Goal: Task Accomplishment & Management: Manage account settings

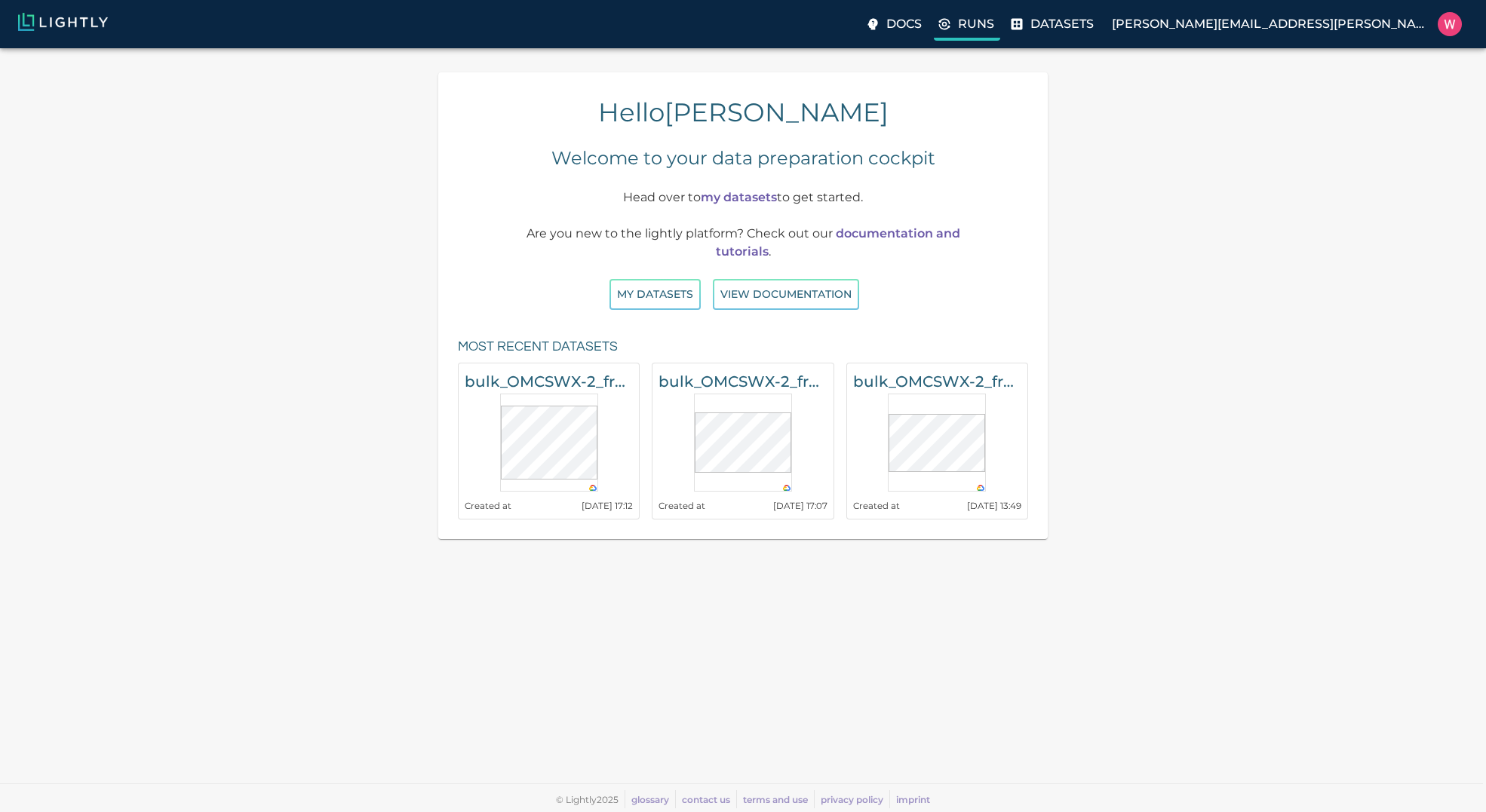
click at [994, 27] on p "Runs" at bounding box center [976, 24] width 37 height 18
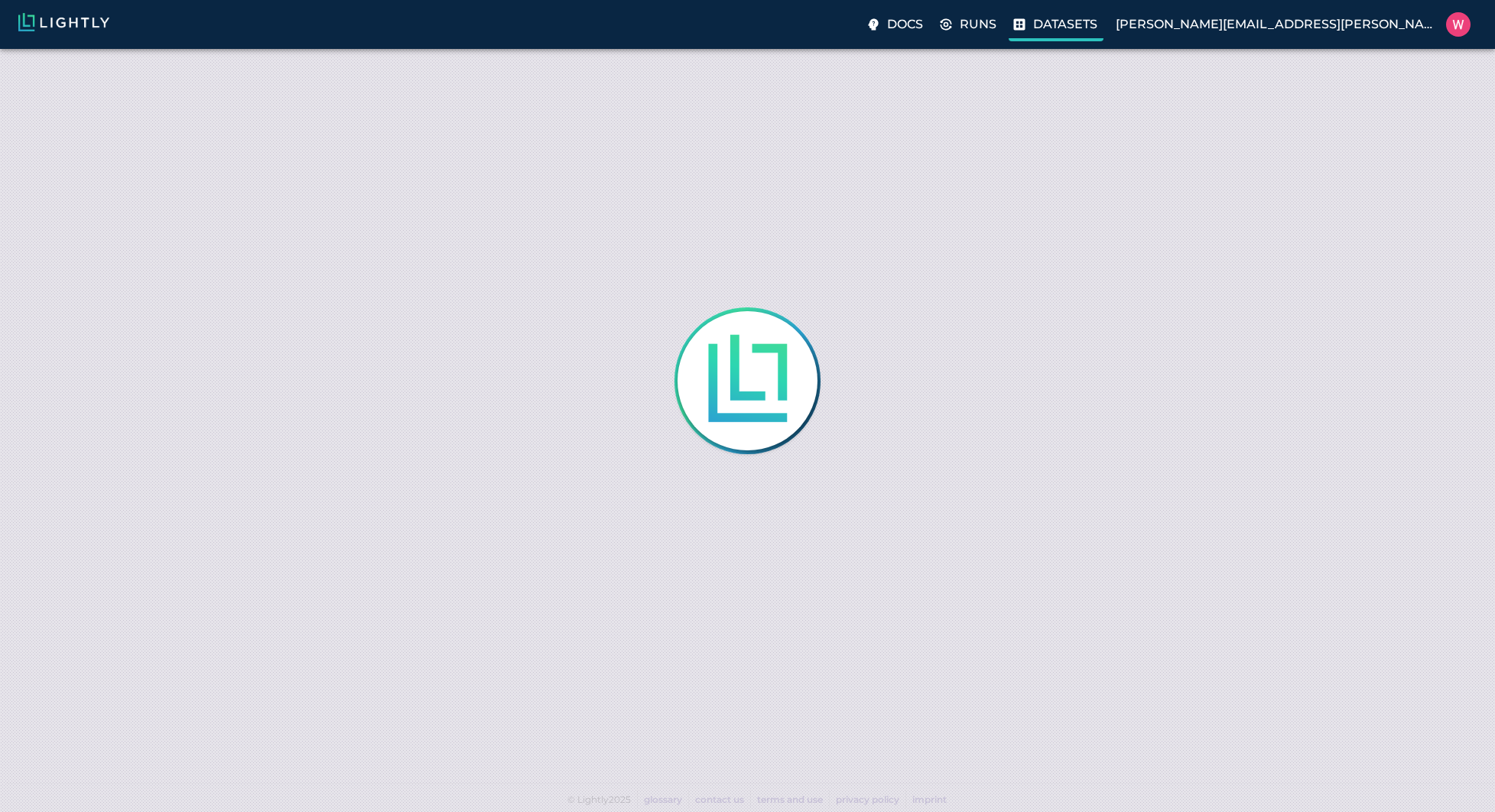
click at [1098, 25] on p "Datasets" at bounding box center [1065, 25] width 64 height 19
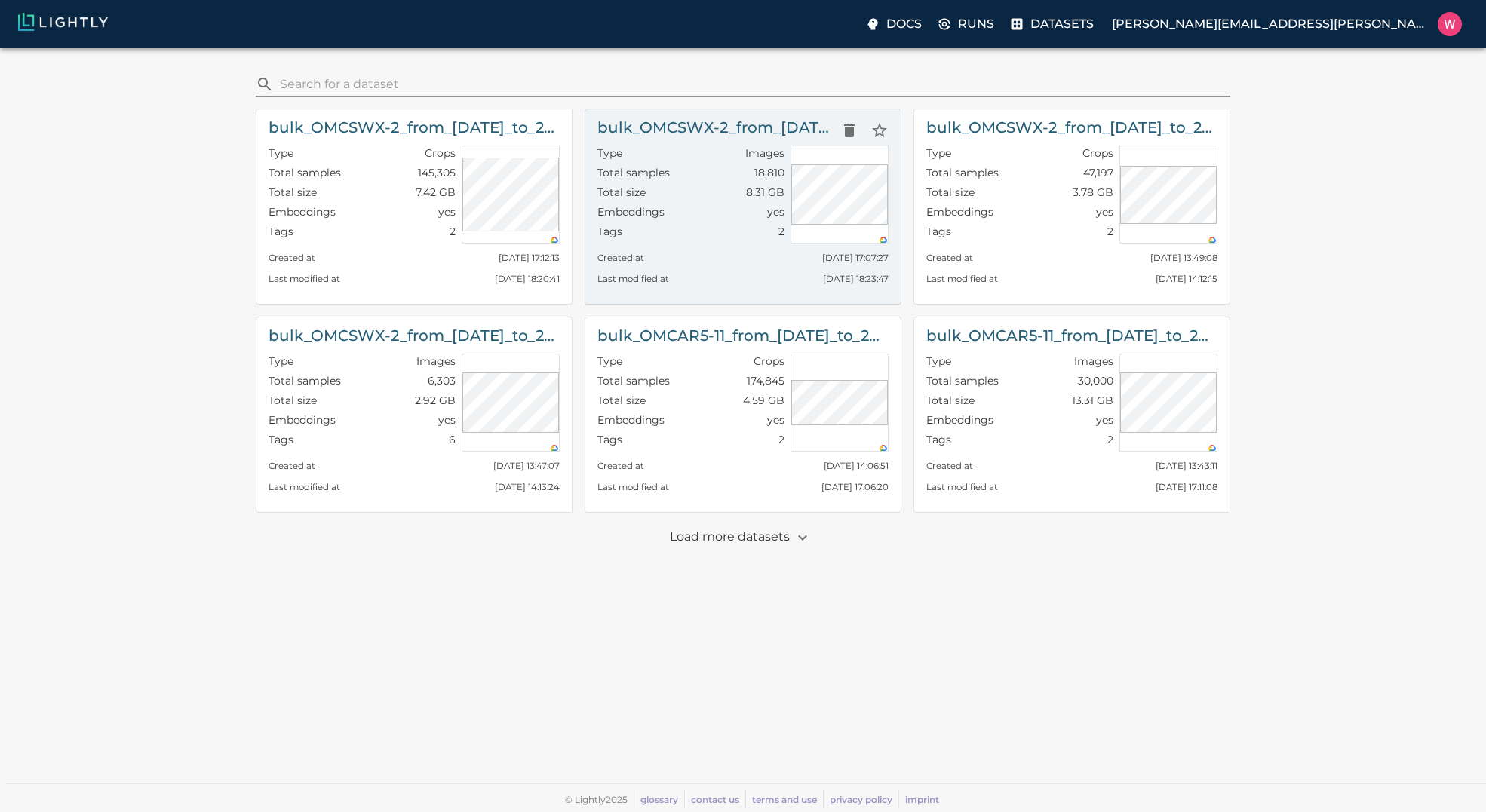
click at [675, 124] on h6 "bulk_OMCSWX-2_from_[DATE]_to_2025-09-30_2025-10-04_00-00-34" at bounding box center [716, 127] width 237 height 24
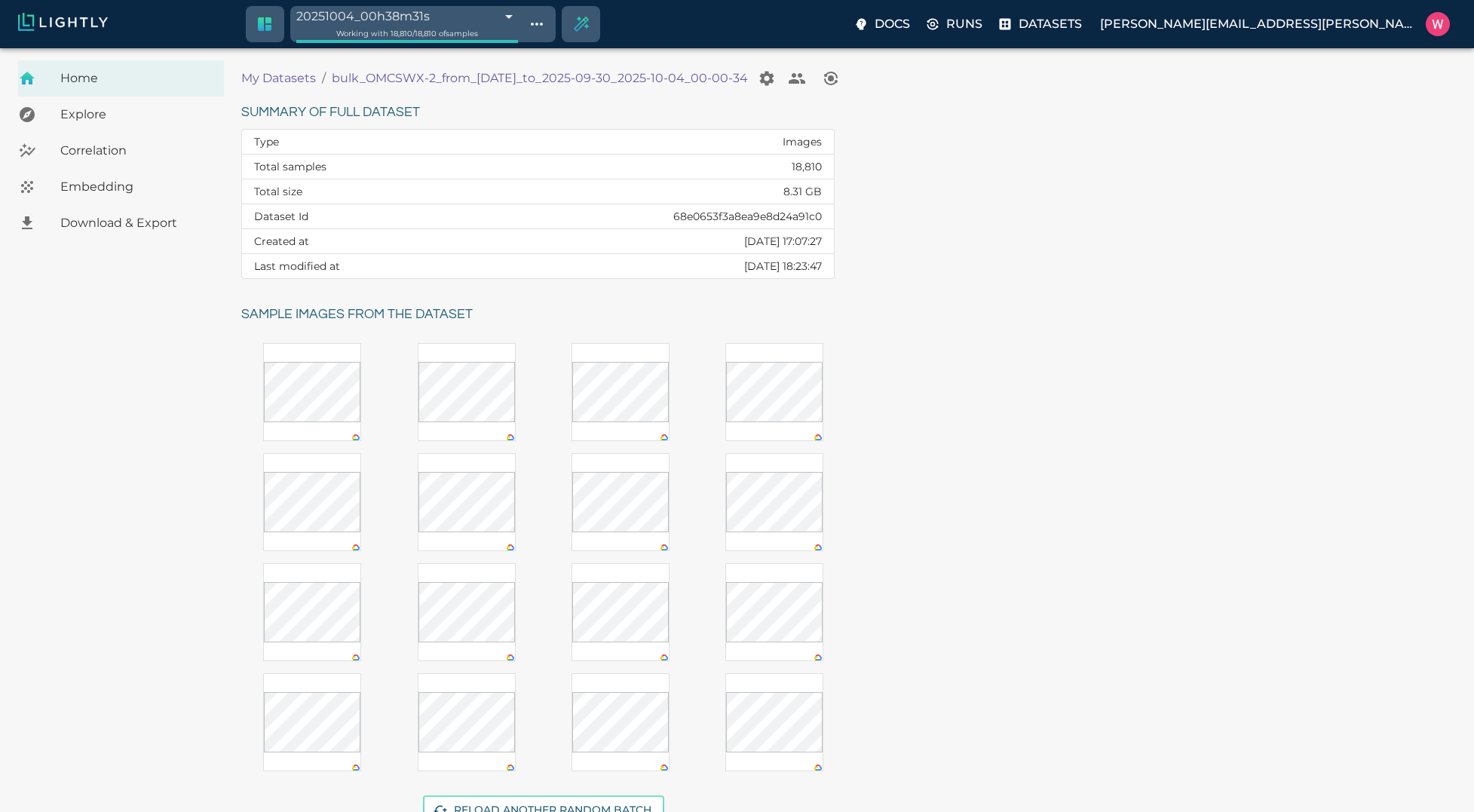
click at [112, 187] on span "Embedding" at bounding box center [136, 187] width 152 height 18
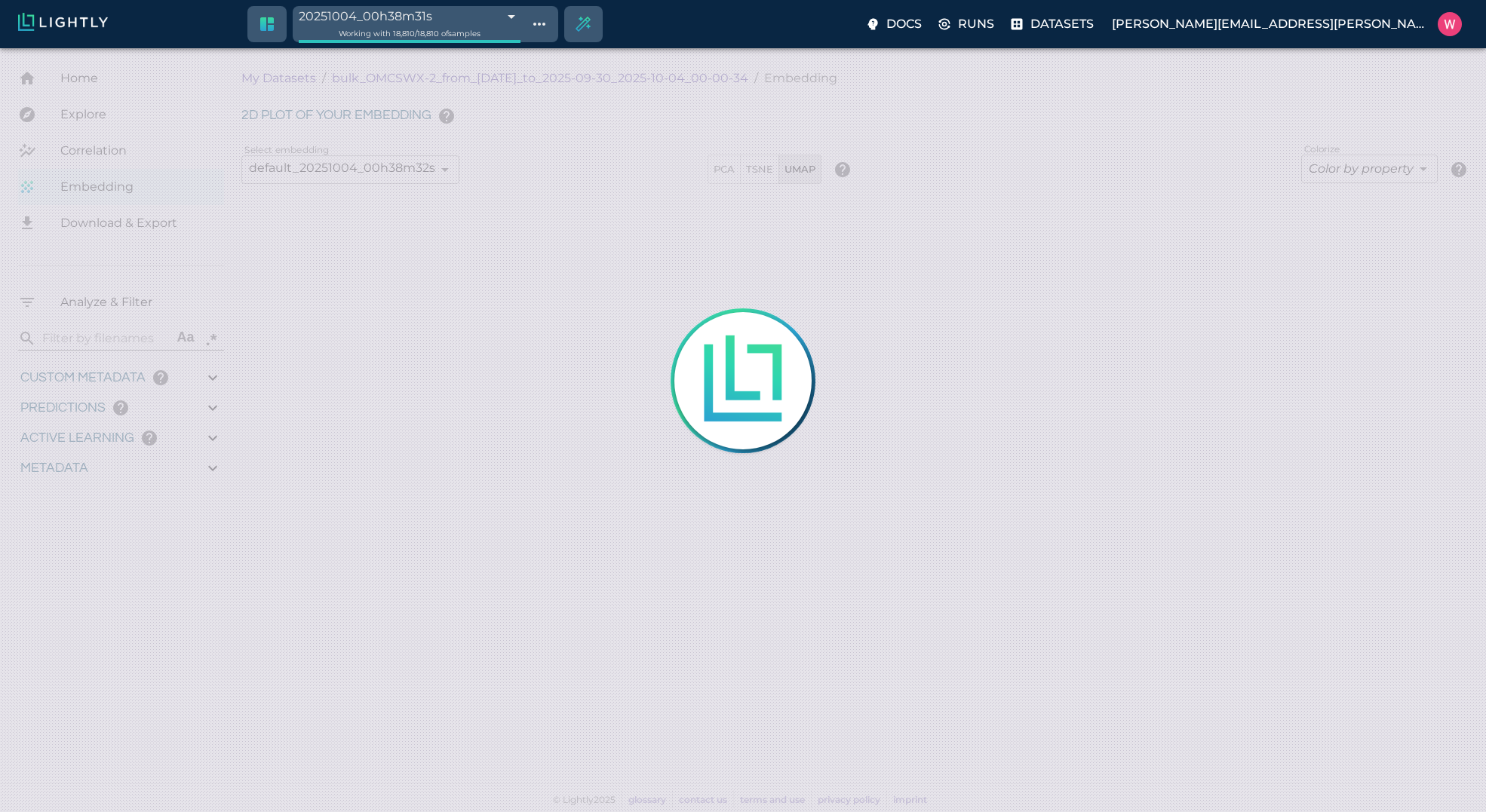
type input "1759180709.32313"
type input "1759198686.14313"
type input "0.999"
type input "0.984"
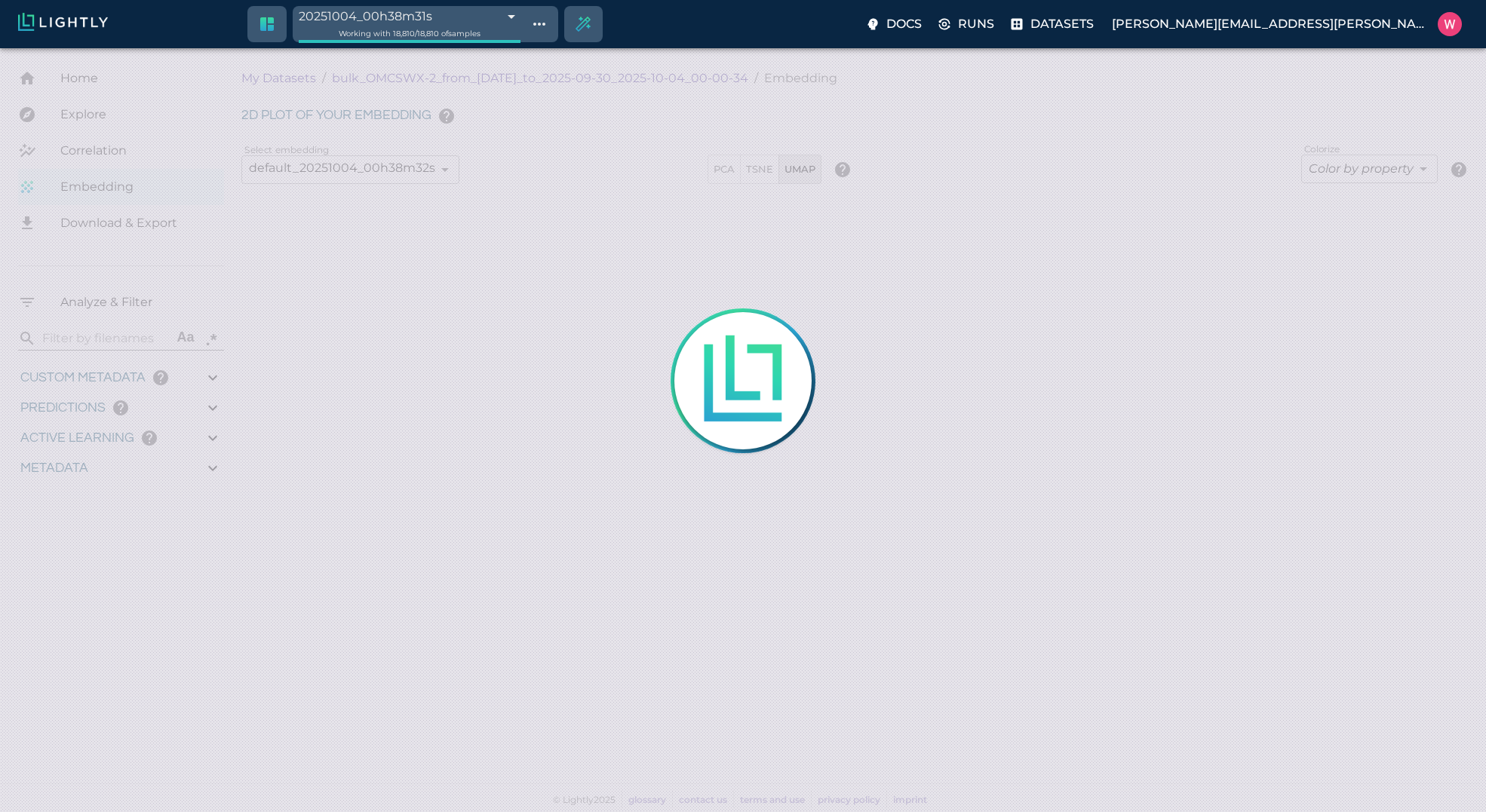
type input "0.984"
type input "0.63509213924408"
type input "24.5370921392441"
type input "1.98771643638611"
type input "24.3927164363861"
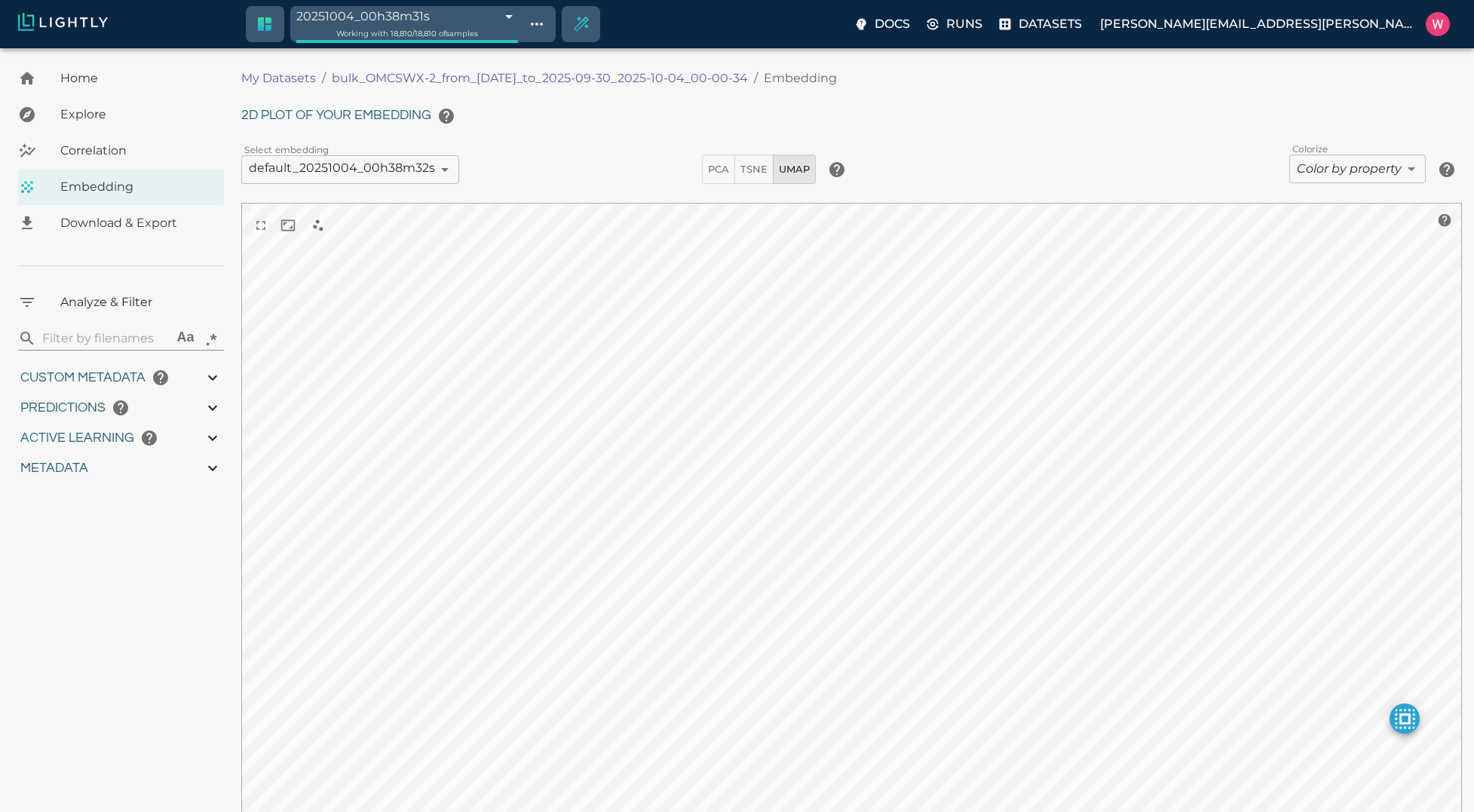
type input "1759180709.32313"
type input "1759198686.14313"
type input "0.999"
type input "0.984"
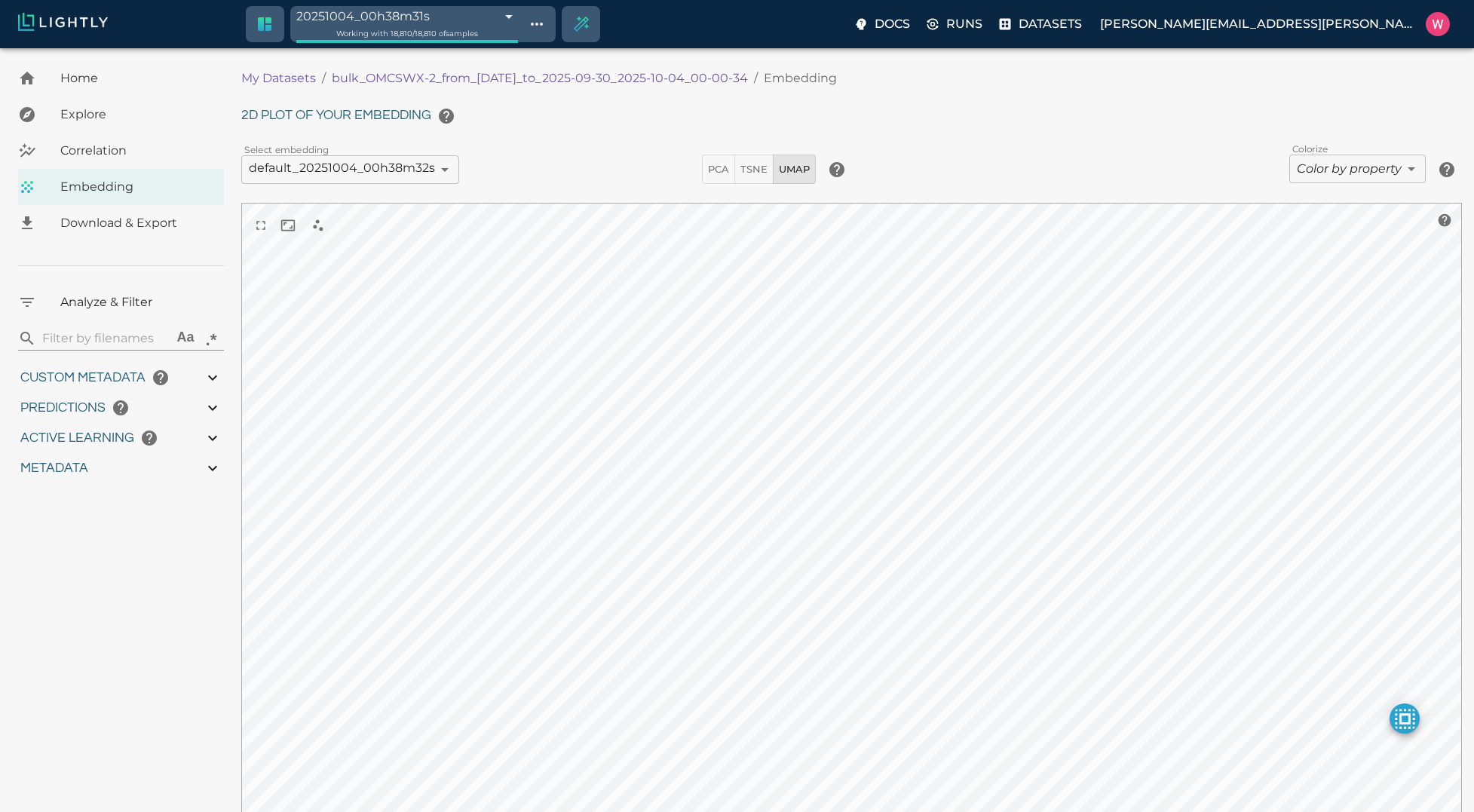
type input "0.984"
type input "0.63509213924408"
type input "24.5370921392441"
type input "1.98771643638611"
type input "24.3927164363861"
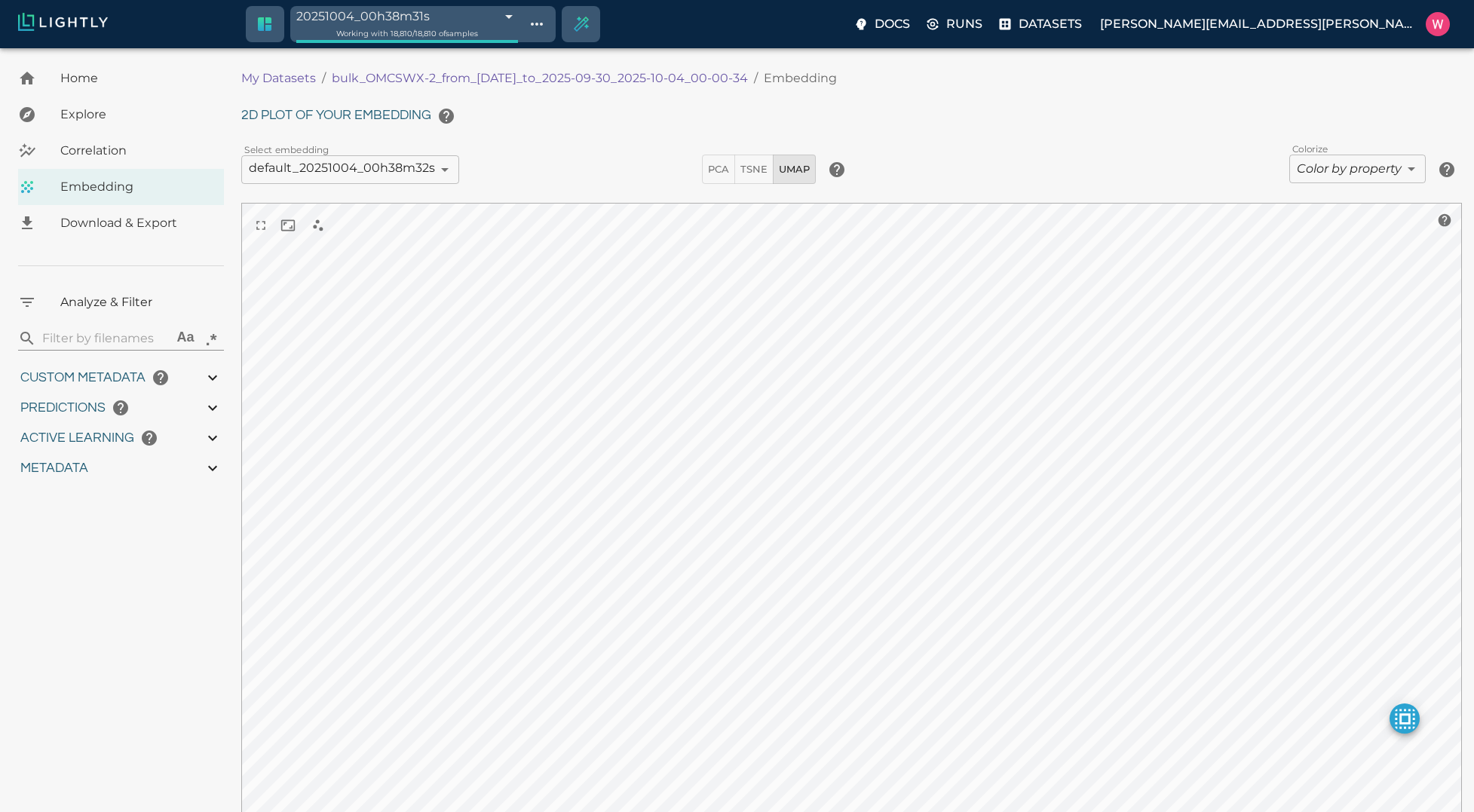
type input "9007199254740991"
type input "1759180709.32313"
type input "1759198686.14313"
type input "0.999"
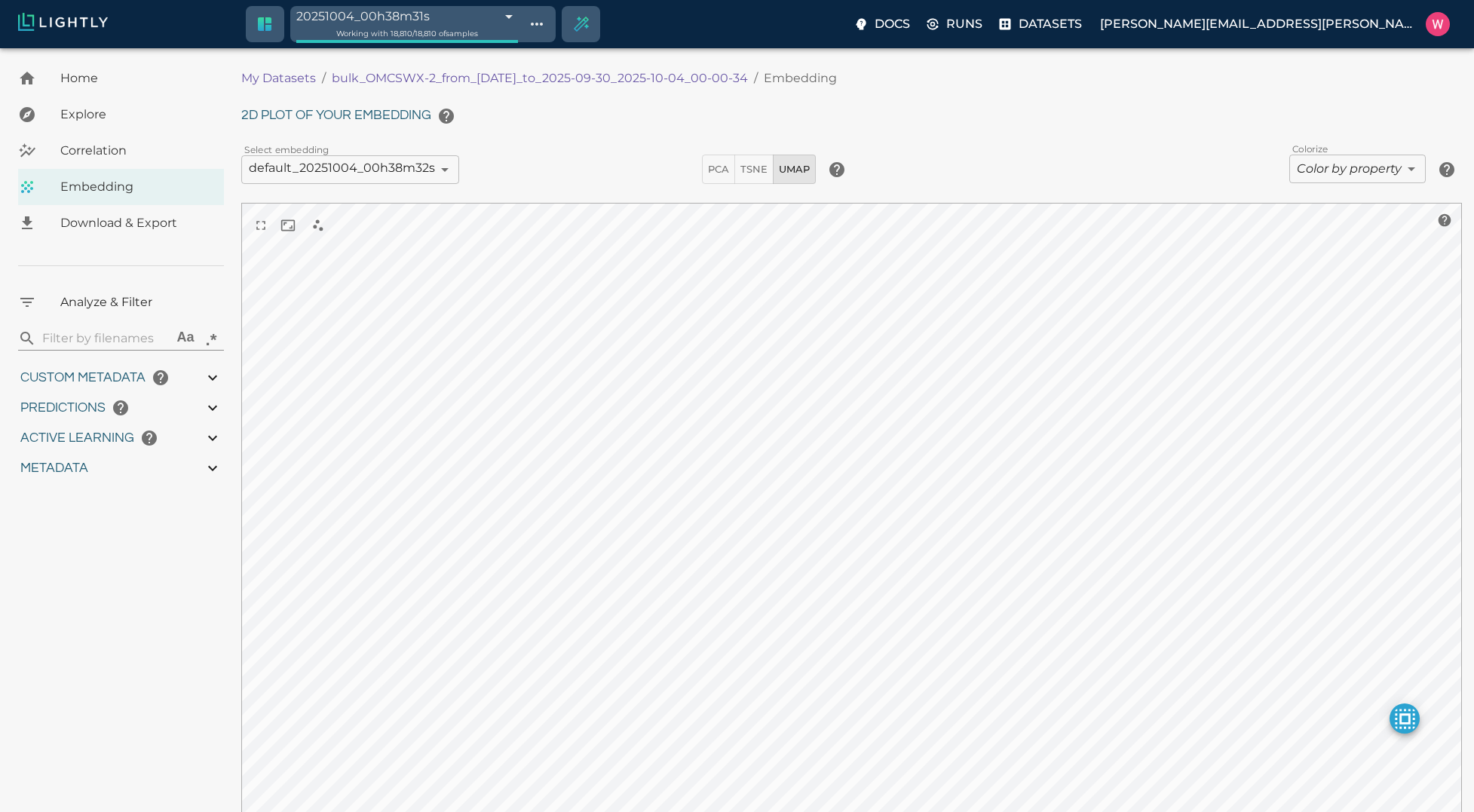
type input "0.999"
type input "0.984"
type input "0.63509213924408"
type input "24.5370921392441"
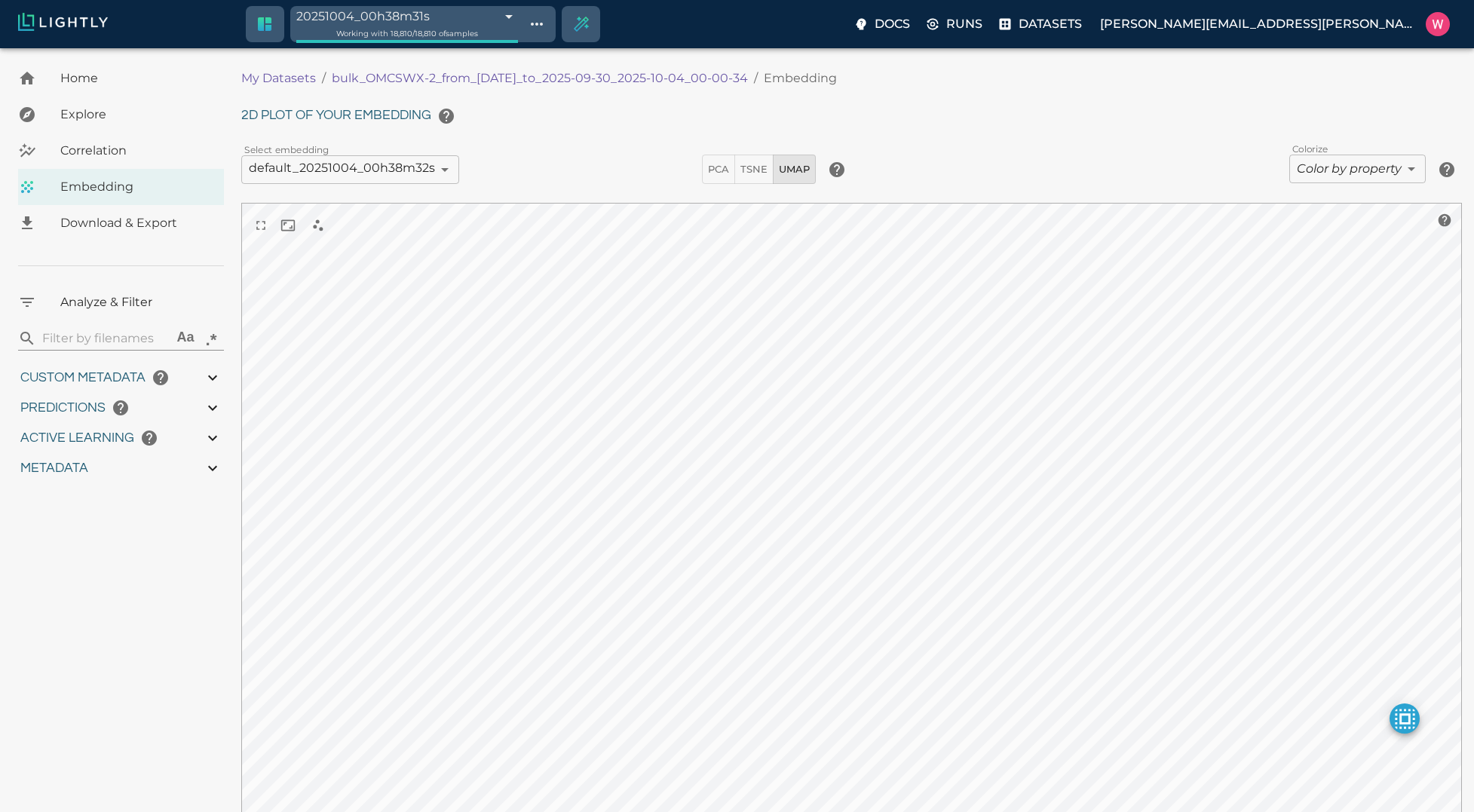
type input "1.98771643638611"
type input "24.3927164363861"
type input "9007199254740991"
type input "1759180709.32313"
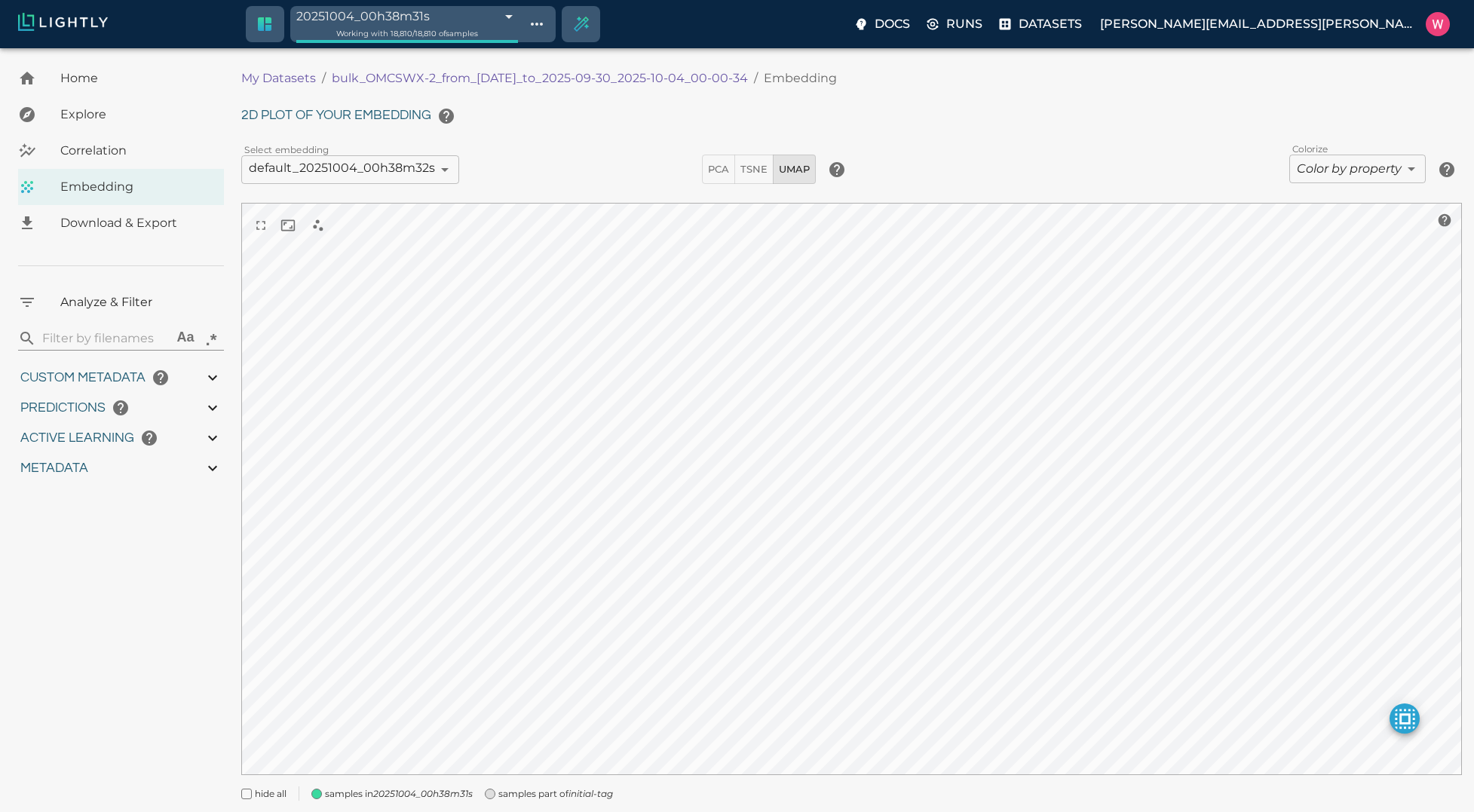
type input "1759198686.14313"
type input "0.999"
type input "0.984"
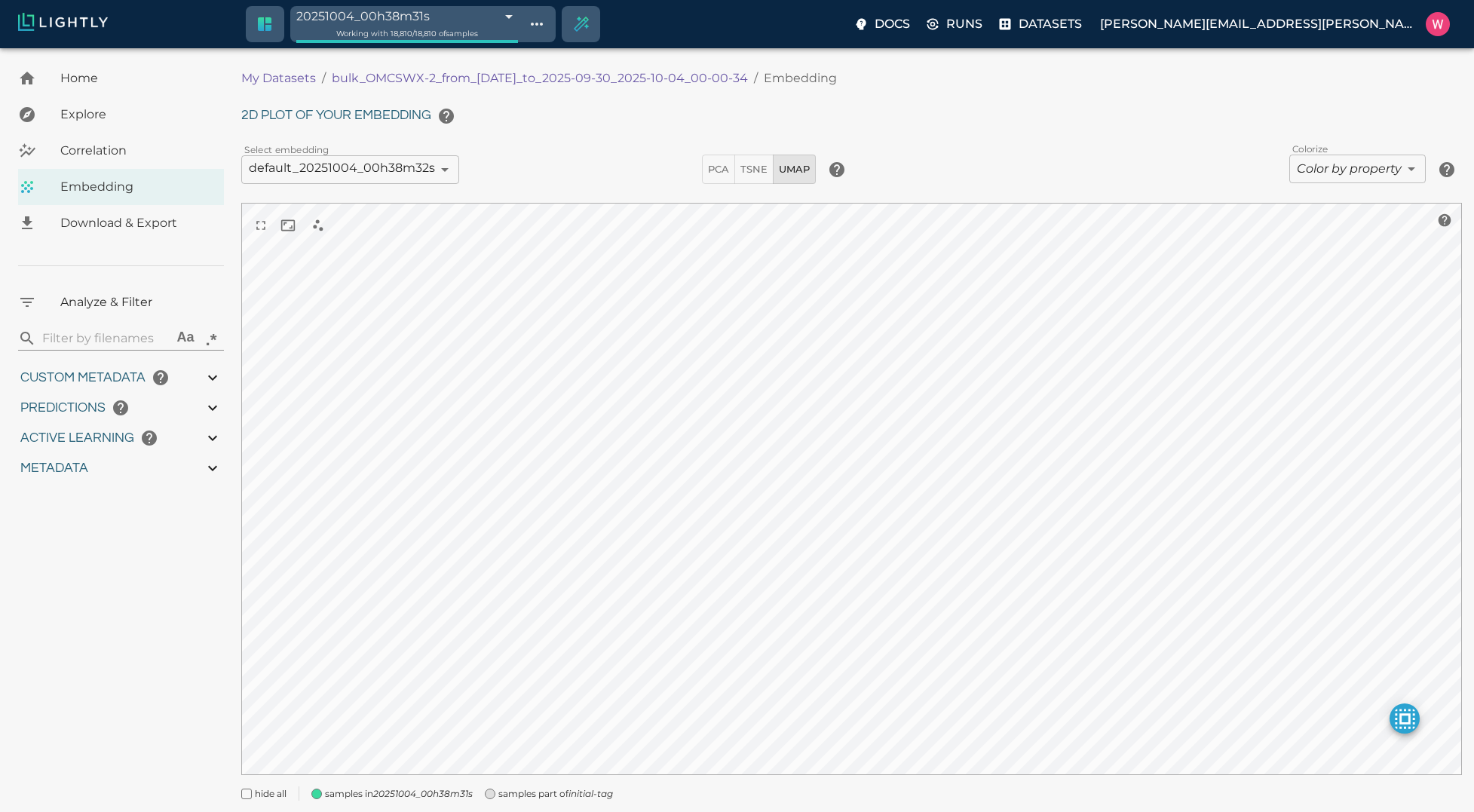
type input "0.63509213924408"
type input "24.5370921392441"
type input "1.98771643638611"
type input "24.3927164363861"
type input "1759180709.32313"
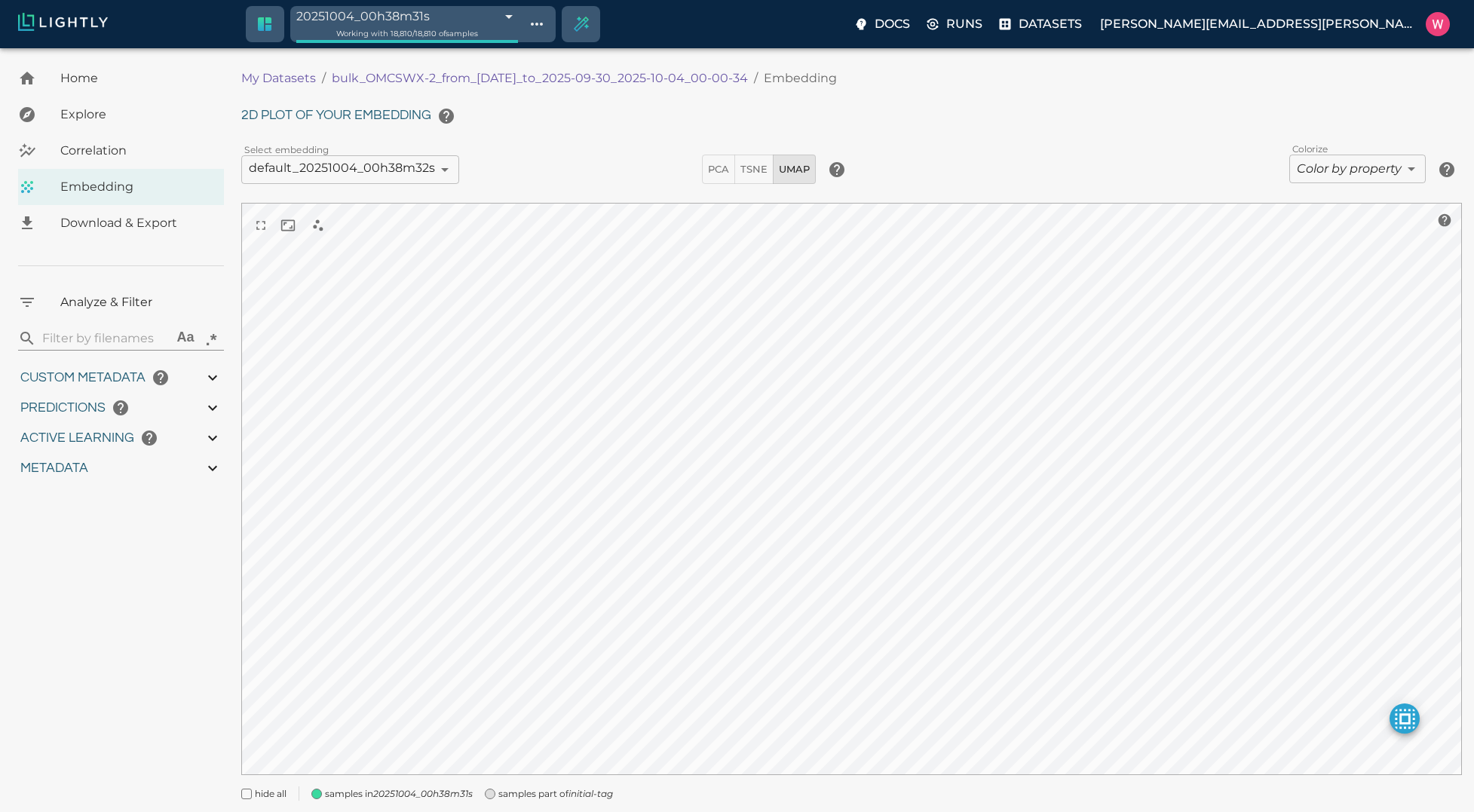
type input "1759198686.14313"
type input "0.999"
type input "0.984"
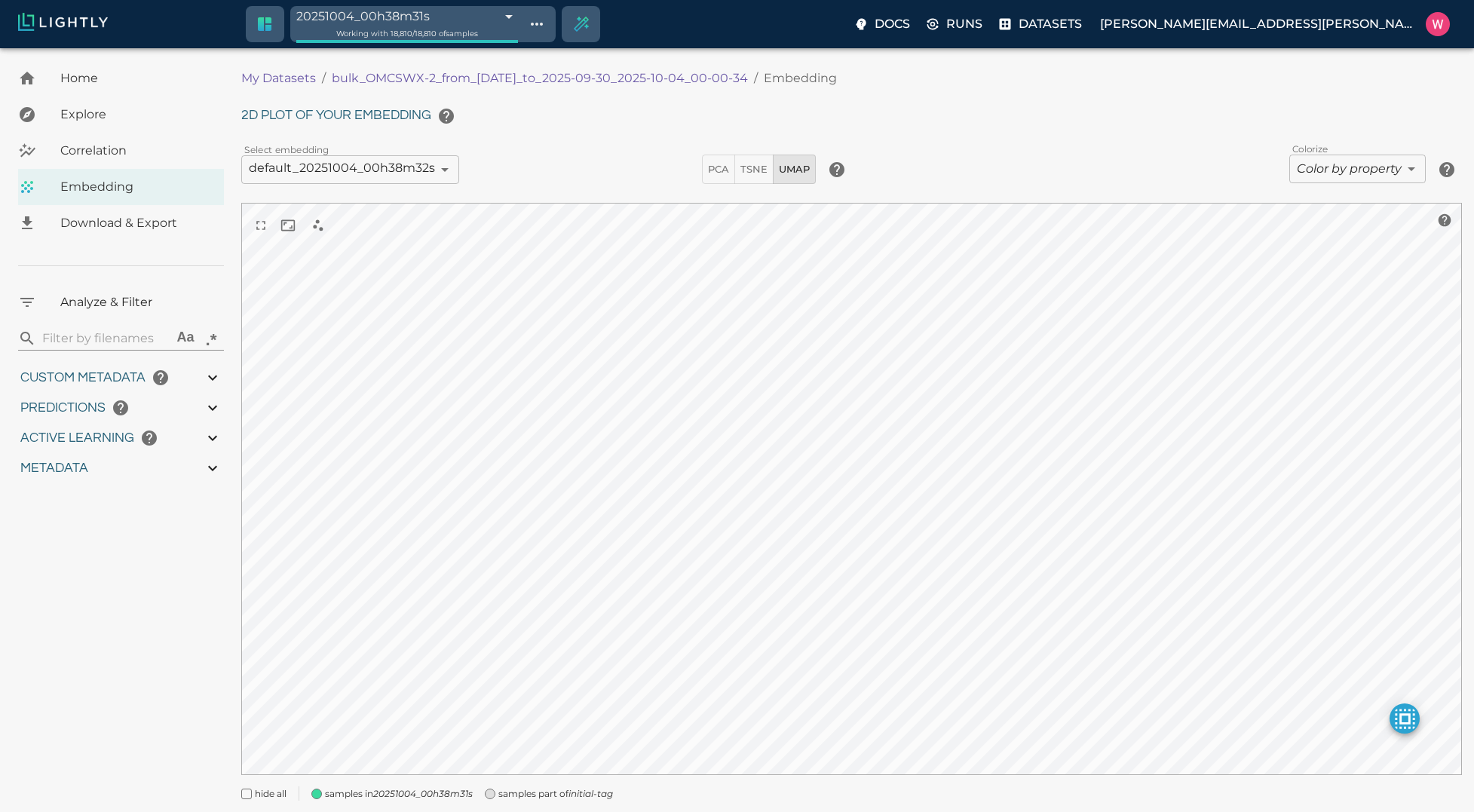
type input "0.63509213924408"
type input "24.5370921392441"
type input "1.98771643638611"
type input "24.3927164363861"
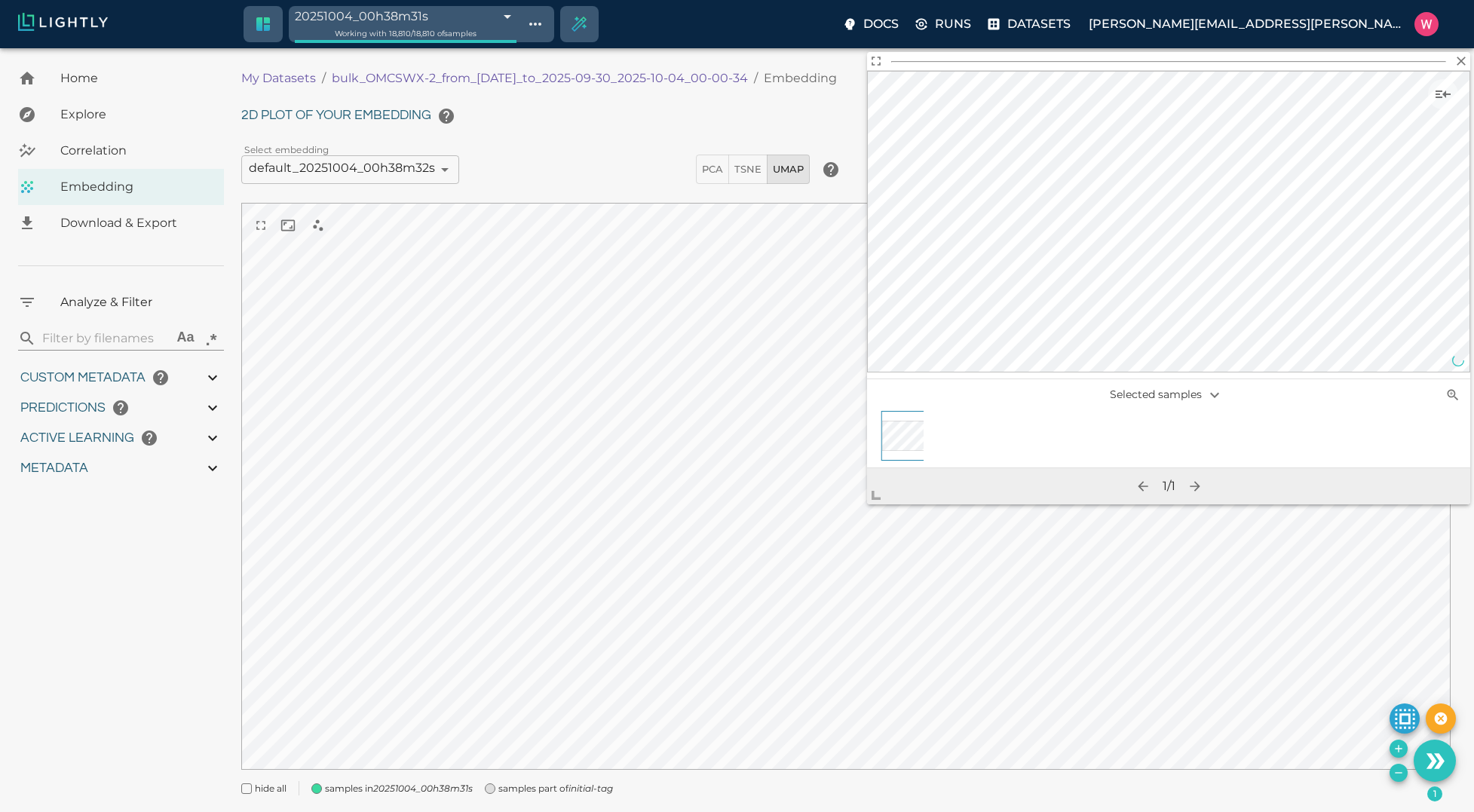
click at [1448, 59] on div at bounding box center [1169, 62] width 567 height 29
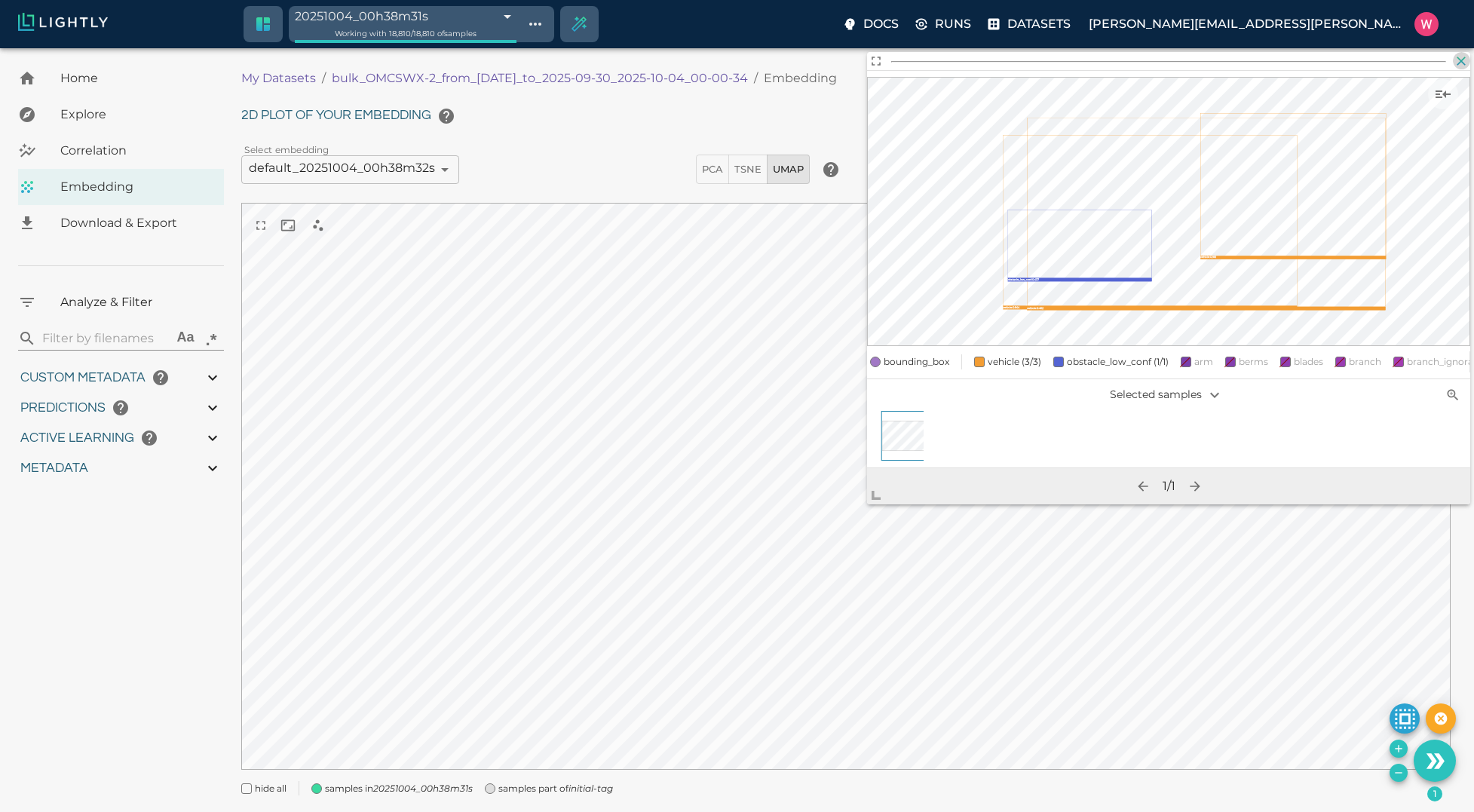
click at [1462, 59] on icon "button" at bounding box center [1462, 61] width 9 height 9
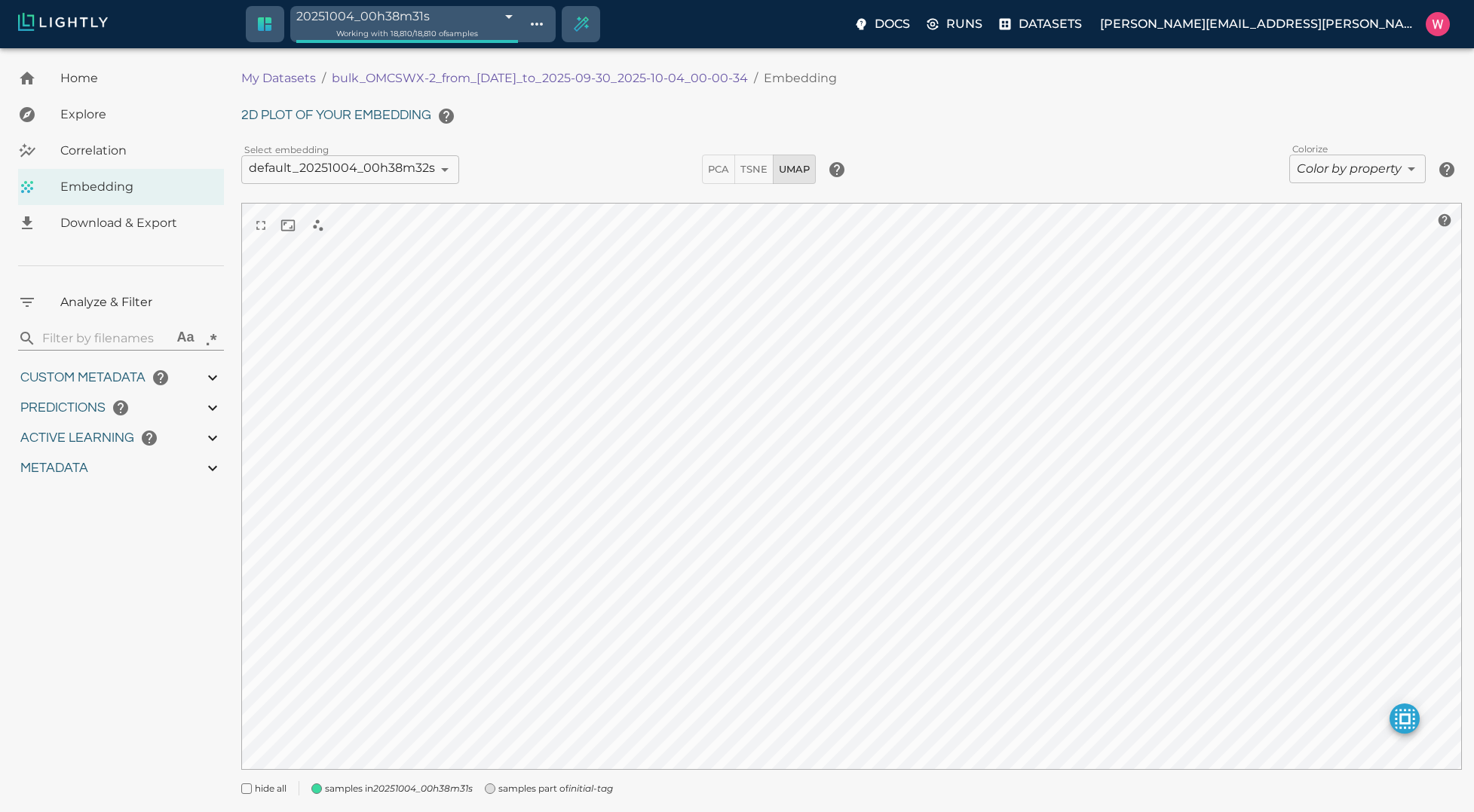
click at [1319, 162] on body "20251004_00h38m31s 68e06c87476f0ec4f6065076 Working with 18,810 / 18,810 of sam…" at bounding box center [737, 449] width 1474 height 801
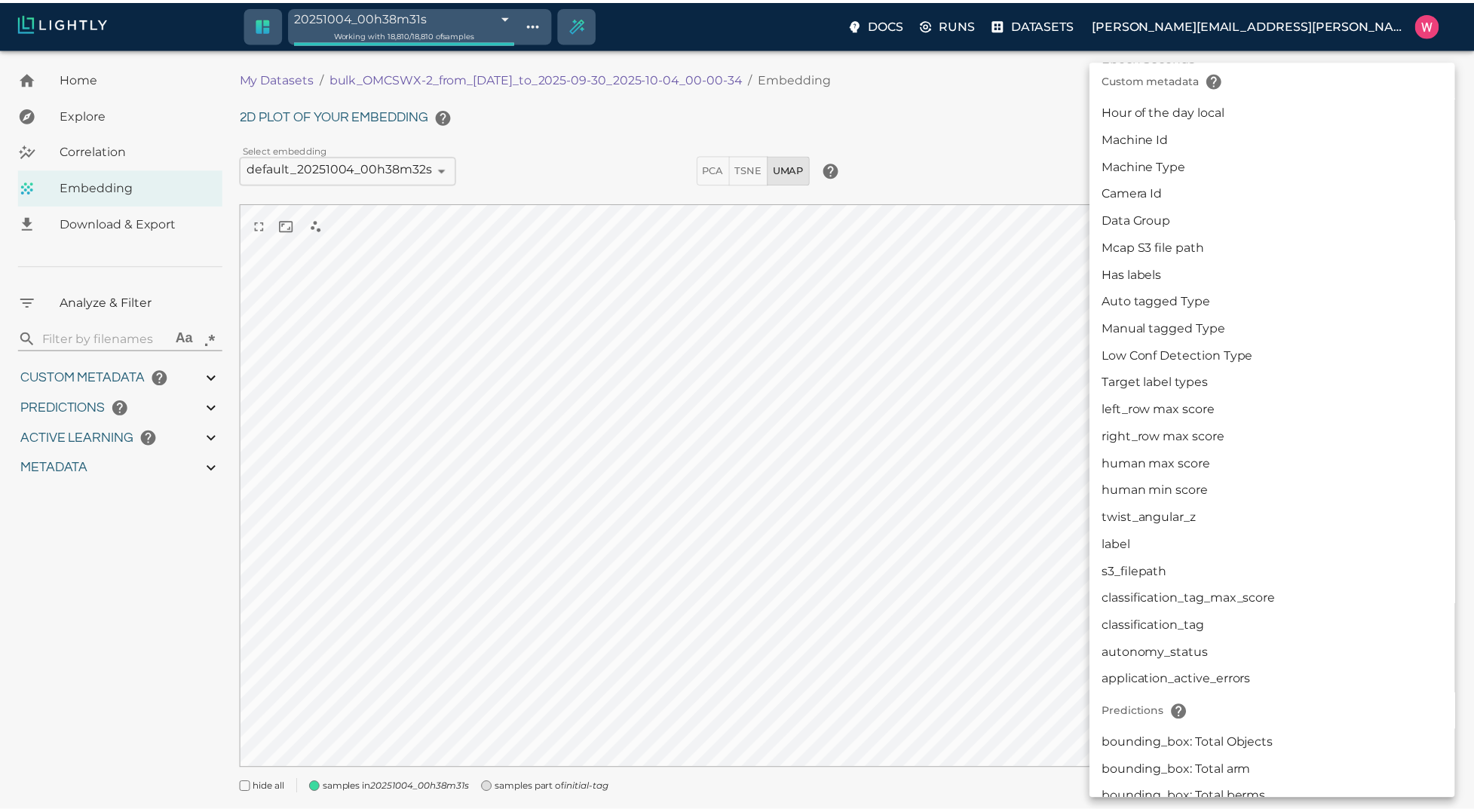
scroll to position [331, 0]
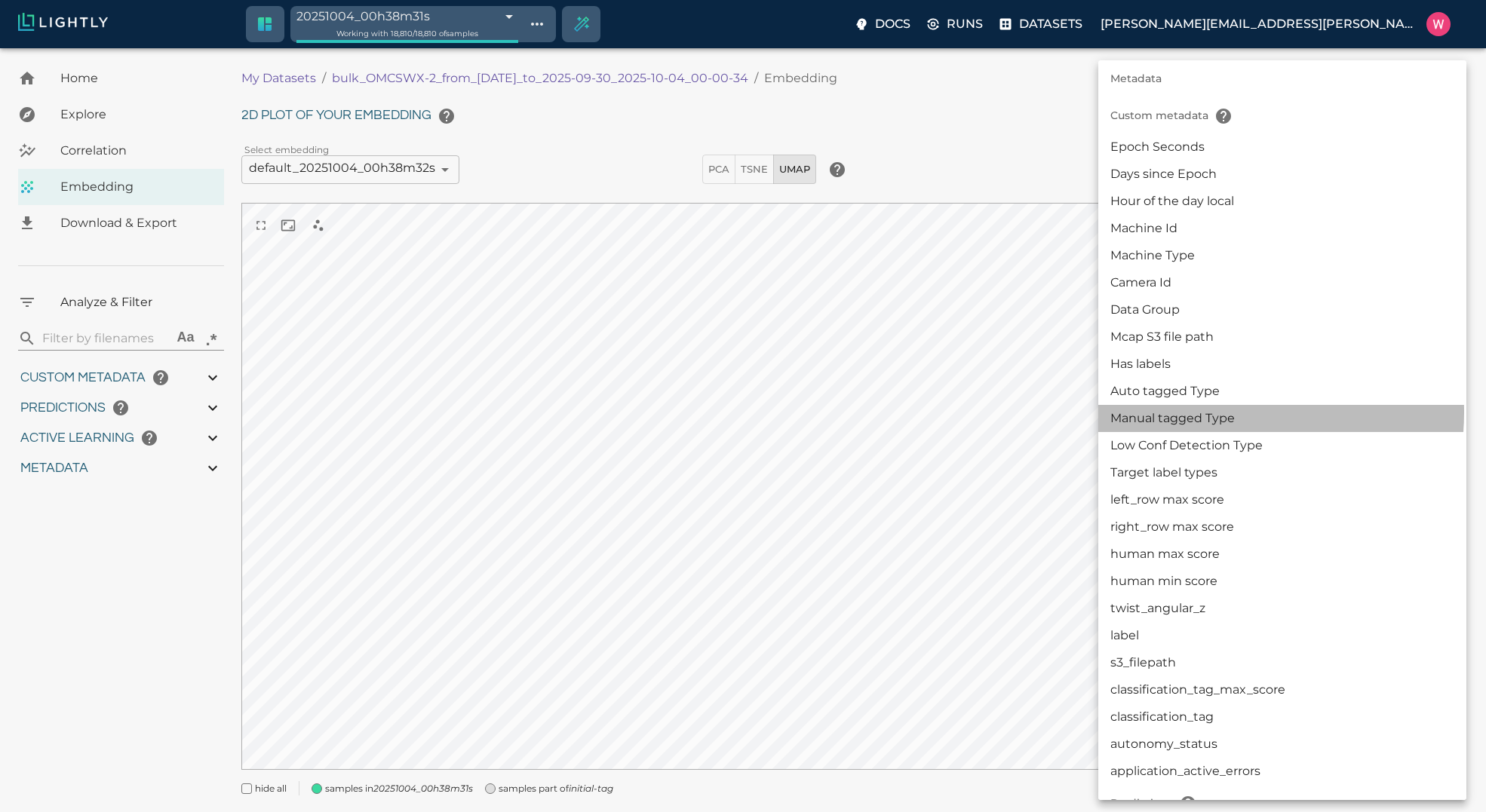
click at [1213, 412] on li "Manual tagged Type" at bounding box center [1282, 419] width 368 height 27
type input "userDefined|CATEGORICAL_STRING|Manual tagged Type"
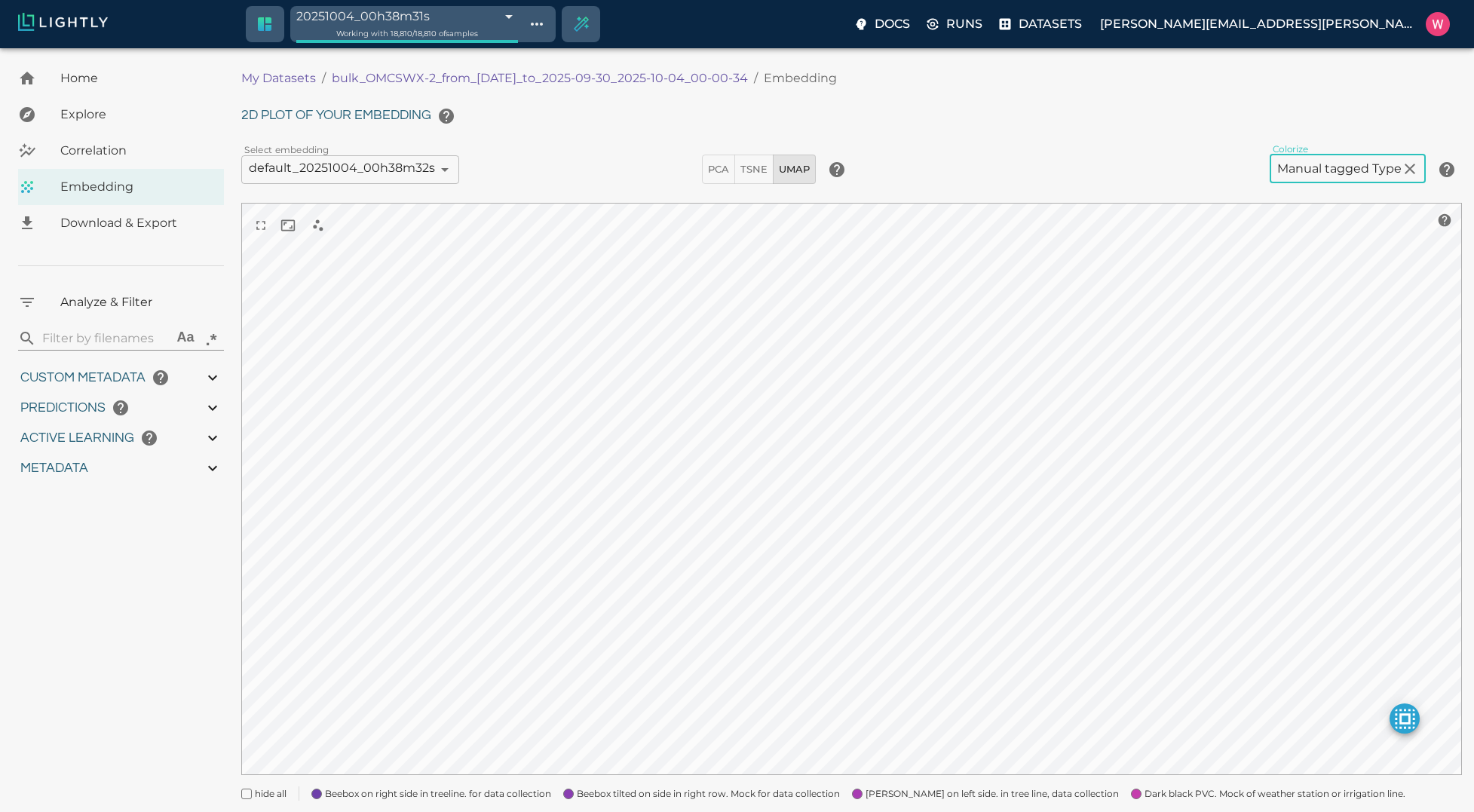
scroll to position [261, 0]
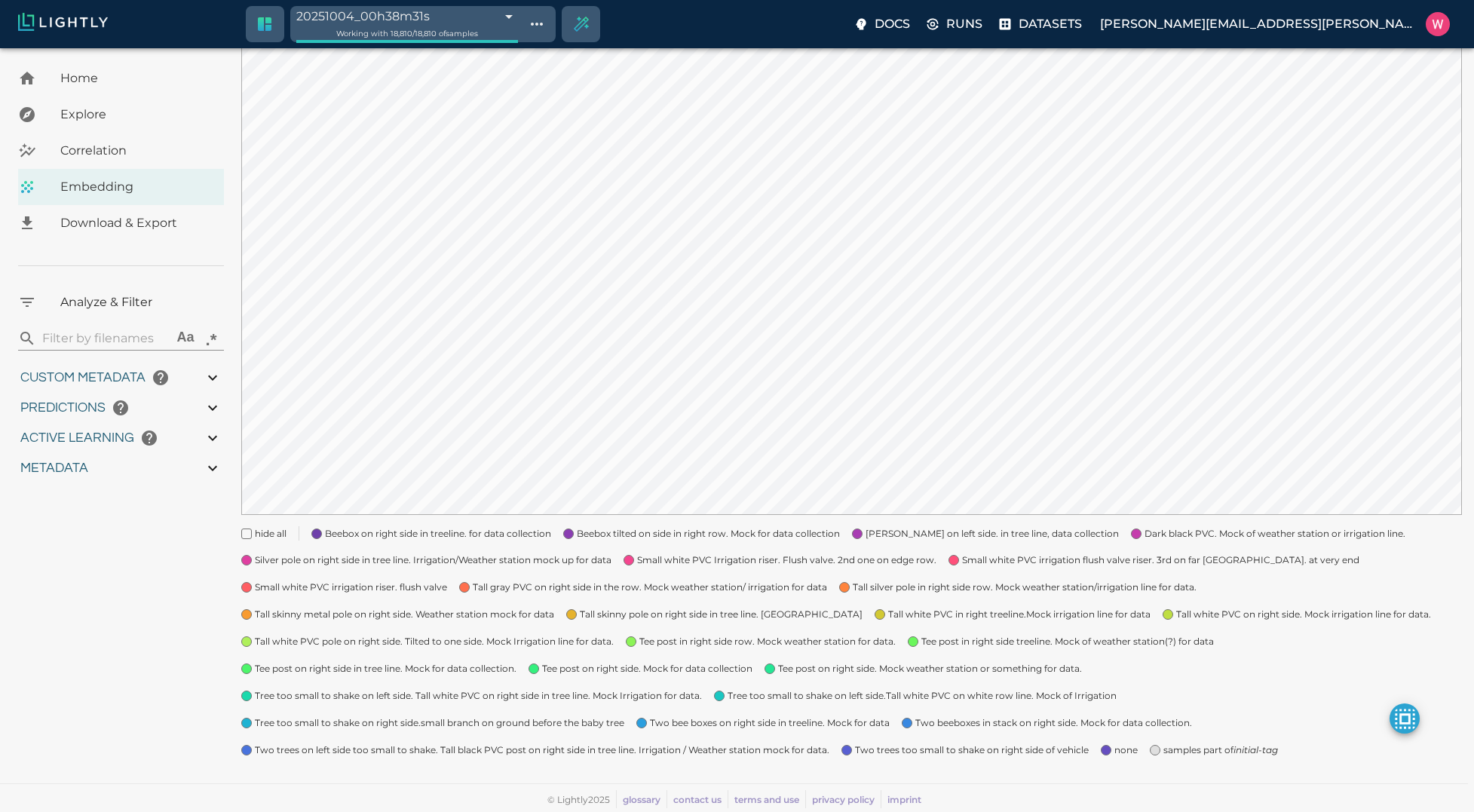
click at [1118, 751] on span "none" at bounding box center [1126, 750] width 24 height 15
click at [1182, 750] on span "samples part of initial-tag" at bounding box center [1220, 750] width 114 height 15
click at [393, 561] on span "Silver pole on right side in tree line. Irrigation/Weather station mock up for …" at bounding box center [433, 561] width 357 height 15
click at [376, 576] on "Small white PVC irrigation riser. flush valve" at bounding box center [338, 581] width 218 height 27
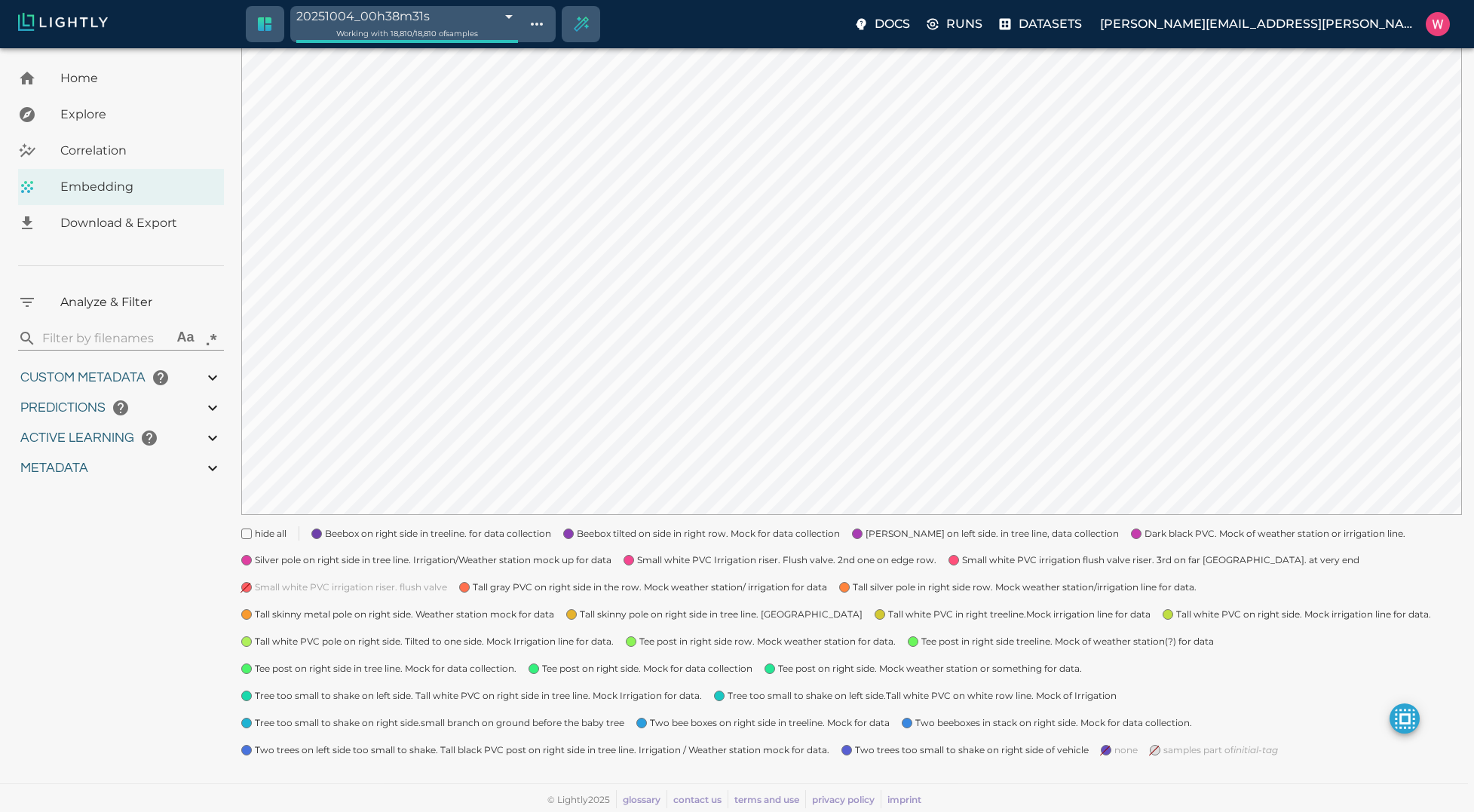
click at [376, 576] on "Small white PVC irrigation riser. flush valve" at bounding box center [338, 581] width 218 height 27
click at [369, 596] on "Tall skinny metal pole on right side. Weather station mock for data" at bounding box center [392, 609] width 325 height 27
click at [383, 694] on span "Tree too small to shake on left side. Tall white PVC on right side in tree line…" at bounding box center [478, 696] width 447 height 15
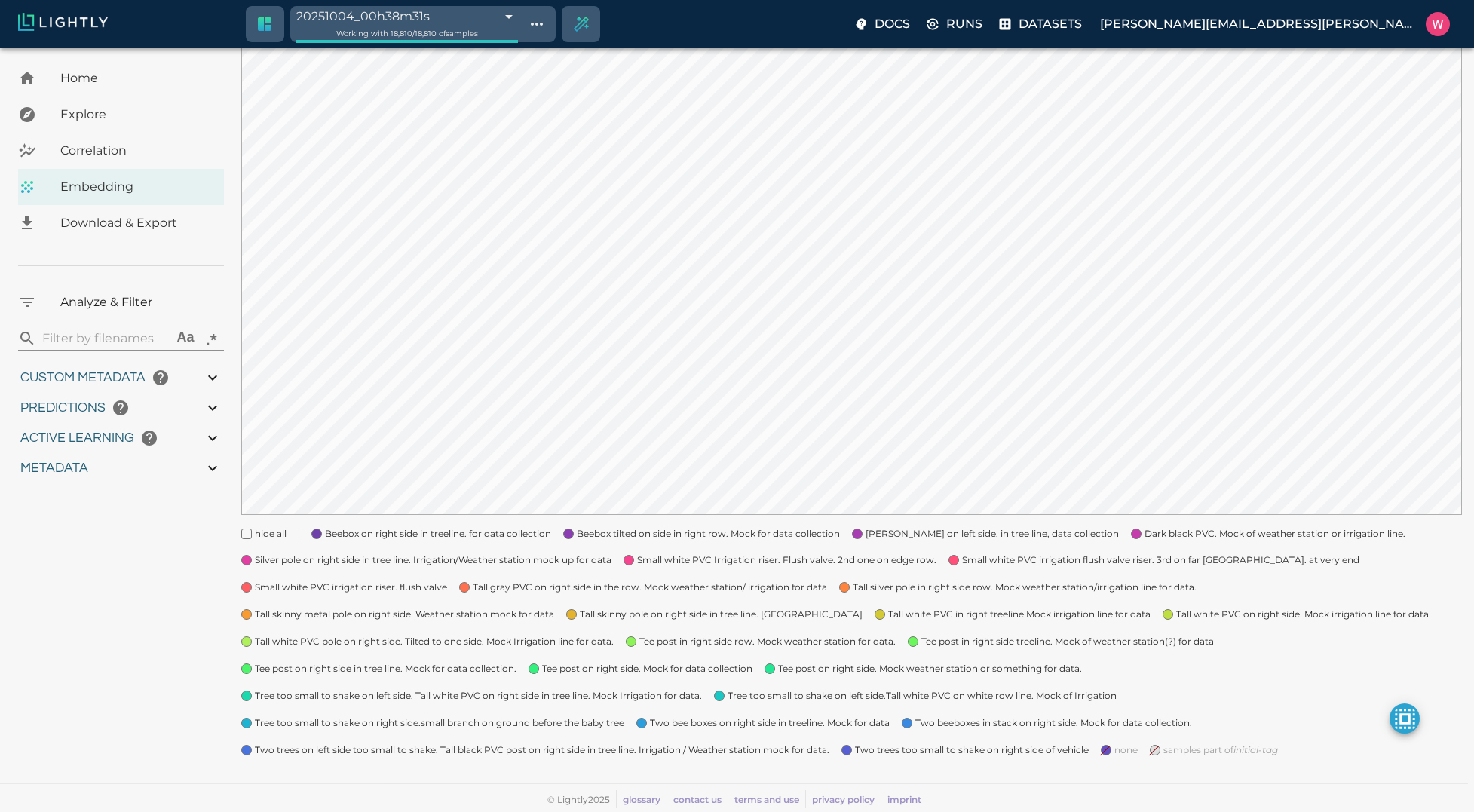
click at [383, 694] on span "Tree too small to shake on left side. Tall white PVC on right side in tree line…" at bounding box center [478, 696] width 447 height 15
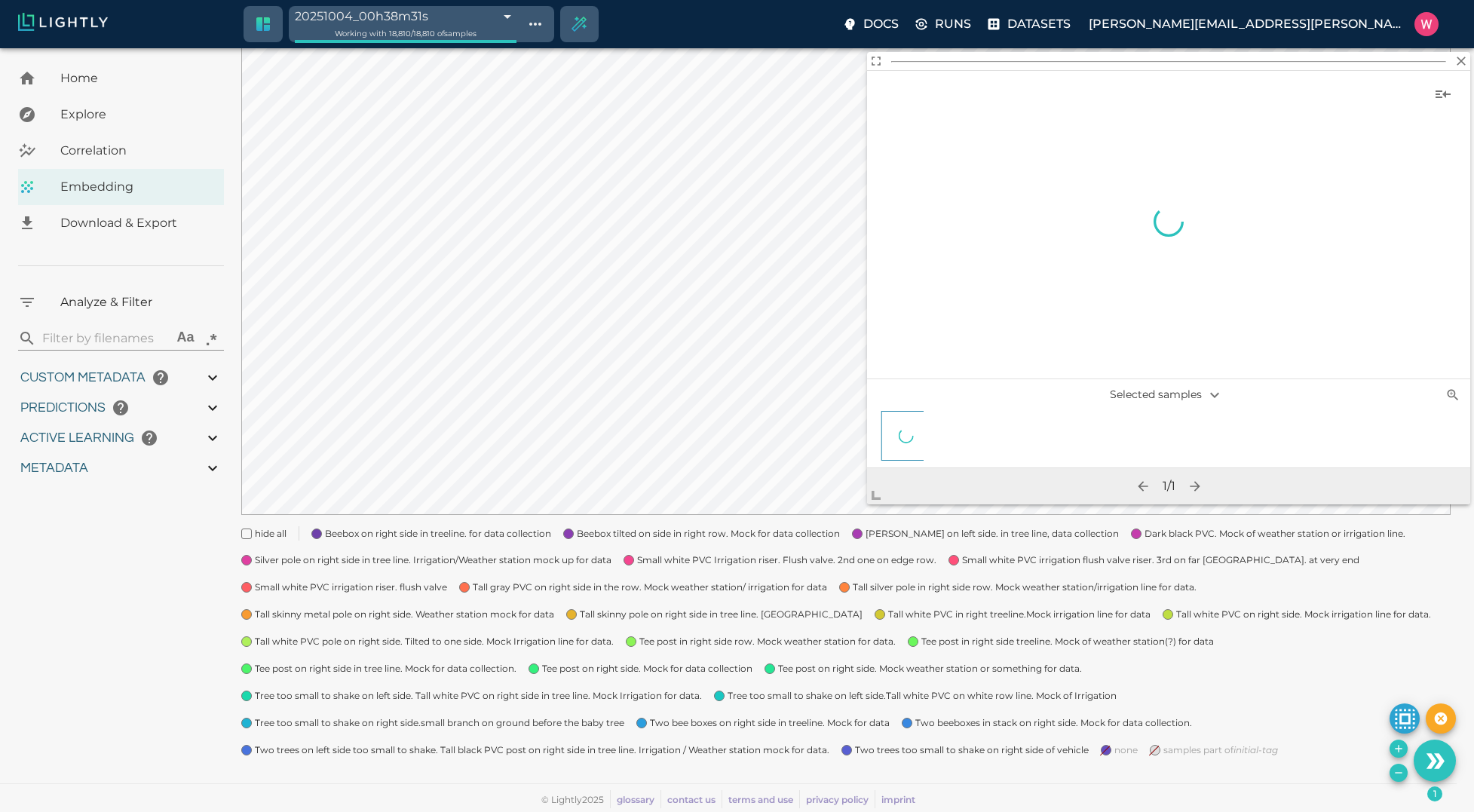
scroll to position [255, 0]
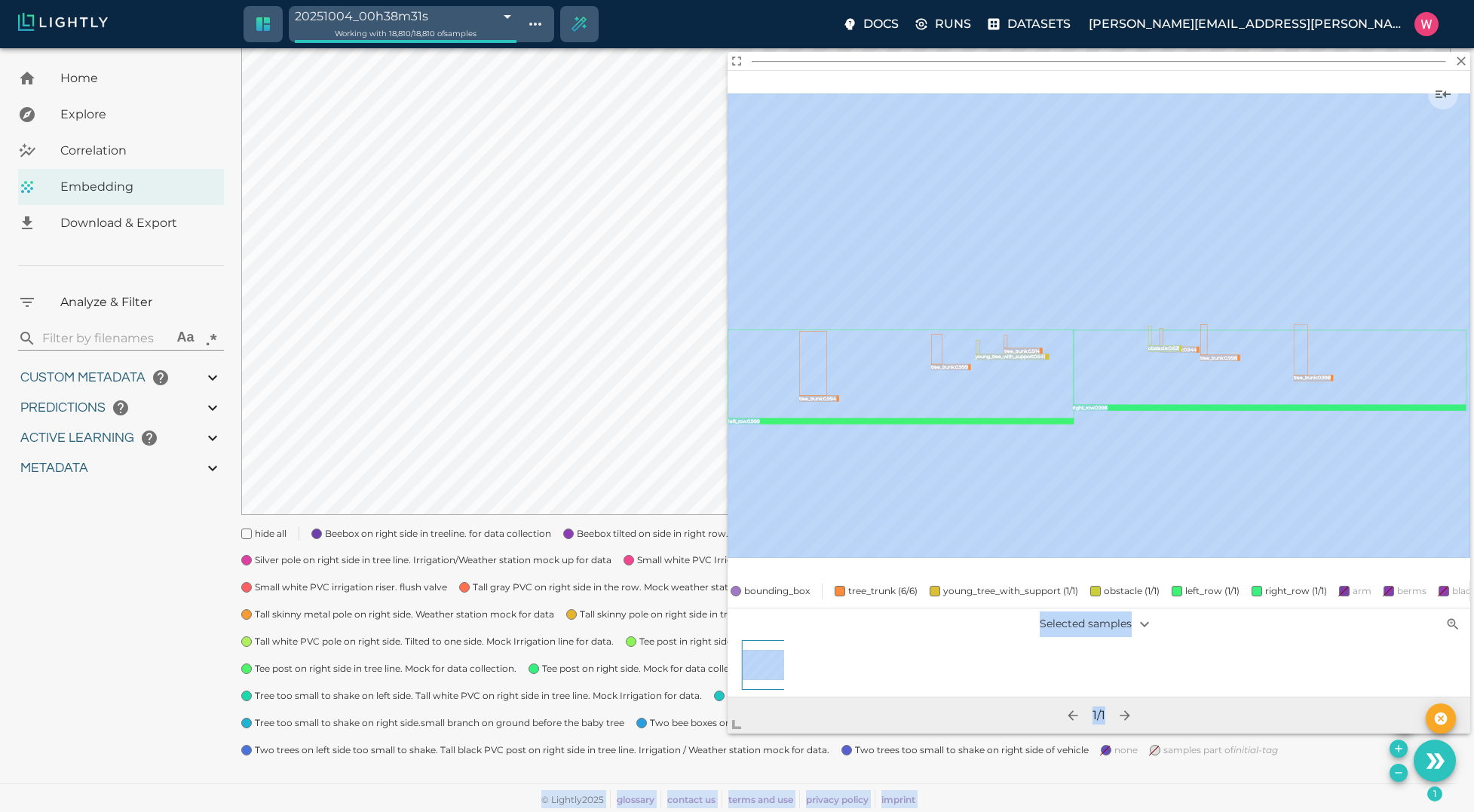
drag, startPoint x: 885, startPoint y: 495, endPoint x: 701, endPoint y: 660, distance: 247.1
click at [709, 745] on body "20251004_00h38m31s 68e06c87476f0ec4f6065076 Working with 18,810 / 18,810 of sam…" at bounding box center [737, 302] width 1474 height 1018
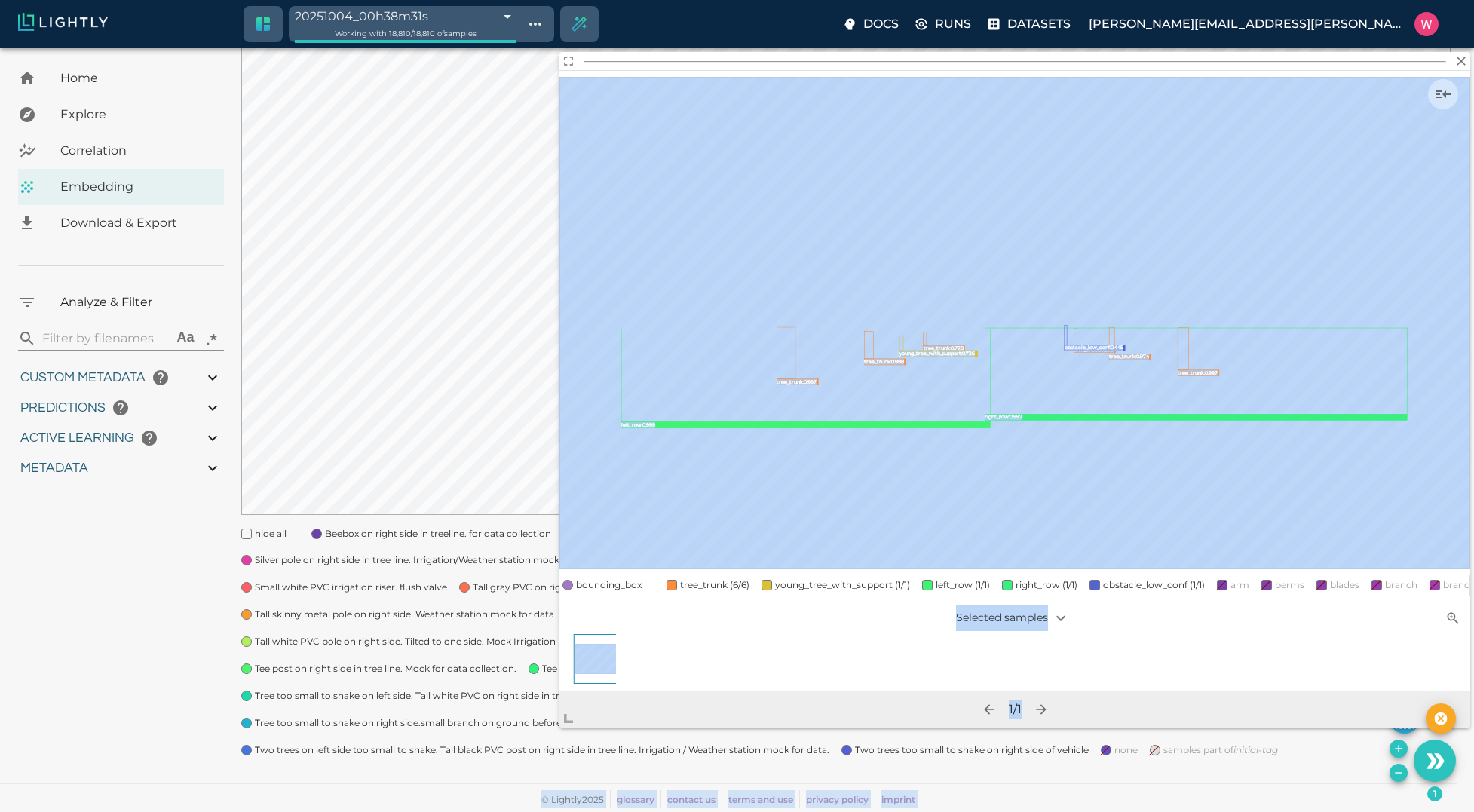
drag, startPoint x: 741, startPoint y: 718, endPoint x: 543, endPoint y: 749, distance: 200.4
click at [543, 749] on body "20251004_00h38m31s 68e06c87476f0ec4f6065076 Working with 18,810 / 18,810 of sam…" at bounding box center [737, 302] width 1474 height 1018
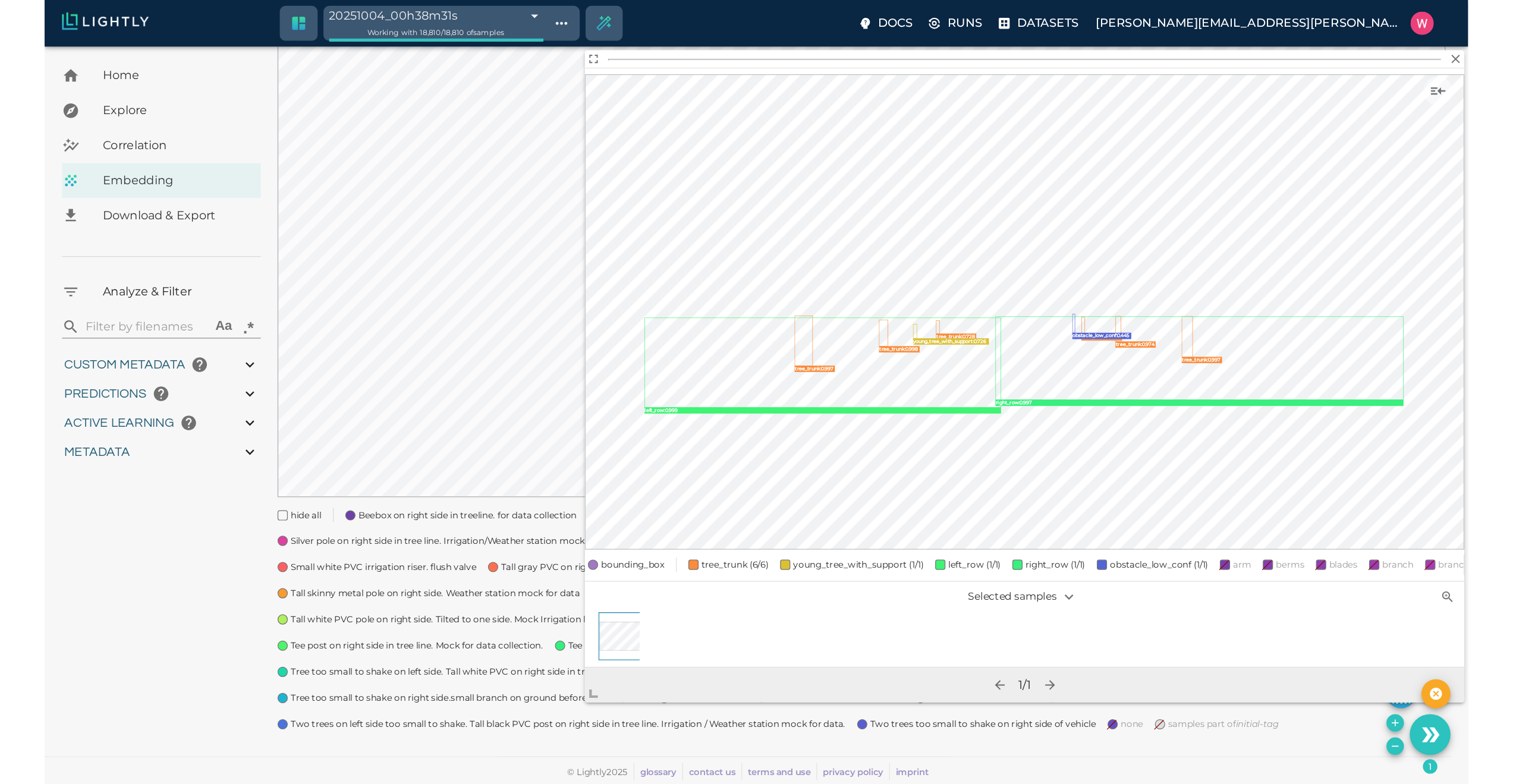
scroll to position [0, 0]
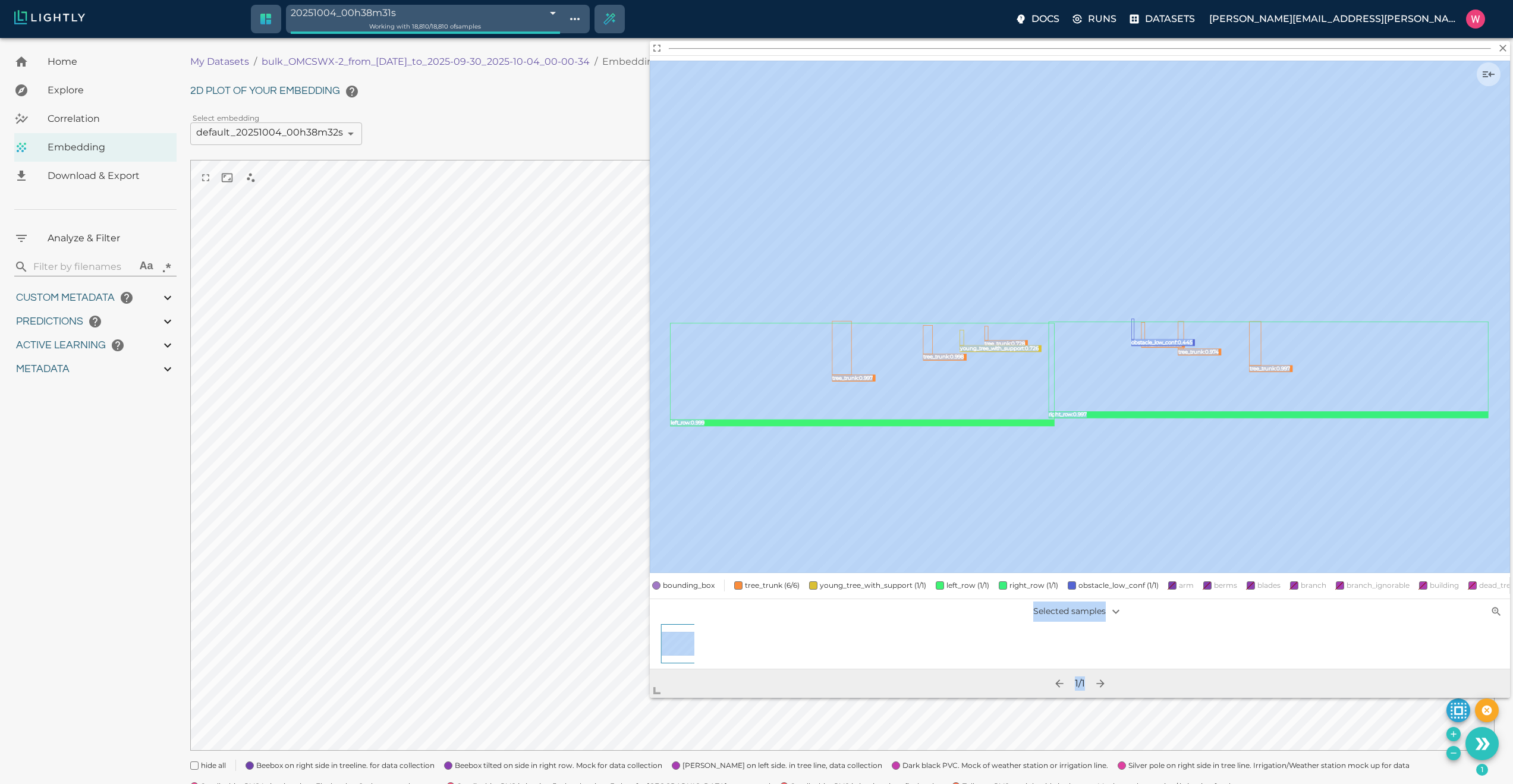
click at [618, 639] on body "20251004_00h38m31s 68e06c87476f0ec4f6065076 Working with 18,810 / 18,810 of sam…" at bounding box center [756, 479] width 1513 height 882
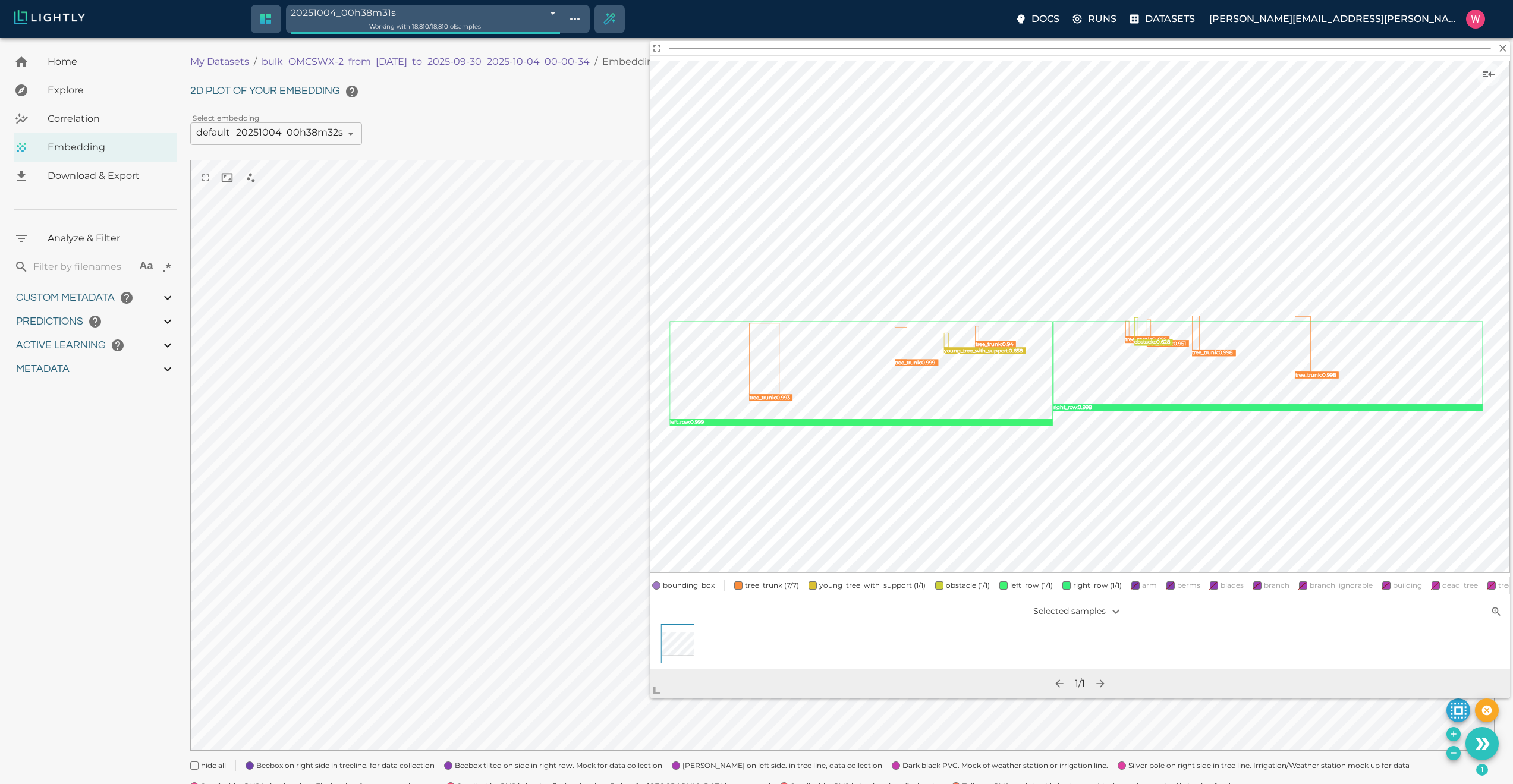
scroll to position [137, 0]
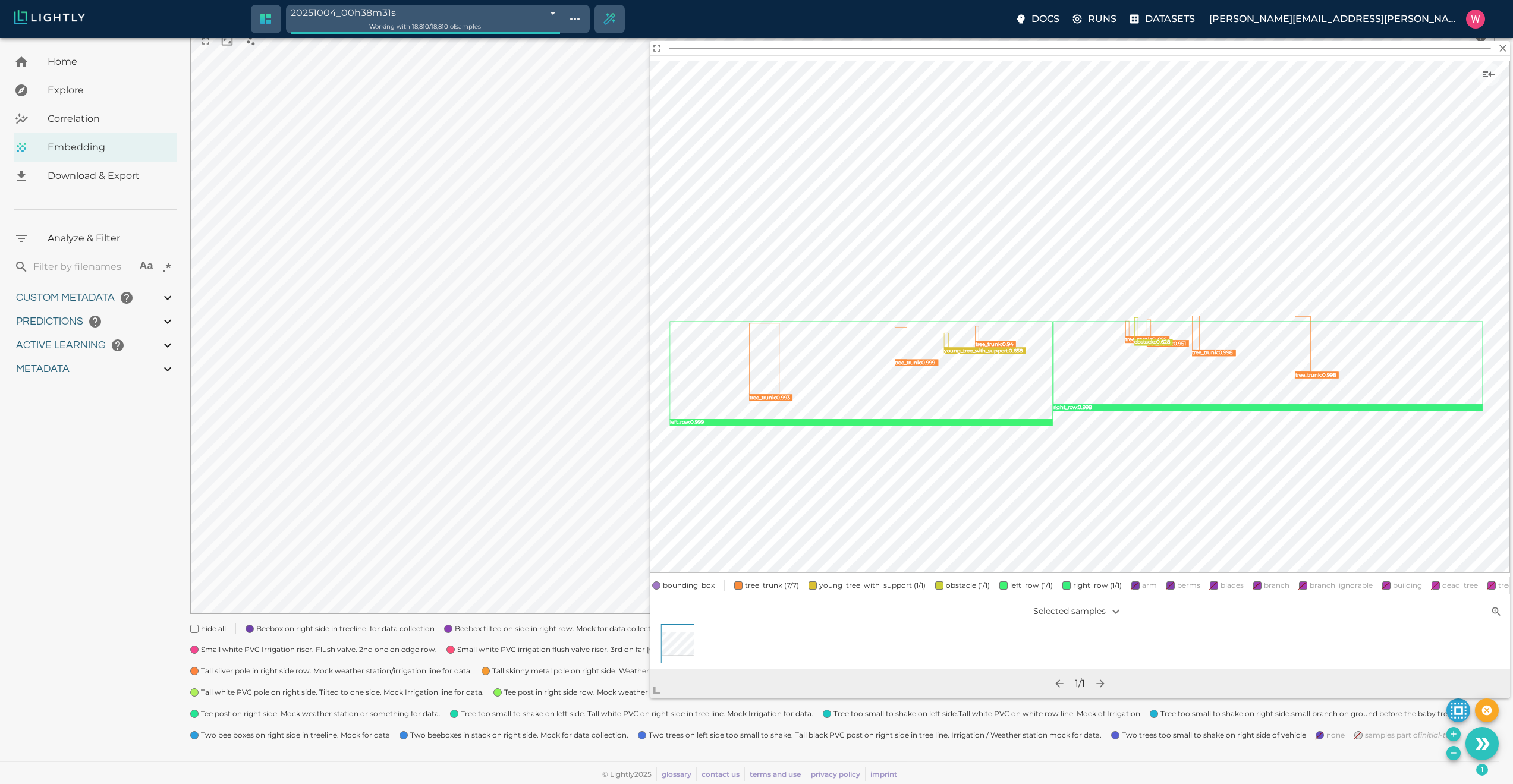
click at [345, 639] on span "Tall silver pole in right side row. Mock weather station/irrigation line for da…" at bounding box center [336, 671] width 271 height 12
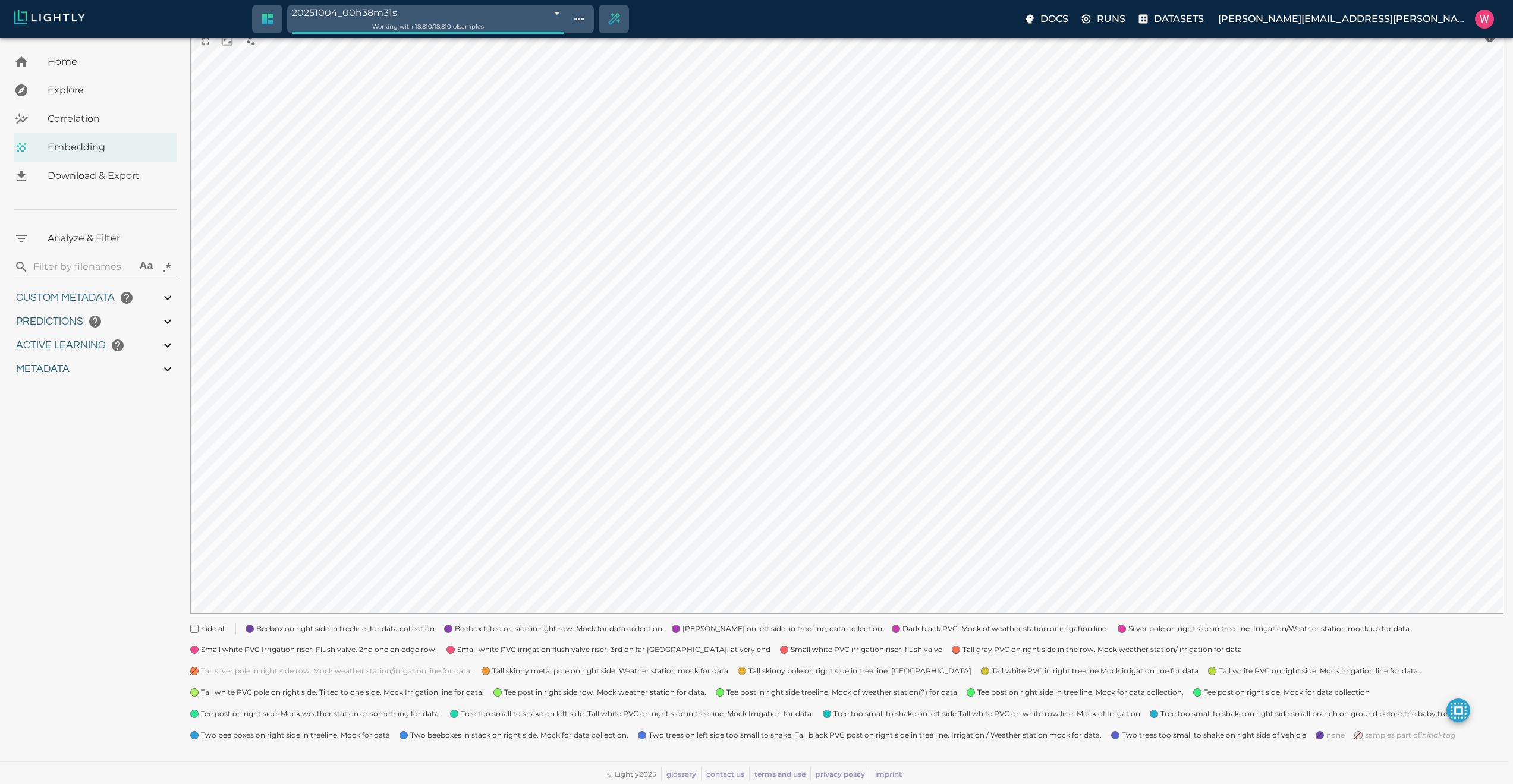
click at [493, 639] on span "Tall skinny metal pole on right side. Weather station mock for data" at bounding box center [610, 671] width 236 height 12
click at [461, 639] on span "Tree too small to shake on left side. Tall white PVC on right side in tree line…" at bounding box center [637, 714] width 353 height 12
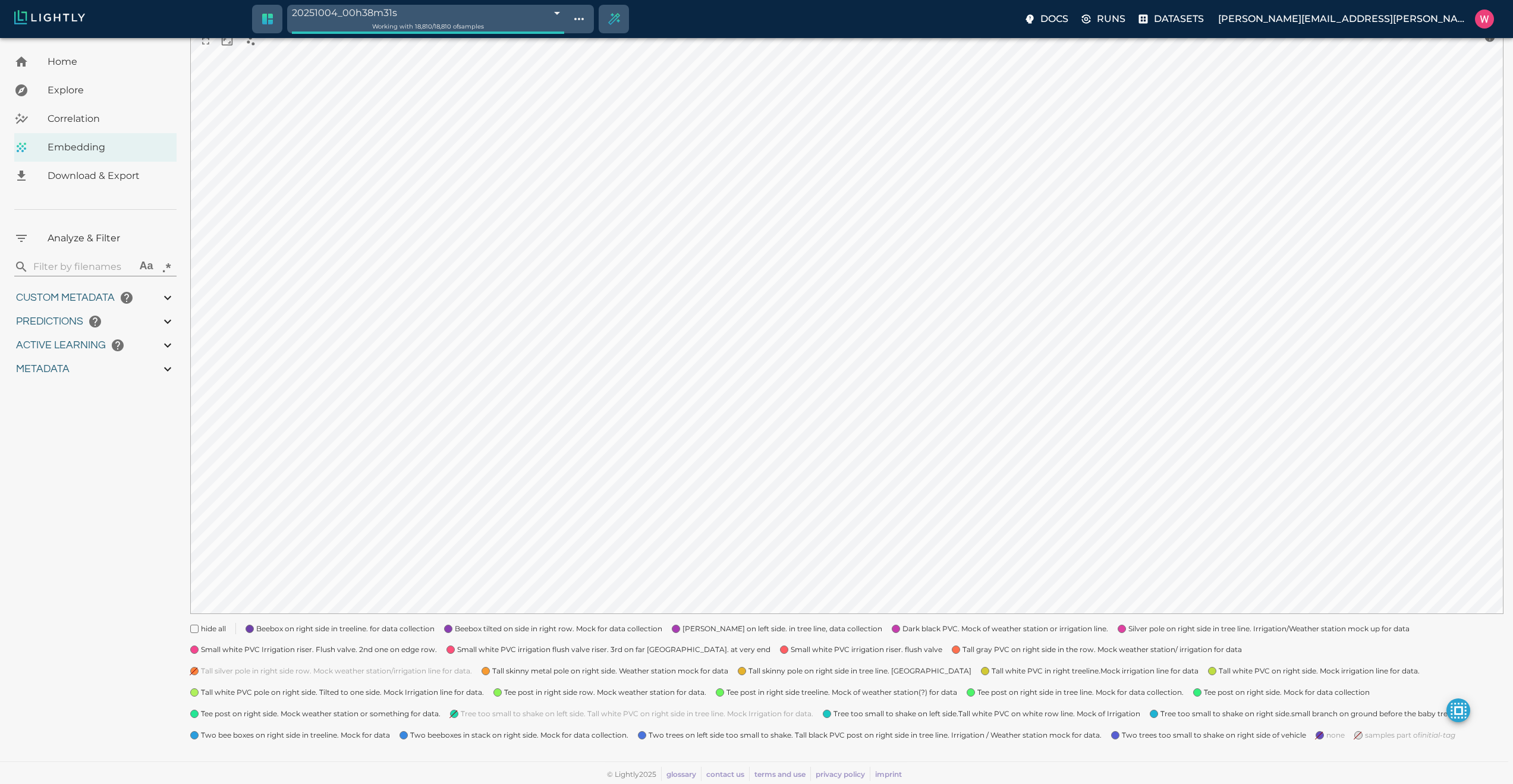
click at [461, 639] on span "Tree too small to shake on left side. Tall white PVC on right side in tree line…" at bounding box center [637, 714] width 353 height 12
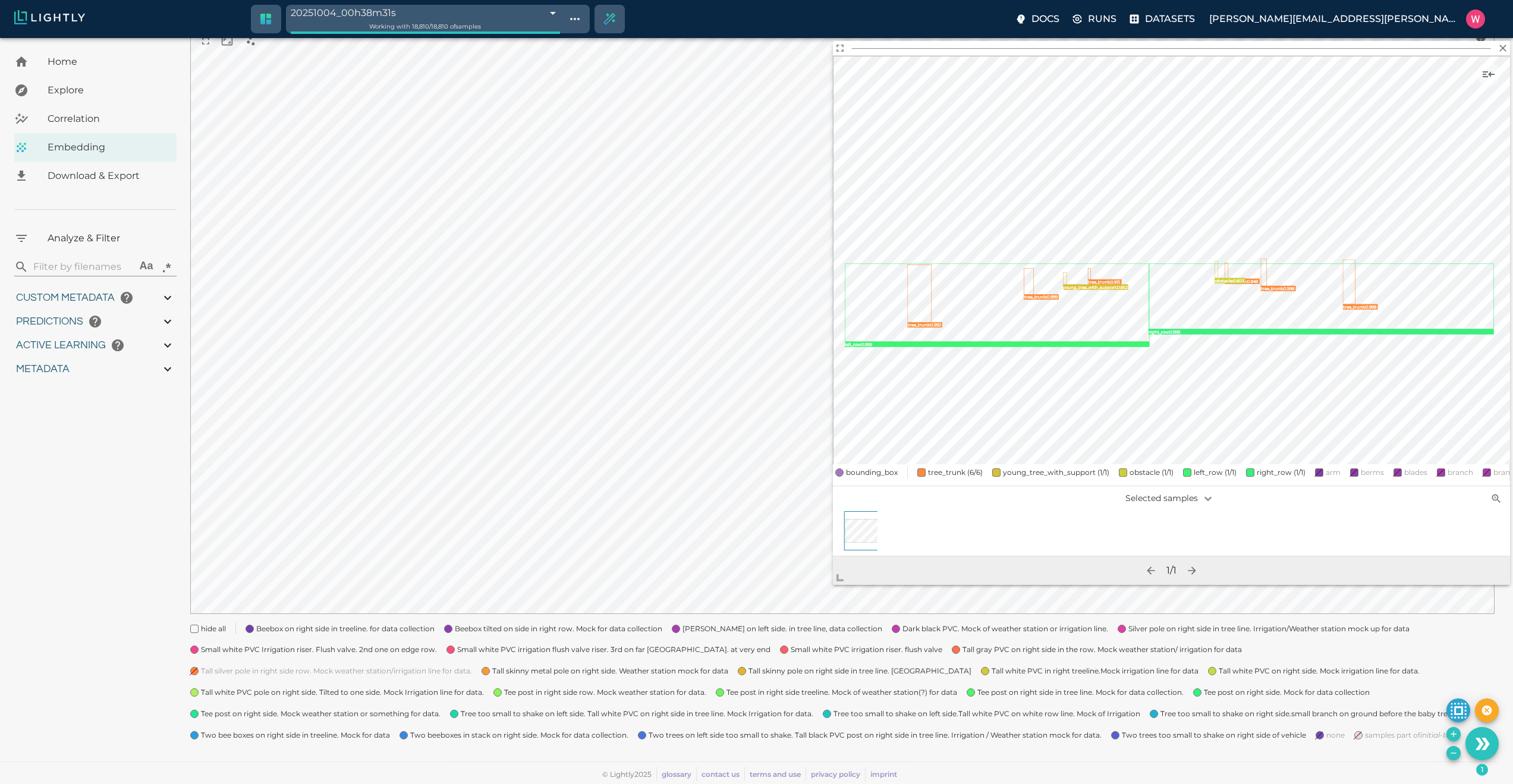
click at [879, 522] on body "20251004_00h38m31s 68e06c87476f0ec4f6065076 Working with 18,810 / 18,810 of sam…" at bounding box center [756, 343] width 1513 height 882
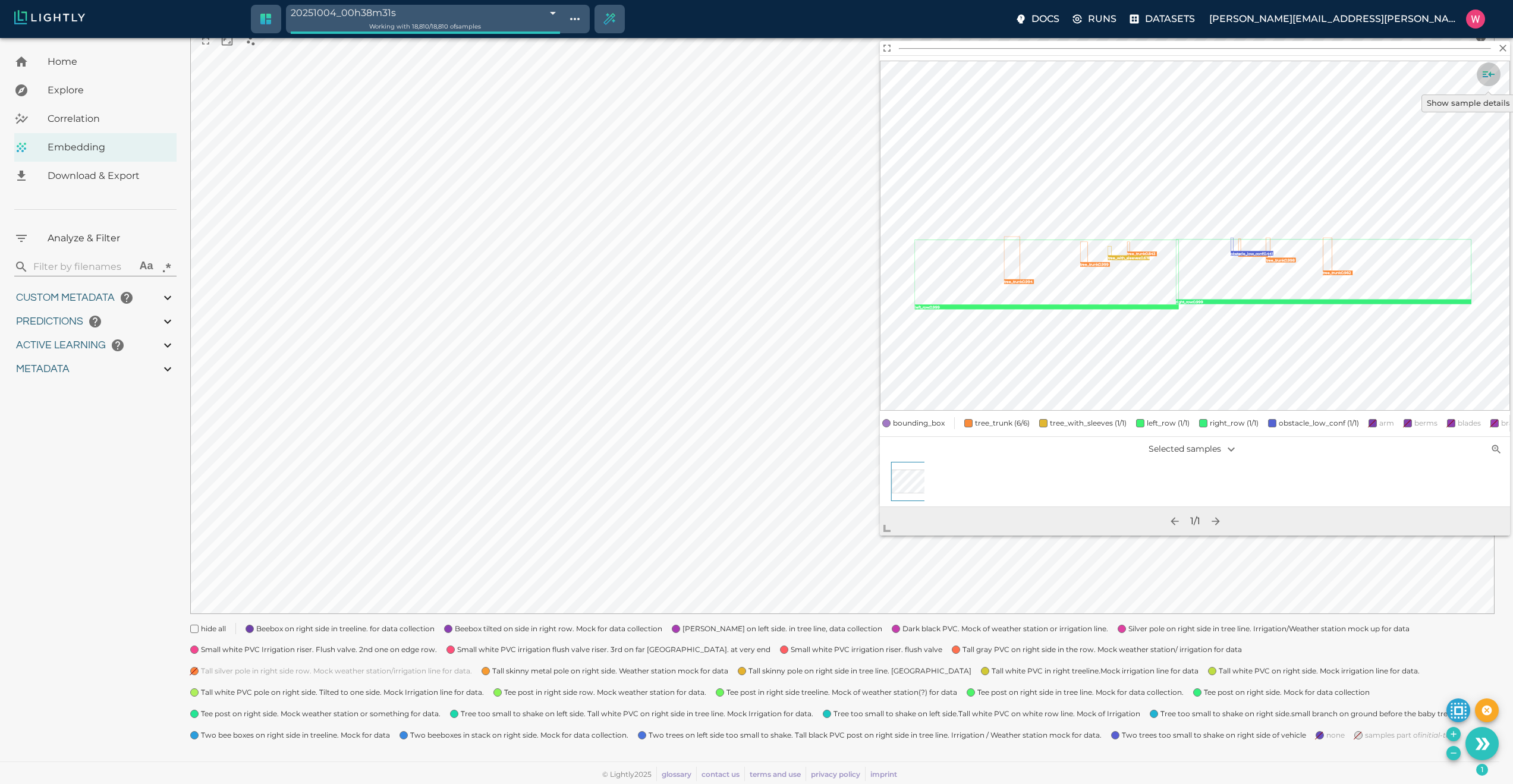
click at [1171, 72] on button "Show sample details" at bounding box center [1489, 74] width 24 height 24
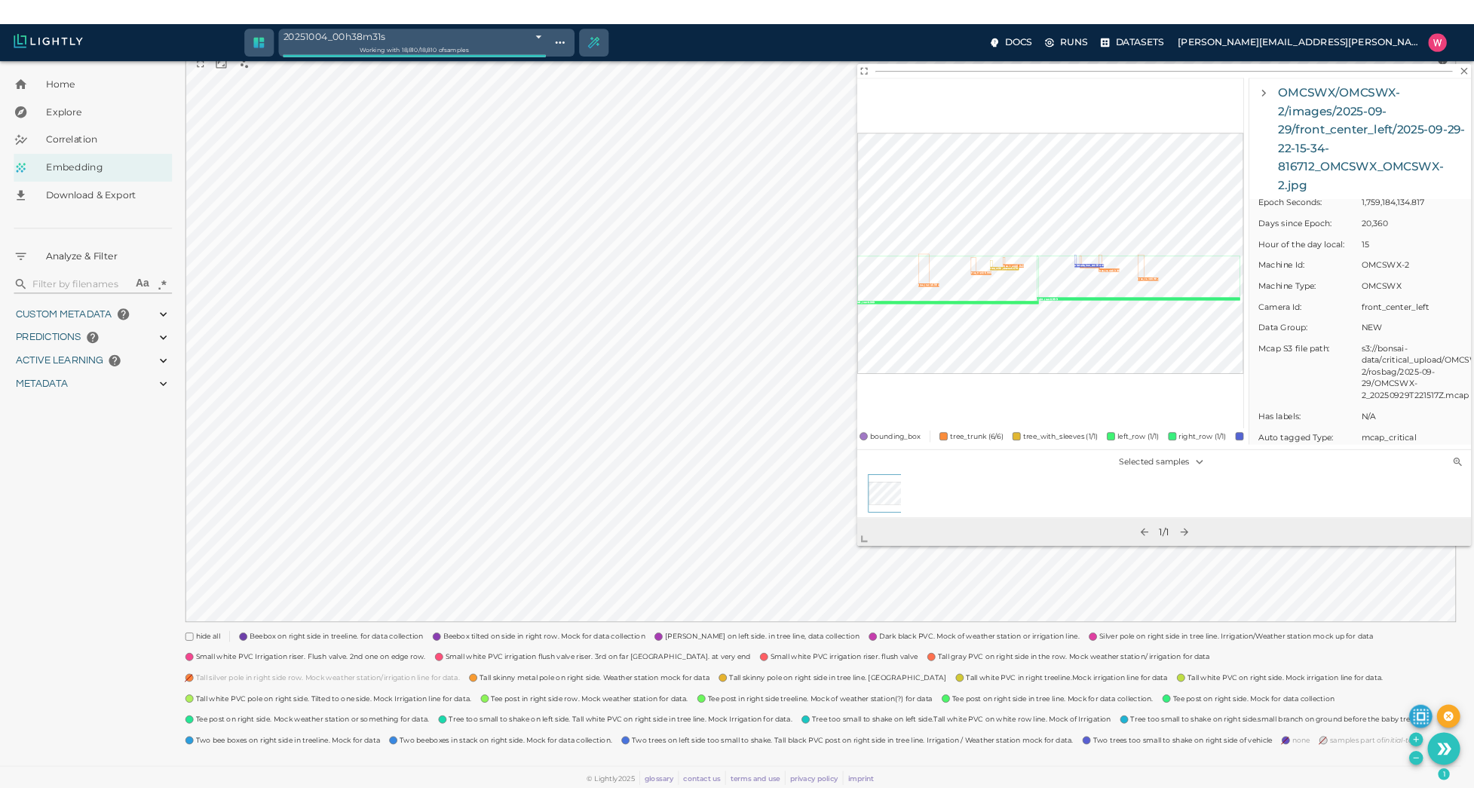
scroll to position [814, 0]
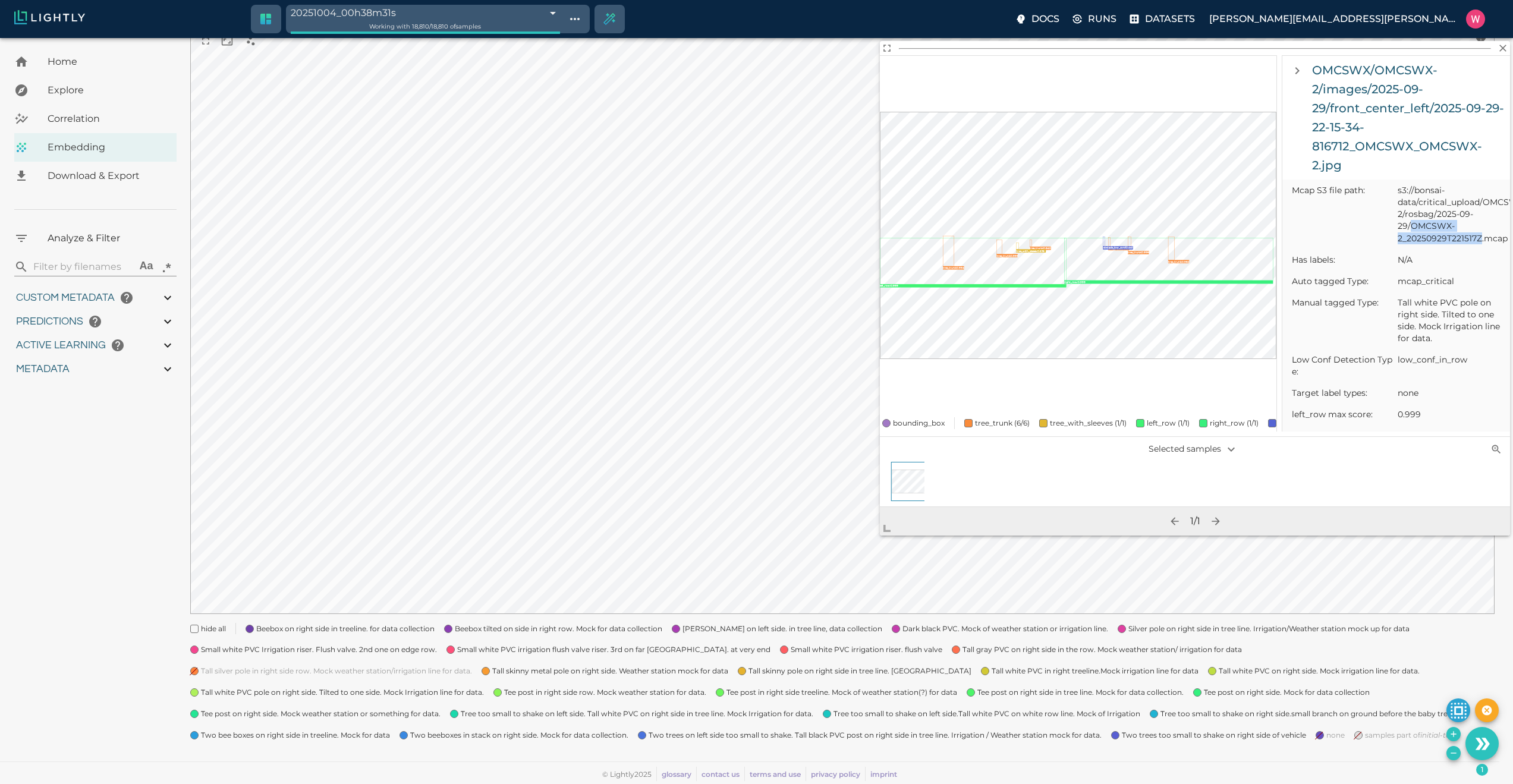
drag, startPoint x: 1411, startPoint y: 238, endPoint x: 1481, endPoint y: 251, distance: 71.2
click at [1171, 244] on span "s3://bonsai-data/critical_upload/OMCSWX/OMCSWX-2/rosbag/2025-09-29/OMCSWX-2_202…" at bounding box center [1449, 214] width 103 height 59
copy span "OMCSWX-2_20250929T221517Z"
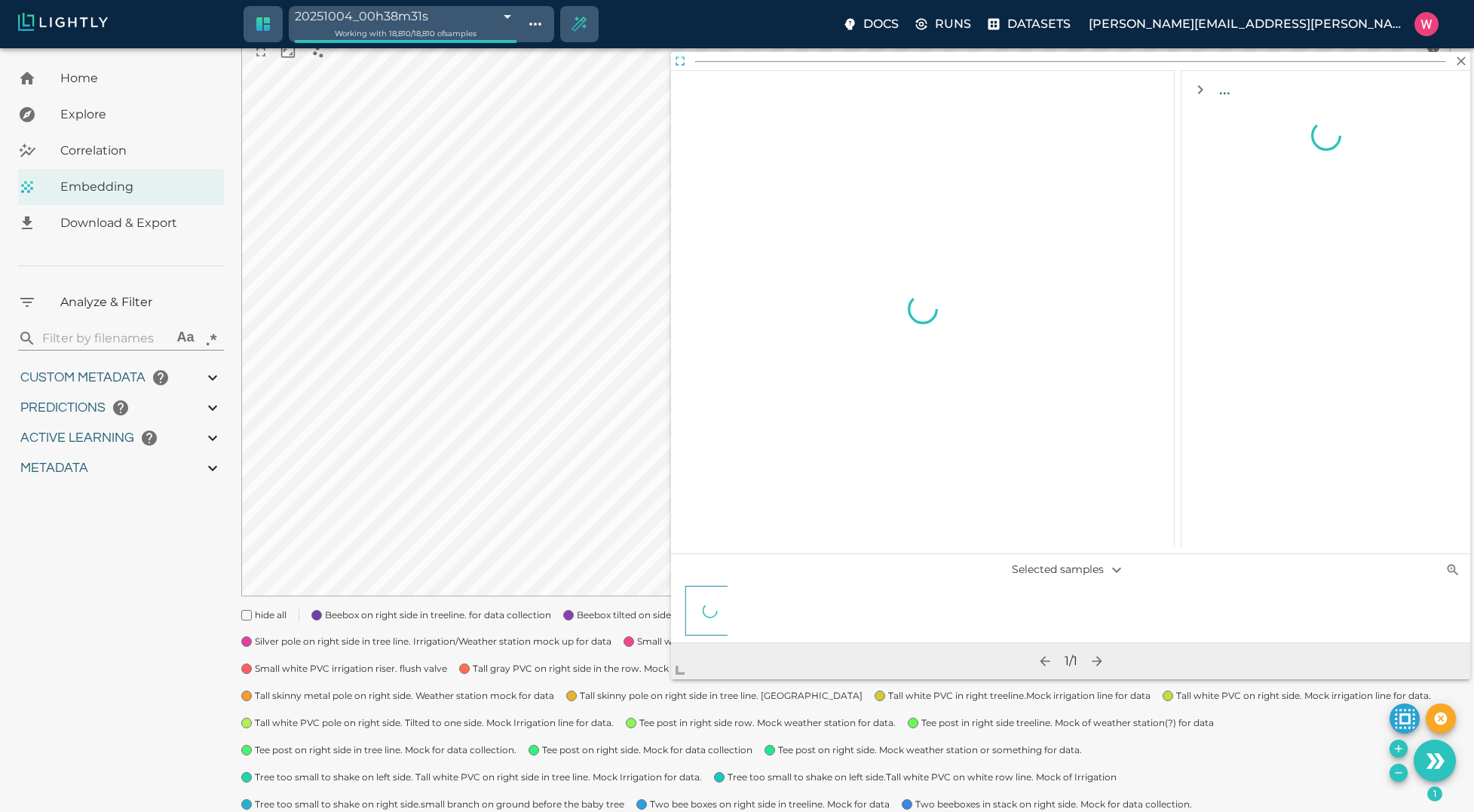
scroll to position [0, 0]
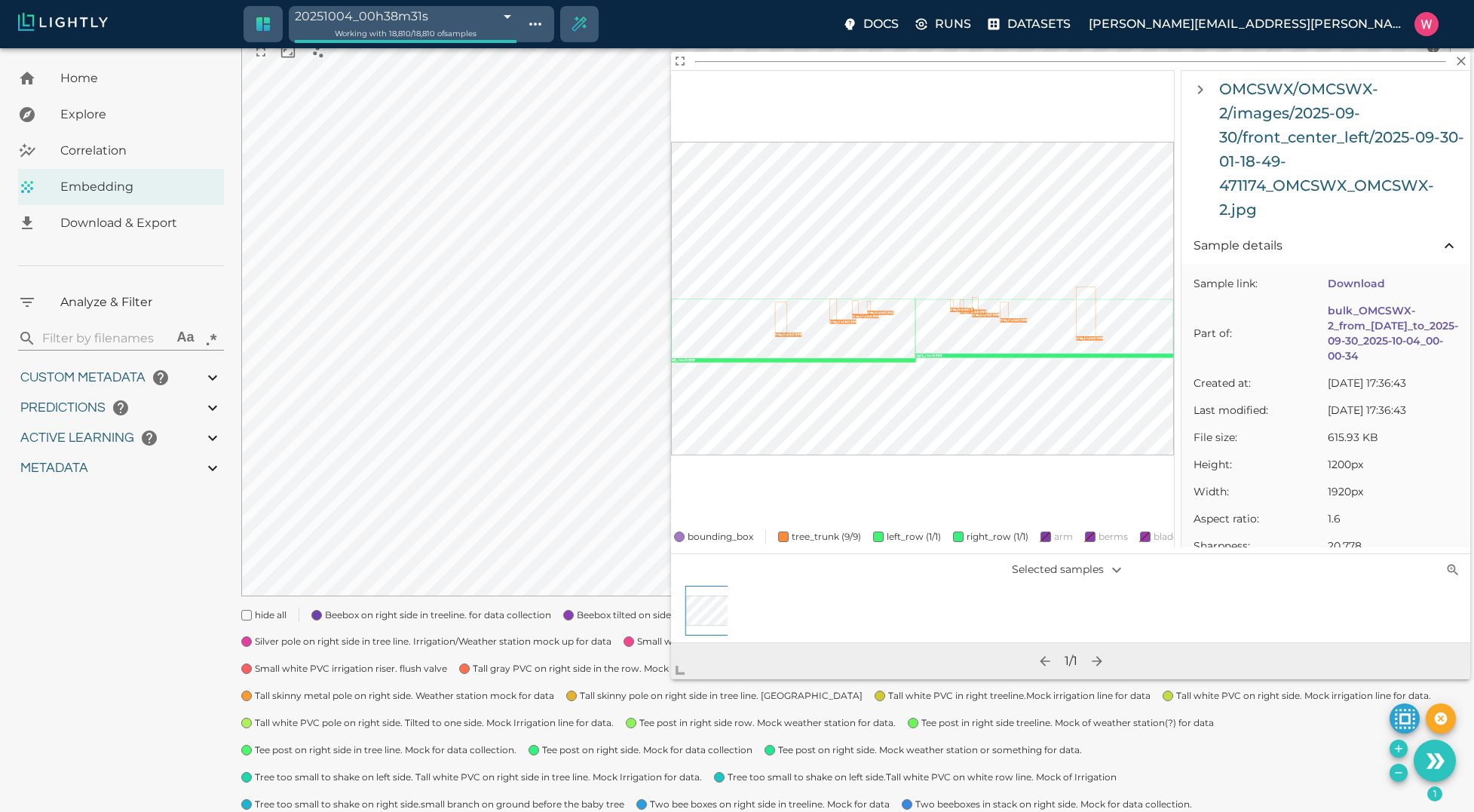
click at [330, 690] on span "Tall skinny metal pole on right side. Weather station mock for data" at bounding box center [404, 696] width 299 height 15
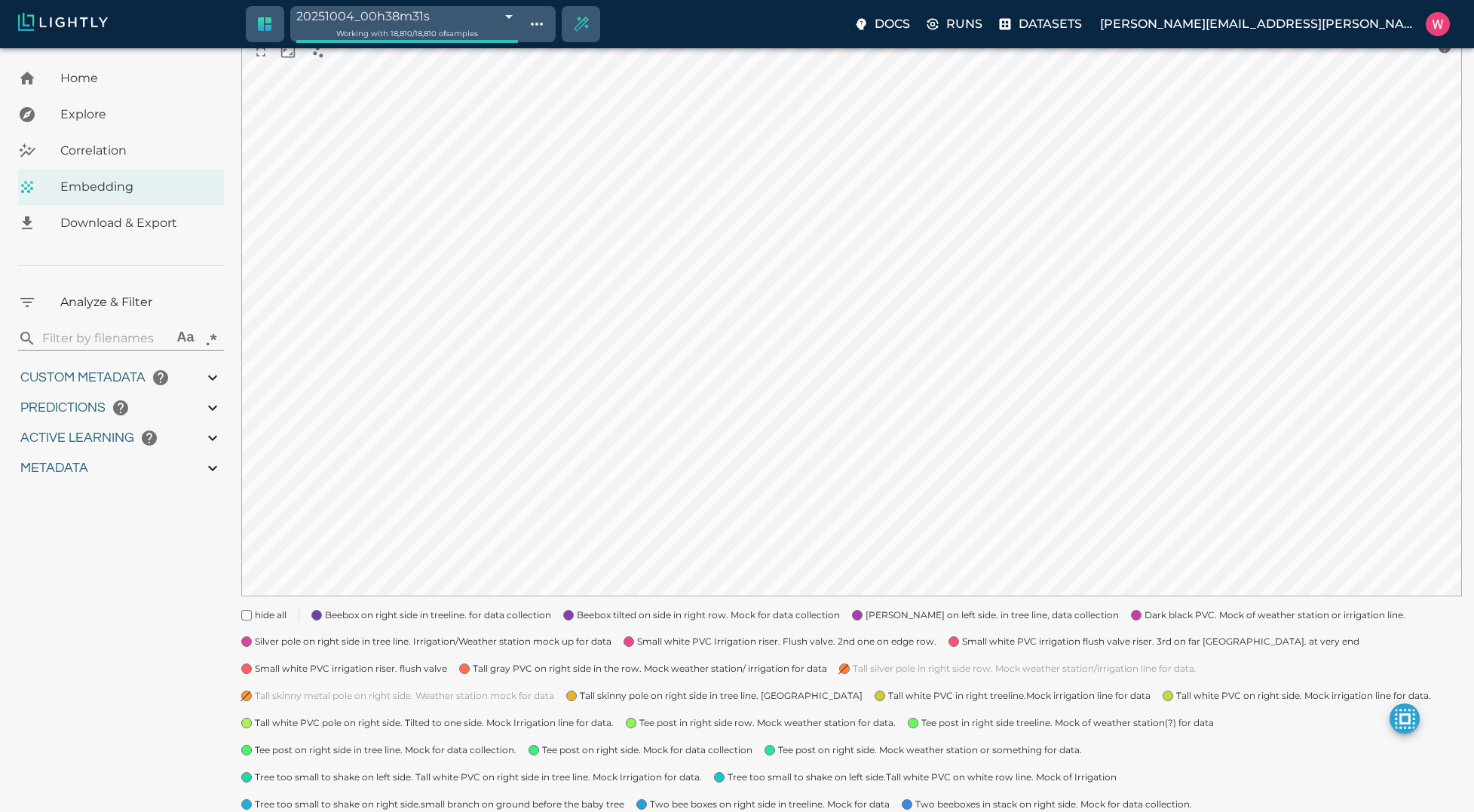
click at [330, 690] on span "Tall skinny metal pole on right side. Weather station mock for data" at bounding box center [404, 696] width 299 height 15
click at [331, 692] on span "Tall skinny metal pole on right side. Weather station mock for data" at bounding box center [404, 696] width 299 height 15
click at [331, 692] on span "Tall skinny metal pole on right side. Weather station mock for data" at bounding box center [404, 696] width 299 height 15
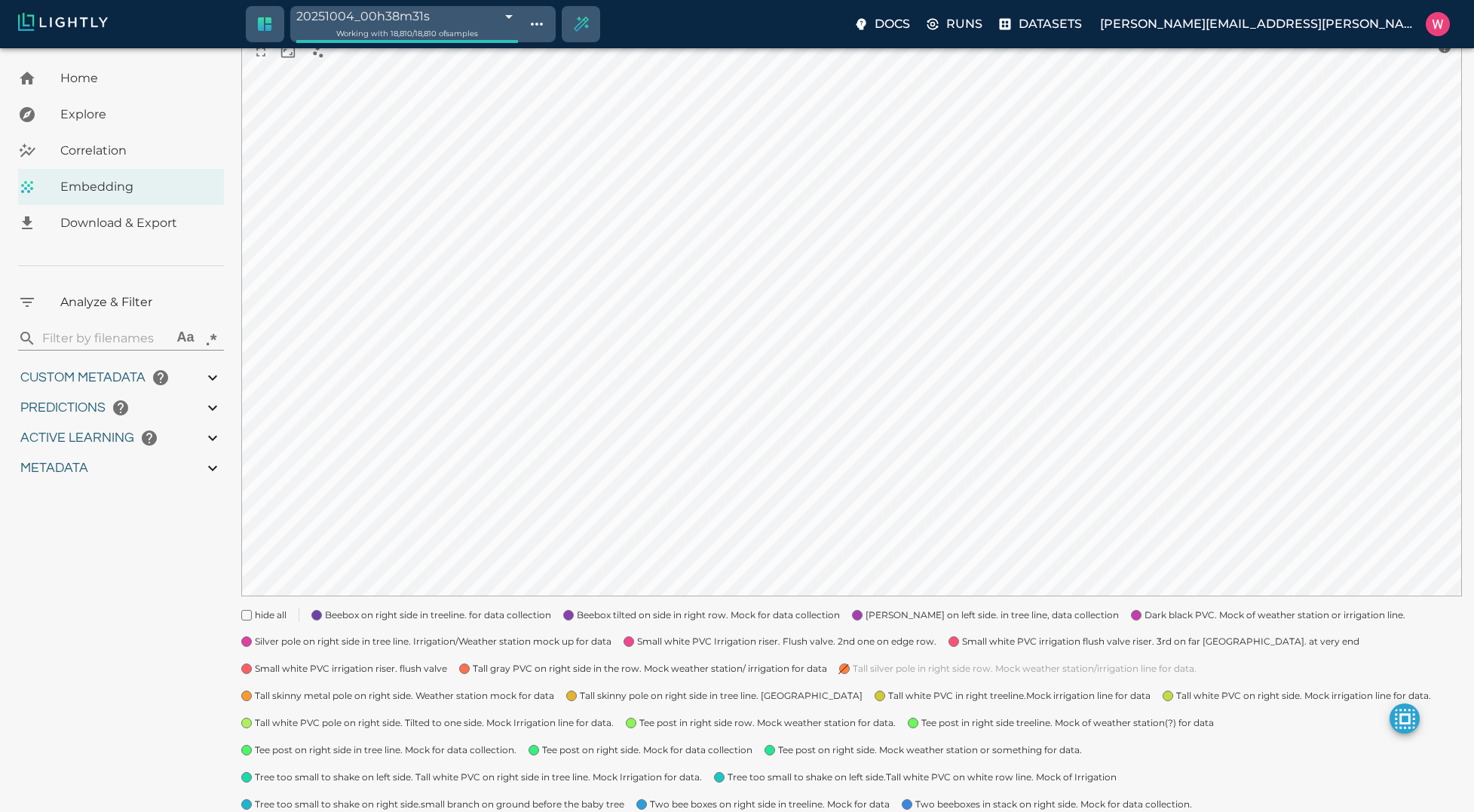
click at [341, 749] on span "Tee post on right side in tree line. Mock for data collection." at bounding box center [385, 750] width 261 height 15
click at [341, 748] on span "Tee post on right side in tree line. Mock for data collection." at bounding box center [385, 750] width 261 height 15
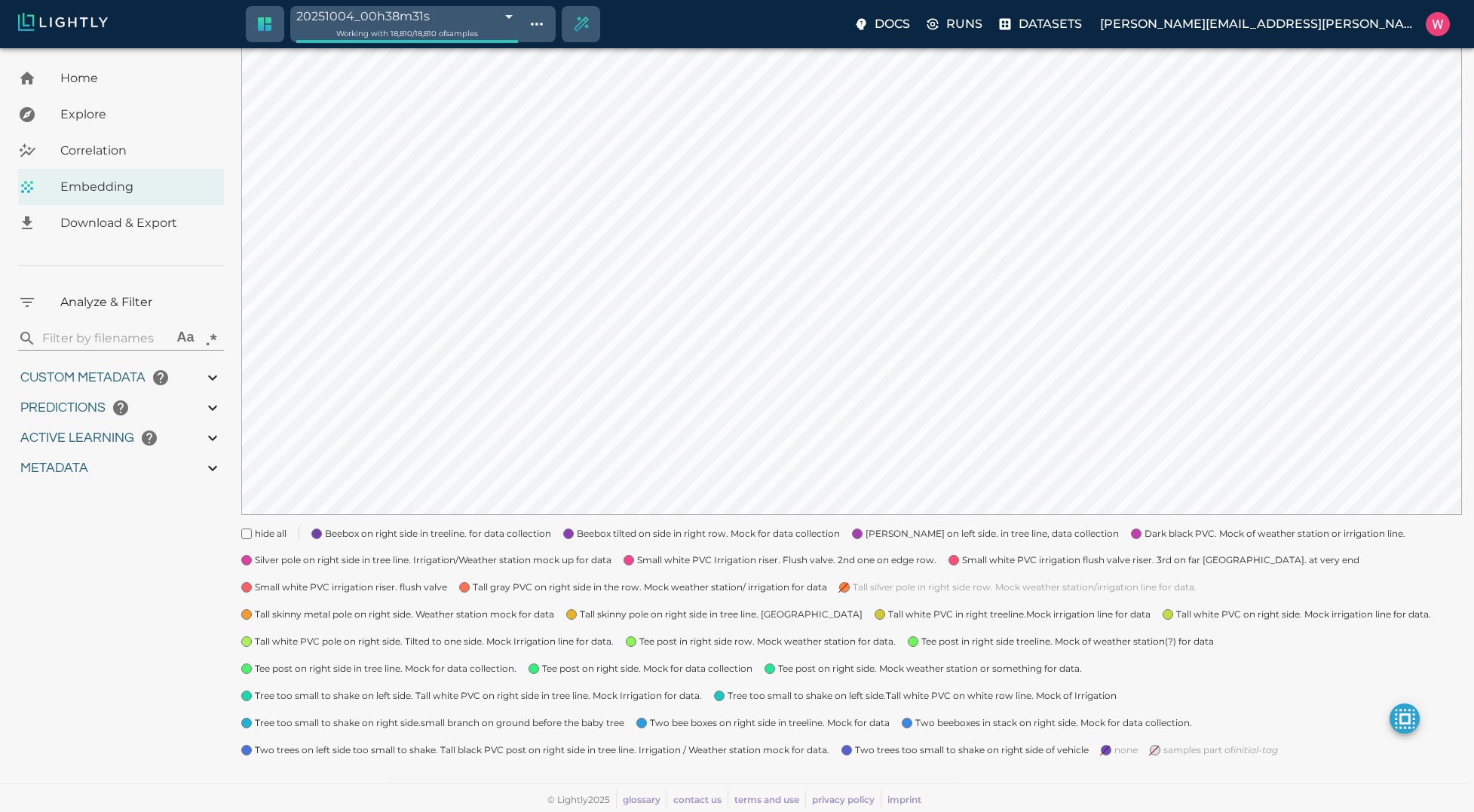
click at [351, 698] on span "Tree too small to shake on left side. Tall white PVC on right side in tree line…" at bounding box center [478, 696] width 447 height 15
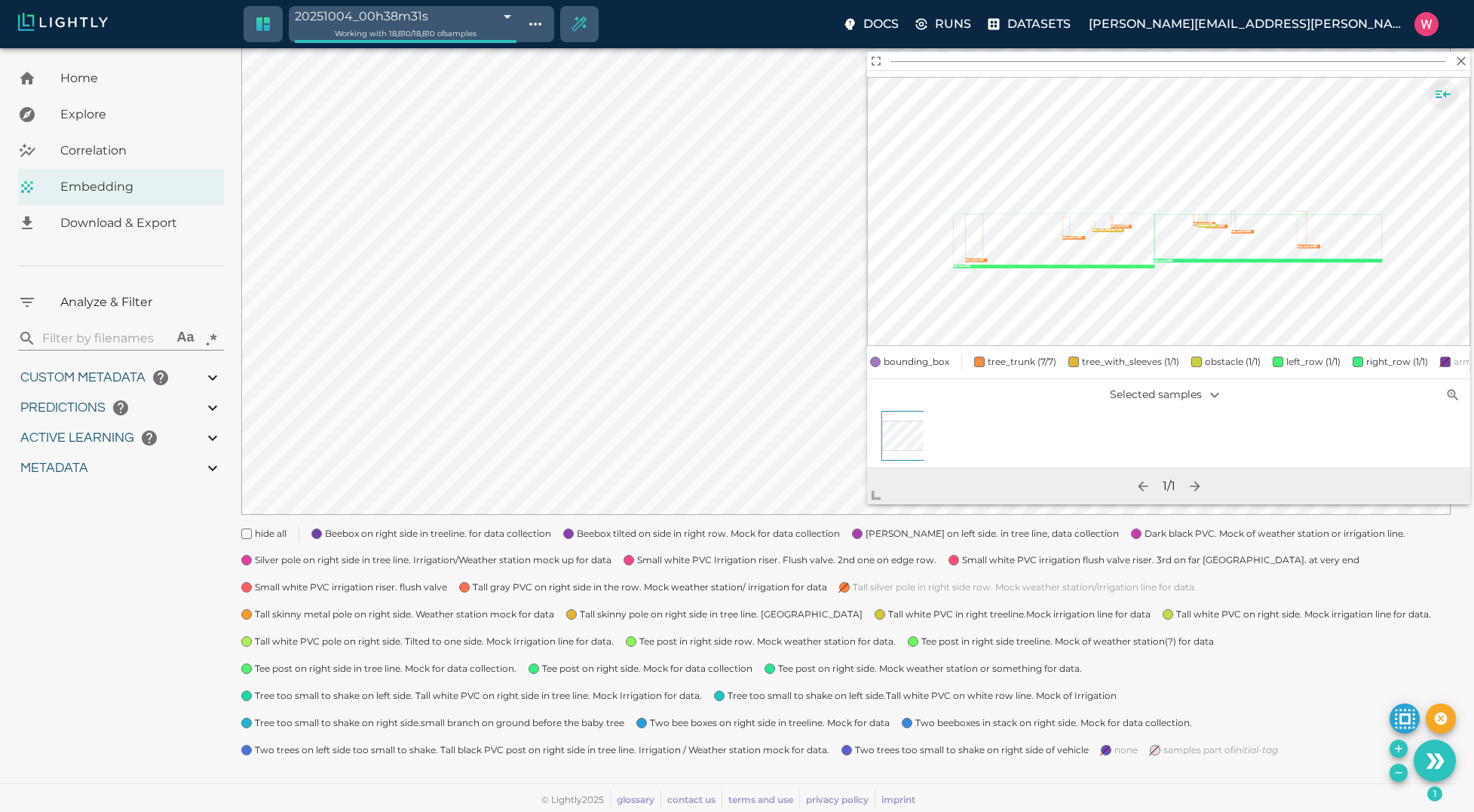
click at [1439, 91] on icon "Show sample details" at bounding box center [1444, 94] width 15 height 8
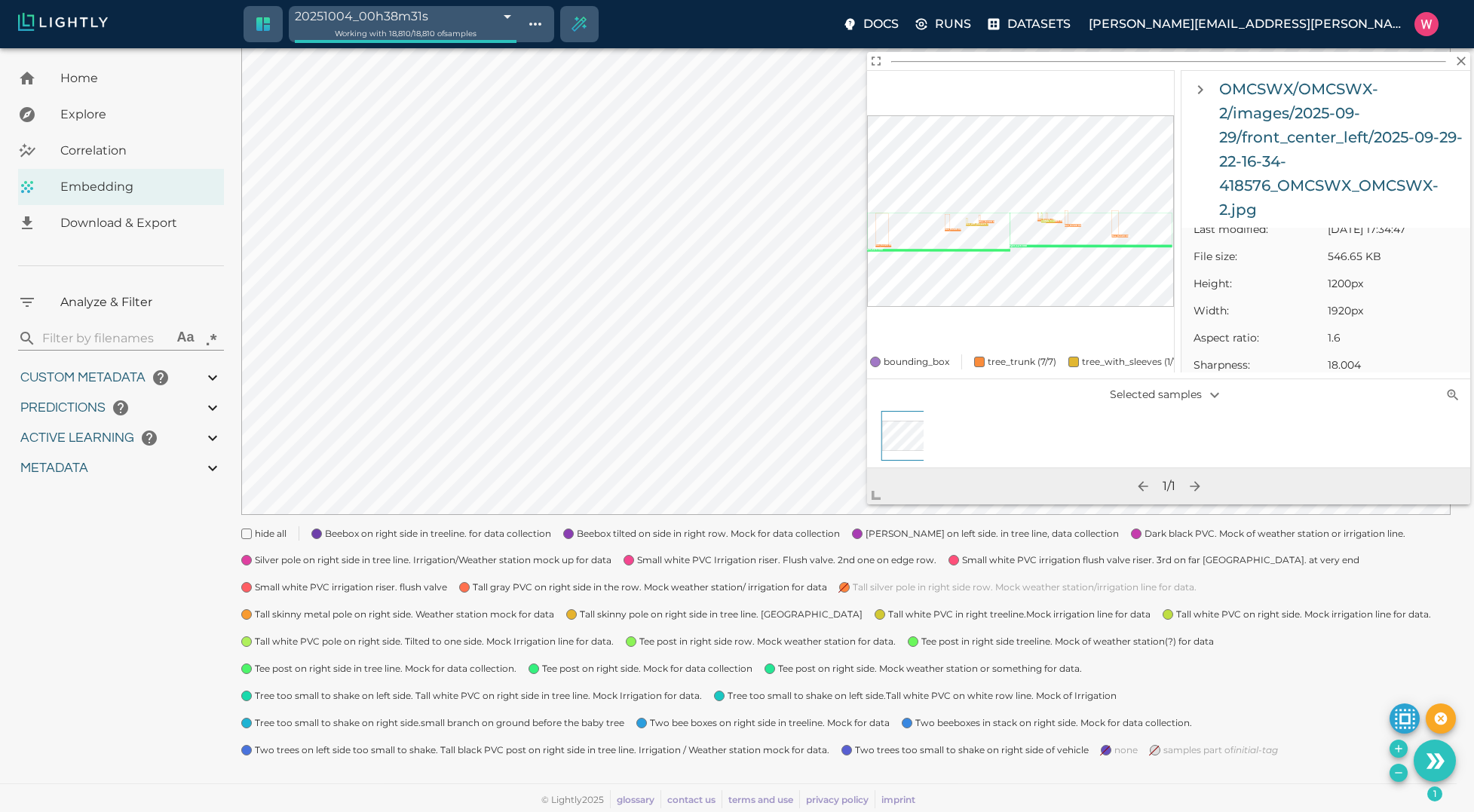
scroll to position [0, 0]
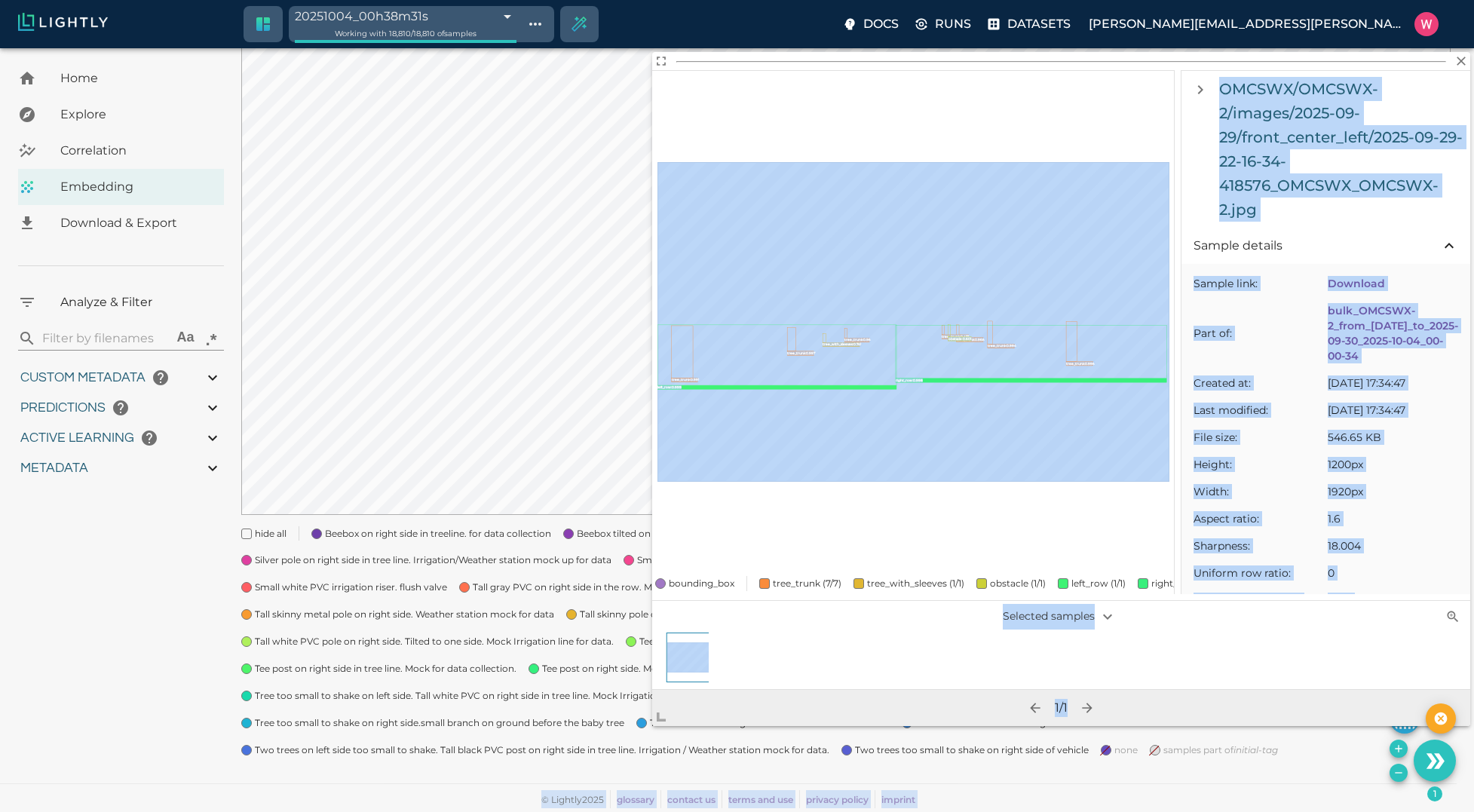
drag, startPoint x: 874, startPoint y: 497, endPoint x: 653, endPoint y: 722, distance: 315.4
click at [644, 734] on body "20251004_00h38m31s 68e06c87476f0ec4f6065076 Working with 18,810 / 18,810 of sam…" at bounding box center [737, 302] width 1474 height 1018
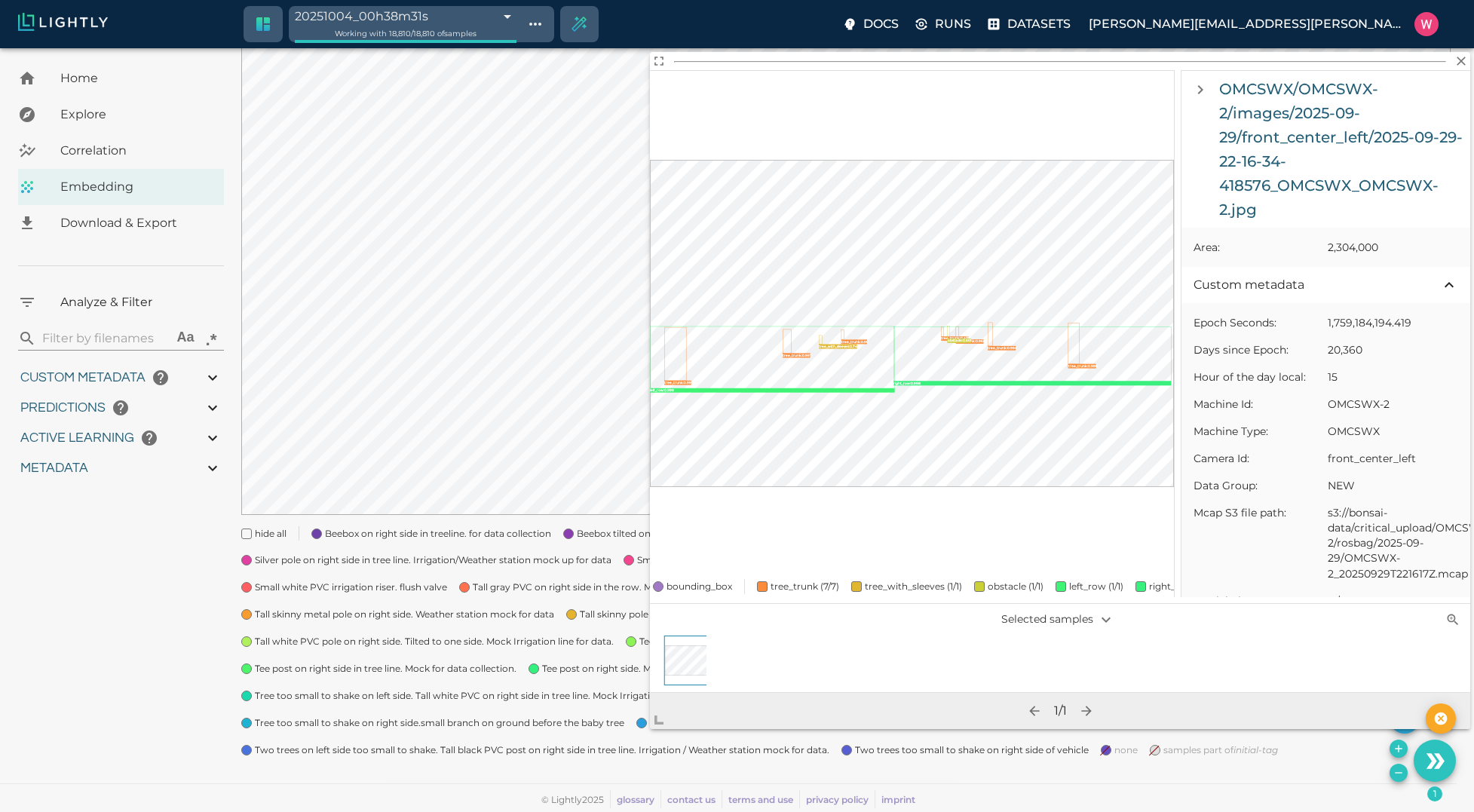
scroll to position [724, 0]
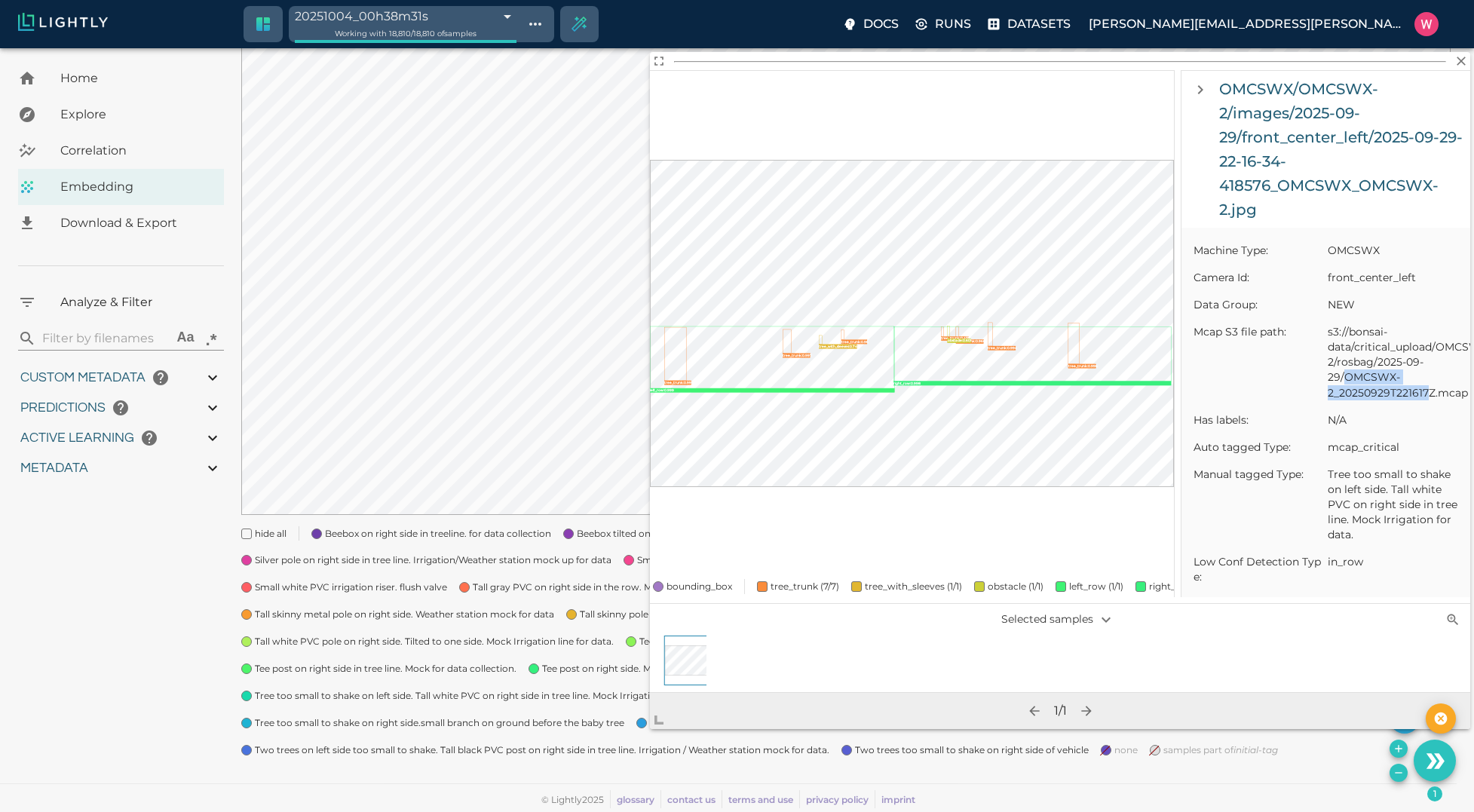
drag, startPoint x: 1347, startPoint y: 392, endPoint x: 1431, endPoint y: 409, distance: 85.7
click at [1431, 400] on span "s3://bonsai-data/critical_upload/OMCSWX/OMCSWX-2/rosbag/2025-09-29/OMCSWX-2_202…" at bounding box center [1392, 362] width 130 height 75
copy span "OMCSWX-2_20250929T221617"
click at [1464, 60] on icon "button" at bounding box center [1462, 61] width 15 height 15
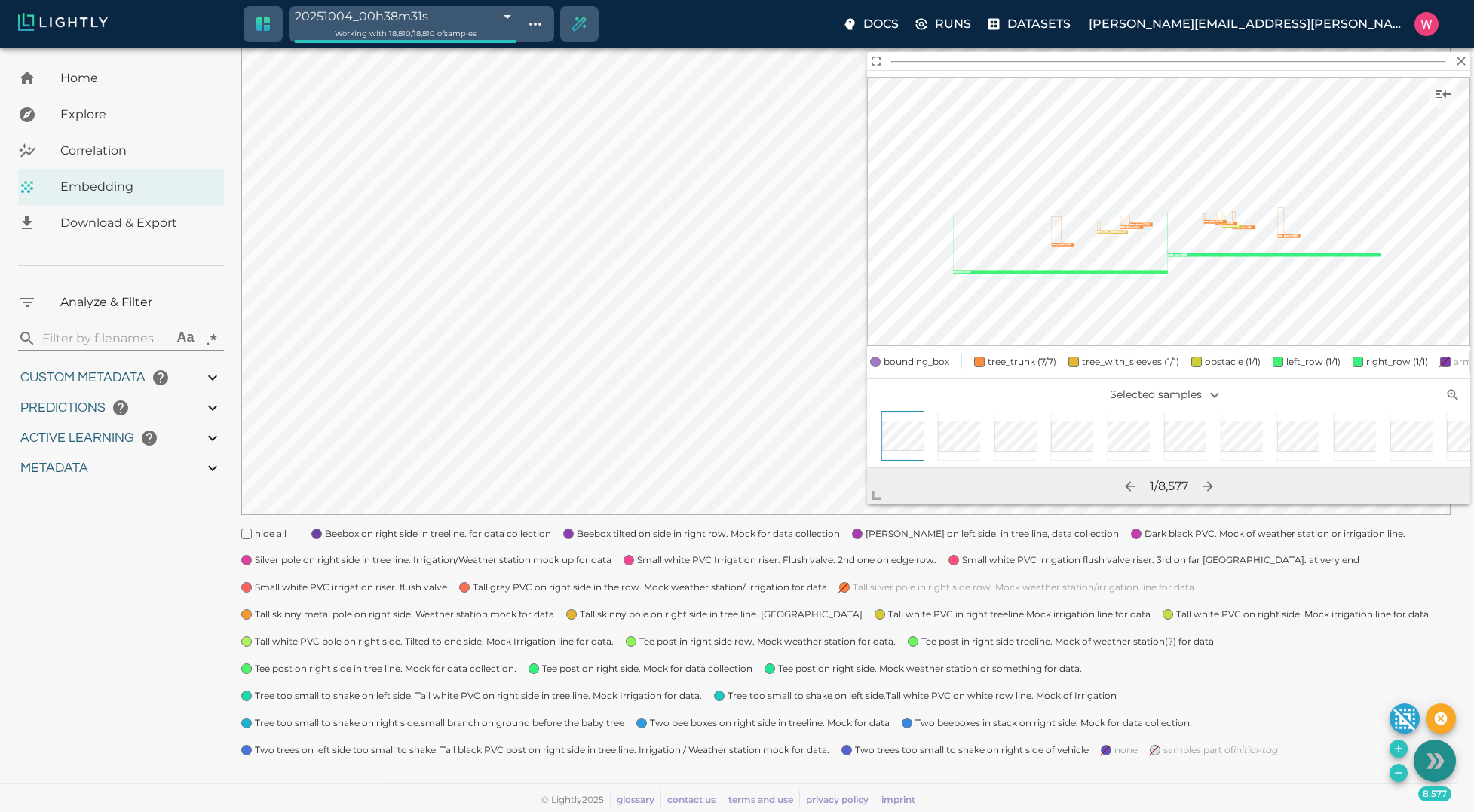
click at [1433, 765] on icon "Use the 8,577 selected samples as the basis for your new tag" at bounding box center [1431, 761] width 11 height 15
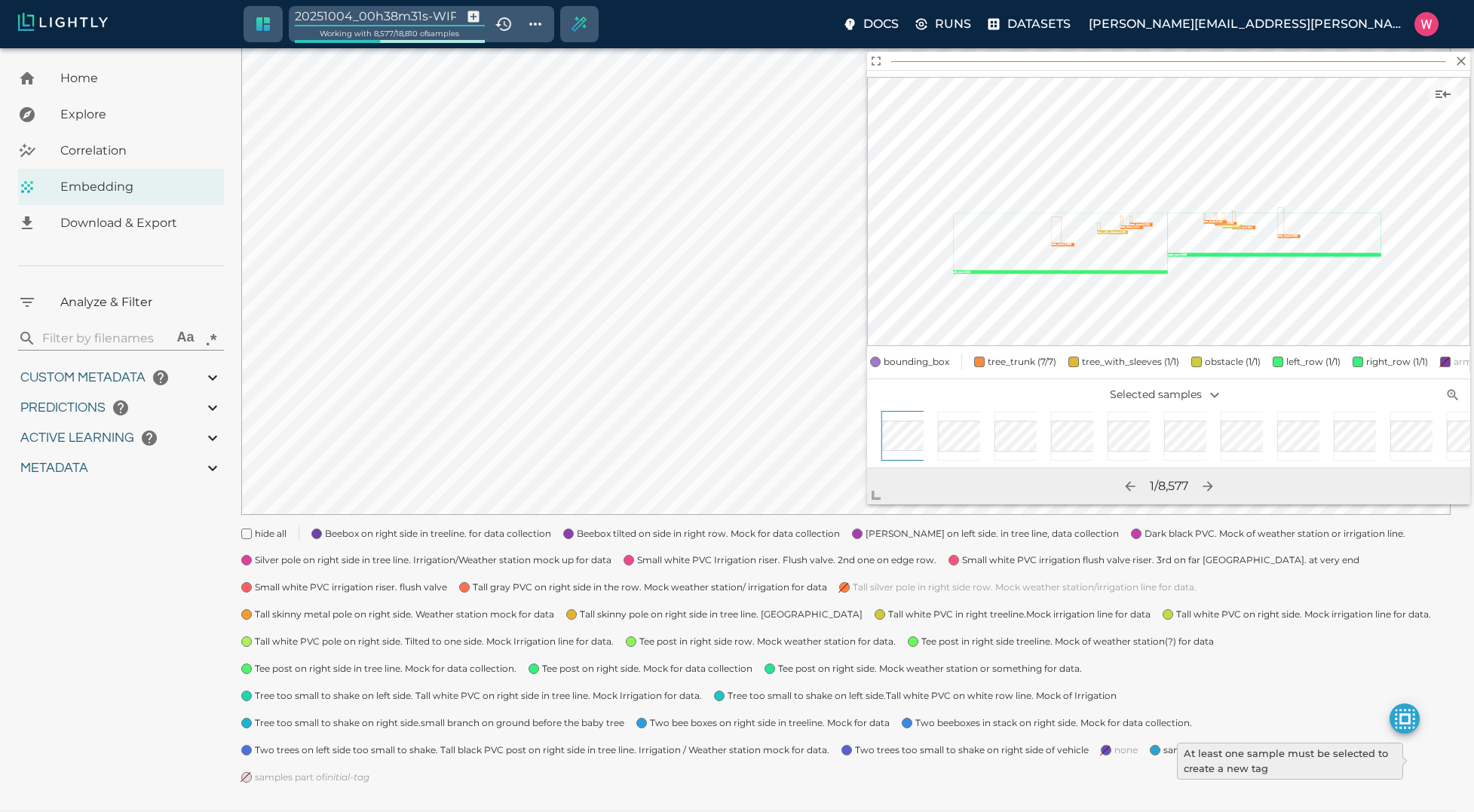
type input "1759180709.32313"
type input "1759198686.14313"
type input "0.999"
type input "0.984"
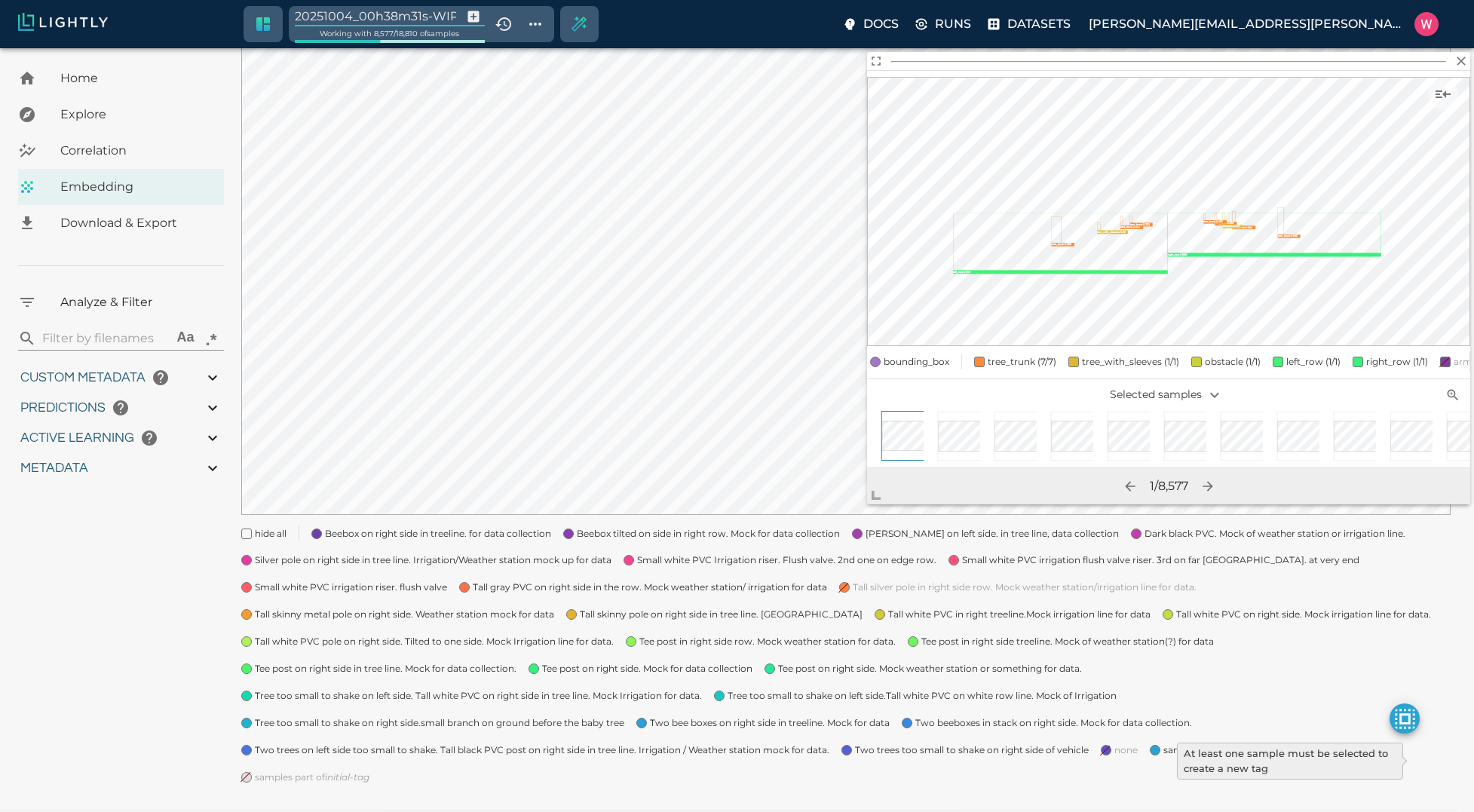
type input "0.984"
type input "0.63509213924408"
type input "24.5370921392441"
type input "1.98771643638611"
type input "24.3927164363861"
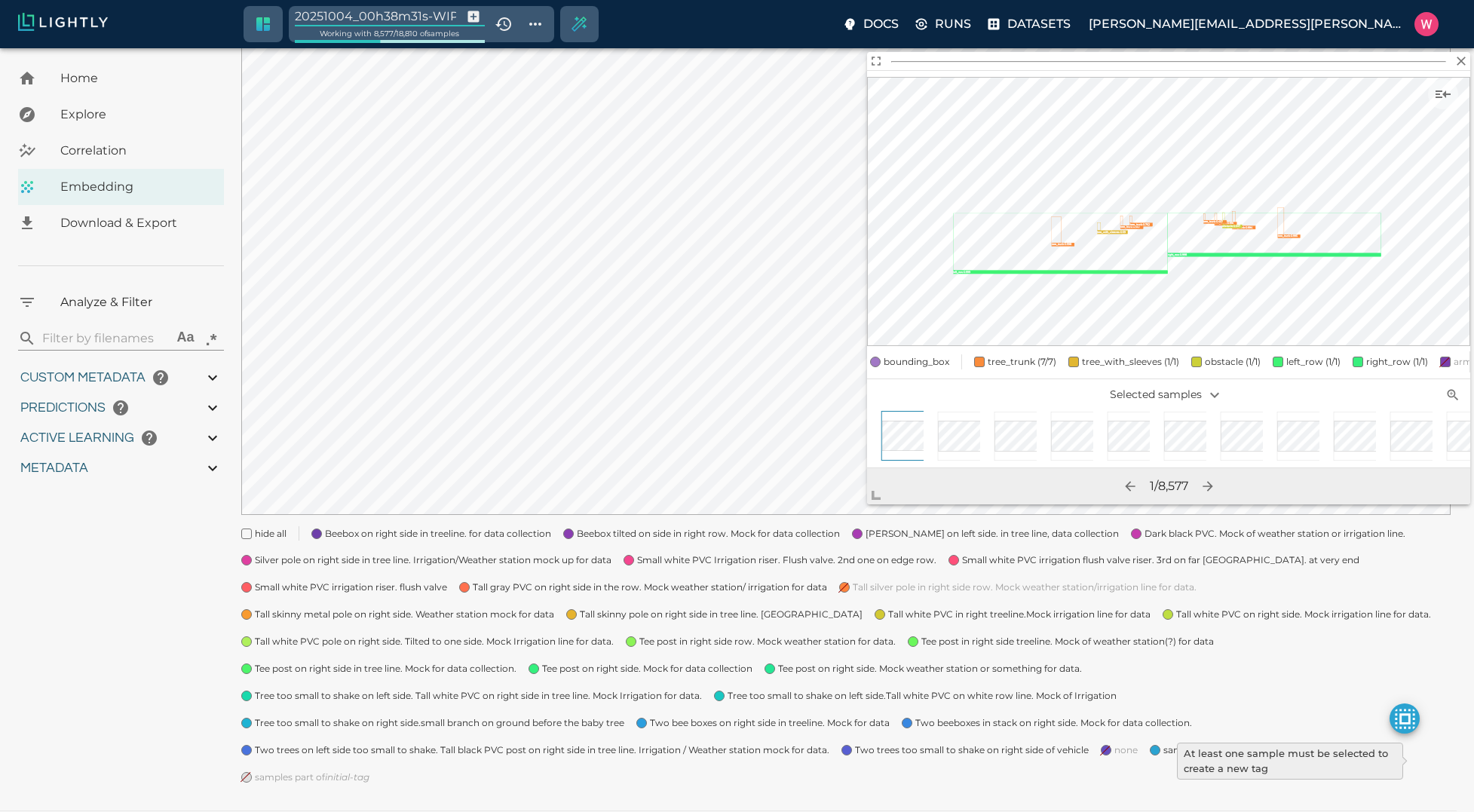
type input "9007199254740991"
type input "1759180709.32313"
type input "1759198686.14313"
type input "0.999"
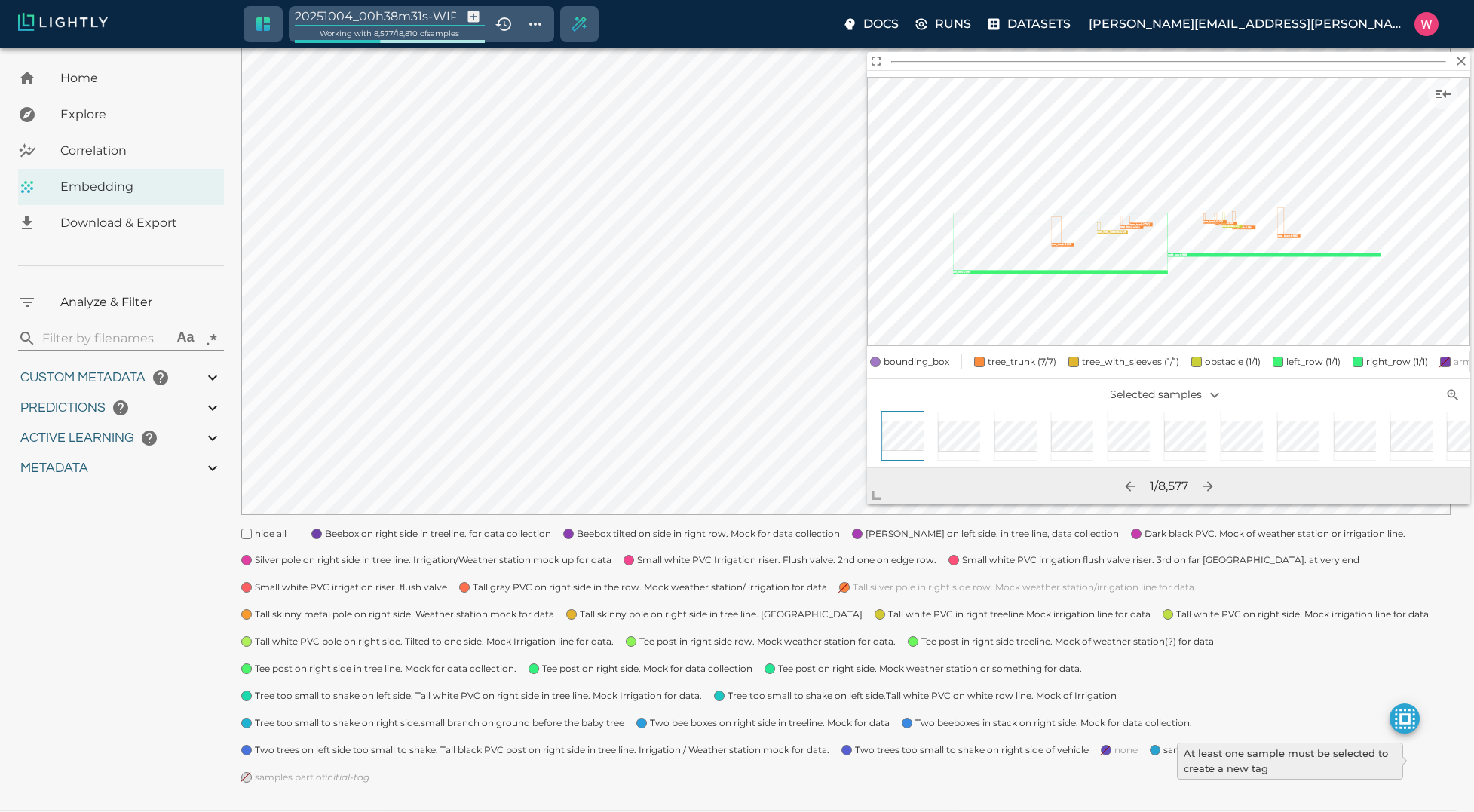
type input "0.999"
type input "0.984"
type input "0.63509213924408"
type input "24.5370921392441"
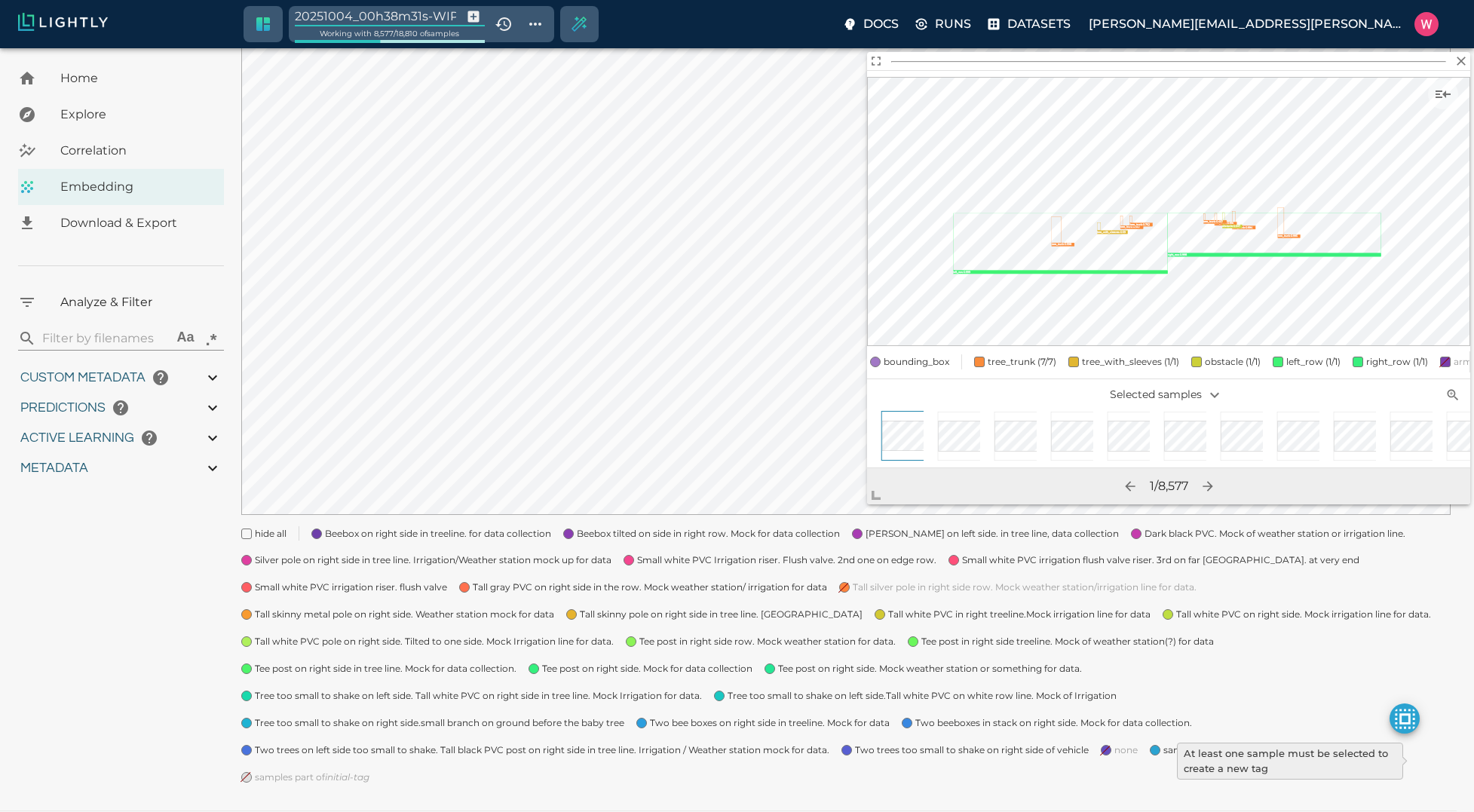
type input "1.98771643638611"
type input "24.3927164363861"
type input "9007199254740991"
type input "manu"
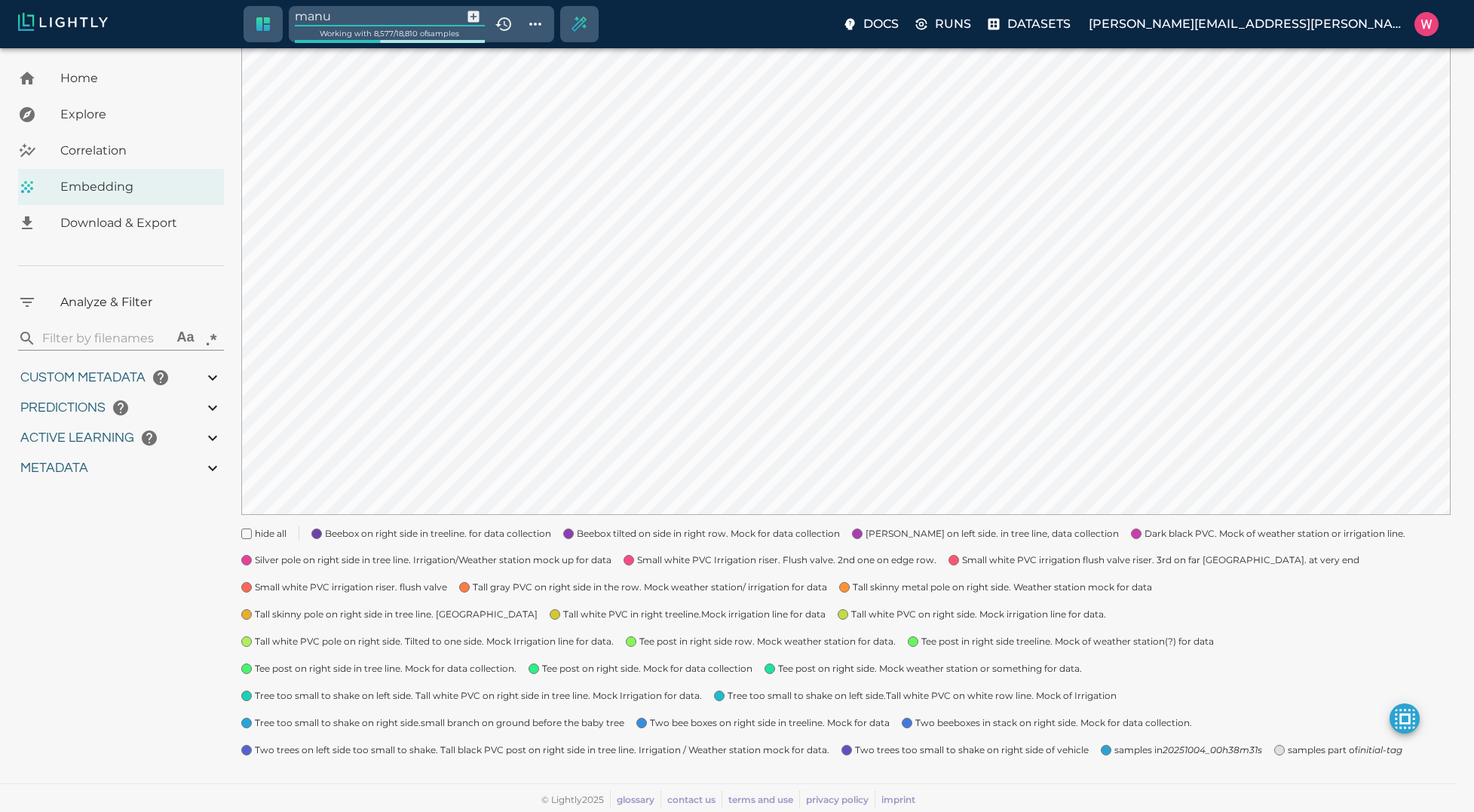
type input "1759180709.32313"
type input "1759198686.14313"
type input "0.999"
type input "0.984"
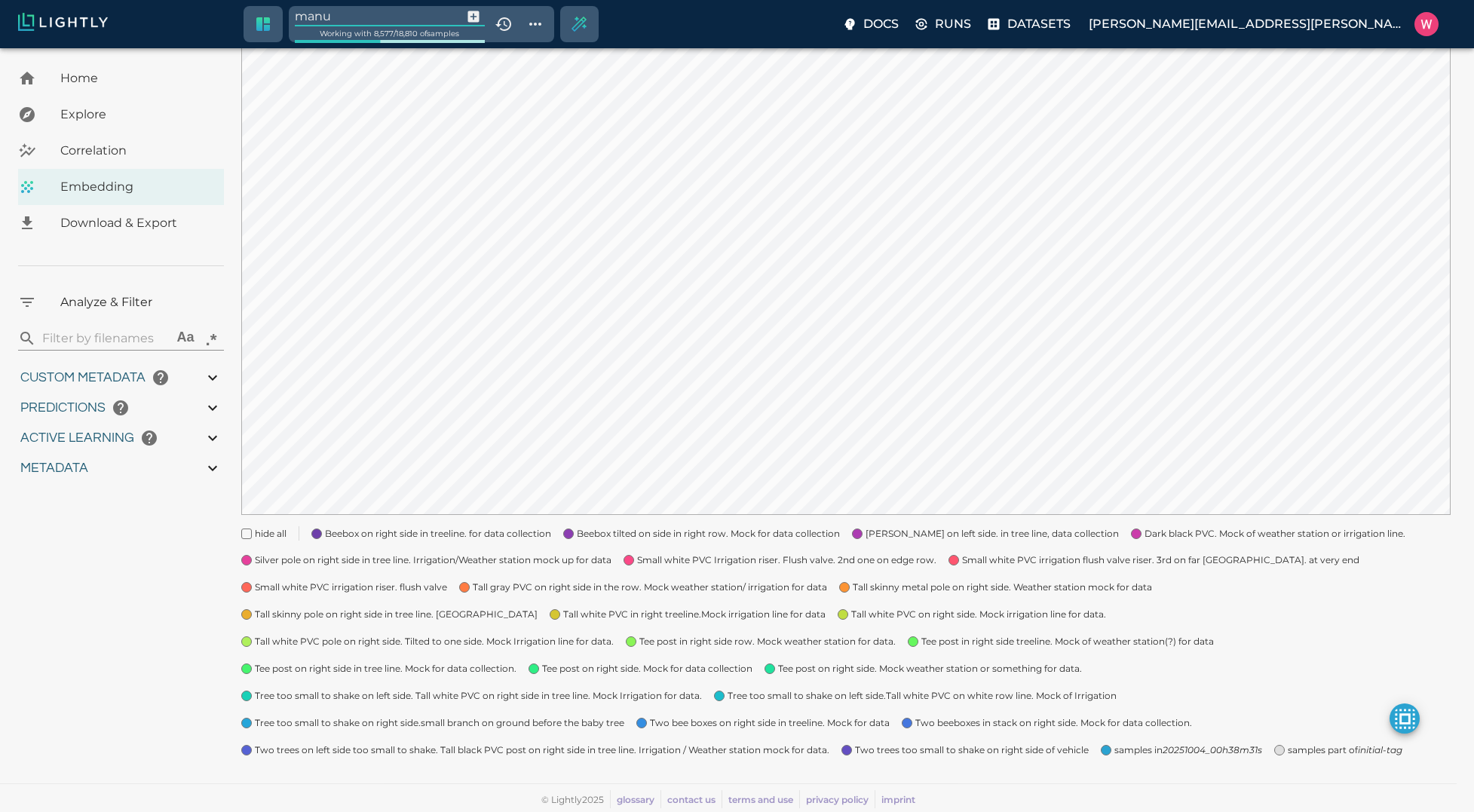
type input "0.984"
type input "0.63509213924408"
type input "24.5370921392441"
type input "1.98771643638611"
type input "24.3927164363861"
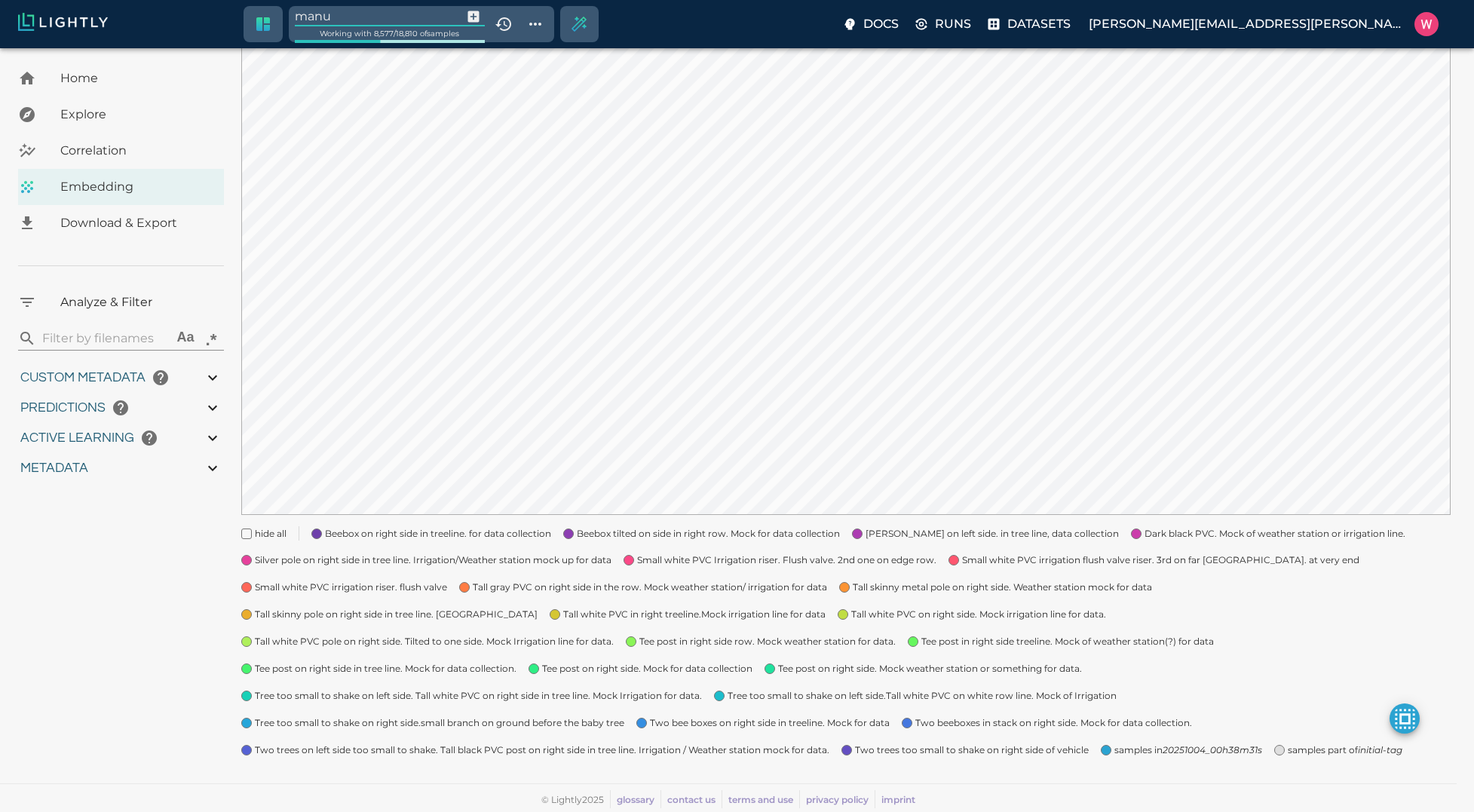
type input "manua"
type input "1759180709.32313"
type input "1759198686.14313"
type input "0.999"
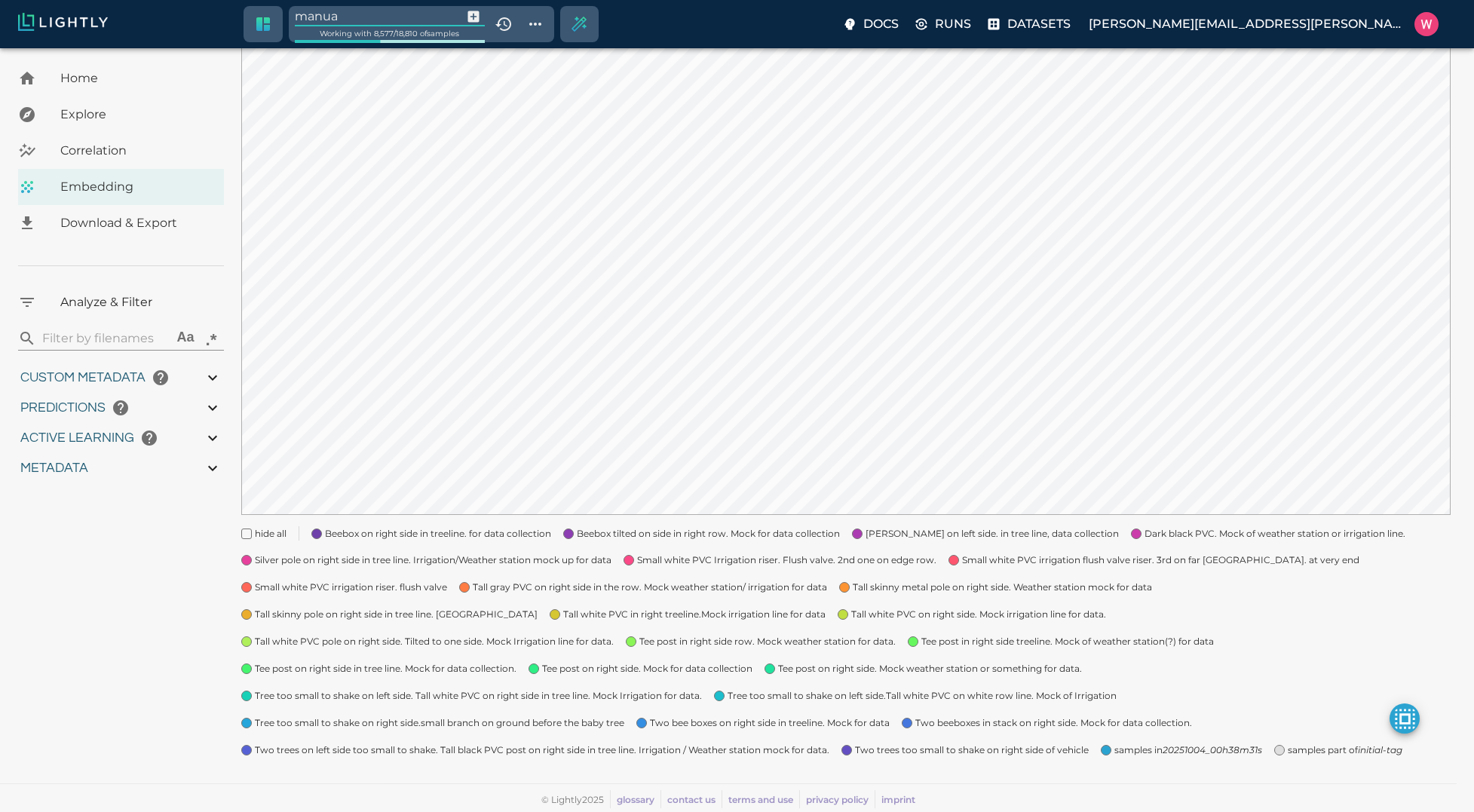
type input "0.984"
type input "0.63509213924408"
type input "24.5370921392441"
type input "1.98771643638611"
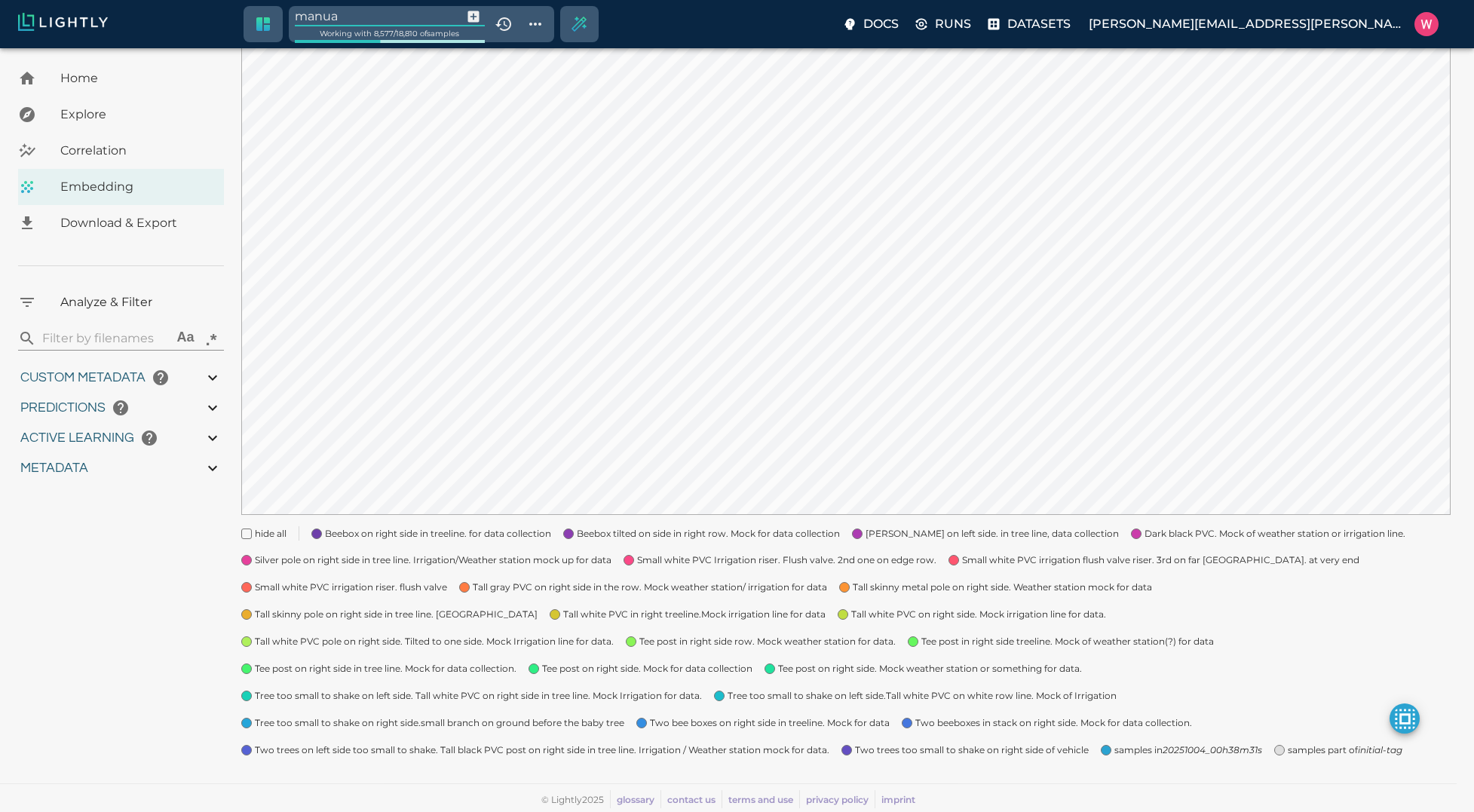
type input "24.3927164363861"
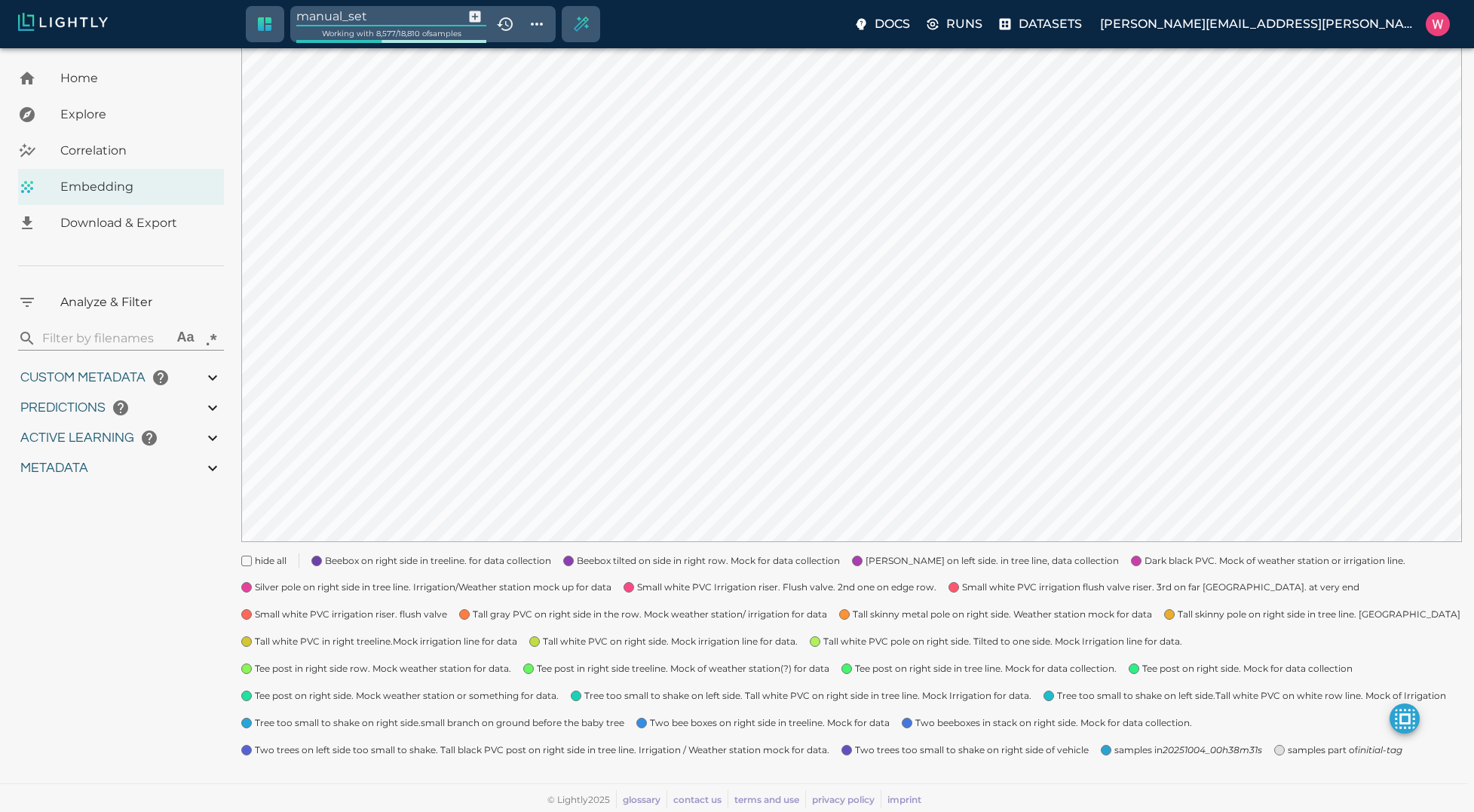
type input "manual_set"
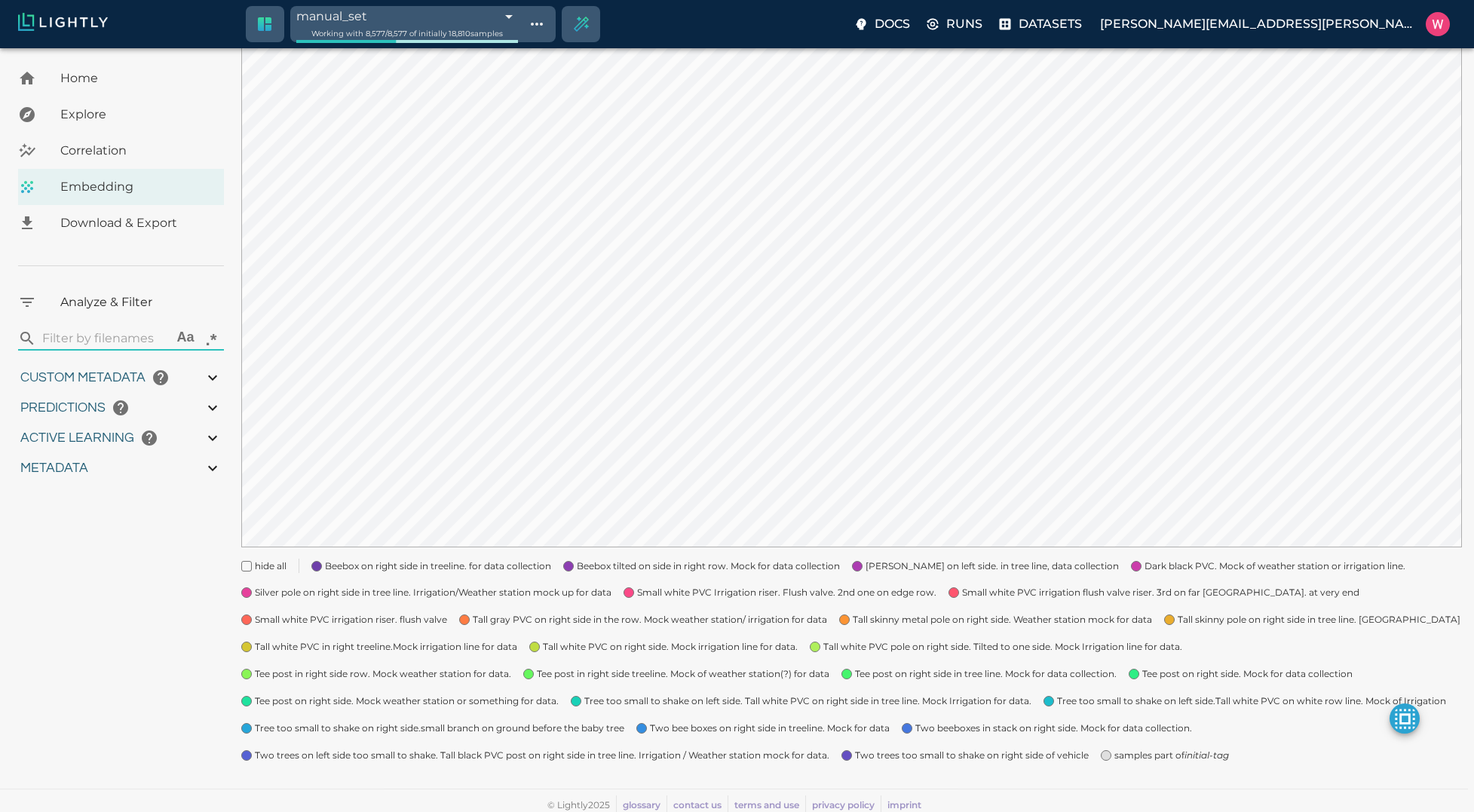
type input "1759180709.32313"
type input "1759198686.14313"
type input "0.999"
type input "0.984"
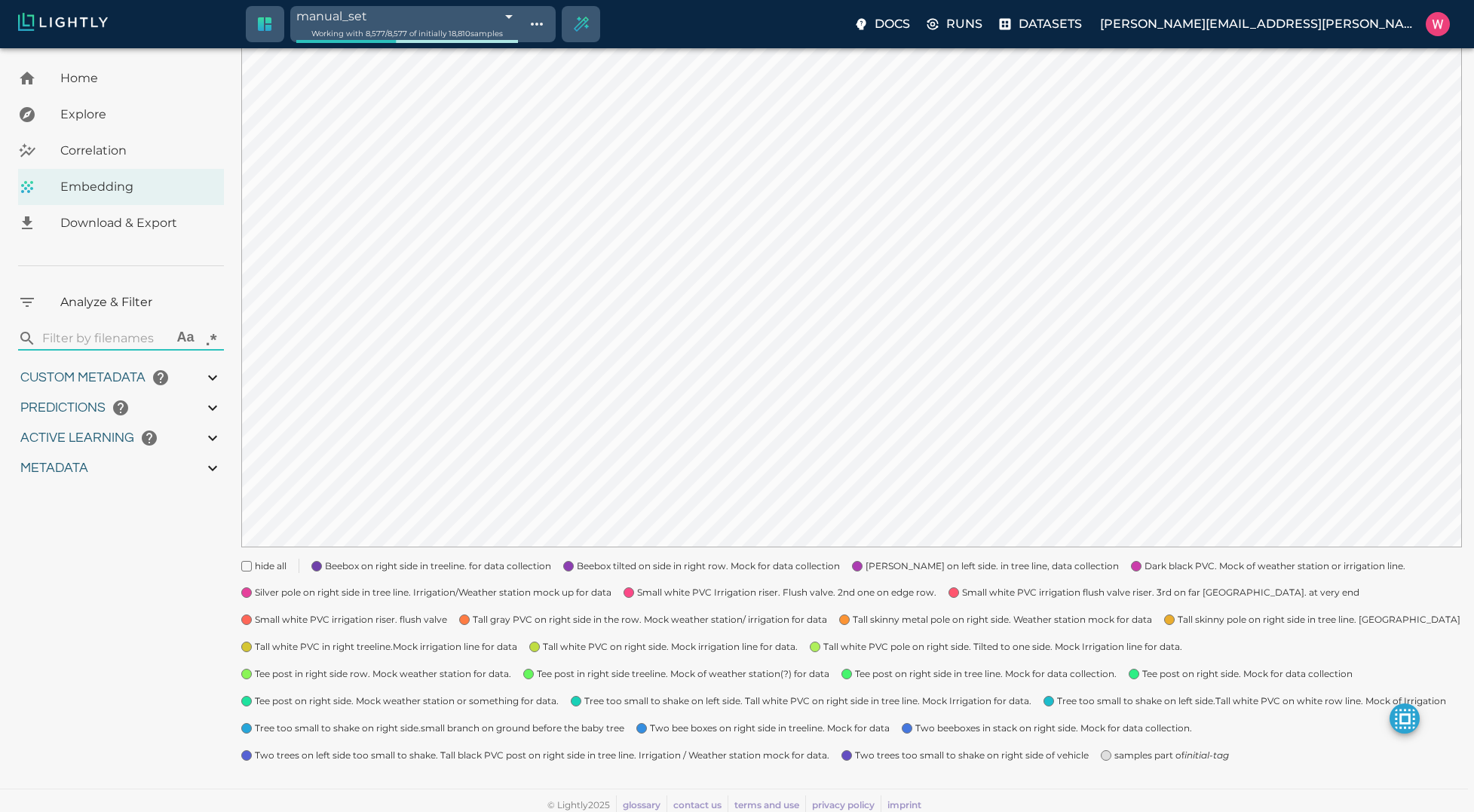
type input "0.984"
type input "9007199254740991"
type input "0.63509213924408"
type input "24.5370921392441"
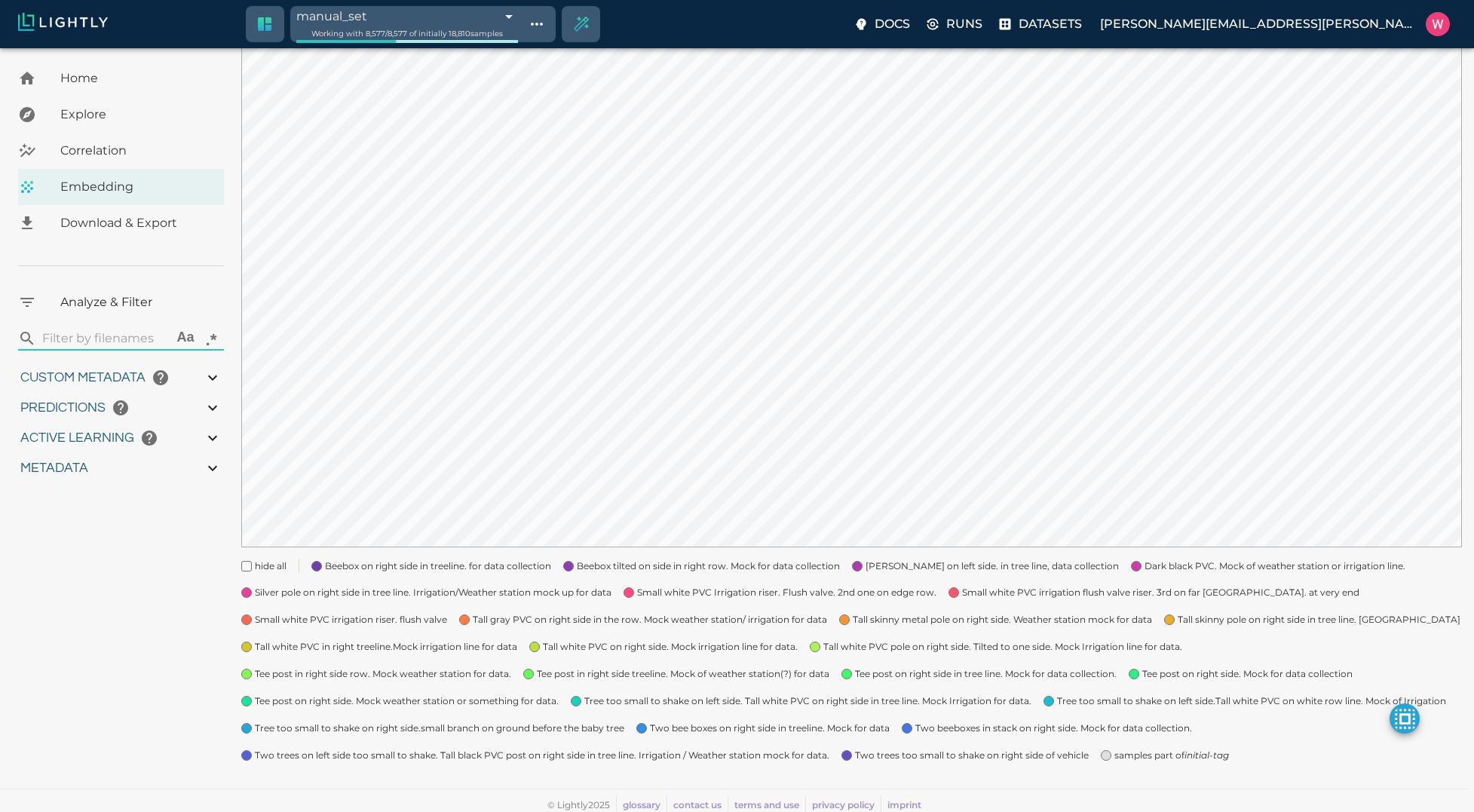
type input "1.98771643638611"
type input "24.3927164363861"
type input "1759180709.32313"
type input "1759198686.14313"
type input "0.999"
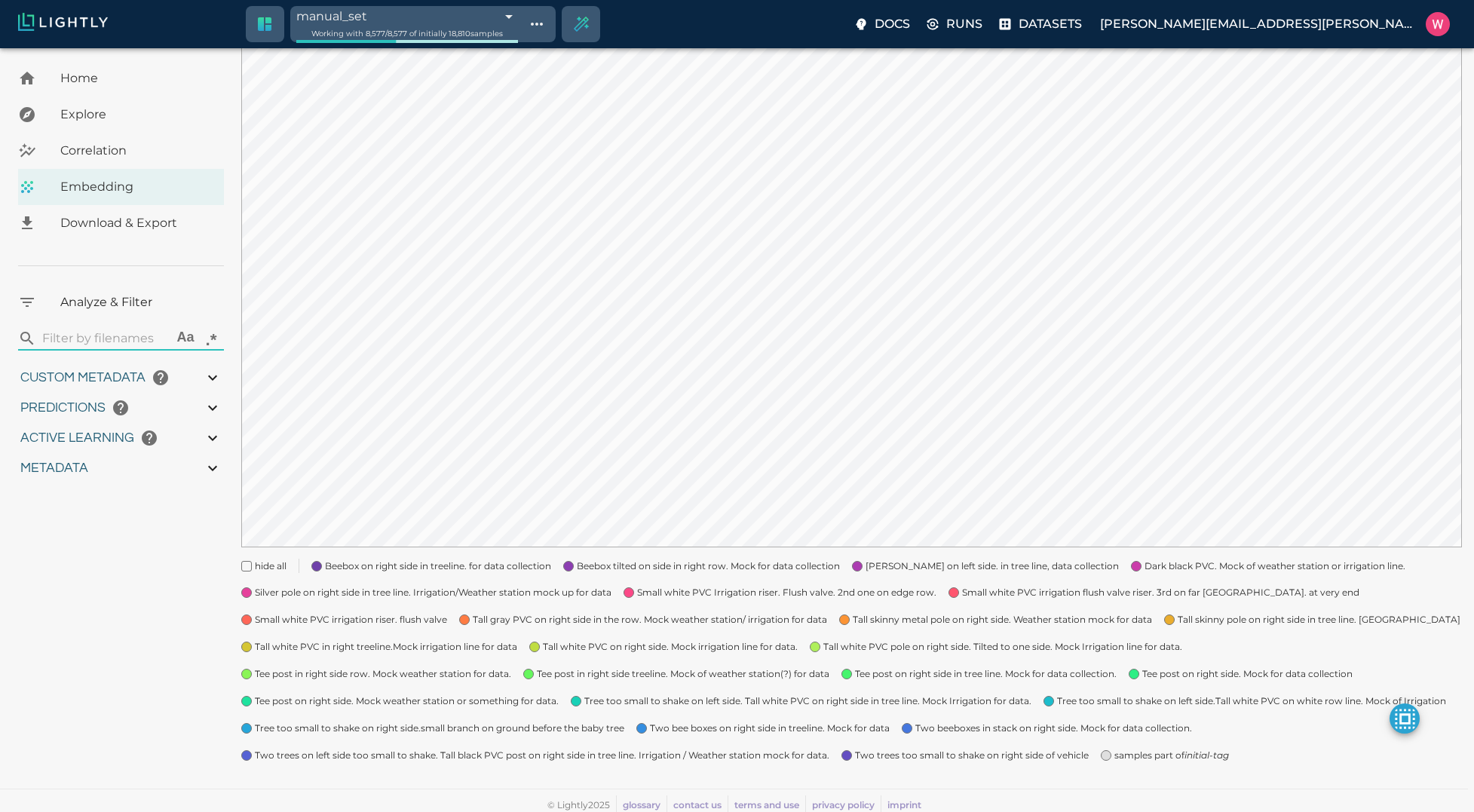
type input "0.999"
type input "0.984"
type input "9007199254740991"
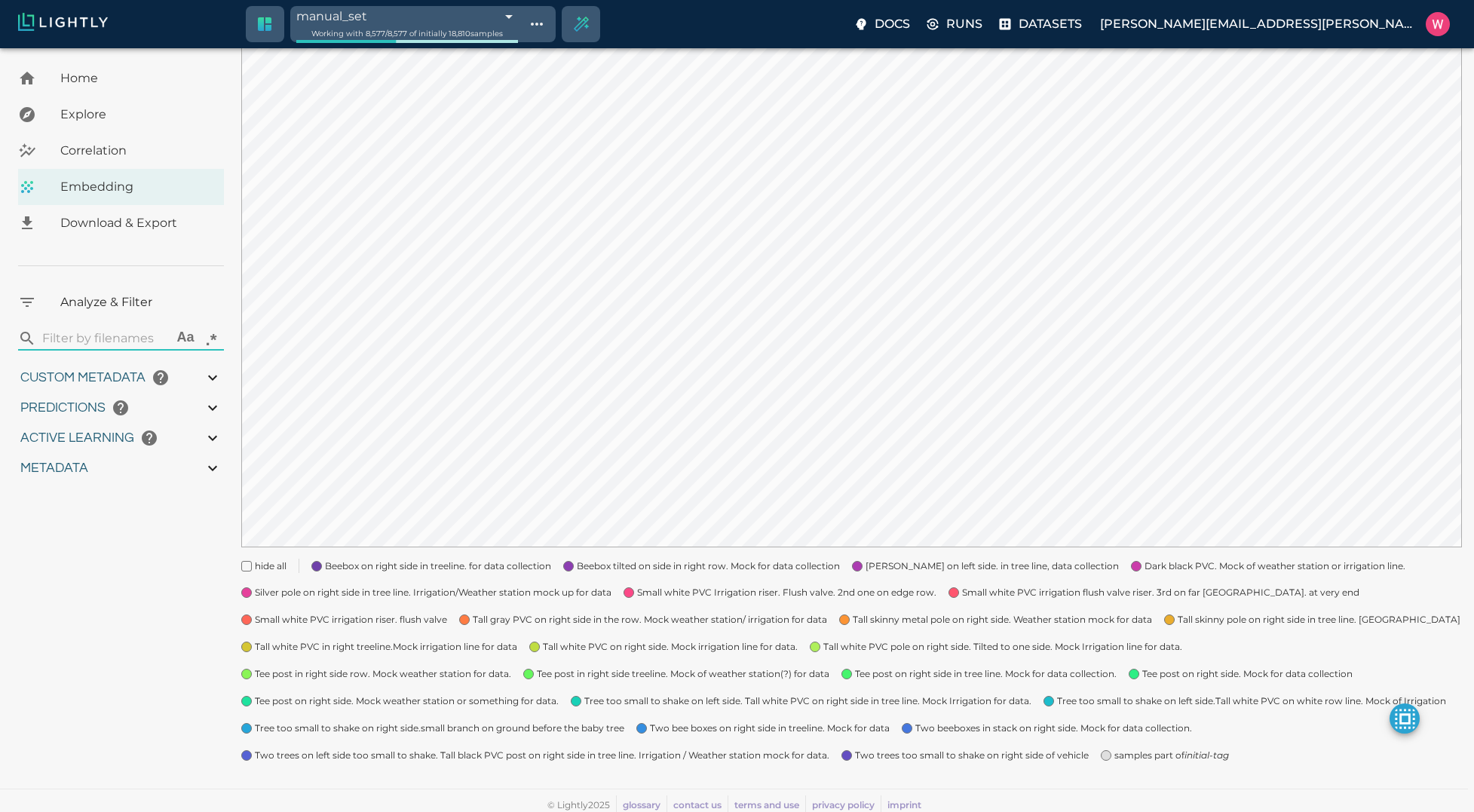
type input "0.63509213924408"
type input "24.5370921392441"
type input "1.98771643638611"
type input "24.3927164363861"
type input "1759180709.32313"
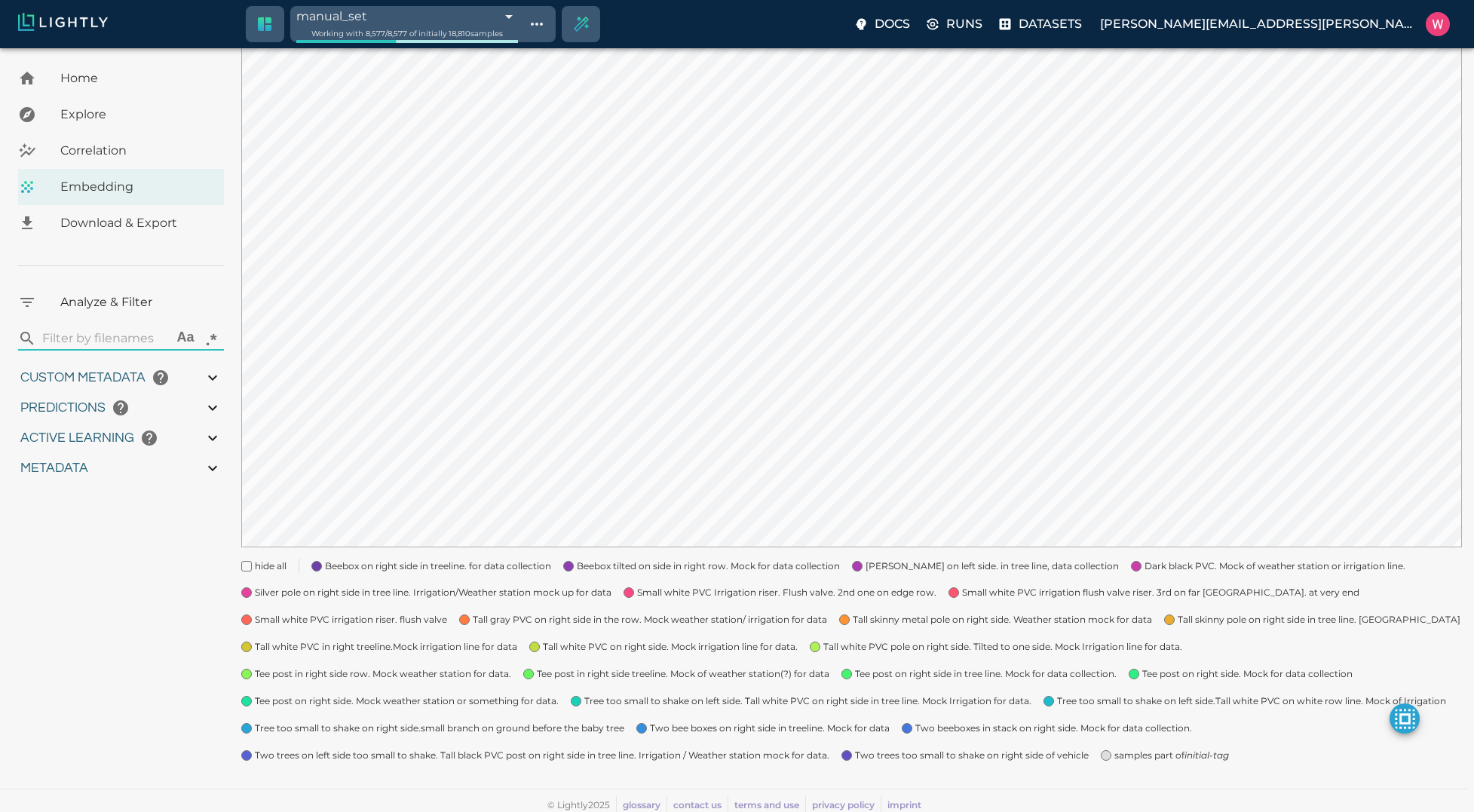
type input "1759198686.14313"
type input "0.999"
type input "0.984"
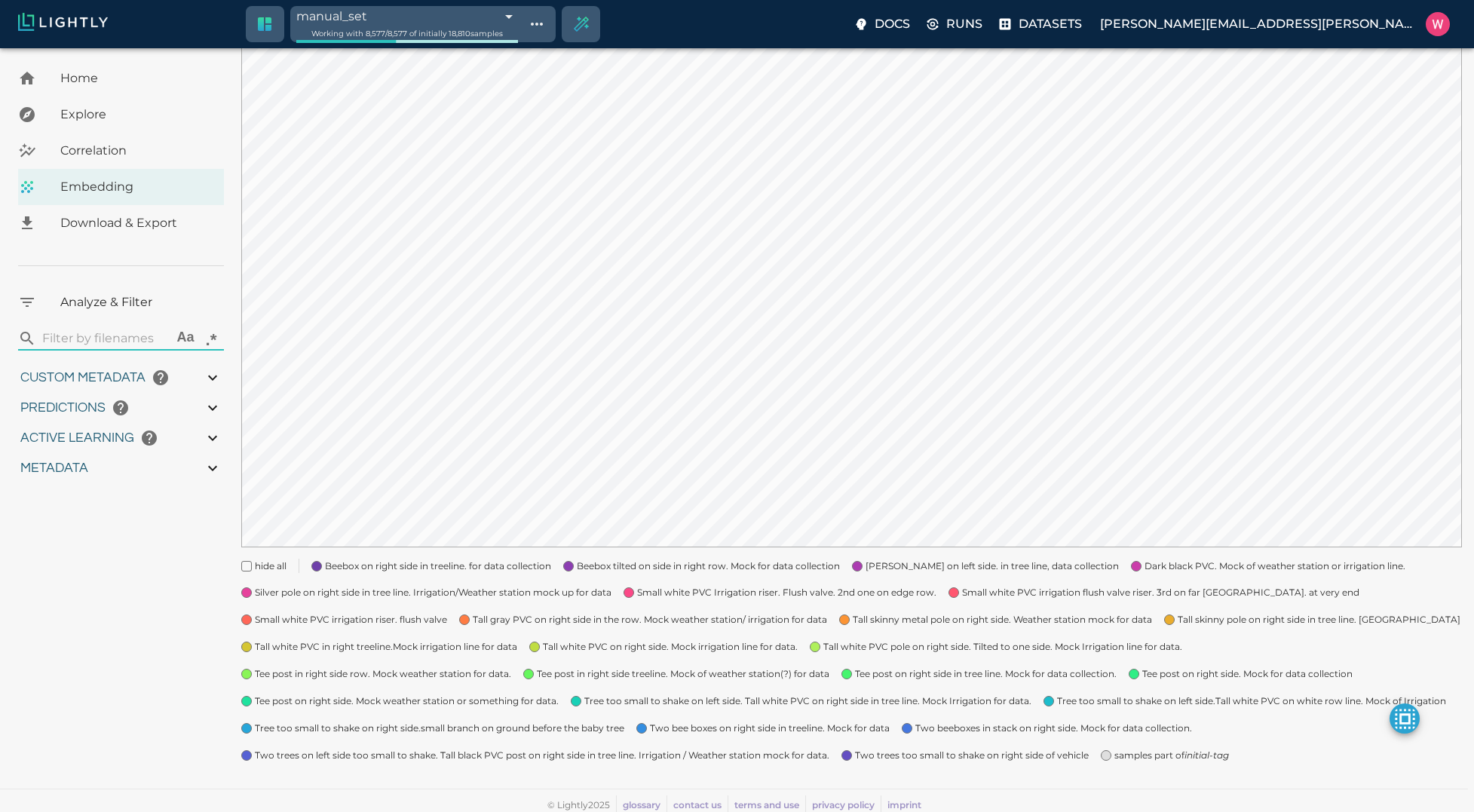
type input "0.63509213924408"
type input "24.5370921392441"
type input "1.98771643638611"
type input "24.3927164363861"
type input "1759180709.32313"
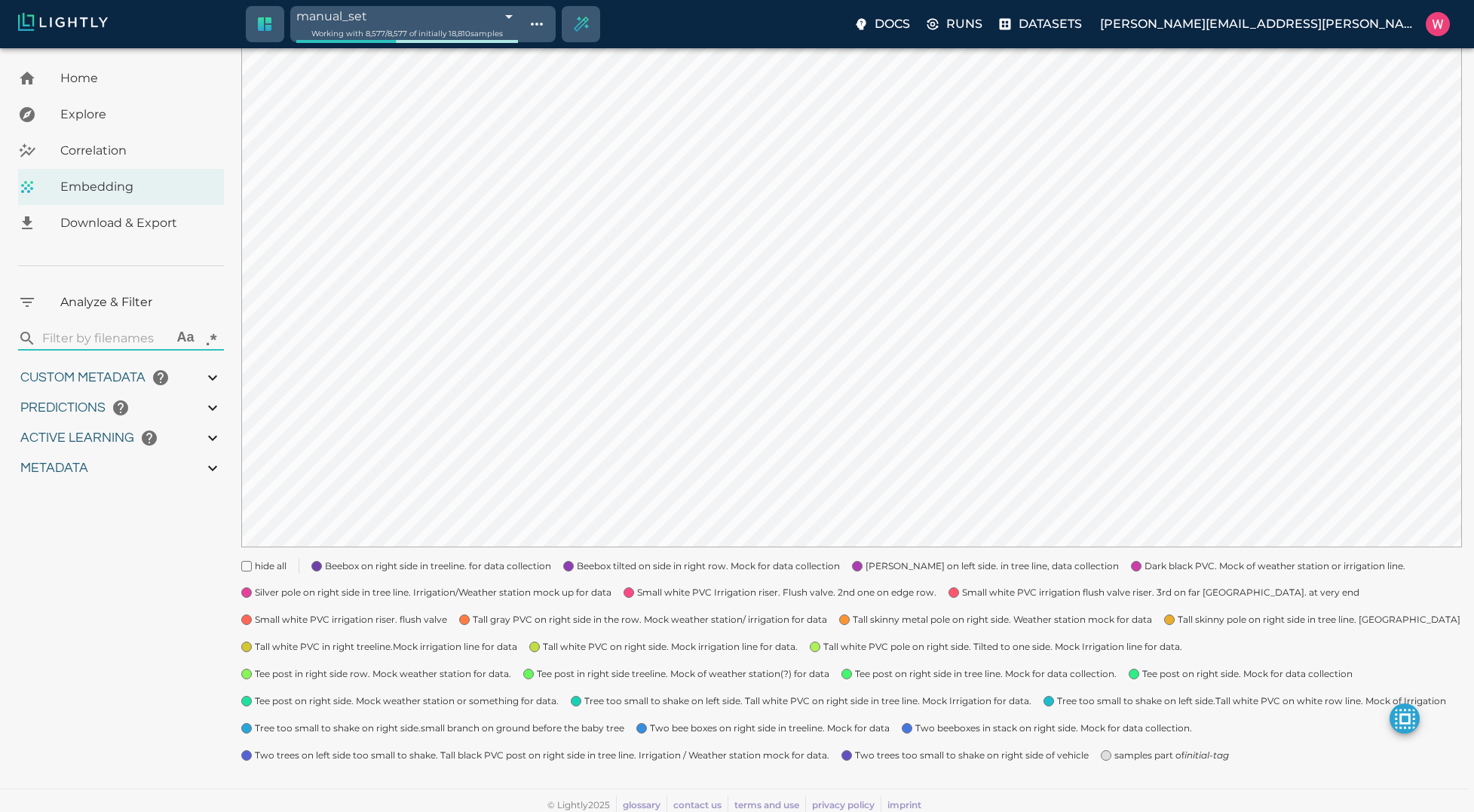
type input "1759198686.14313"
type input "0.999"
type input "0.984"
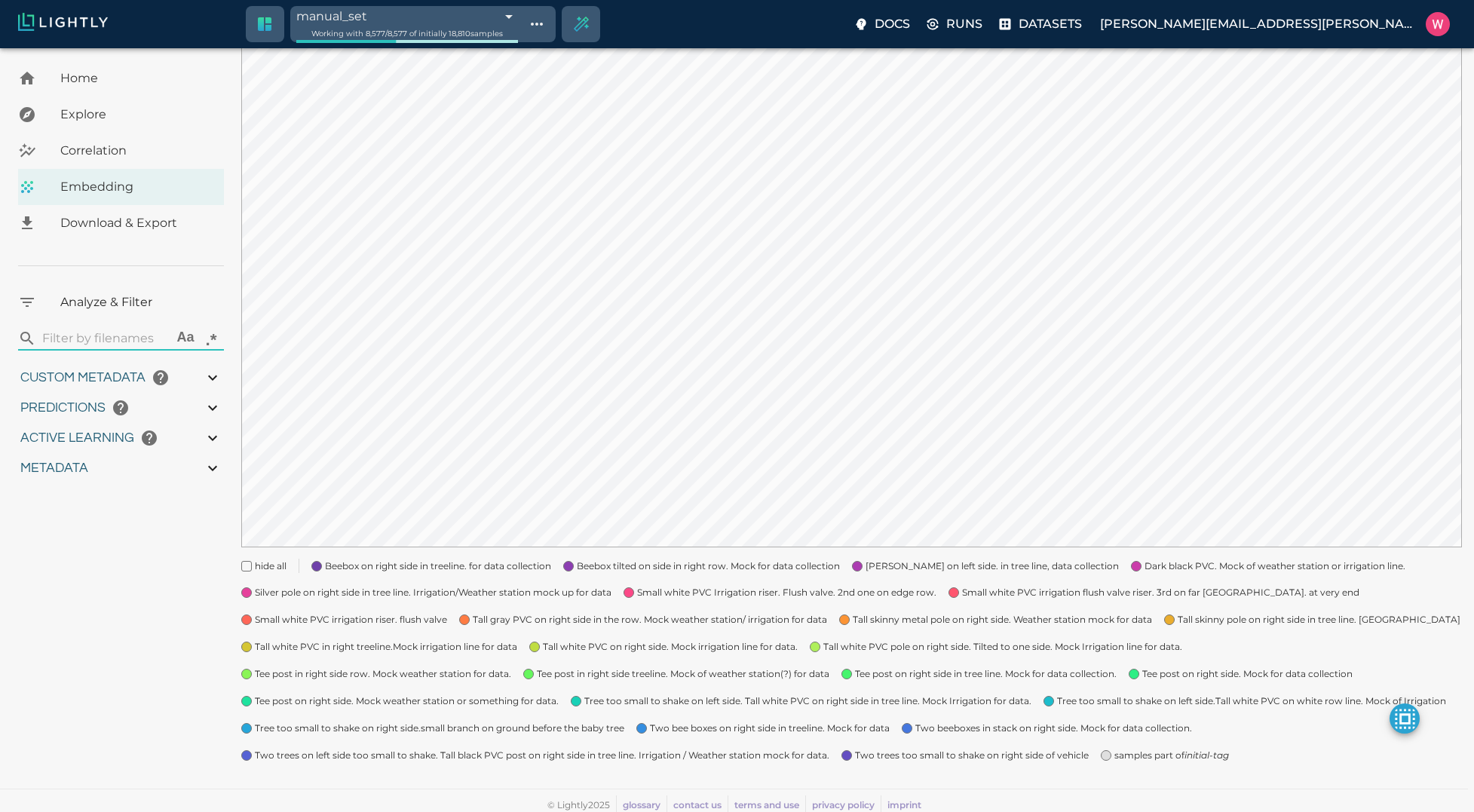
type input "0.63509213924408"
type input "24.5370921392441"
type input "1.98771643638611"
type input "24.3927164363861"
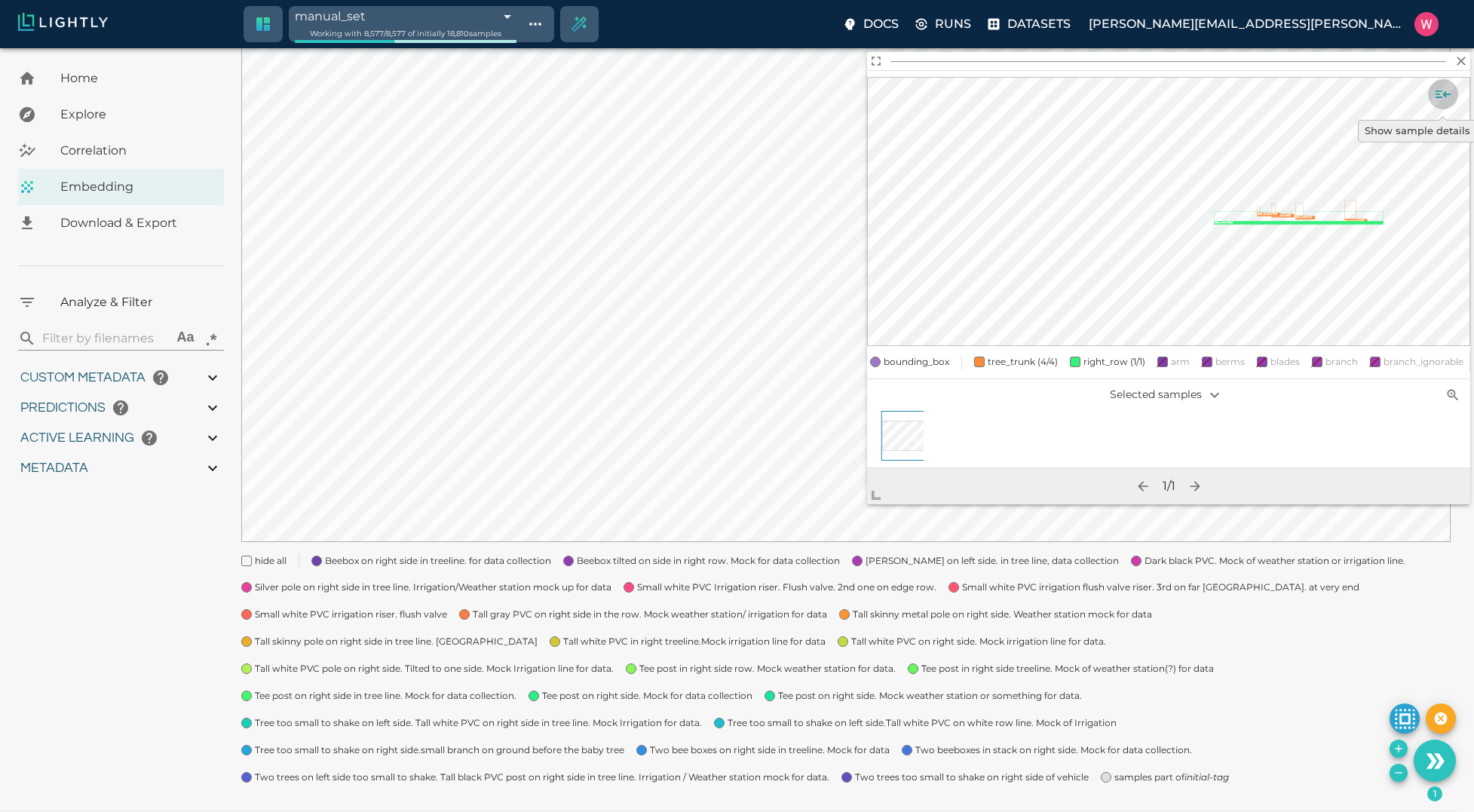
click at [1444, 94] on icon "Show sample details" at bounding box center [1444, 94] width 15 height 8
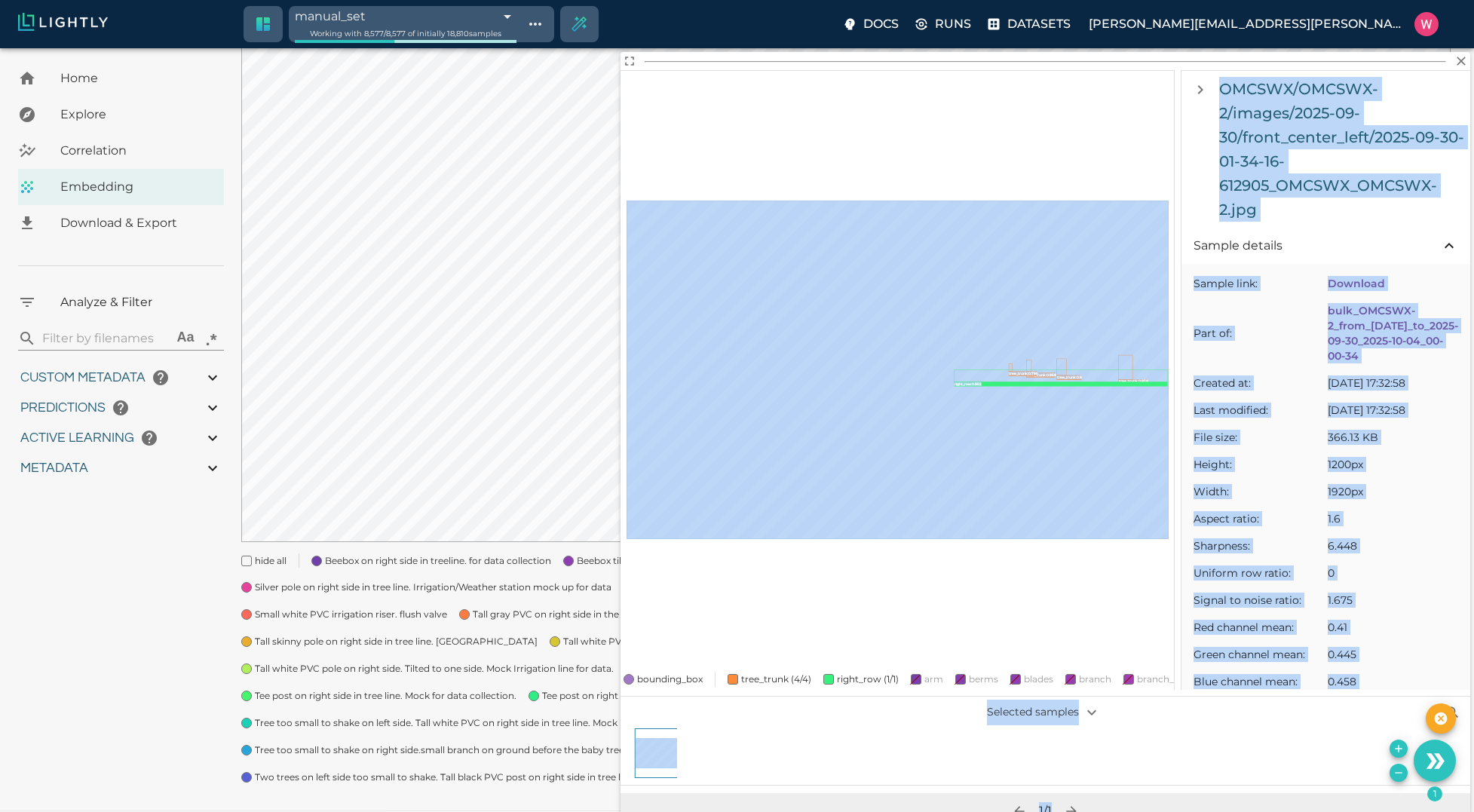
scroll to position [255, 0]
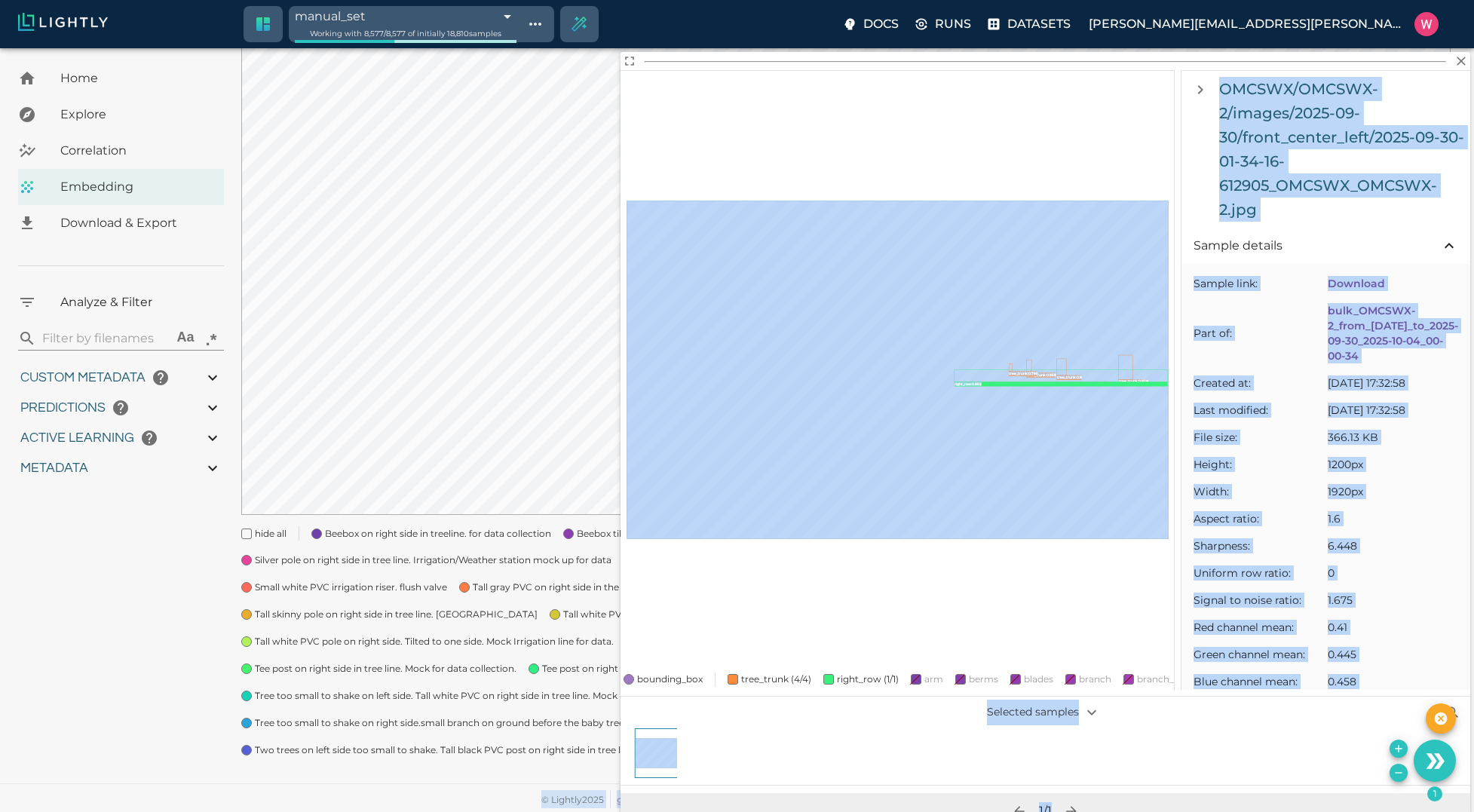
drag, startPoint x: 830, startPoint y: 550, endPoint x: 636, endPoint y: 809, distance: 323.6
click at [636, 811] on html "manual_set 68e0a3cef874353347ff08e8 Working with 8,577 / 8,577 of initially 18,…" at bounding box center [737, 278] width 1474 height 1067
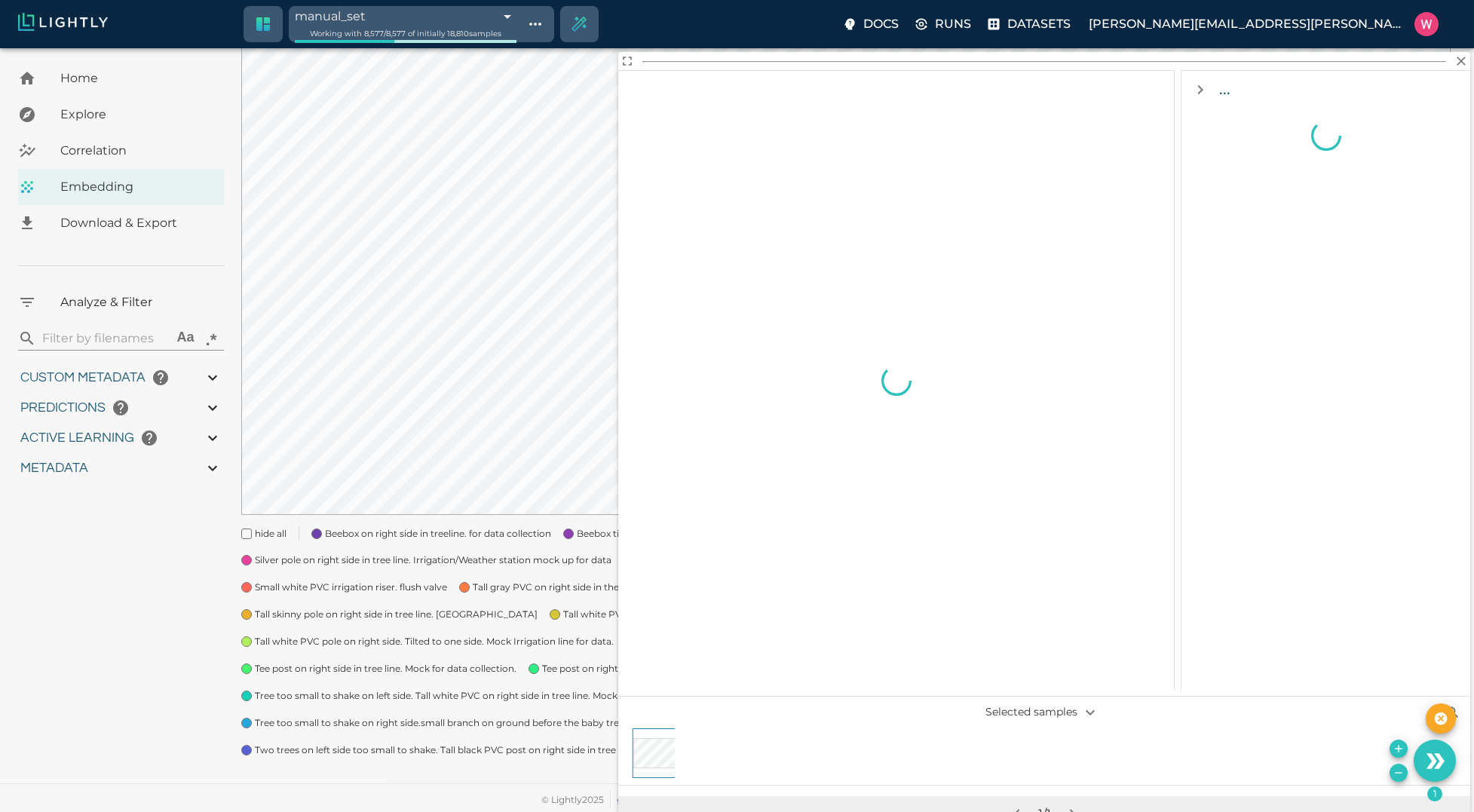
scroll to position [0, 0]
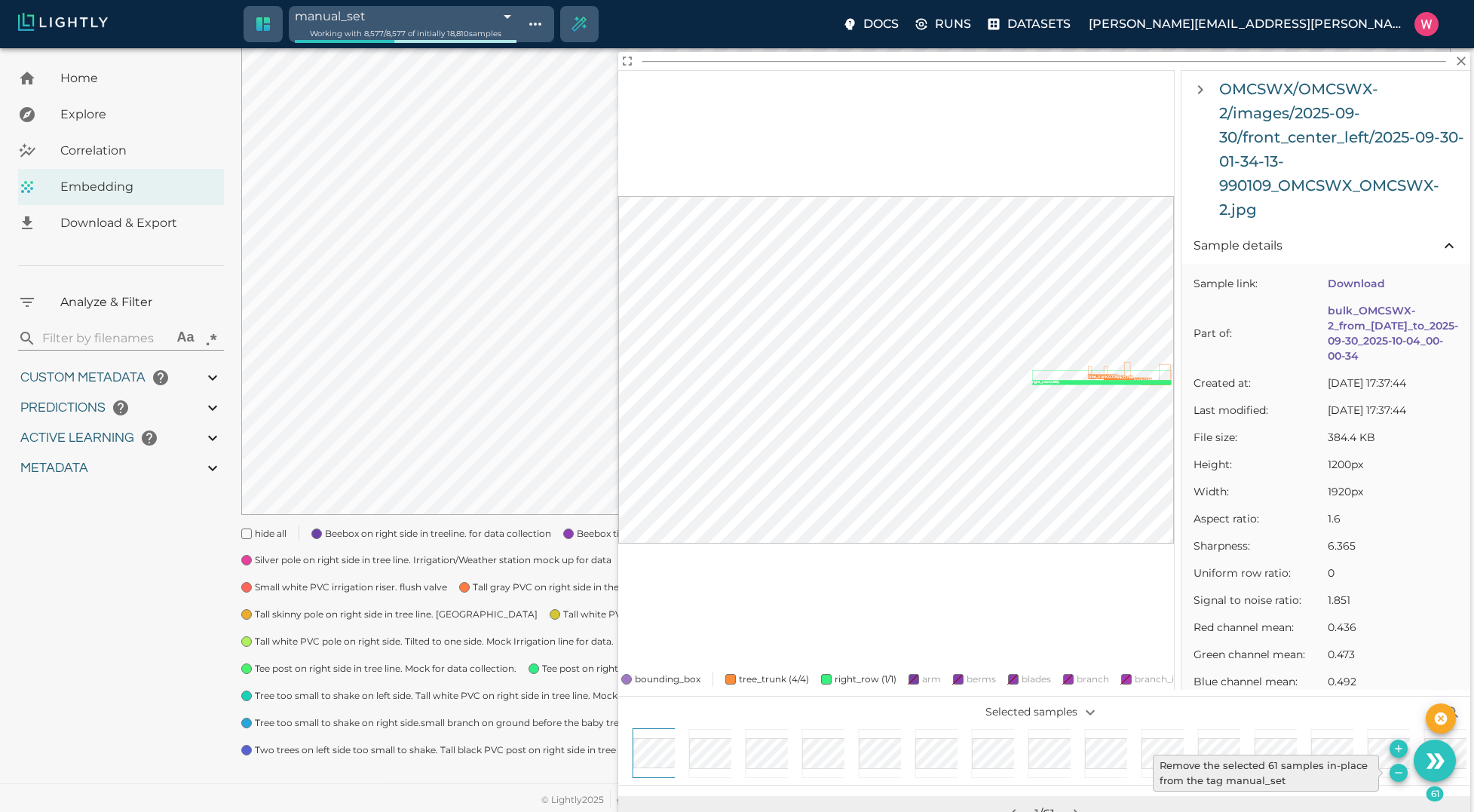
click at [1402, 780] on button "Remove the selected 61 samples in-place from the tag manual_set" at bounding box center [1399, 773] width 18 height 18
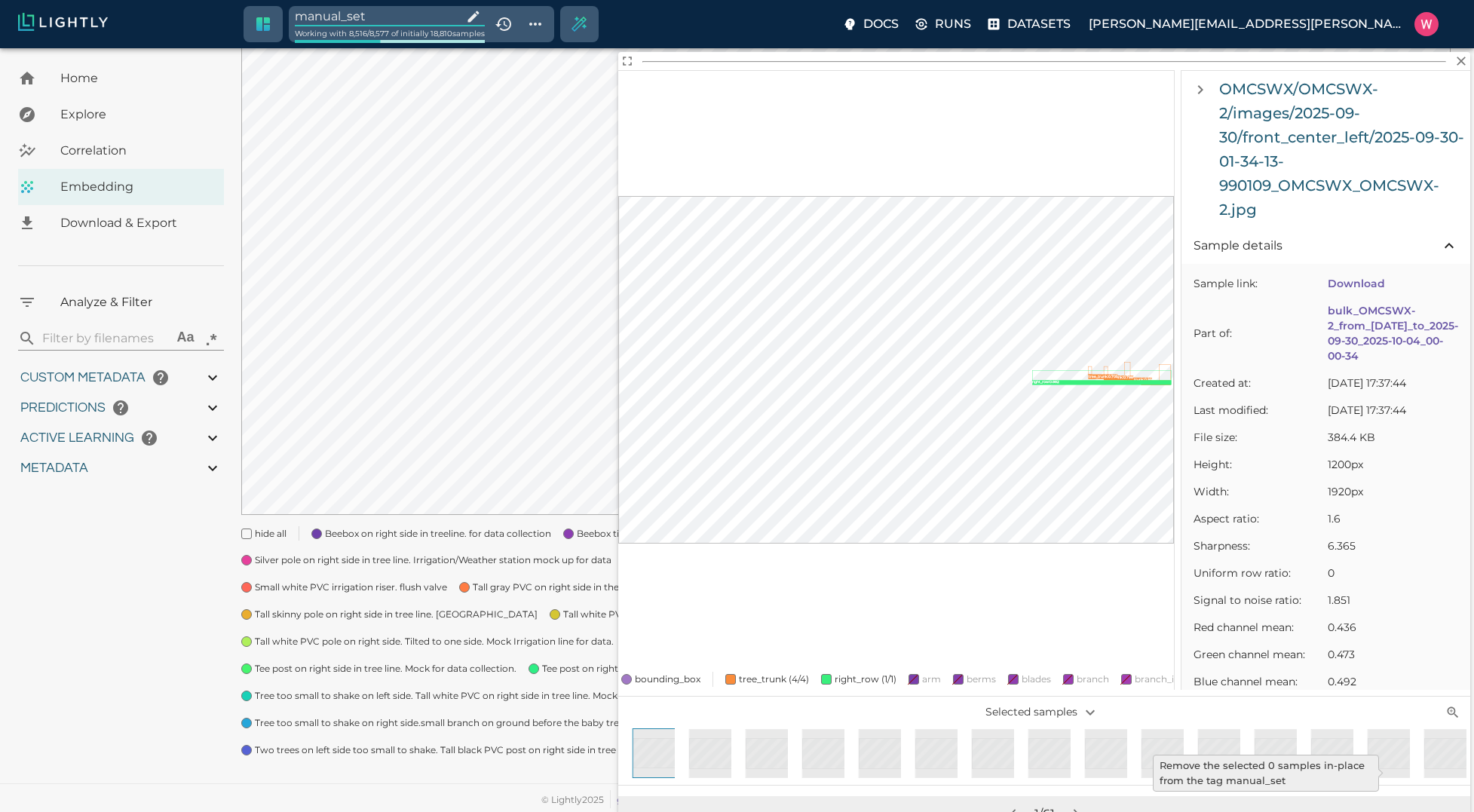
type input "1759180709.32313"
type input "1759198686.14313"
type input "0.999"
type input "0.984"
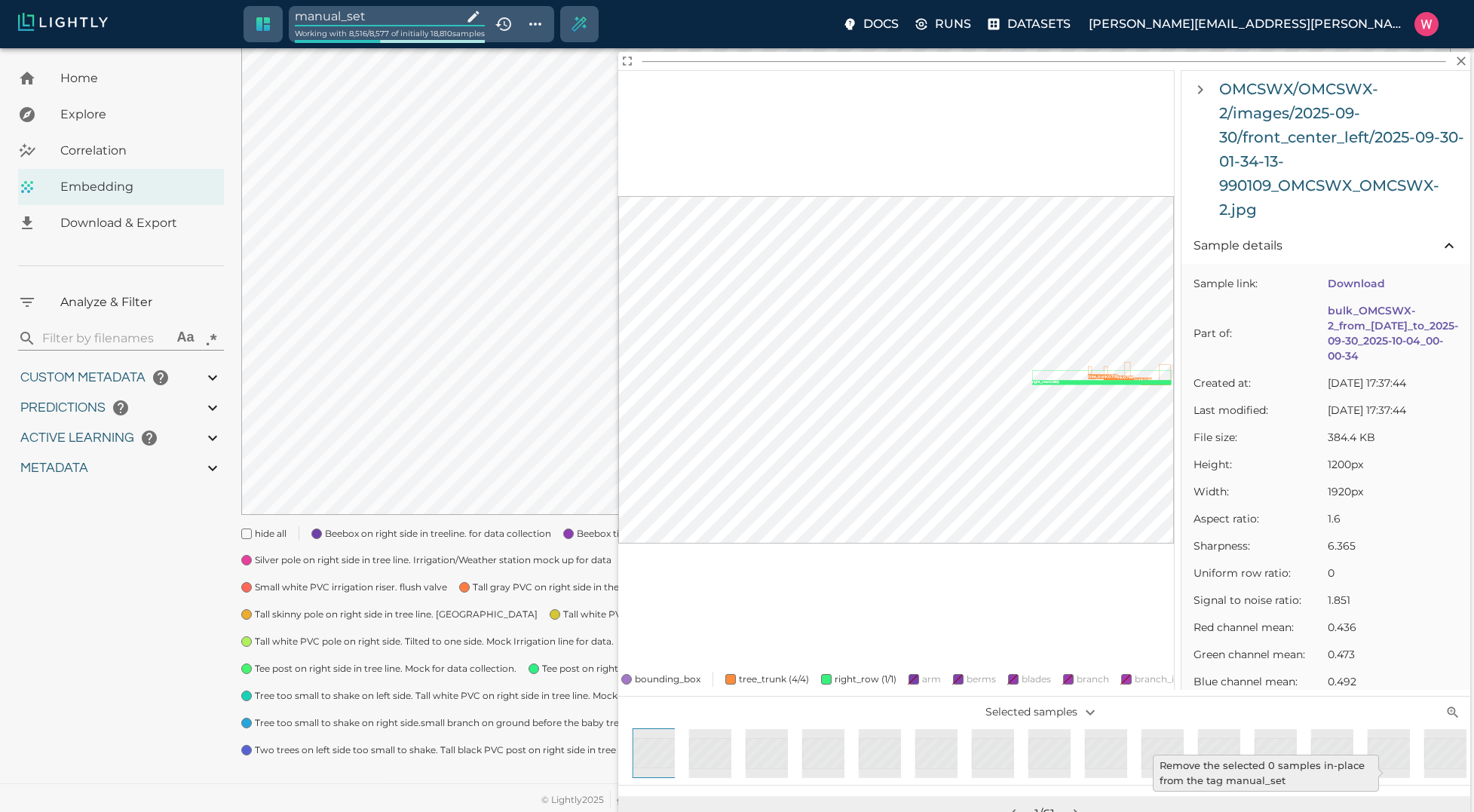
type input "0.984"
type input "9007199254740991"
type input "0.63509213924408"
type input "24.5370921392441"
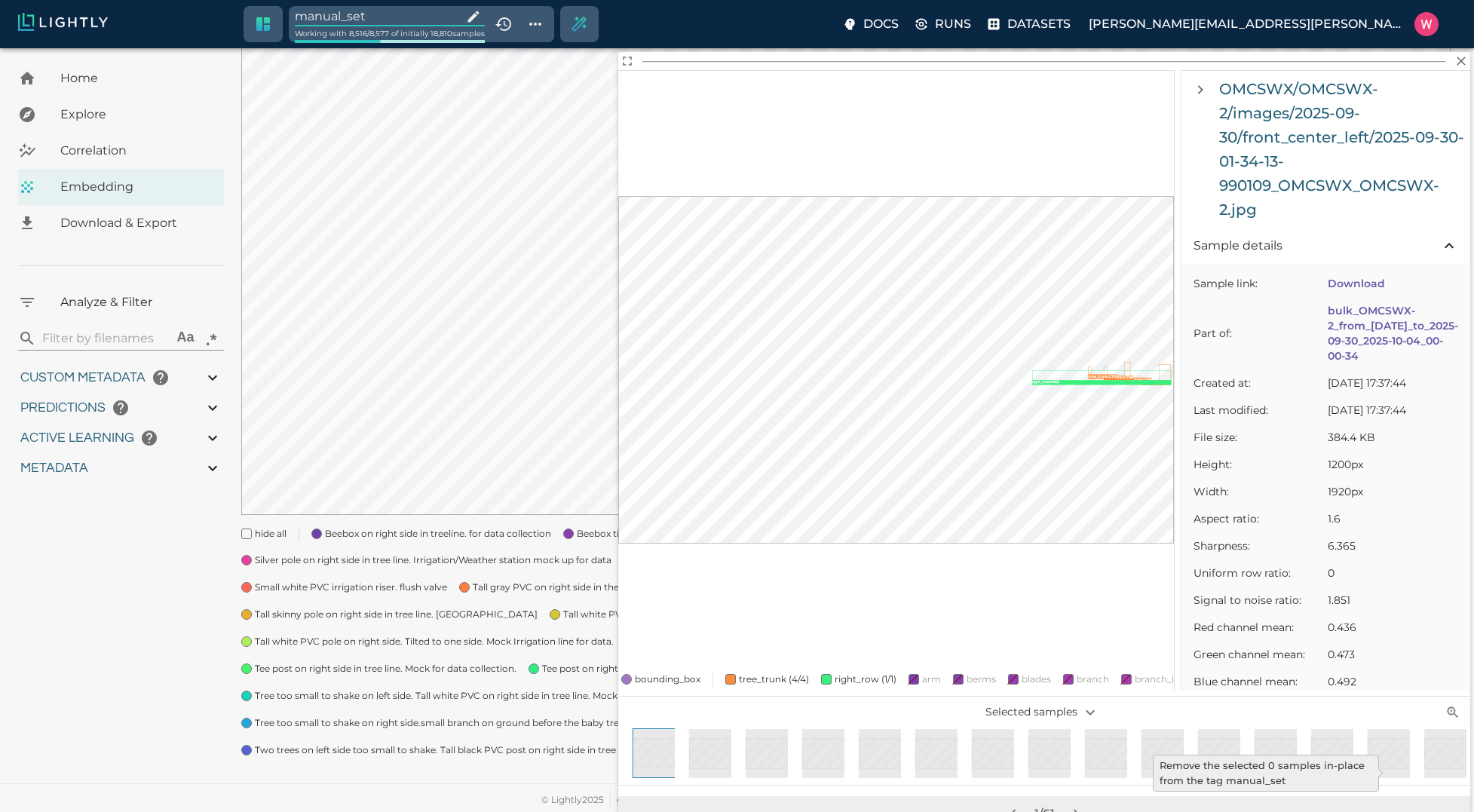
type input "1.98771643638611"
type input "24.3927164363861"
click at [391, 15] on input "manual_set" at bounding box center [376, 16] width 161 height 21
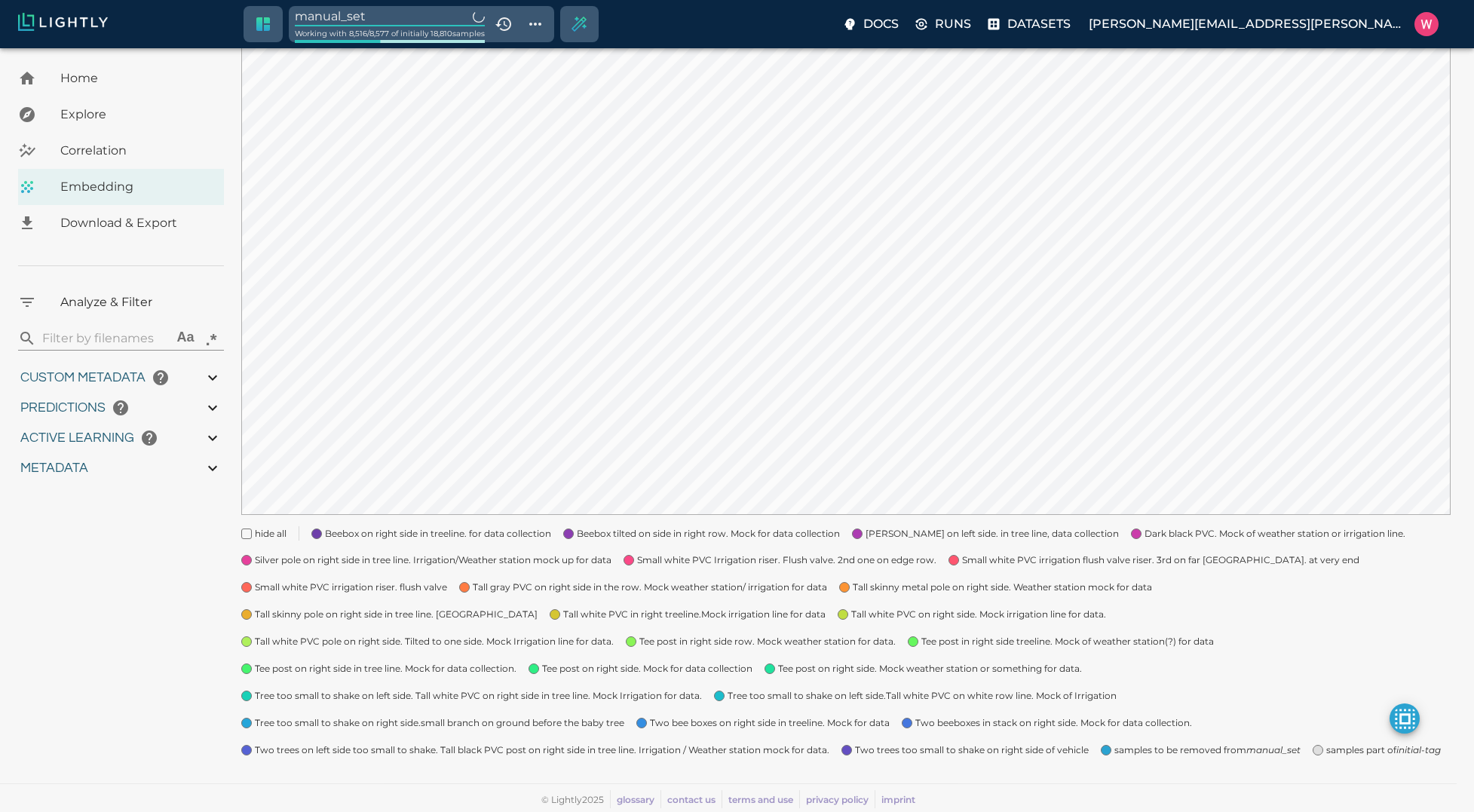
type input "1759180709.32313"
type input "1759198686.14313"
type input "0.999"
type input "0.984"
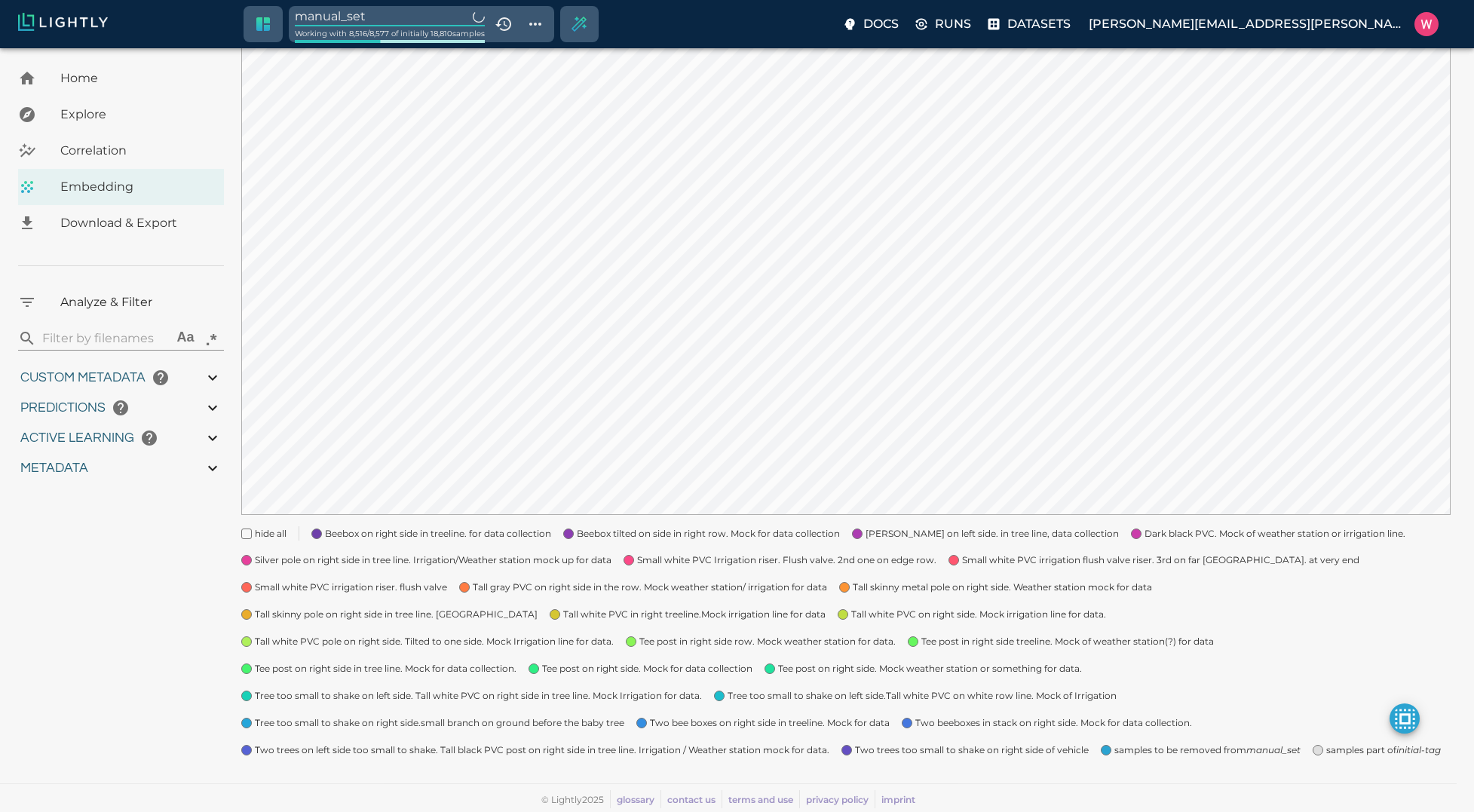
type input "0.984"
type input "9007199254740991"
type input "0.63509213924408"
type input "24.5370921392441"
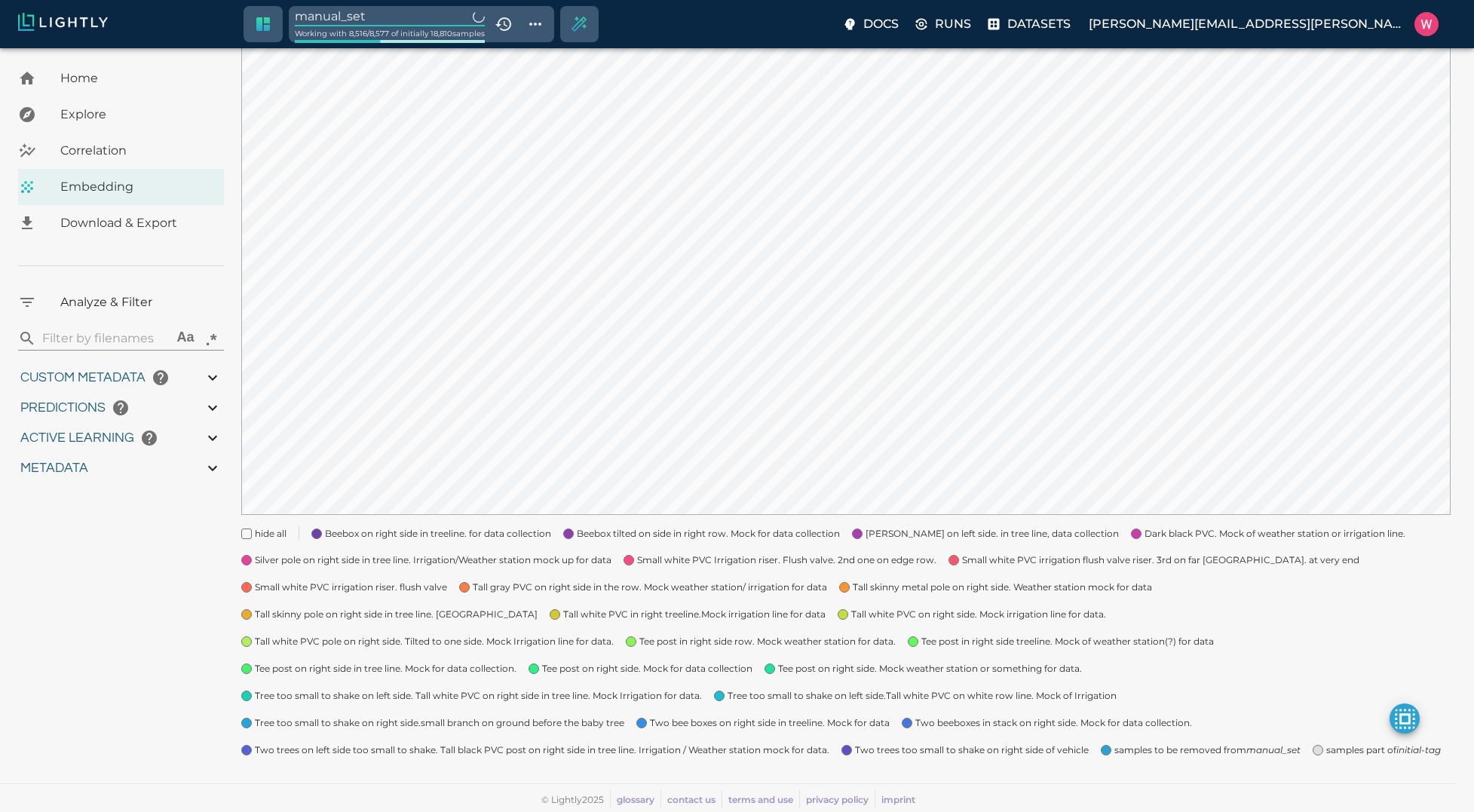
type input "1.98771643638611"
type input "24.3927164363861"
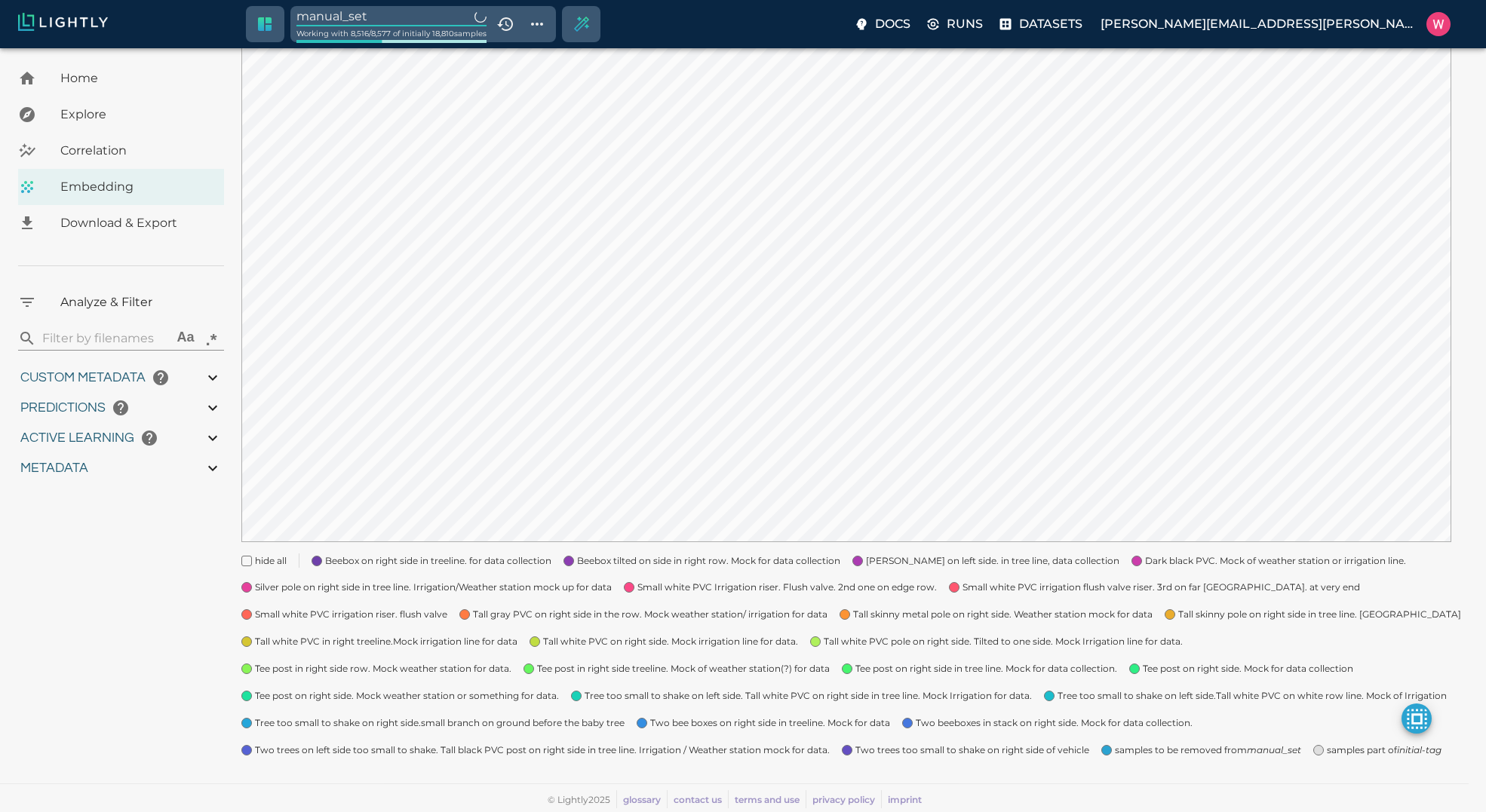
type input "1759180709.32313"
type input "1759198686.14313"
type input "0.999"
type input "0.984"
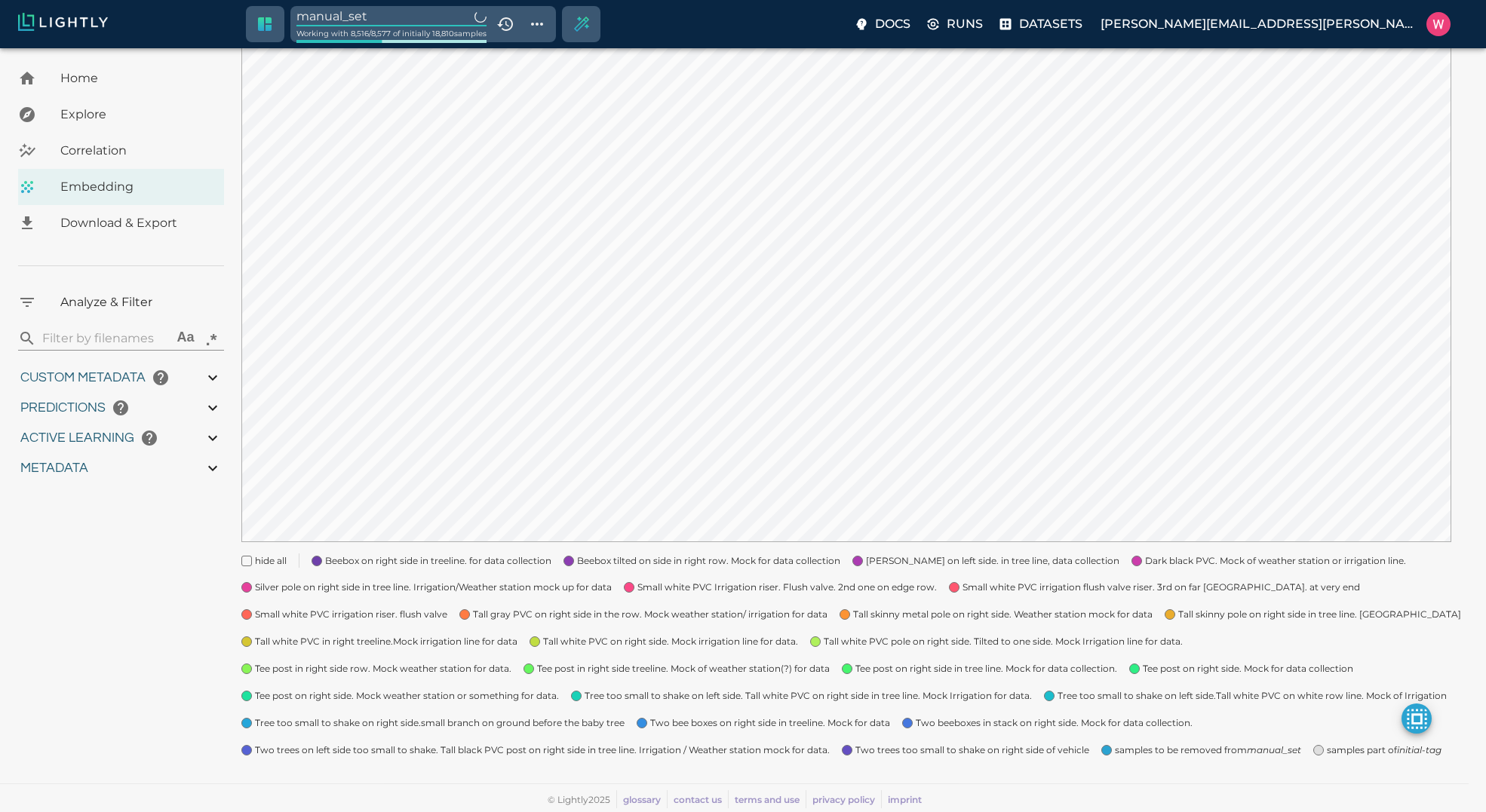
type input "0.984"
type input "0.63509213924408"
type input "24.5370921392441"
type input "1.98771643638611"
type input "24.3927164363861"
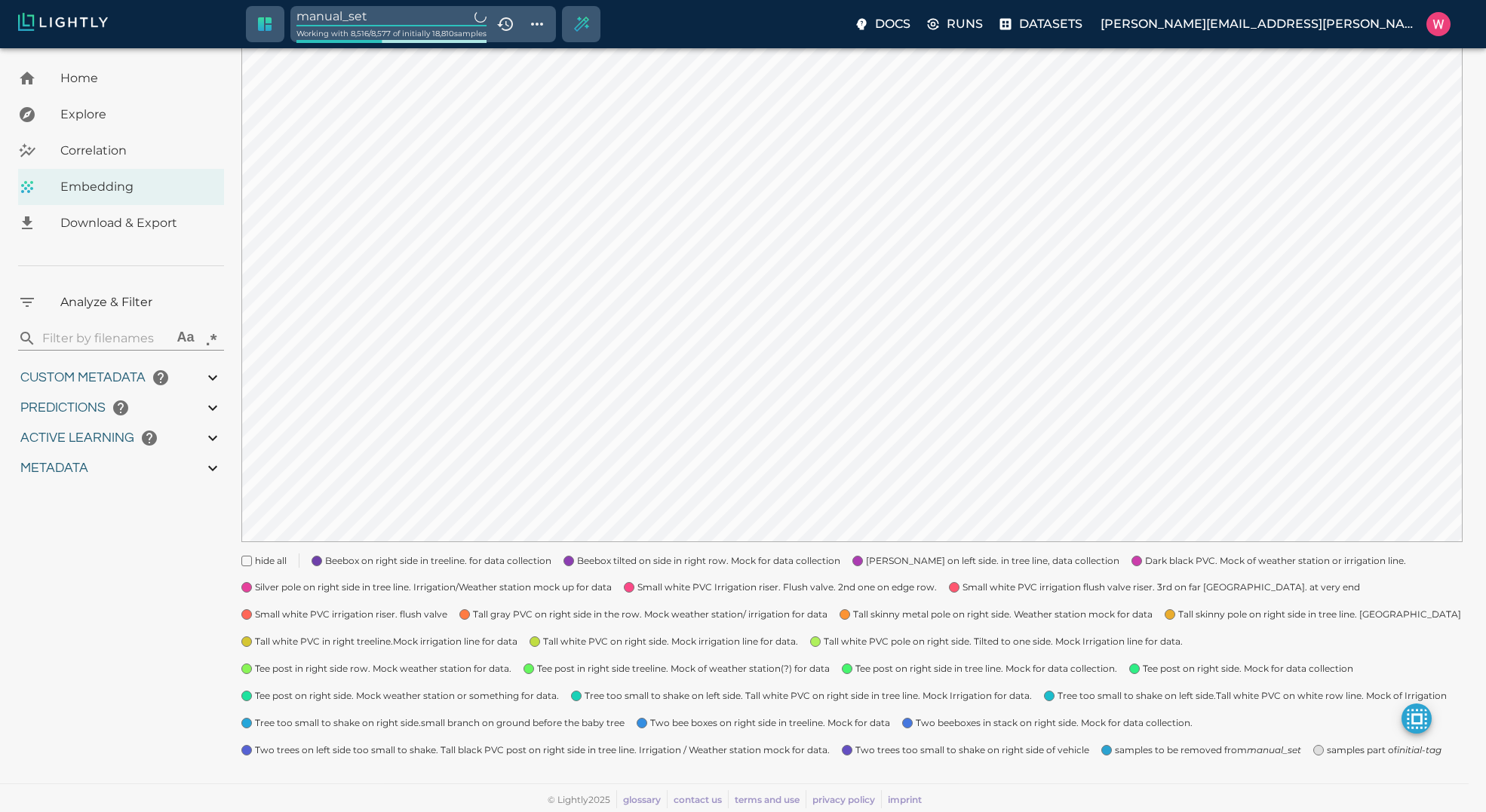
type input "1759180709.32313"
type input "1759198686.14313"
type input "0.999"
type input "0.984"
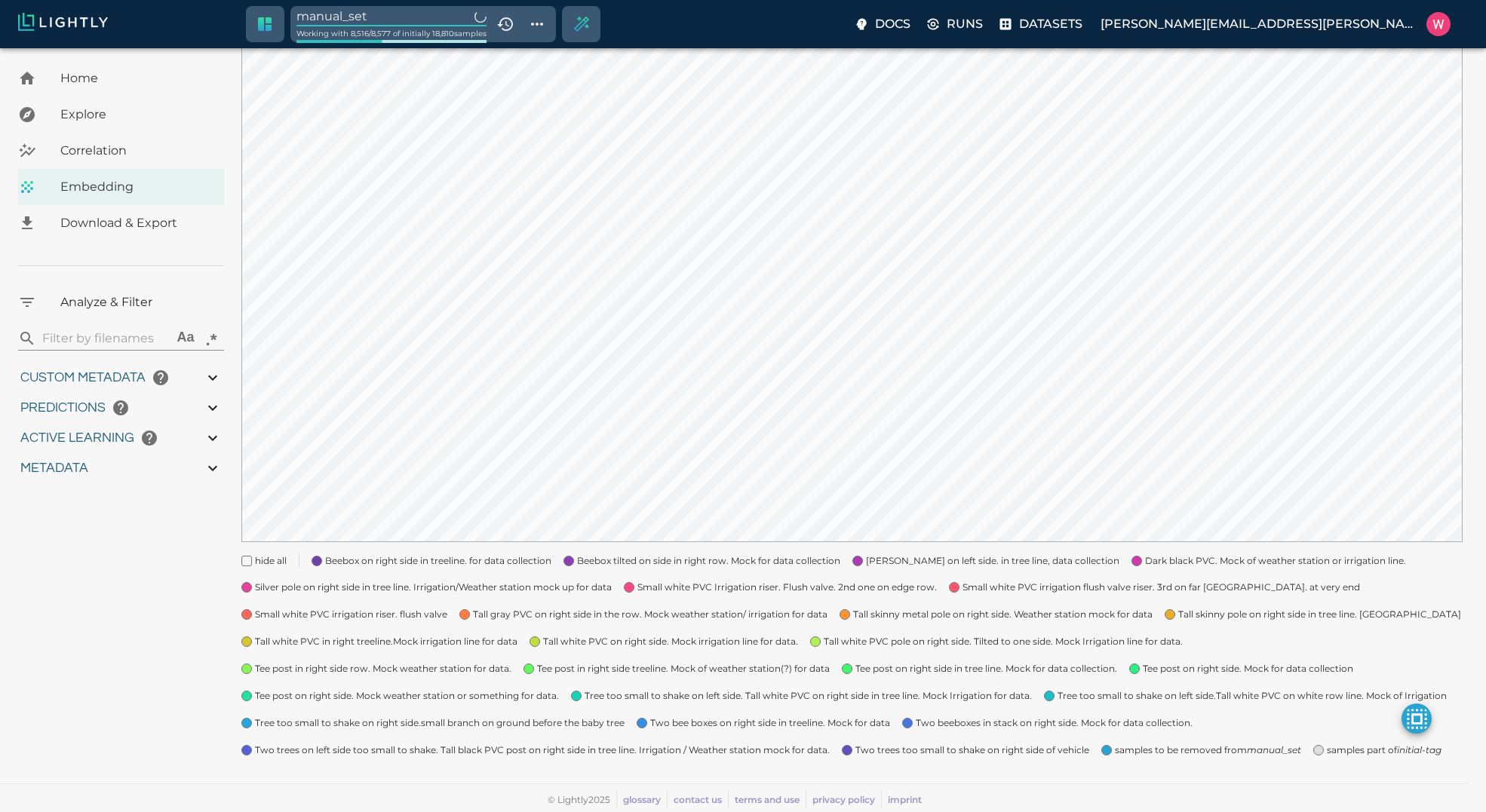
type input "0.984"
type input "0.63509213924408"
type input "24.5370921392441"
type input "1.98771643638611"
type input "24.3927164363861"
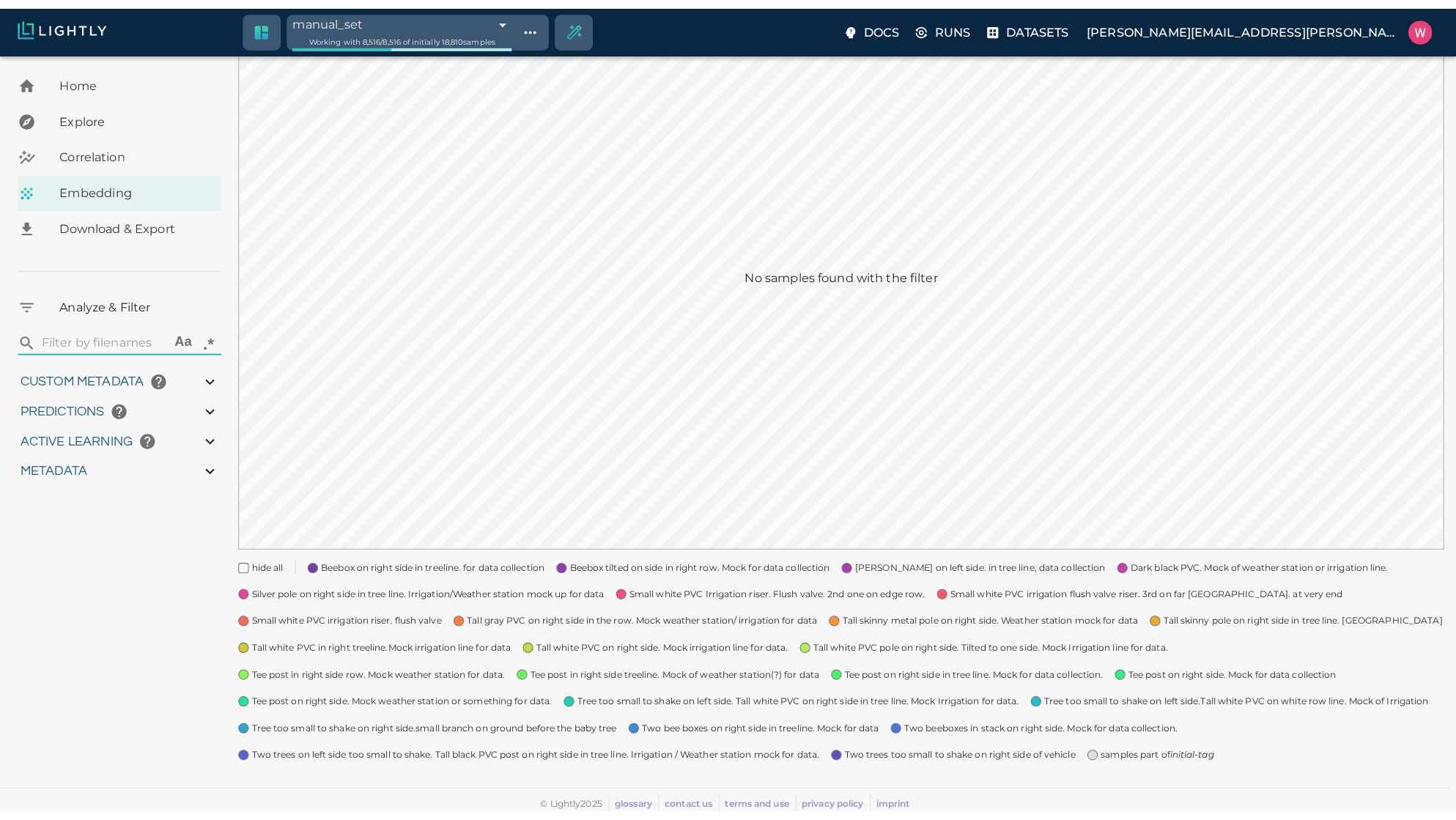
scroll to position [195, 0]
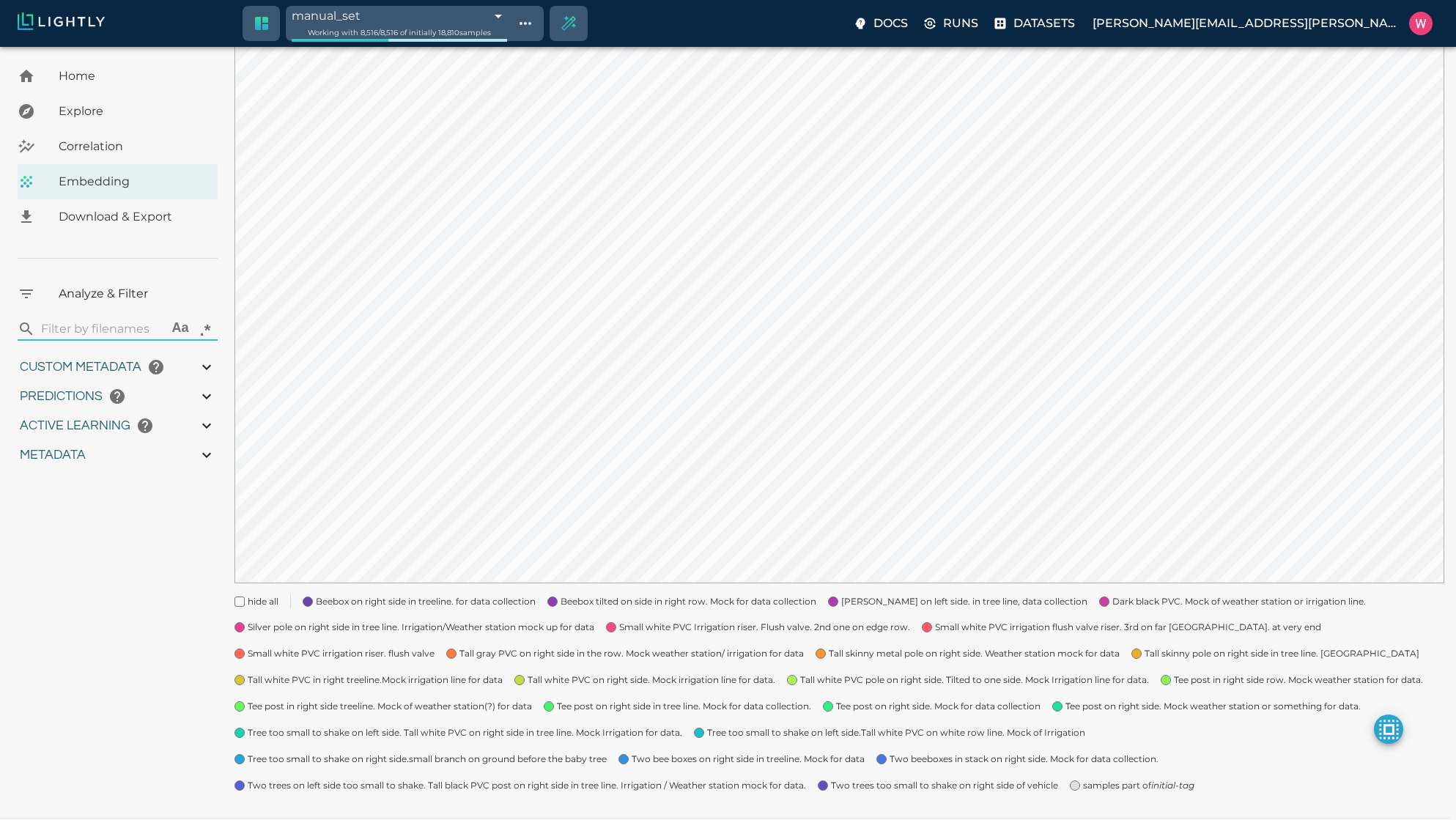
type input "1759180709.32313"
type input "1759198686.14313"
type input "0.999"
type input "0.984"
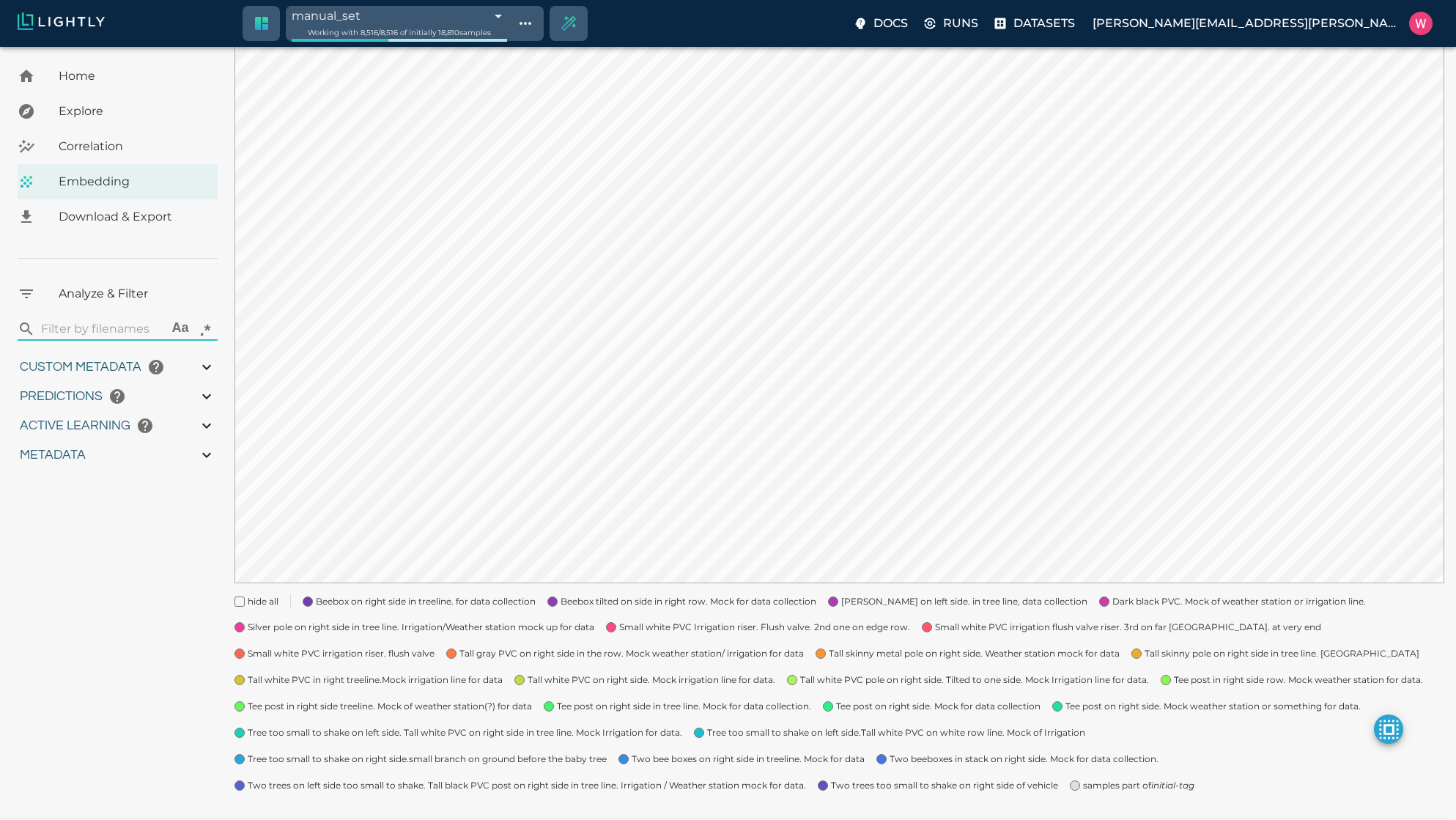
type input "0.984"
type input "9007199254740991"
type input "0.63509213924408"
type input "24.5370921392441"
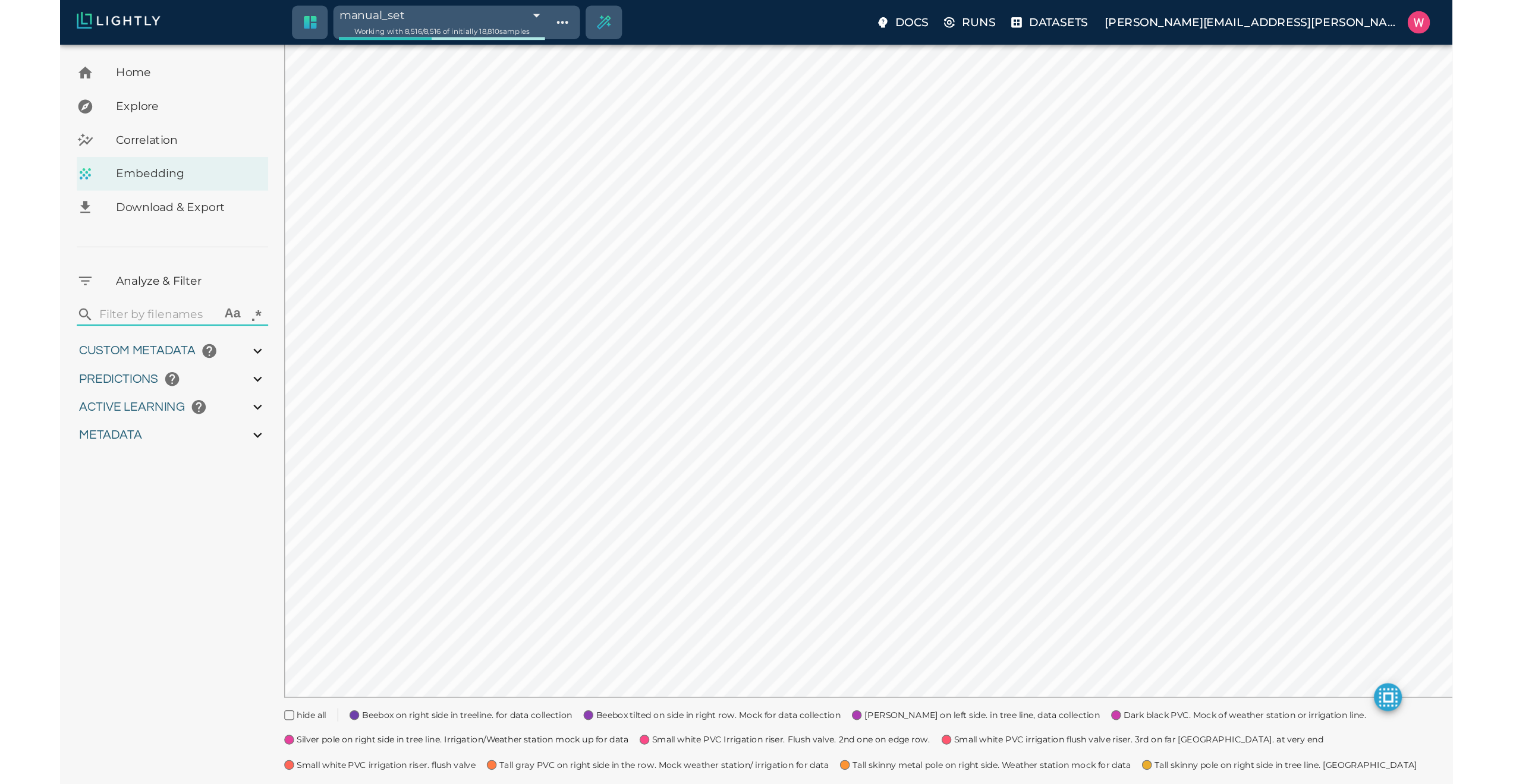
scroll to position [18, 0]
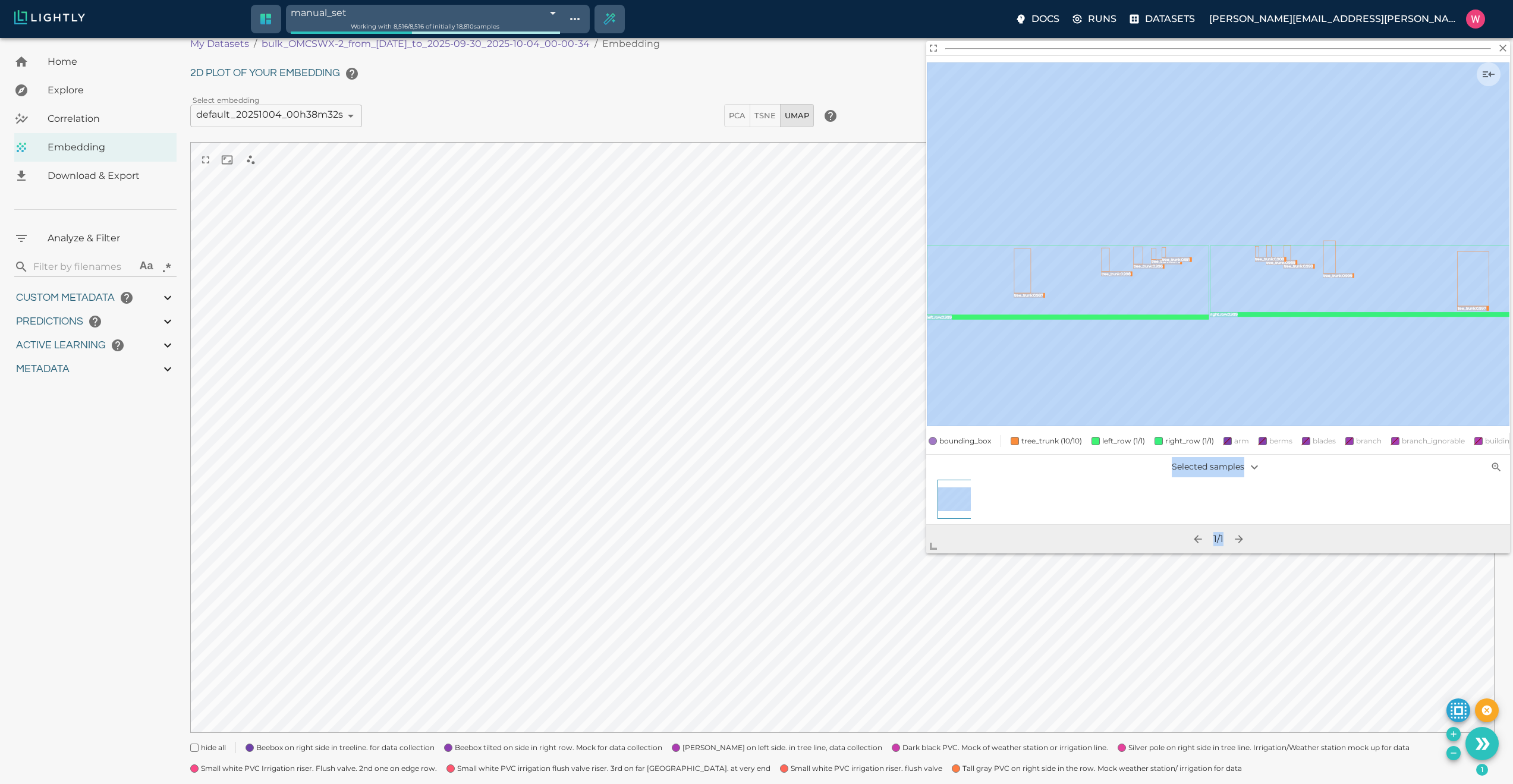
click at [881, 633] on body "manual_set 68e0a3cef874353347ff08e8 Working with 8,516 / 8,516 of initially 18,…" at bounding box center [756, 462] width 1513 height 882
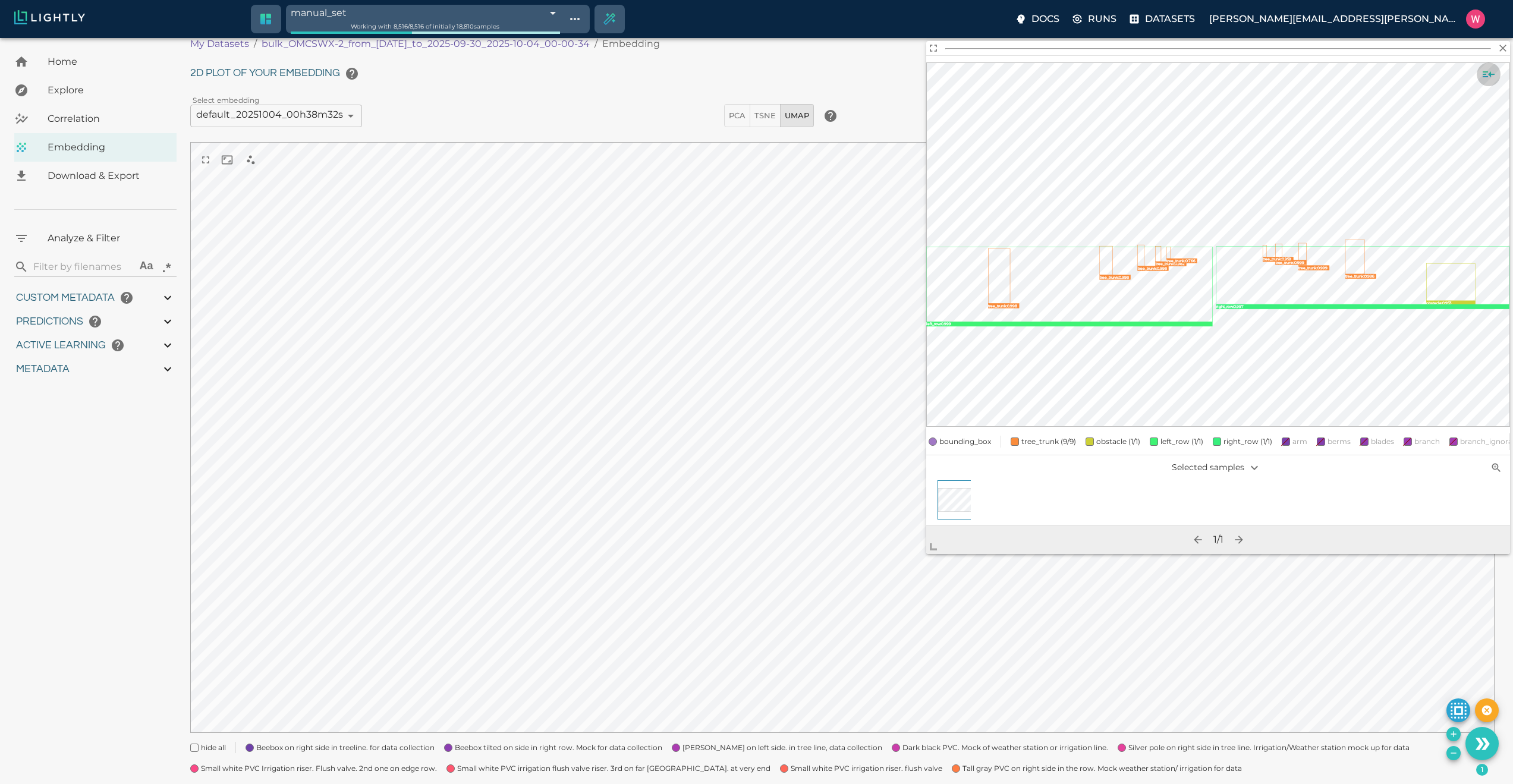
click at [1171, 71] on icon "Show sample details" at bounding box center [1489, 74] width 14 height 14
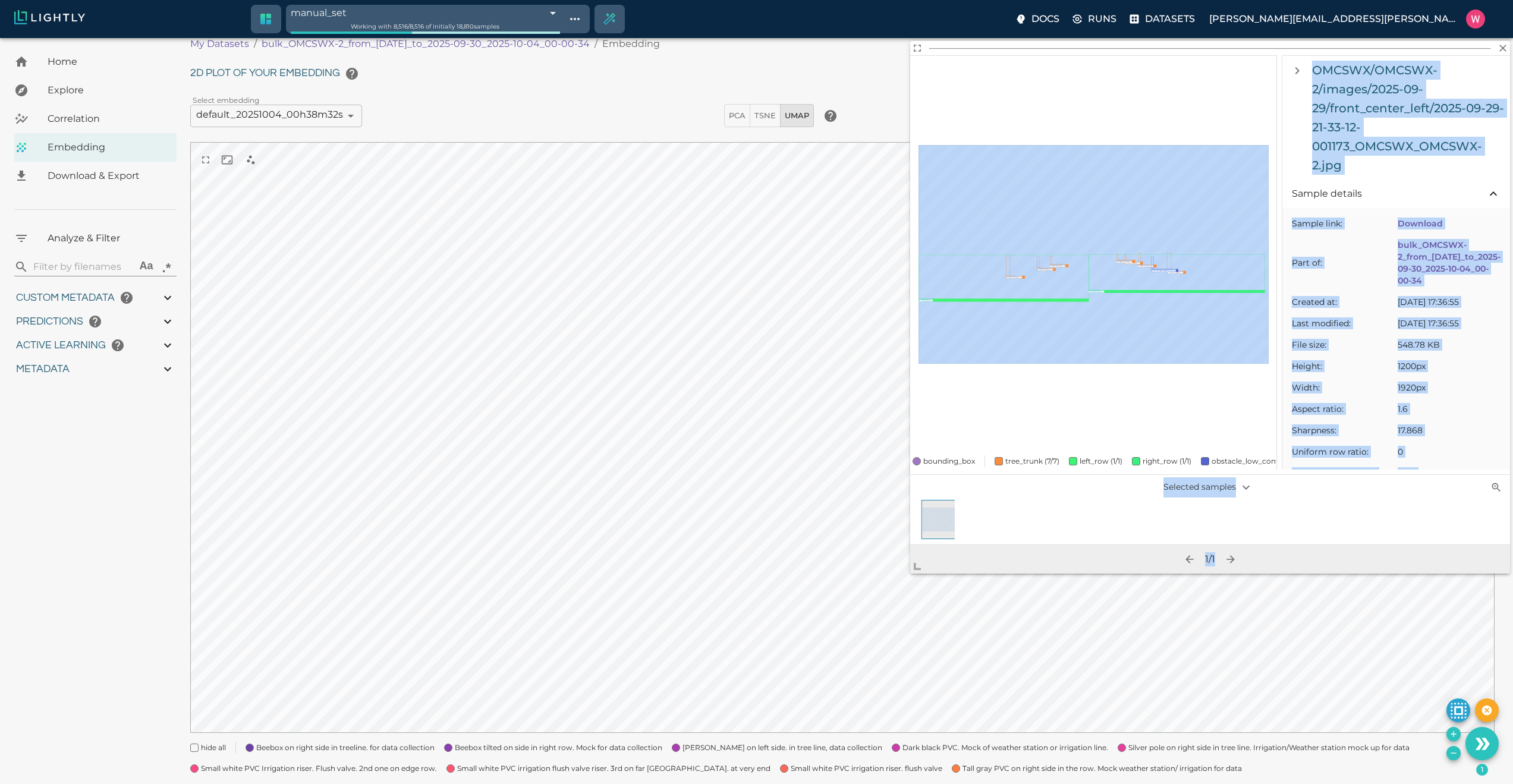
click at [846, 639] on body "manual_set 68e0a3cef874353347ff08e8 Working with 8,516 / 8,516 of initially 18,…" at bounding box center [756, 462] width 1513 height 882
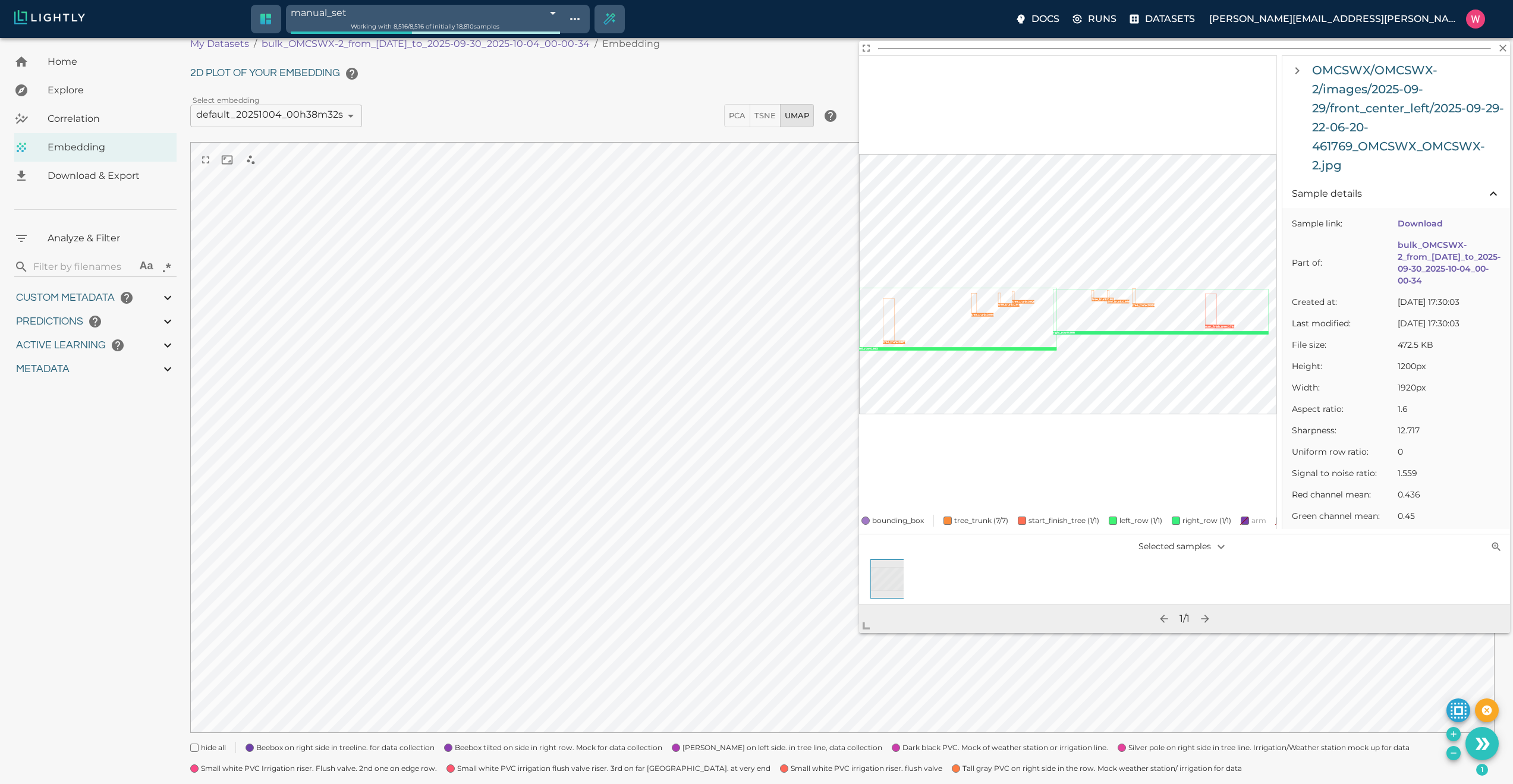
click at [900, 514] on span "bounding_box" at bounding box center [898, 520] width 52 height 12
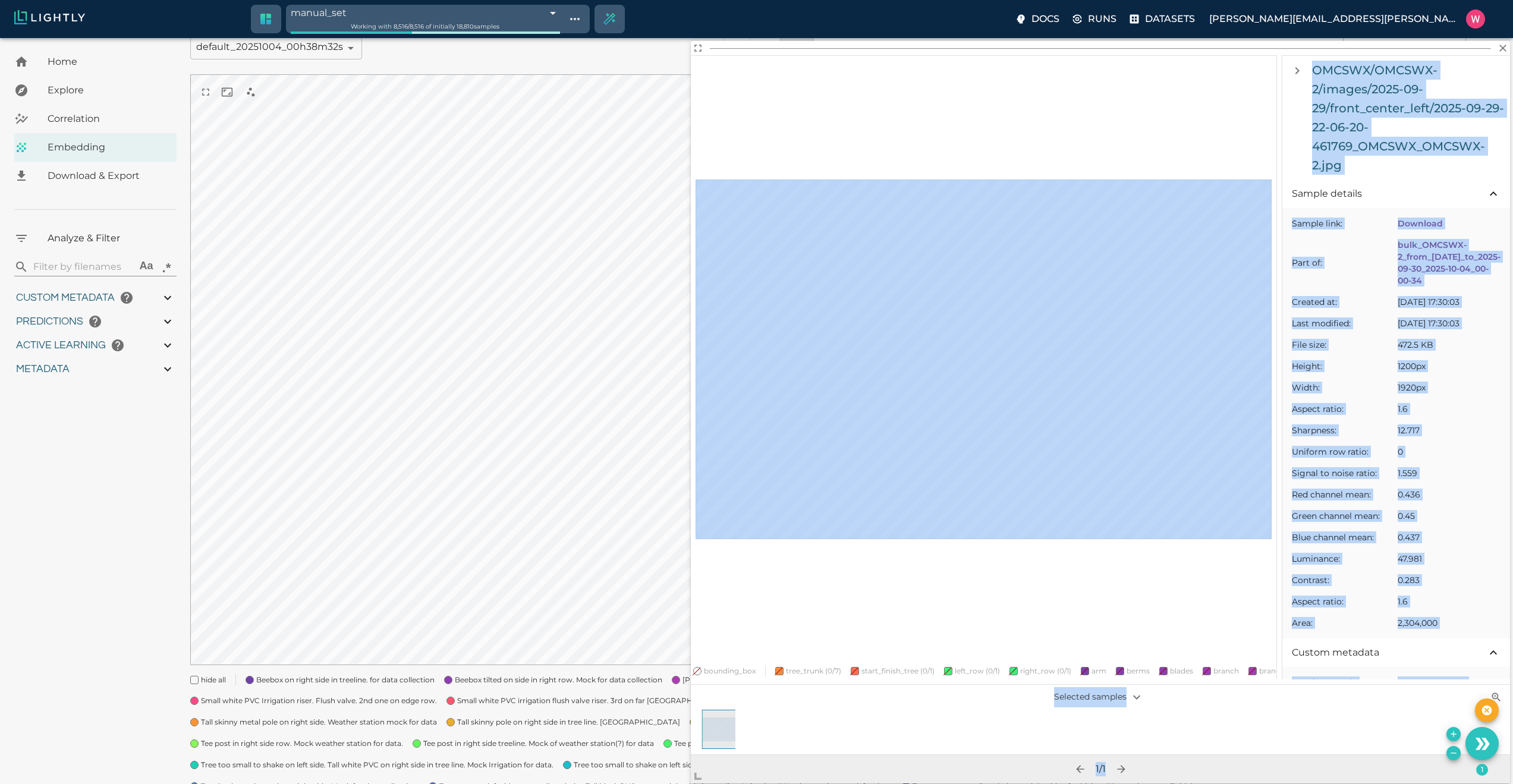
scroll to position [137, 0]
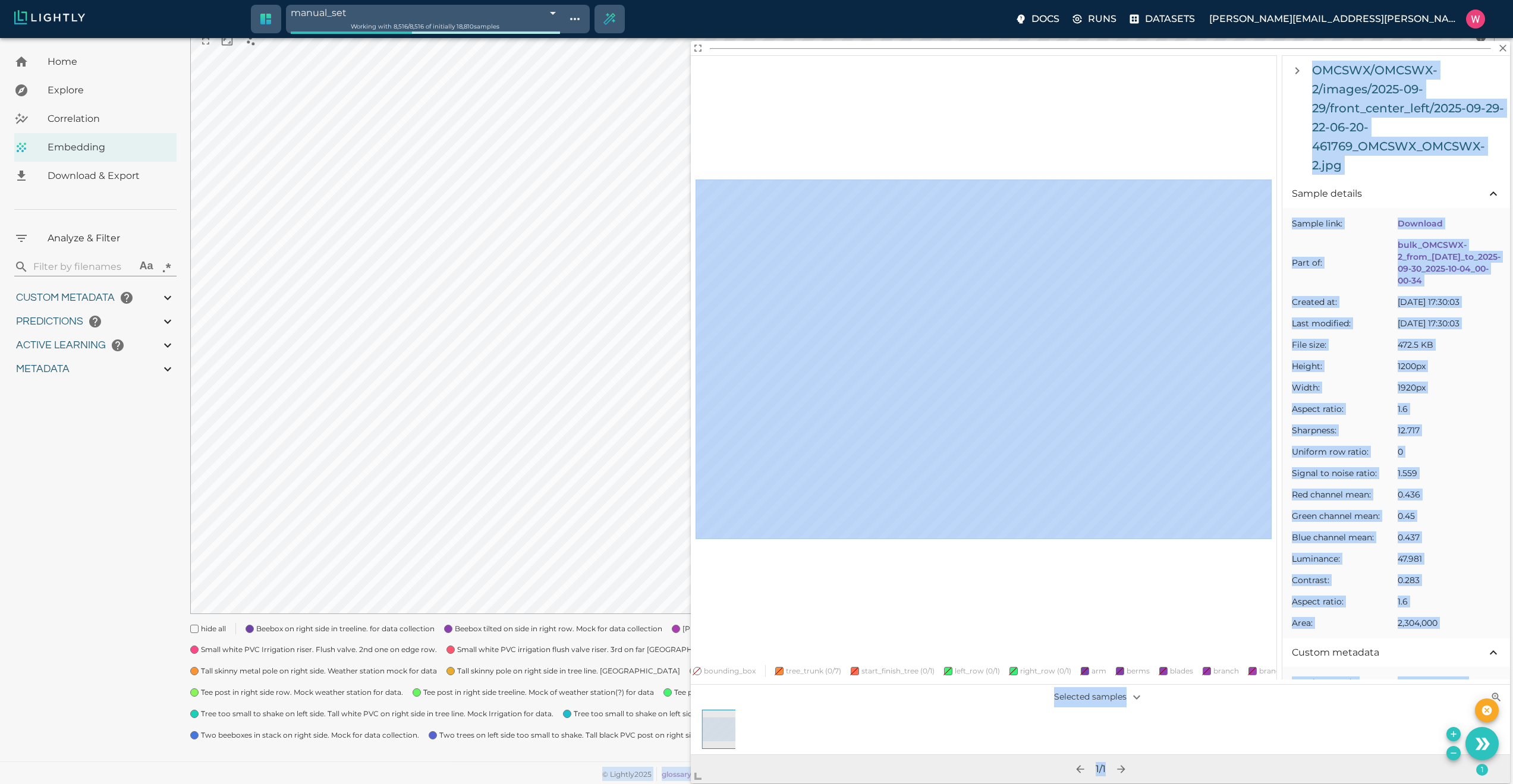
drag, startPoint x: 860, startPoint y: 632, endPoint x: 668, endPoint y: 723, distance: 212.5
click at [691, 639] on span at bounding box center [703, 771] width 24 height 24
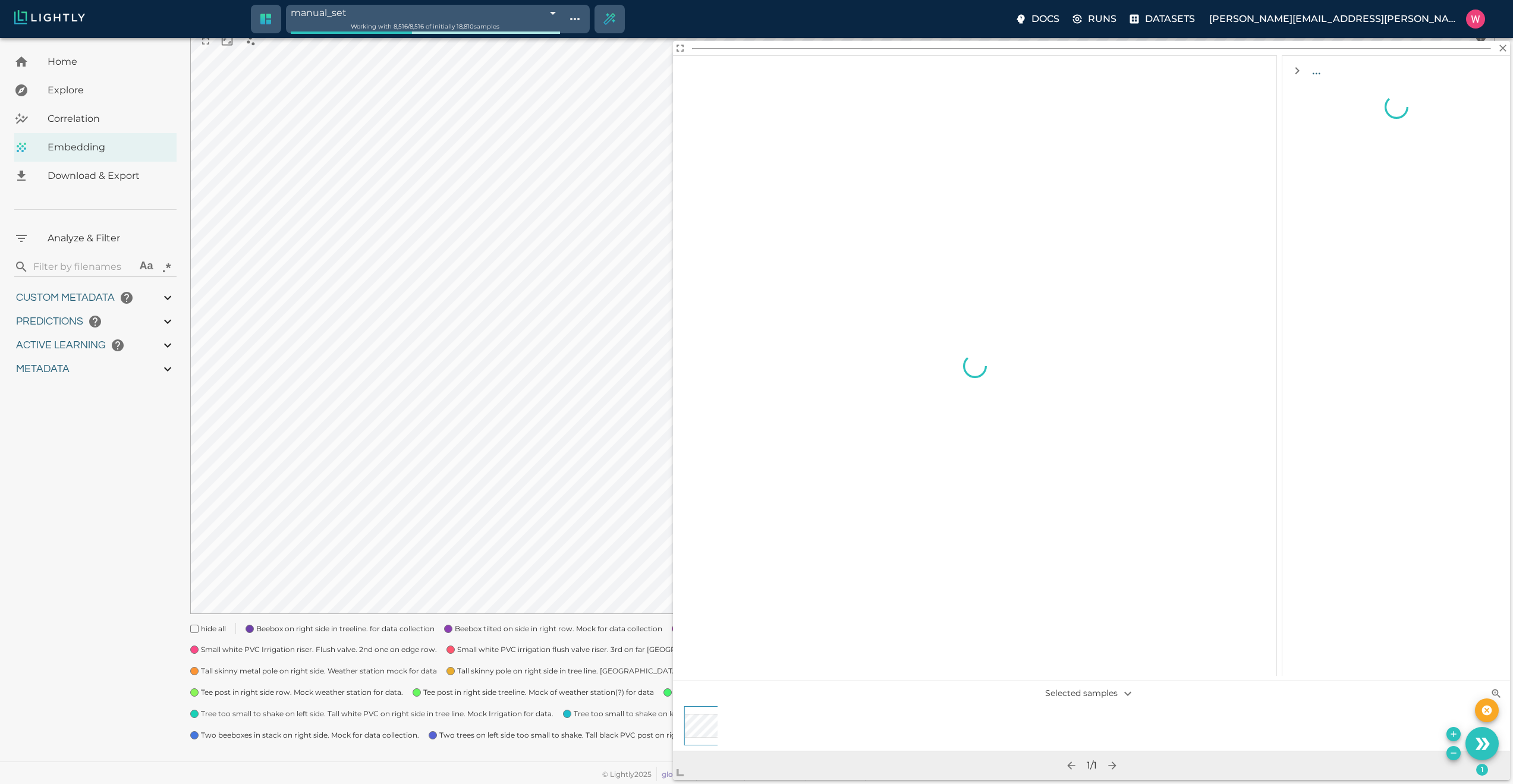
scroll to position [0, 0]
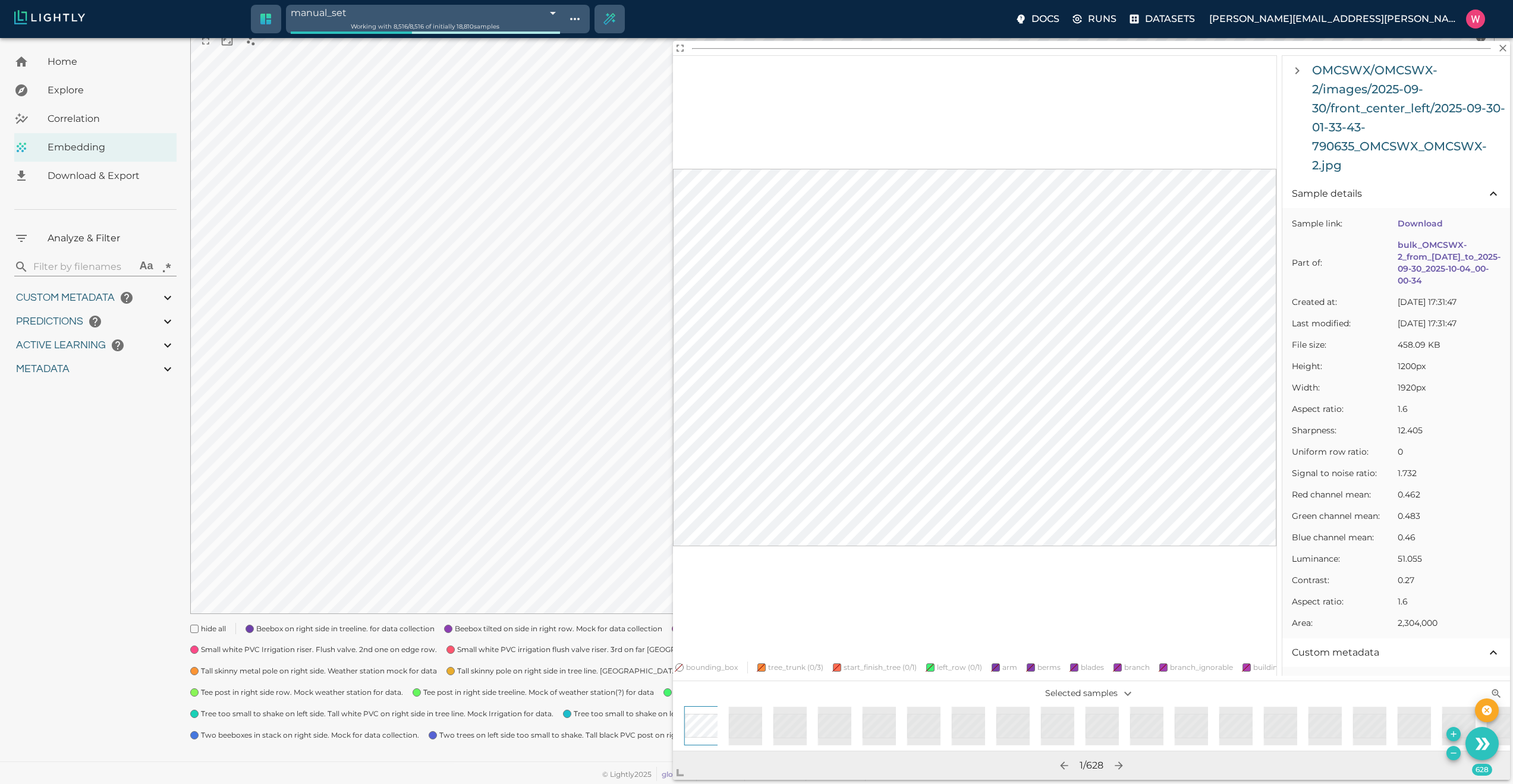
click at [1171, 639] on icon "Remove the selected 628 samples in-place from the tag manual_set" at bounding box center [1453, 752] width 5 height 1
click at [411, 8] on input "manual_set" at bounding box center [401, 13] width 222 height 16
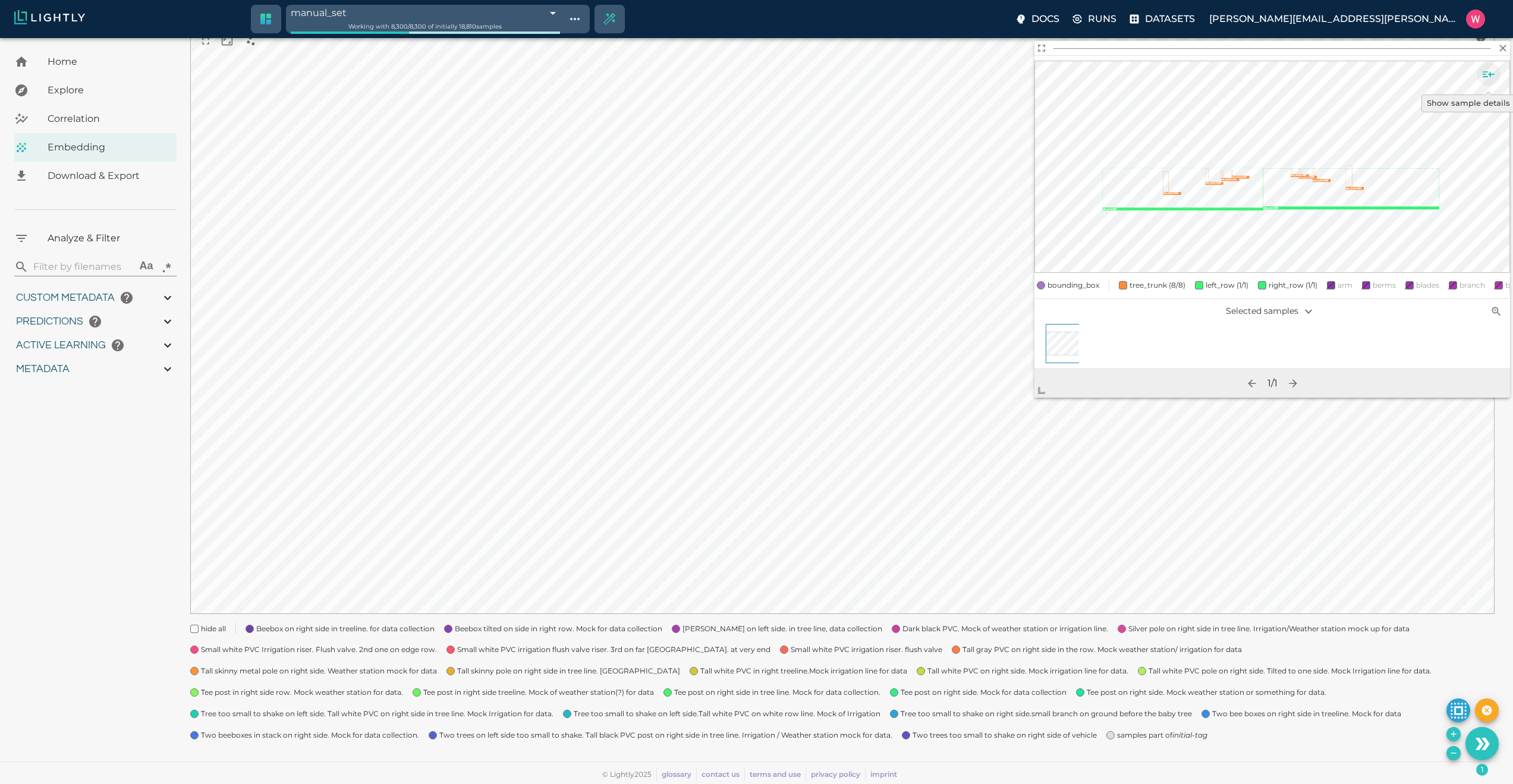
click at [1171, 79] on icon "Show sample details" at bounding box center [1489, 74] width 14 height 14
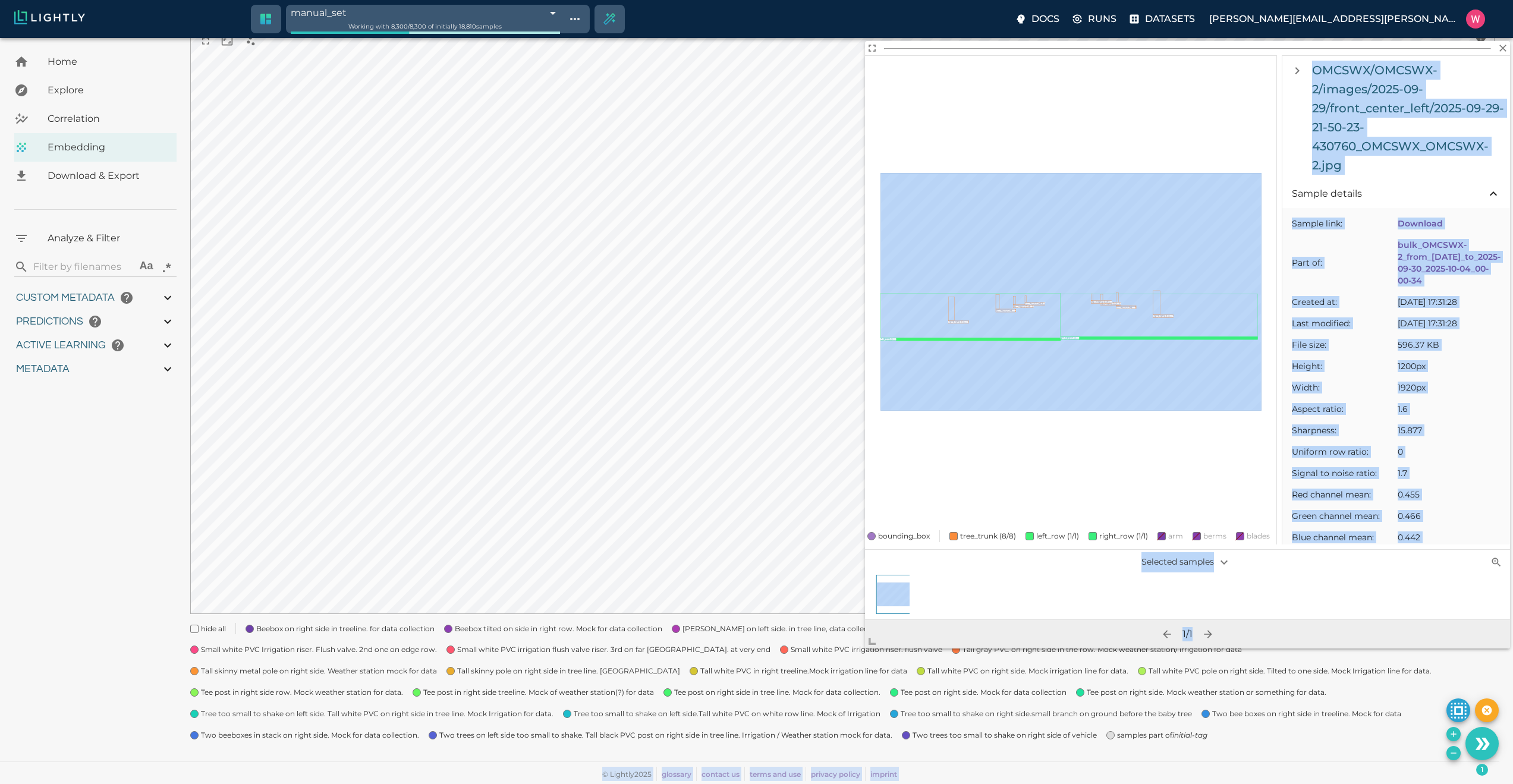
drag, startPoint x: 1043, startPoint y: 391, endPoint x: 835, endPoint y: 689, distance: 363.4
click at [865, 639] on span at bounding box center [877, 636] width 24 height 24
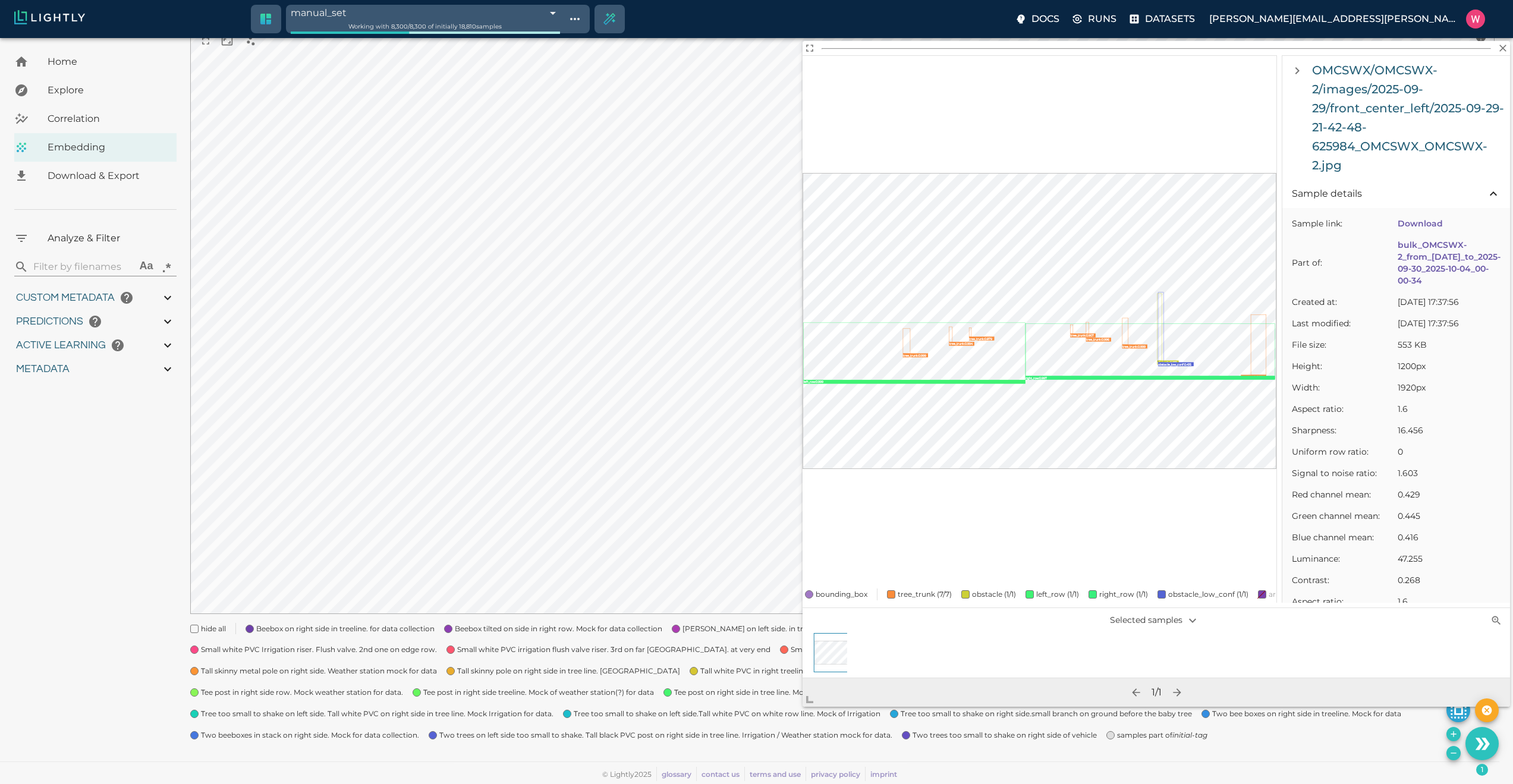
click at [837, 588] on span "bounding_box" at bounding box center [841, 594] width 52 height 12
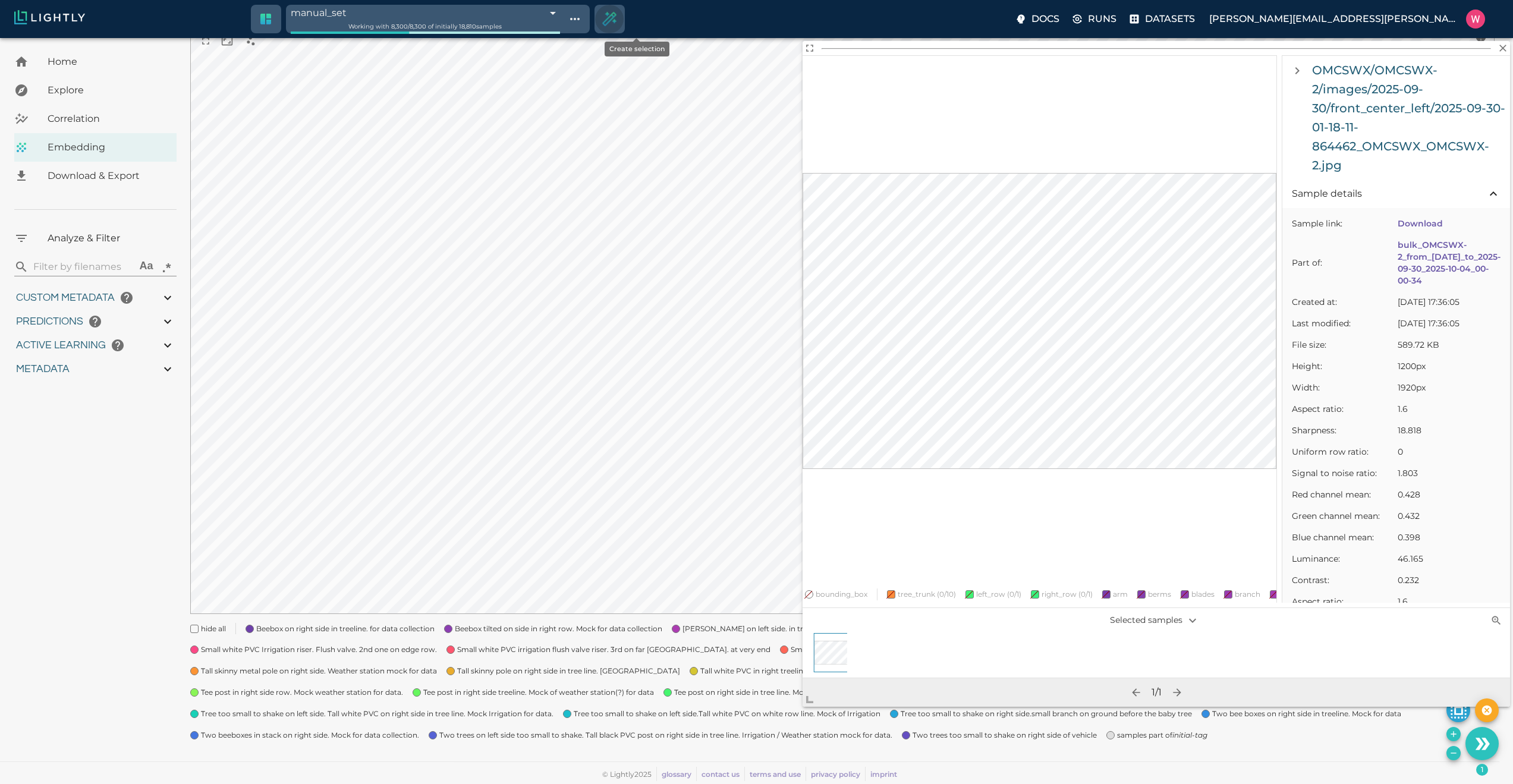
click at [618, 20] on icon "Create selection" at bounding box center [610, 19] width 17 height 17
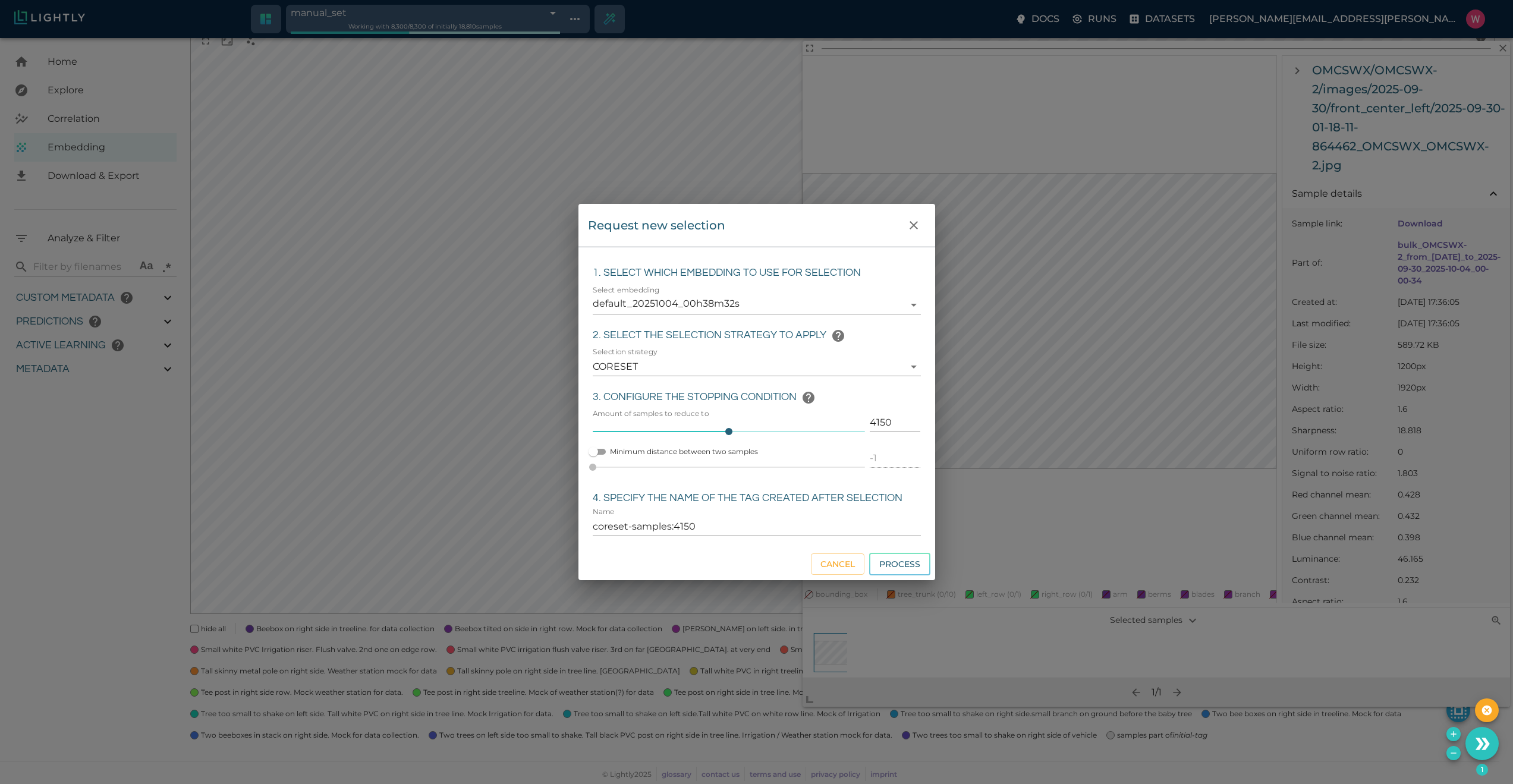
click at [885, 423] on input "4150" at bounding box center [895, 423] width 50 height 19
click button "Process" at bounding box center [900, 564] width 61 height 23
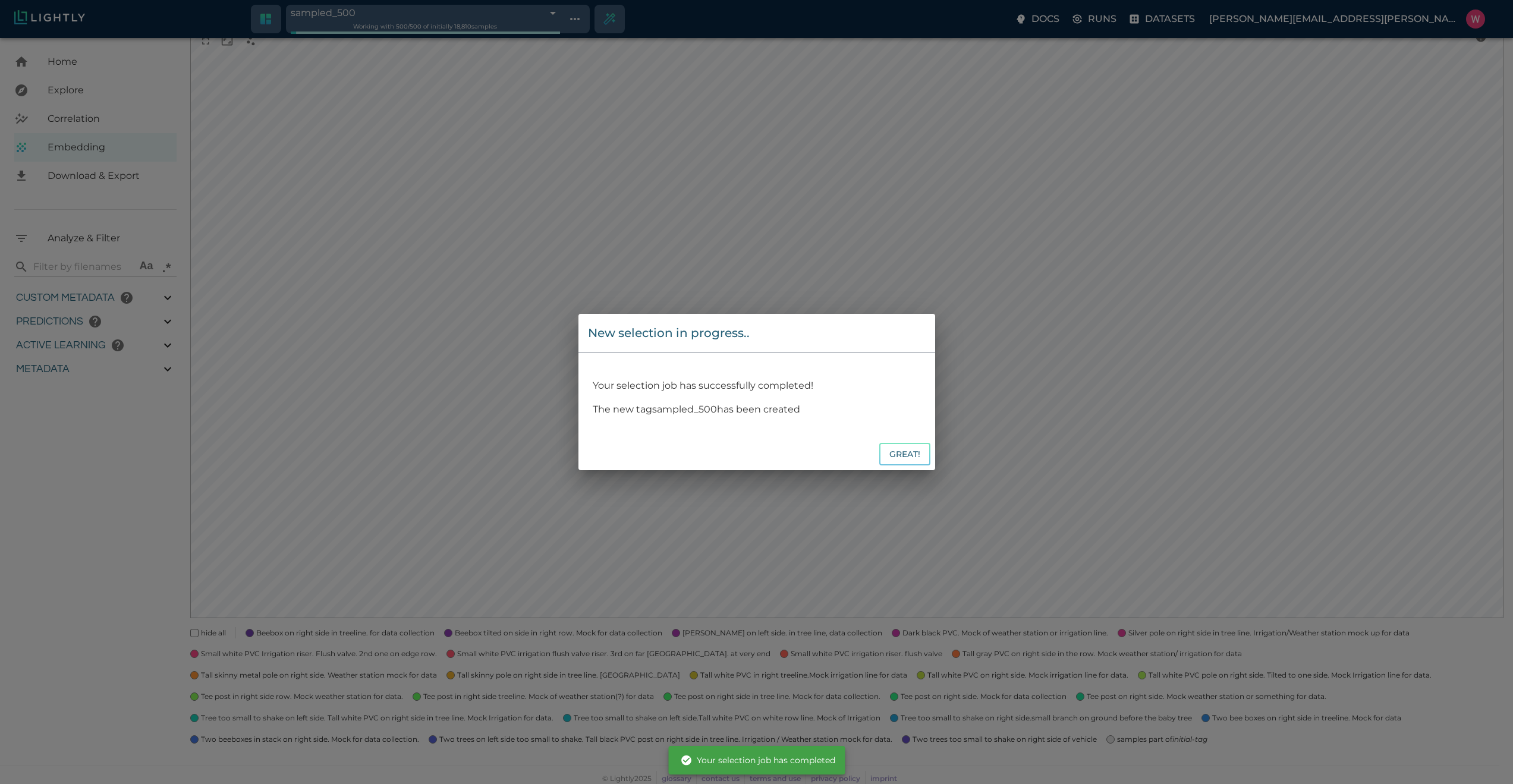
click at [908, 450] on html "sampled_500 68e0a909f874353347009d5e Working with 500 / 500 of initially 18,810…" at bounding box center [756, 325] width 1513 height 924
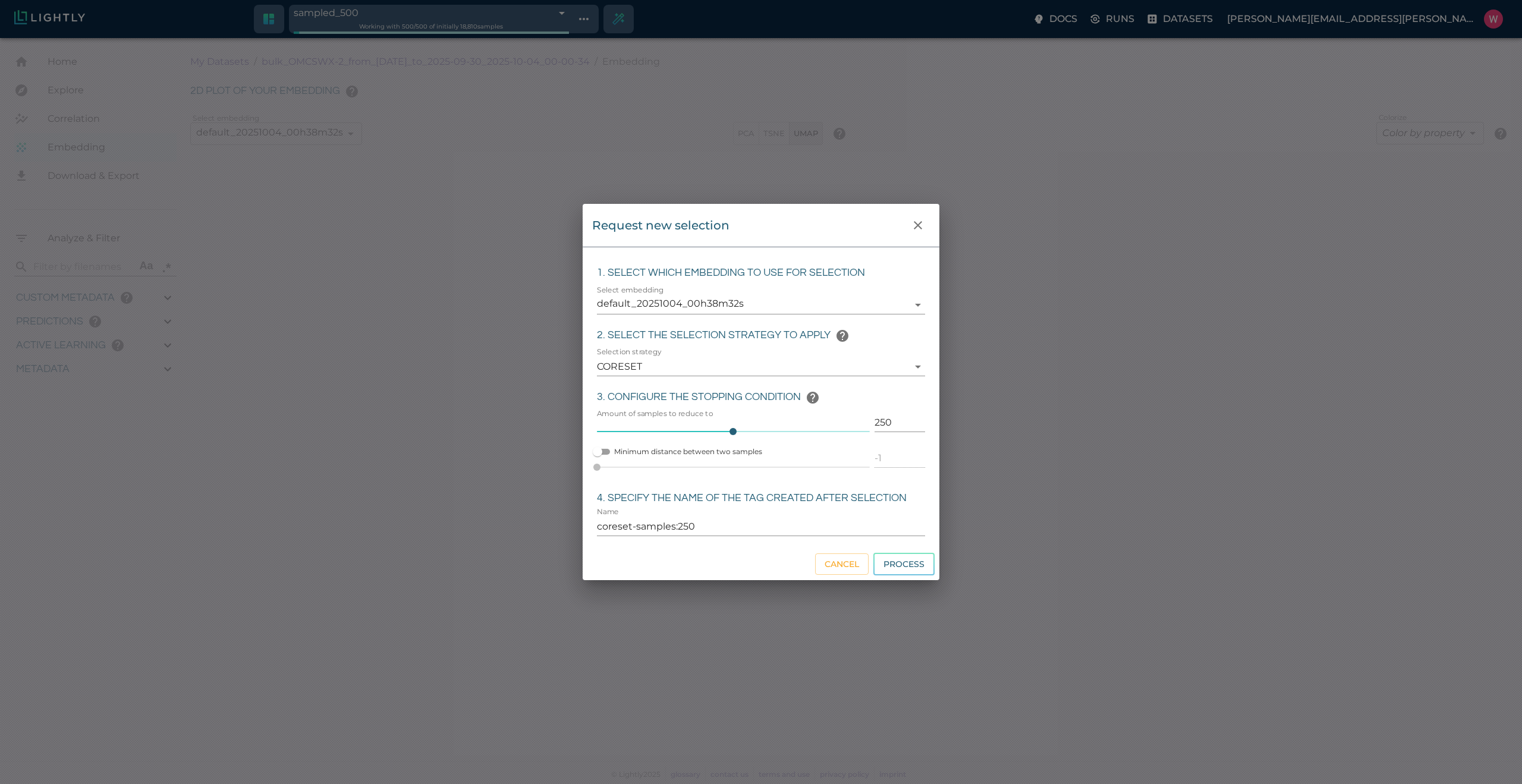
type input "1759180709.32313"
type input "1759198686.14313"
type input "0.999"
type input "0.984"
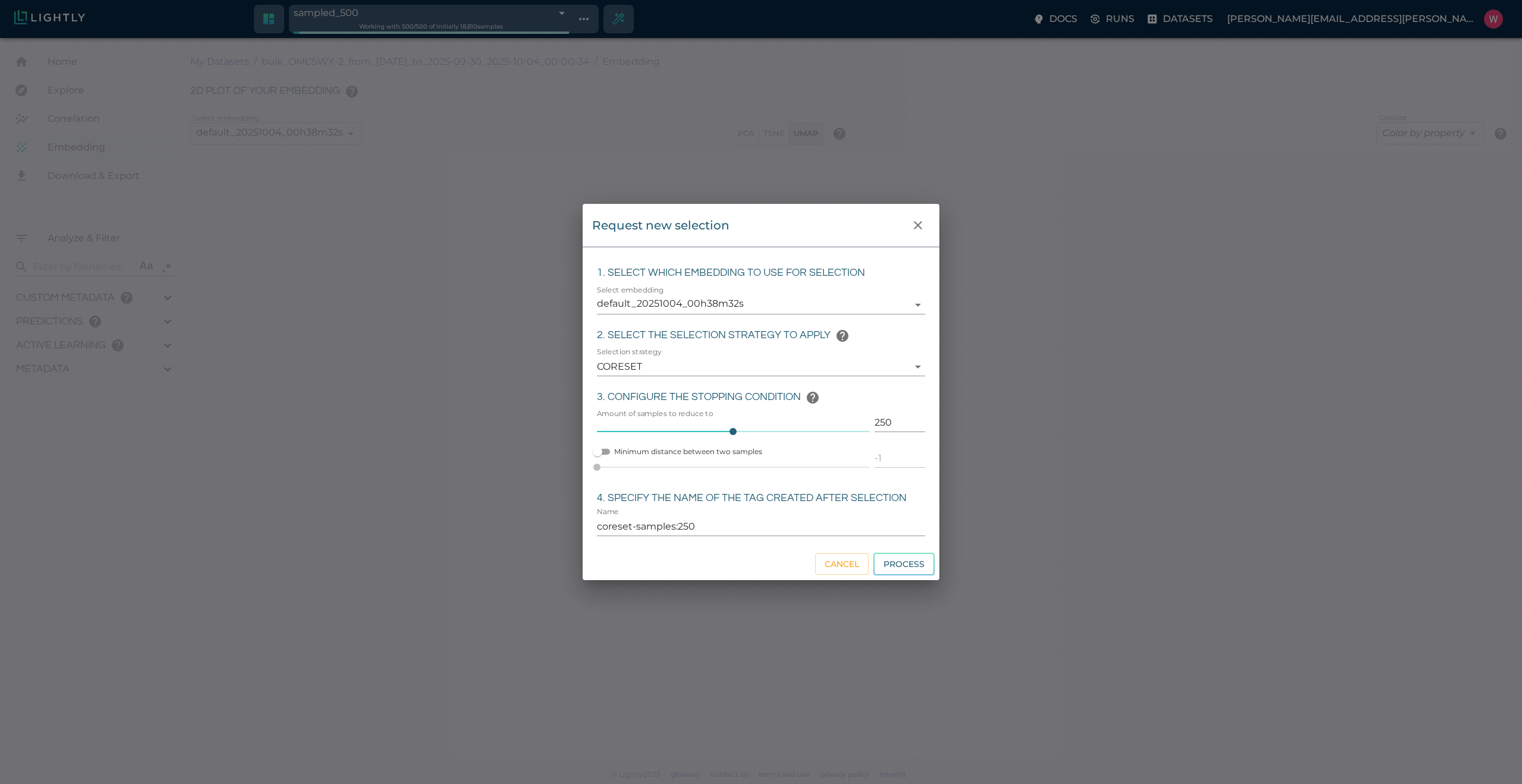
type input "0.984"
type input "0.63509213924408"
type input "24.5370921392441"
type input "1.98771643638611"
type input "24.3927164363861"
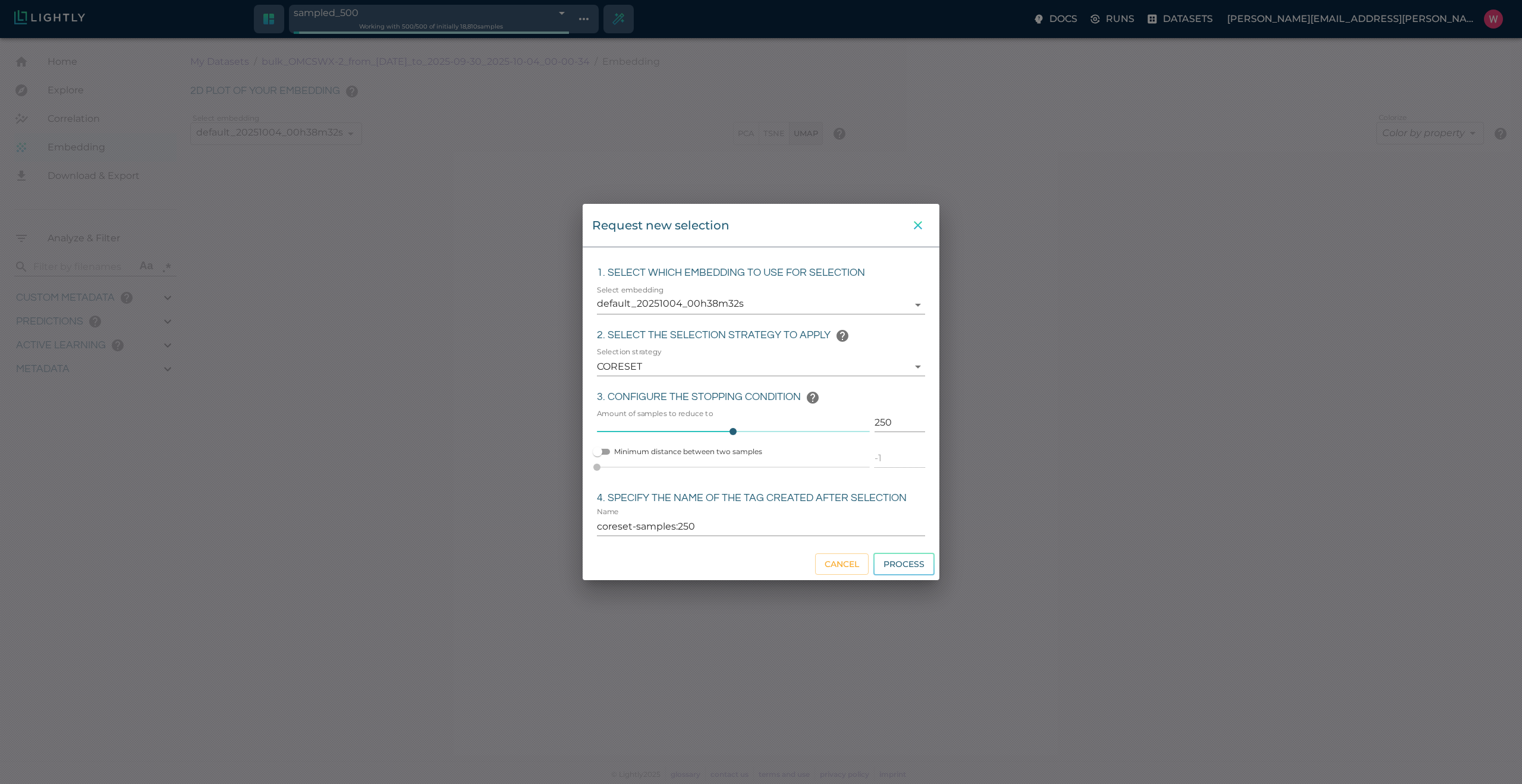
click at [923, 219] on icon "close" at bounding box center [918, 225] width 14 height 14
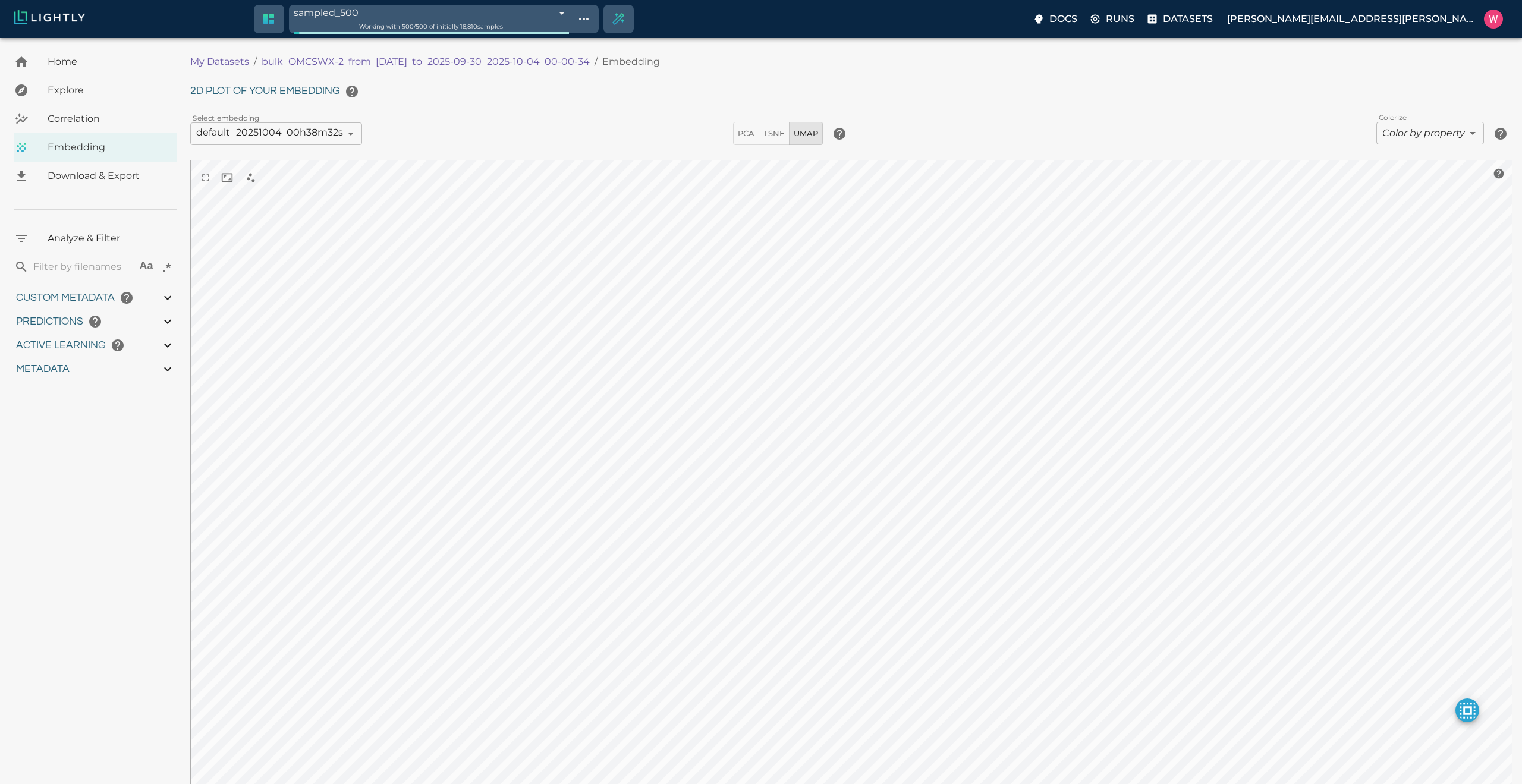
type input "1759180709.32313"
type input "1759198686.14313"
type input "0.999"
type input "0.984"
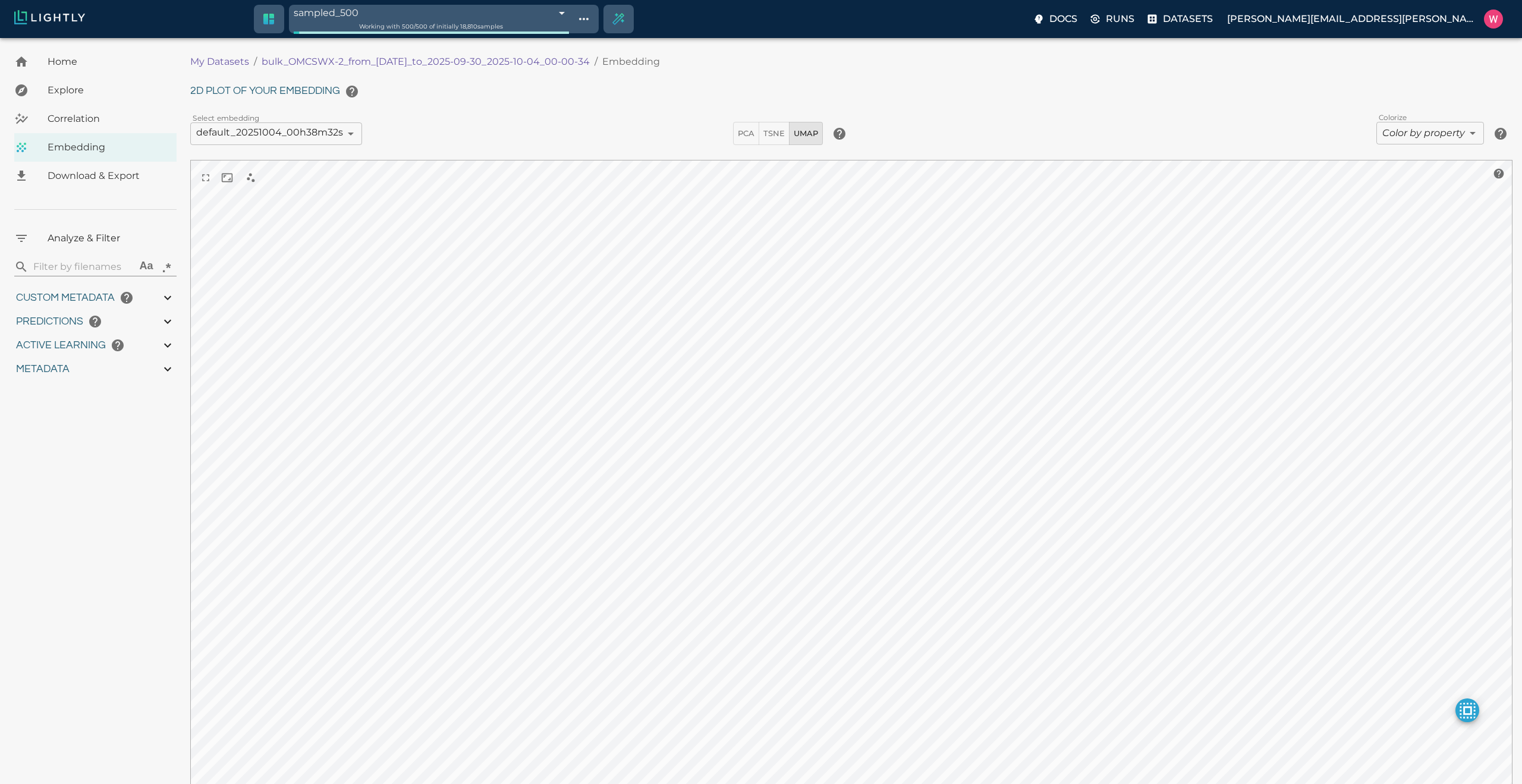
type input "0.984"
type input "0.63509213924408"
type input "24.5370921392441"
type input "1.98771643638611"
type input "24.3927164363861"
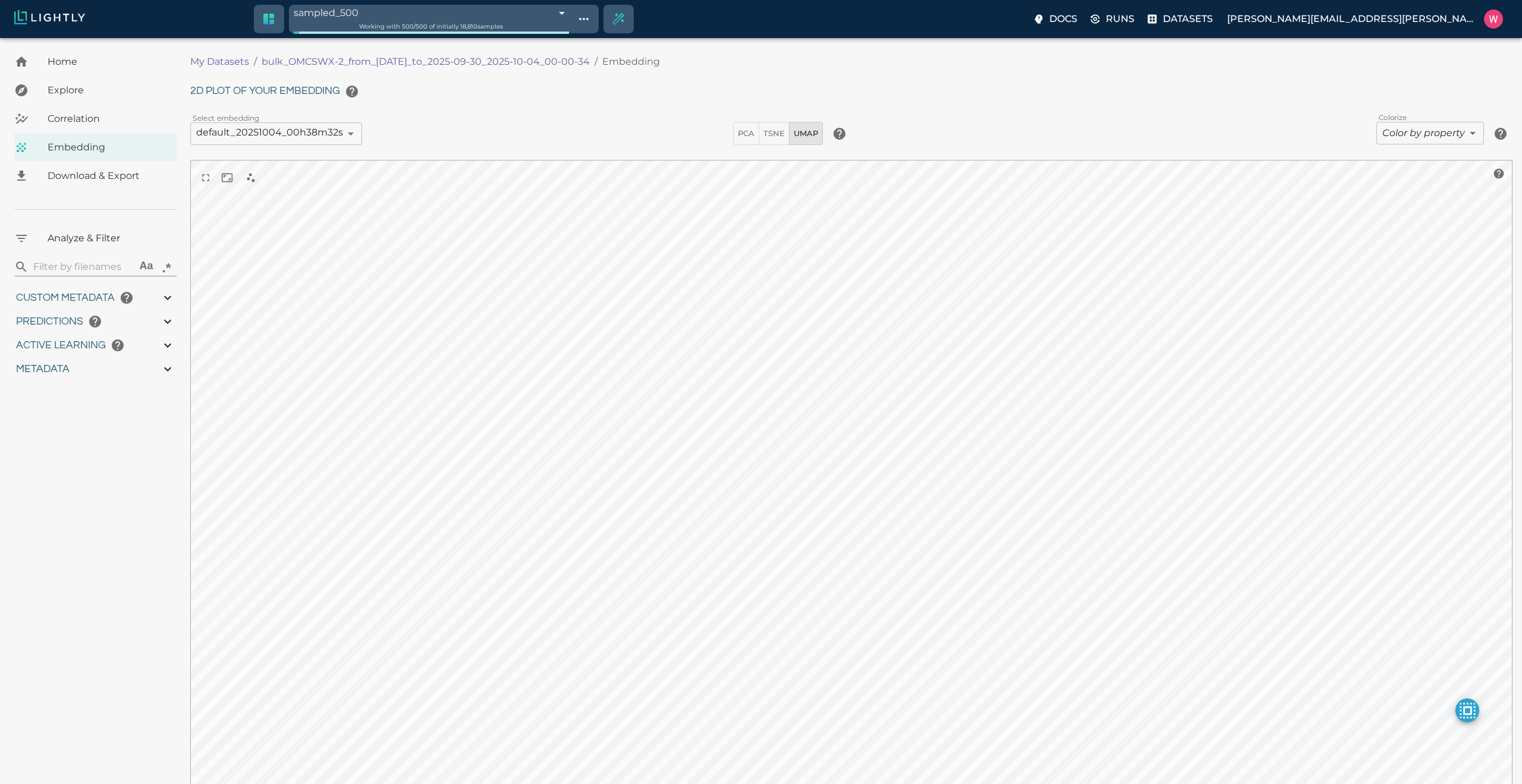
type input "9007199254740991"
click at [915, 228] on icon "close" at bounding box center [918, 225] width 8 height 8
type input "1759180709.32313"
type input "1759198686.14313"
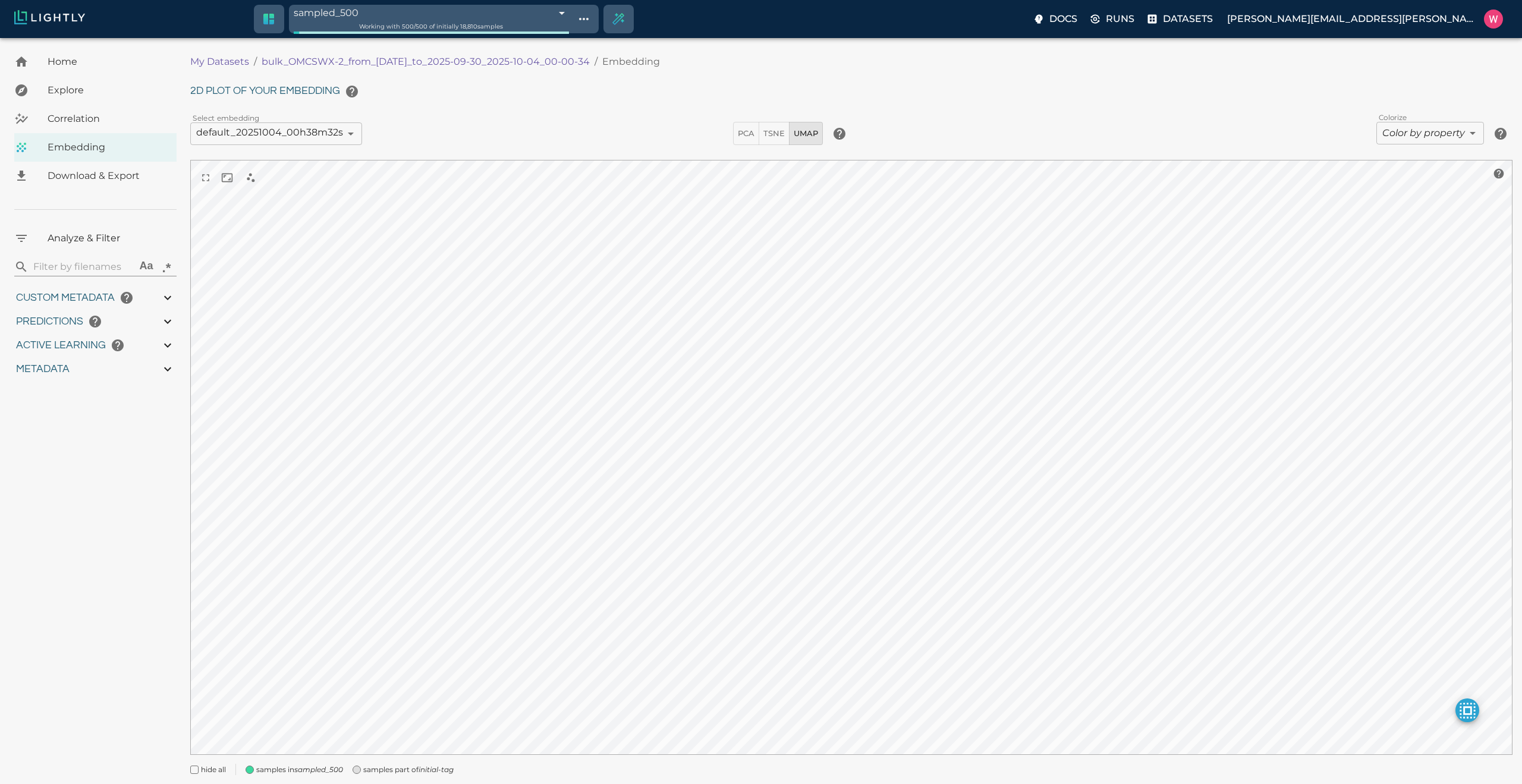
type input "0.999"
type input "0.984"
type input "0.63509213924408"
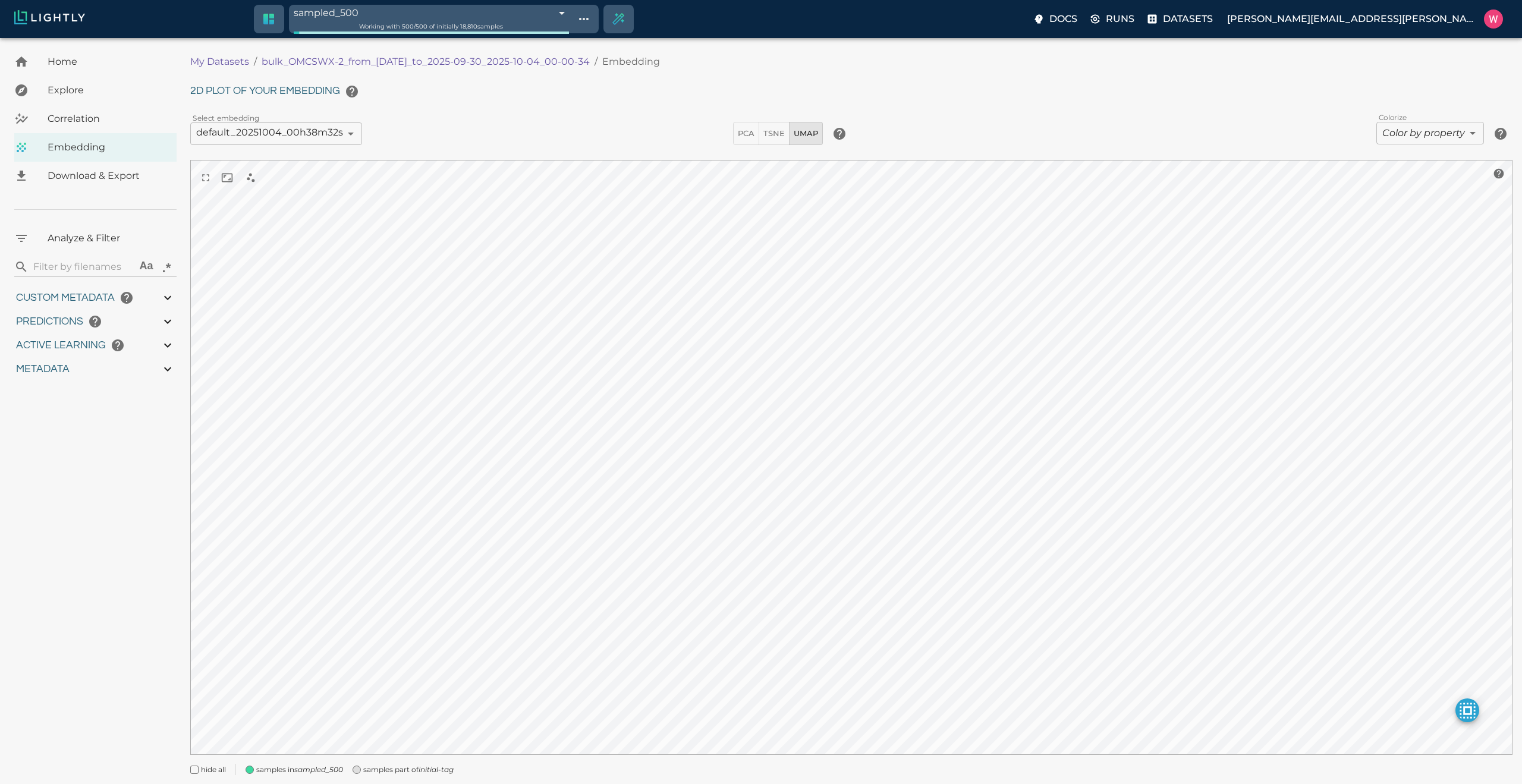
type input "24.5370921392441"
type input "1.98771643638611"
type input "24.3927164363861"
type input "9007199254740991"
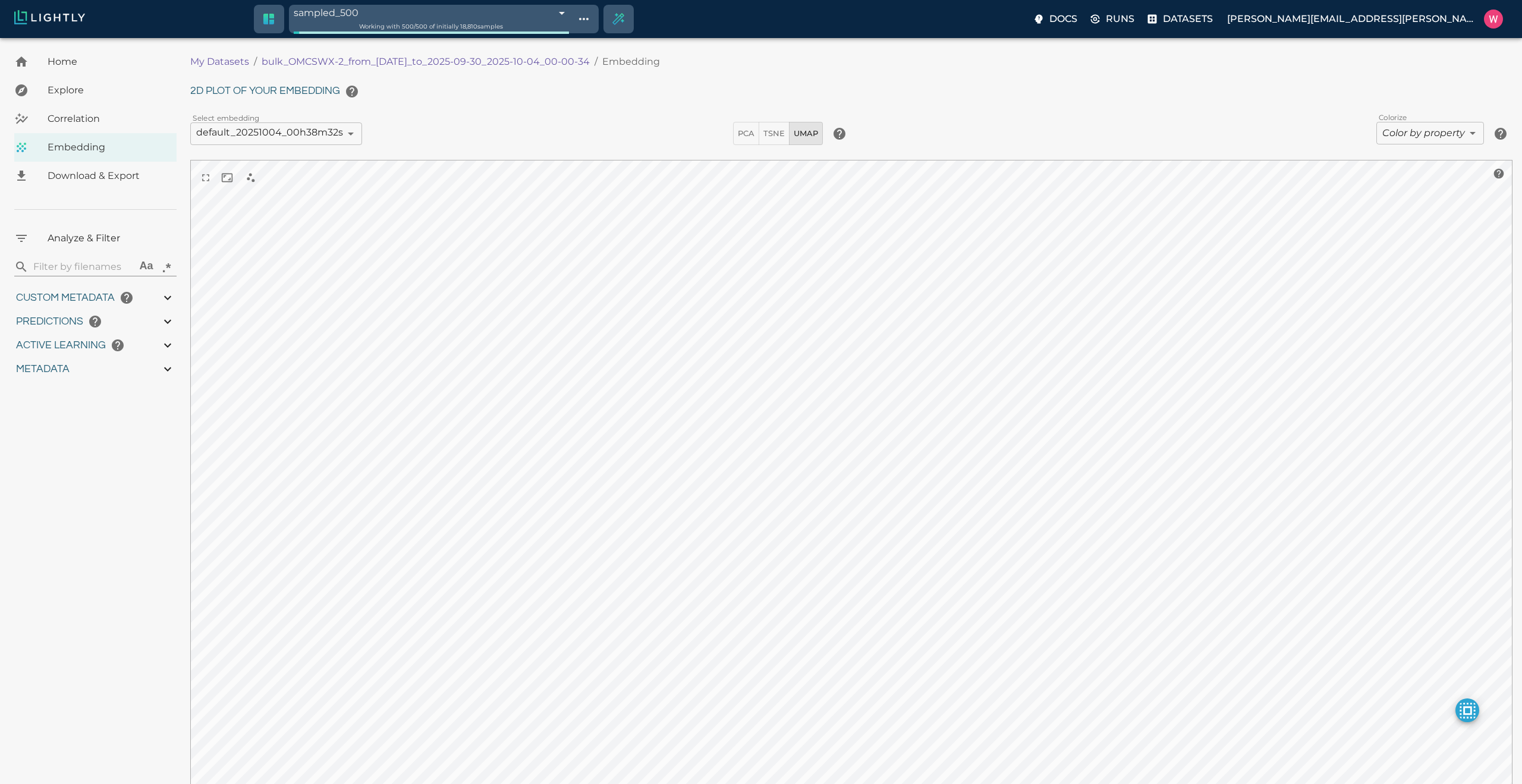
type input "1759180709.32313"
type input "1759198686.14313"
type input "0.999"
type input "0.984"
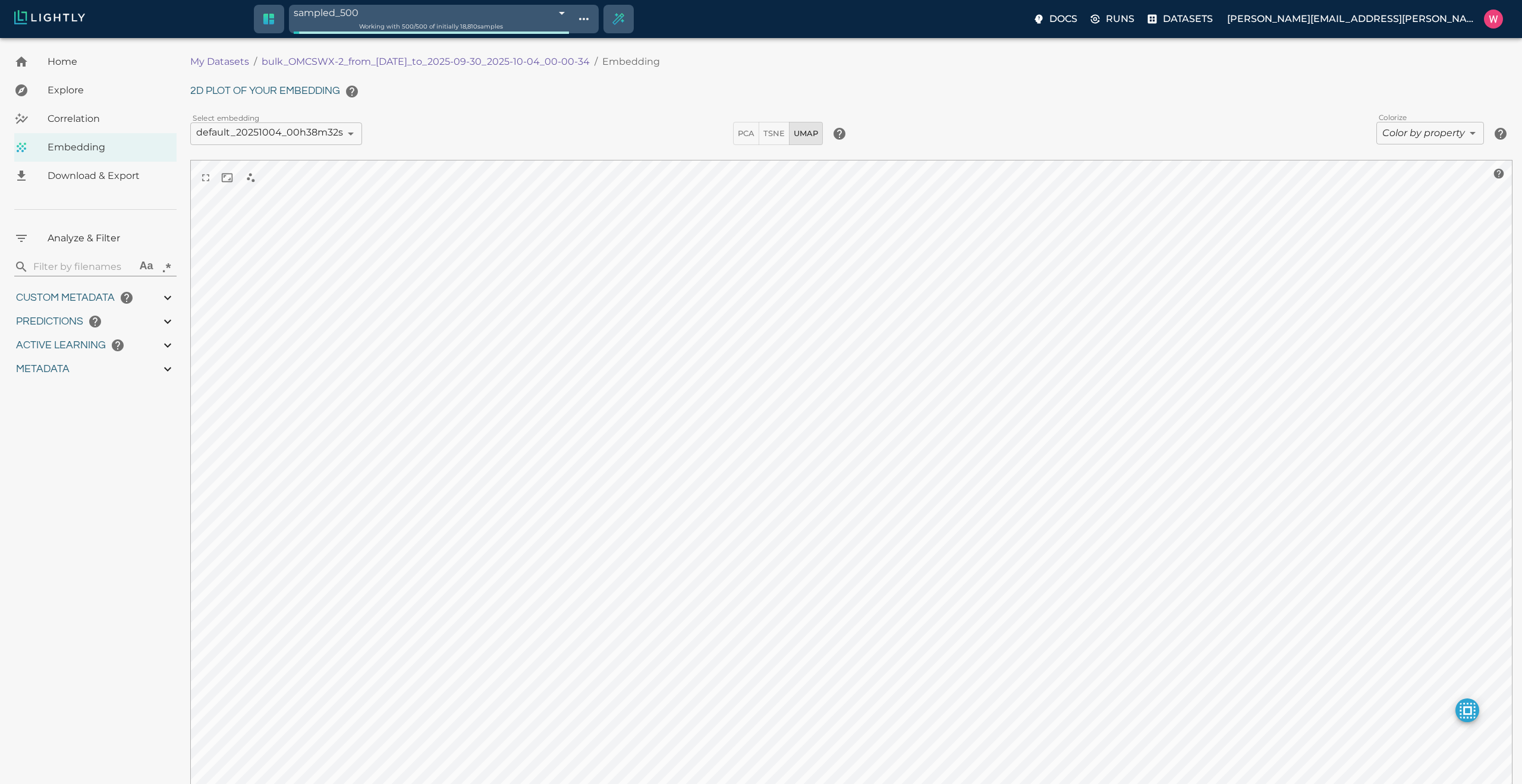
type input "0.984"
type input "0.63509213924408"
type input "24.5370921392441"
type input "1.98771643638611"
type input "24.3927164363861"
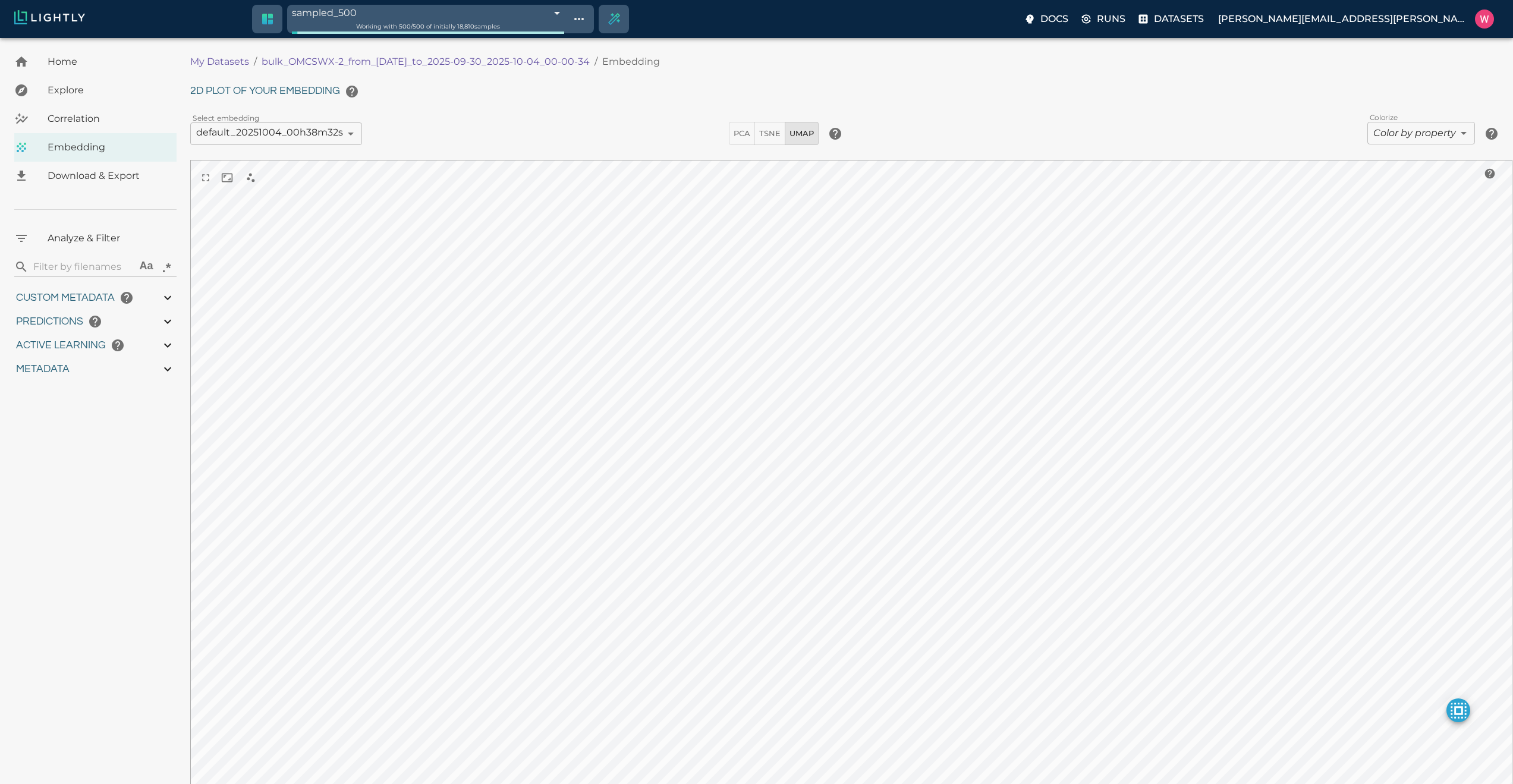
type input "1759180709.32313"
type input "1759198686.14313"
type input "0.999"
type input "0.984"
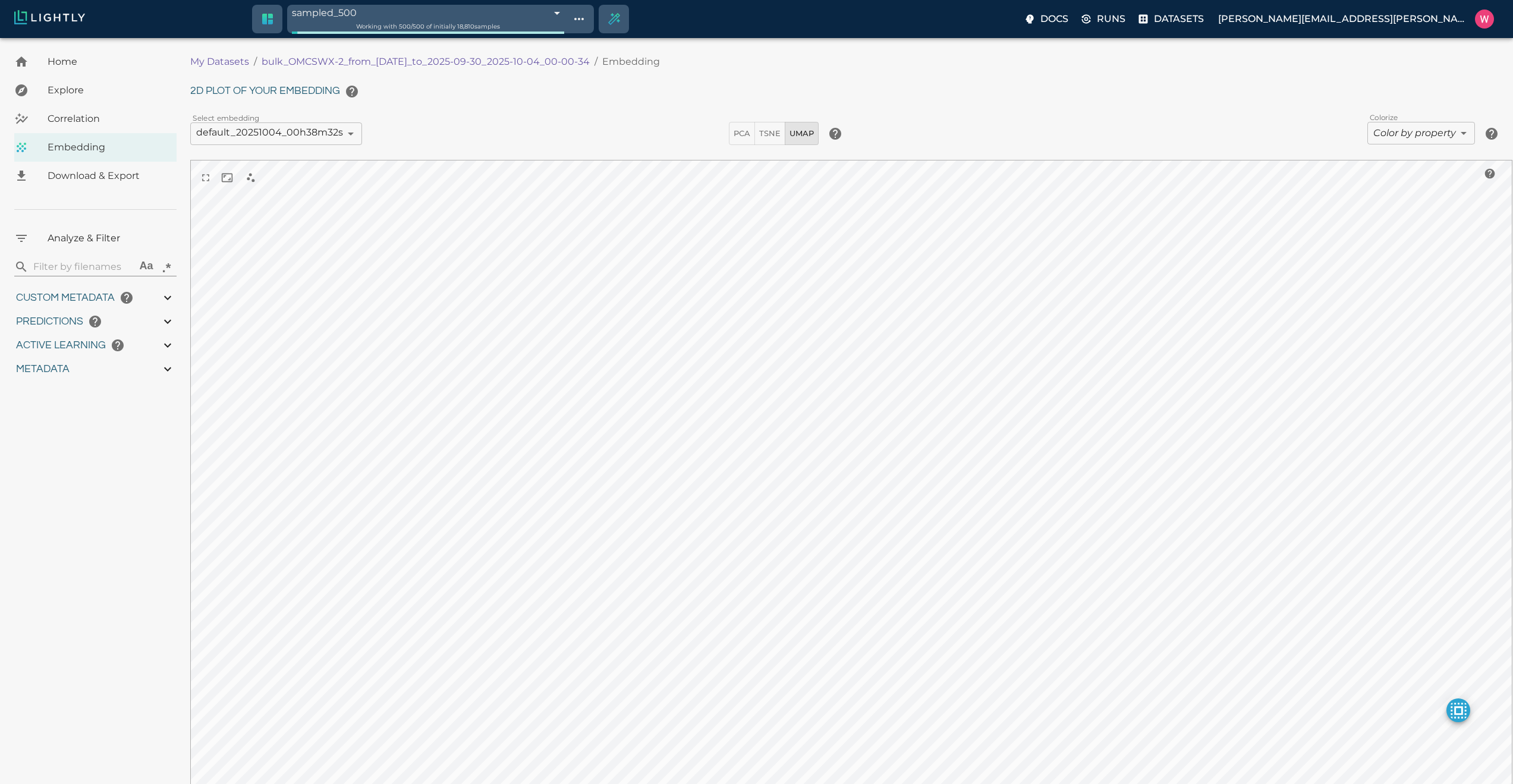
type input "0.984"
type input "0.63509213924408"
type input "24.5370921392441"
type input "1.98771643638611"
type input "24.3927164363861"
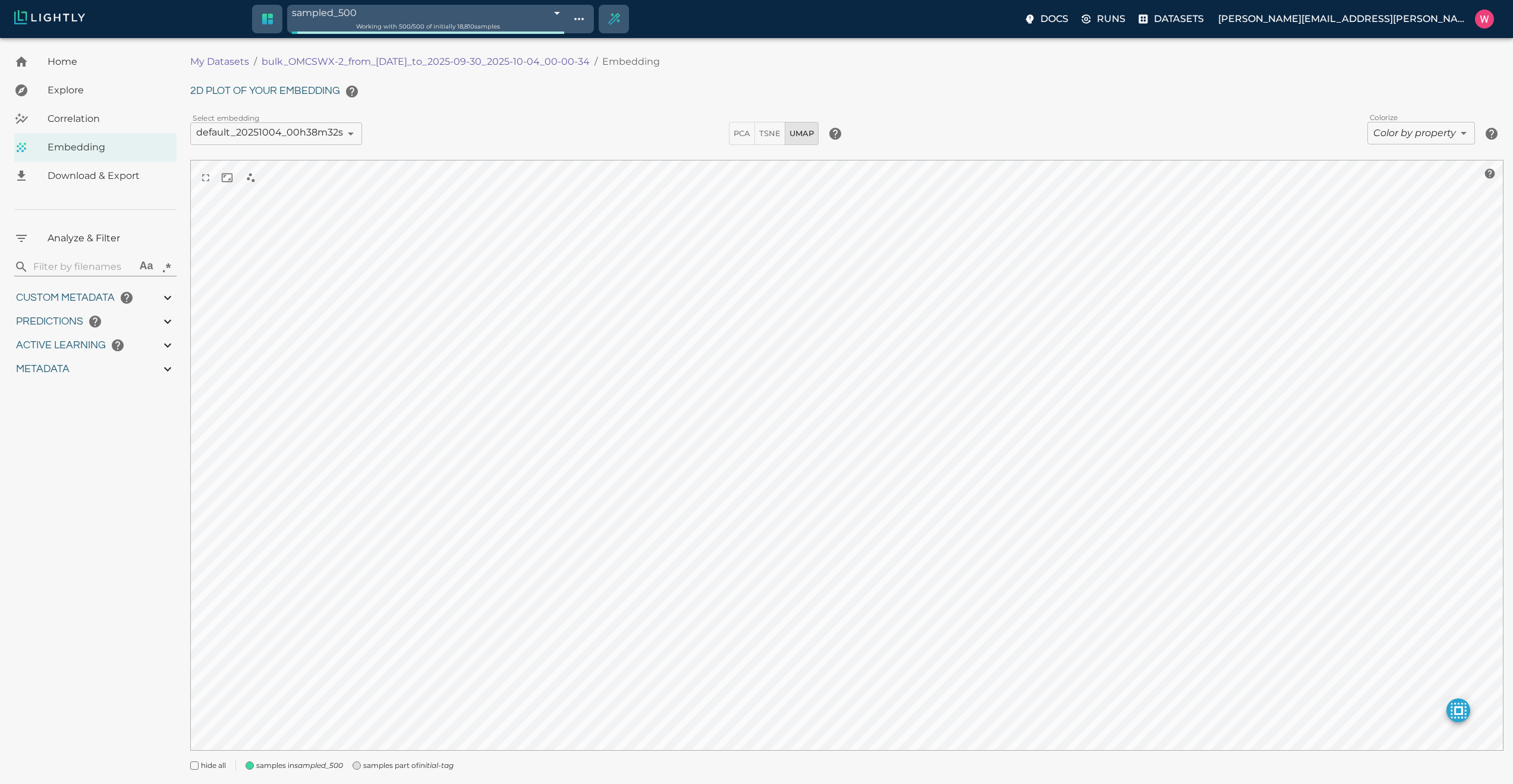
click at [420, 765] on span "samples part of initial-tag" at bounding box center [408, 765] width 90 height 12
click at [121, 115] on span "Correlation" at bounding box center [107, 119] width 120 height 14
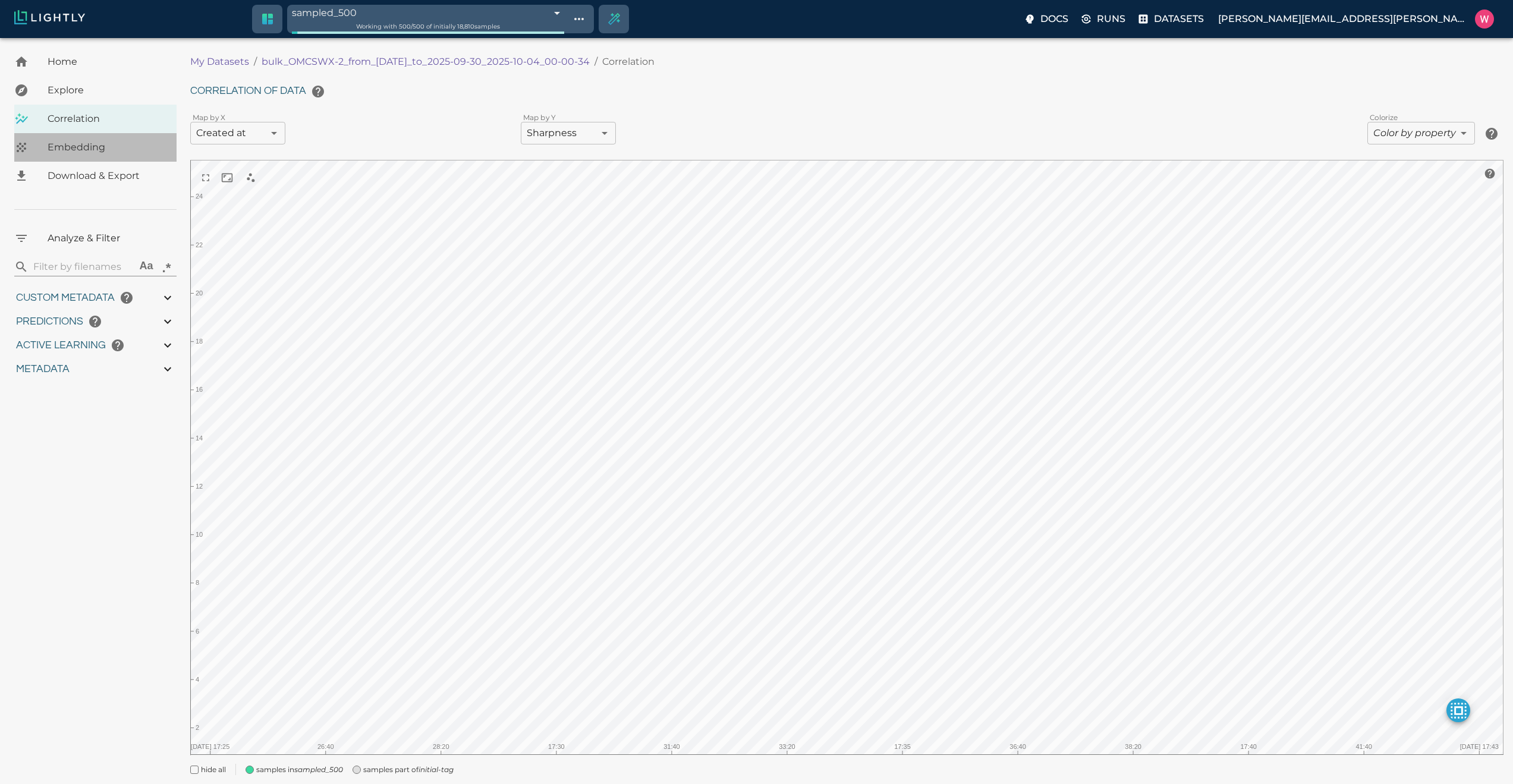
click at [83, 151] on span "Embedding" at bounding box center [107, 148] width 120 height 14
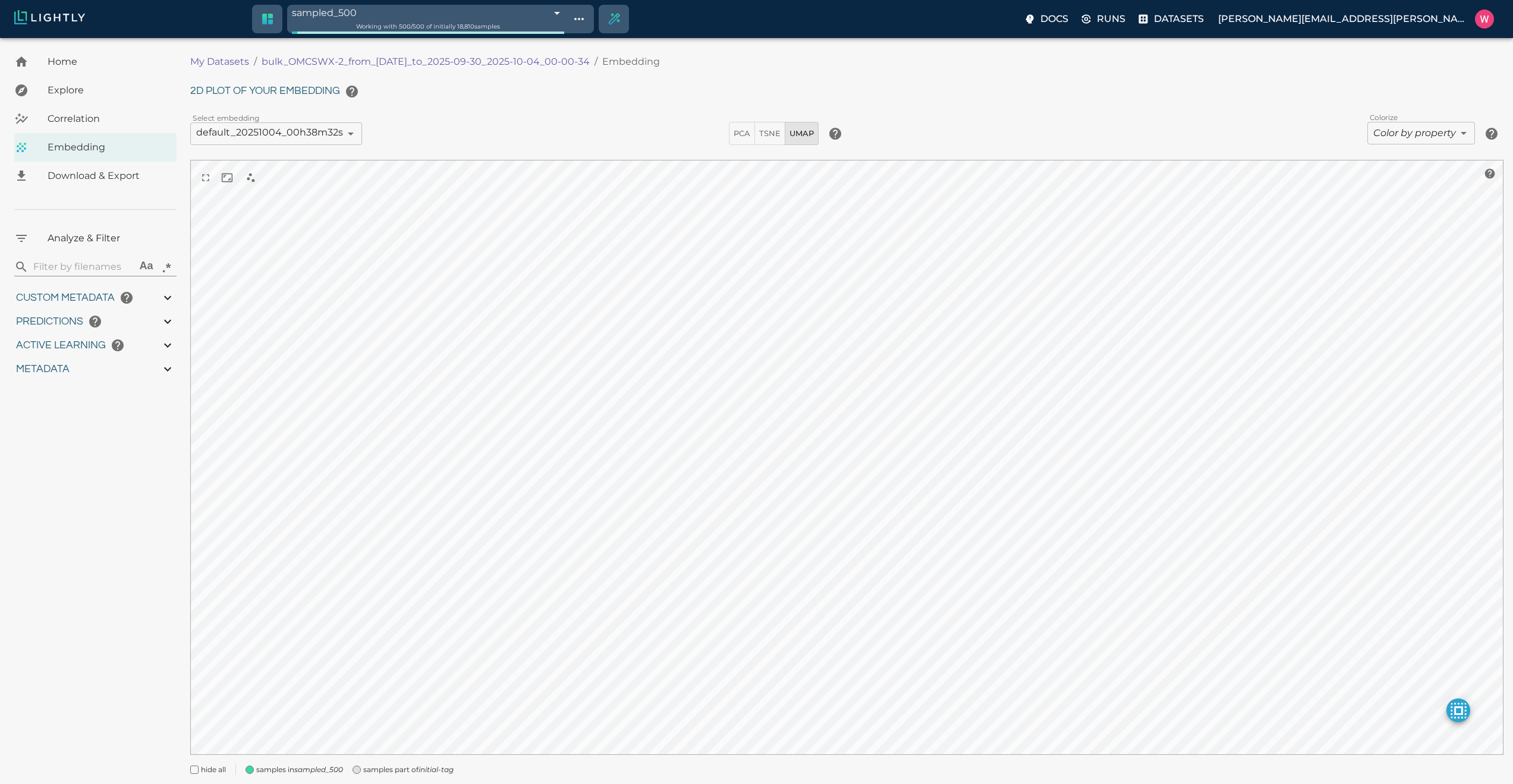
drag, startPoint x: 434, startPoint y: 770, endPoint x: 450, endPoint y: 758, distance: 20.0
click at [434, 770] on icon "initial-tag" at bounding box center [436, 769] width 35 height 9
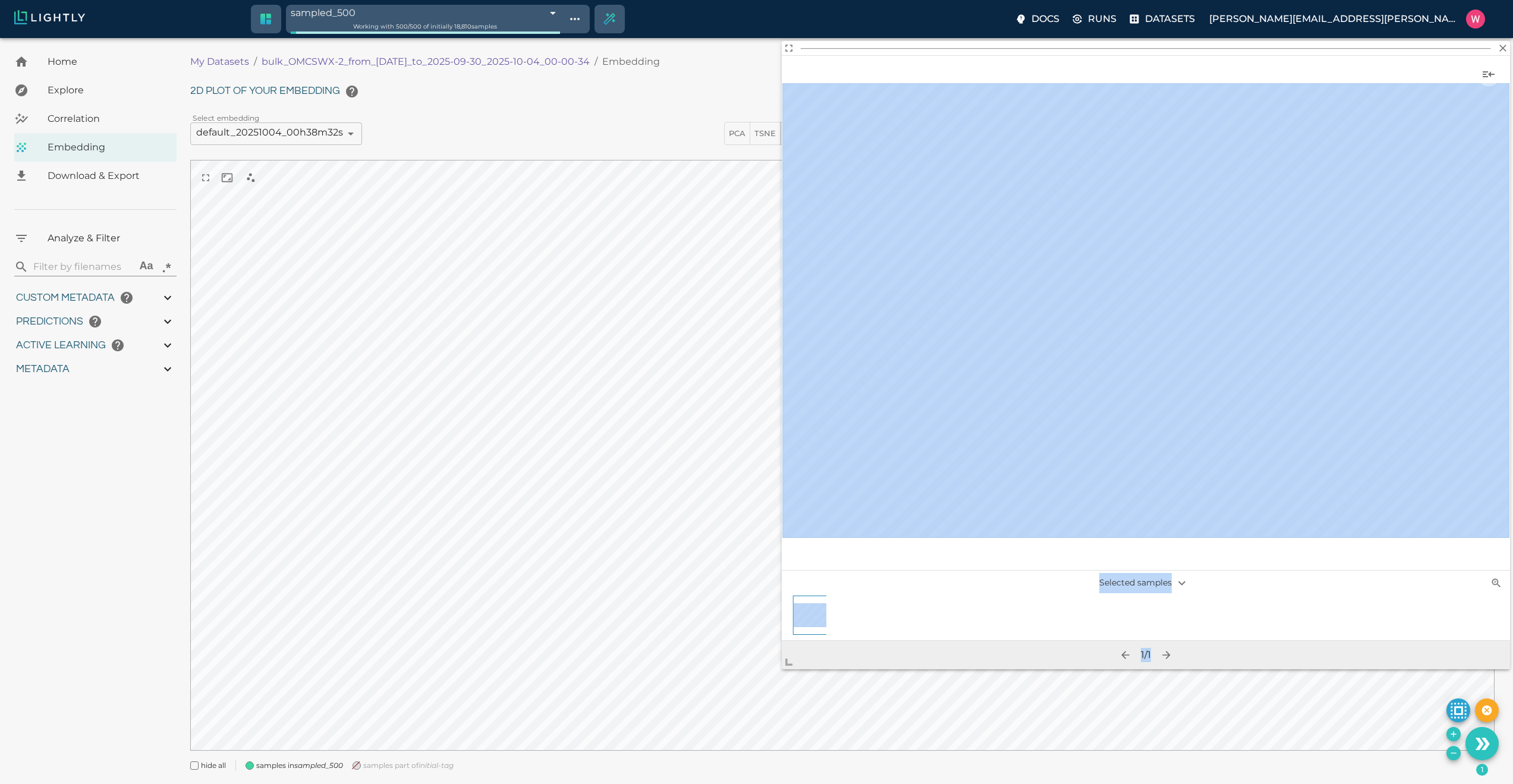
click at [742, 699] on body "sampled_500 68e0a909f874353347009d5e Working with 500 / 500 of initially 18,810…" at bounding box center [756, 426] width 1513 height 776
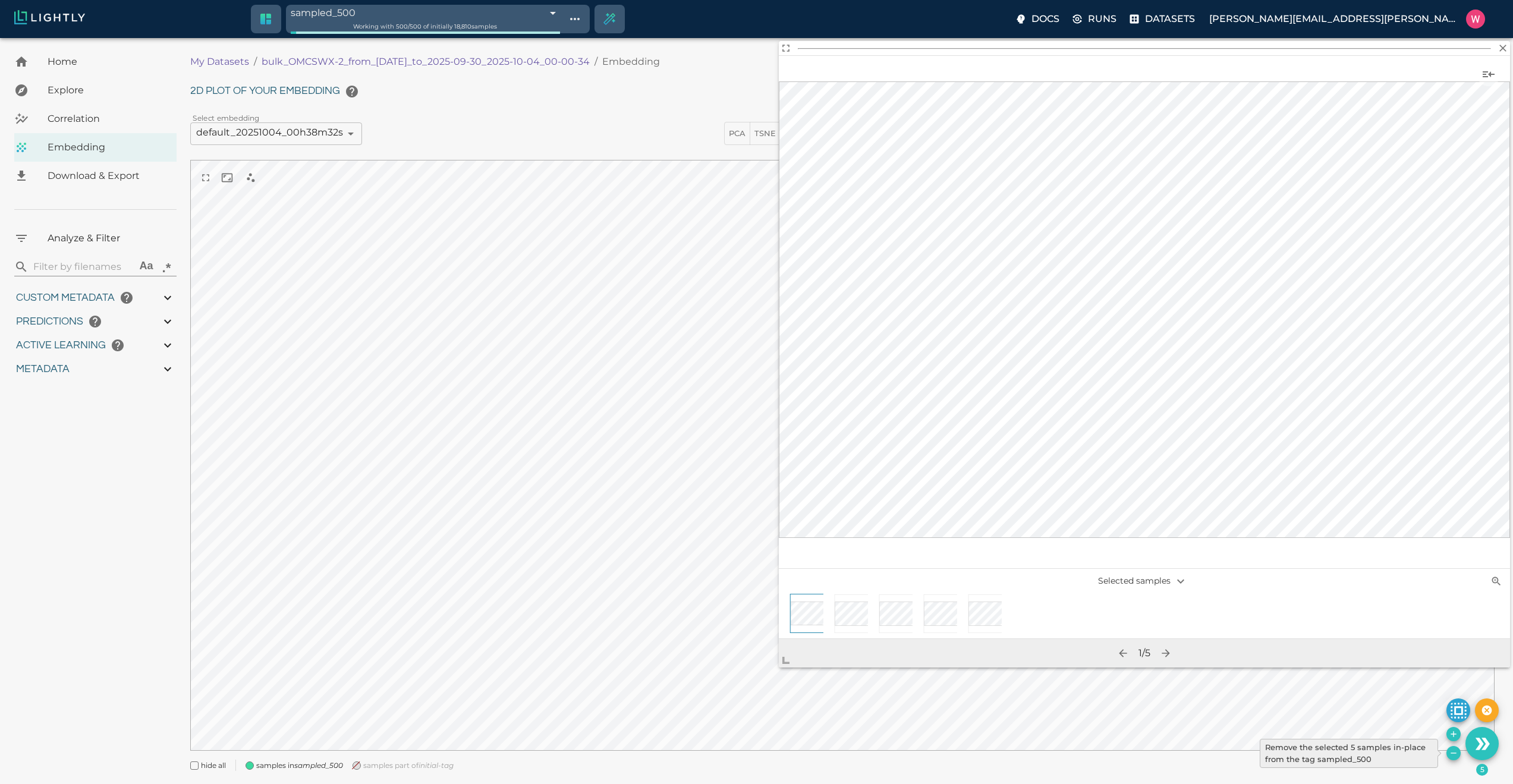
click at [1451, 751] on icon "Remove the selected 5 samples in-place from the tag sampled_500" at bounding box center [1454, 753] width 10 height 10
type input "1759180709.32313"
type input "1759198686.14313"
type input "0.999"
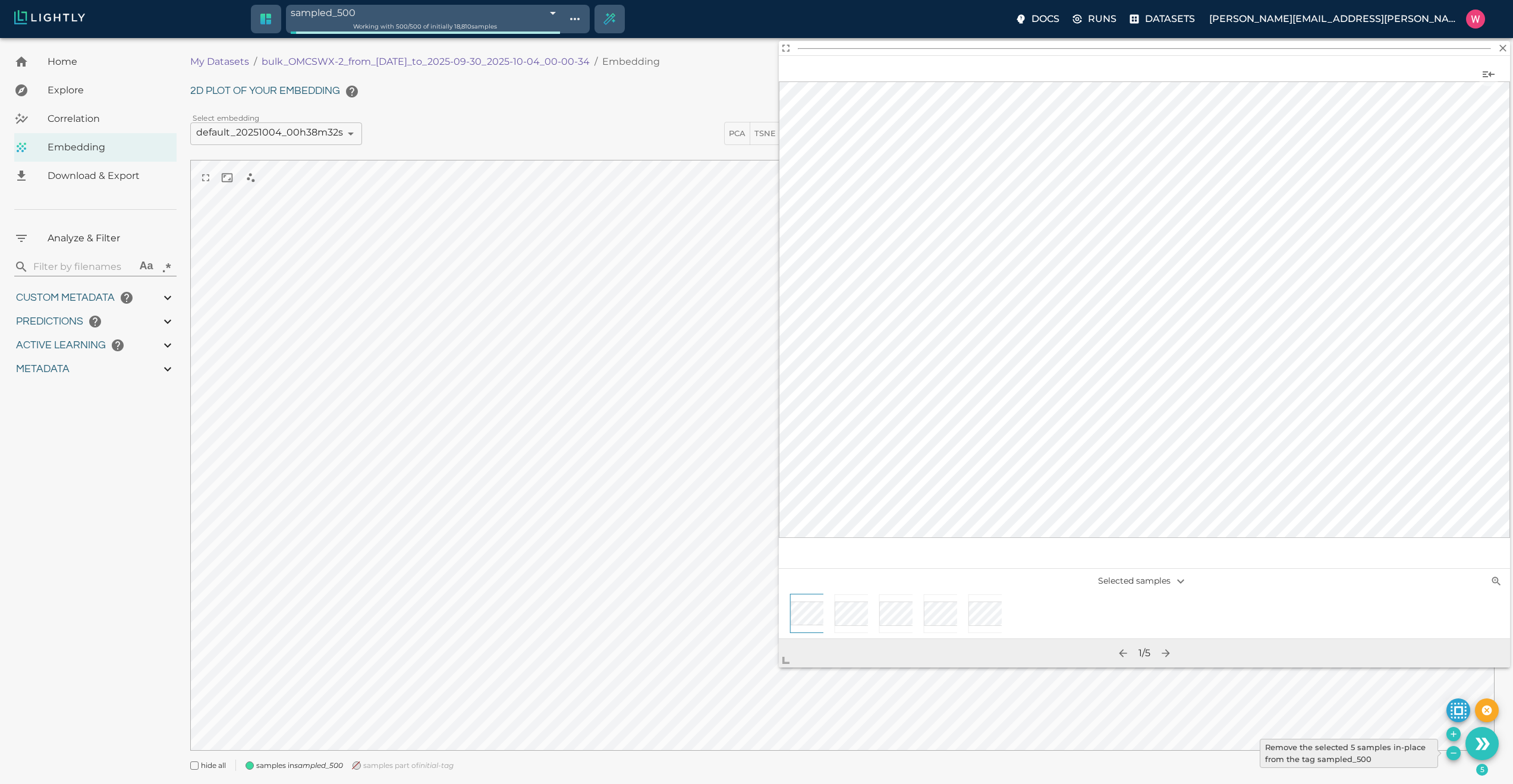
type input "0.984"
type input "0.63509213924408"
type input "24.5370921392441"
type input "1.98771643638611"
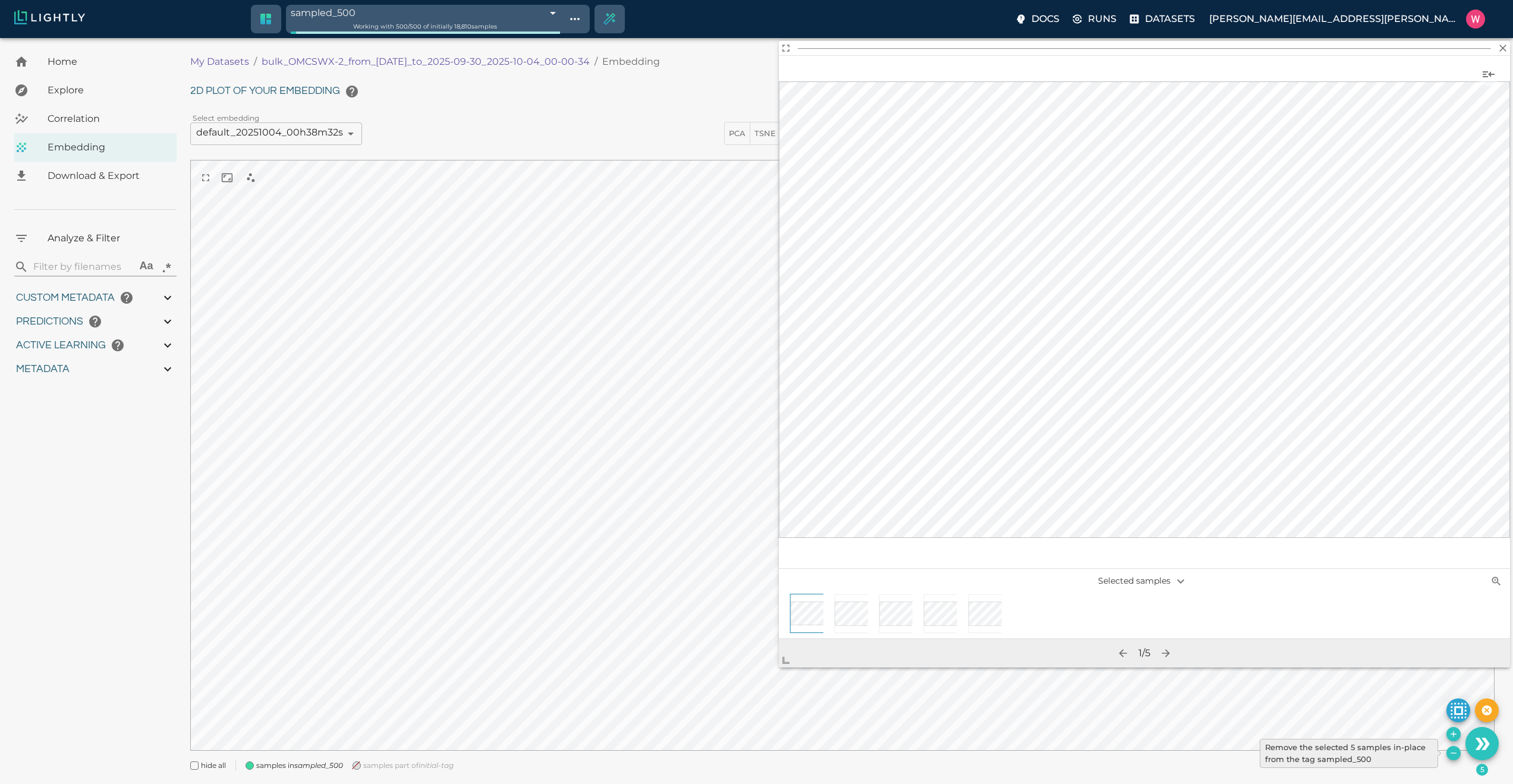
type input "24.3927164363861"
type input "9007199254740991"
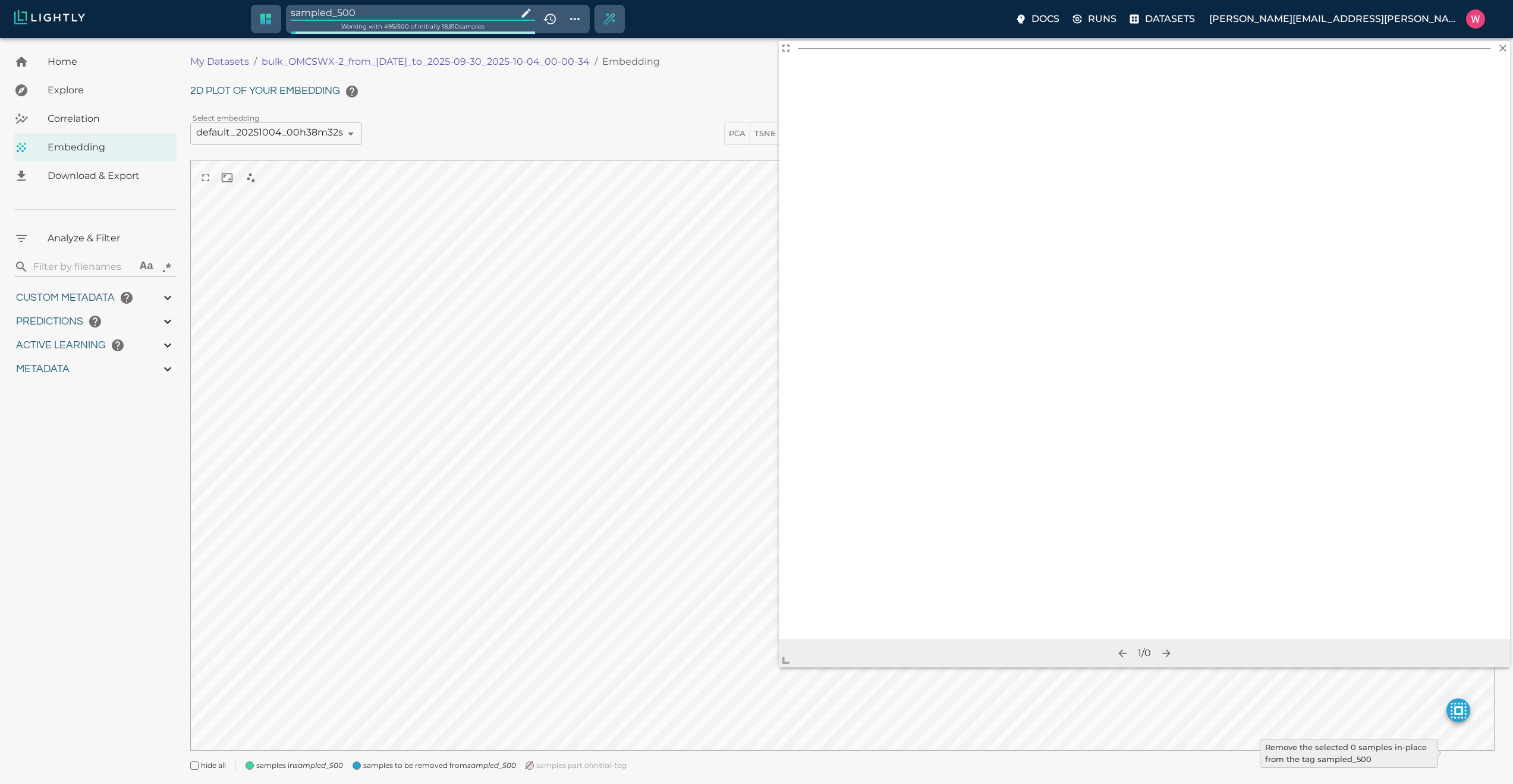
type input "1759180709.32313"
type input "1759198686.14313"
type input "0.999"
type input "0.984"
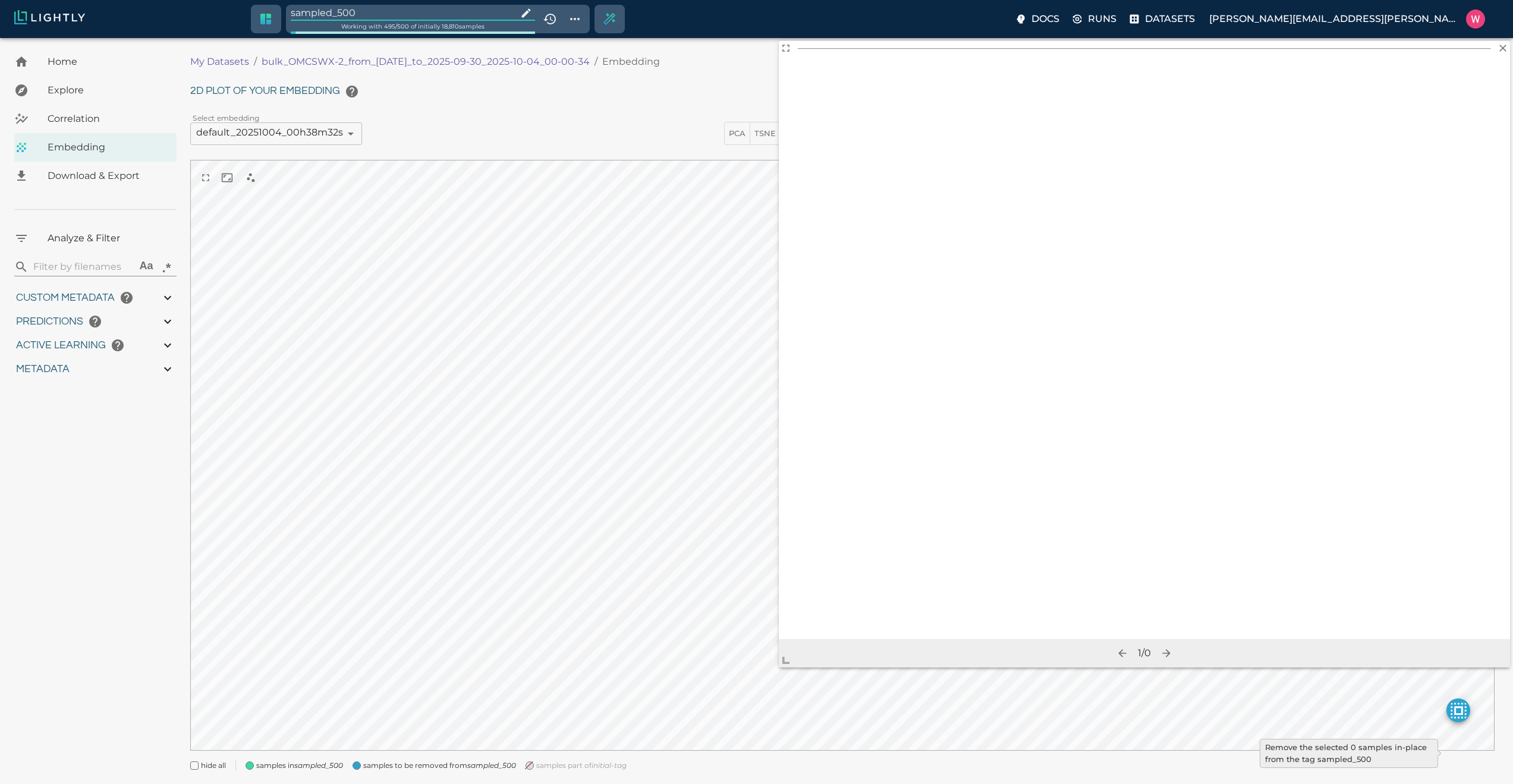
type input "0.984"
type input "0.63509213924408"
type input "24.5370921392441"
type input "1.98771643638611"
type input "24.3927164363861"
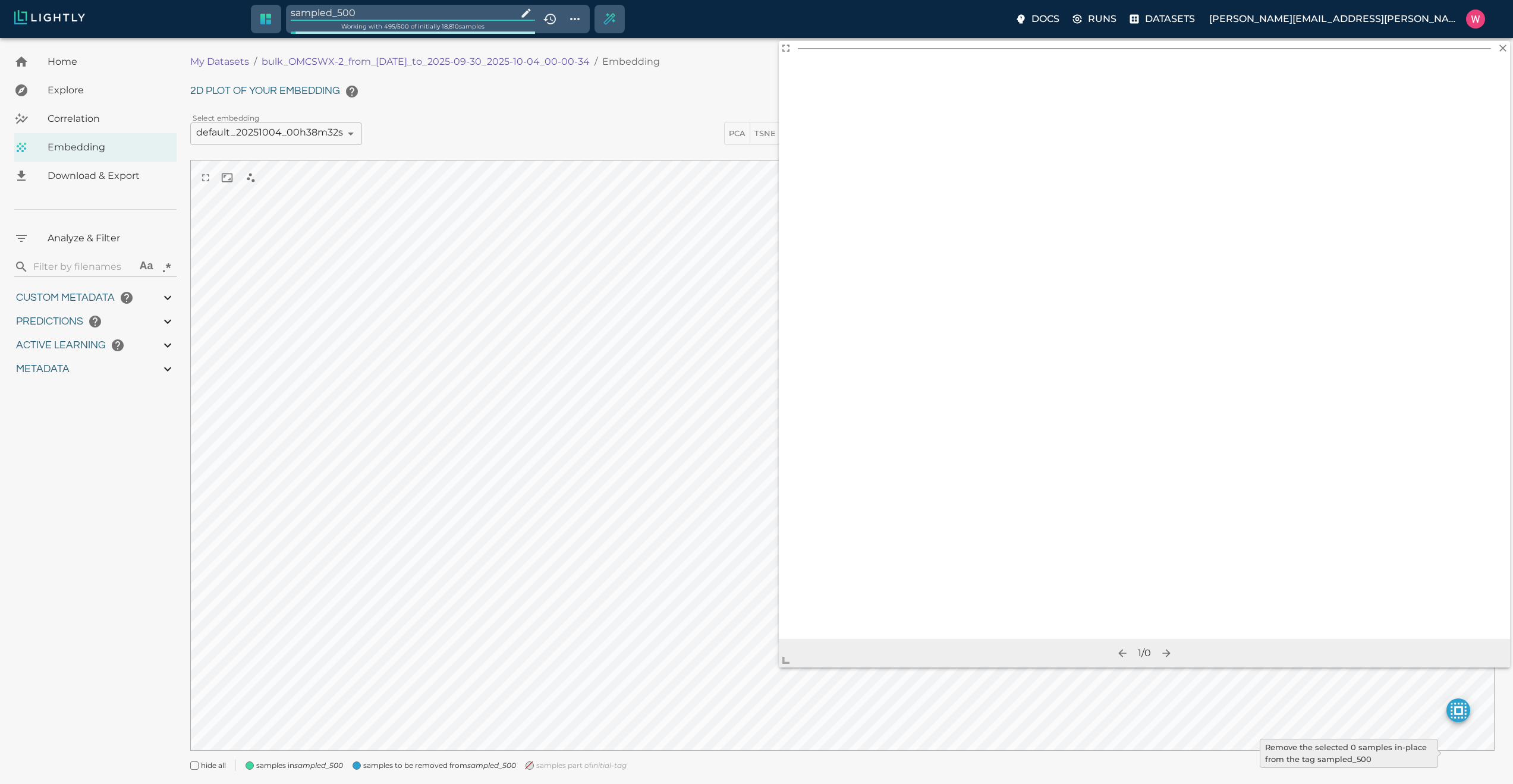
type input "9007199254740991"
type input "1759180709.32313"
type input "1759198686.14313"
type input "0.999"
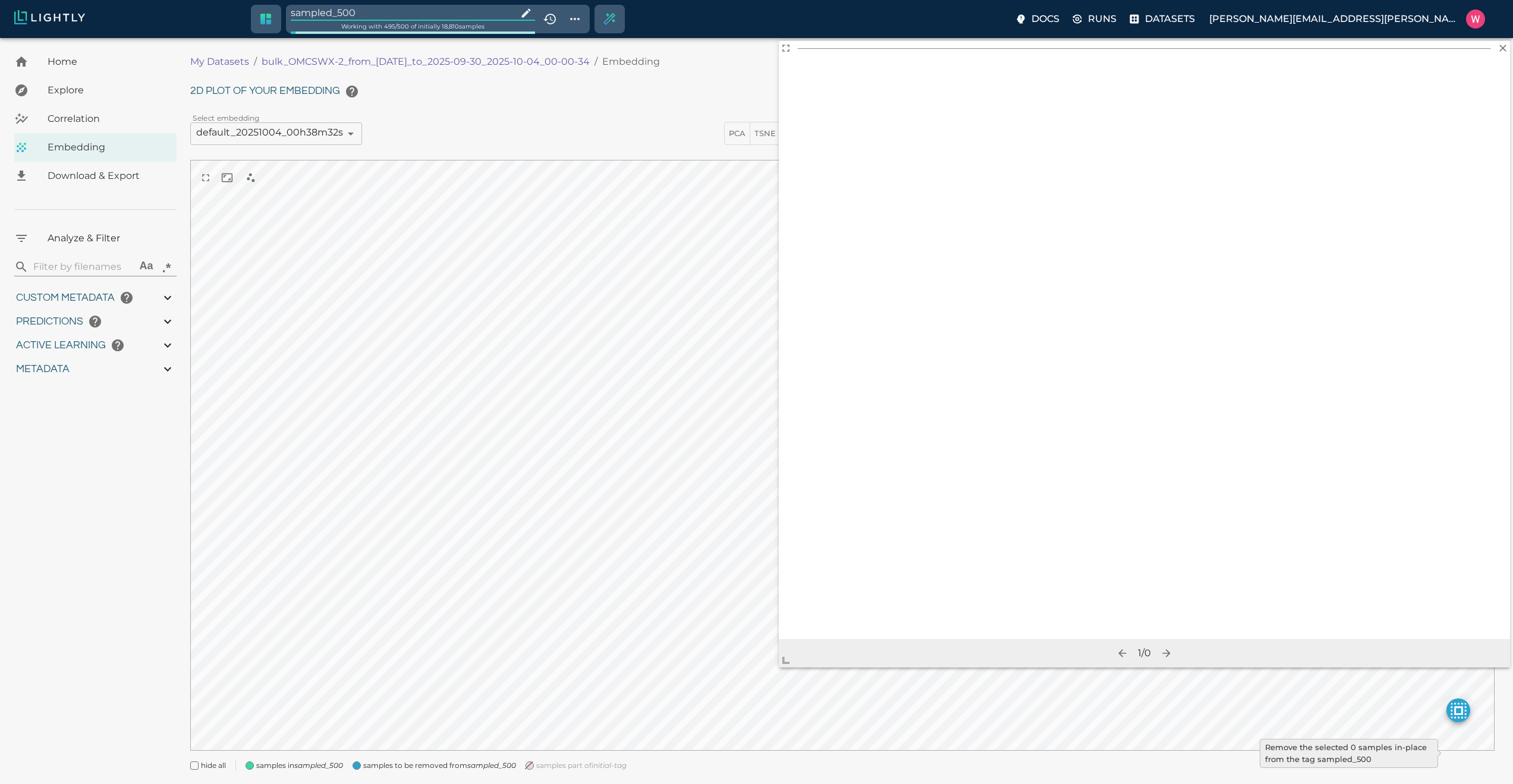
type input "0.999"
type input "0.984"
type input "0.63509213924408"
type input "24.5370921392441"
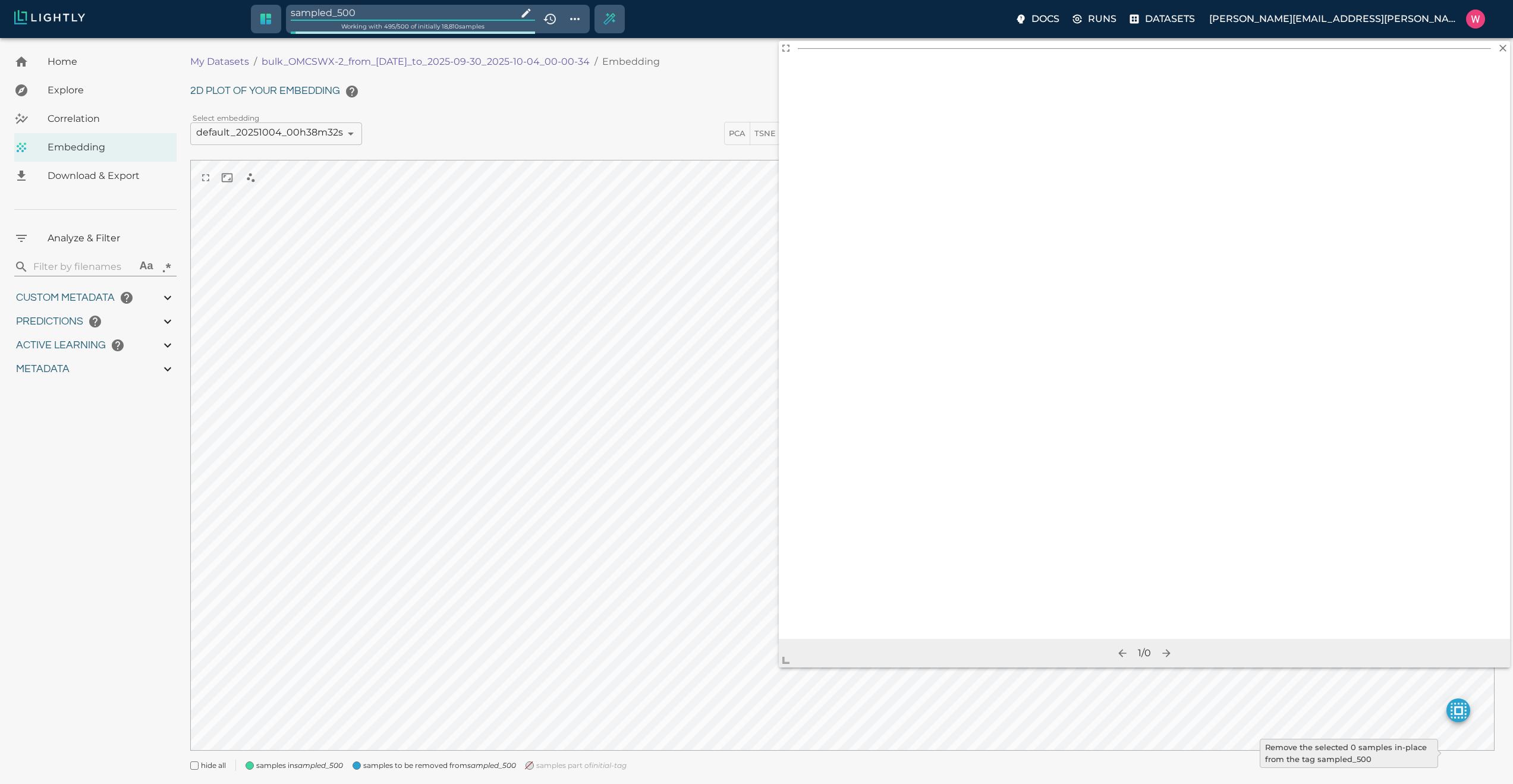
type input "1.98771643638611"
type input "24.3927164363861"
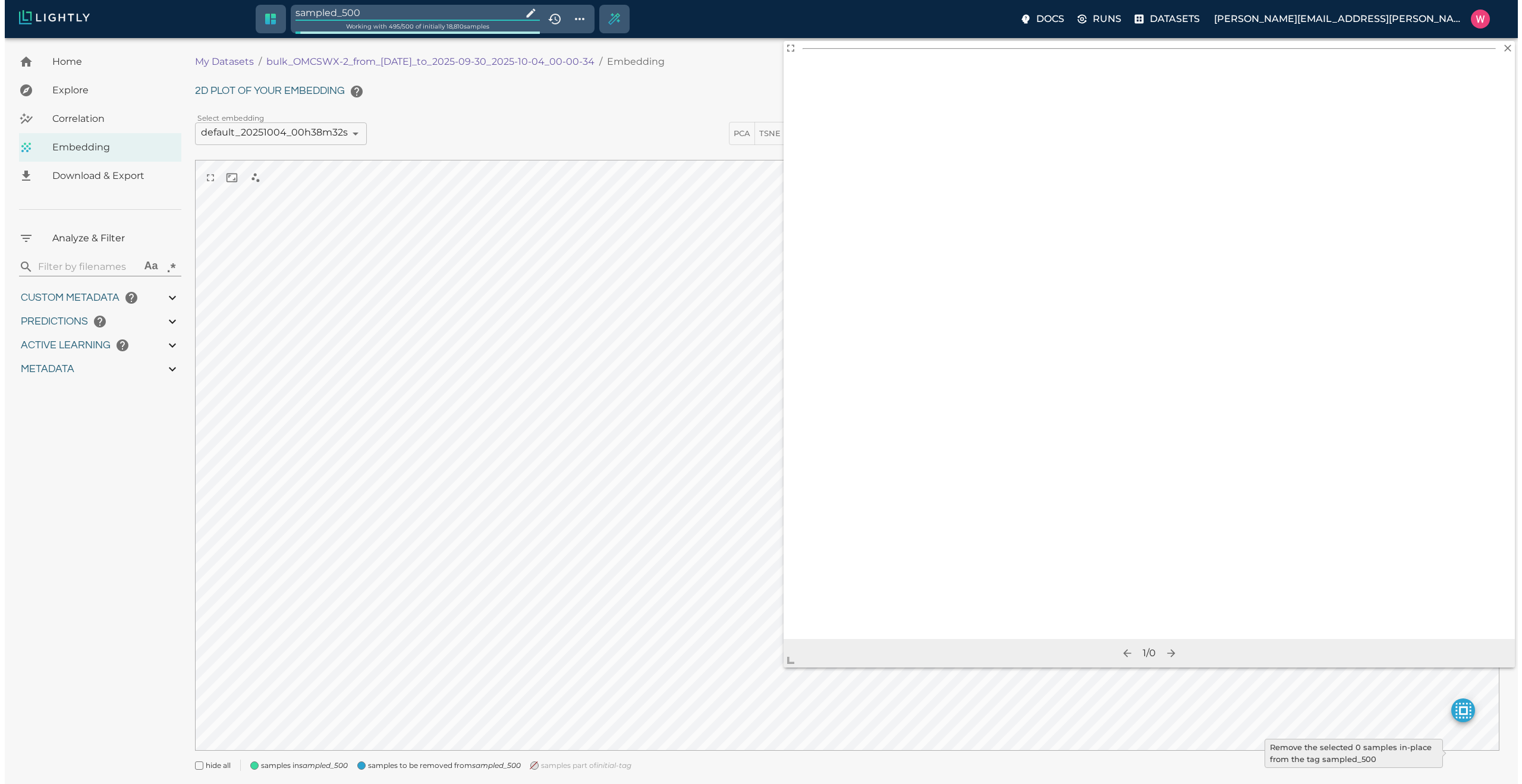
type input "1759180709.32313"
type input "1759198686.14313"
type input "0.999"
type input "0.984"
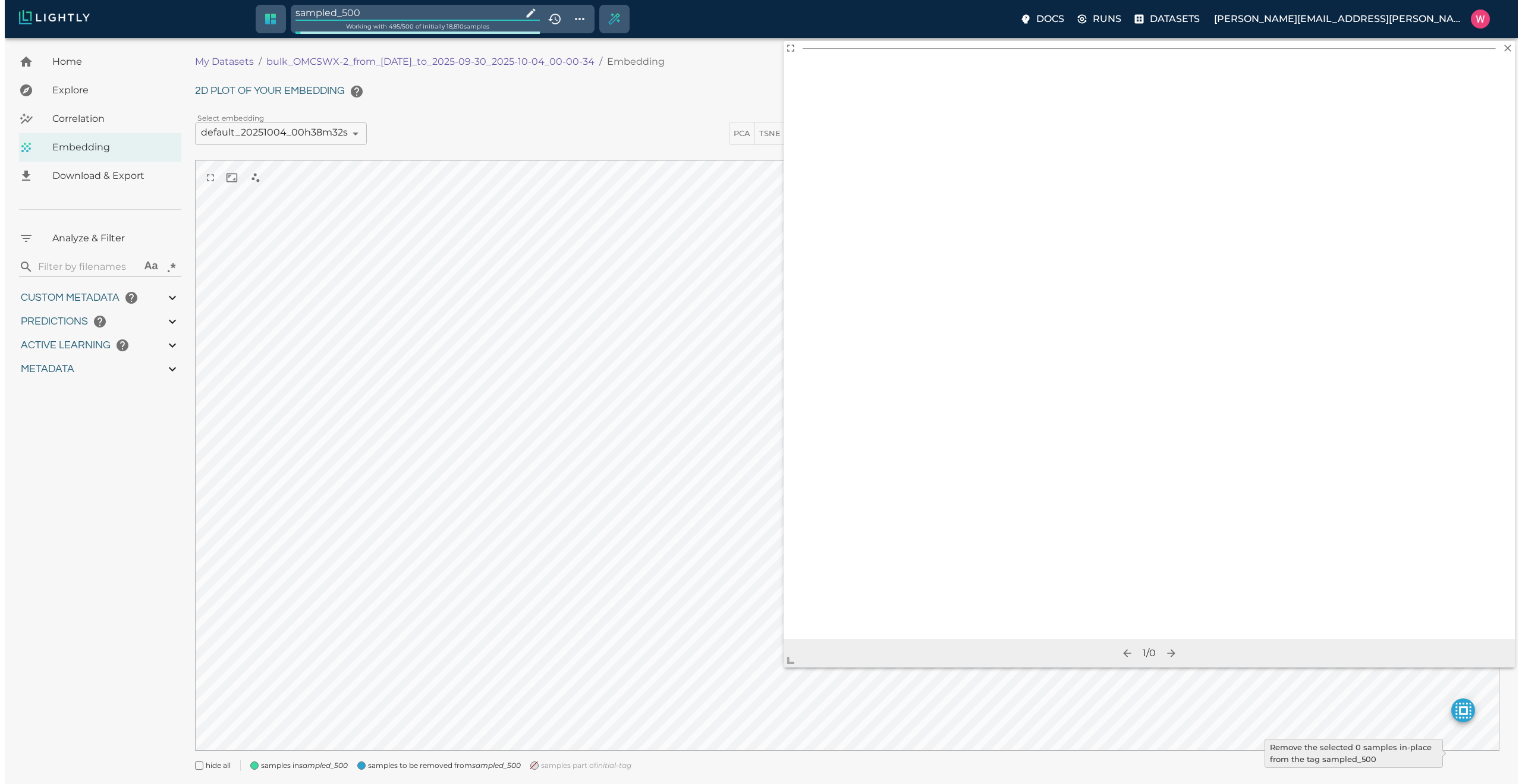
type input "0.984"
type input "0.63509213924408"
type input "24.5370921392441"
type input "1.98771643638611"
type input "24.3927164363861"
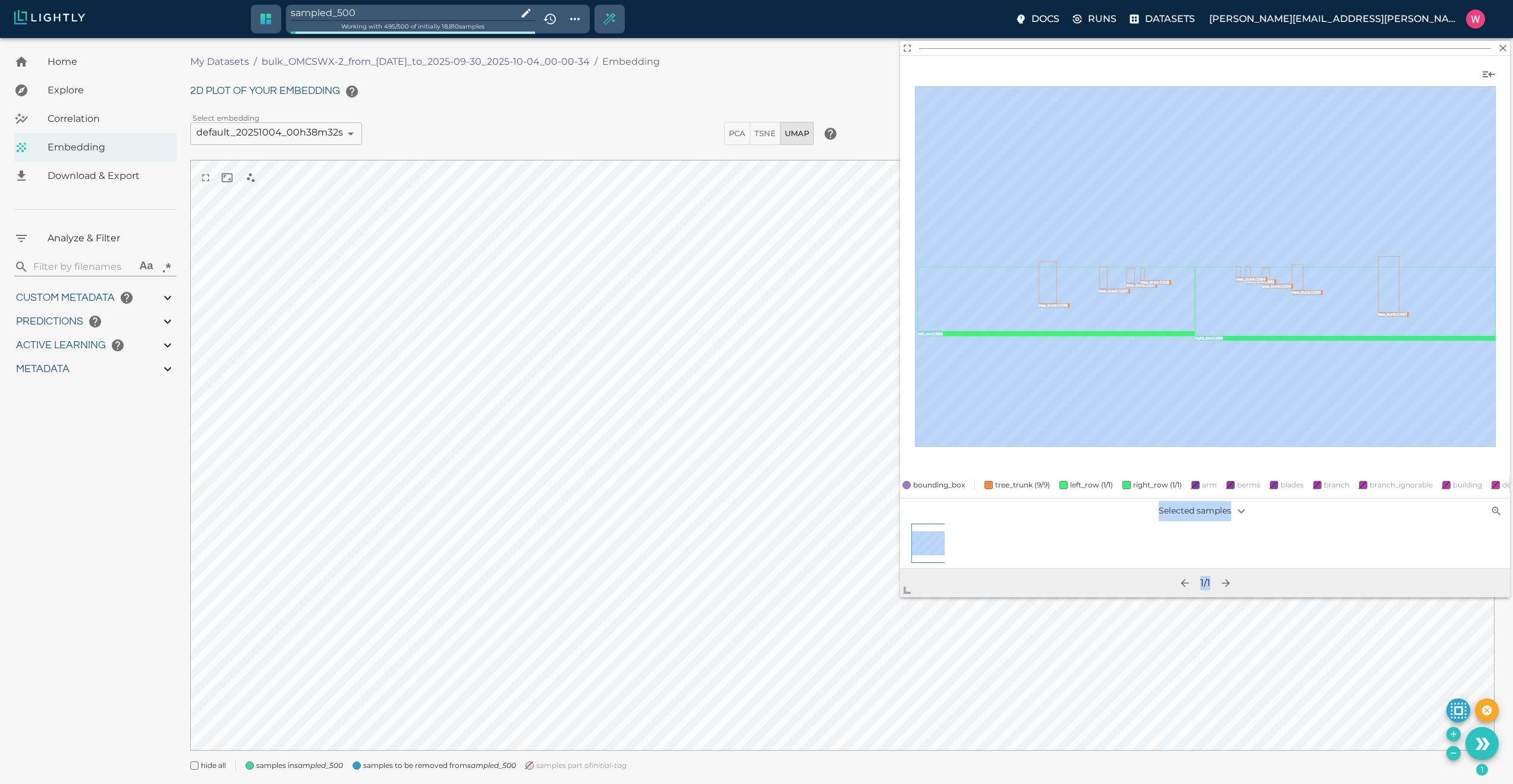
click at [854, 666] on body "sampled_500 Working with 495 / 500 of initially 18,810 samples Docs Runs Datase…" at bounding box center [756, 426] width 1513 height 776
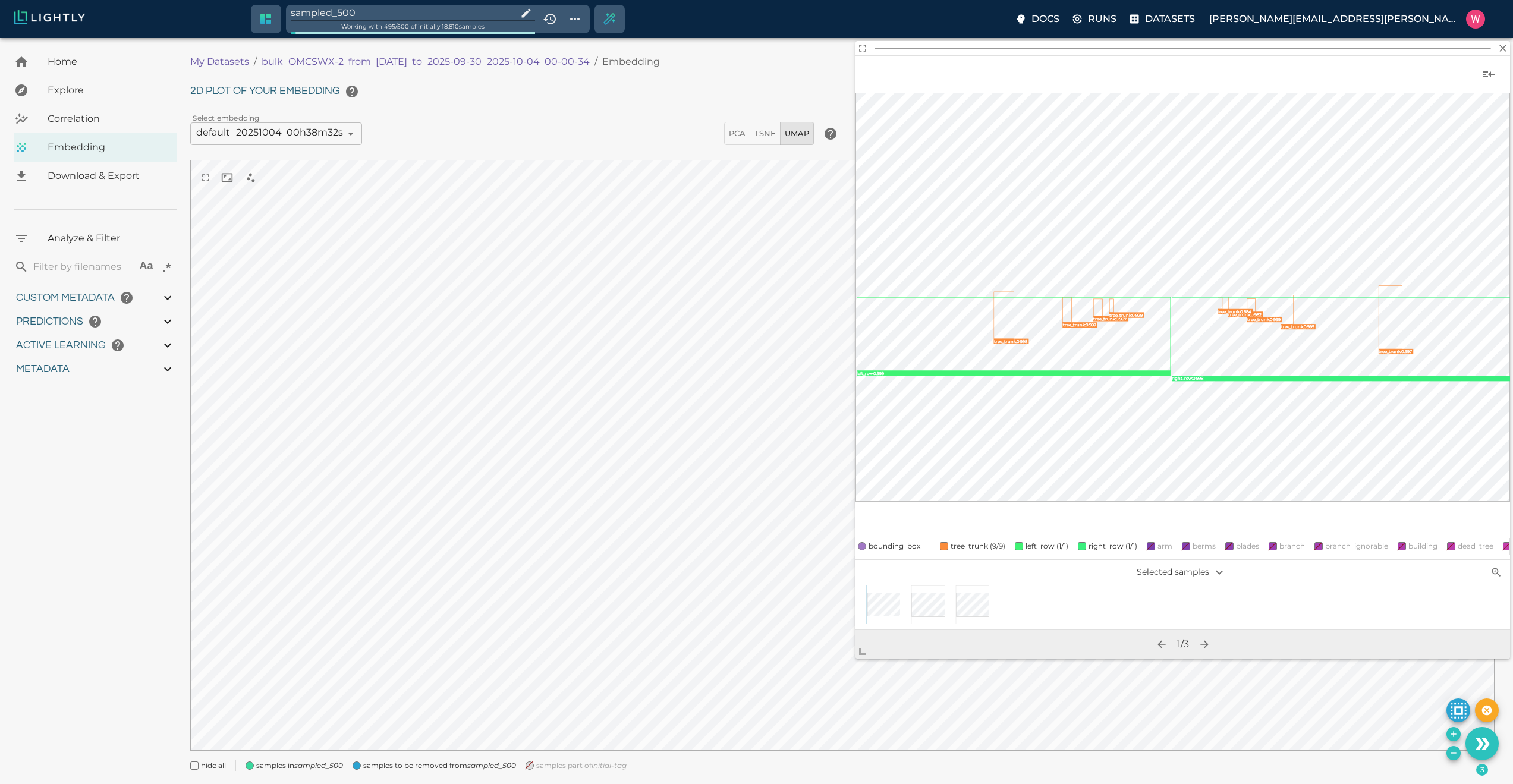
click at [1451, 752] on icon "Remove the selected 3 samples in-place from the tag sampled_500" at bounding box center [1454, 753] width 10 height 10
type input "1759180709.32313"
type input "1759198686.14313"
type input "0.999"
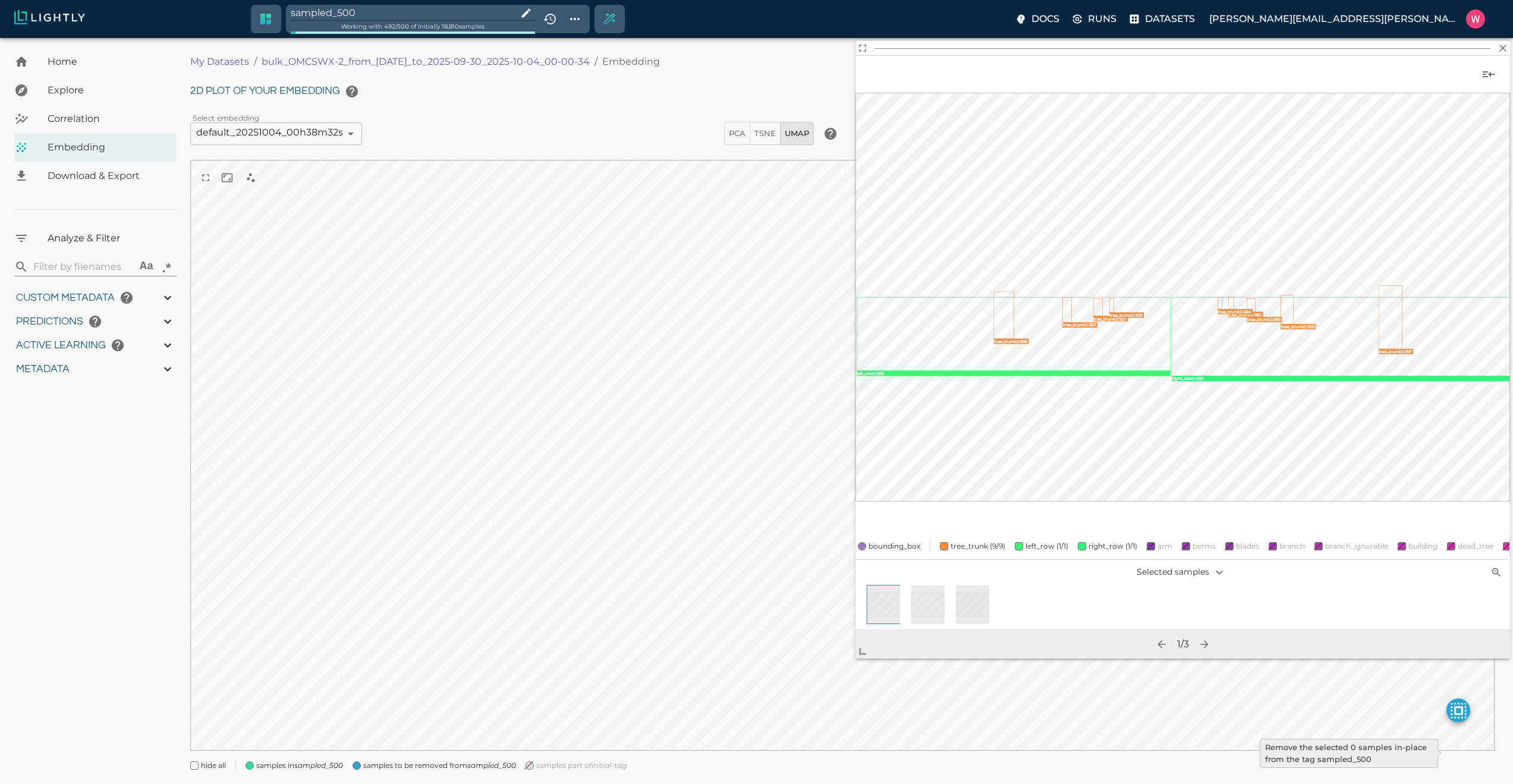
type input "0.984"
type input "0.63509213924408"
type input "24.5370921392441"
type input "1.98771643638611"
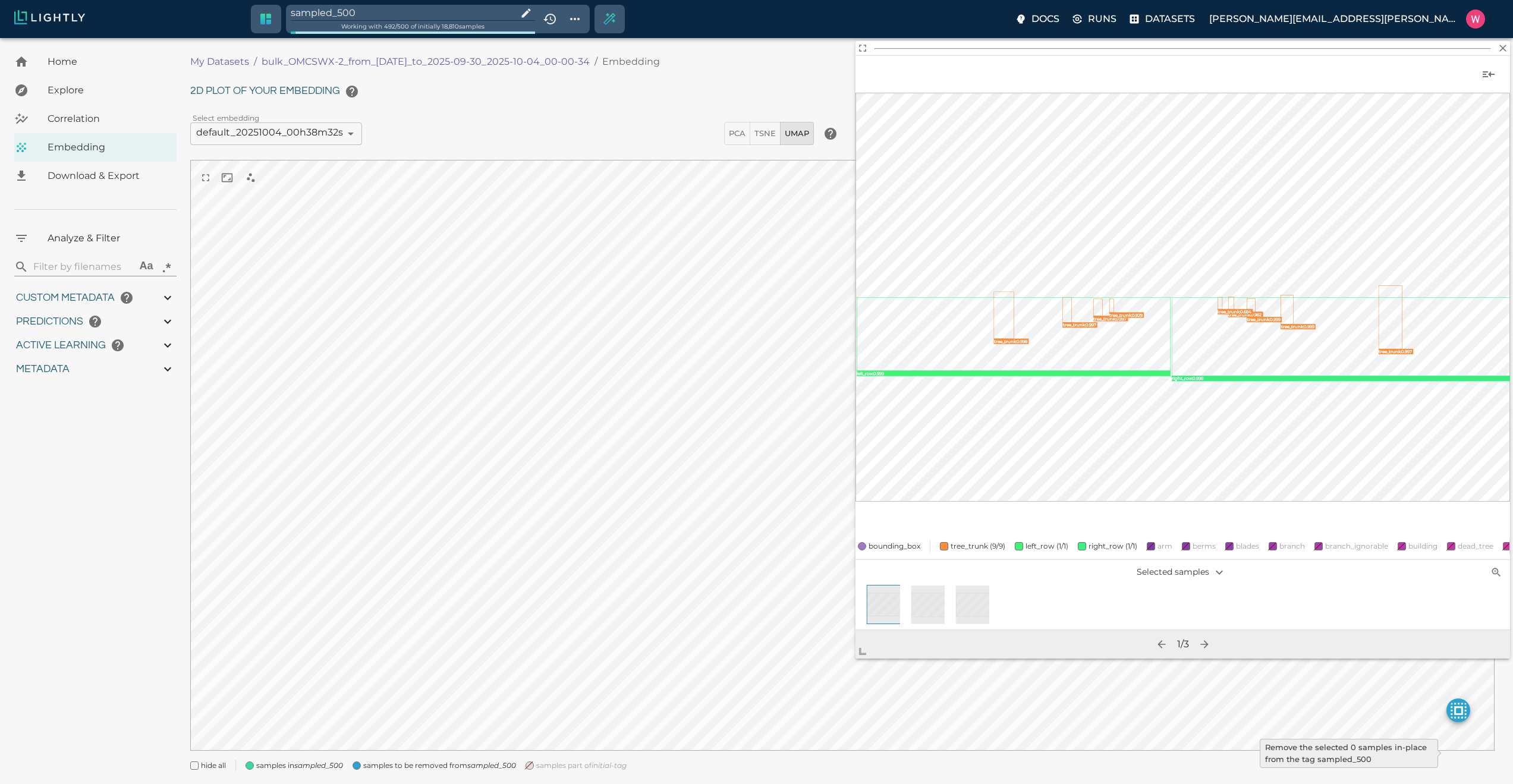
type input "24.3927164363861"
type input "9007199254740991"
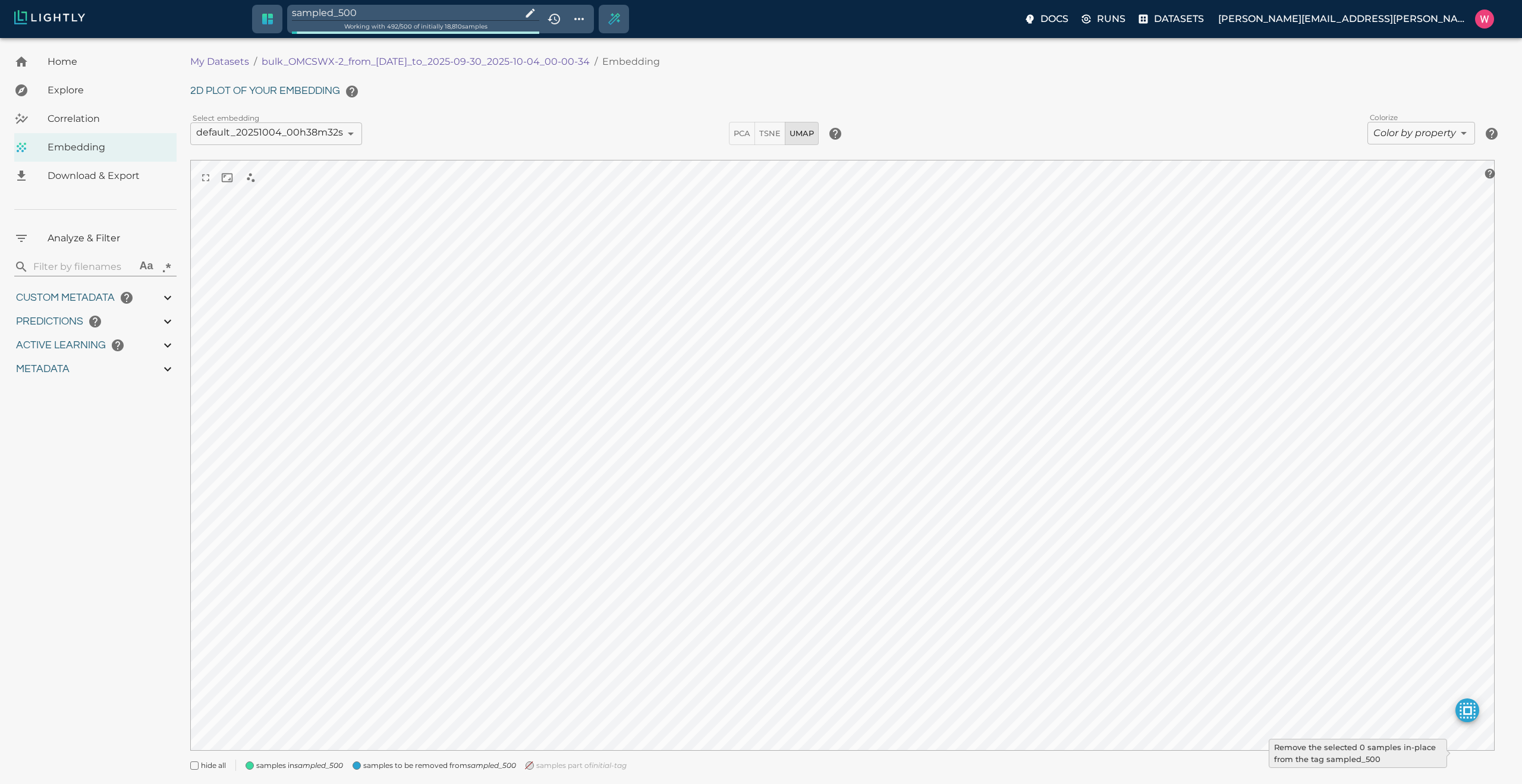
type input "1759180709.32313"
type input "1759198686.14313"
type input "0.999"
type input "0.984"
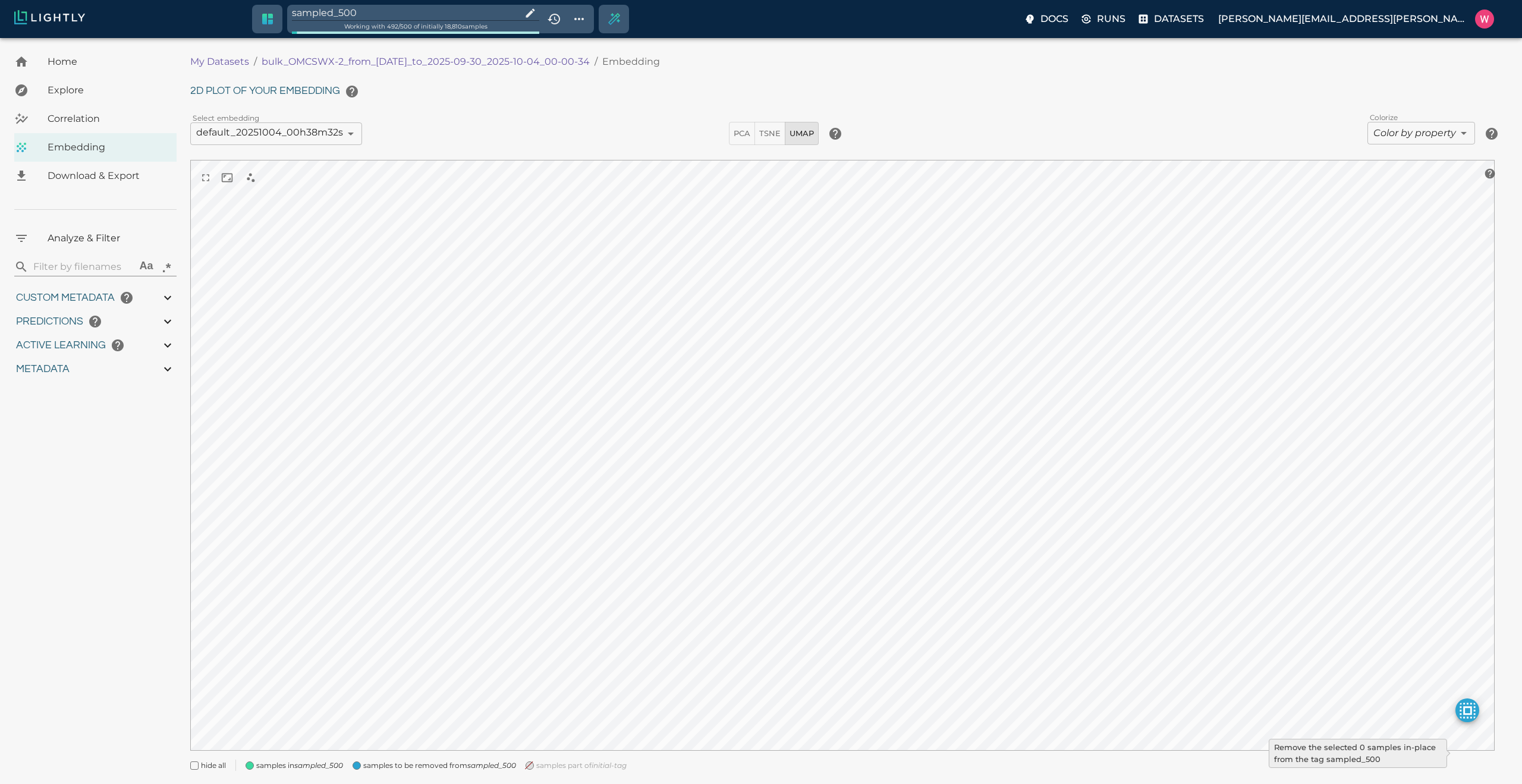
type input "0.984"
type input "0.63509213924408"
type input "24.5370921392441"
type input "1.98771643638611"
type input "24.3927164363861"
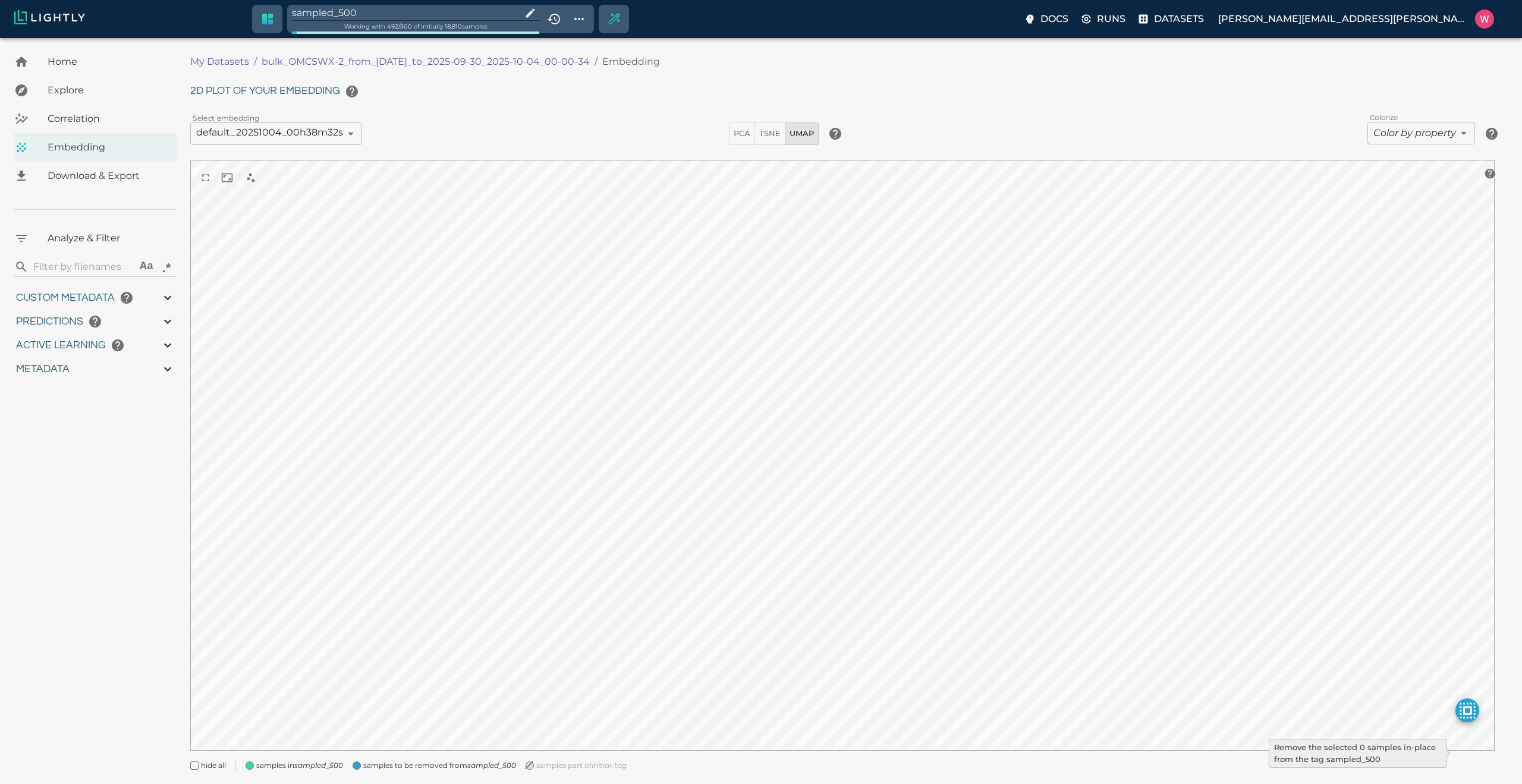
type input "9007199254740991"
type input "1759180709.32313"
type input "1759198686.14313"
type input "0.999"
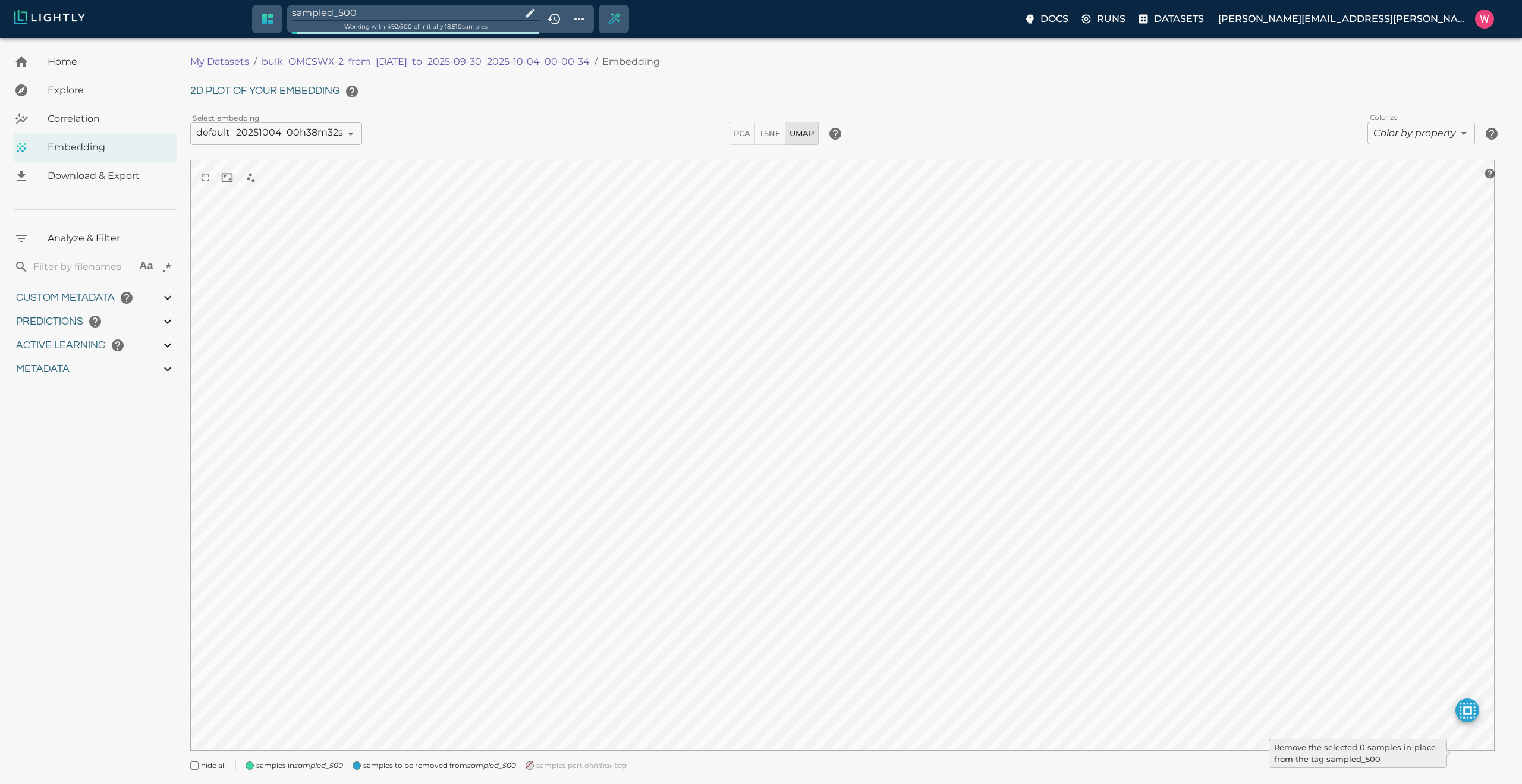
type input "0.999"
type input "0.984"
type input "0.63509213924408"
type input "24.5370921392441"
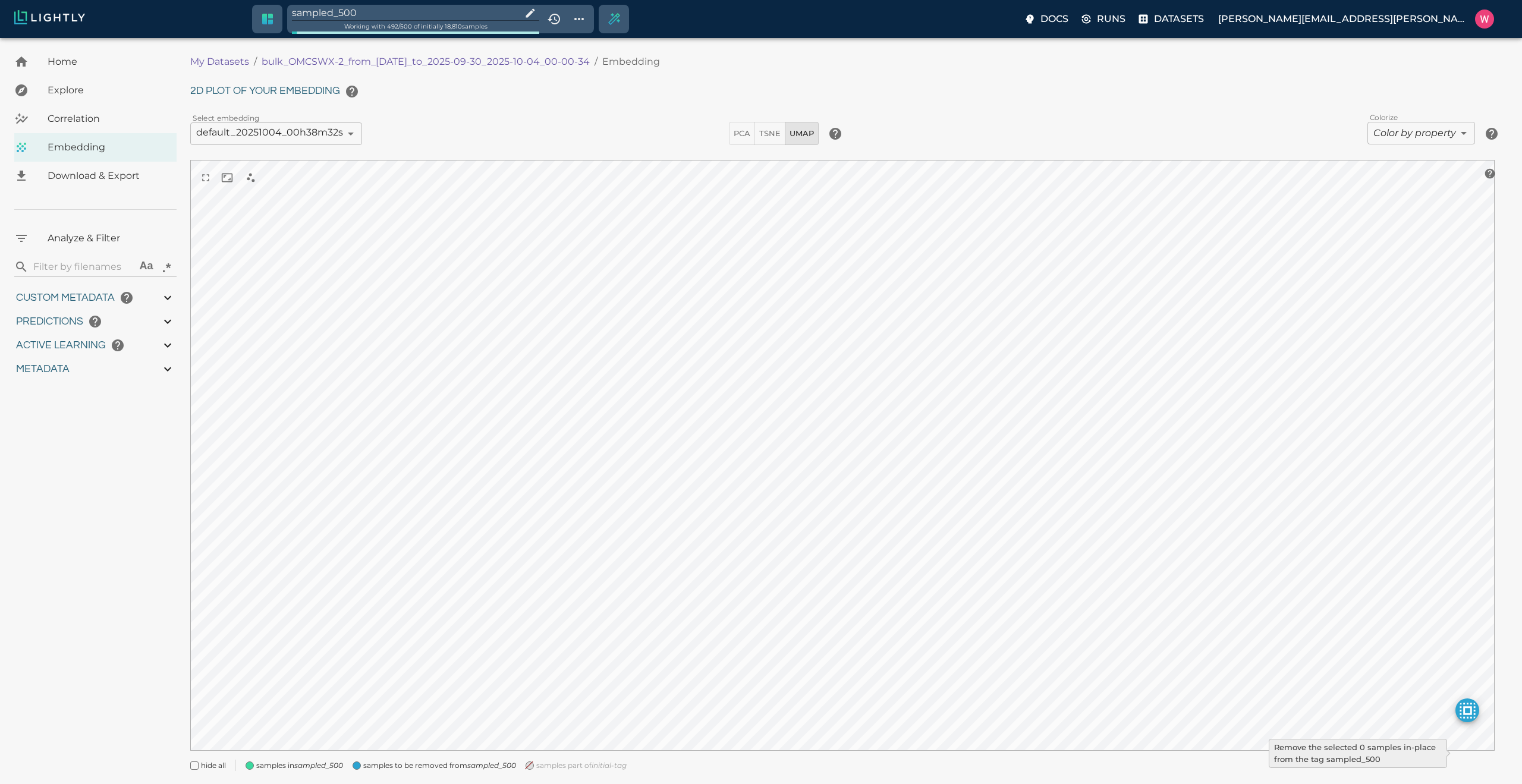
type input "1.98771643638611"
type input "24.3927164363861"
type input "1759180709.32313"
type input "1759198686.14313"
type input "0.999"
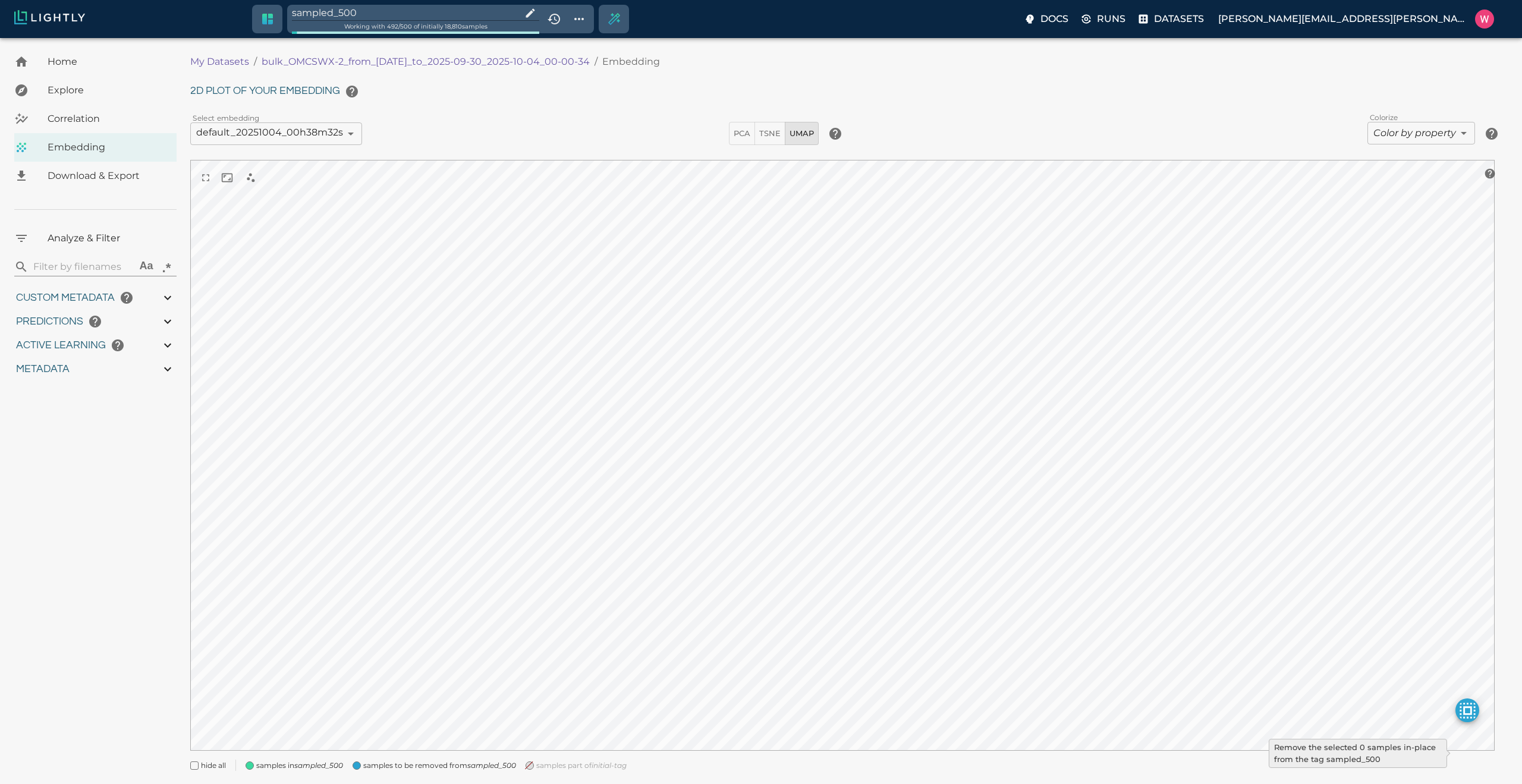
type input "0.999"
type input "0.984"
type input "0.63509213924408"
type input "24.5370921392441"
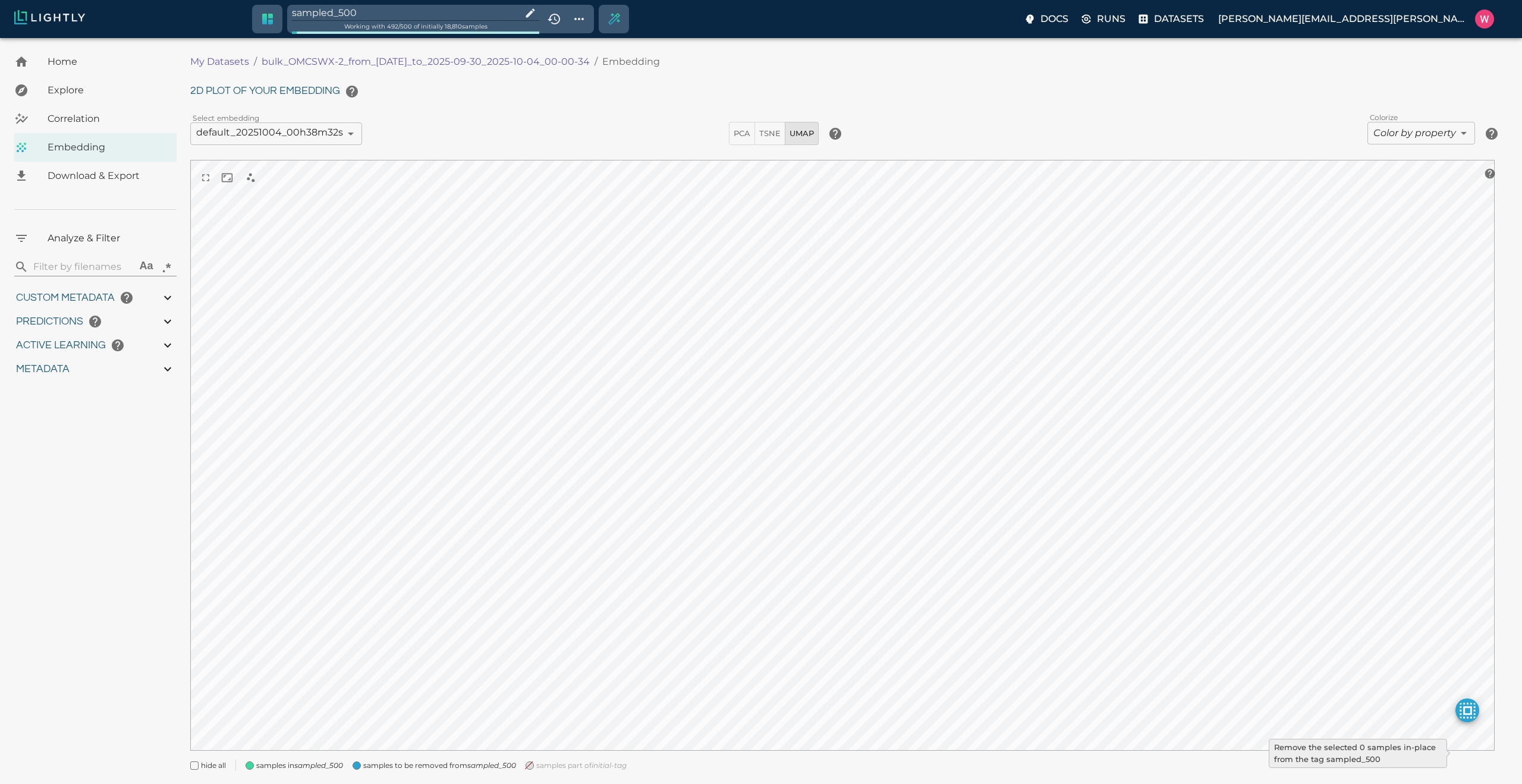
type input "1.98771643638611"
type input "24.3927164363861"
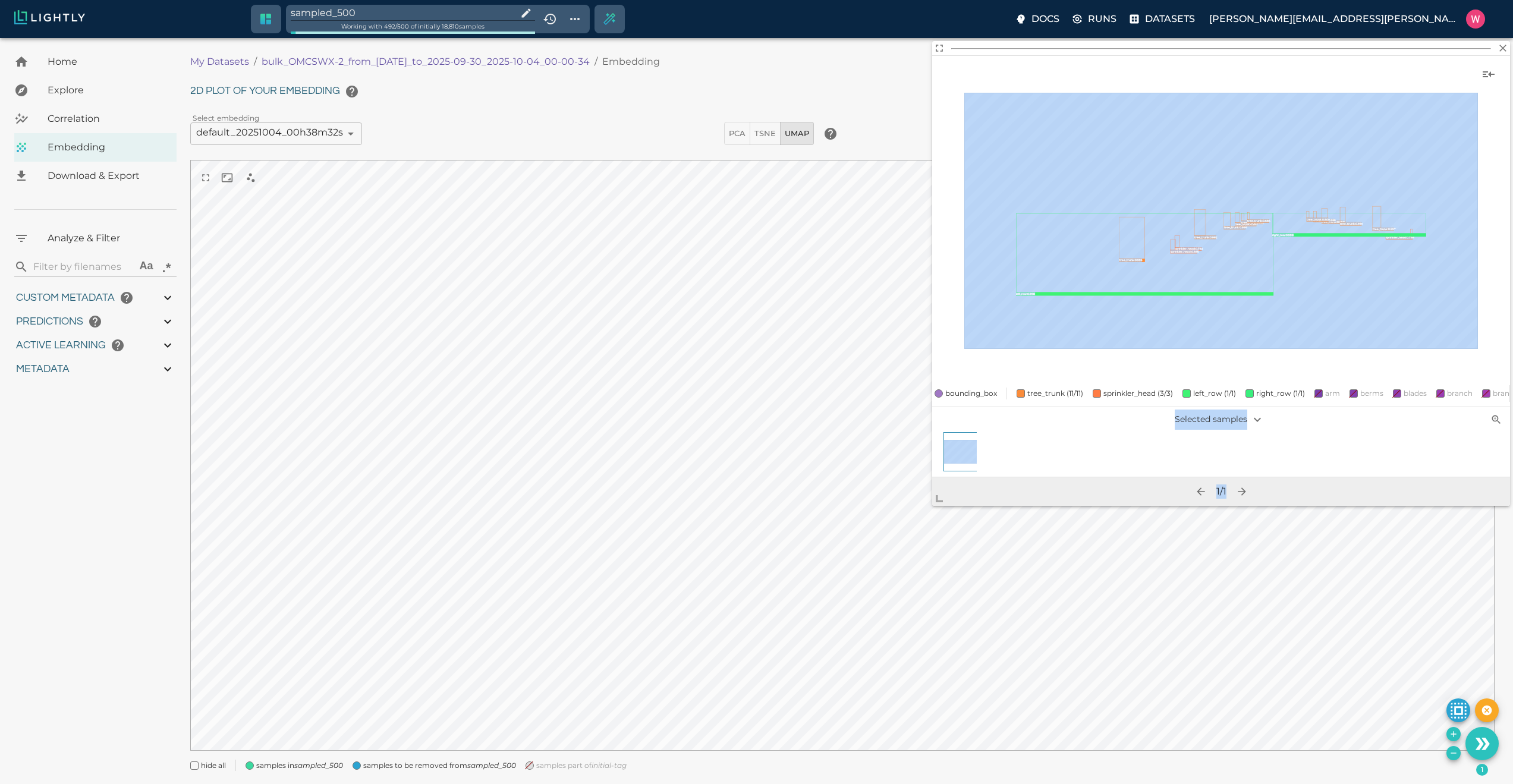
click at [824, 627] on body "sampled_500 Working with 492 / 500 of initially 18,810 samples Docs Runs Datase…" at bounding box center [756, 426] width 1513 height 776
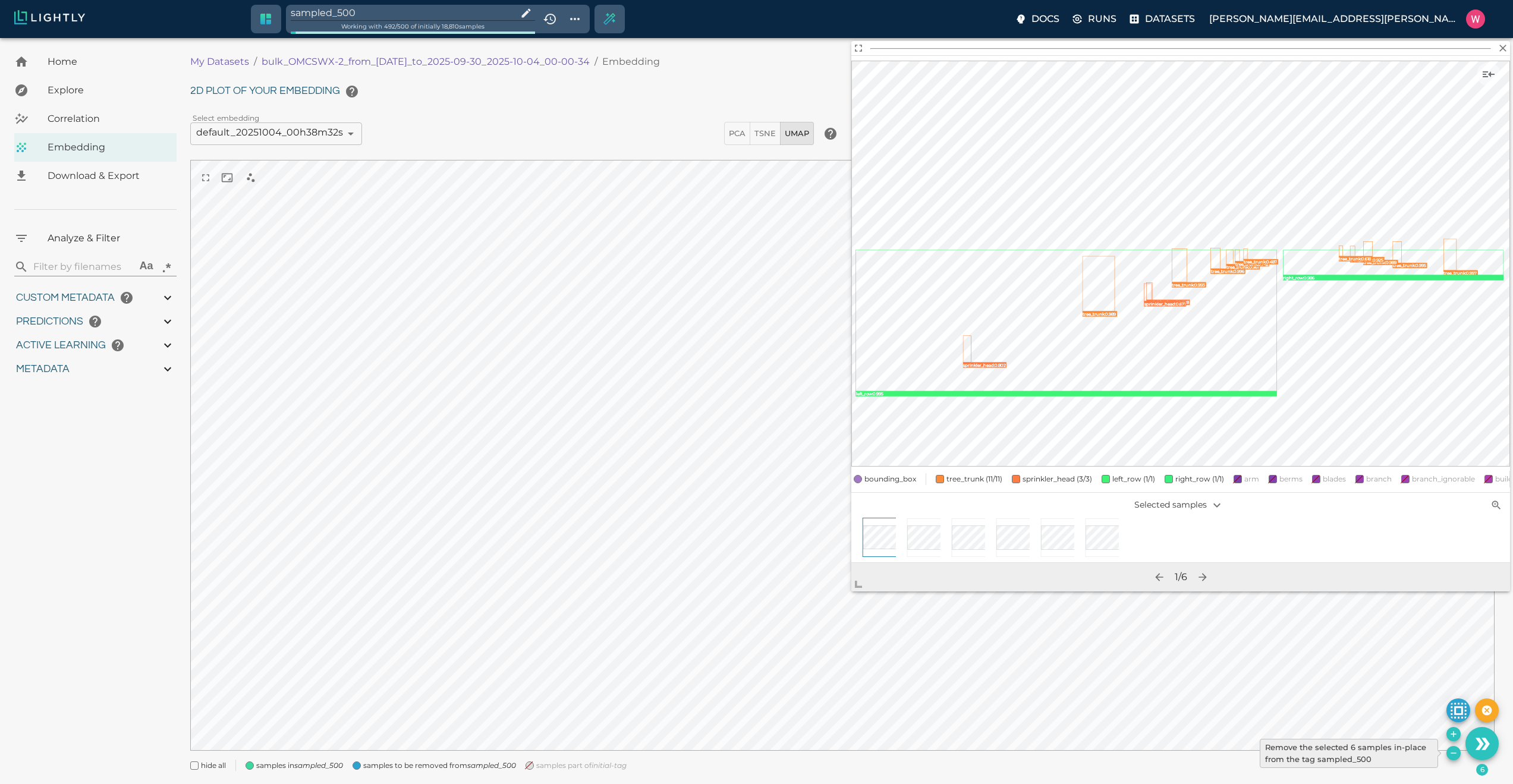
click at [1452, 756] on icon "Remove the selected 6 samples in-place from the tag sampled_500" at bounding box center [1454, 753] width 10 height 10
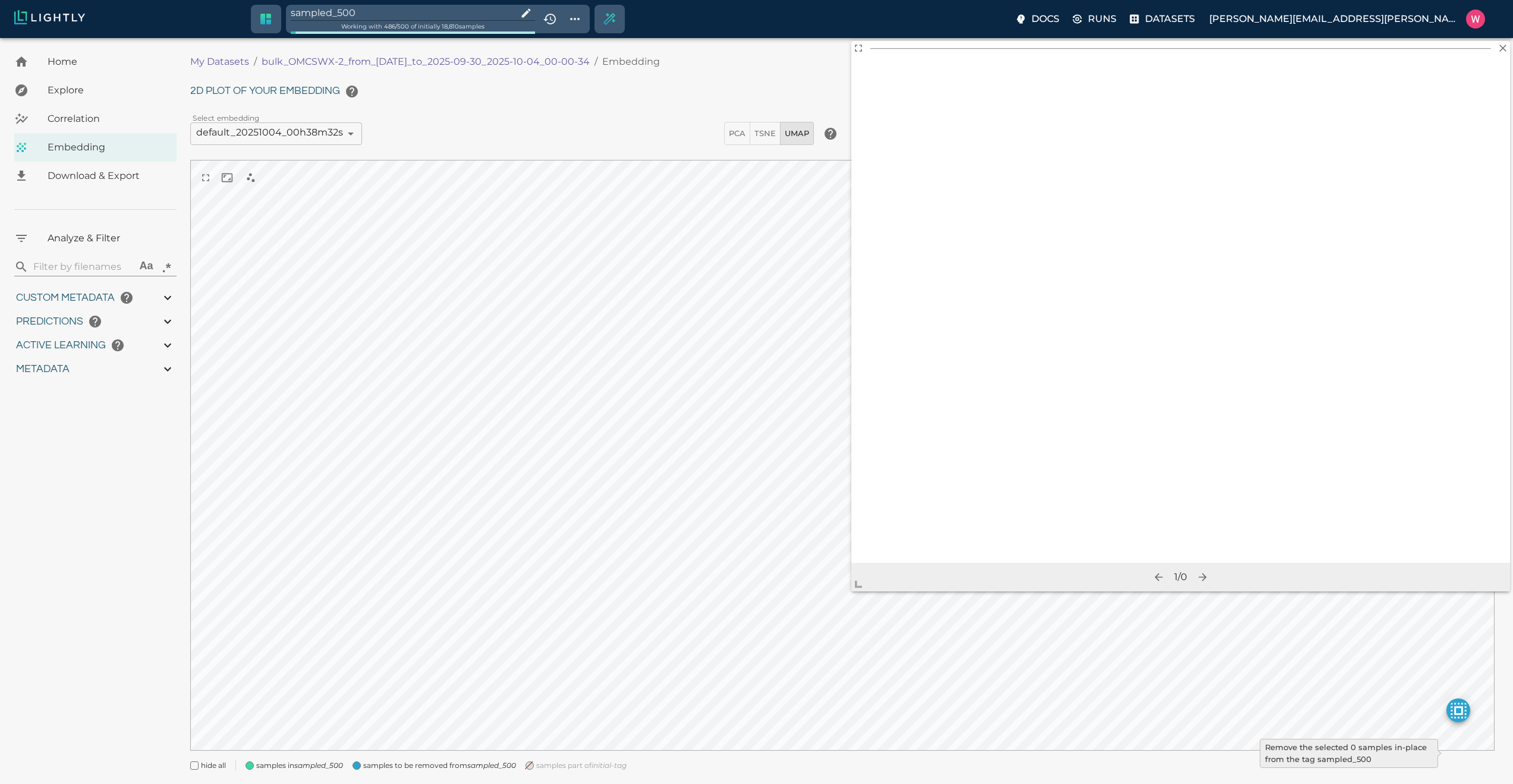
type input "1759180709.32313"
type input "1759198686.14313"
type input "0.999"
type input "0.984"
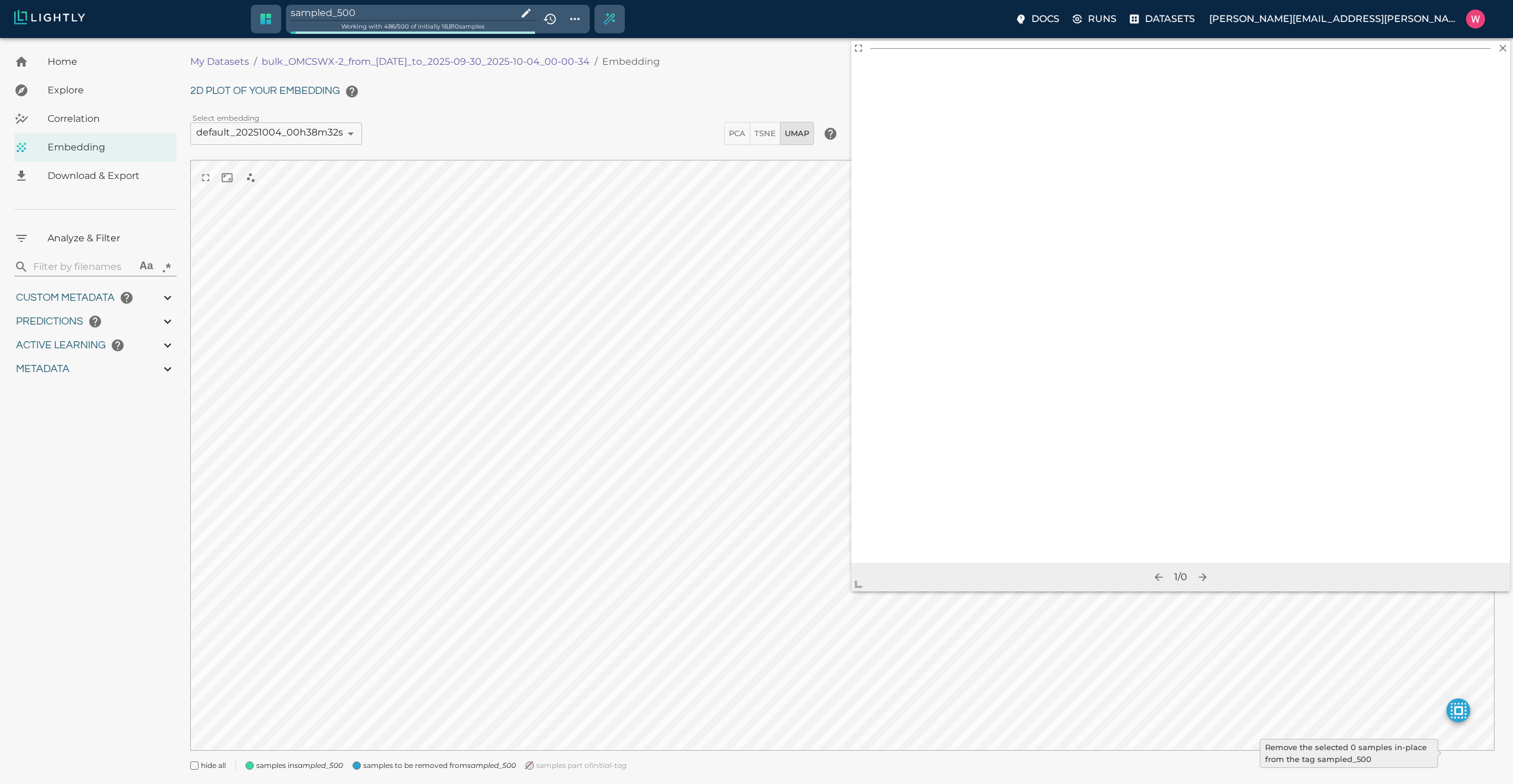
type input "0.984"
type input "0.63509213924408"
type input "24.5370921392441"
type input "1.98771643638611"
type input "24.3927164363861"
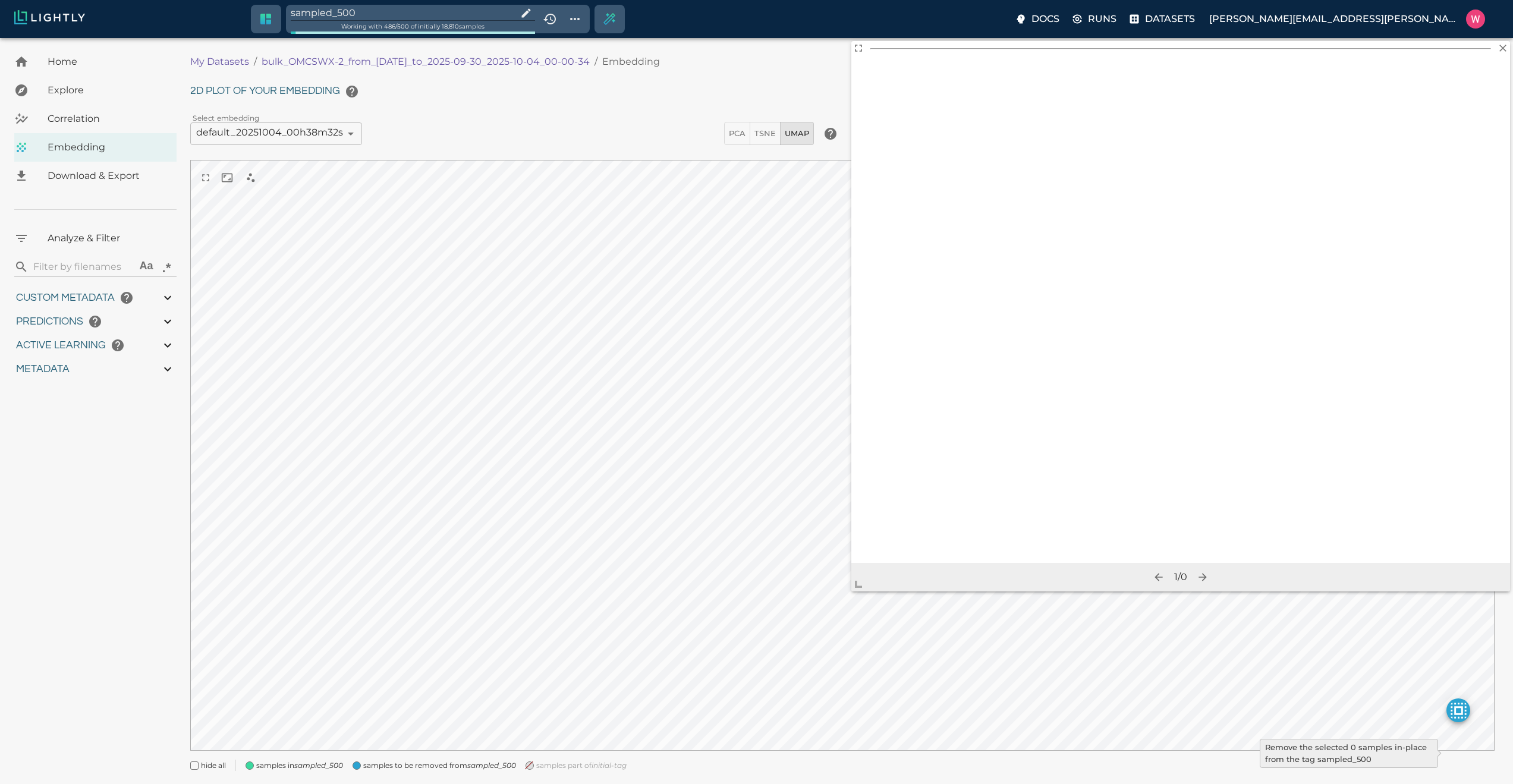
type input "9007199254740991"
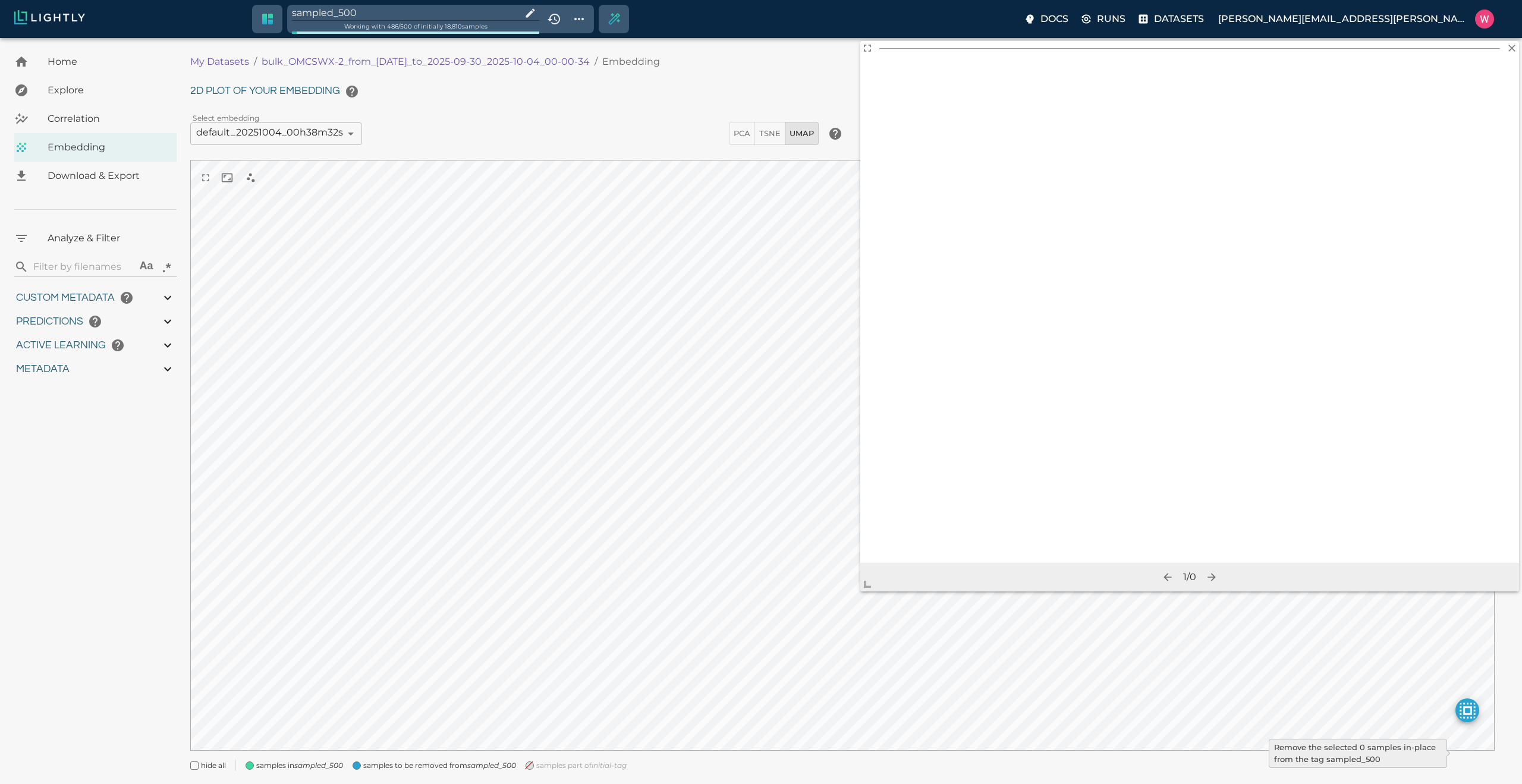
type input "1759180709.32313"
type input "1759198686.14313"
type input "0.999"
type input "0.984"
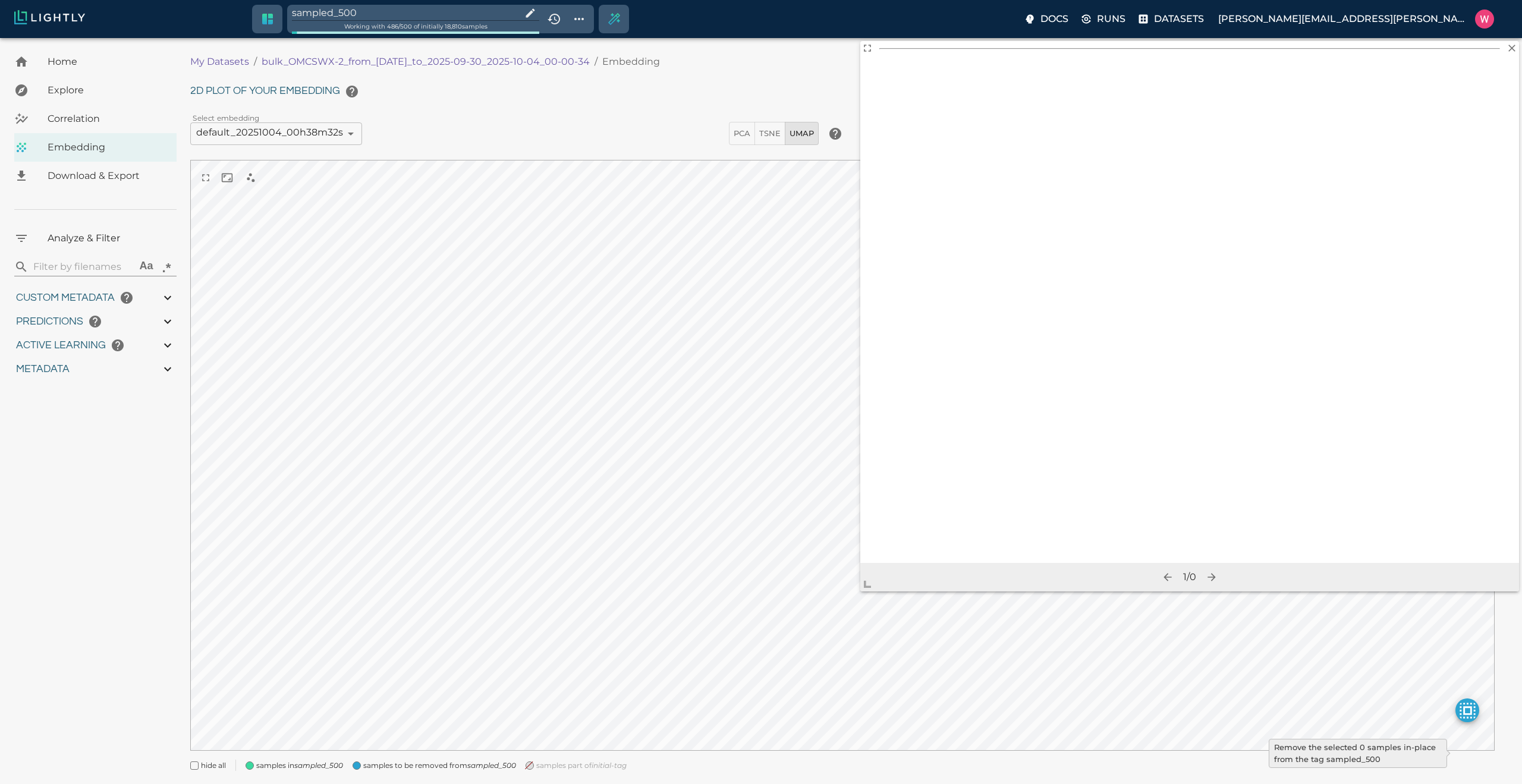
type input "0.984"
type input "0.63509213924408"
type input "24.5370921392441"
type input "1.98771643638611"
type input "24.3927164363861"
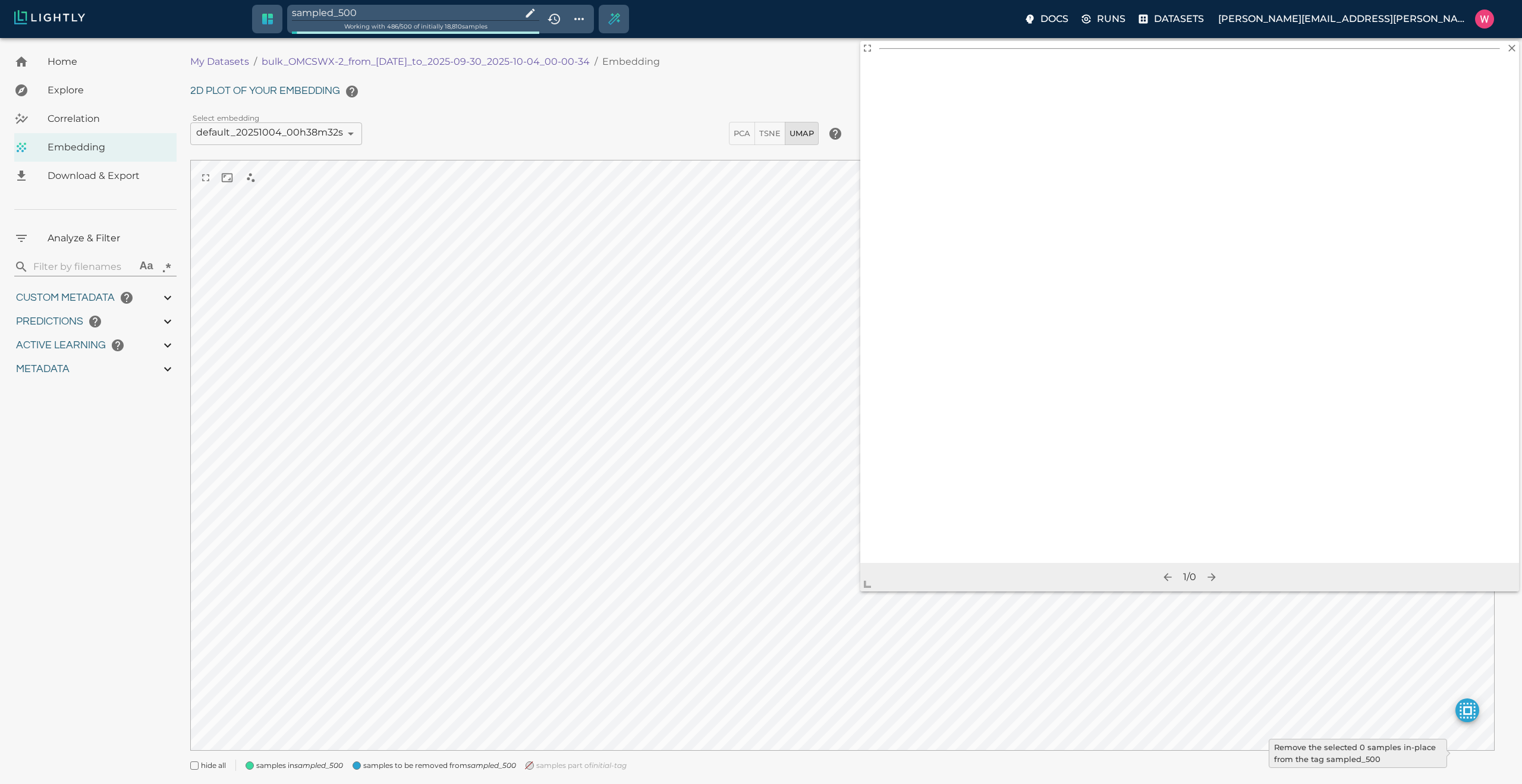
type input "9007199254740991"
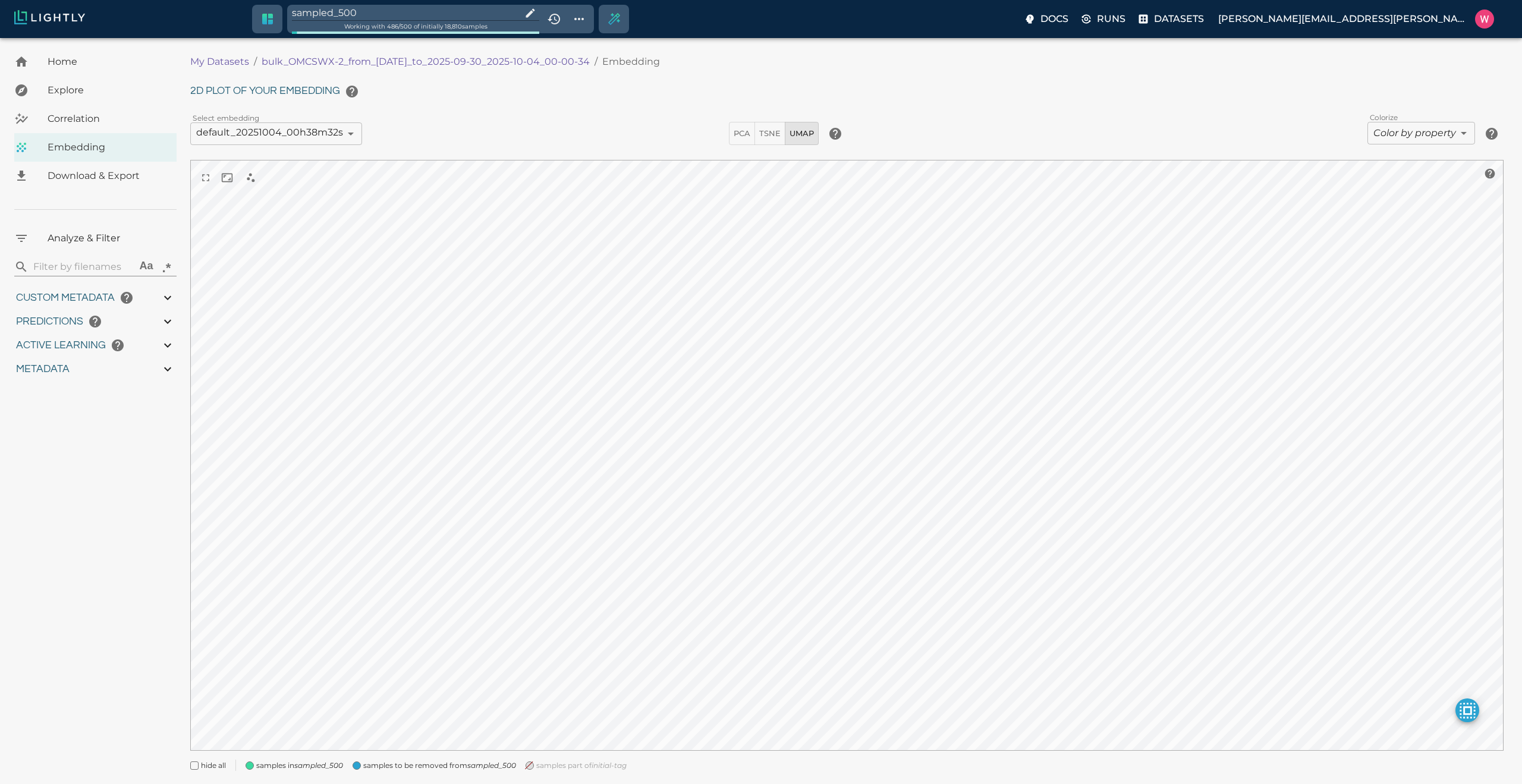
type input "1759180709.32313"
type input "1759198686.14313"
type input "0.999"
type input "0.984"
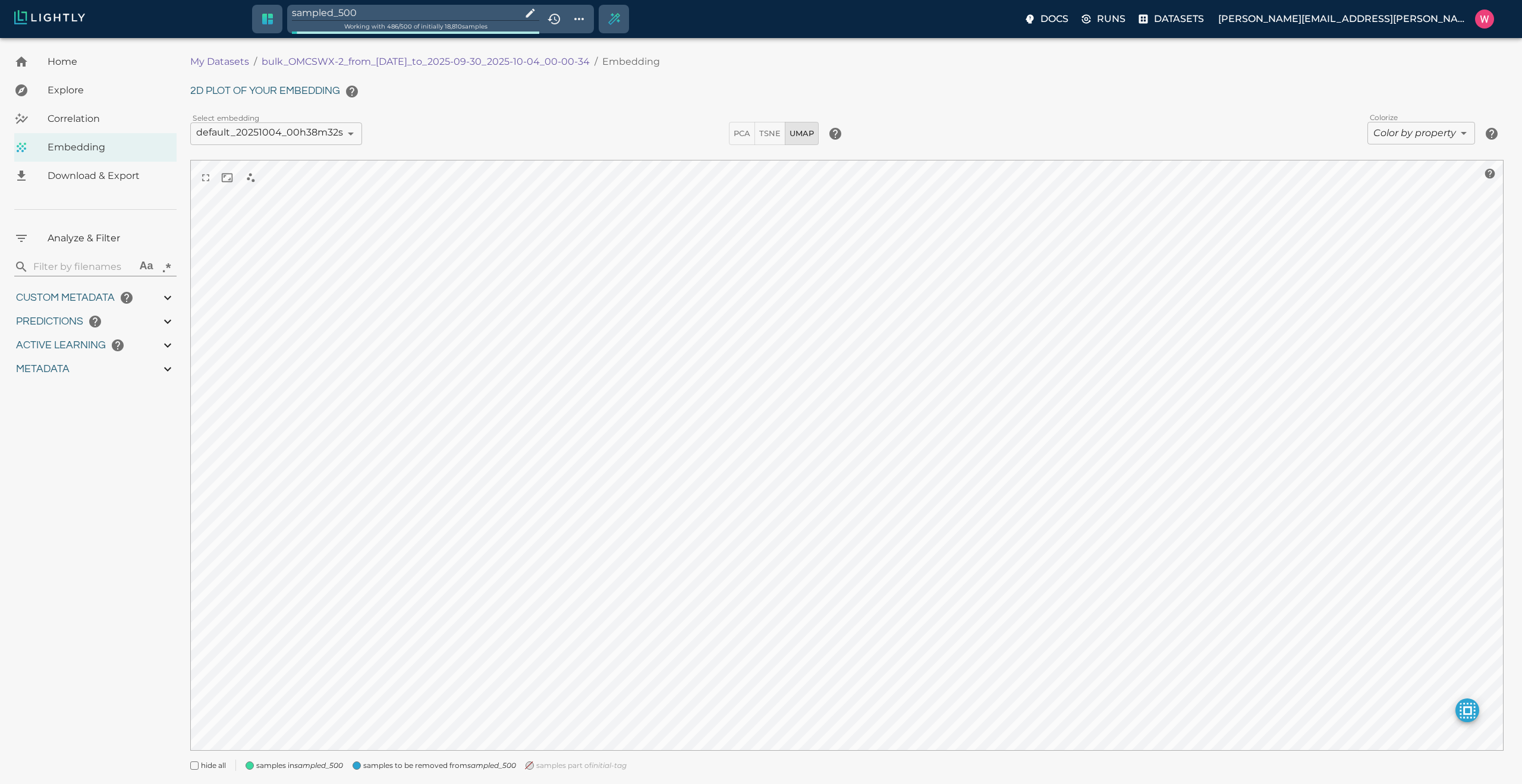
type input "0.984"
type input "0.63509213924408"
type input "24.5370921392441"
type input "1.98771643638611"
type input "24.3927164363861"
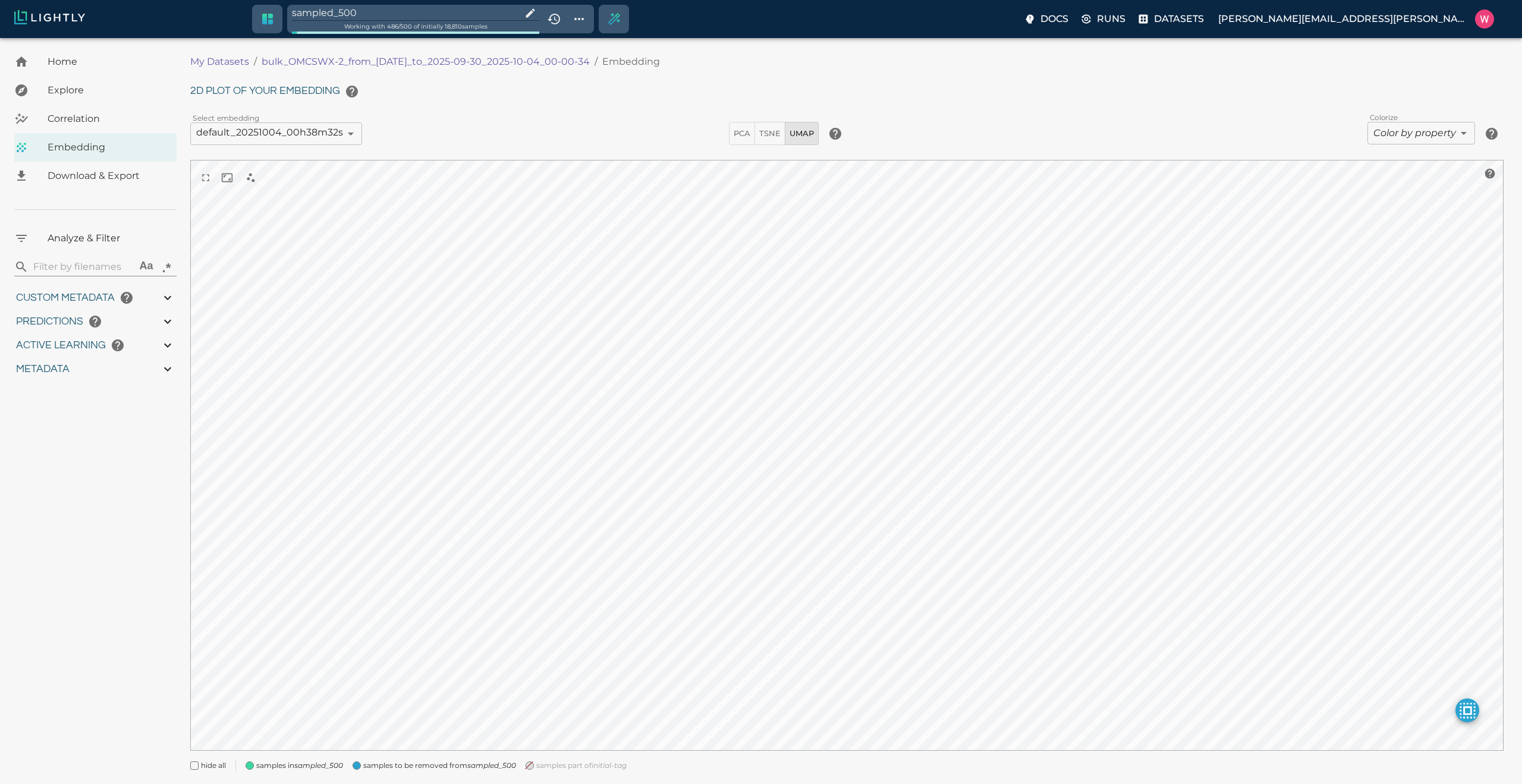
click at [437, 14] on input "sampled_500" at bounding box center [404, 13] width 225 height 16
type input "1759180709.32313"
type input "1759198686.14313"
type input "0.999"
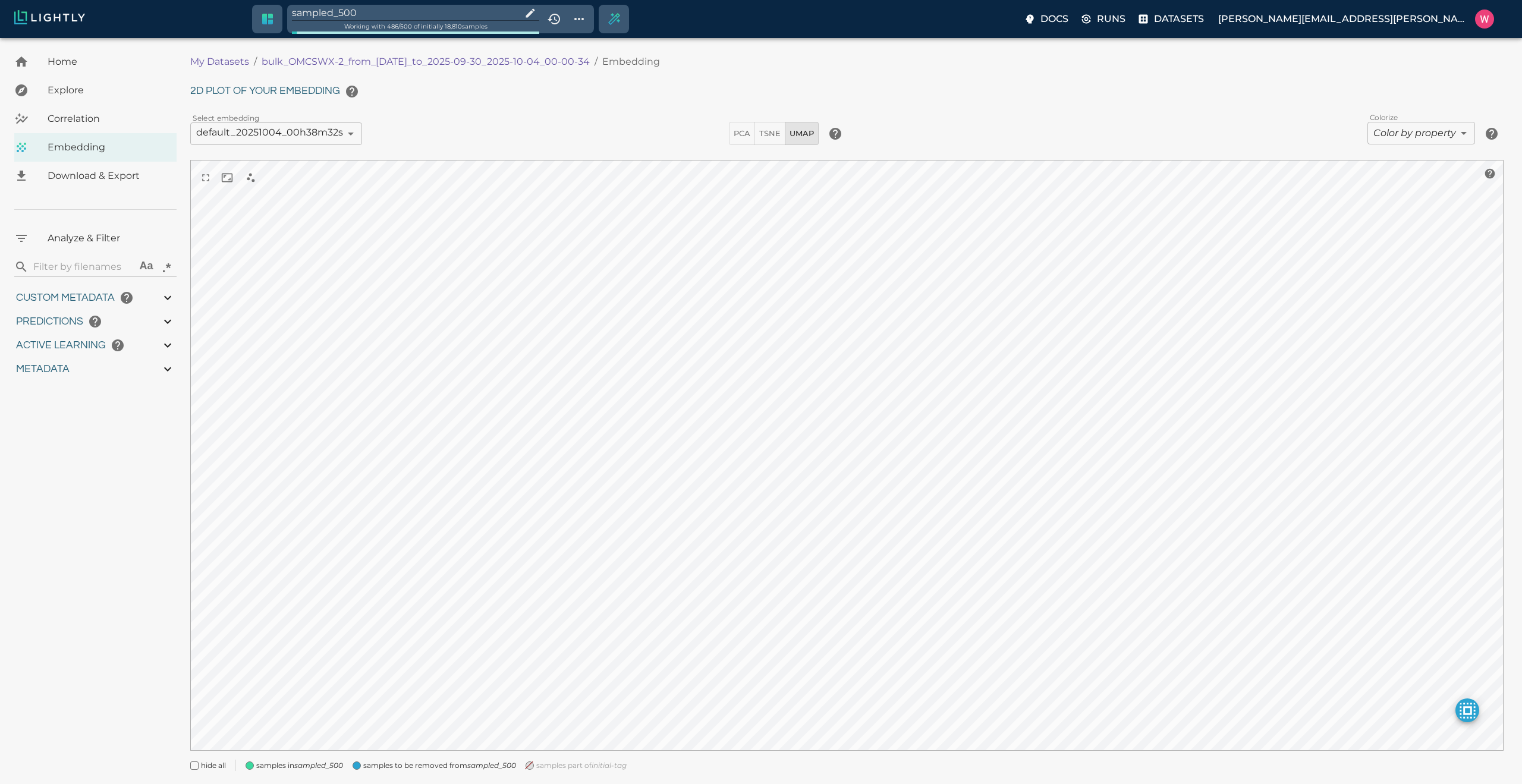
type input "0.984"
type input "0.63509213924408"
type input "24.5370921392441"
type input "1.98771643638611"
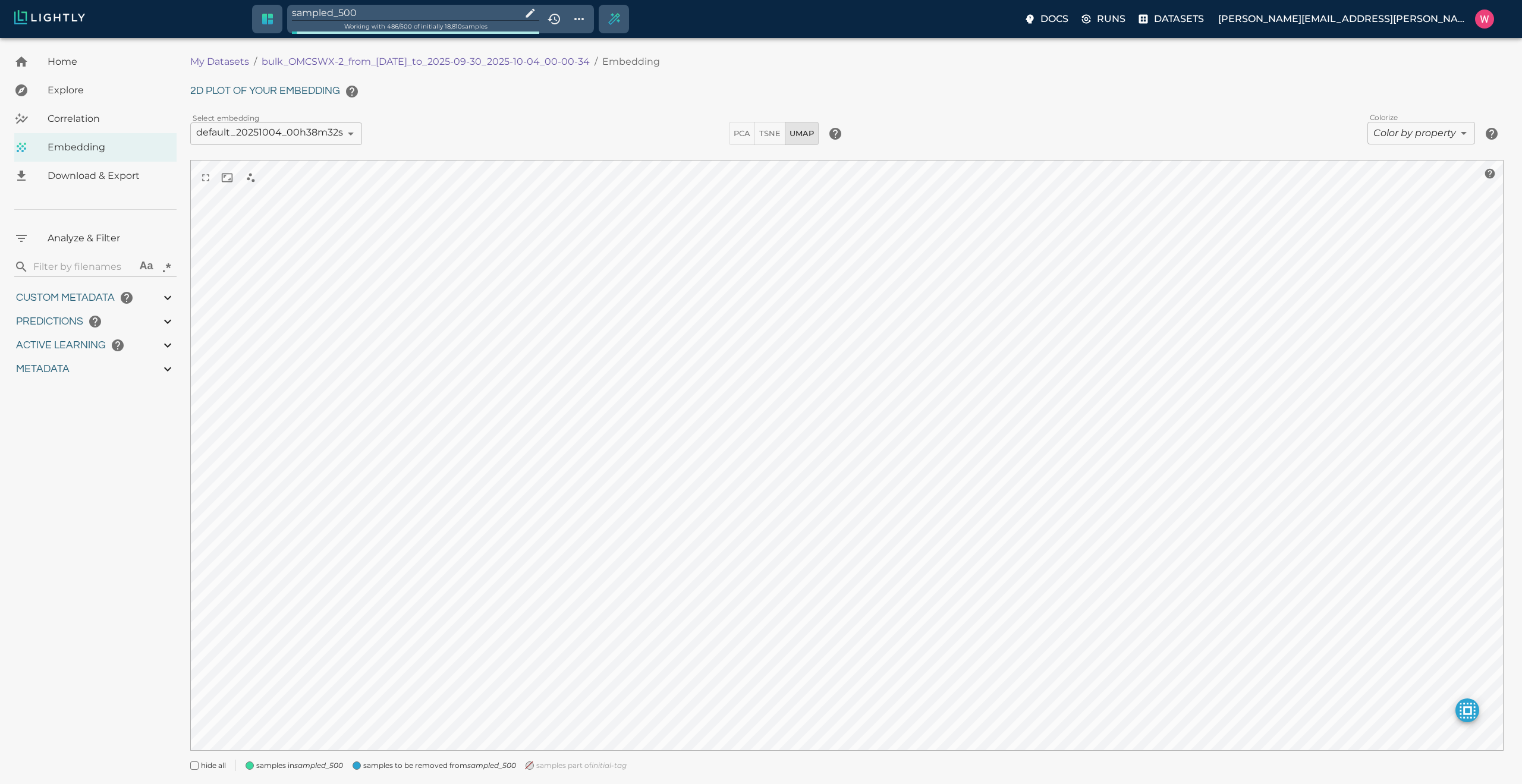
type input "24.3927164363861"
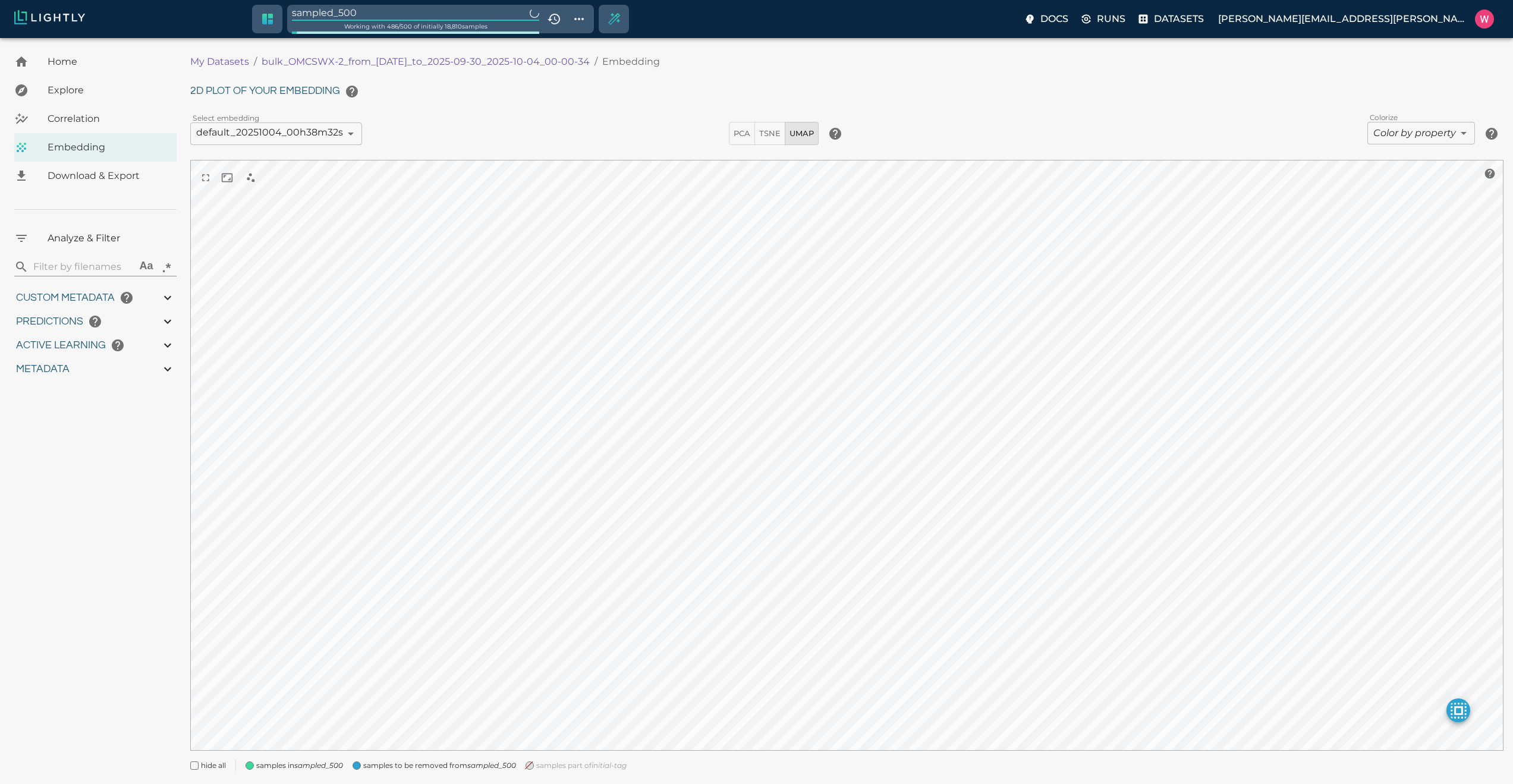
click at [1387, 134] on body "sampled_500 Working with 486 / 500 of initially 18,810 samples Docs Runs Datase…" at bounding box center [756, 426] width 1513 height 776
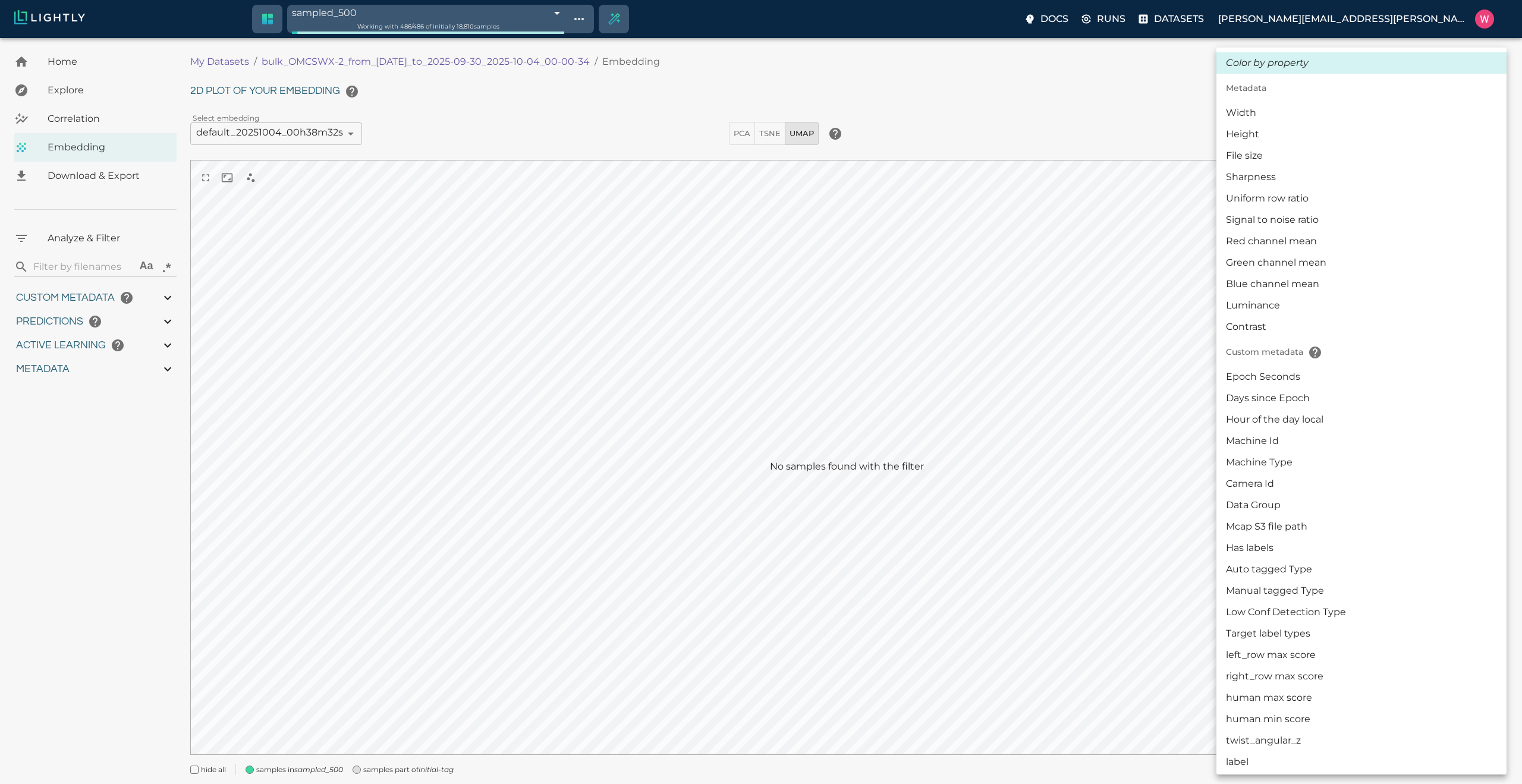
type input "1759180709.32313"
type input "1759198686.14313"
type input "0.999"
type input "0.984"
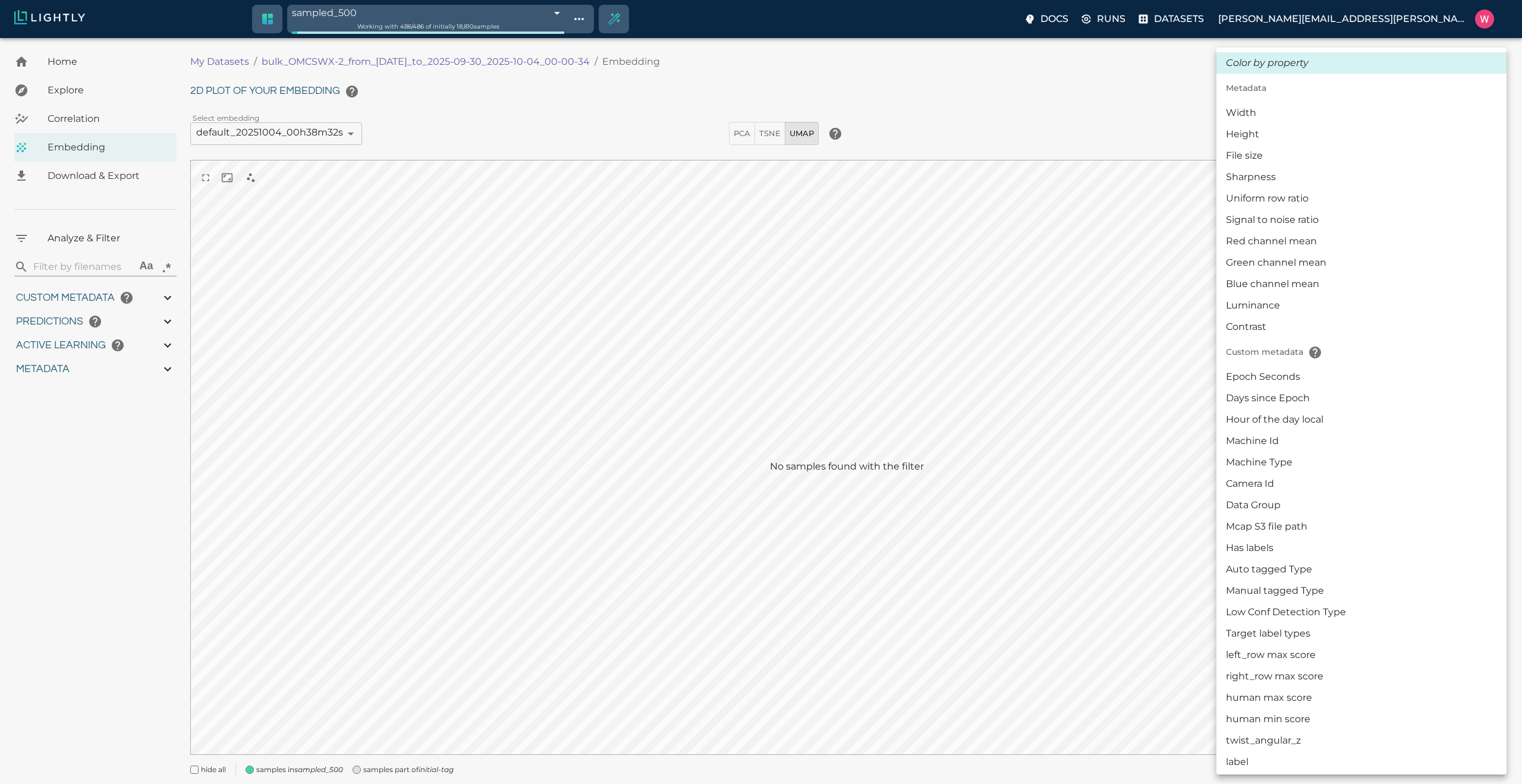
type input "0.984"
type input "9007199254740991"
type input "0.63509213924408"
type input "24.5370921392441"
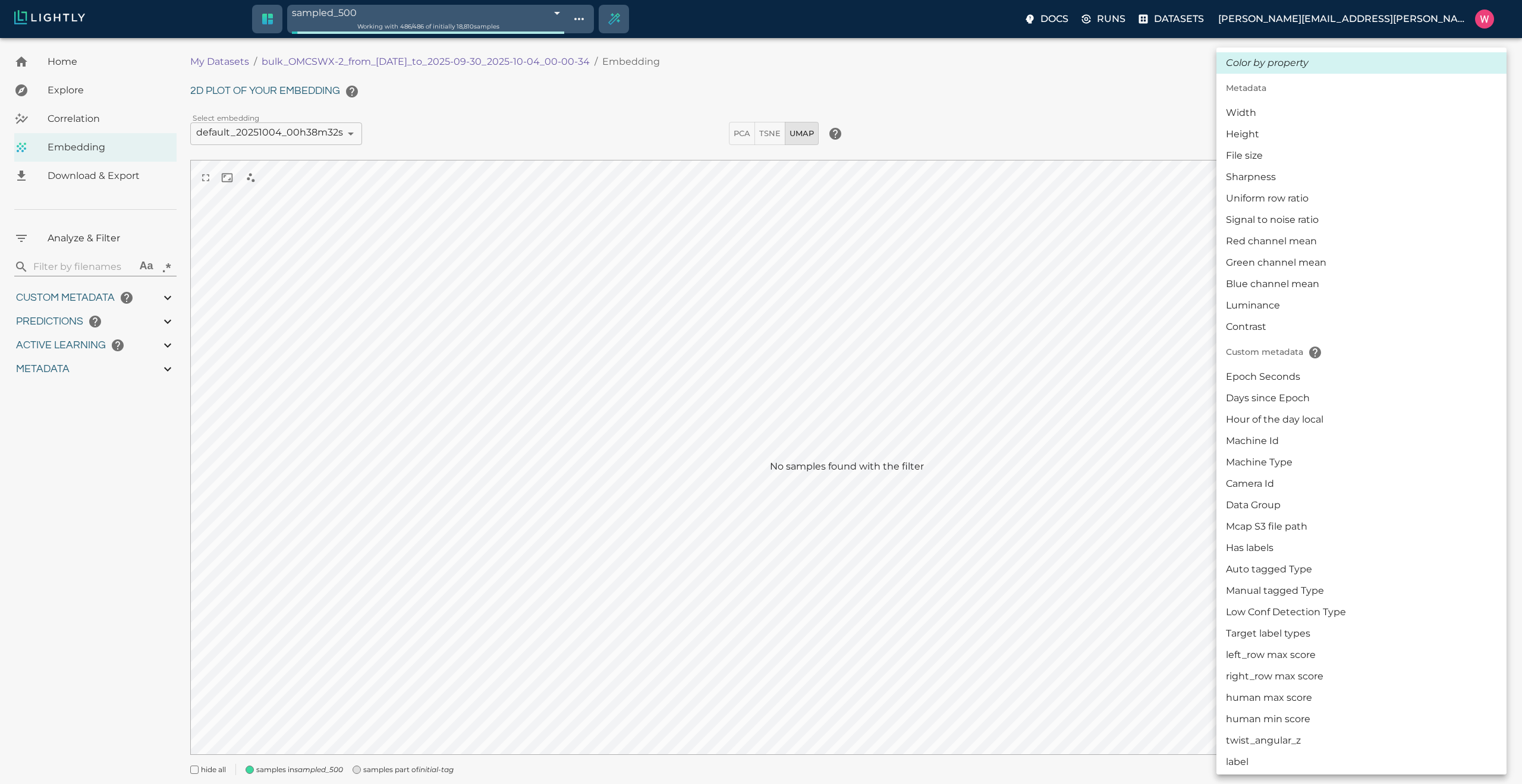
type input "1.98771643638611"
type input "24.3927164363861"
type input "1759180709.32313"
type input "1759198686.14313"
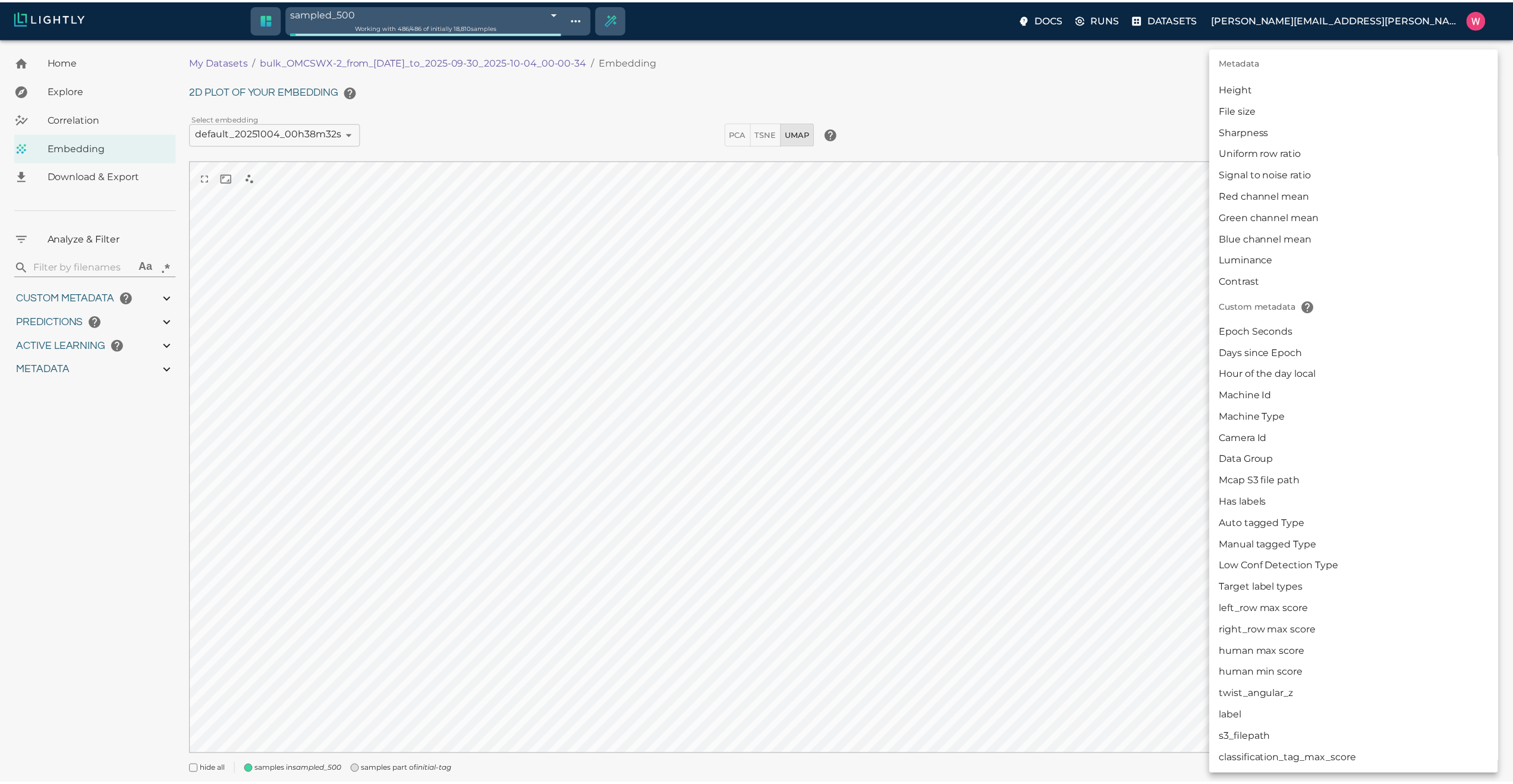
scroll to position [188, 0]
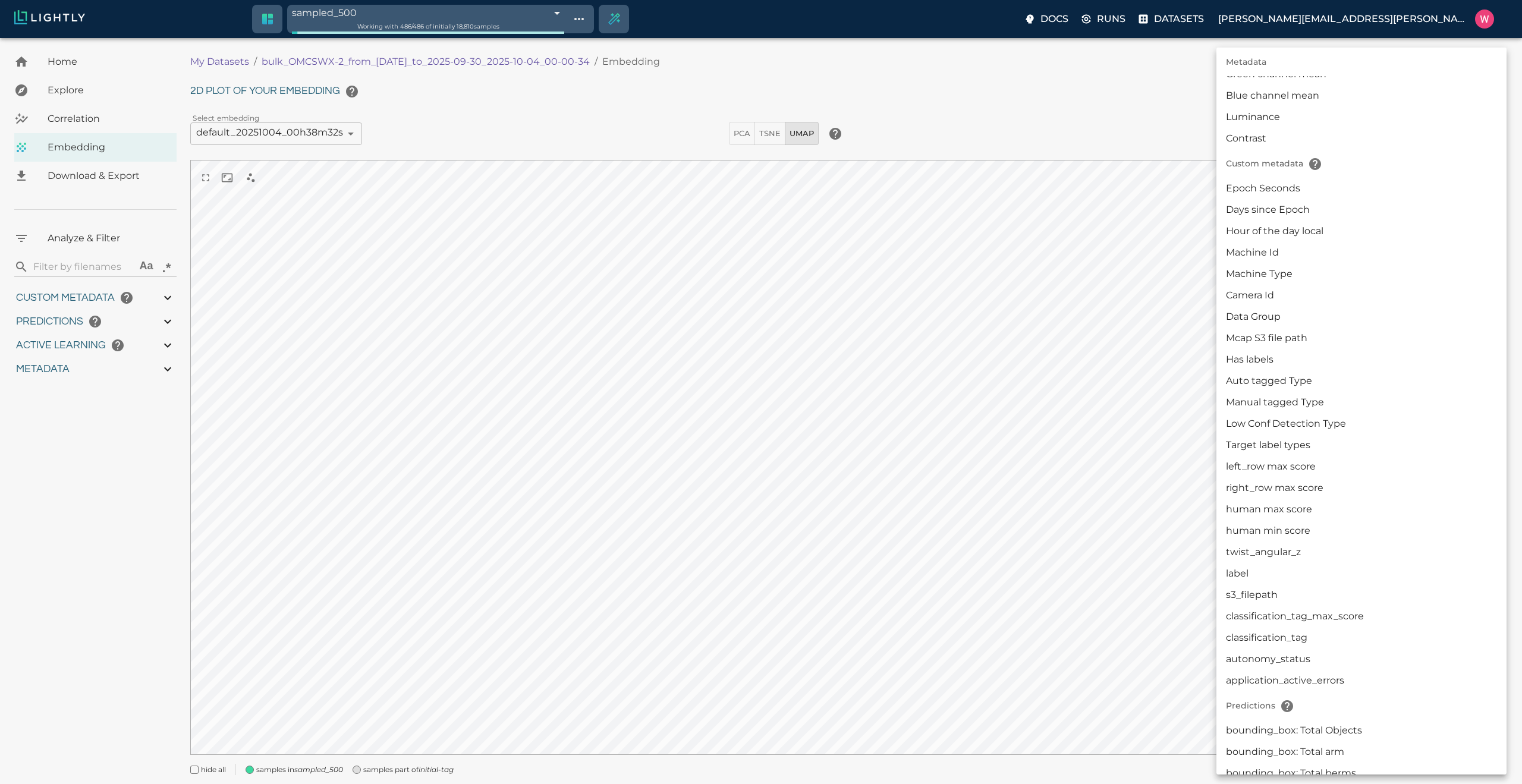
click at [1293, 396] on li "Manual tagged Type" at bounding box center [1361, 402] width 290 height 22
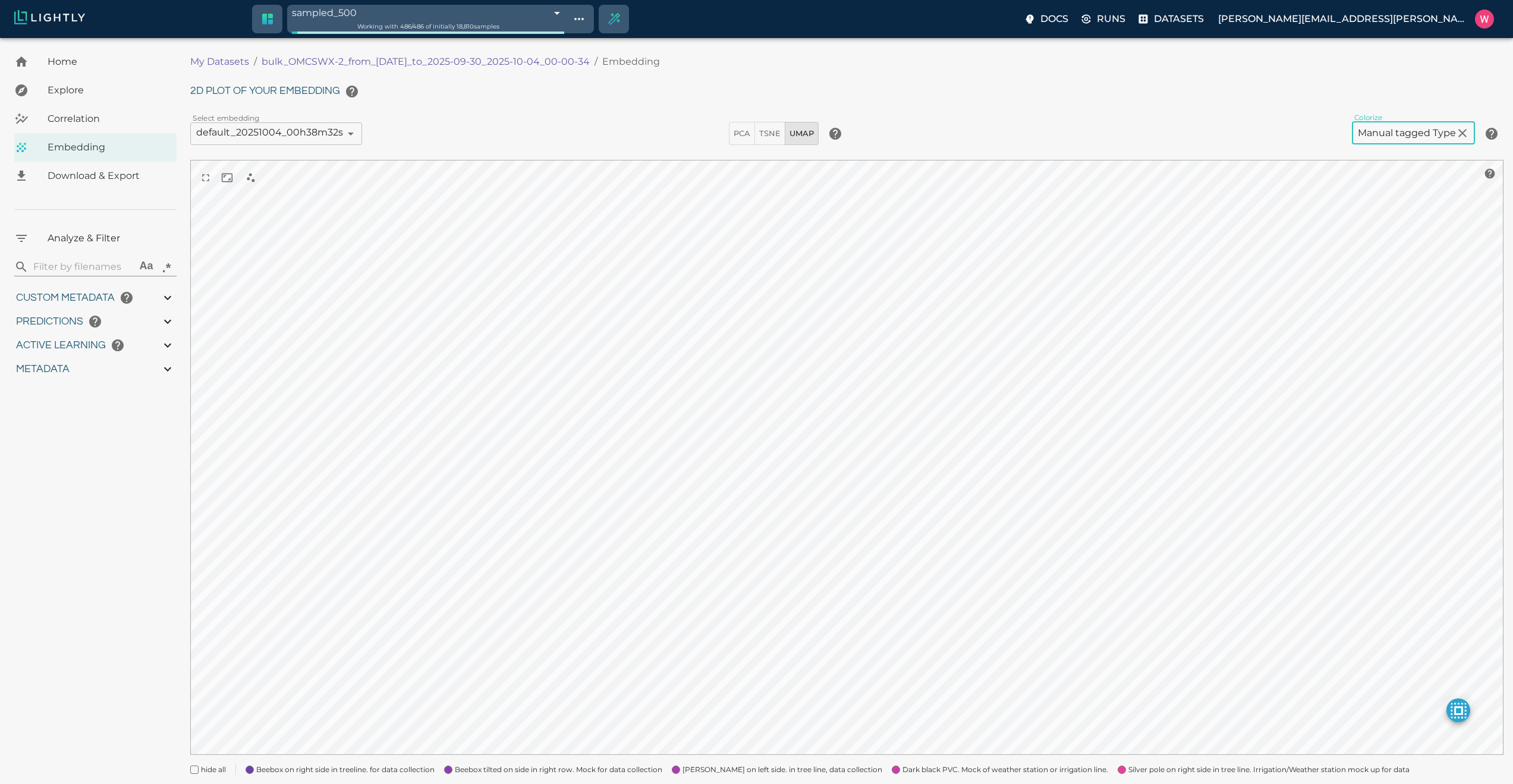
scroll to position [141, 0]
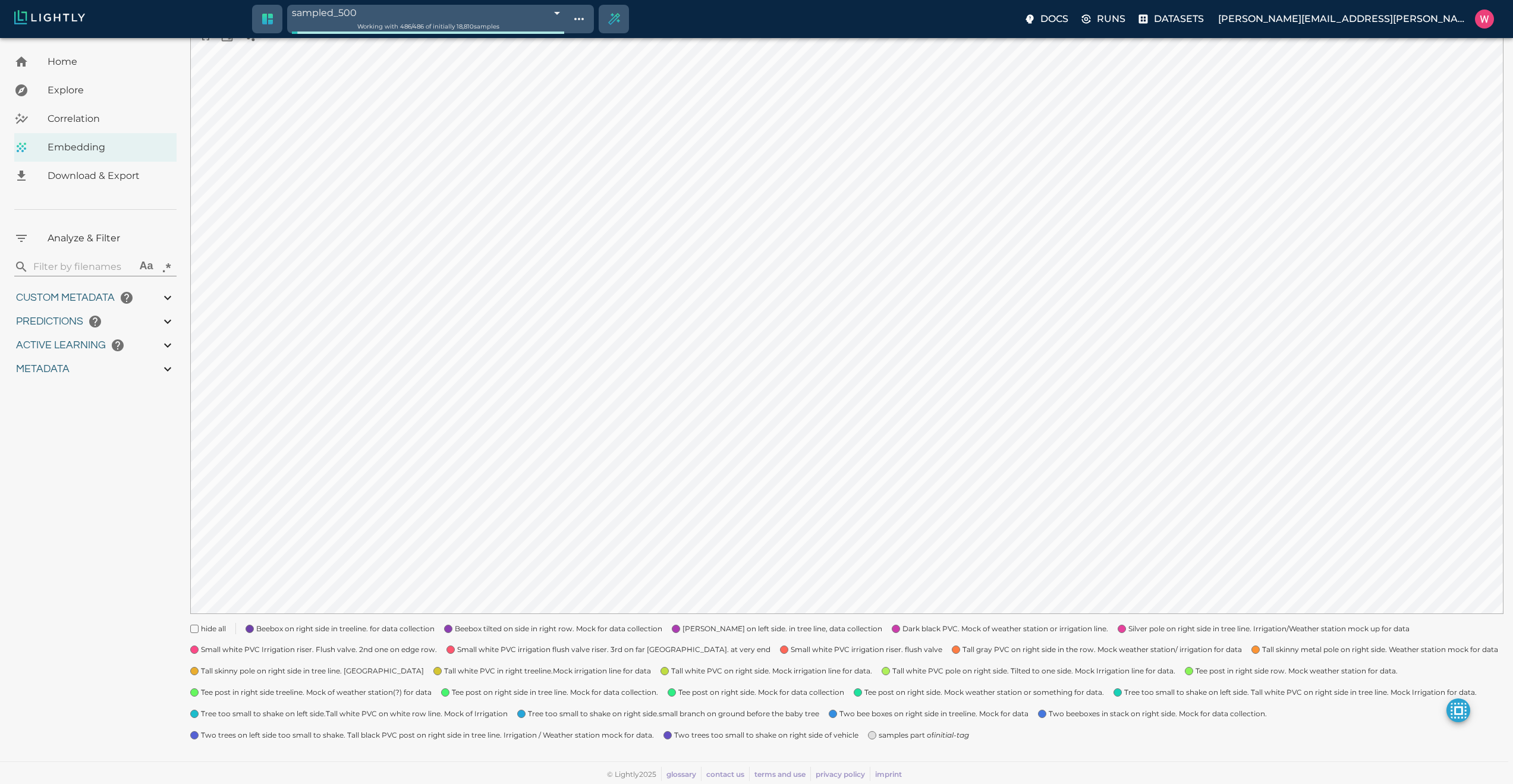
click at [914, 740] on span "samples part of initial-tag" at bounding box center [924, 735] width 90 height 12
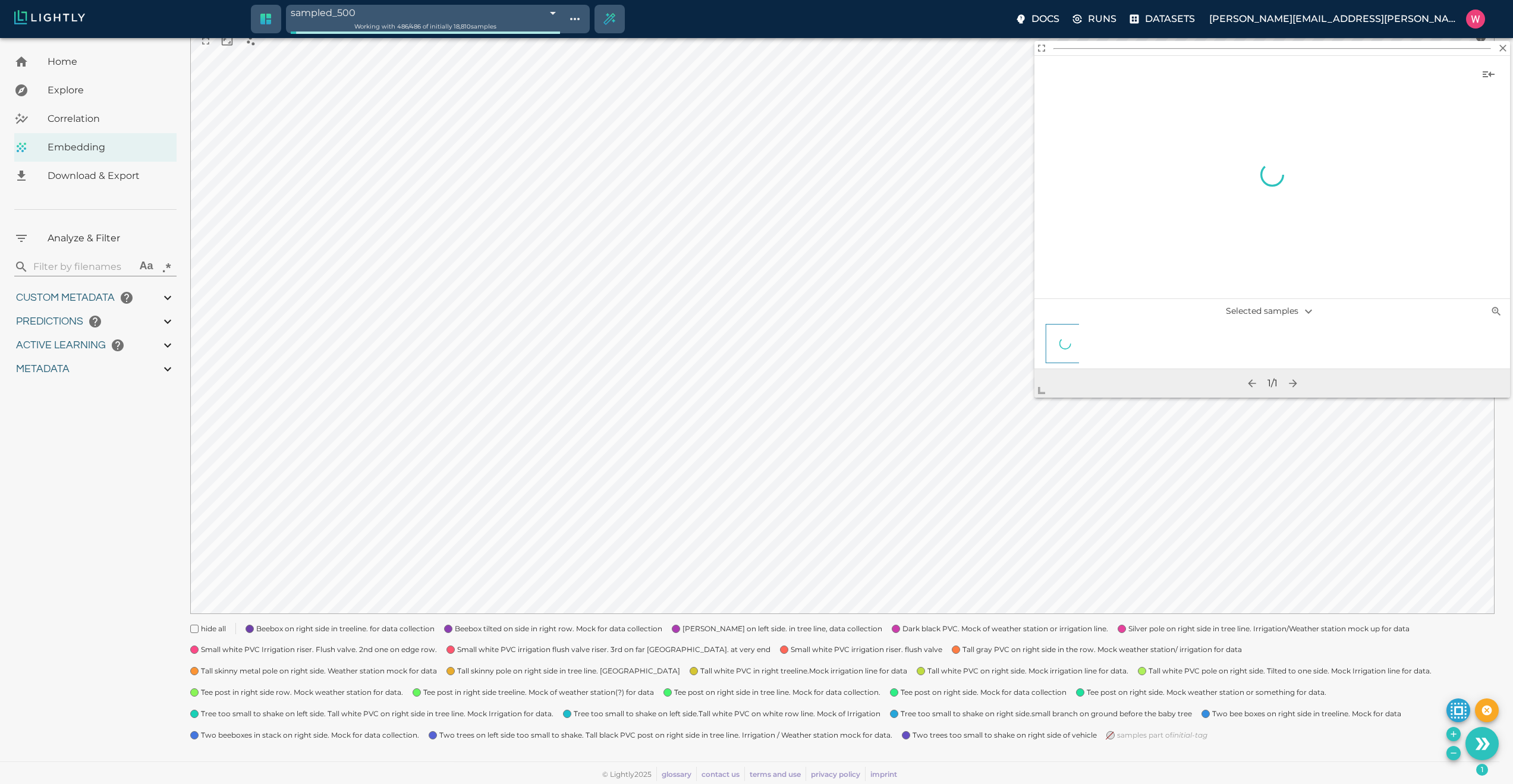
scroll to position [137, 0]
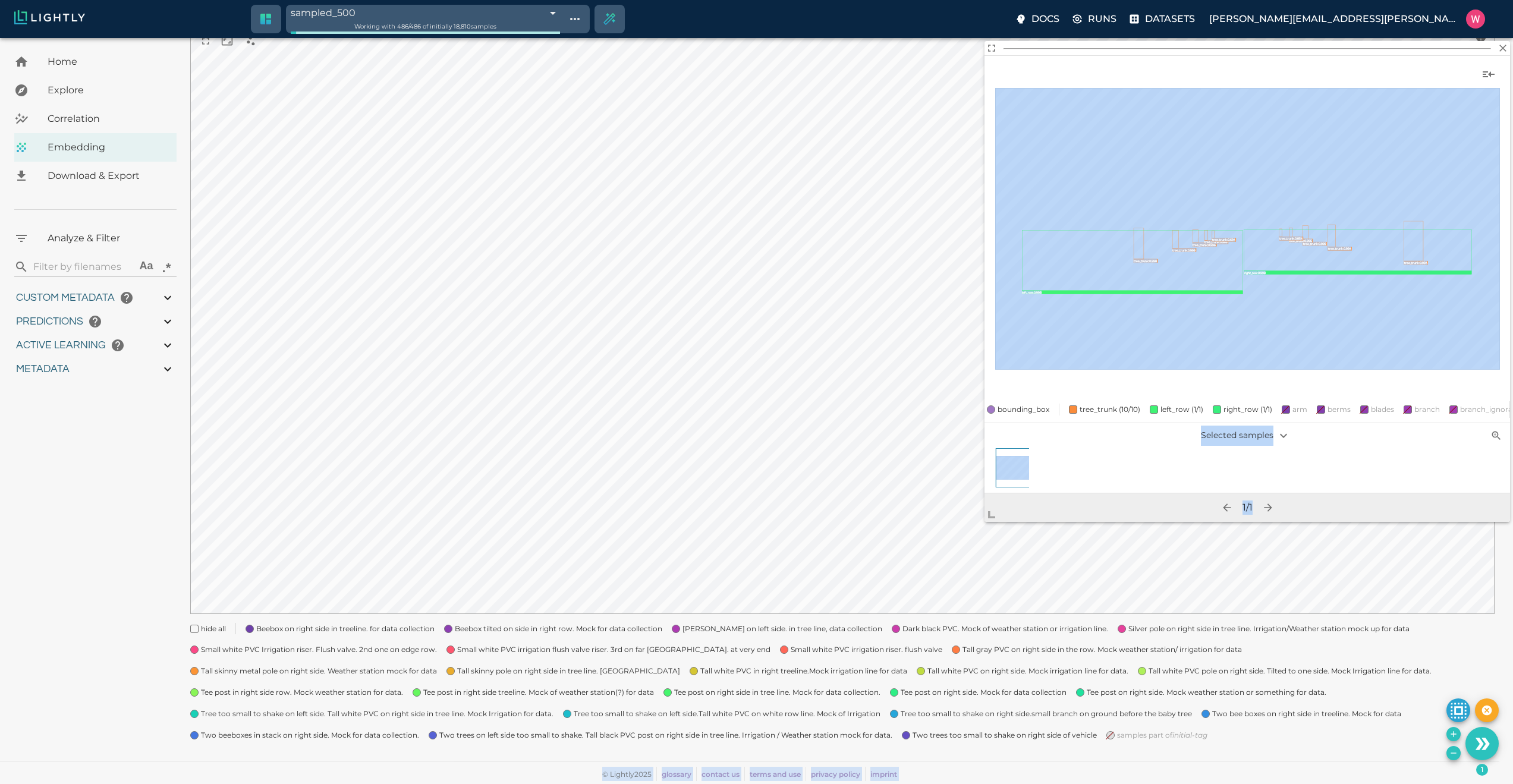
drag, startPoint x: 1045, startPoint y: 392, endPoint x: 1059, endPoint y: 486, distance: 95.0
click at [984, 522] on span at bounding box center [996, 510] width 24 height 24
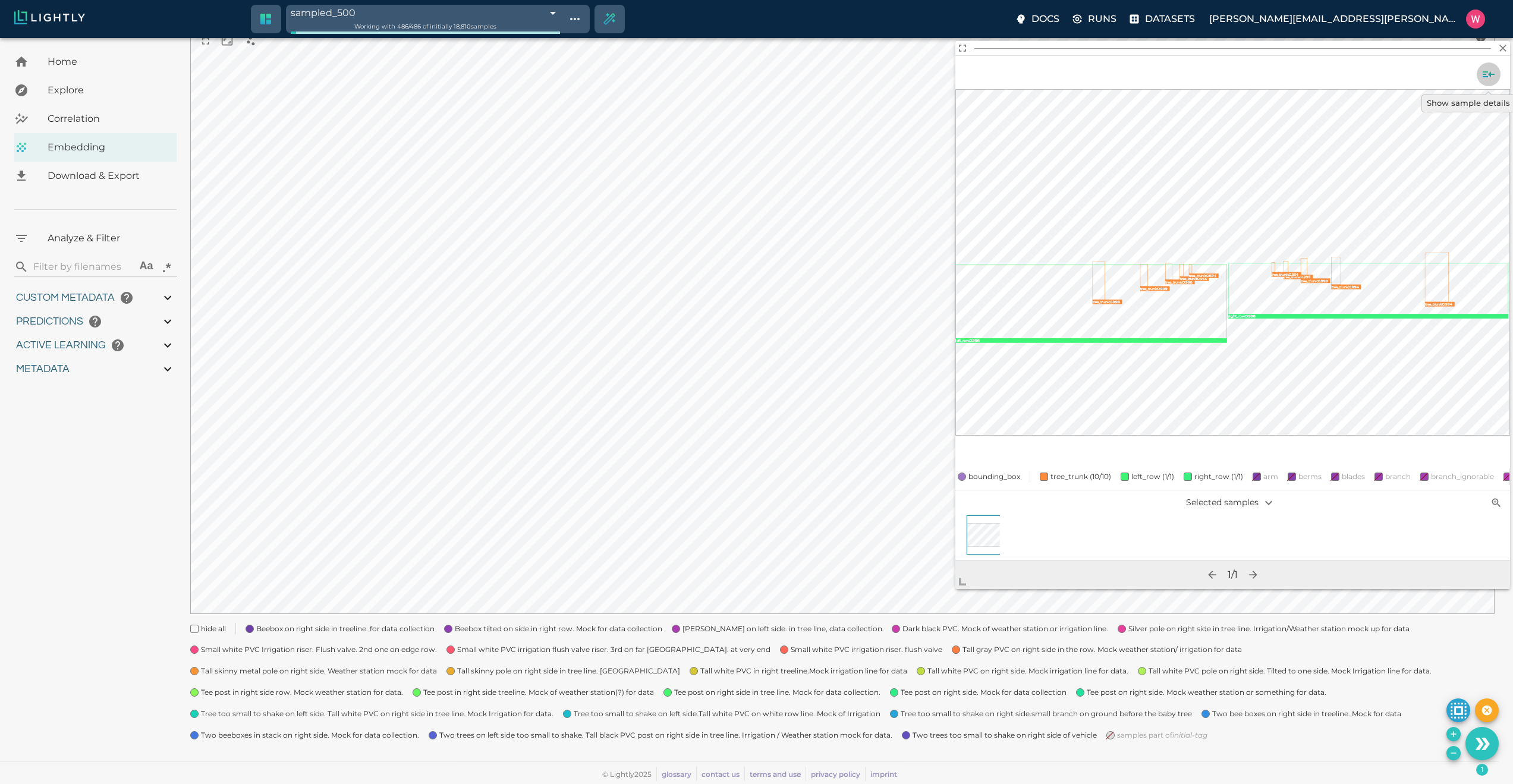
click at [1487, 71] on icon "Show sample details" at bounding box center [1489, 74] width 14 height 14
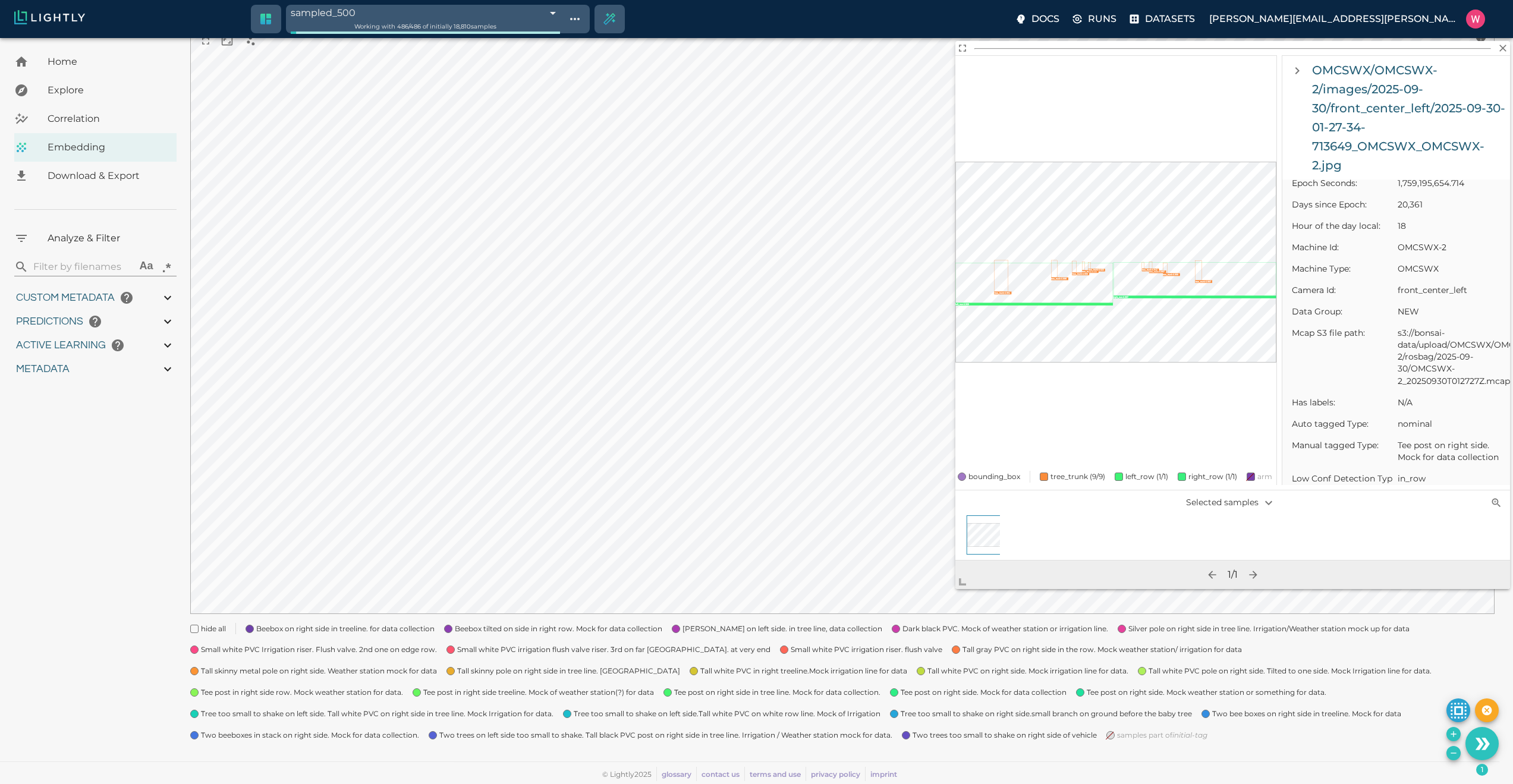
scroll to position [570, 0]
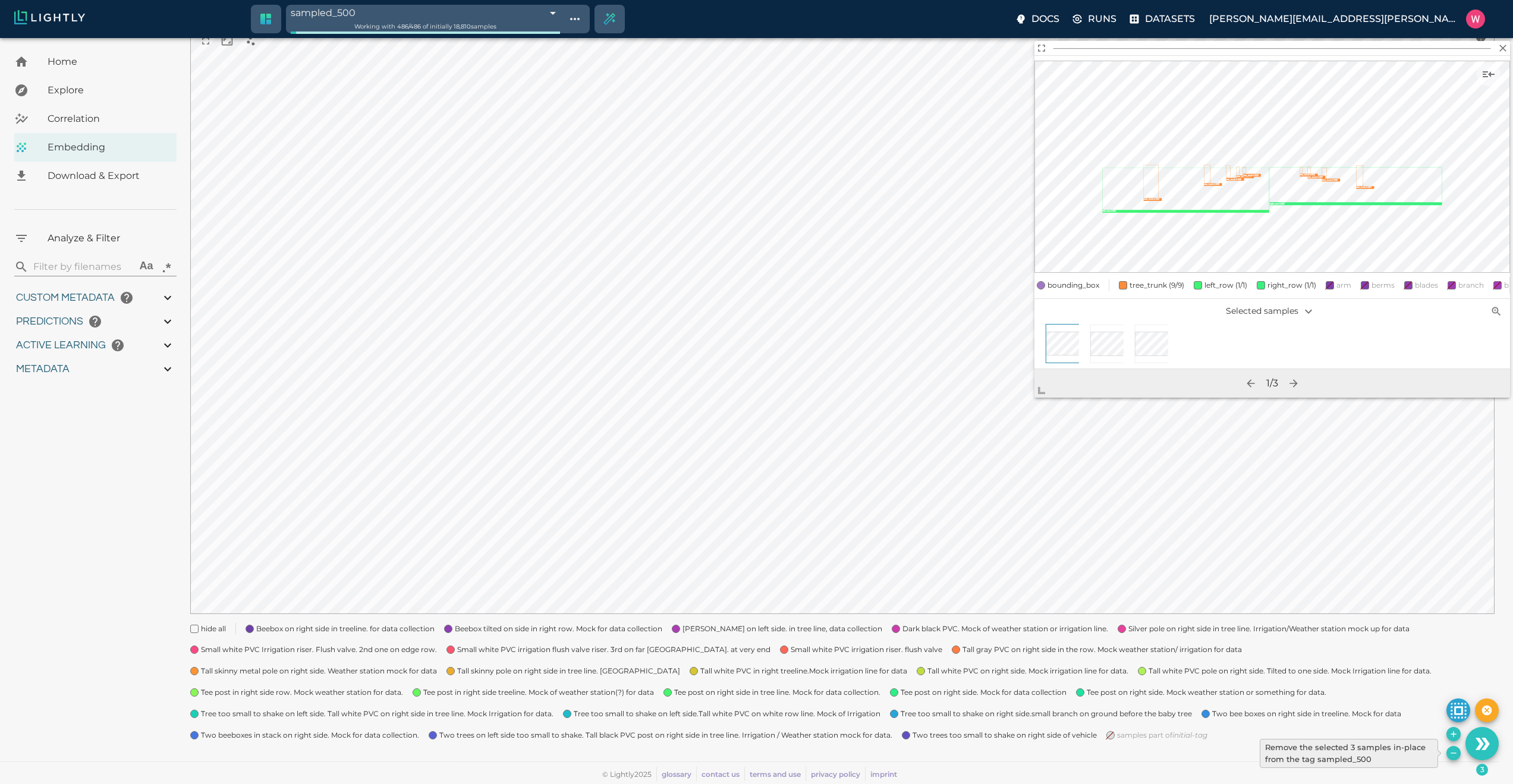
click at [1449, 758] on button "Remove the selected 3 samples in-place from the tag sampled_500" at bounding box center [1454, 753] width 14 height 14
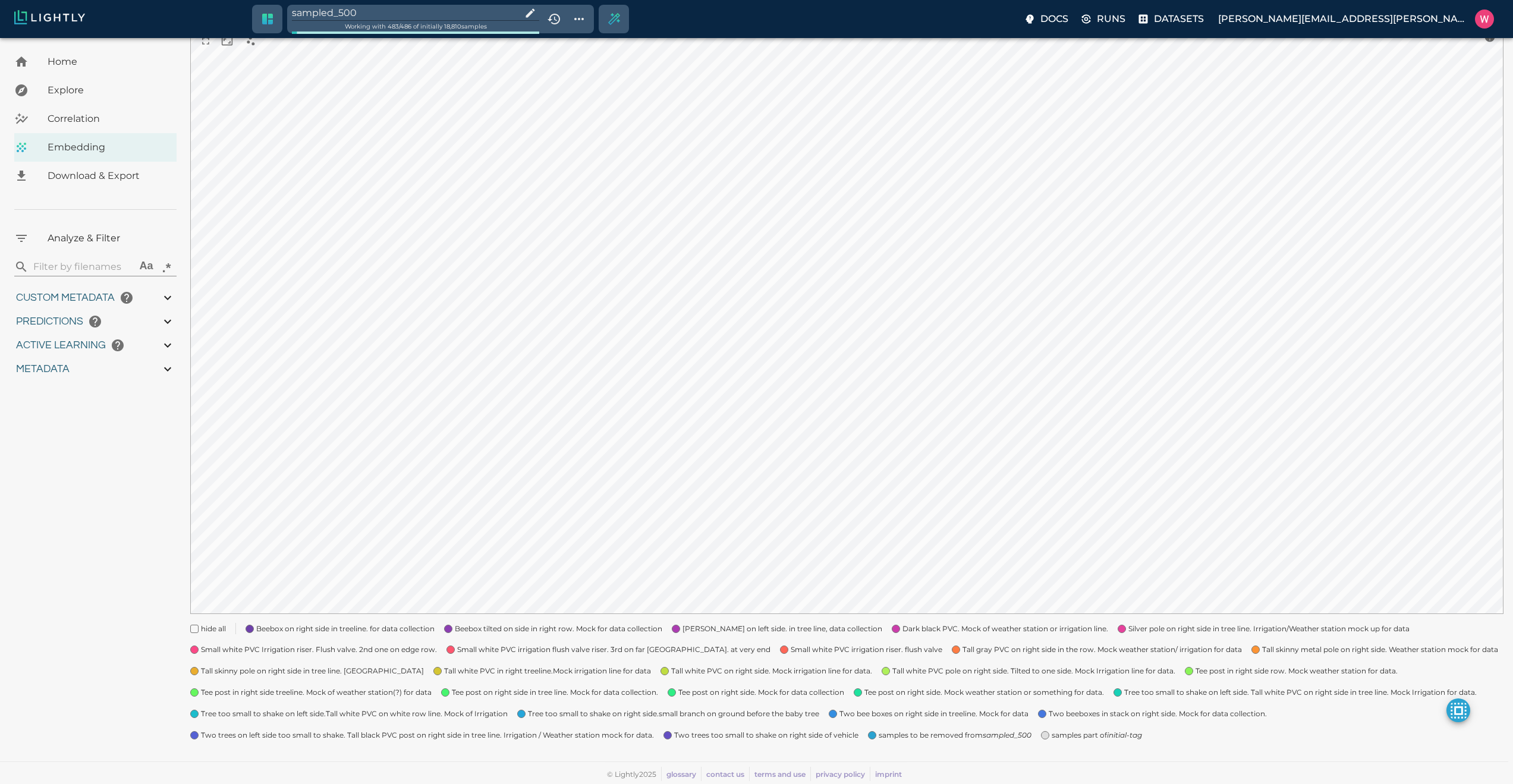
click at [1041, 734] on span at bounding box center [1045, 735] width 8 height 8
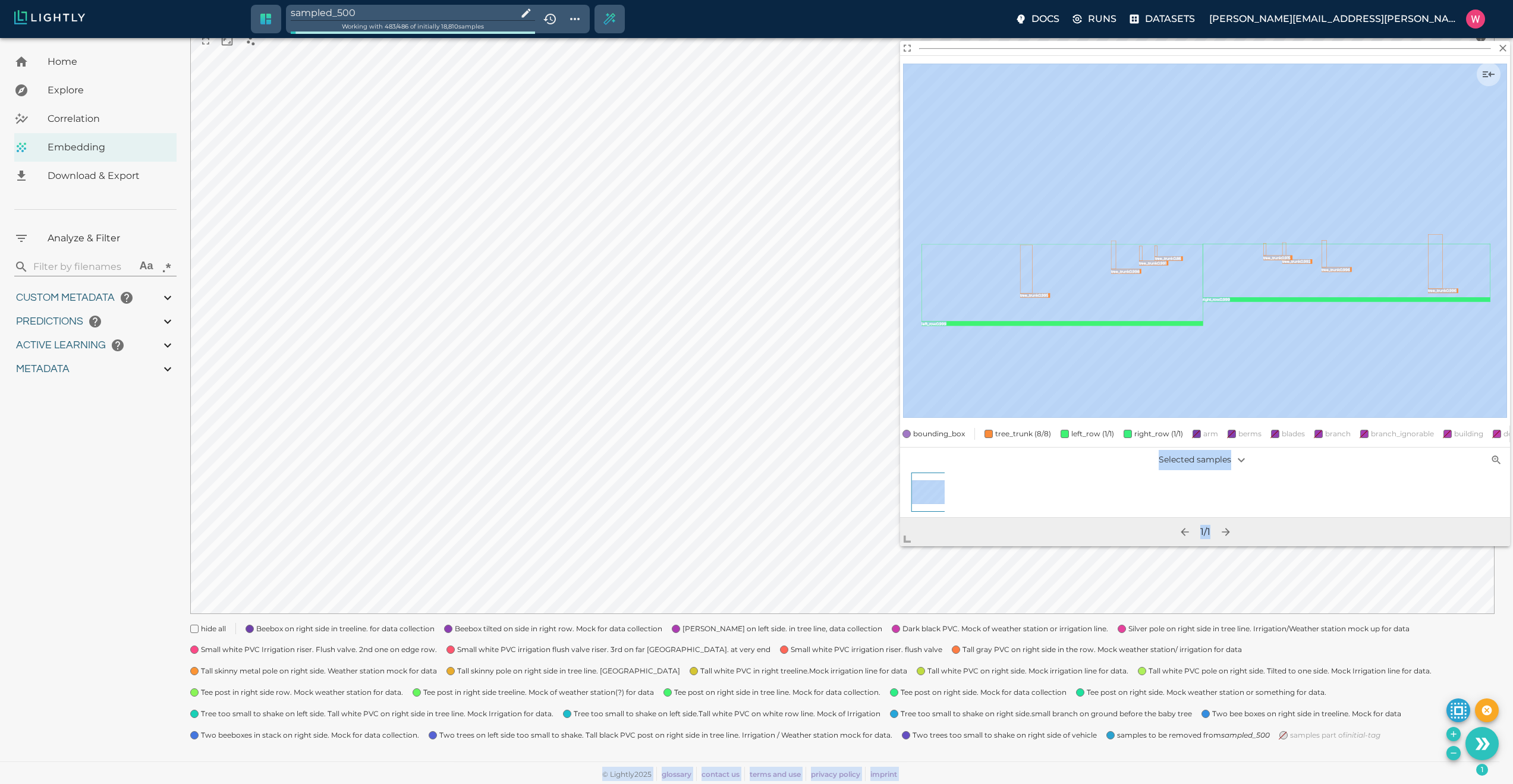
click at [869, 576] on body "sampled_500 Working with 483 / 486 of initially 18,810 samples Docs Runs Datase…" at bounding box center [756, 343] width 1513 height 882
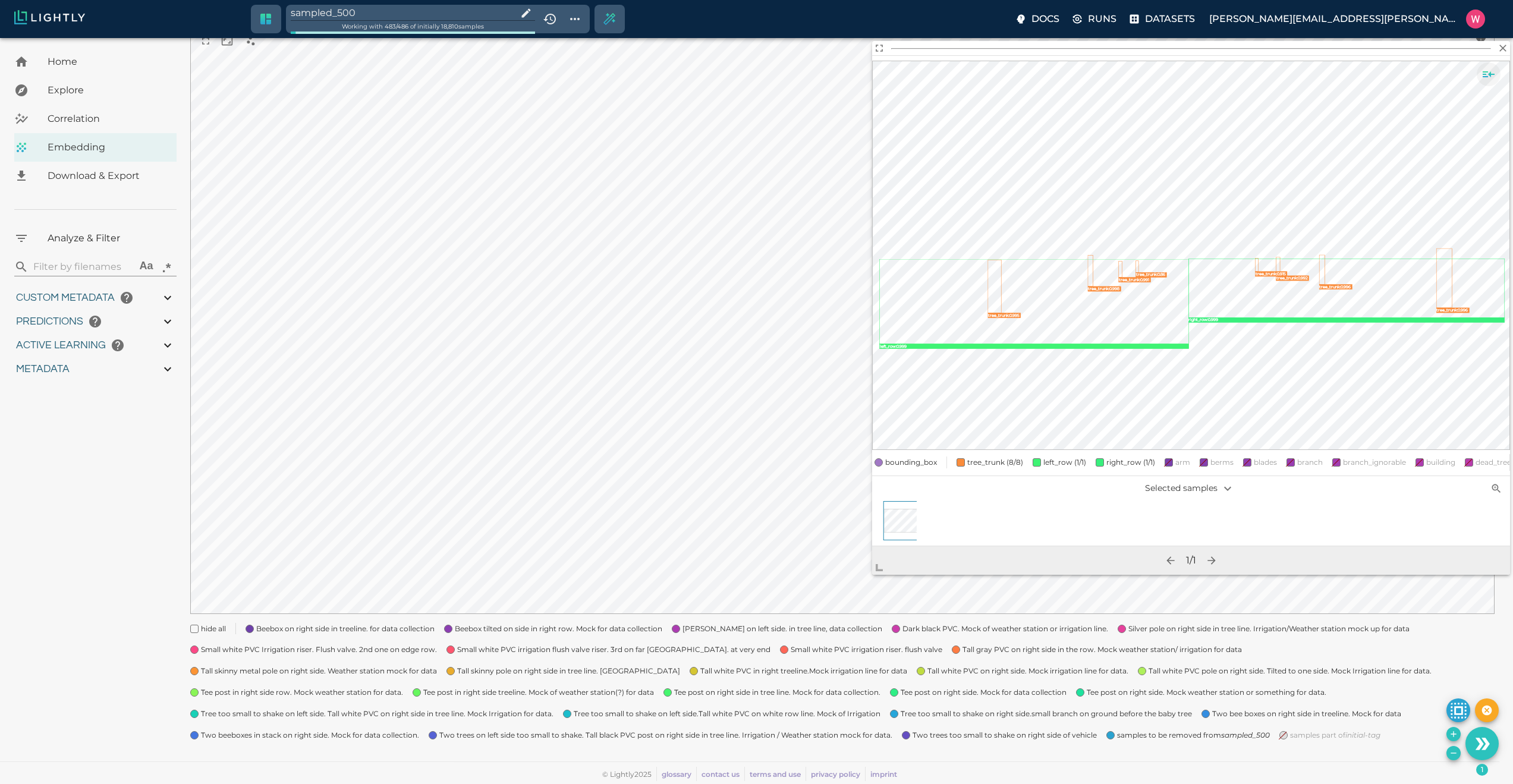
click at [1483, 68] on icon "Show sample details" at bounding box center [1489, 74] width 14 height 14
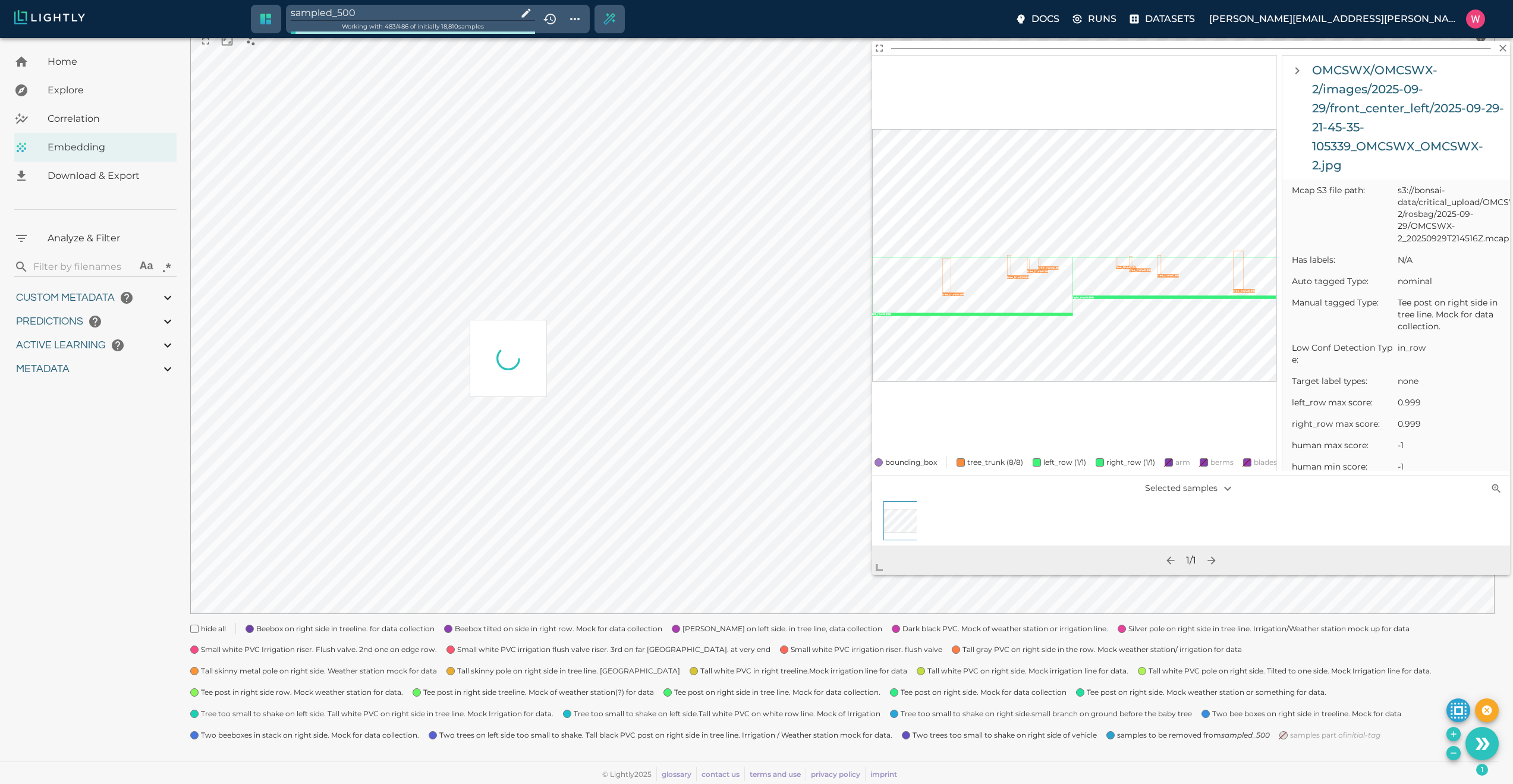
scroll to position [0, 0]
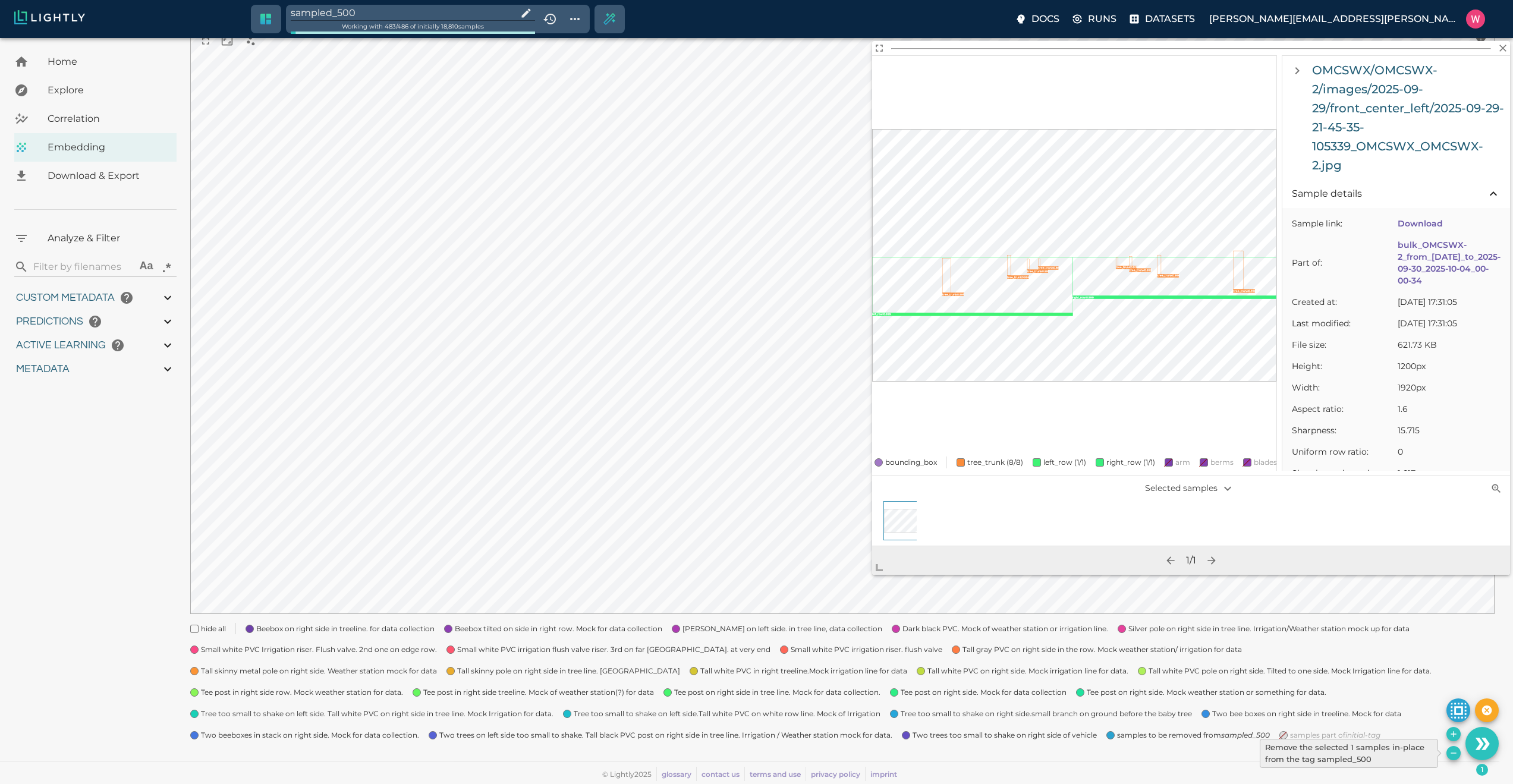
click at [1449, 751] on icon "Remove the selected 1 samples in-place from the tag sampled_500" at bounding box center [1454, 753] width 10 height 10
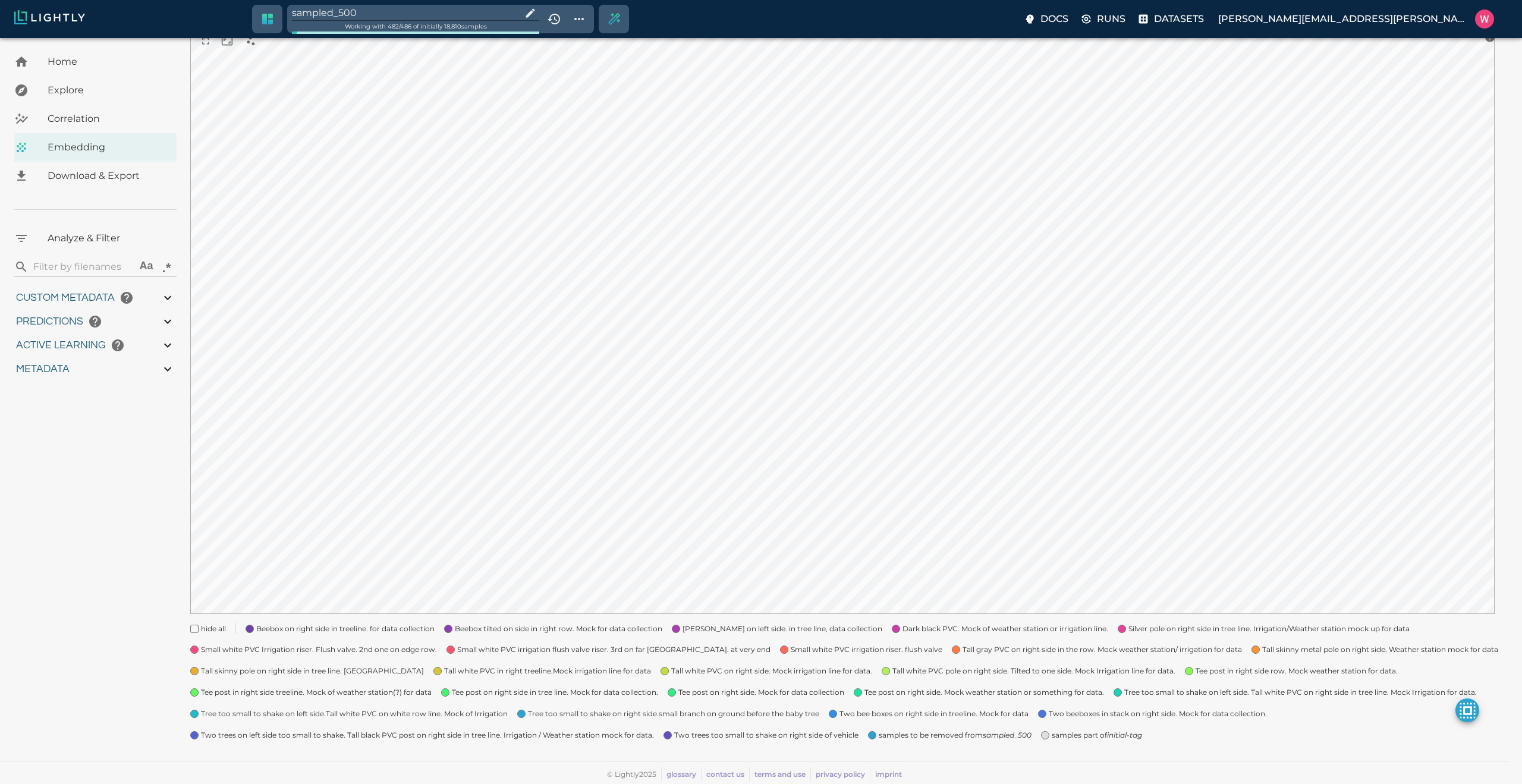
click at [437, 10] on input "sampled_500" at bounding box center [404, 13] width 225 height 16
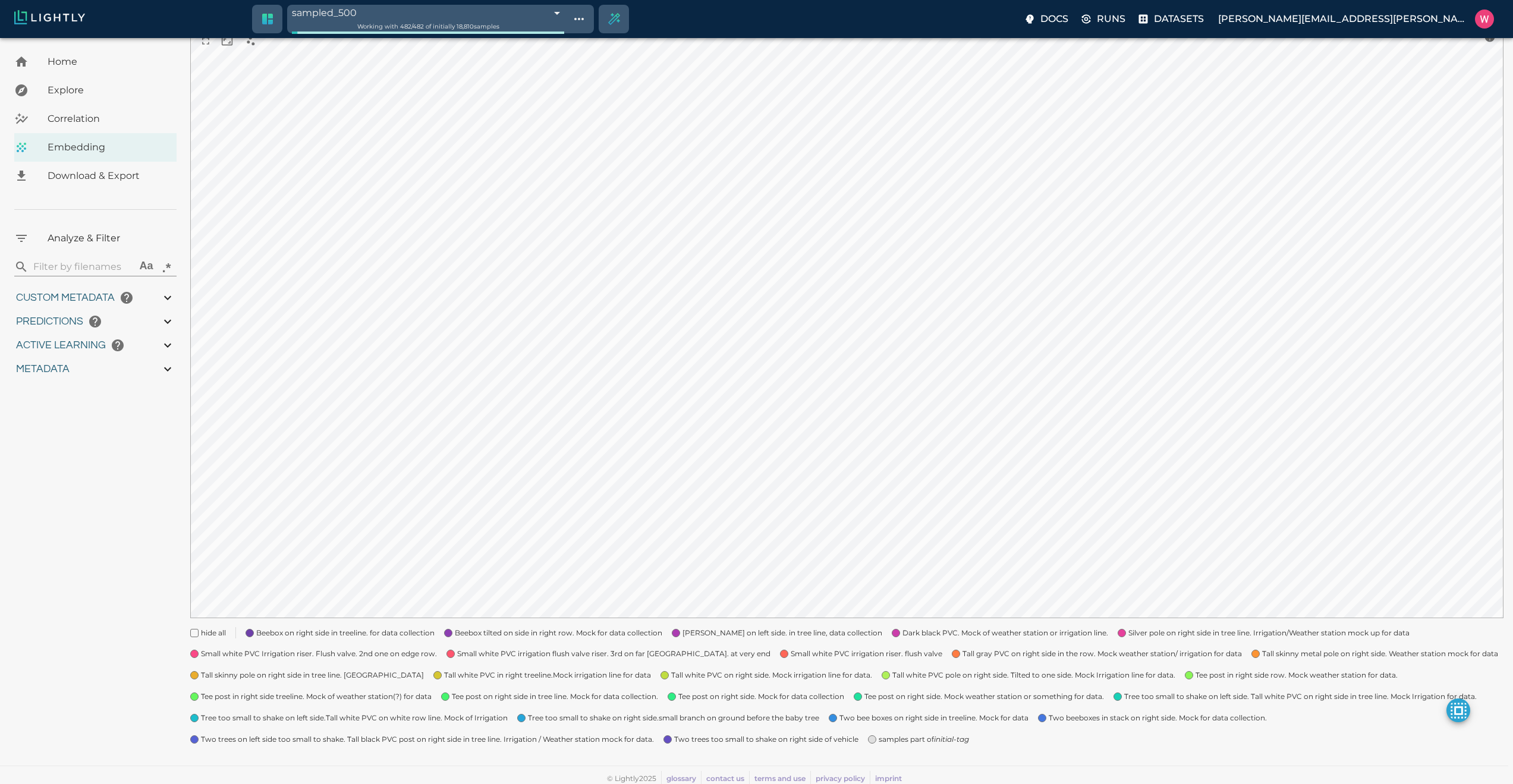
click at [941, 737] on icon "initial-tag" at bounding box center [951, 739] width 35 height 9
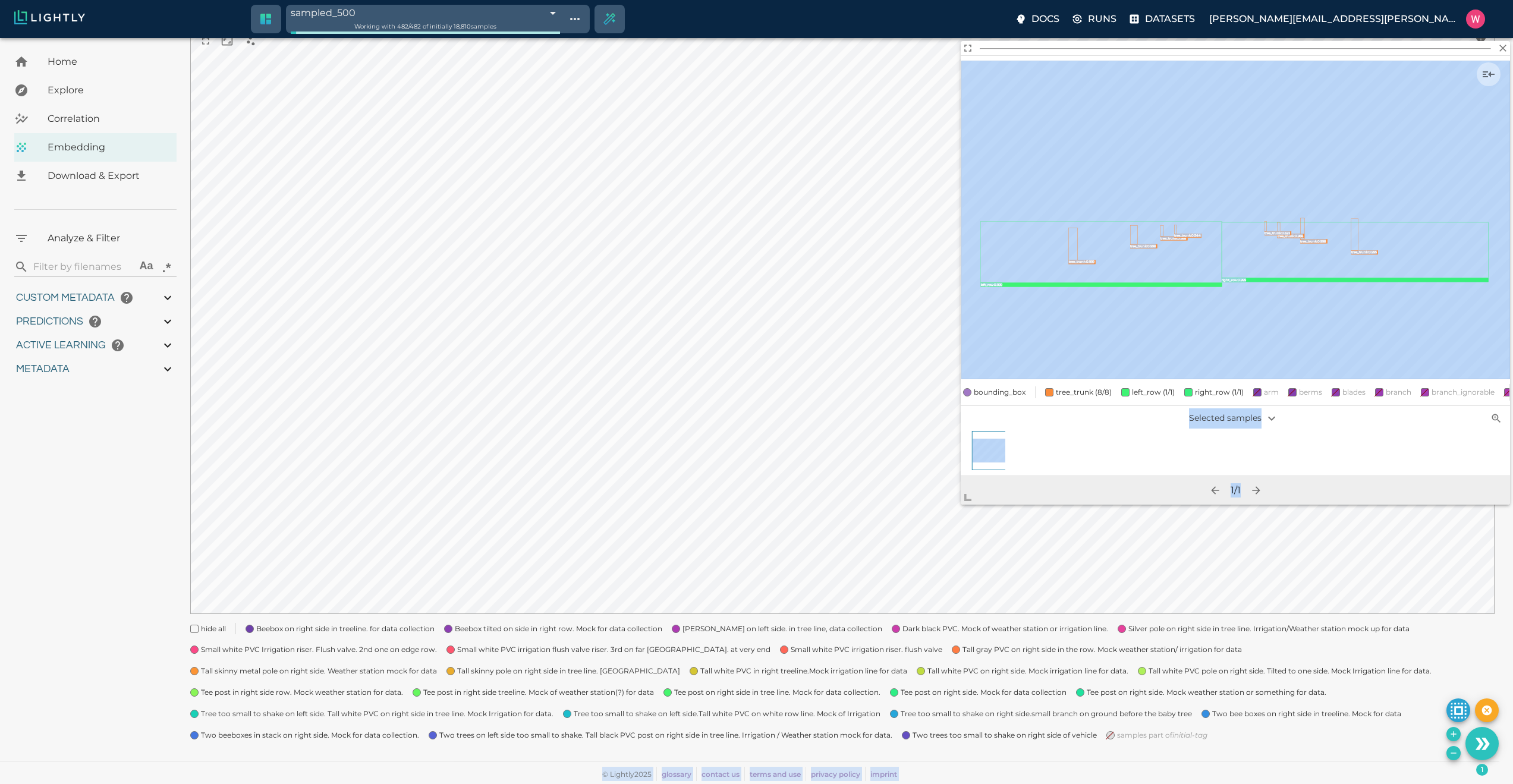
click at [936, 556] on body "sampled_500 68e0a909f874353347009d5e Working with 482 / 482 of initially 18,810…" at bounding box center [756, 343] width 1513 height 882
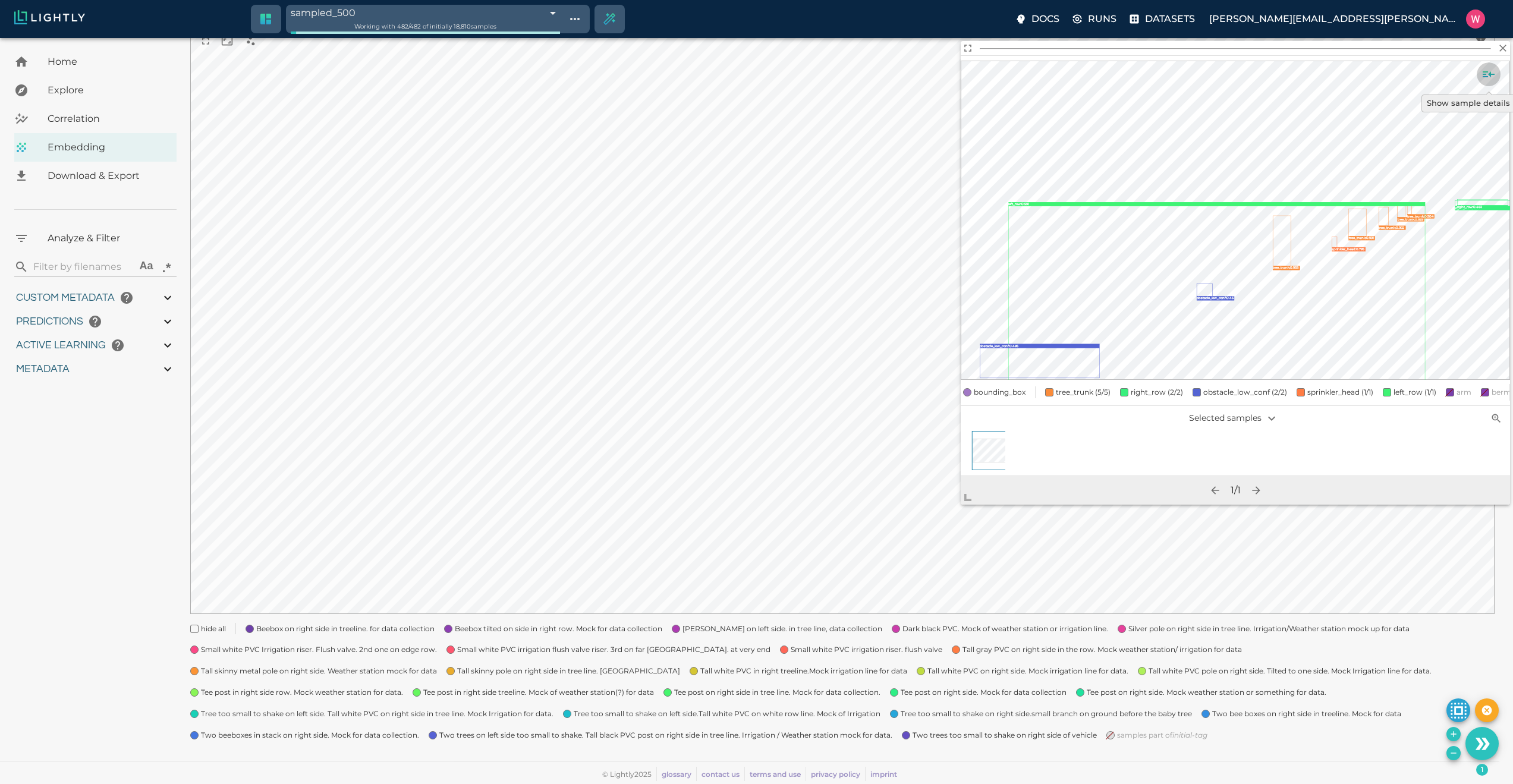
click at [1488, 72] on icon "Show sample details" at bounding box center [1489, 74] width 14 height 14
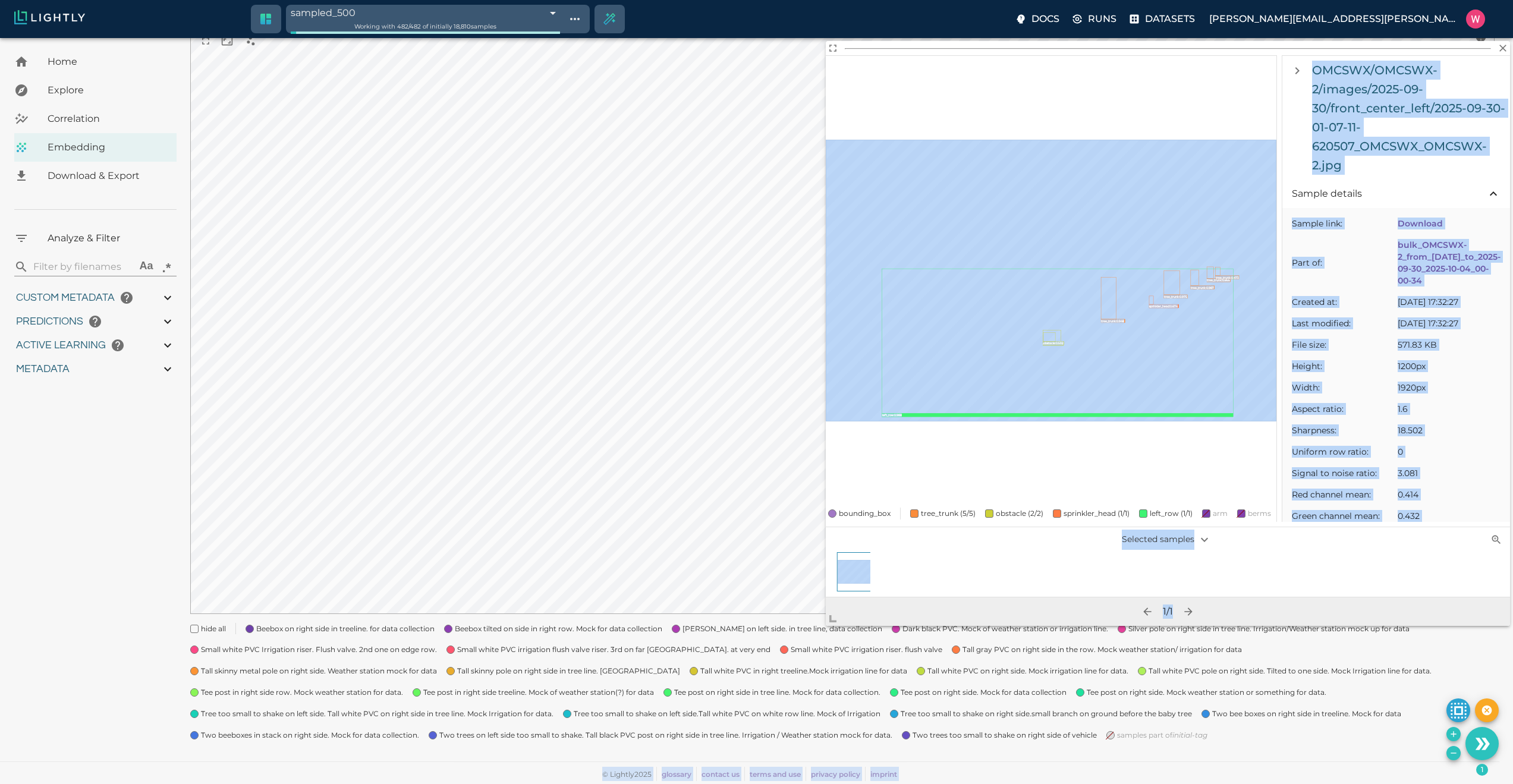
drag, startPoint x: 971, startPoint y: 489, endPoint x: 822, endPoint y: 620, distance: 198.4
click at [822, 620] on body "sampled_500 68e0a909f874353347009d5e Working with 482 / 482 of initially 18,810…" at bounding box center [756, 343] width 1513 height 882
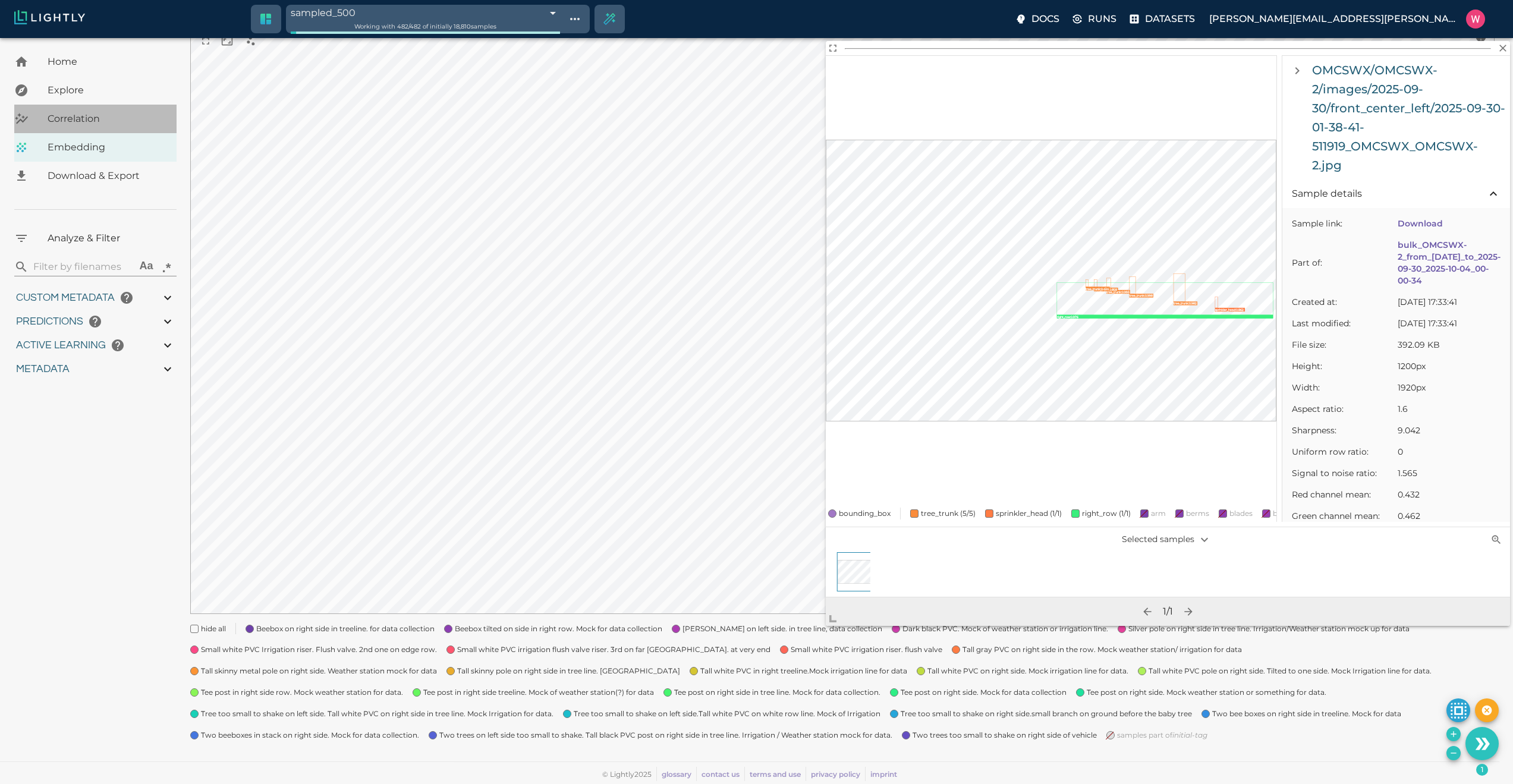
click at [89, 116] on span "Correlation" at bounding box center [107, 119] width 120 height 14
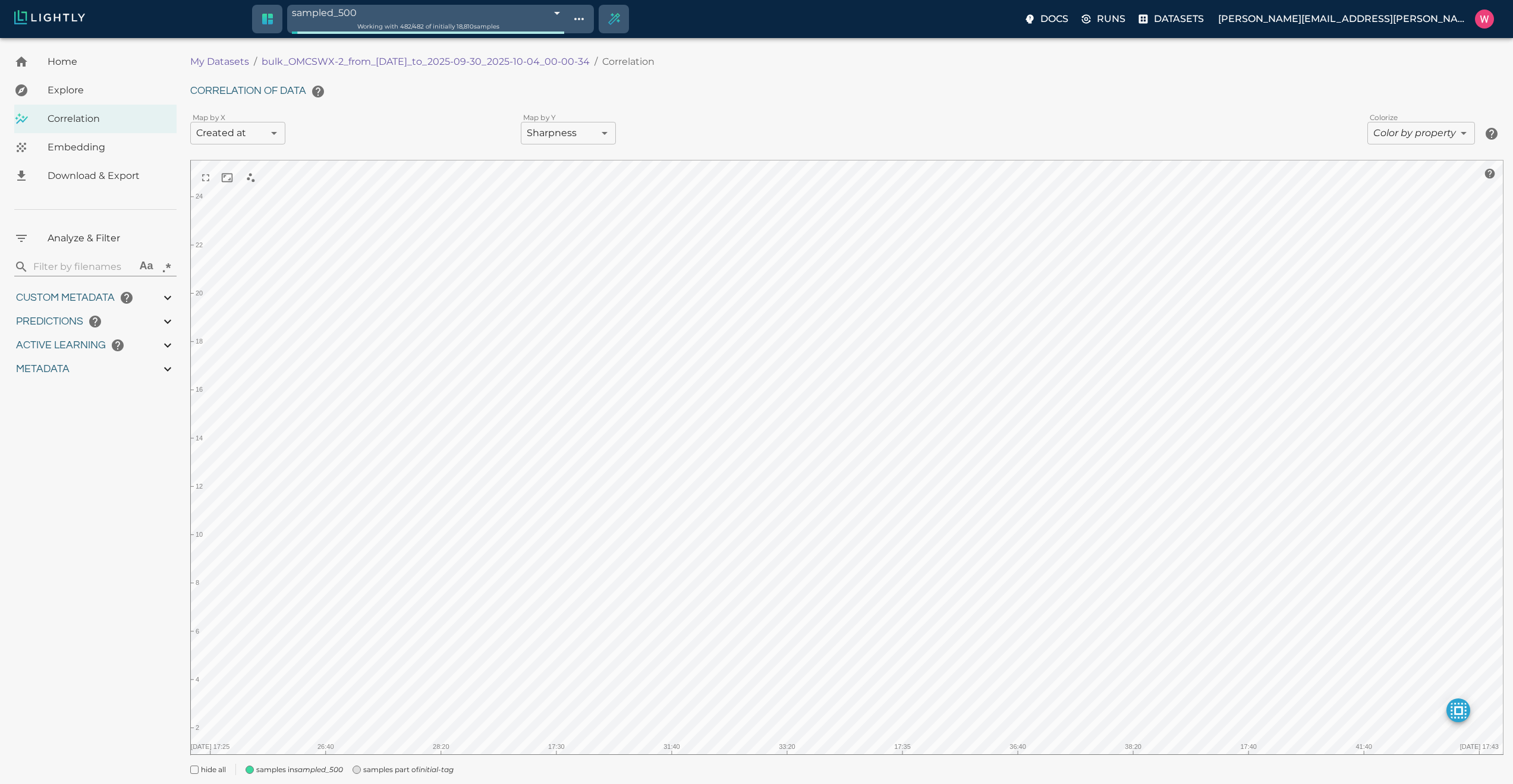
click at [265, 122] on body "sampled_500 68e0a909f874353347009d5e Working with 482 / 482 of initially 18,810…" at bounding box center [756, 427] width 1513 height 780
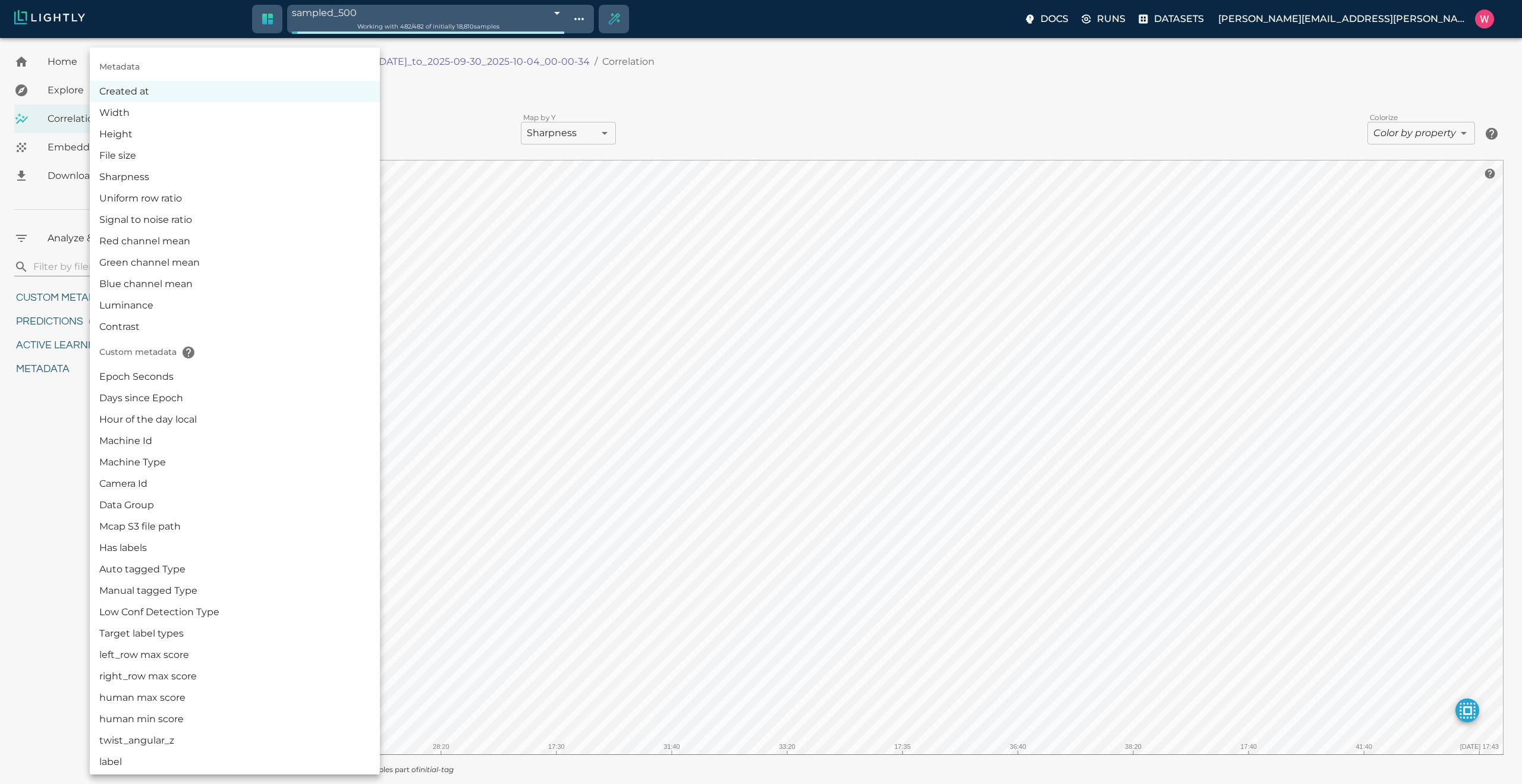
click at [220, 368] on li "Epoch Seconds" at bounding box center [234, 377] width 290 height 22
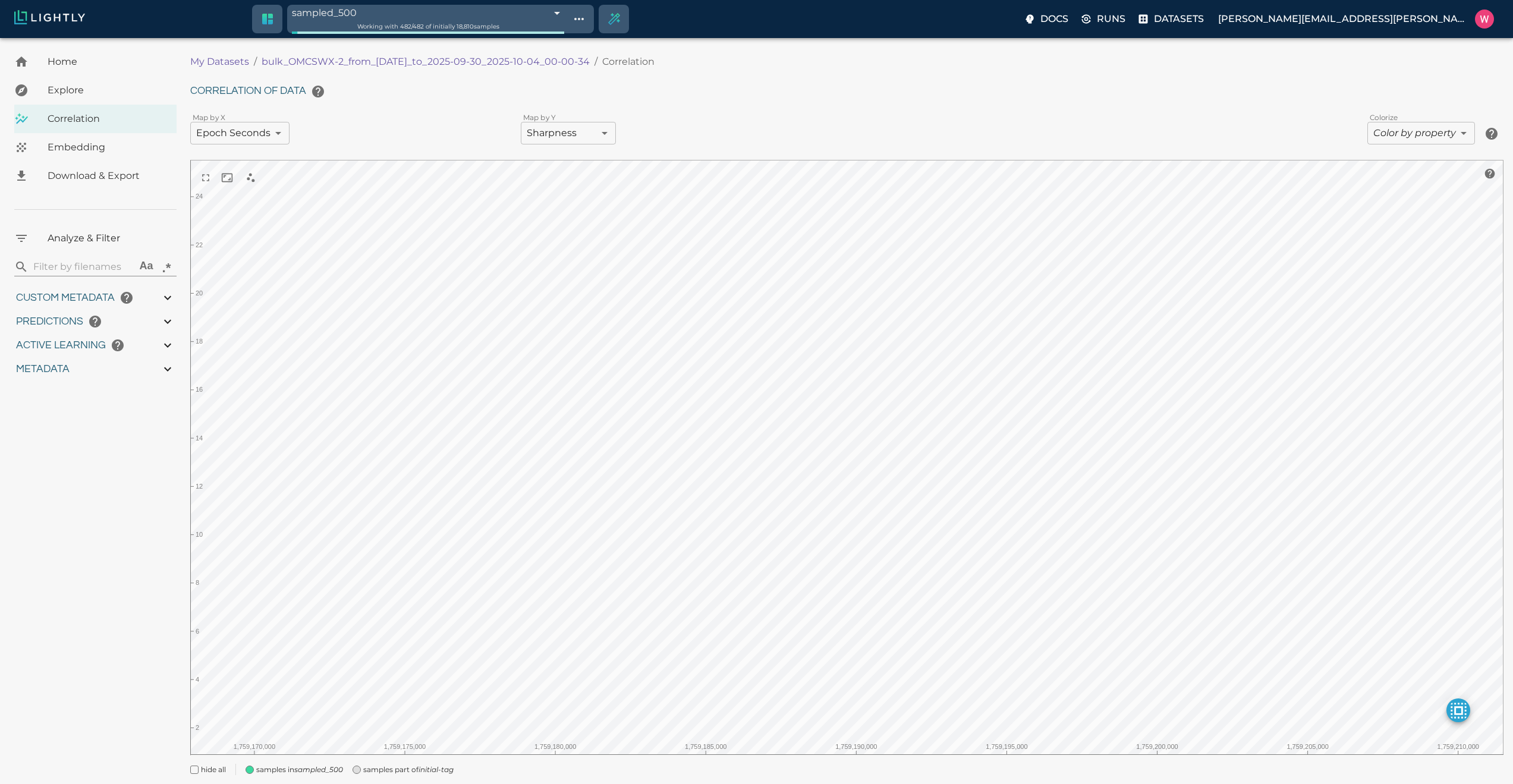
click at [542, 134] on body "sampled_500 68e0a909f874353347009d5e Working with 482 / 482 of initially 18,810…" at bounding box center [756, 427] width 1513 height 780
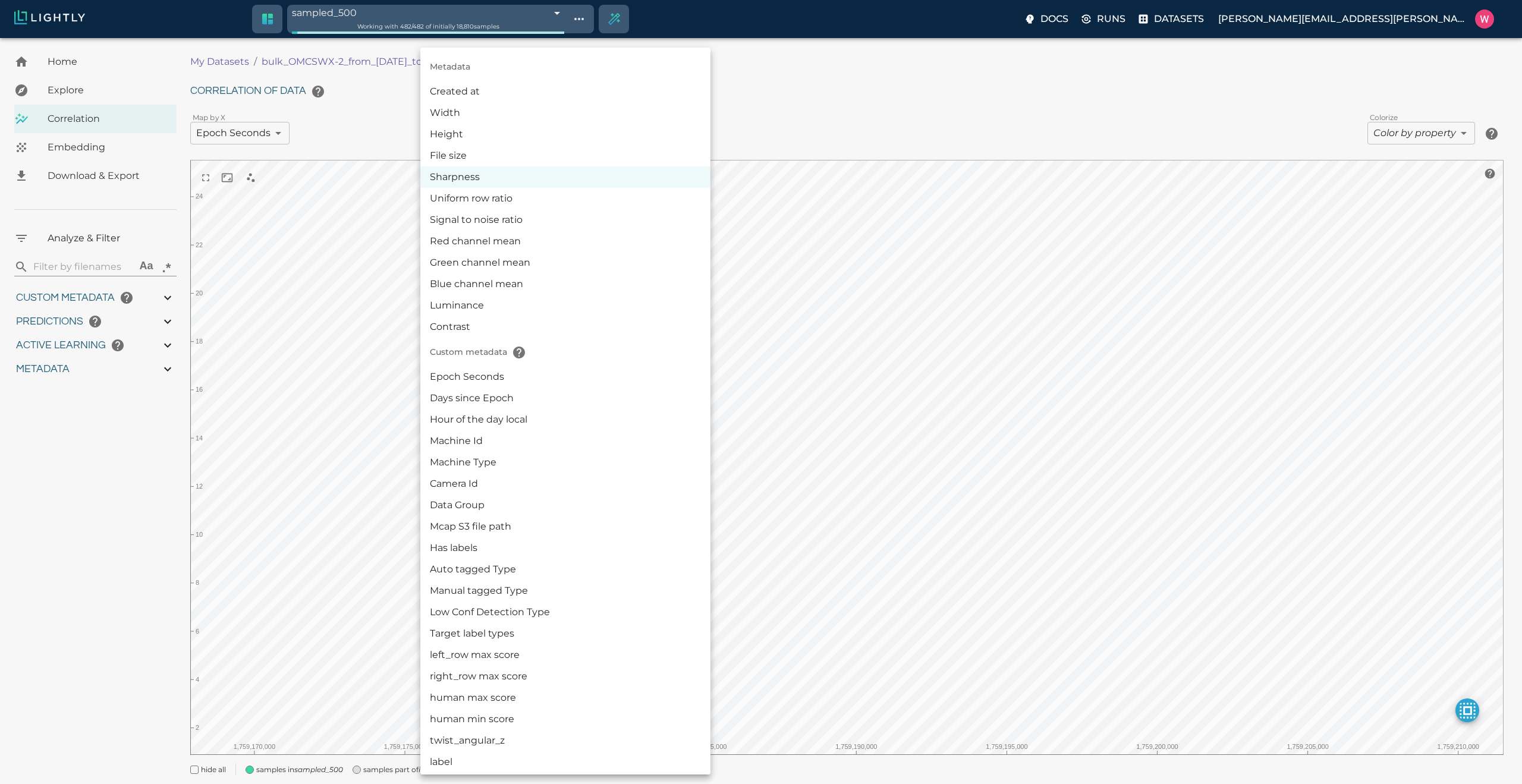
click at [507, 373] on li "Epoch Seconds" at bounding box center [565, 377] width 290 height 22
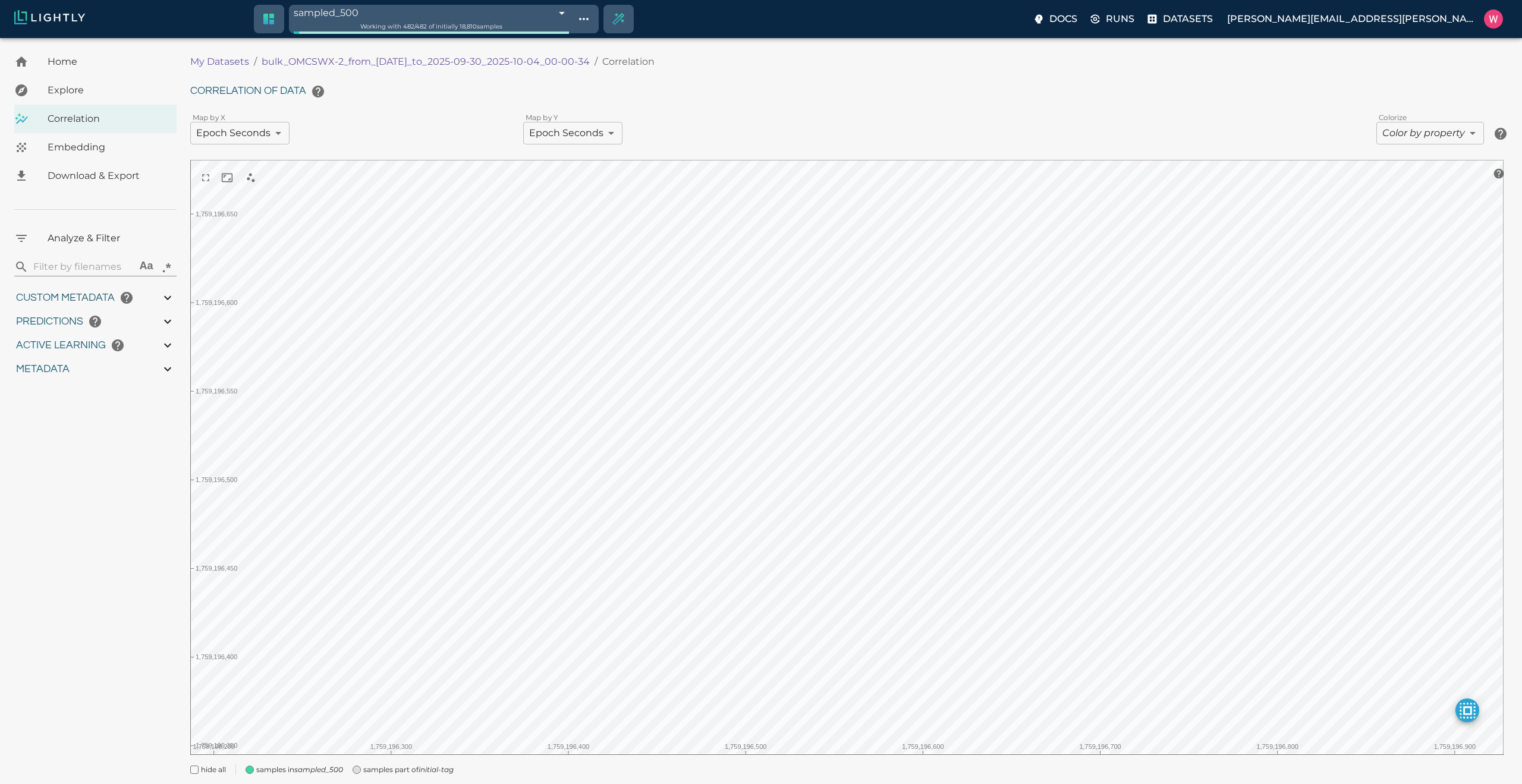
click at [1405, 137] on body "sampled_500 68e0a909f874353347009d5e Working with 482 / 482 of initially 18,810…" at bounding box center [761, 427] width 1522 height 780
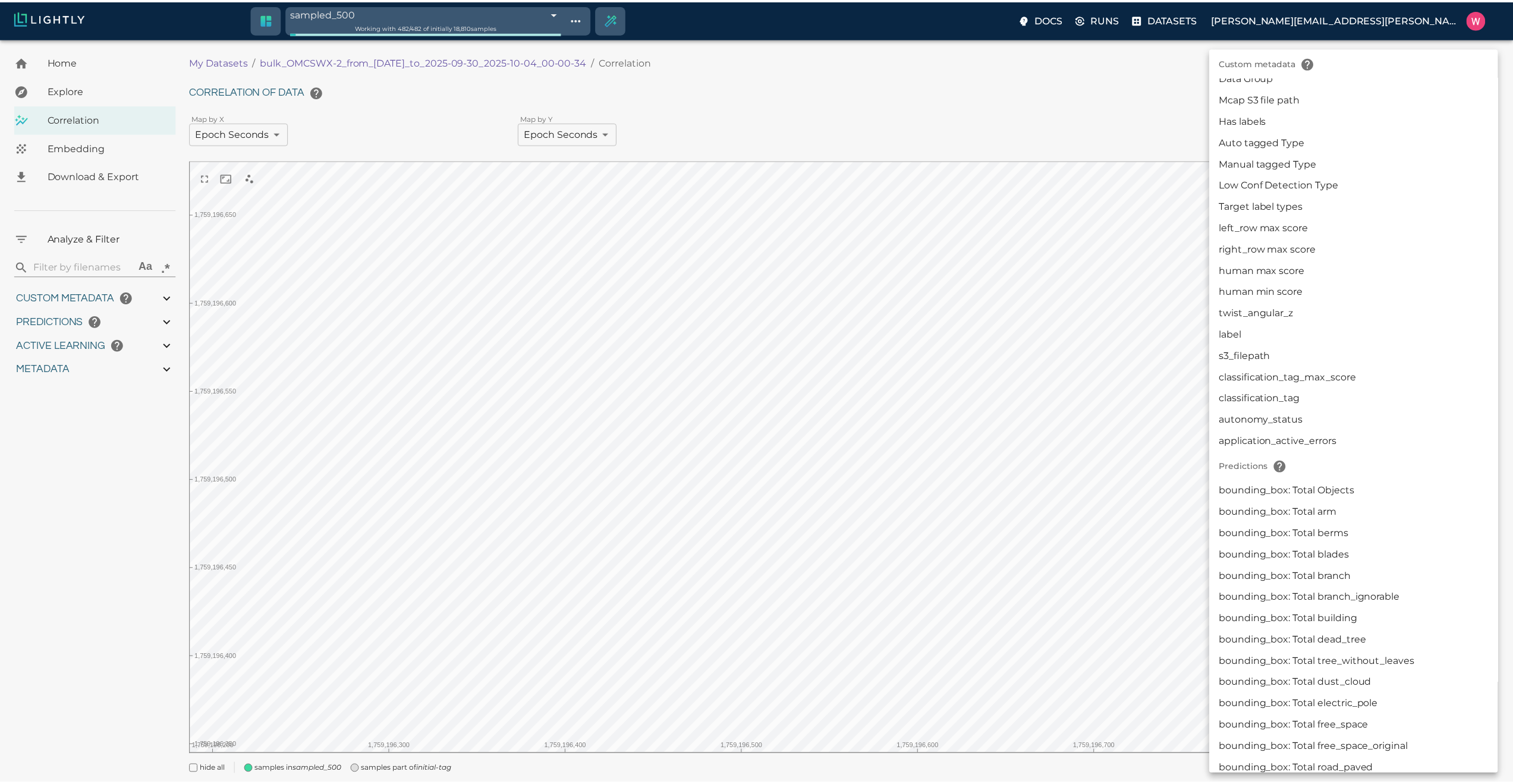
scroll to position [214, 0]
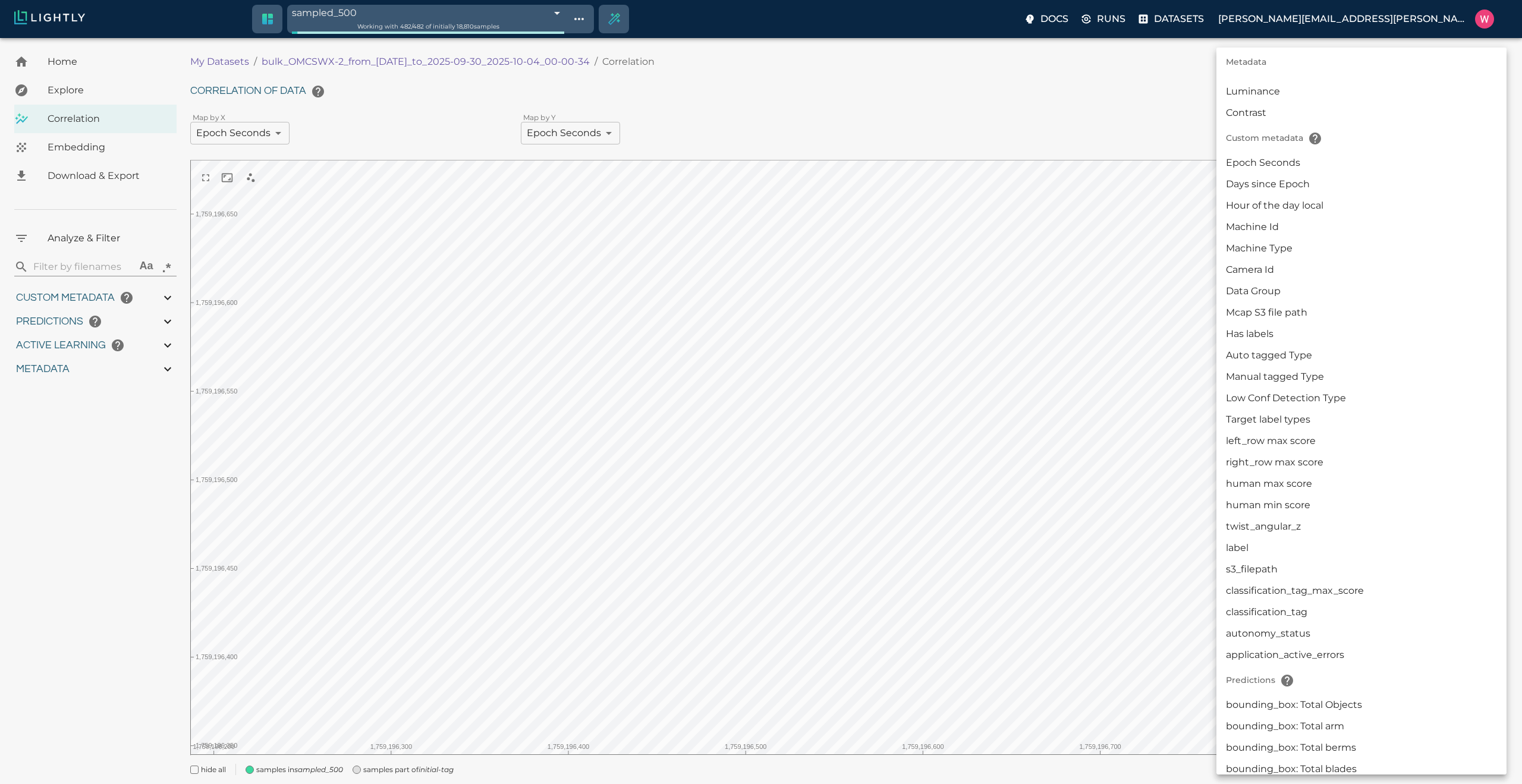
click at [1284, 369] on li "Manual tagged Type" at bounding box center [1361, 377] width 290 height 22
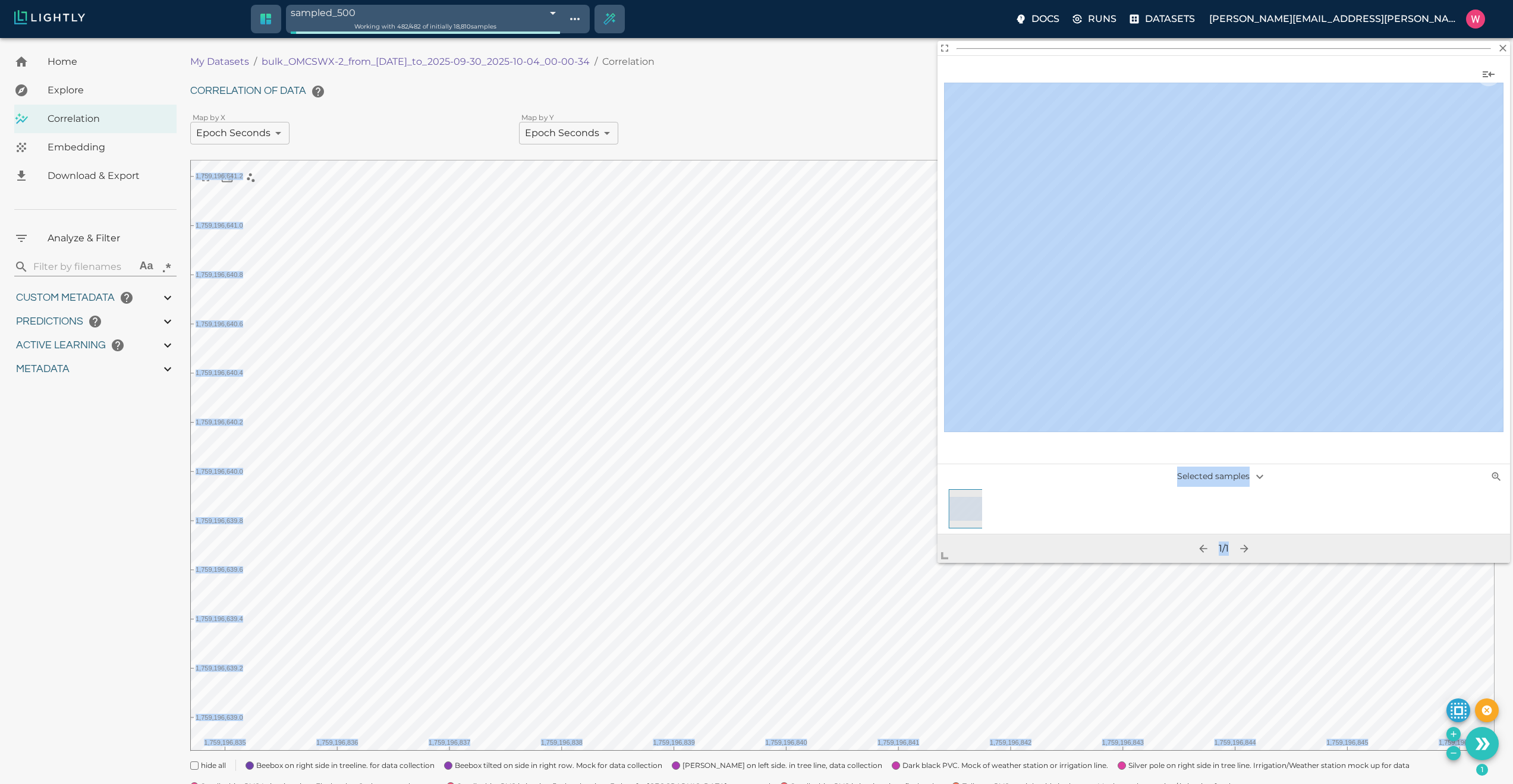
click at [906, 609] on body "sampled_500 68e0a909f874353347009d5e Working with 482 / 482 of initially 18,810…" at bounding box center [756, 479] width 1513 height 882
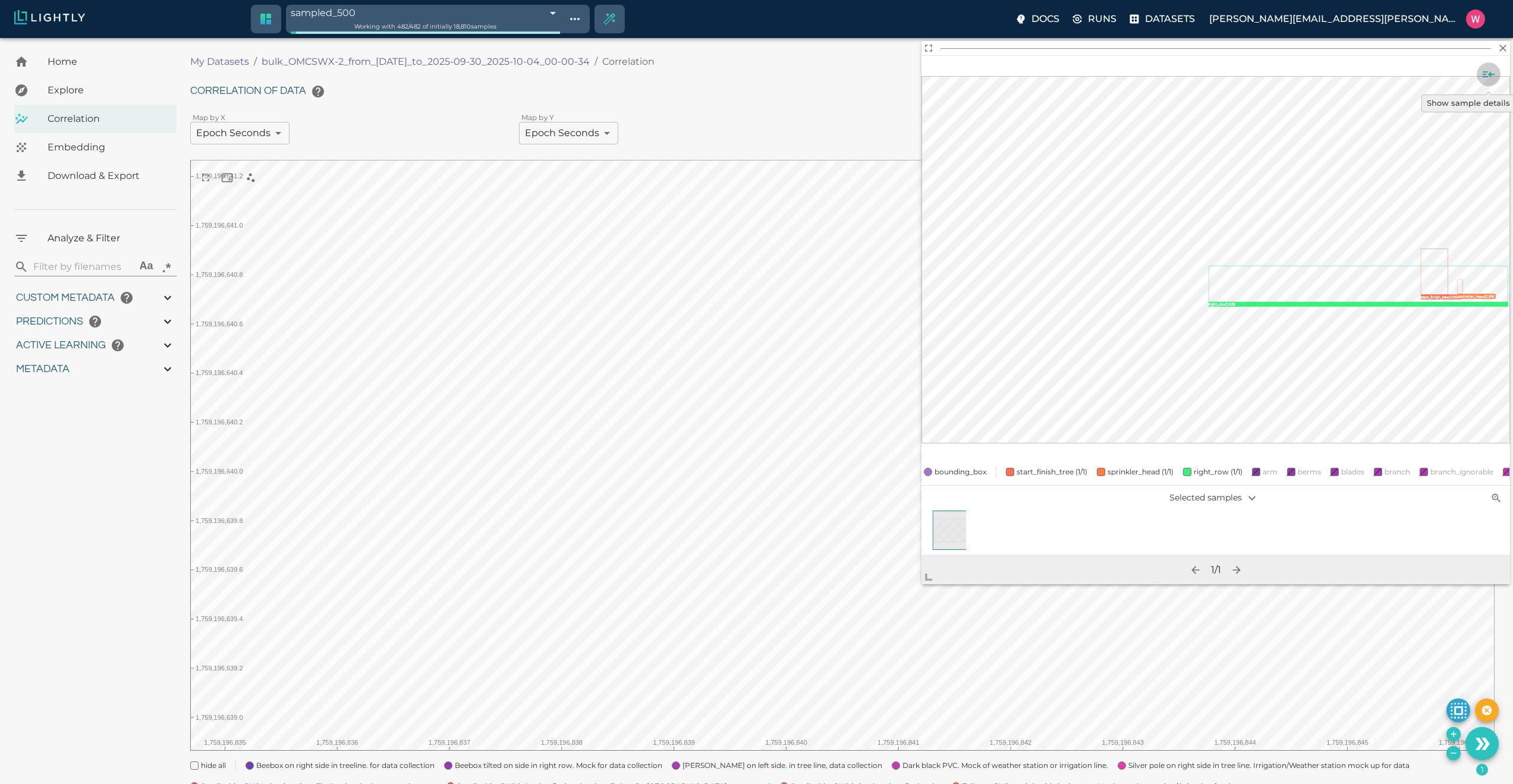
click at [1491, 74] on icon "Show sample details" at bounding box center [1489, 74] width 12 height 6
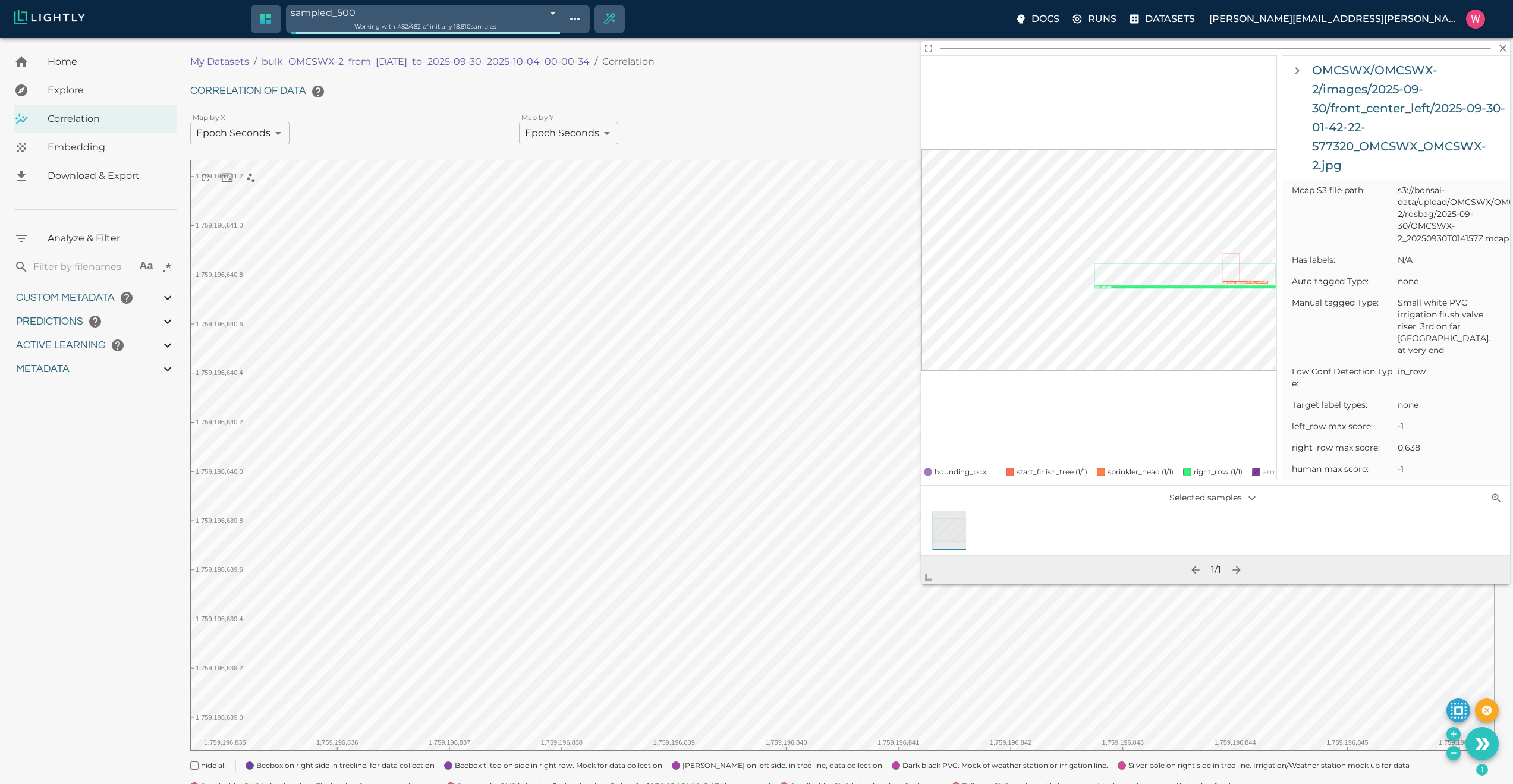
scroll to position [713, 0]
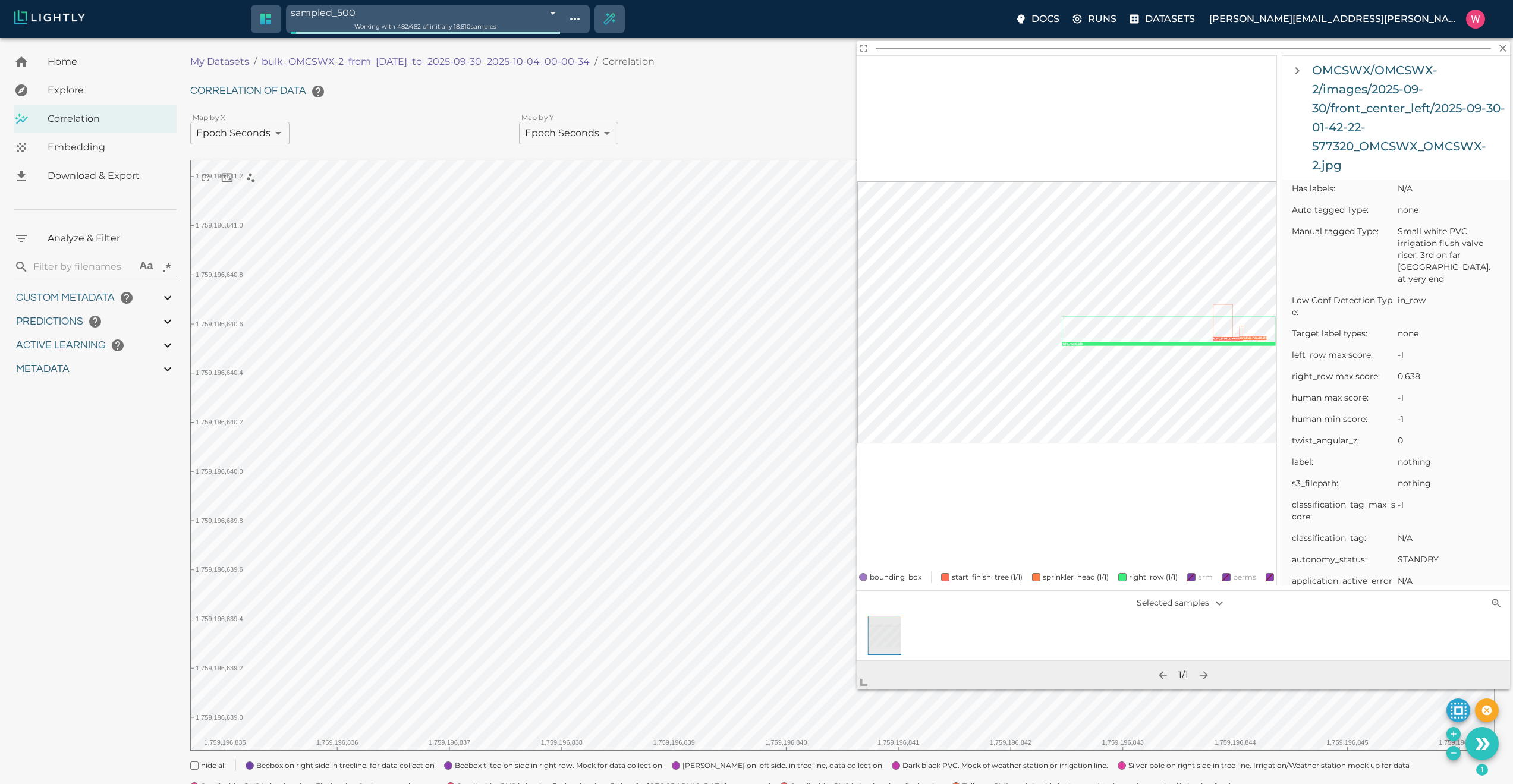
drag, startPoint x: 924, startPoint y: 574, endPoint x: 858, endPoint y: 680, distance: 124.9
click at [858, 680] on span at bounding box center [869, 678] width 24 height 24
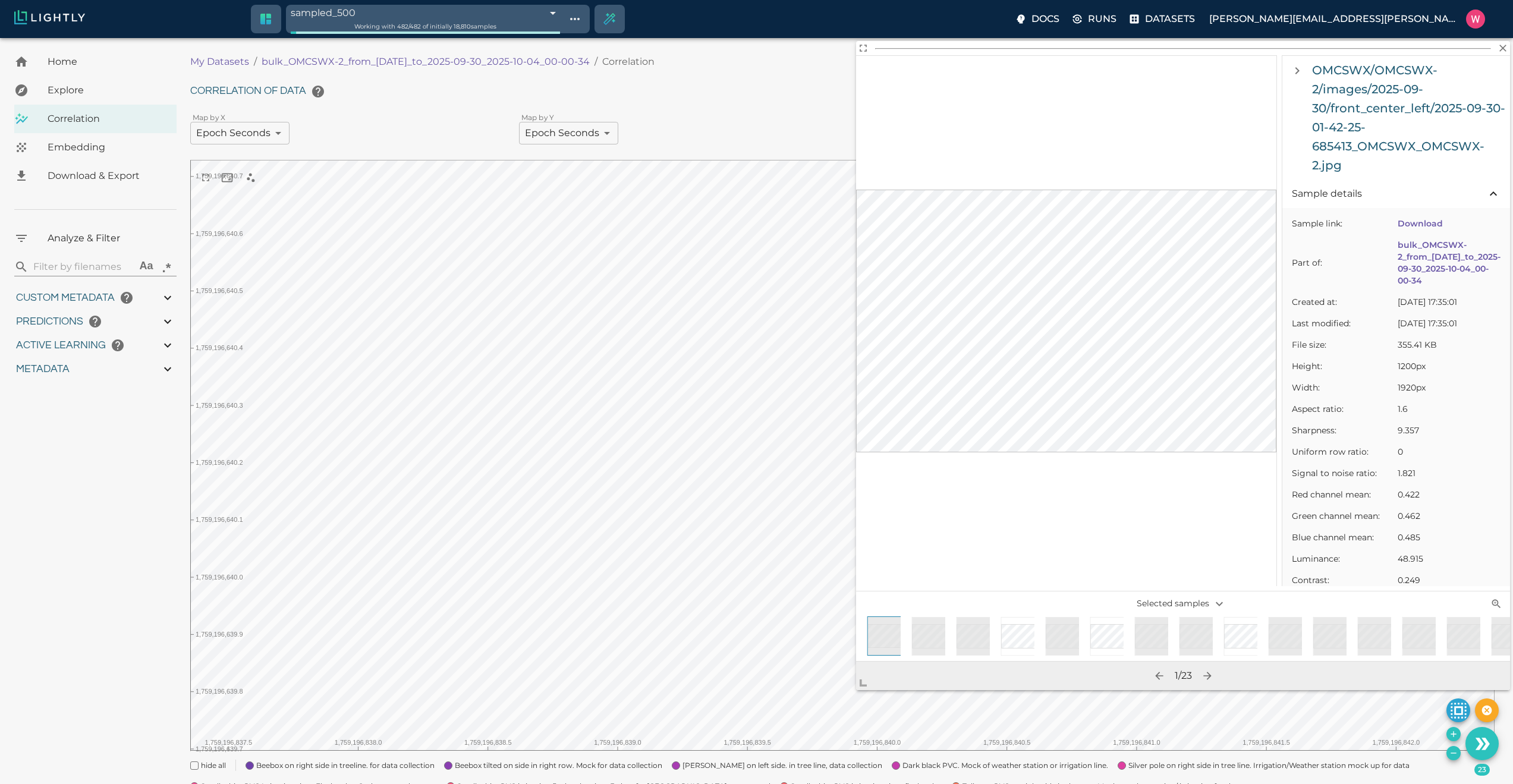
click at [1452, 755] on icon "Remove the selected 23 samples in-place from the tag sampled_500" at bounding box center [1454, 753] width 10 height 10
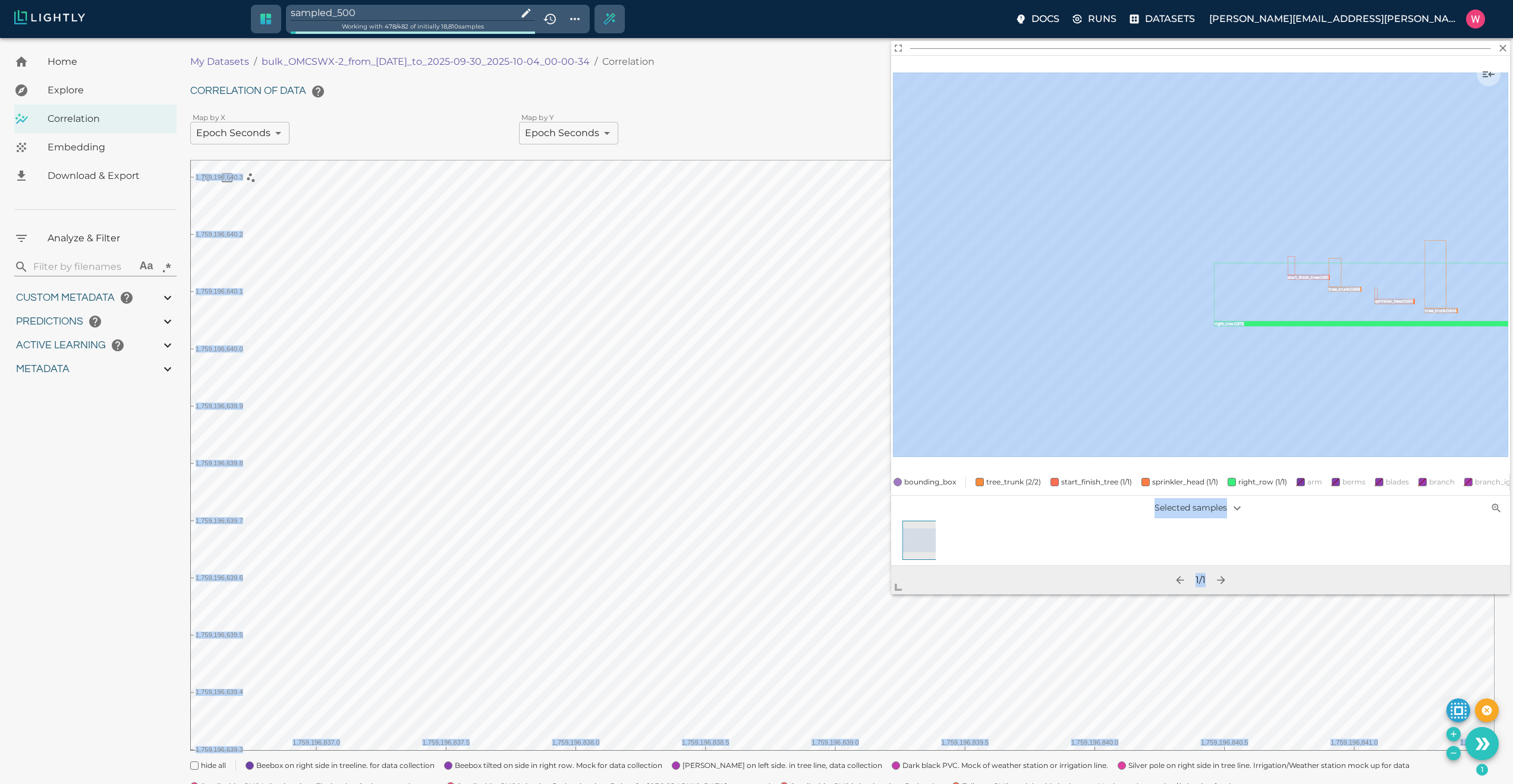
click at [847, 680] on body "sampled_500 Working with 478 / 482 of initially 18,810 samples Docs Runs Datase…" at bounding box center [756, 490] width 1513 height 904
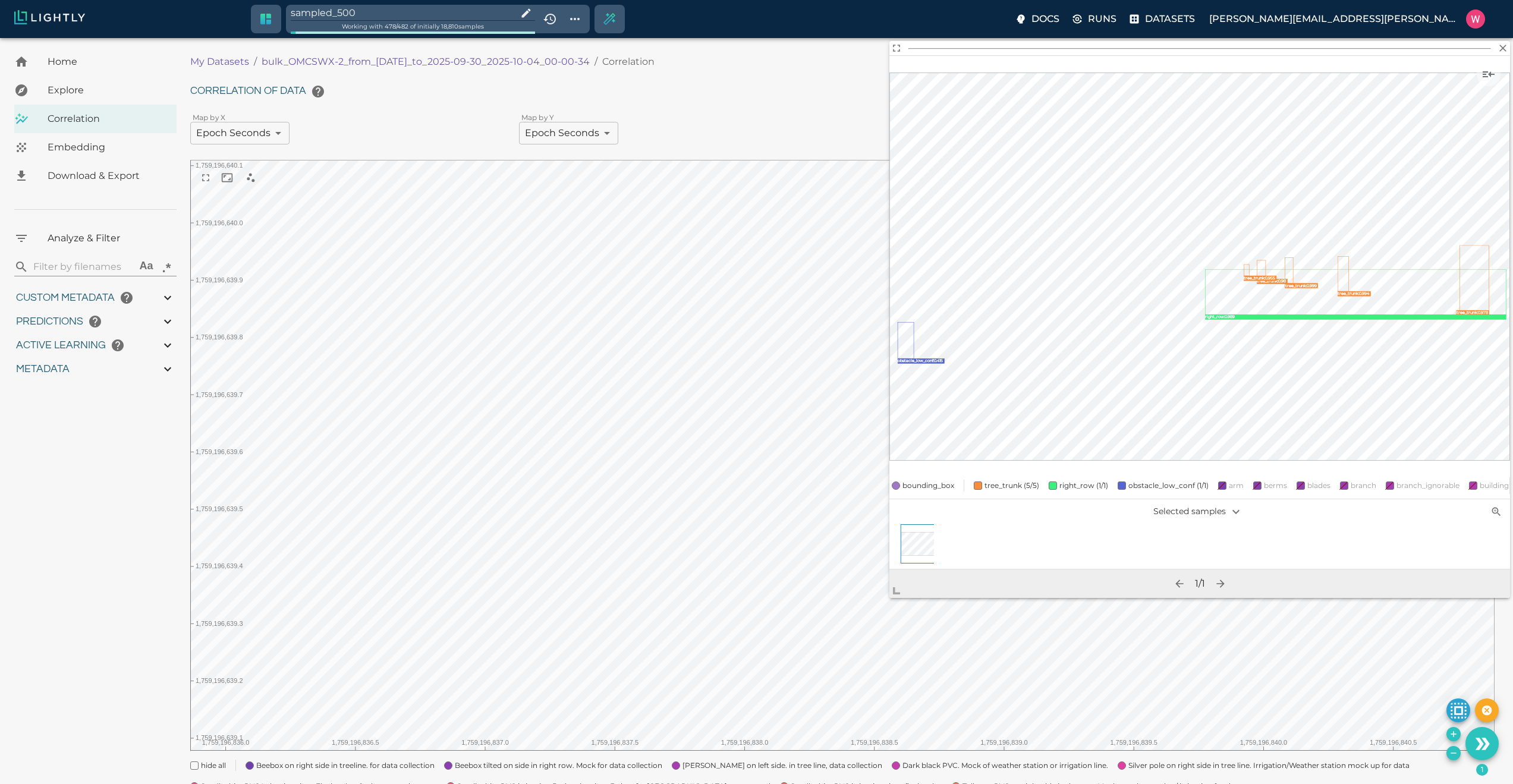
click at [1455, 755] on icon "Remove the selected 1 samples in-place from the tag sampled_500" at bounding box center [1454, 753] width 10 height 10
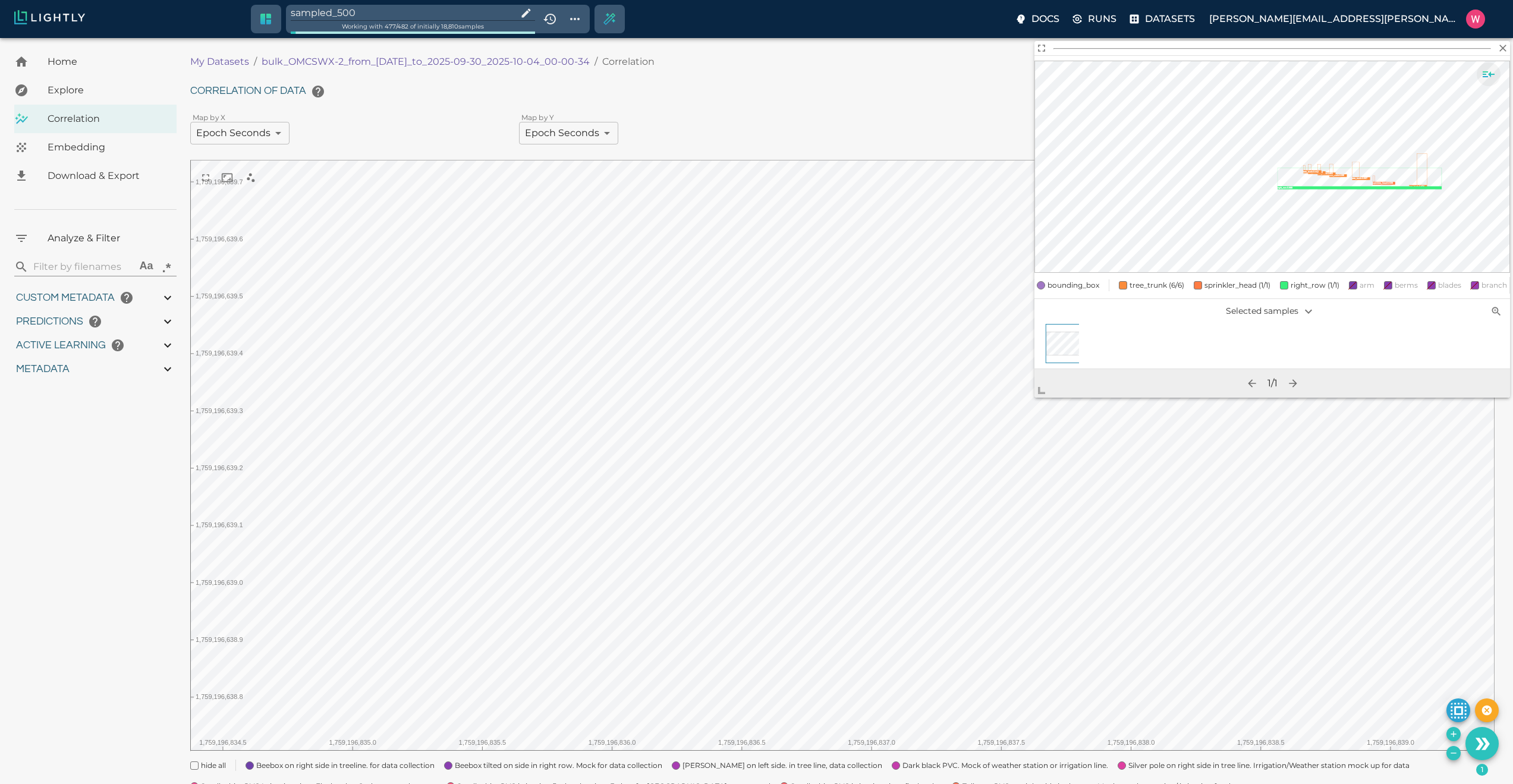
click at [1487, 74] on icon "Show sample details" at bounding box center [1489, 74] width 14 height 14
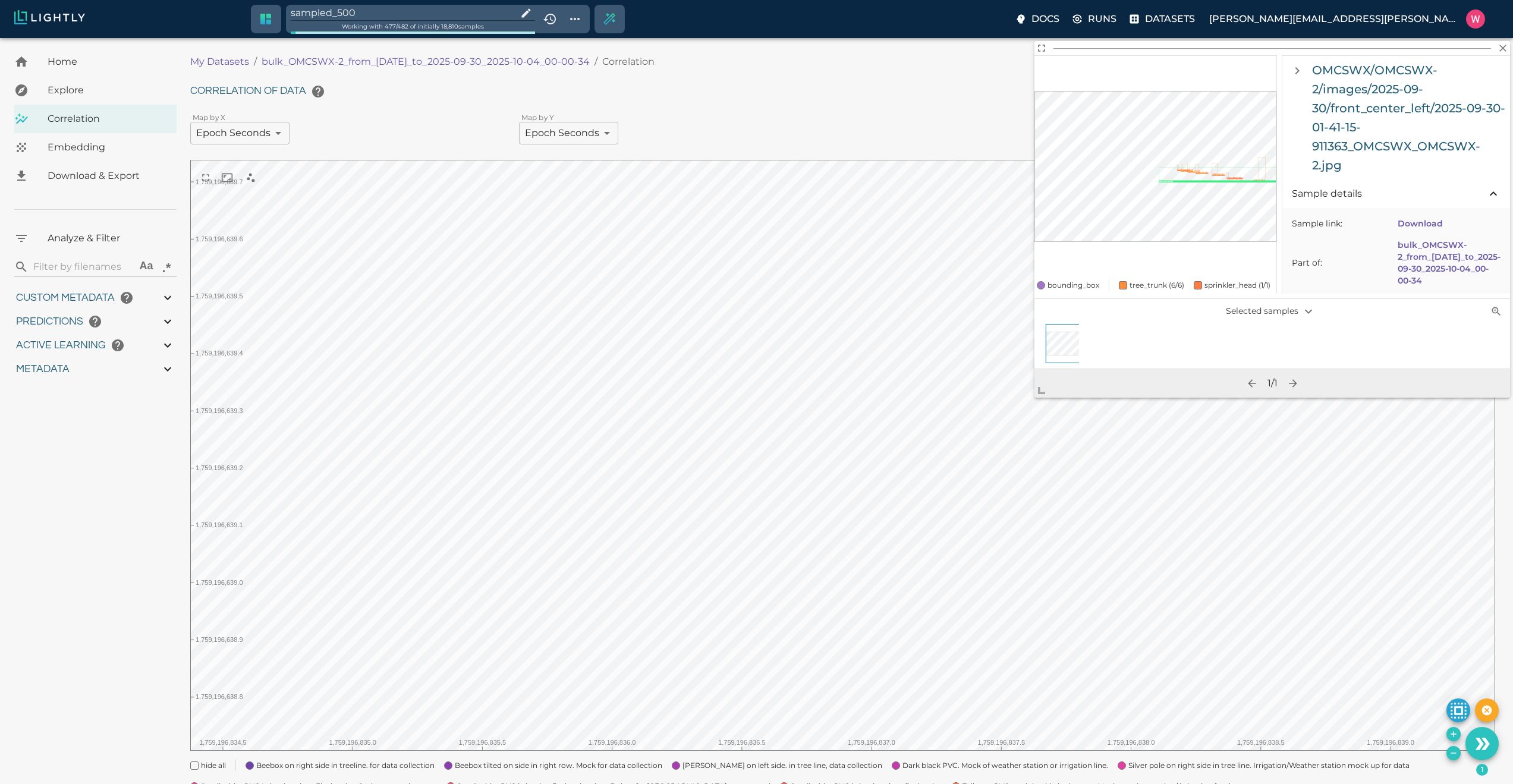
scroll to position [285, 0]
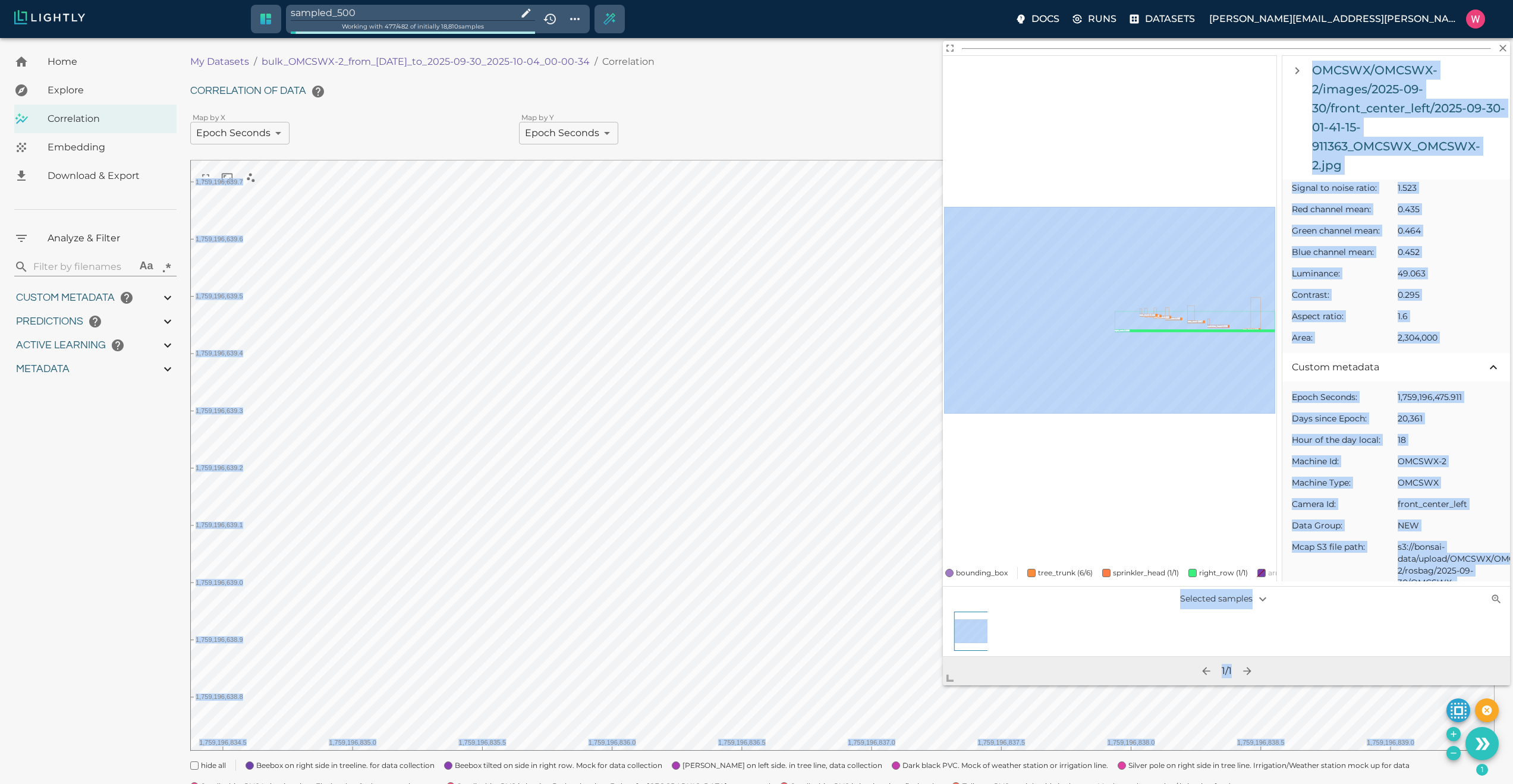
click at [945, 687] on body "sampled_500 Working with 477 / 482 of initially 18,810 samples Docs Runs Datase…" at bounding box center [756, 490] width 1513 height 904
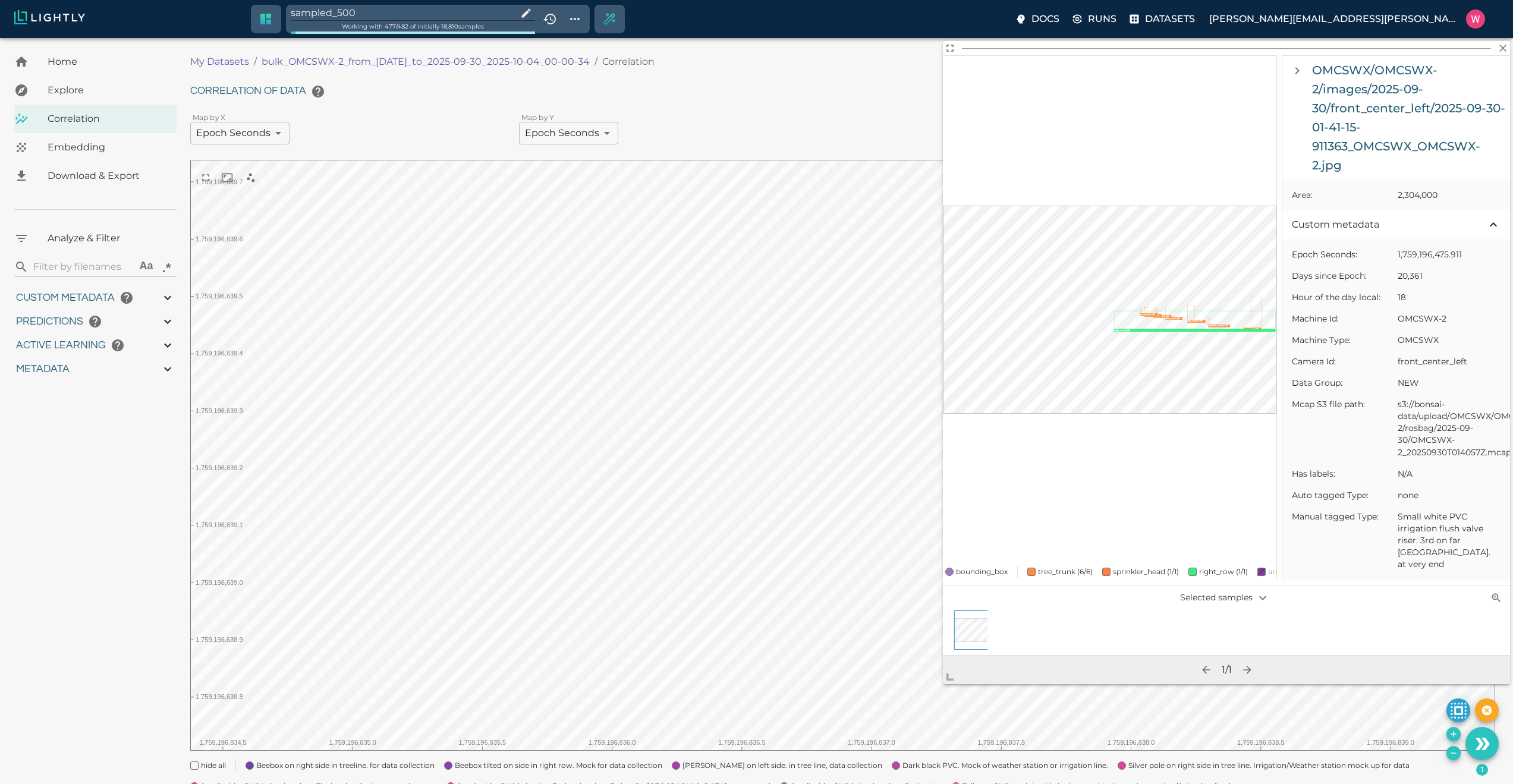
scroll to position [499, 0]
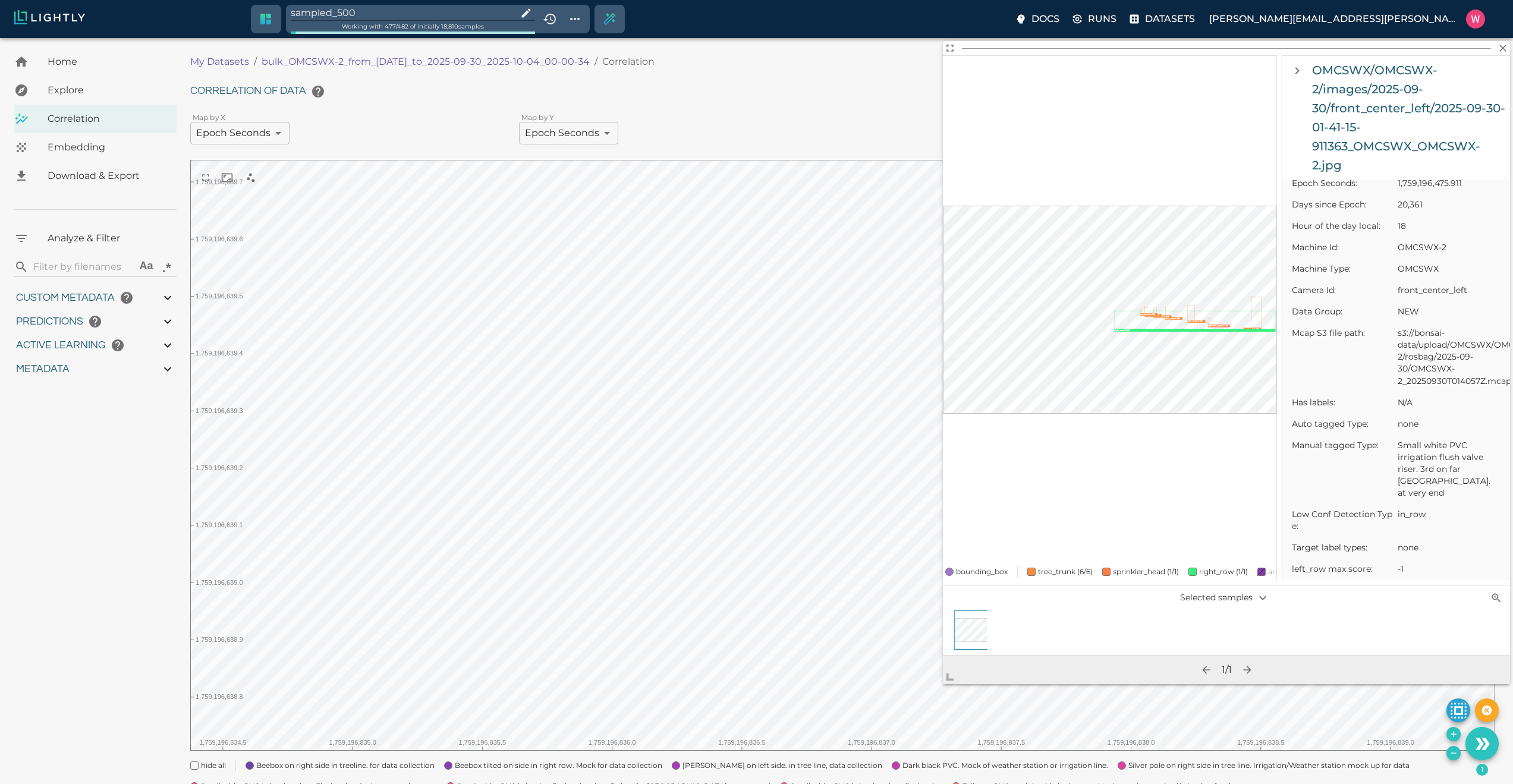
drag, startPoint x: 955, startPoint y: 536, endPoint x: 975, endPoint y: 413, distance: 124.6
click at [975, 415] on div "sprinkler_head : 0.538 tree_trunk : 0.997 tree_trunk : 0.991 tree_trunk : 0.976…" at bounding box center [1109, 309] width 333 height 507
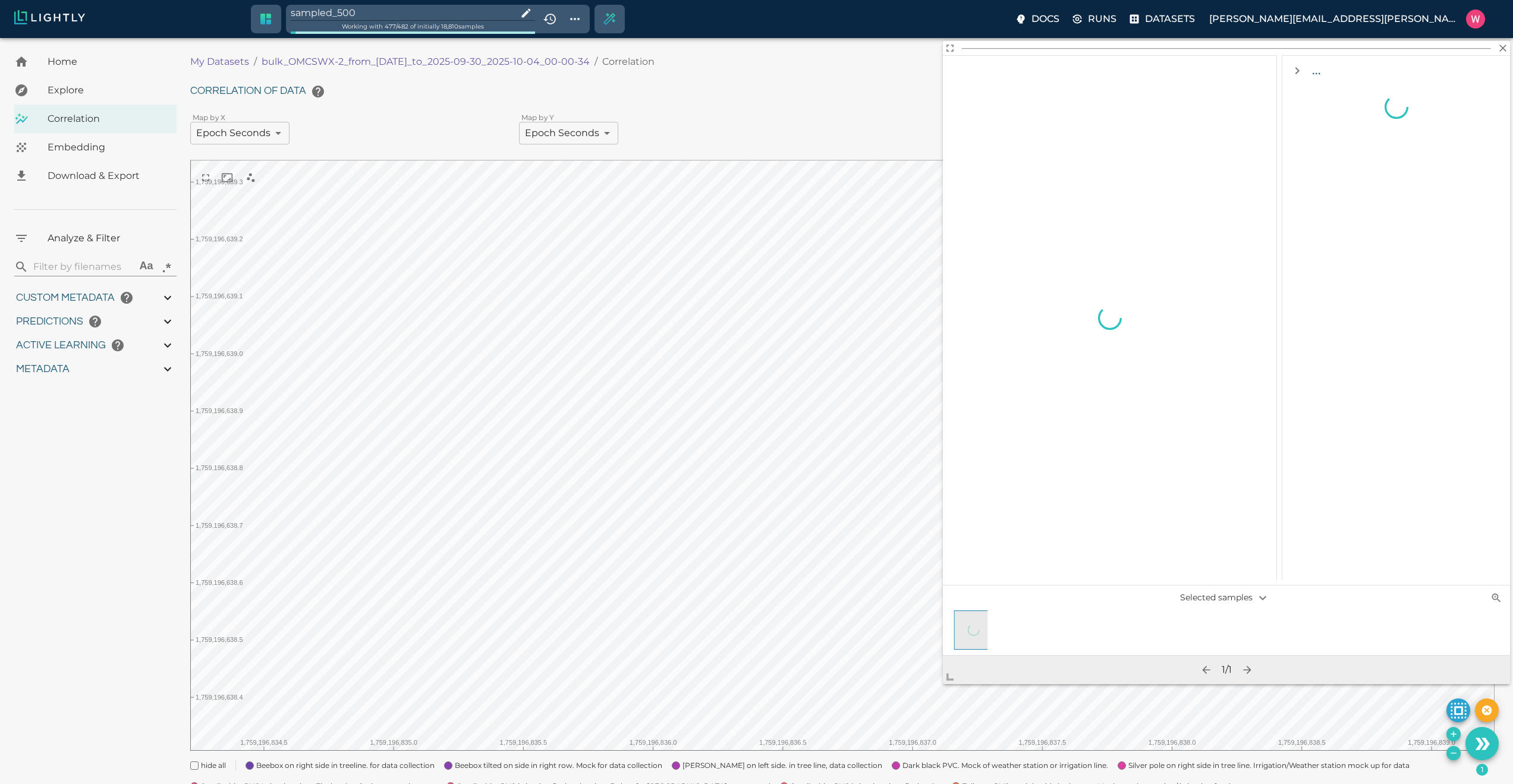
scroll to position [0, 0]
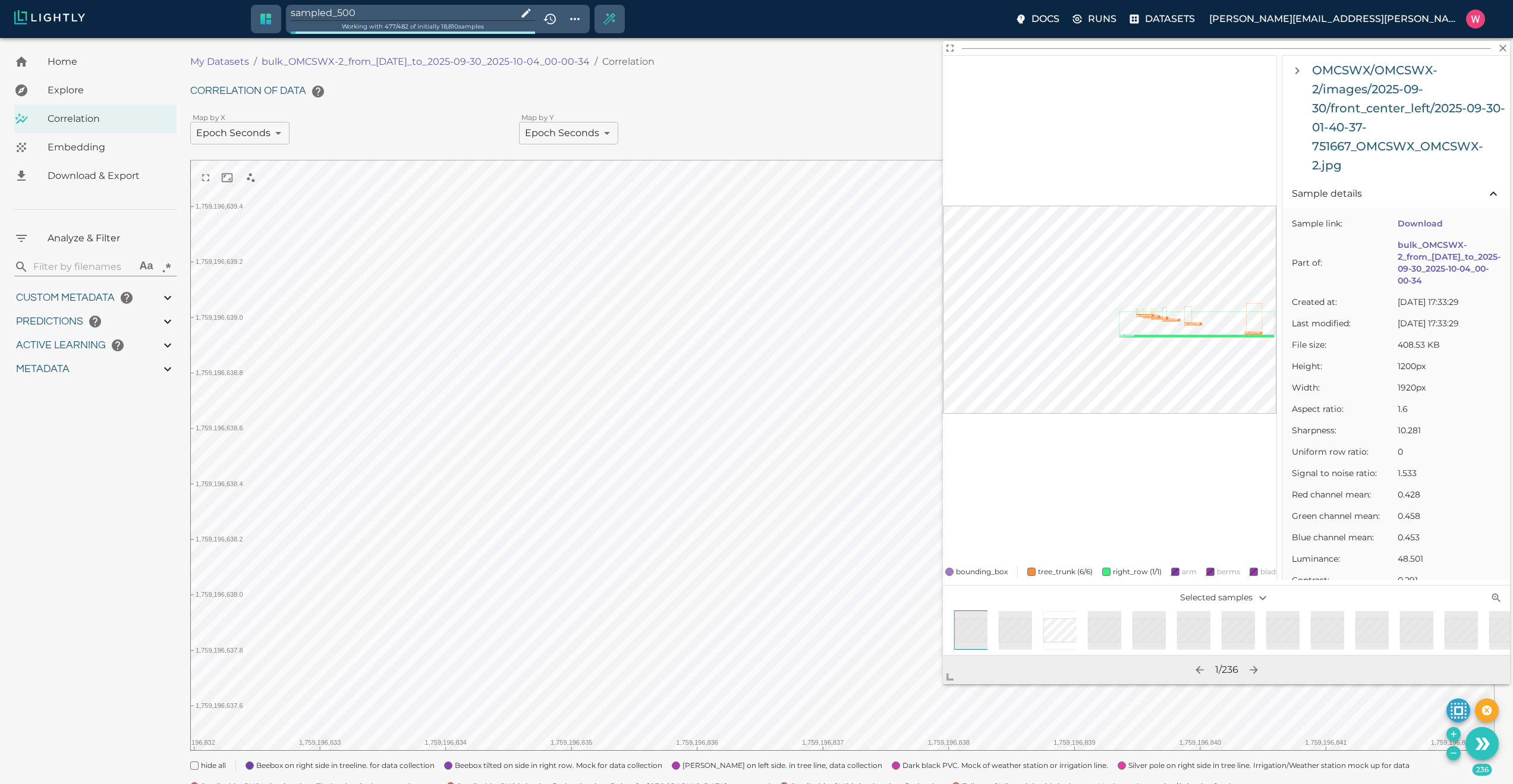
click at [1449, 749] on icon "Remove the selected 236 samples in-place from the tag sampled_500" at bounding box center [1454, 753] width 10 height 10
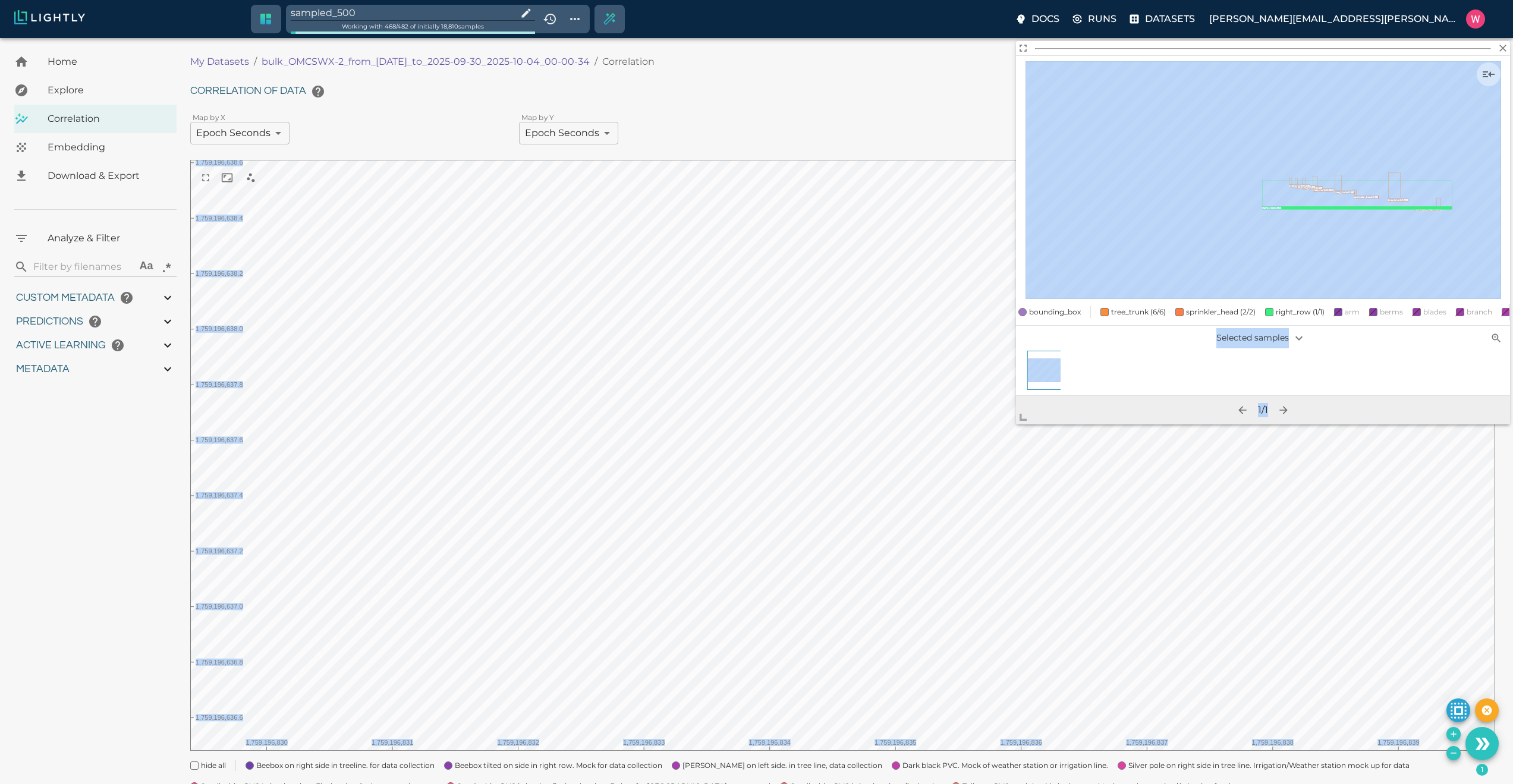
click at [872, 617] on body "sampled_500 Working with 468 / 482 of initially 18,810 samples Docs Runs Datase…" at bounding box center [756, 490] width 1513 height 904
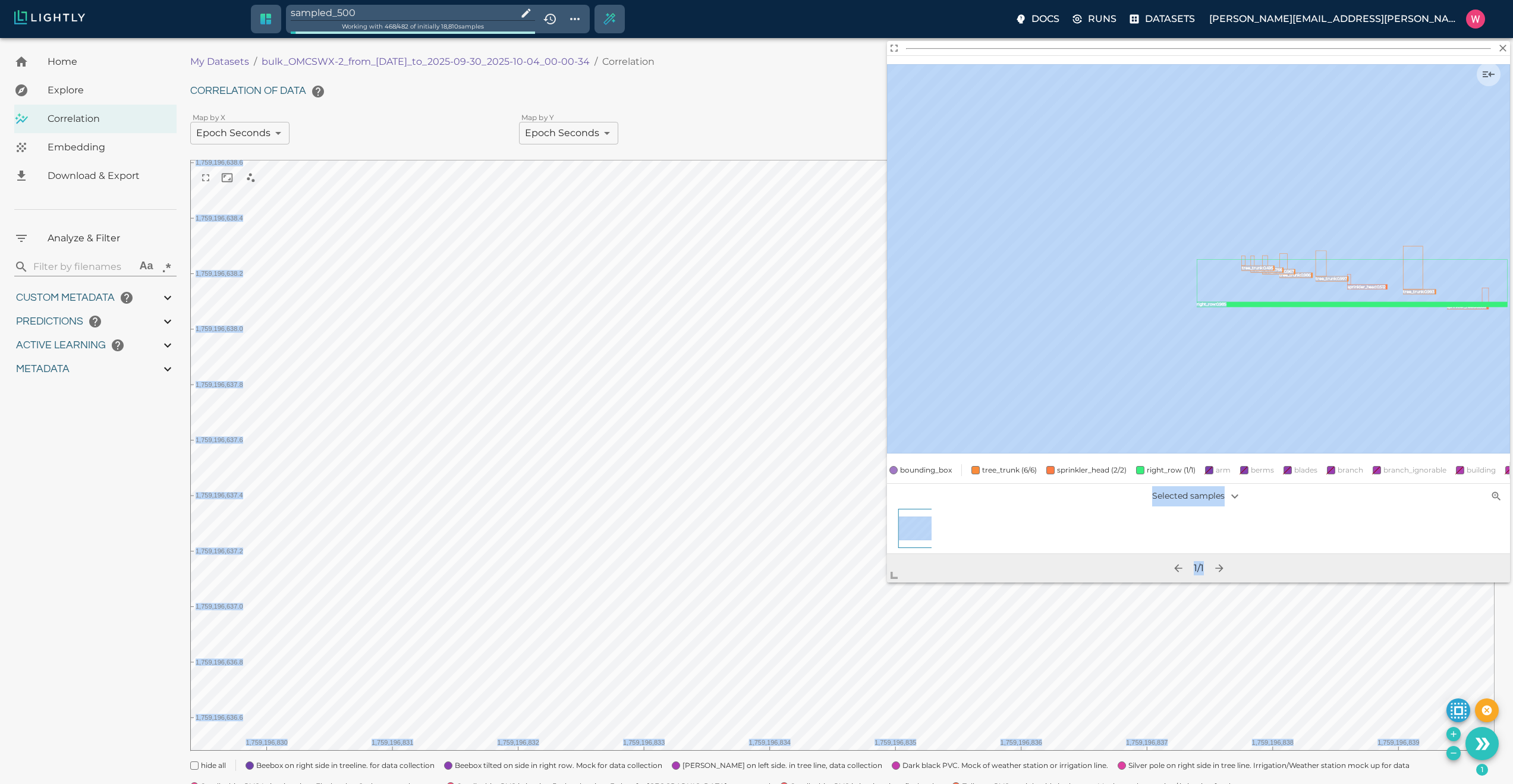
drag, startPoint x: 986, startPoint y: 472, endPoint x: 760, endPoint y: 752, distance: 359.8
click at [760, 752] on body "sampled_500 Working with 468 / 482 of initially 18,810 samples Docs Runs Datase…" at bounding box center [756, 490] width 1513 height 904
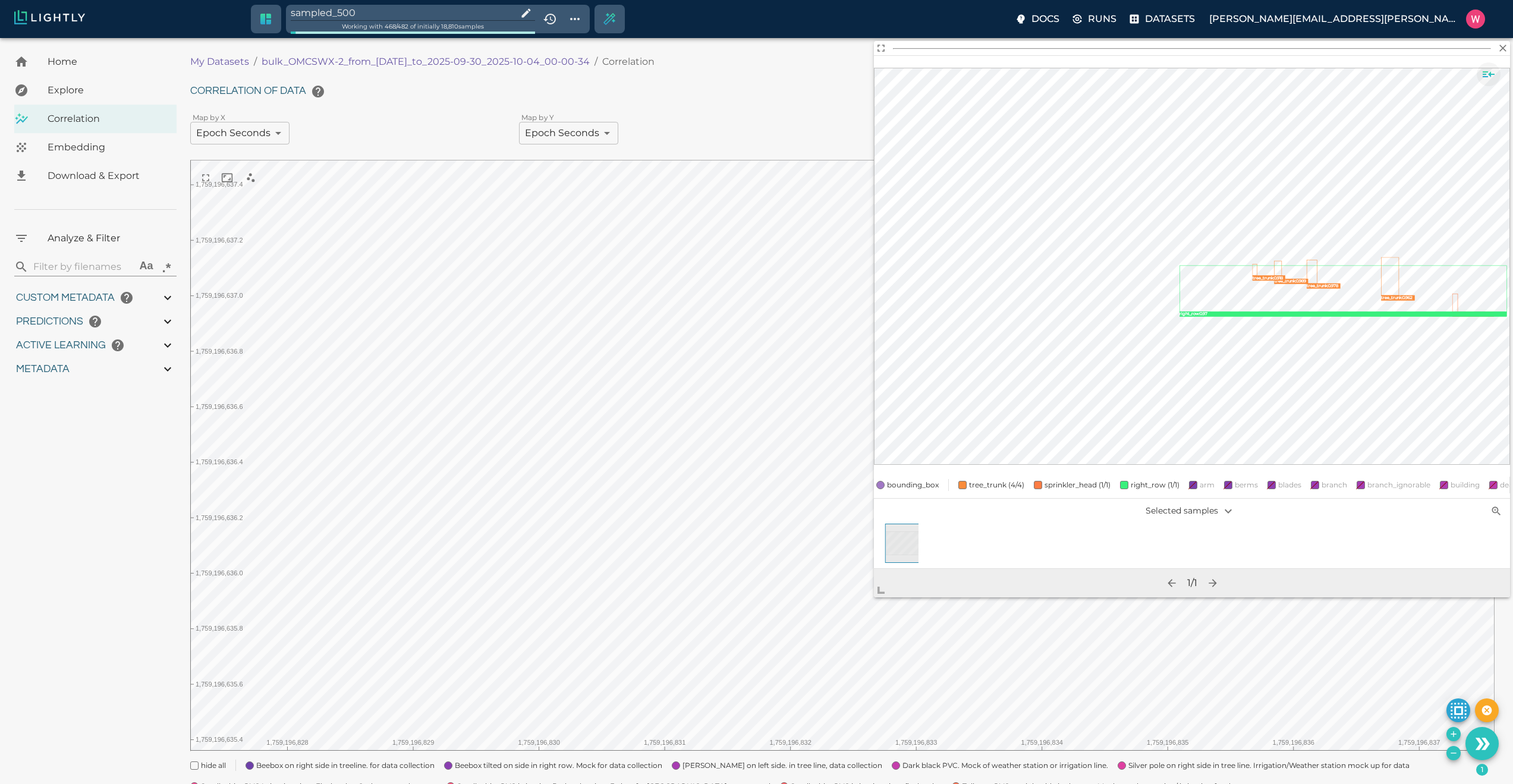
click at [1493, 74] on icon "Show sample details" at bounding box center [1489, 74] width 12 height 6
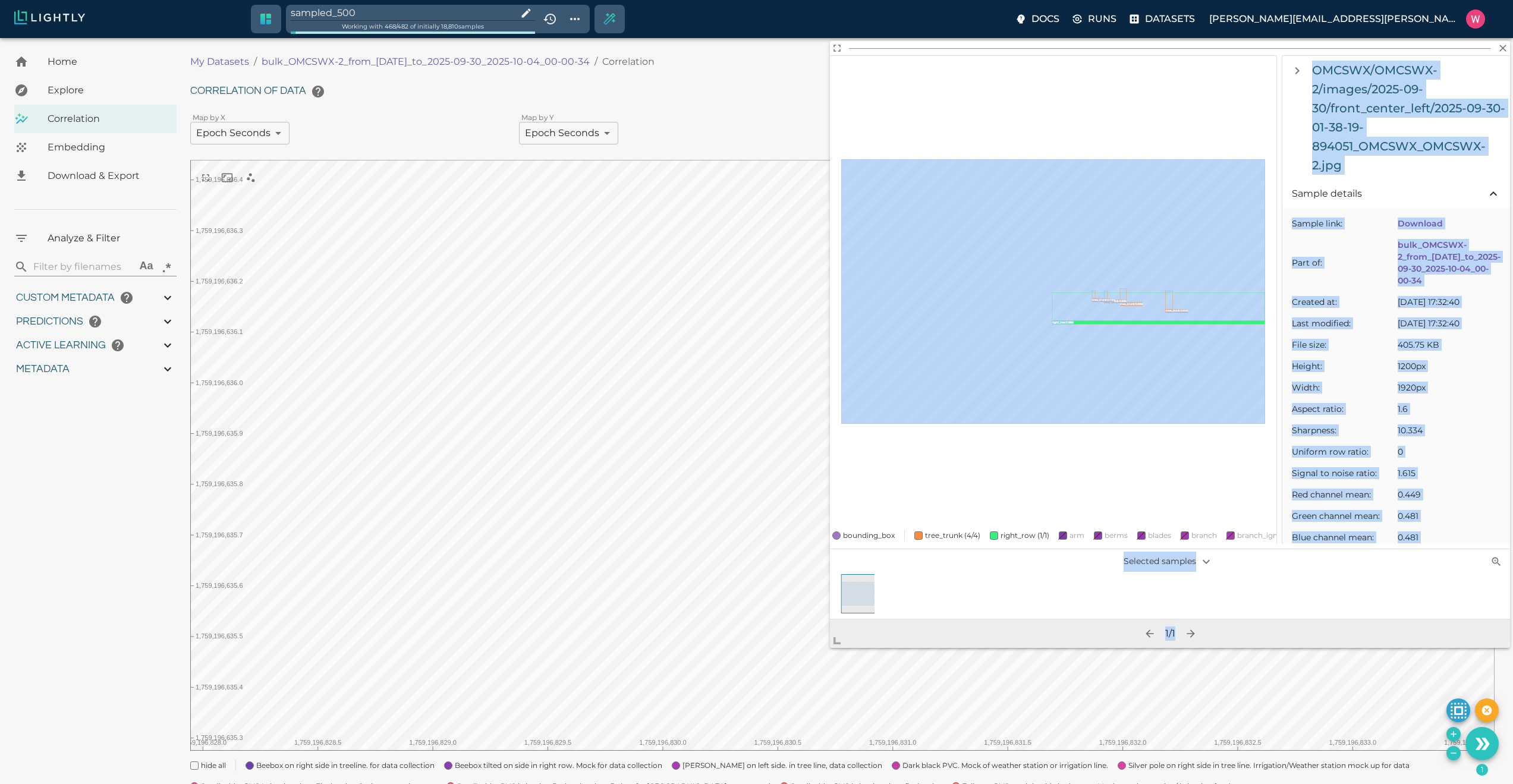
scroll to position [14, 0]
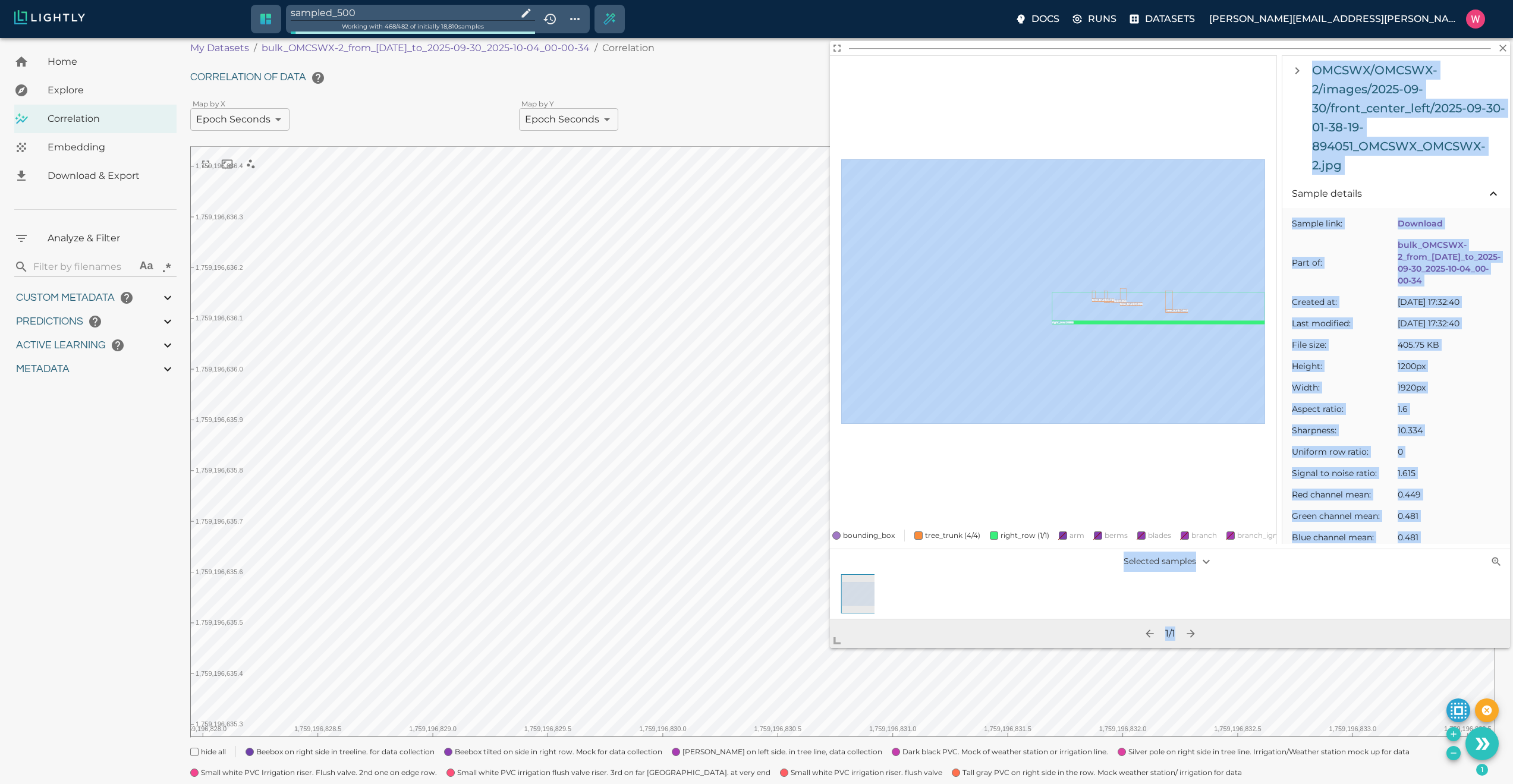
drag, startPoint x: 864, startPoint y: 614, endPoint x: 724, endPoint y: 741, distance: 189.0
click at [730, 772] on body "sampled_500 Working with 468 / 482 of initially 18,810 samples Docs Runs Datase…" at bounding box center [756, 477] width 1513 height 904
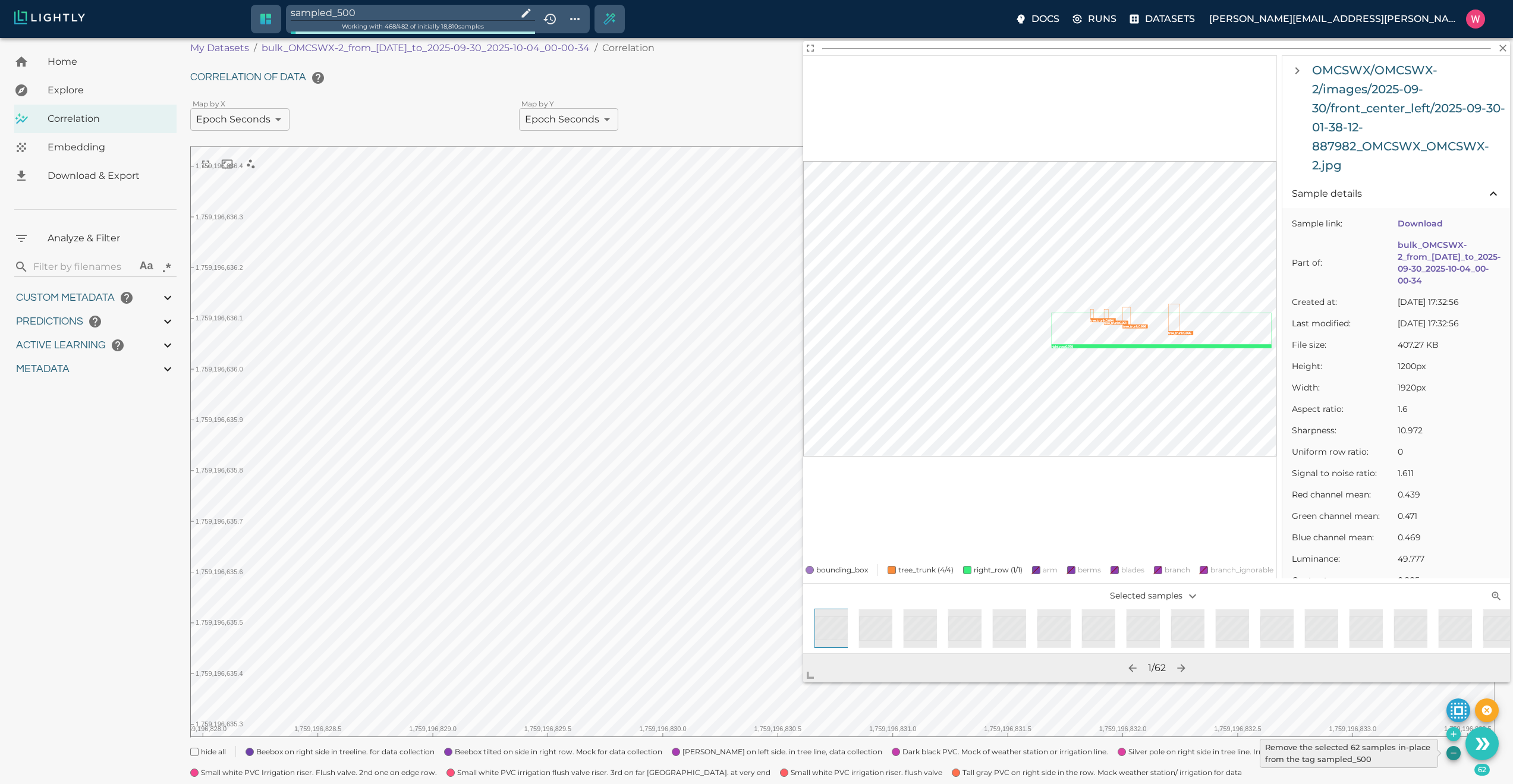
click at [1449, 749] on icon "Remove the selected 62 samples in-place from the tag sampled_500" at bounding box center [1454, 753] width 10 height 10
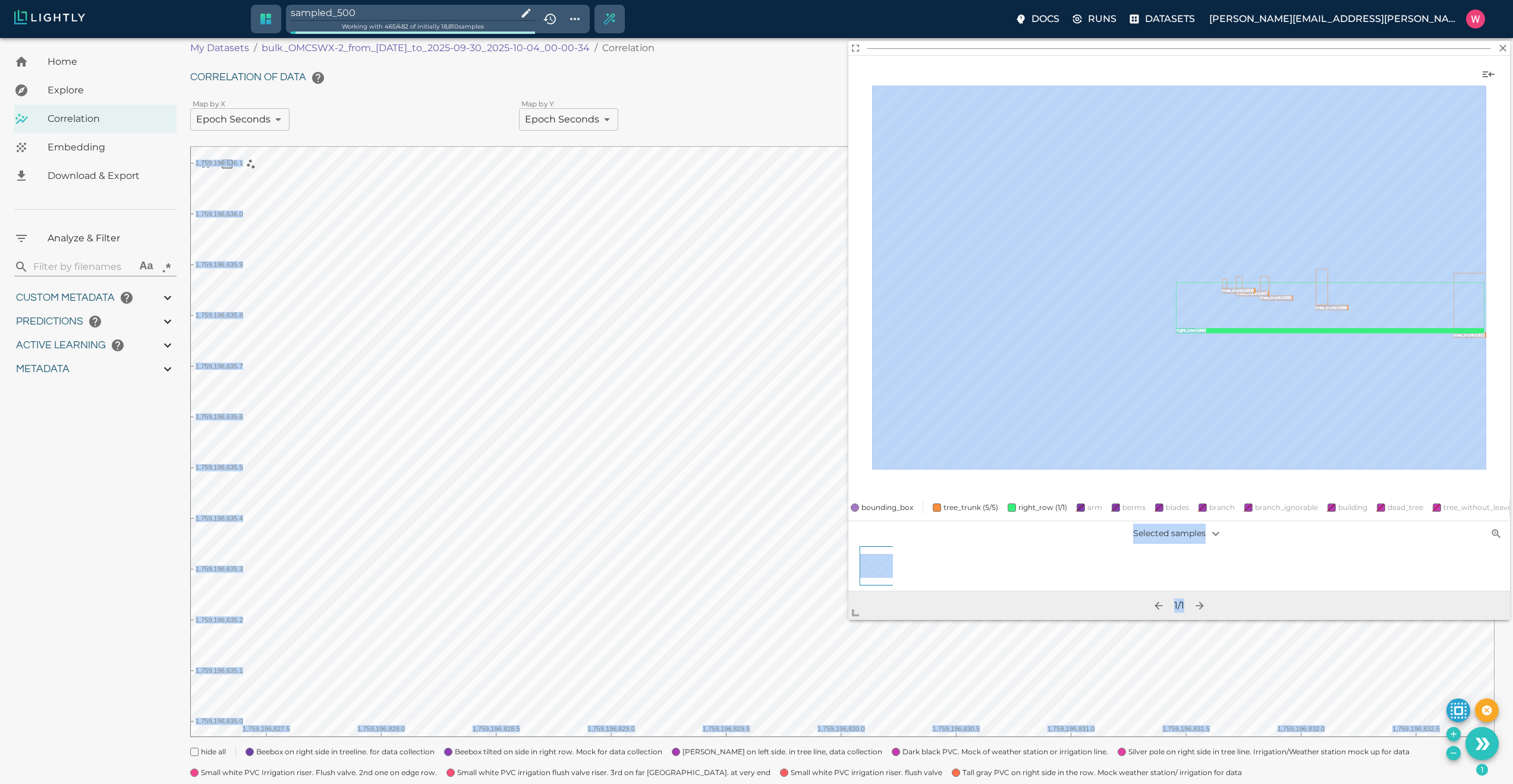
click at [751, 722] on body "sampled_500 Working with 465 / 482 of initially 18,810 samples Docs Runs Datase…" at bounding box center [756, 477] width 1513 height 904
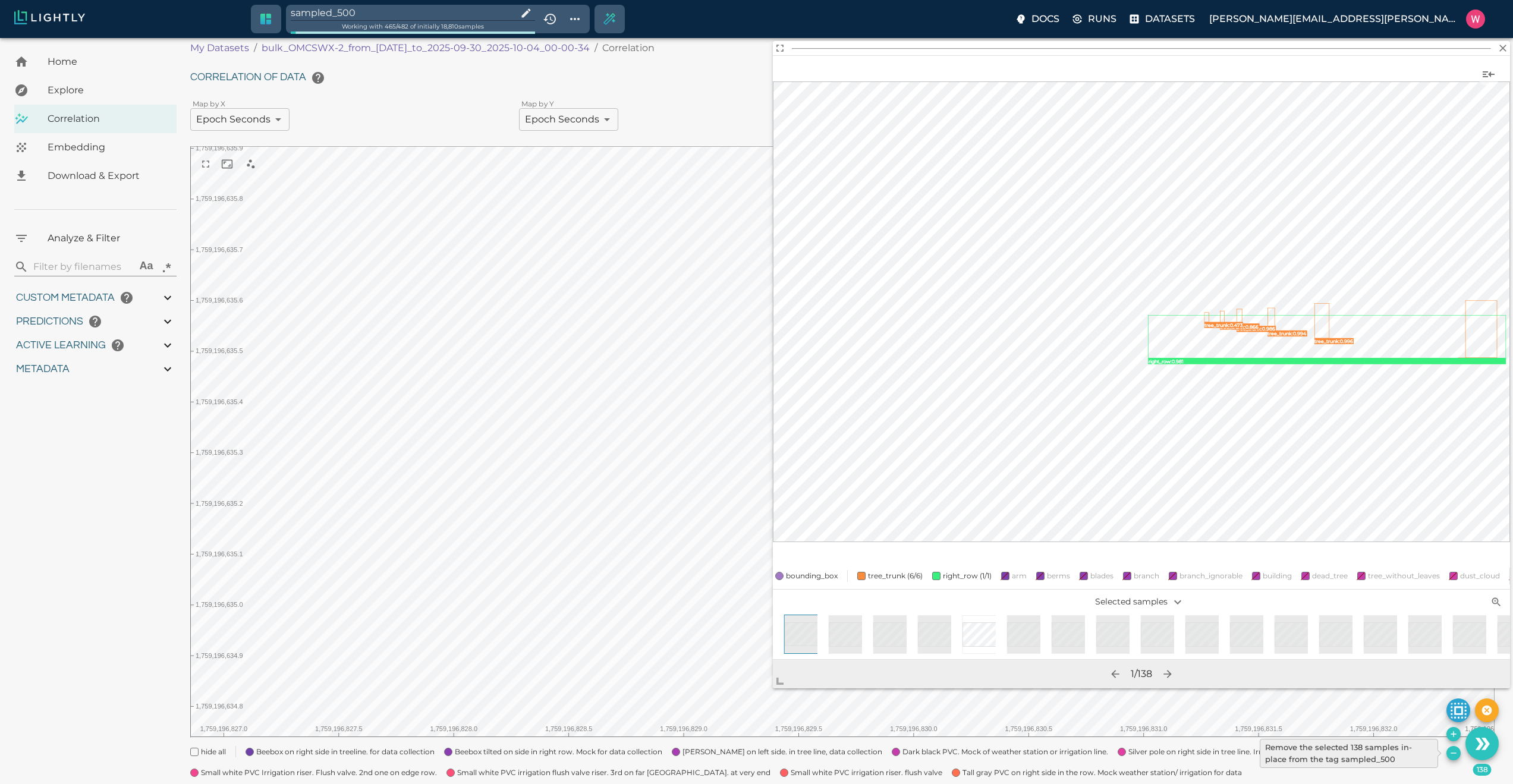
click at [1449, 751] on icon "Remove the selected 138 samples in-place from the tag sampled_500" at bounding box center [1454, 753] width 10 height 10
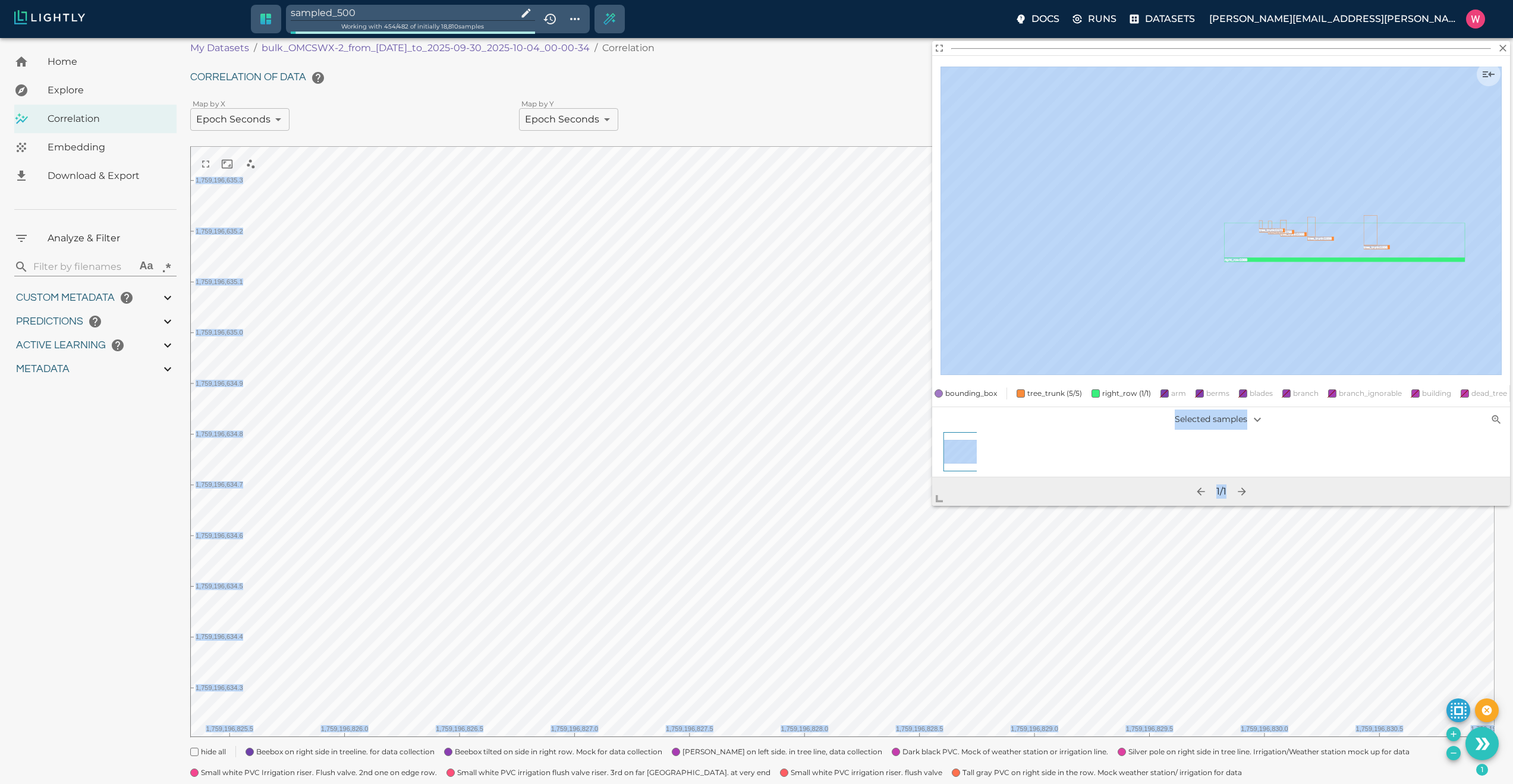
click at [723, 736] on body "sampled_500 Working with 454 / 482 of initially 18,810 samples Docs Runs Datase…" at bounding box center [756, 477] width 1513 height 904
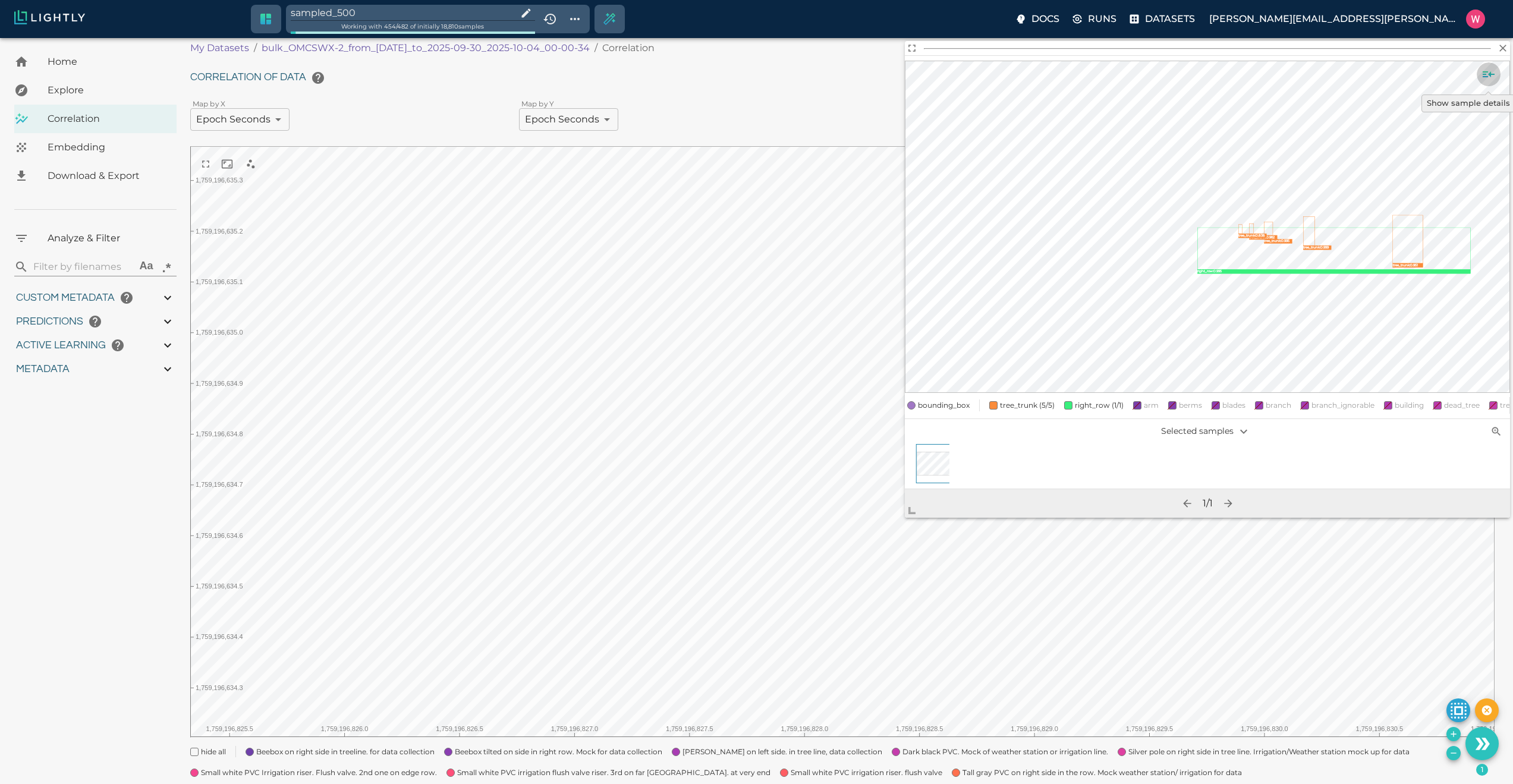
click at [1488, 78] on icon "Show sample details" at bounding box center [1489, 74] width 14 height 14
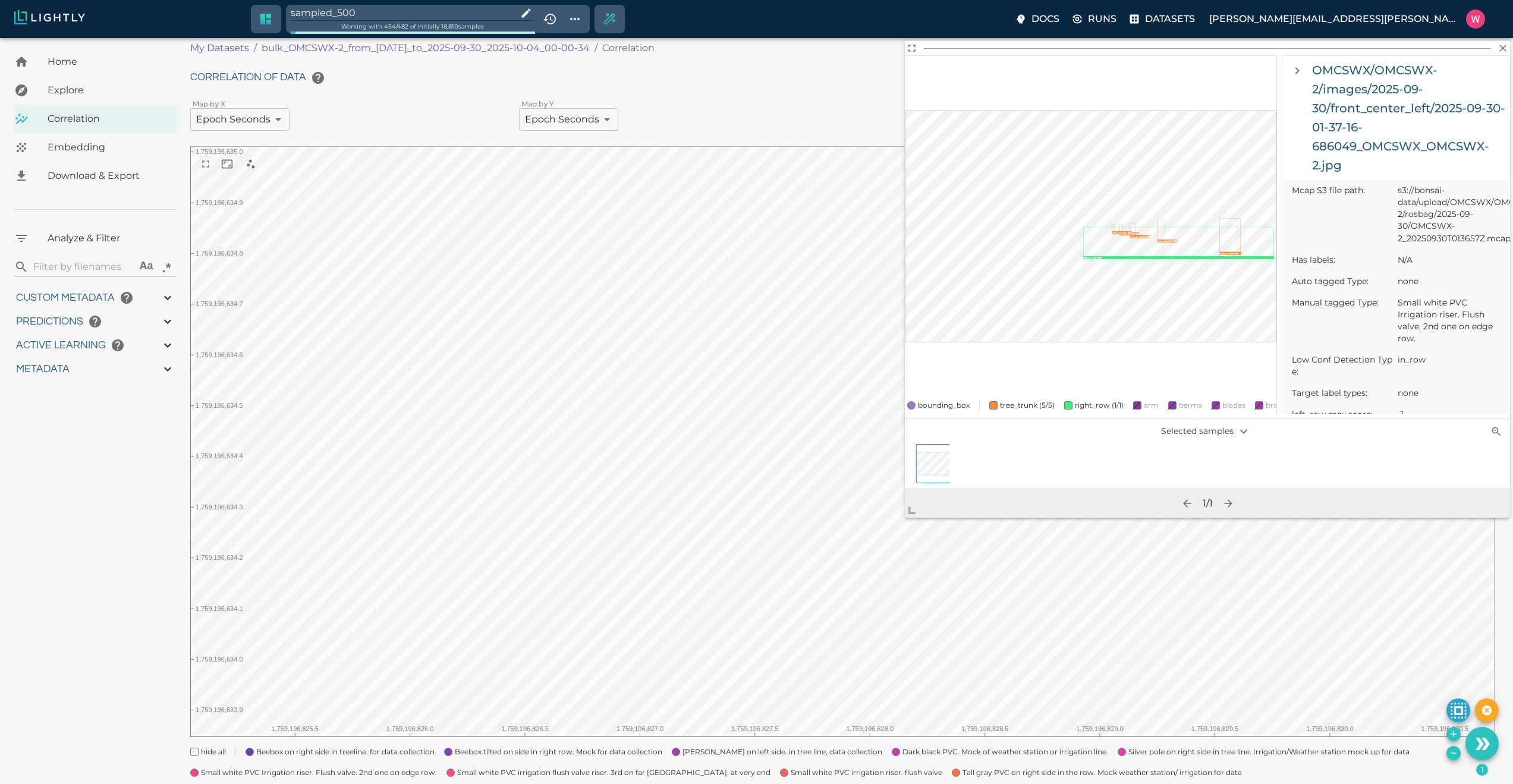
scroll to position [0, 0]
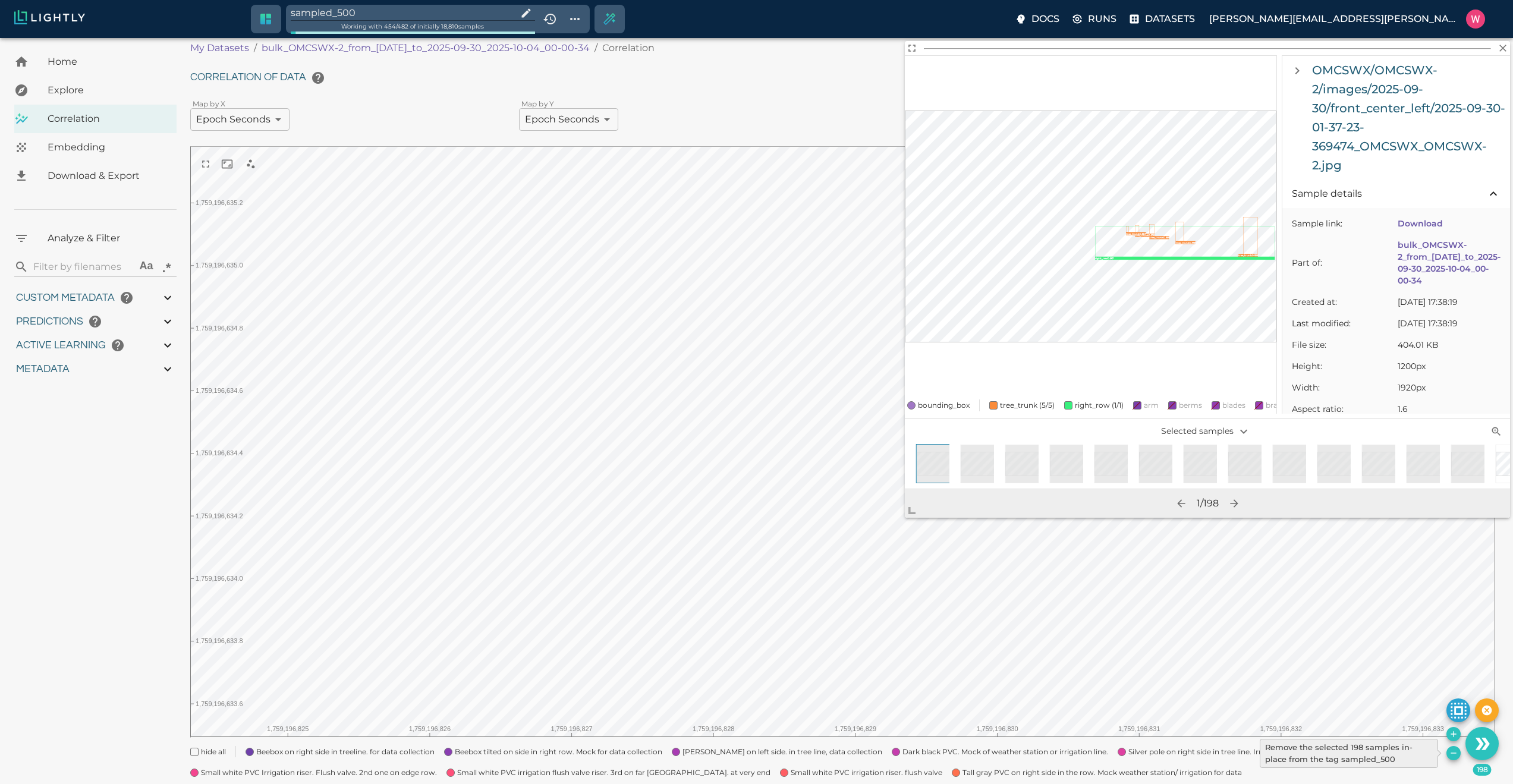
click at [1451, 748] on icon "Remove the selected 198 samples in-place from the tag sampled_500" at bounding box center [1454, 753] width 10 height 10
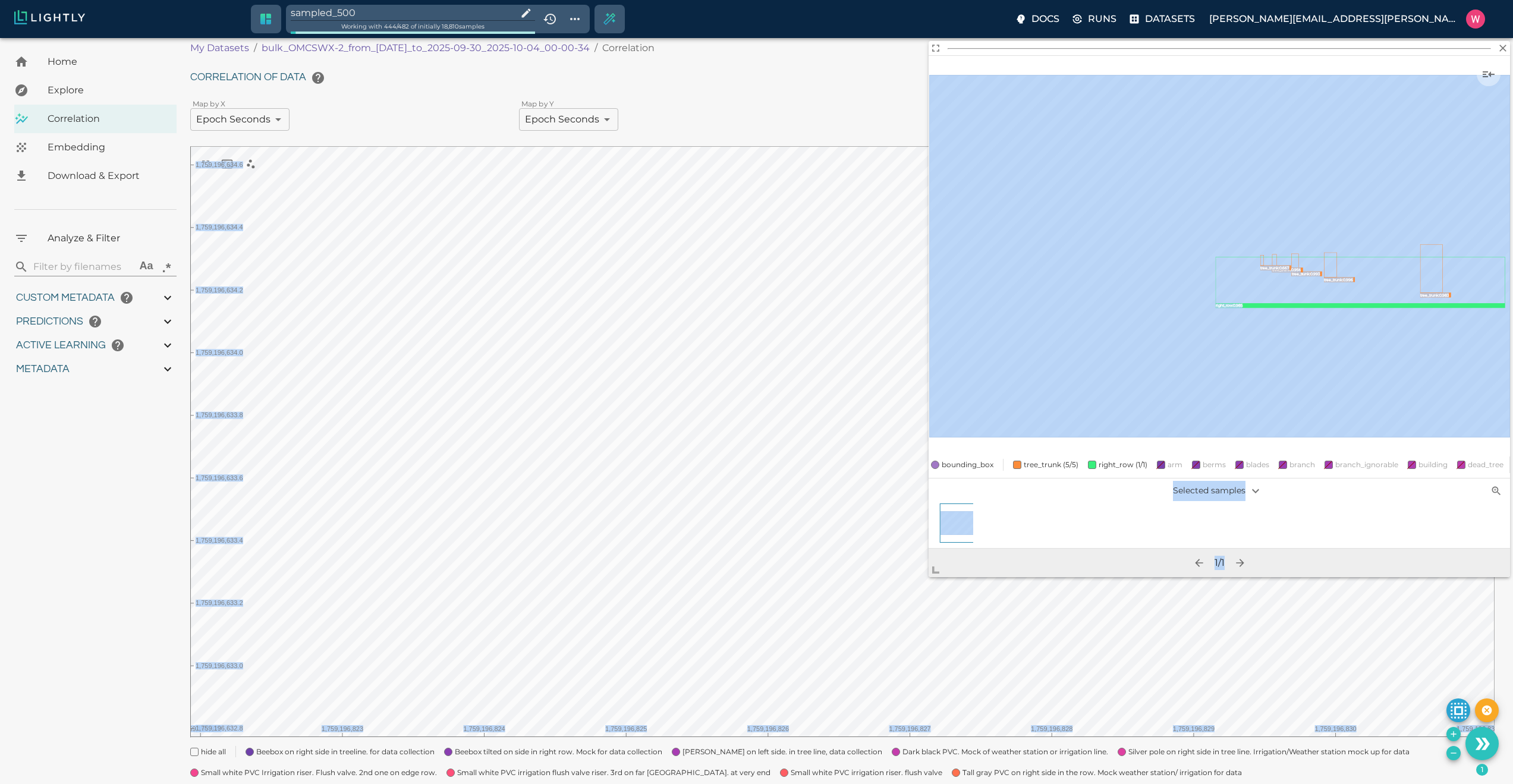
click at [826, 720] on body "sampled_500 Working with 444 / 482 of initially 18,810 samples Docs Runs Datase…" at bounding box center [756, 477] width 1513 height 904
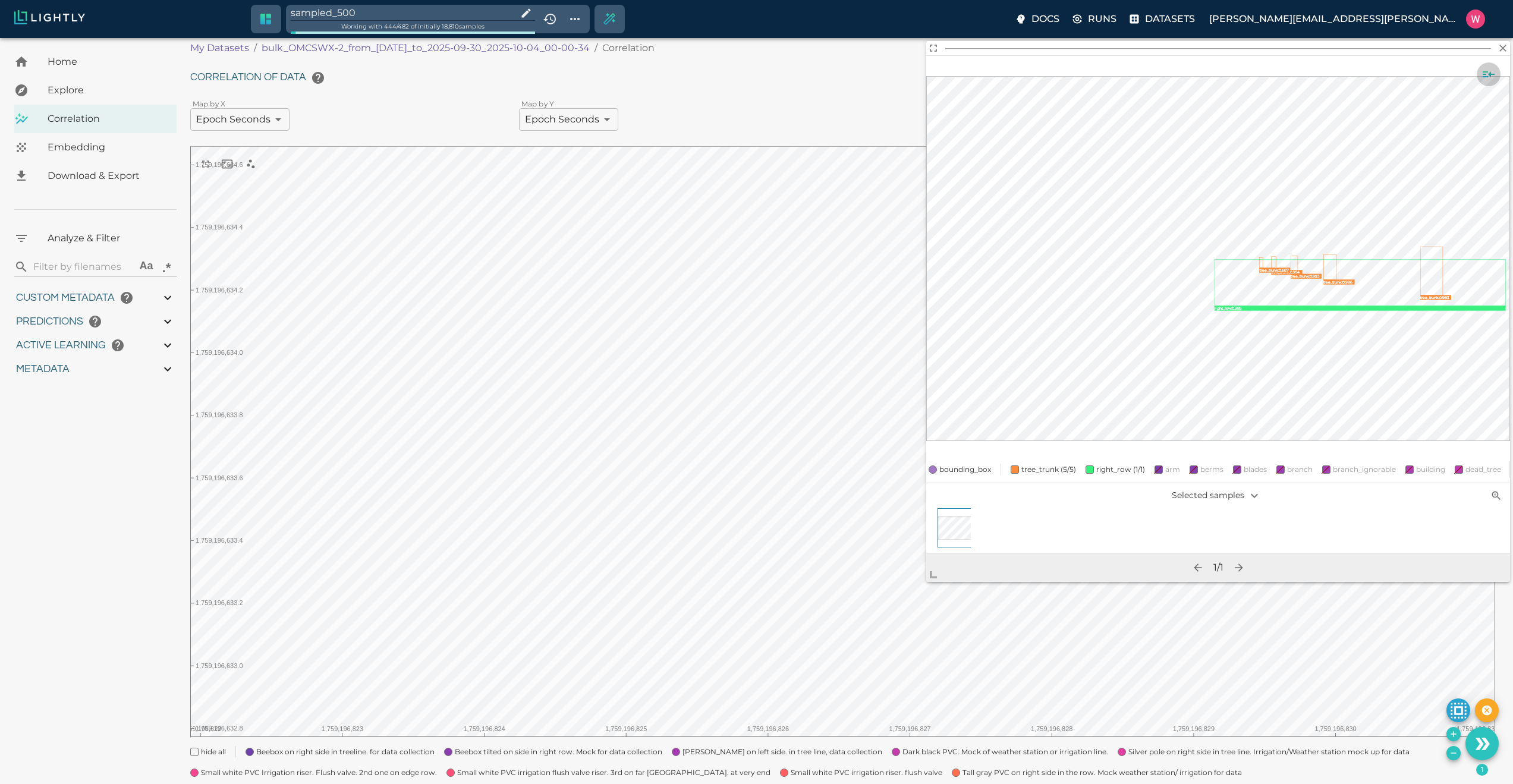
click at [1495, 74] on icon "Show sample details" at bounding box center [1489, 74] width 14 height 14
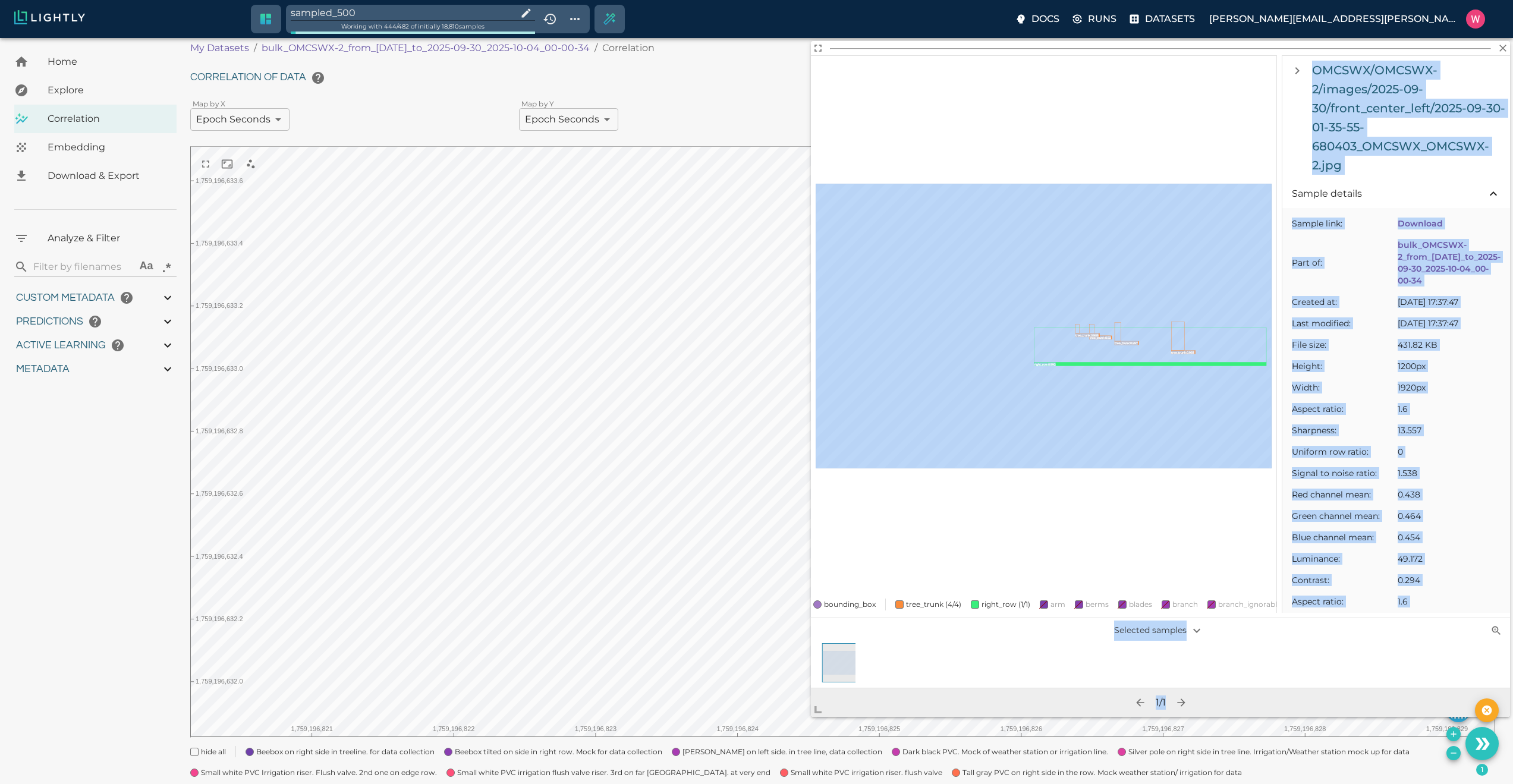
scroll to position [158, 0]
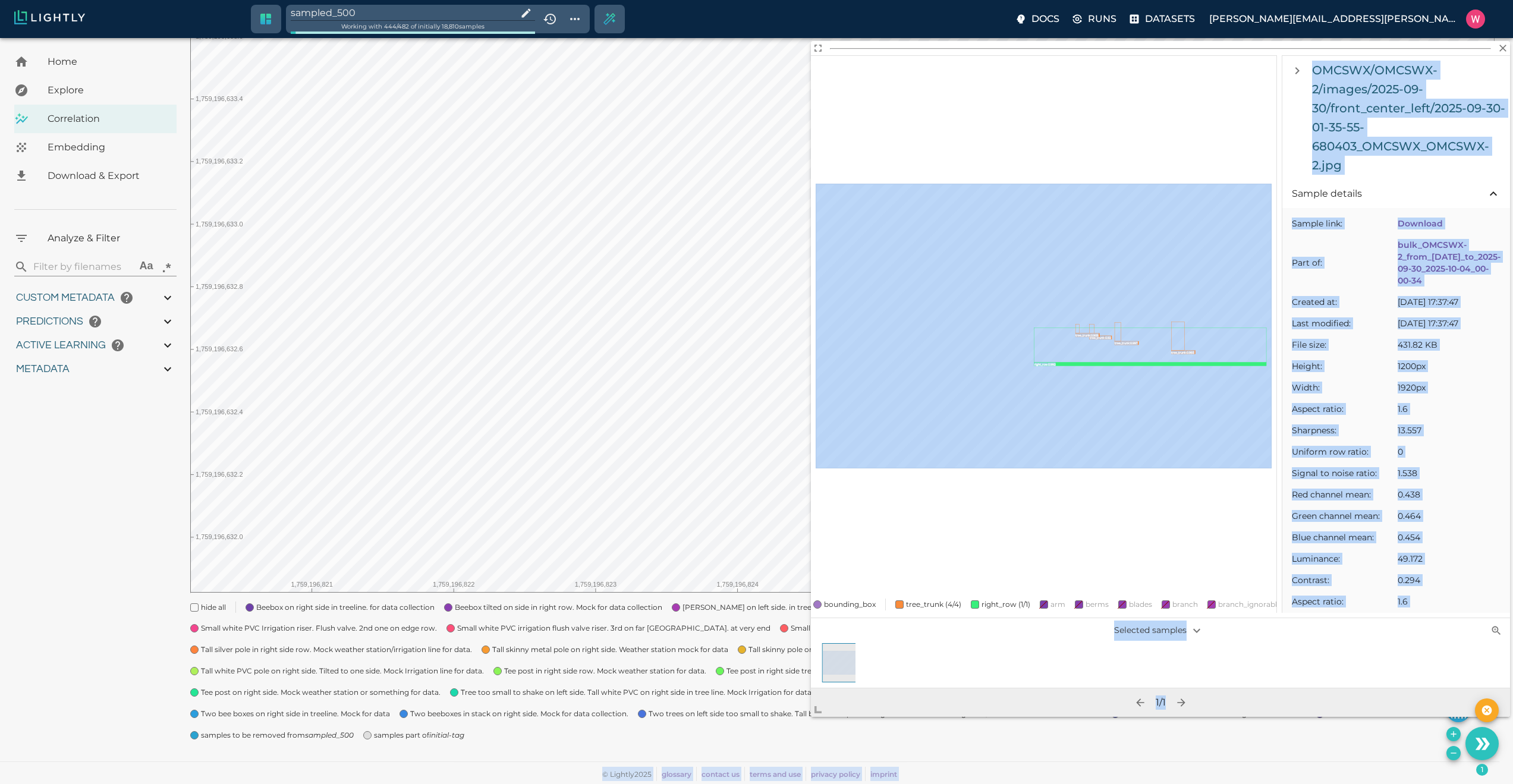
drag, startPoint x: 929, startPoint y: 570, endPoint x: 779, endPoint y: 696, distance: 195.9
click at [729, 780] on body "sampled_500 Working with 444 / 482 of initially 18,810 samples Docs Runs Datase…" at bounding box center [756, 332] width 1513 height 904
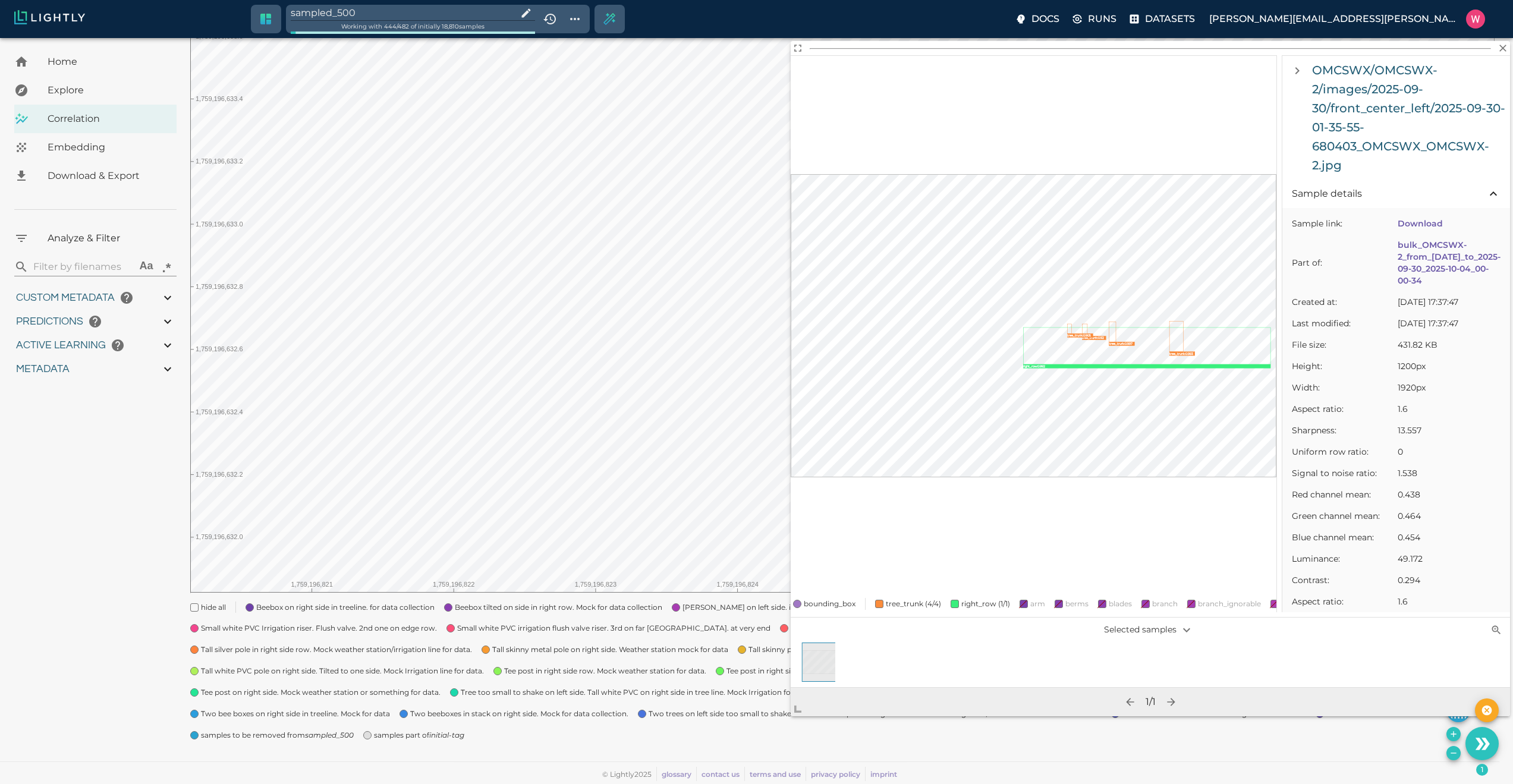
click at [831, 598] on span "bounding_box" at bounding box center [829, 604] width 52 height 12
click at [1452, 736] on icon "Add the selected 1 samples to in-place to the tag sampled_500" at bounding box center [1454, 734] width 10 height 10
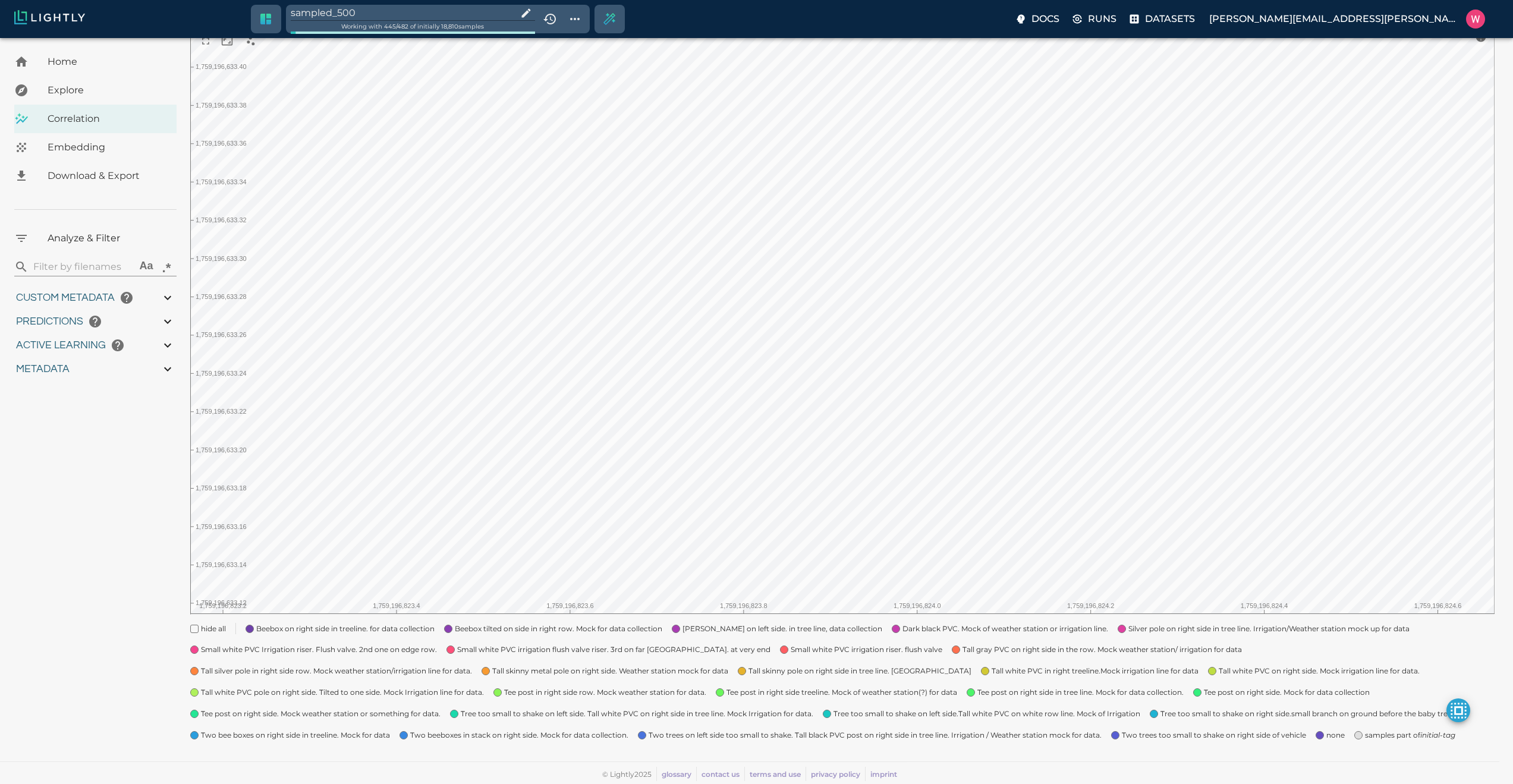
scroll to position [137, 0]
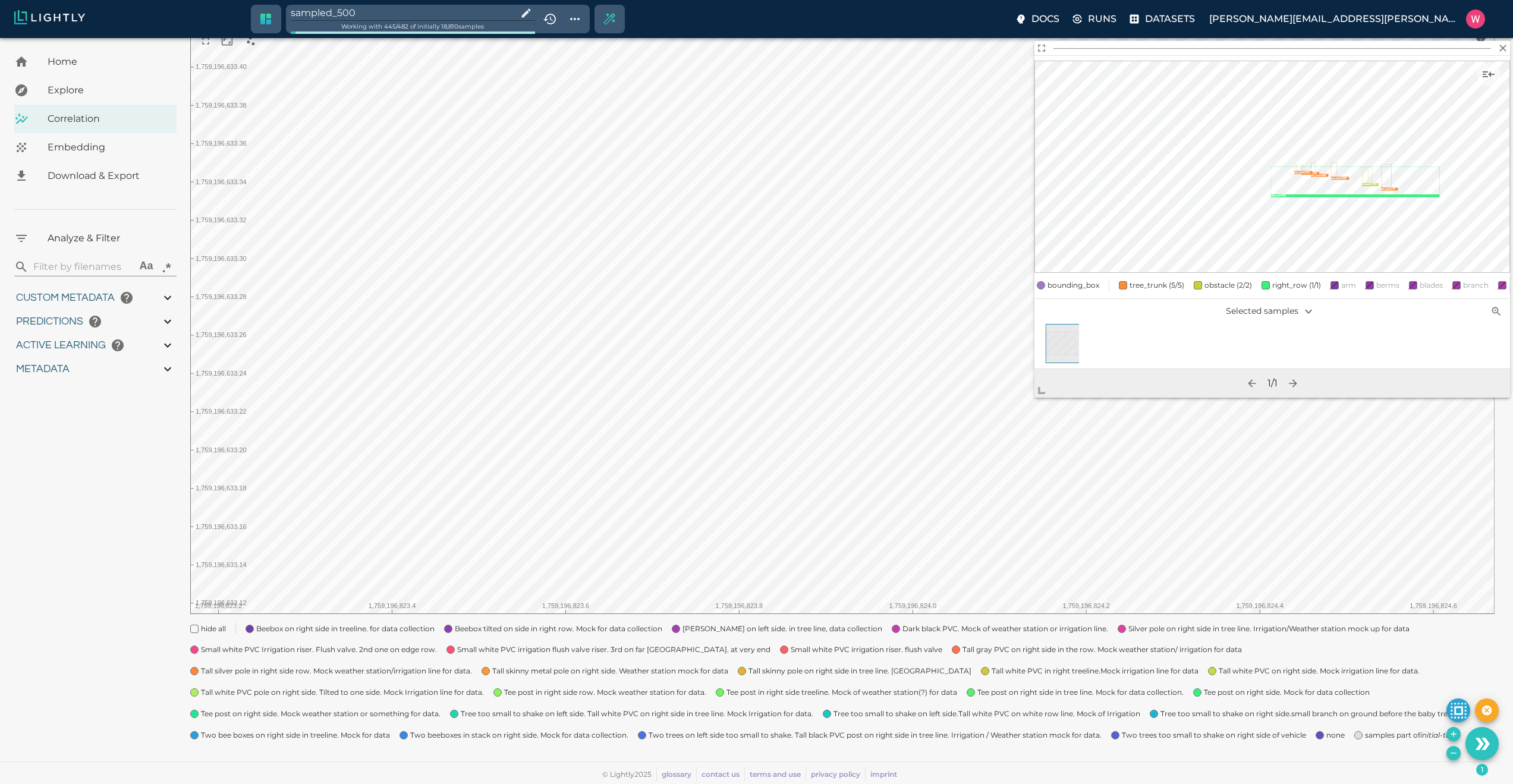
click at [1452, 729] on icon "Add the selected 1 samples to in-place to the tag sampled_500" at bounding box center [1454, 734] width 10 height 10
click at [1450, 736] on icon "Add the selected 1 samples to in-place to the tag sampled_500" at bounding box center [1454, 734] width 10 height 10
click at [1452, 733] on icon "Add the selected 1 samples to in-place to the tag sampled_500" at bounding box center [1454, 734] width 10 height 10
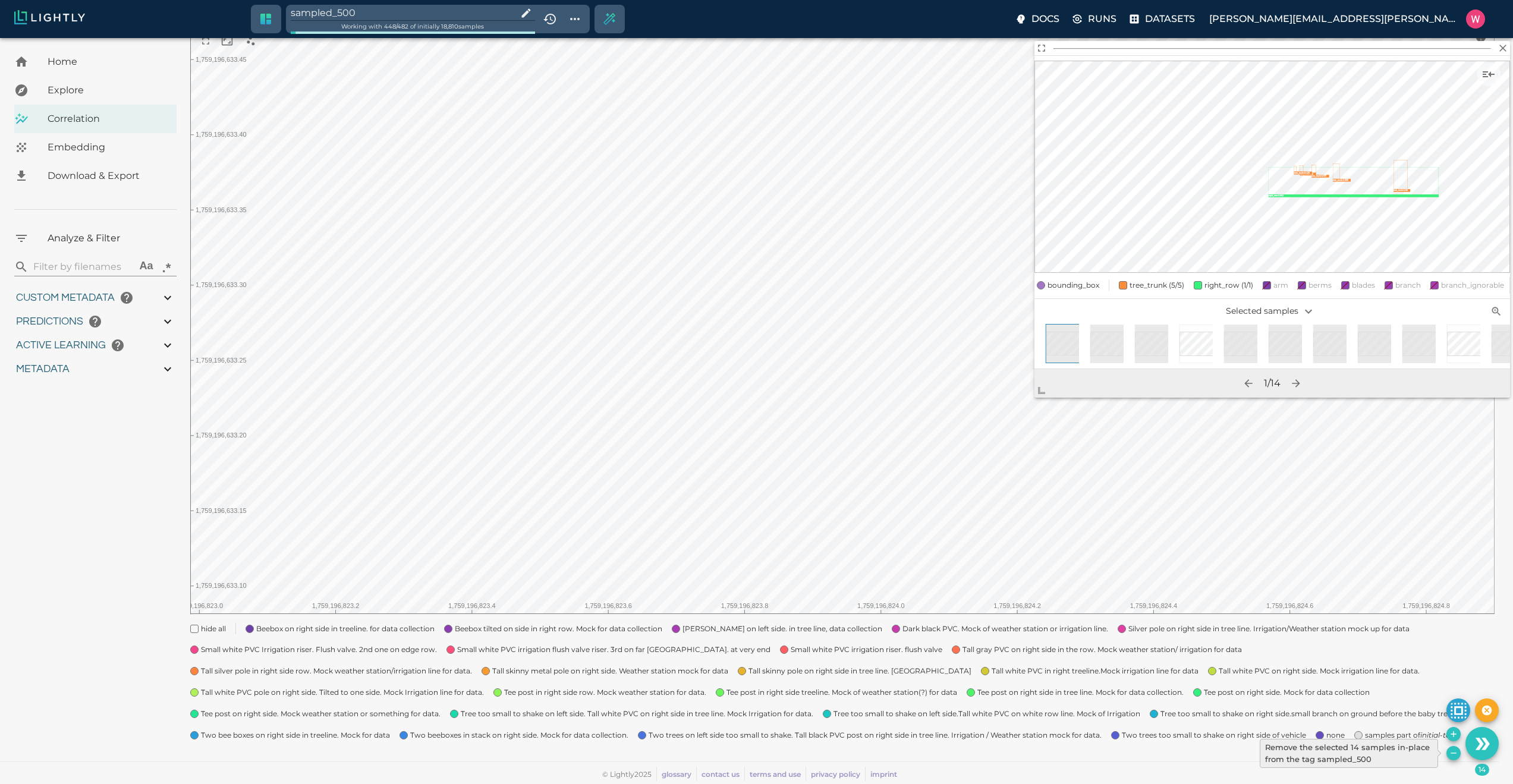
click at [1460, 754] on button "Remove the selected 14 samples in-place from the tag sampled_500" at bounding box center [1454, 753] width 14 height 14
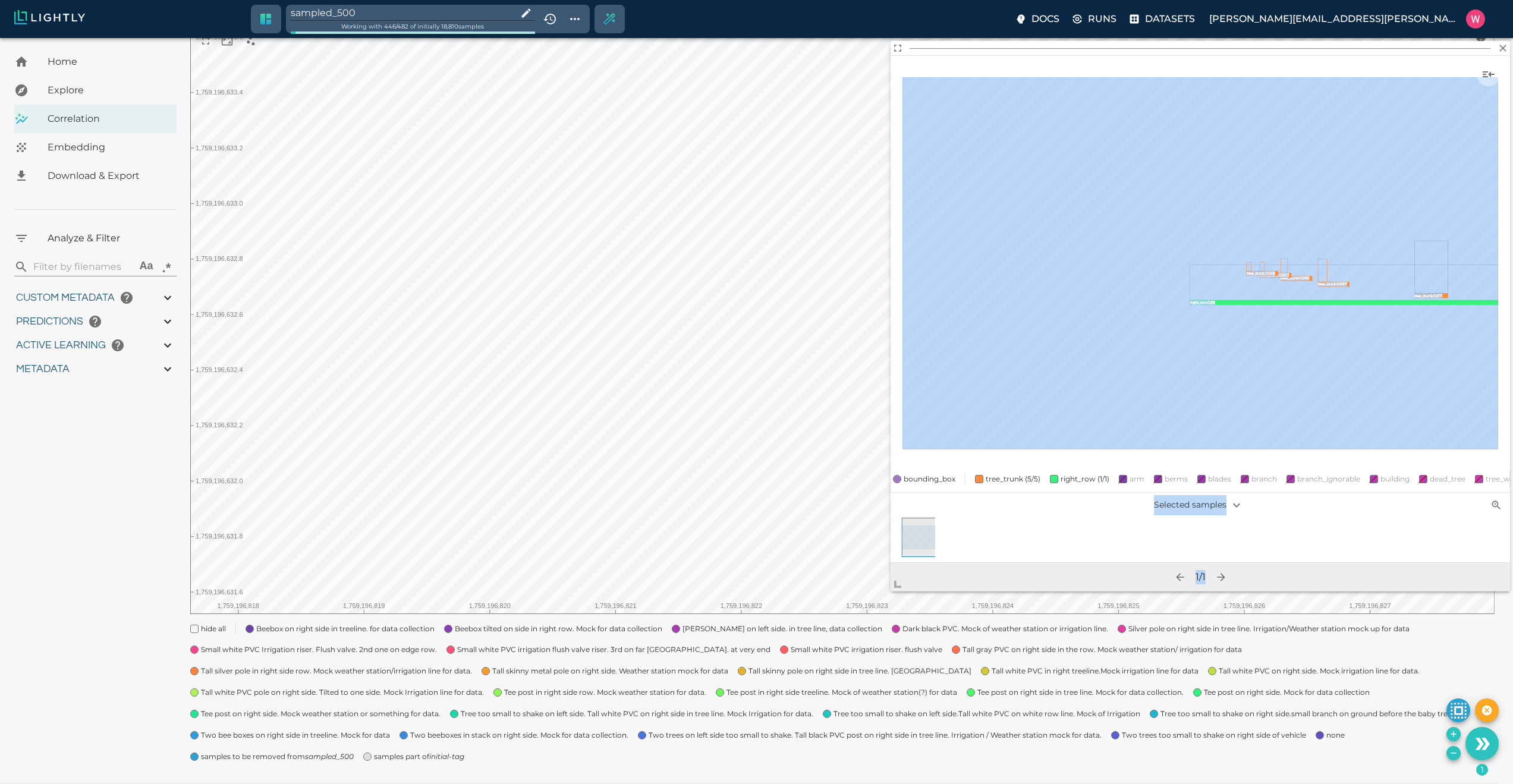
drag, startPoint x: 1046, startPoint y: 389, endPoint x: 887, endPoint y: 602, distance: 265.8
click at [829, 668] on body "sampled_500 Working with 446 / 482 of initially 18,810 samples Docs Runs Datase…" at bounding box center [756, 354] width 1513 height 904
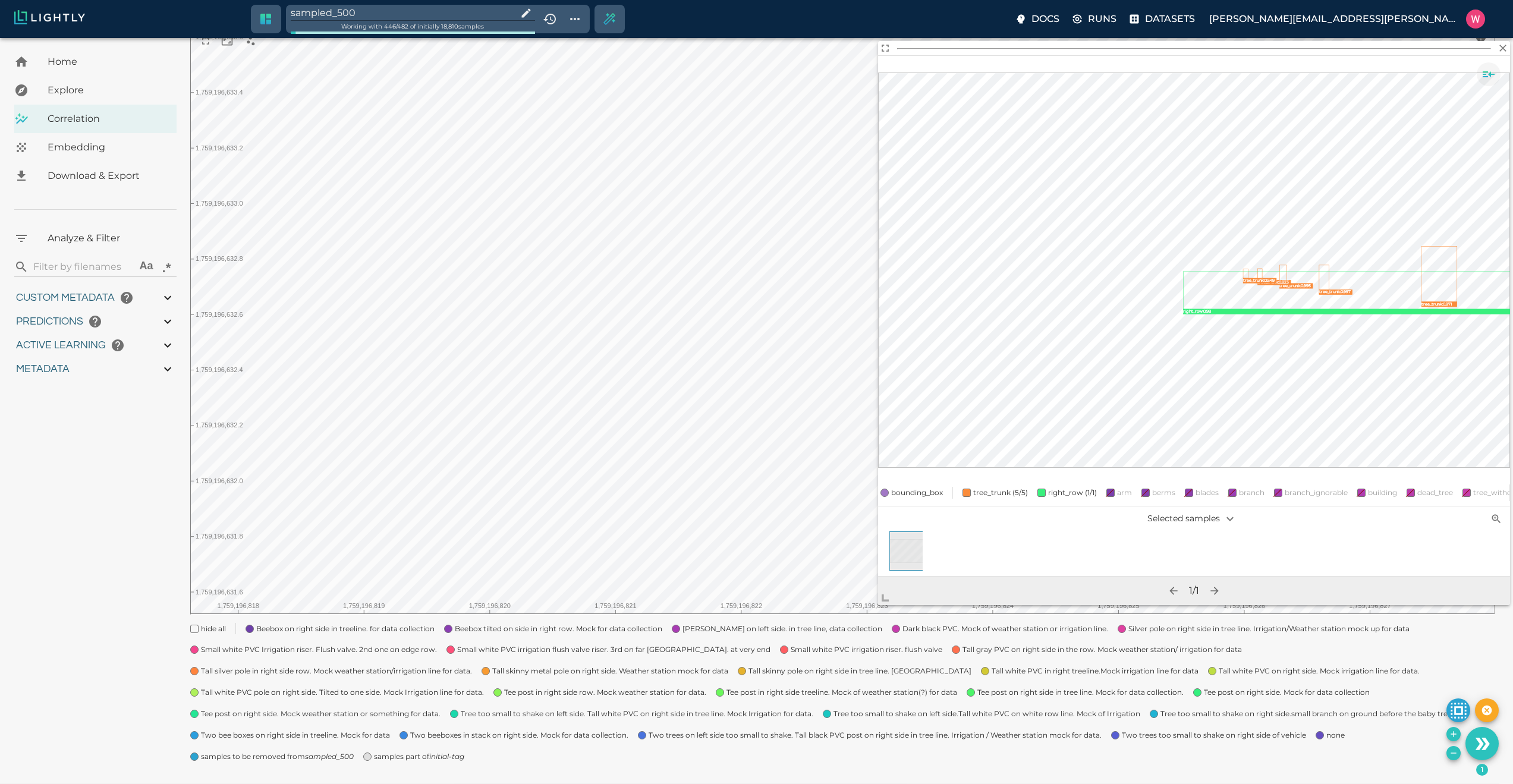
click at [1490, 80] on icon "Show sample details" at bounding box center [1489, 74] width 14 height 14
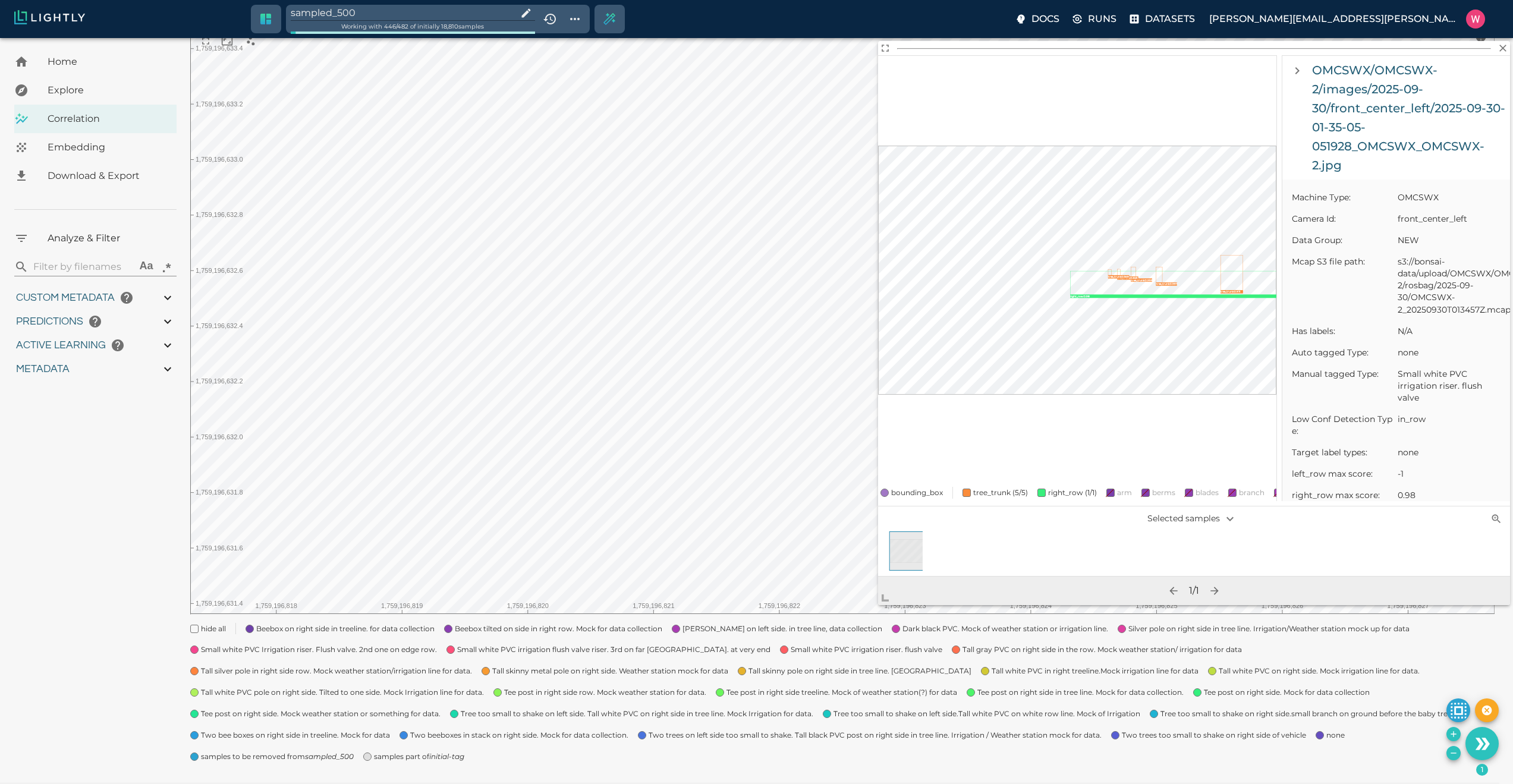
scroll to position [0, 0]
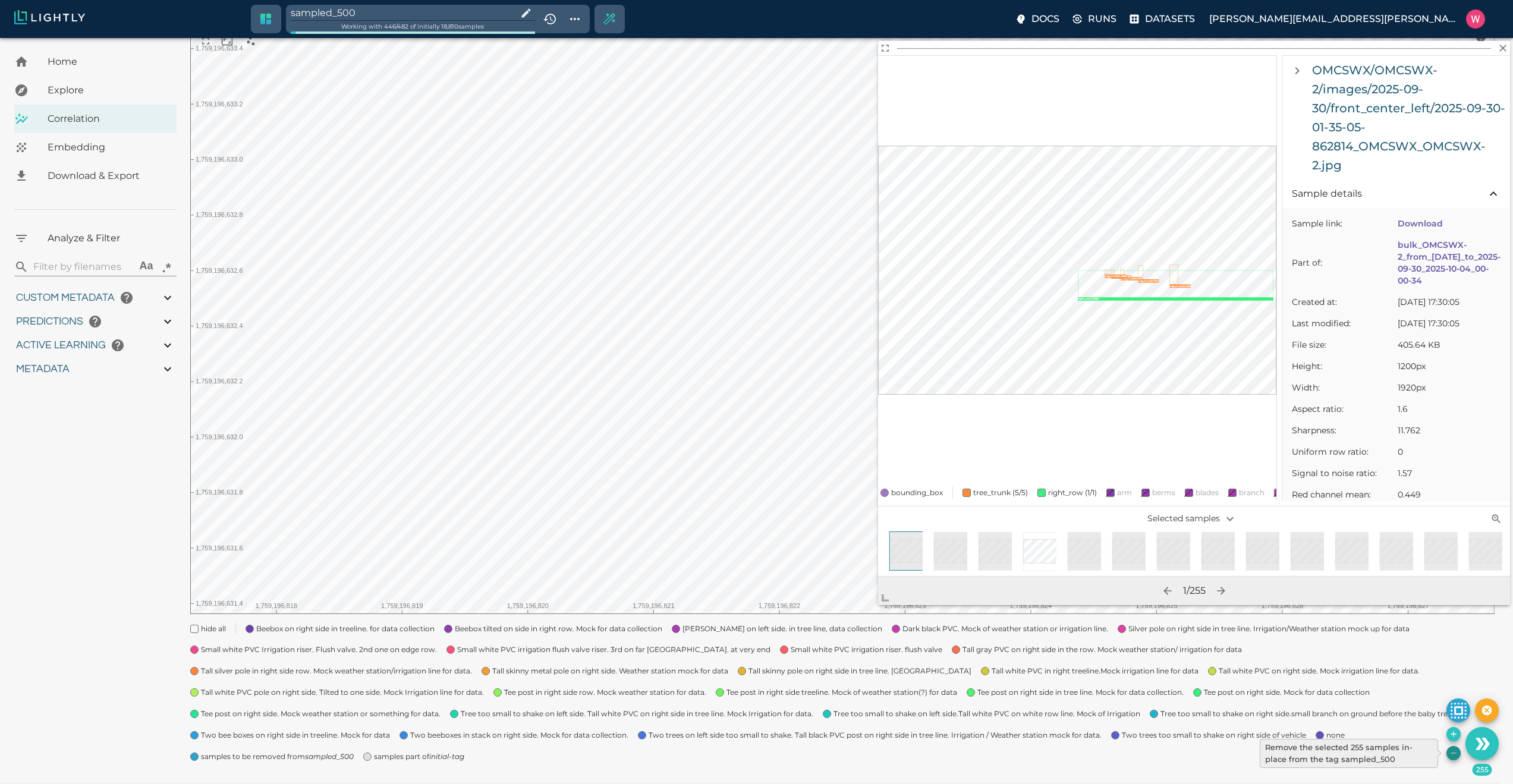
click at [1452, 753] on icon "Remove the selected 255 samples in-place from the tag sampled_500" at bounding box center [1454, 753] width 10 height 10
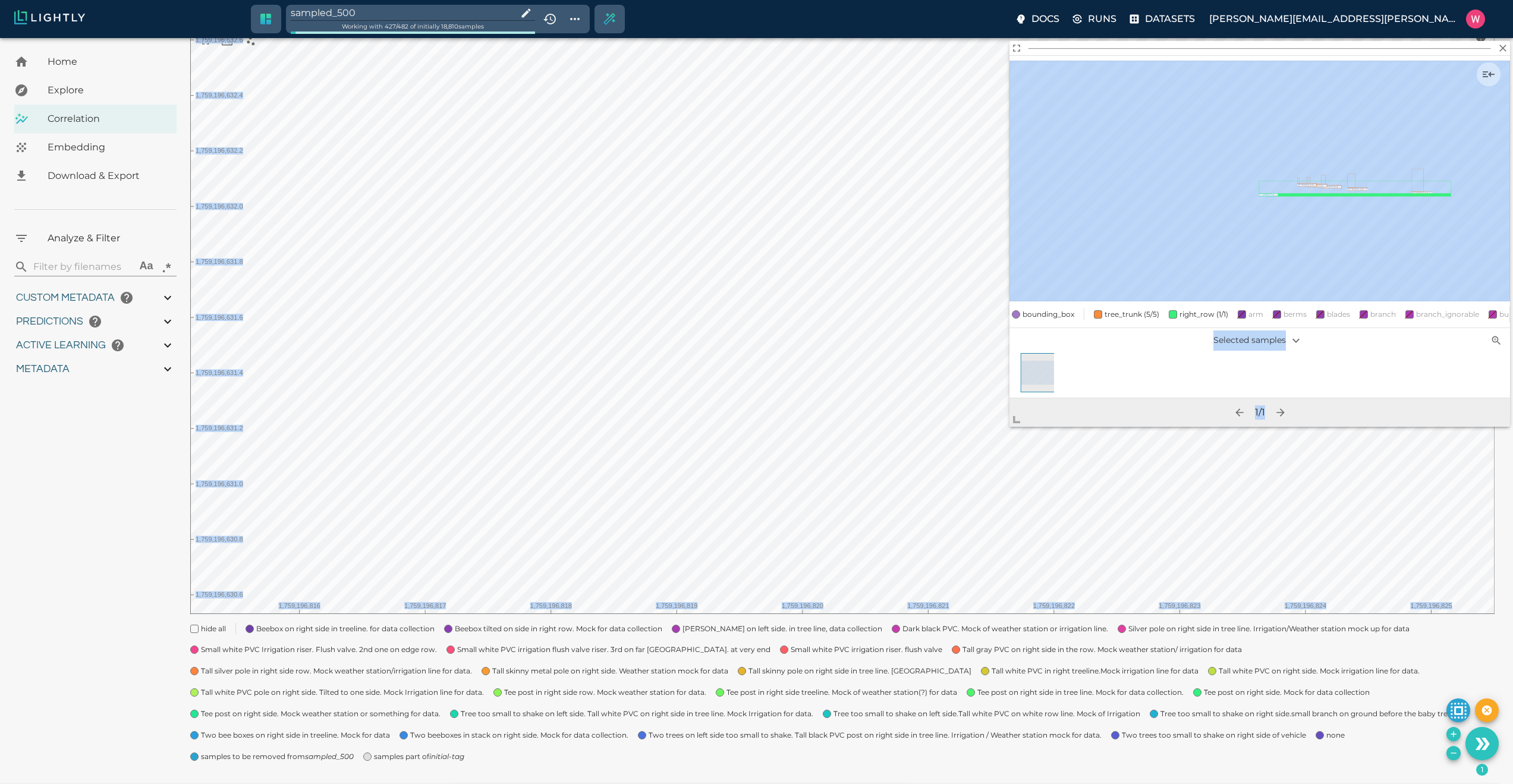
click at [876, 600] on body "sampled_500 Working with 427 / 482 of initially 18,810 samples Docs Runs Datase…" at bounding box center [756, 354] width 1513 height 904
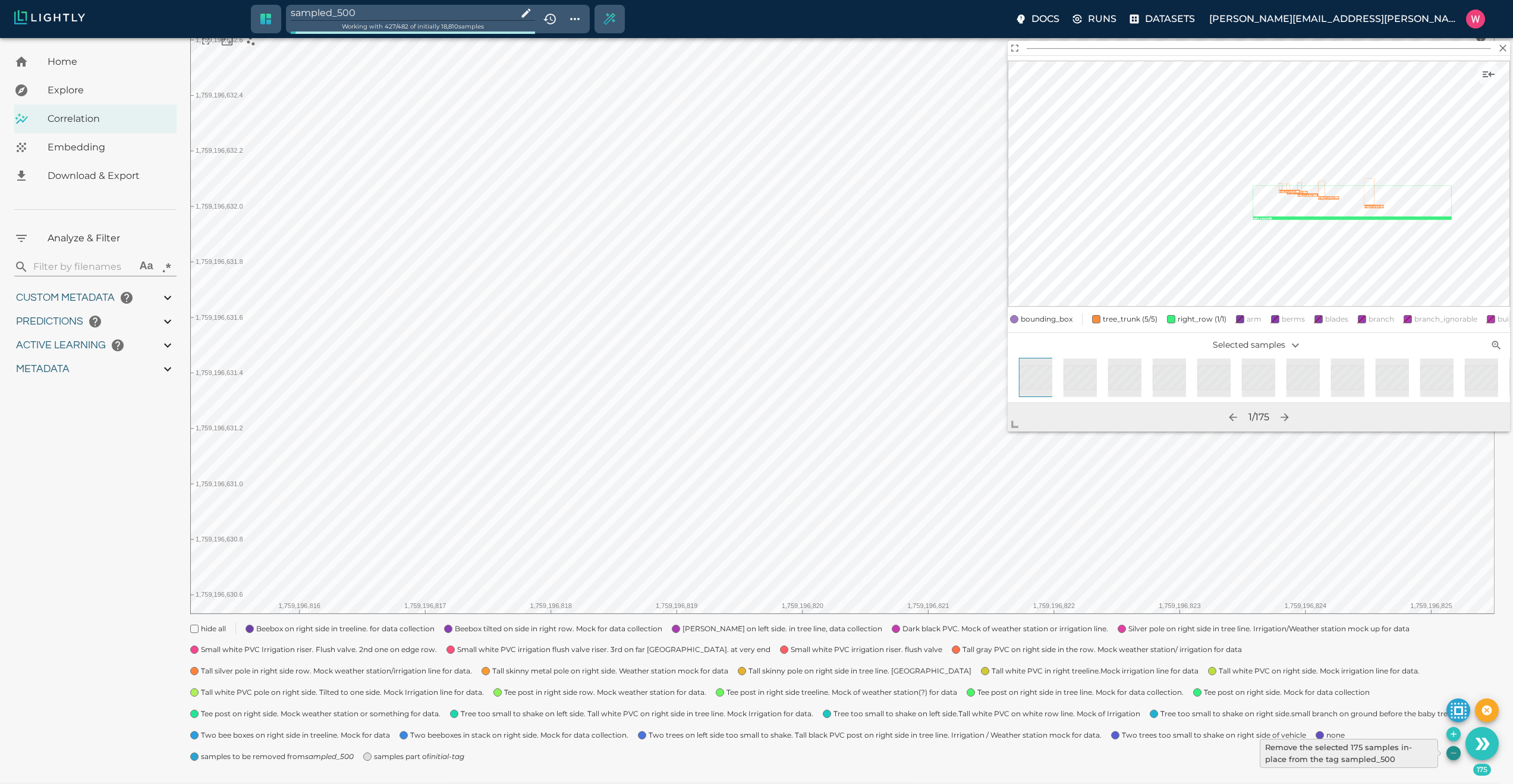
click at [1451, 750] on icon "Remove the selected 175 samples in-place from the tag sampled_500" at bounding box center [1454, 753] width 10 height 10
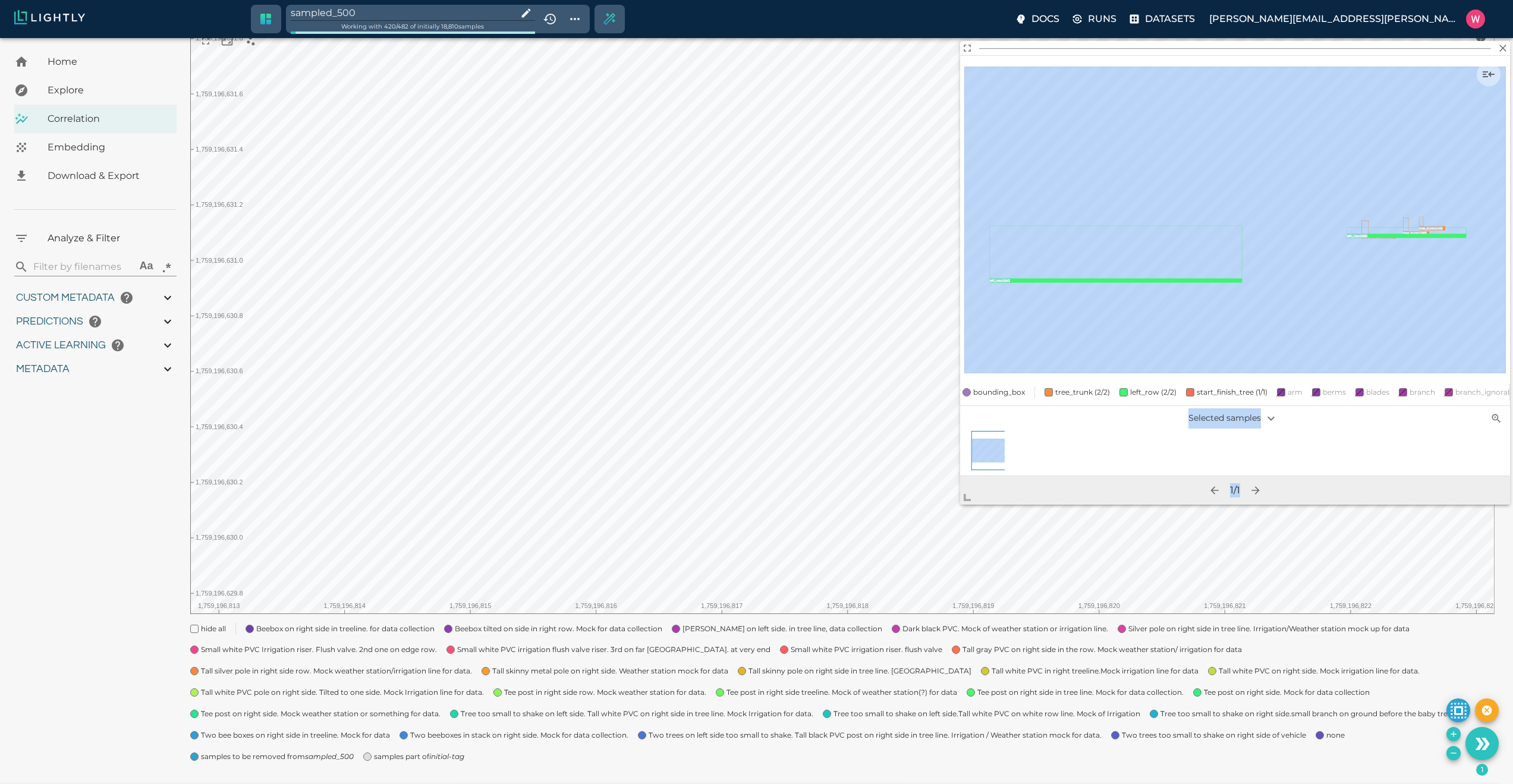
drag, startPoint x: 1045, startPoint y: 386, endPoint x: 887, endPoint y: 629, distance: 289.8
click at [887, 629] on body "sampled_500 Working with 420 / 482 of initially 18,810 samples Docs Runs Datase…" at bounding box center [756, 354] width 1513 height 904
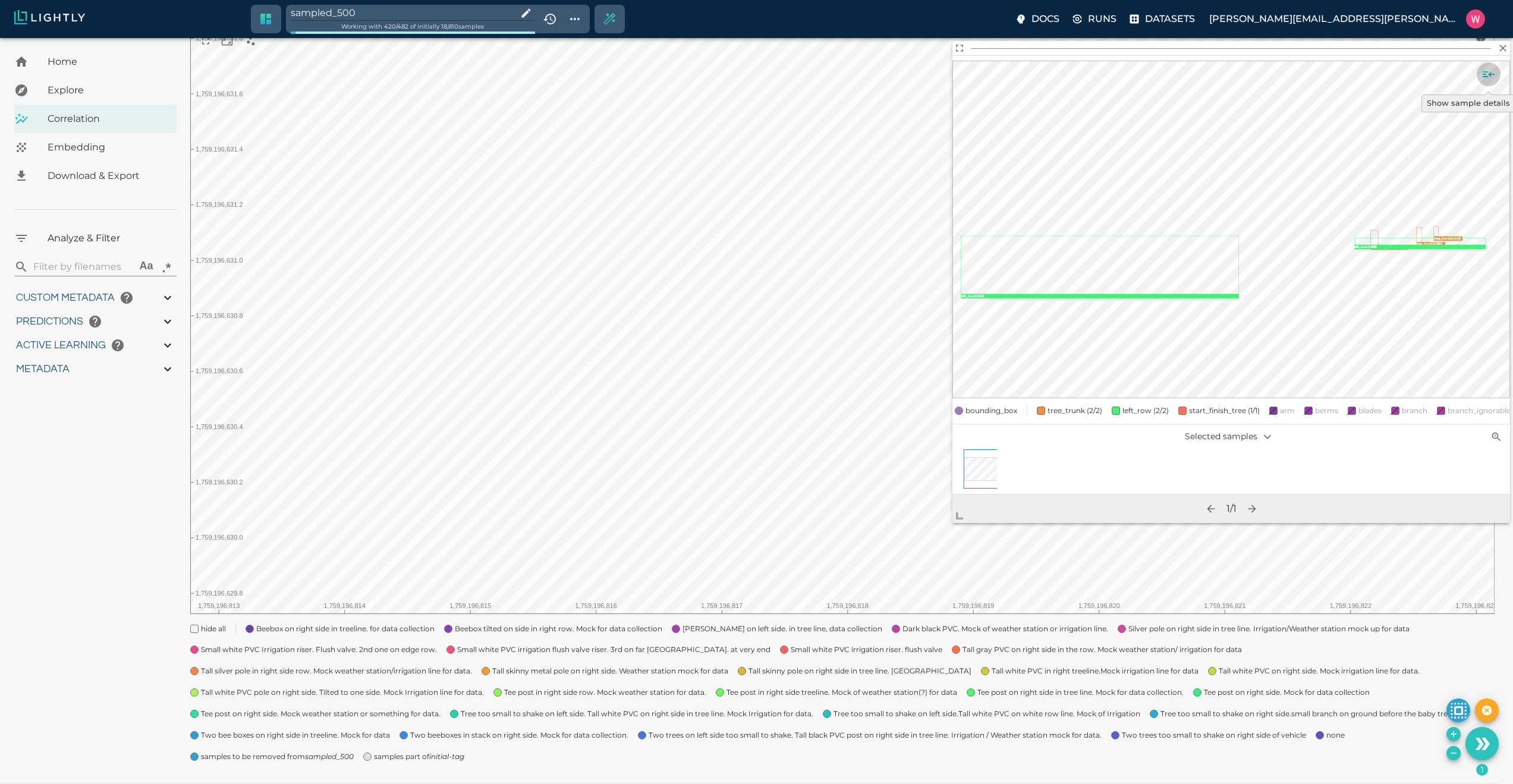
click at [1484, 72] on icon "Show sample details" at bounding box center [1489, 74] width 12 height 6
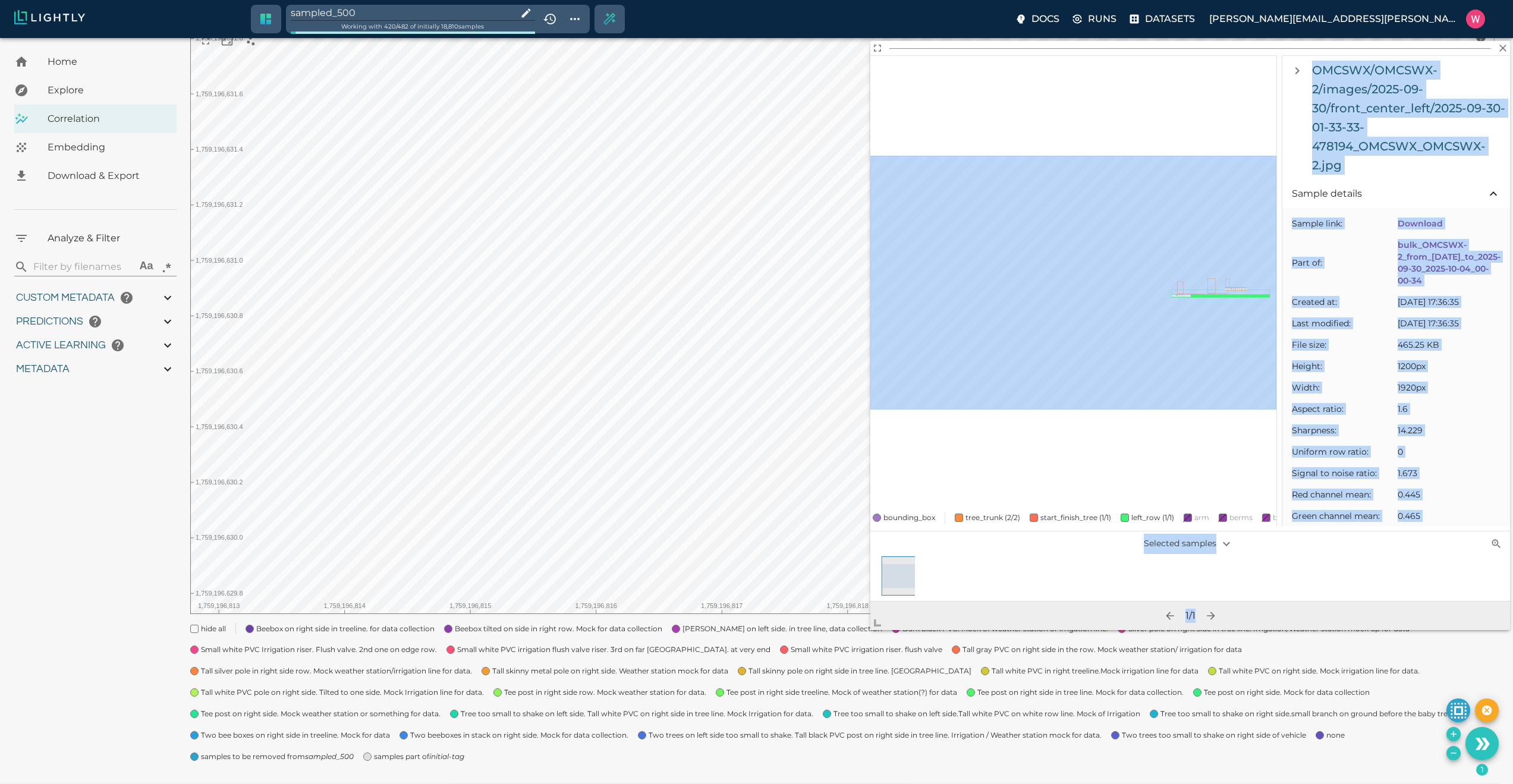
drag, startPoint x: 966, startPoint y: 521, endPoint x: 870, endPoint y: 643, distance: 155.2
click at [870, 643] on body "sampled_500 Working with 420 / 482 of initially 18,810 samples Docs Runs Datase…" at bounding box center [756, 354] width 1513 height 904
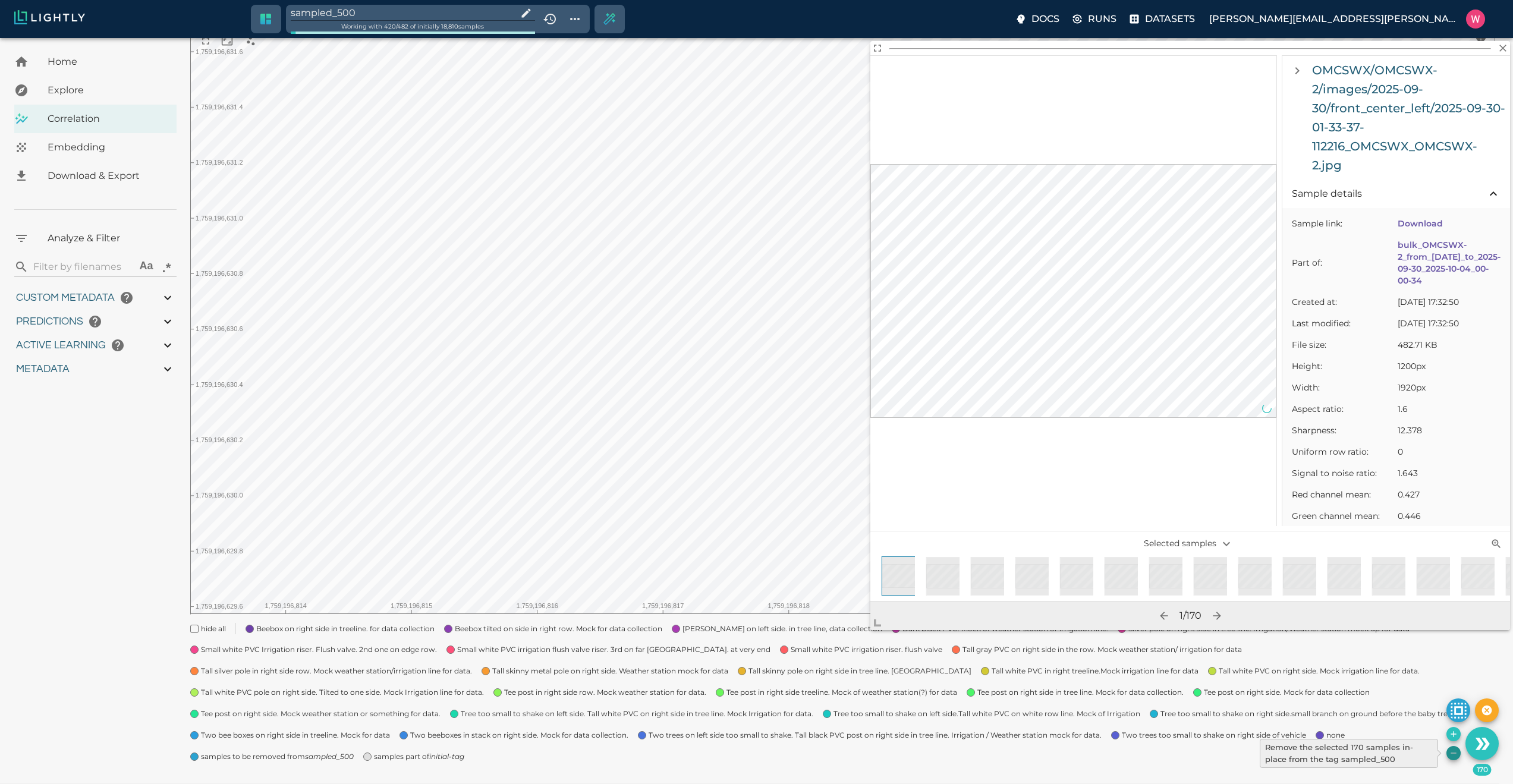
click at [1450, 752] on icon "Remove the selected 170 samples in-place from the tag sampled_500" at bounding box center [1454, 753] width 10 height 10
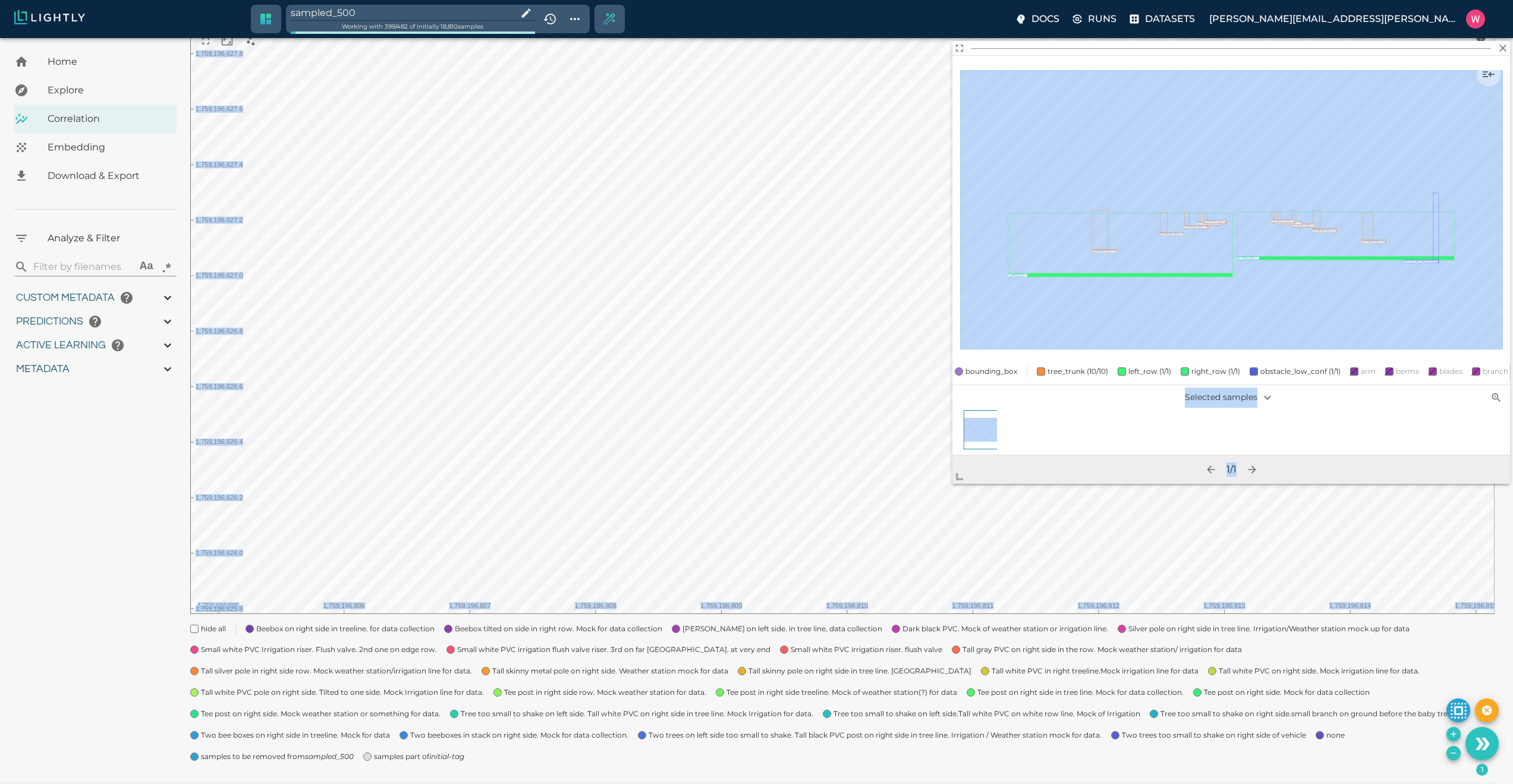
click at [854, 603] on body "sampled_500 Working with 399 / 482 of initially 18,810 samples Docs Runs Datase…" at bounding box center [756, 354] width 1513 height 904
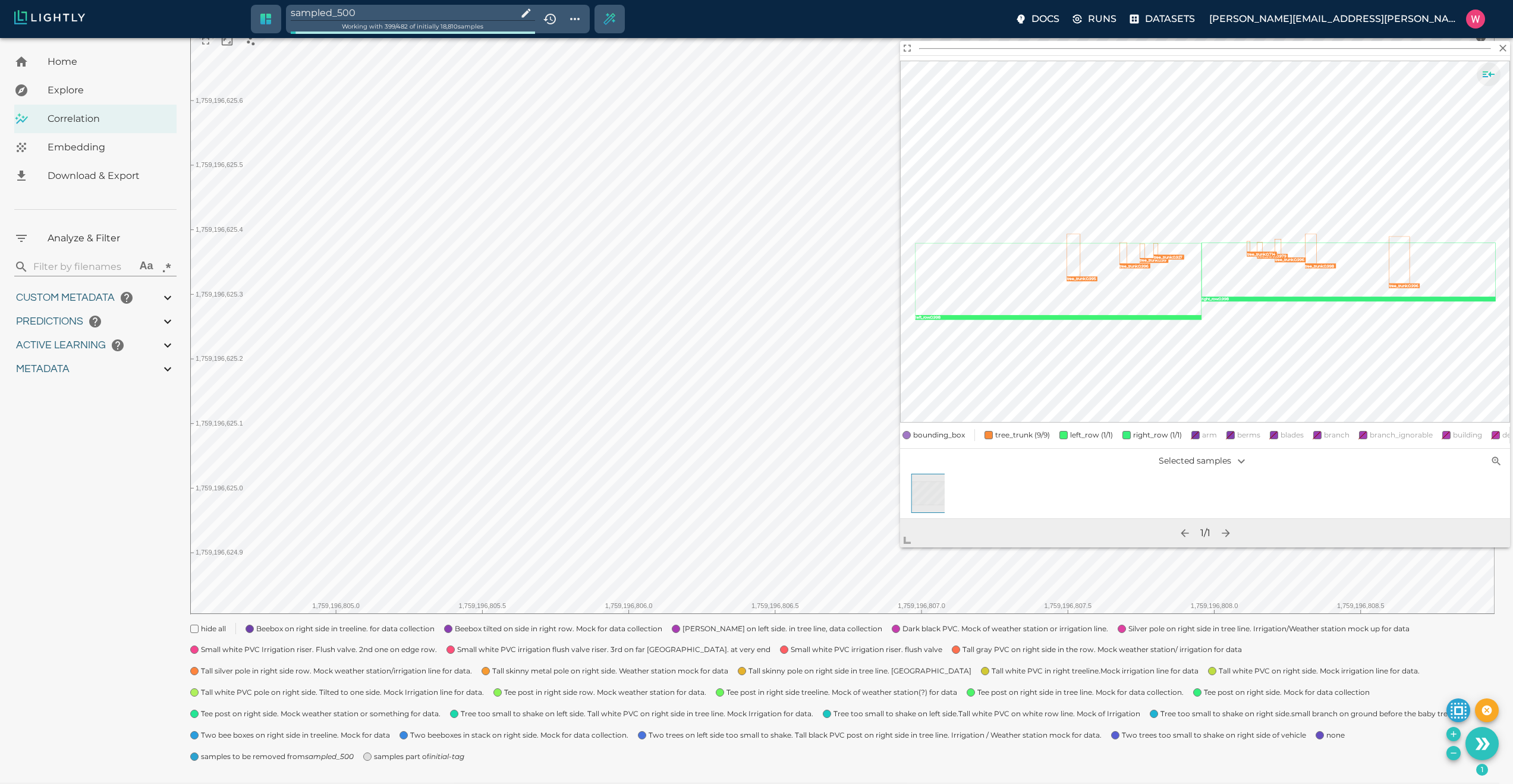
click at [1487, 73] on icon "Show sample details" at bounding box center [1489, 74] width 14 height 14
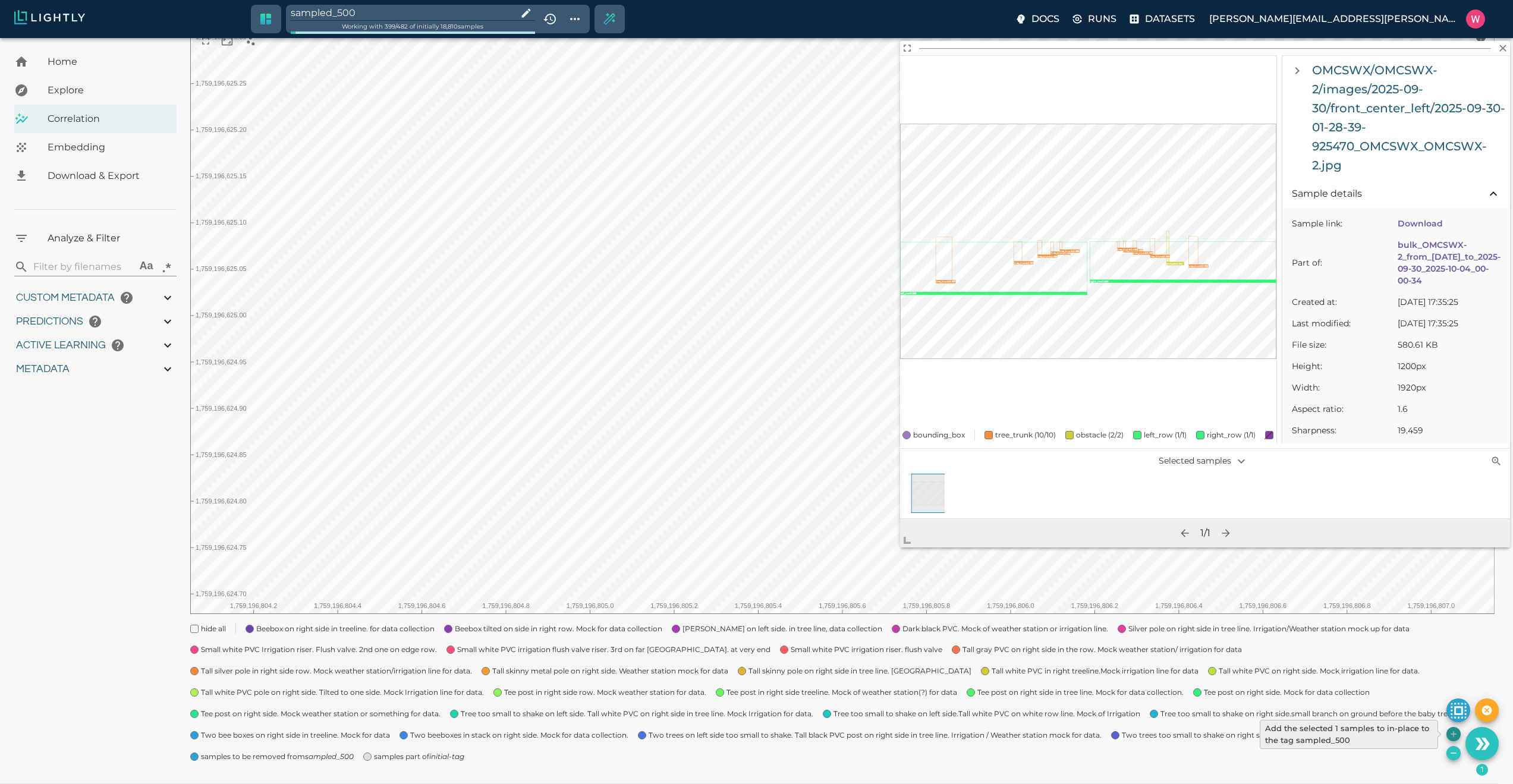
click at [1451, 734] on icon "Add the selected 1 samples to in-place to the tag sampled_500" at bounding box center [1454, 734] width 10 height 10
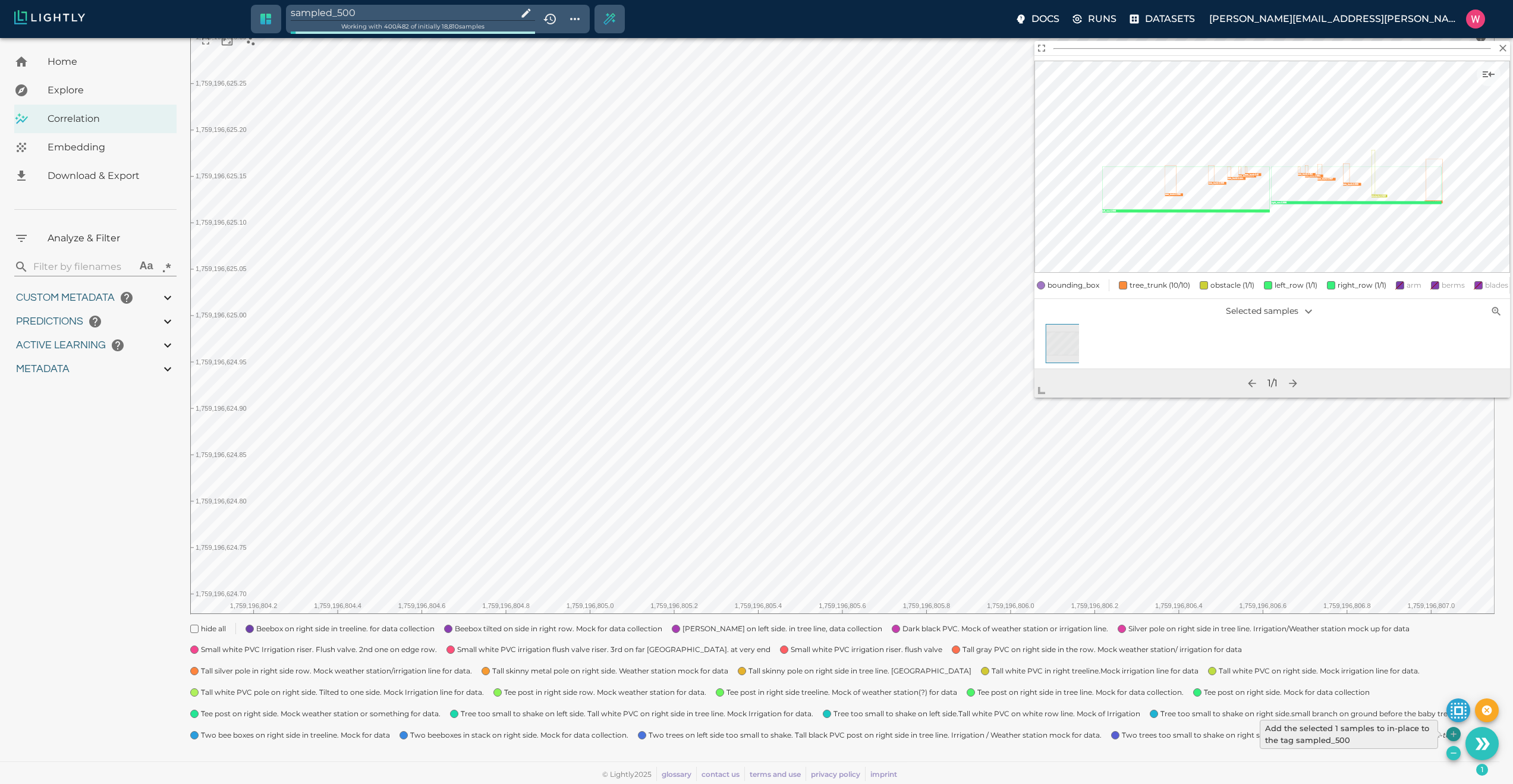
click at [1449, 735] on icon "Add the selected 1 samples to in-place to the tag sampled_500" at bounding box center [1454, 734] width 10 height 10
click at [1454, 740] on button "Add the selected 1 samples to in-place to the tag sampled_500" at bounding box center [1454, 734] width 14 height 14
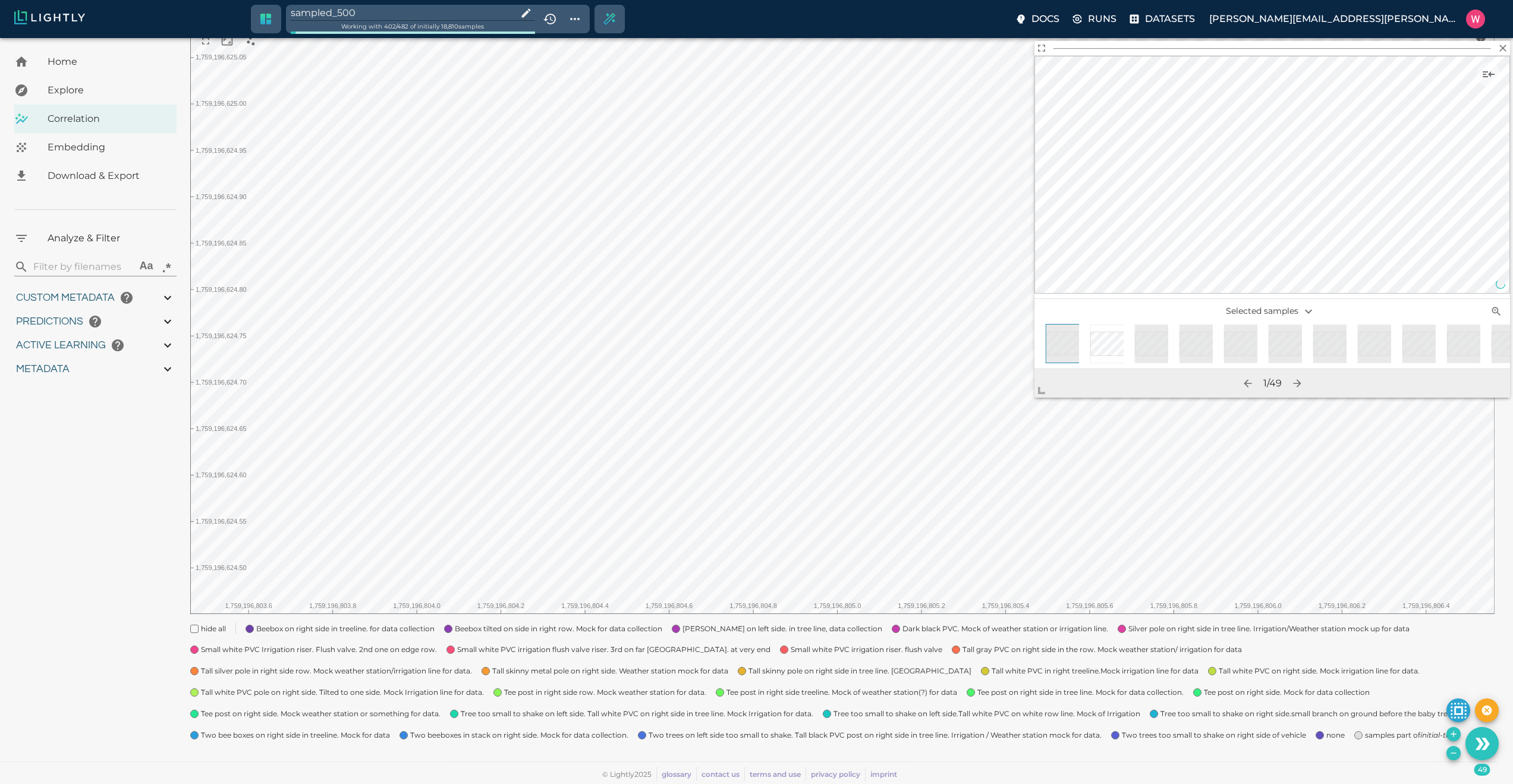
click at [1449, 753] on icon "Remove the selected 49 samples in-place from the tag sampled_500" at bounding box center [1454, 753] width 10 height 10
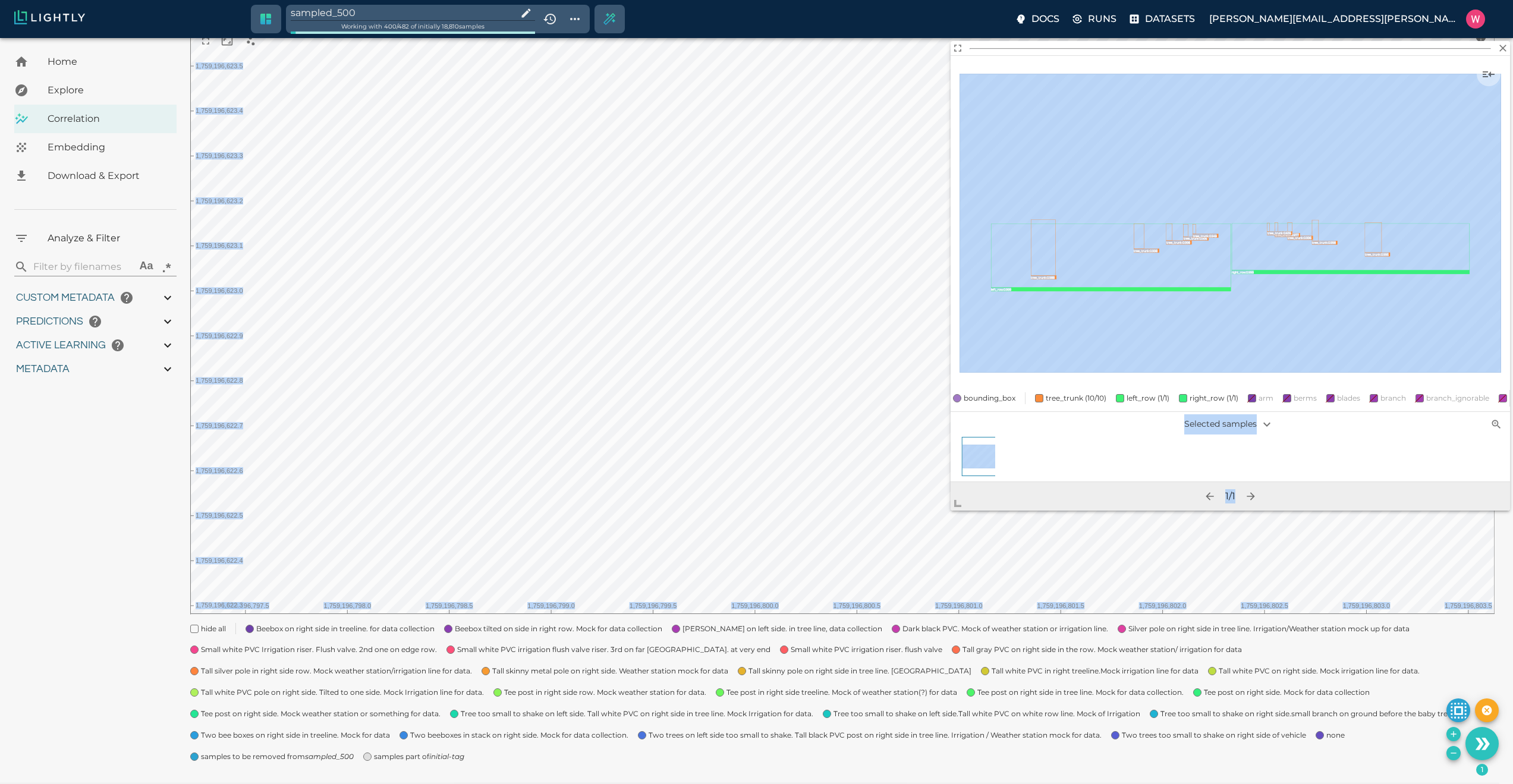
click at [882, 609] on body "sampled_500 Working with 400 / 482 of initially 18,810 samples Docs Runs Datase…" at bounding box center [756, 354] width 1513 height 904
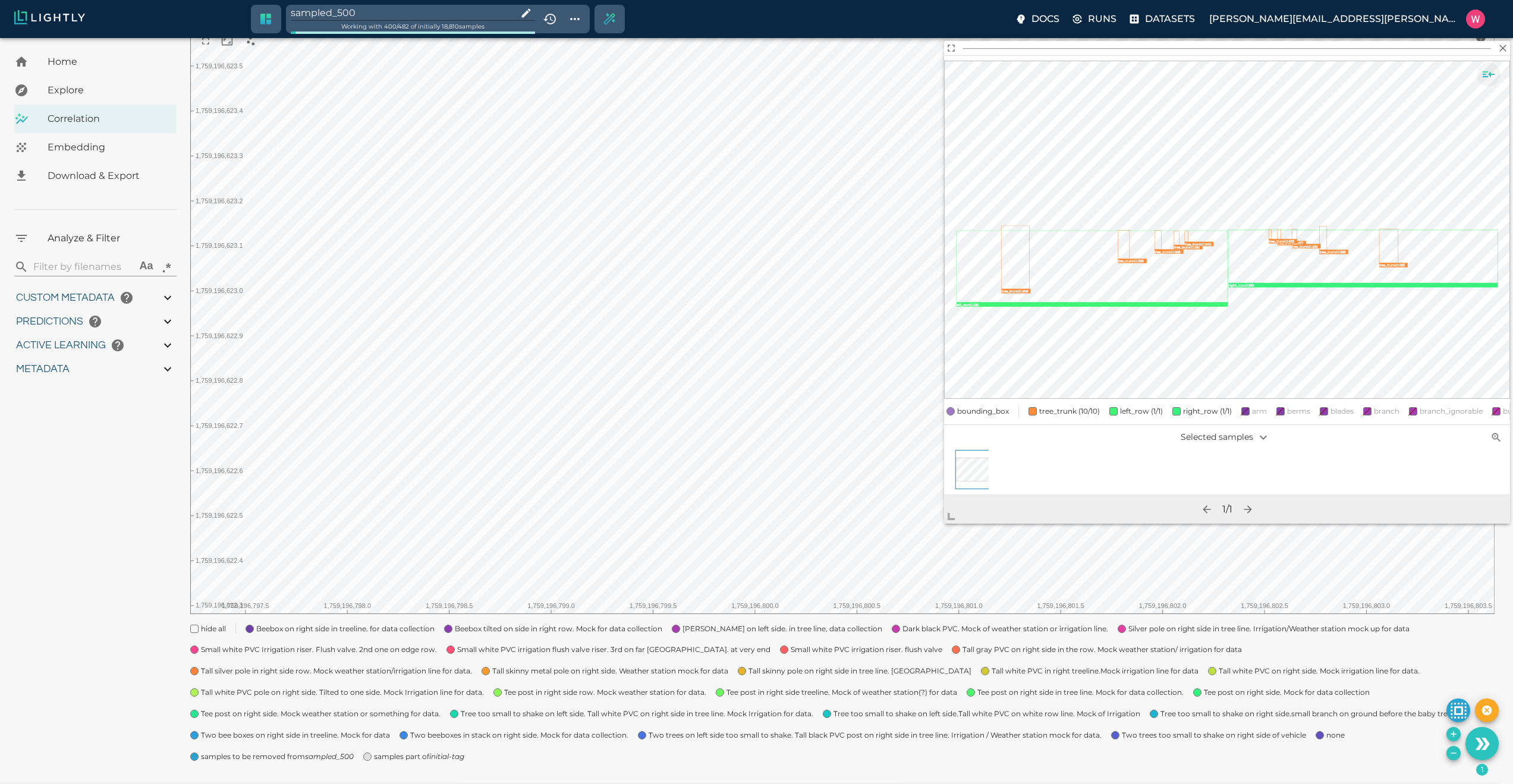
click at [1487, 71] on icon "Show sample details" at bounding box center [1489, 74] width 12 height 6
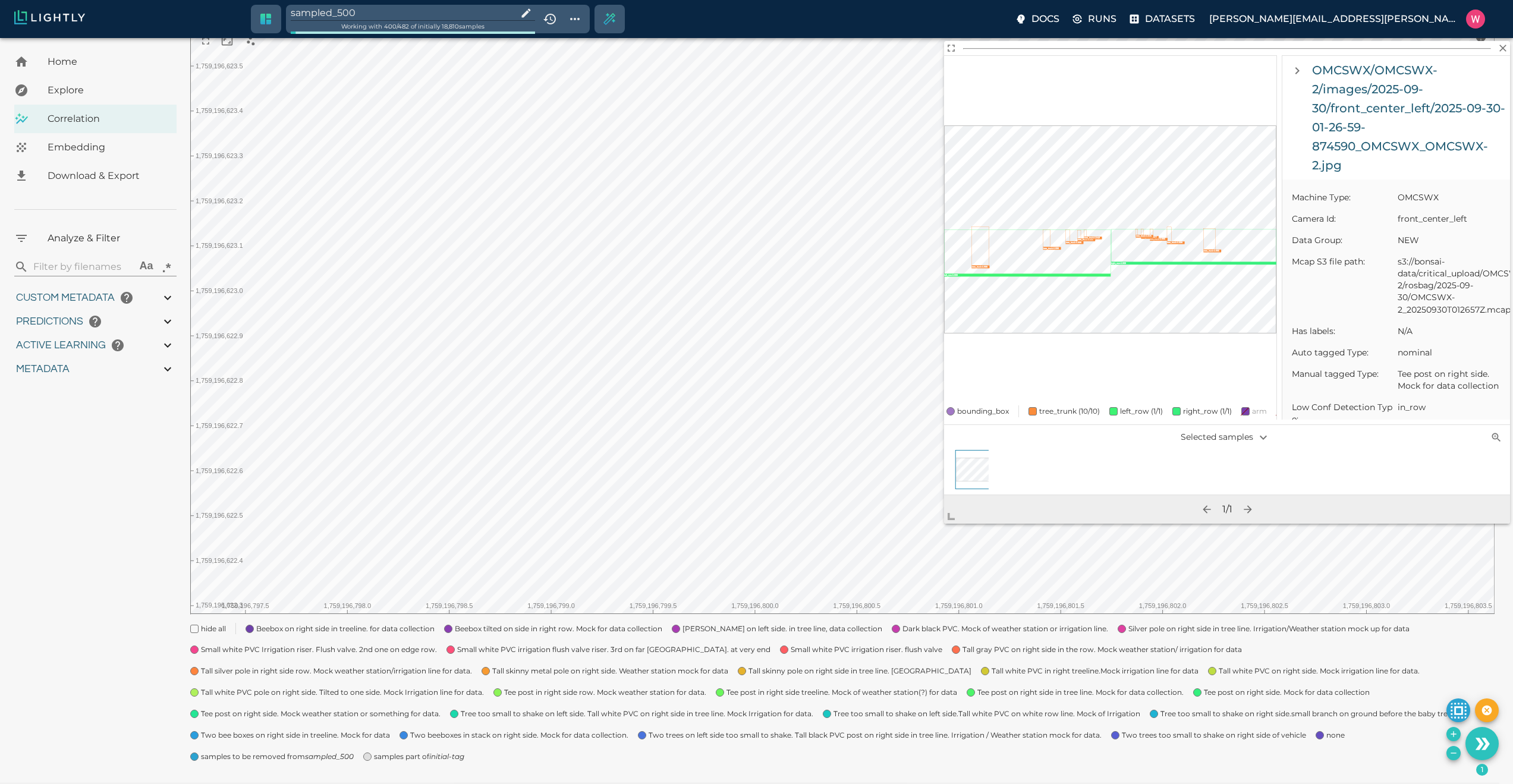
scroll to position [642, 0]
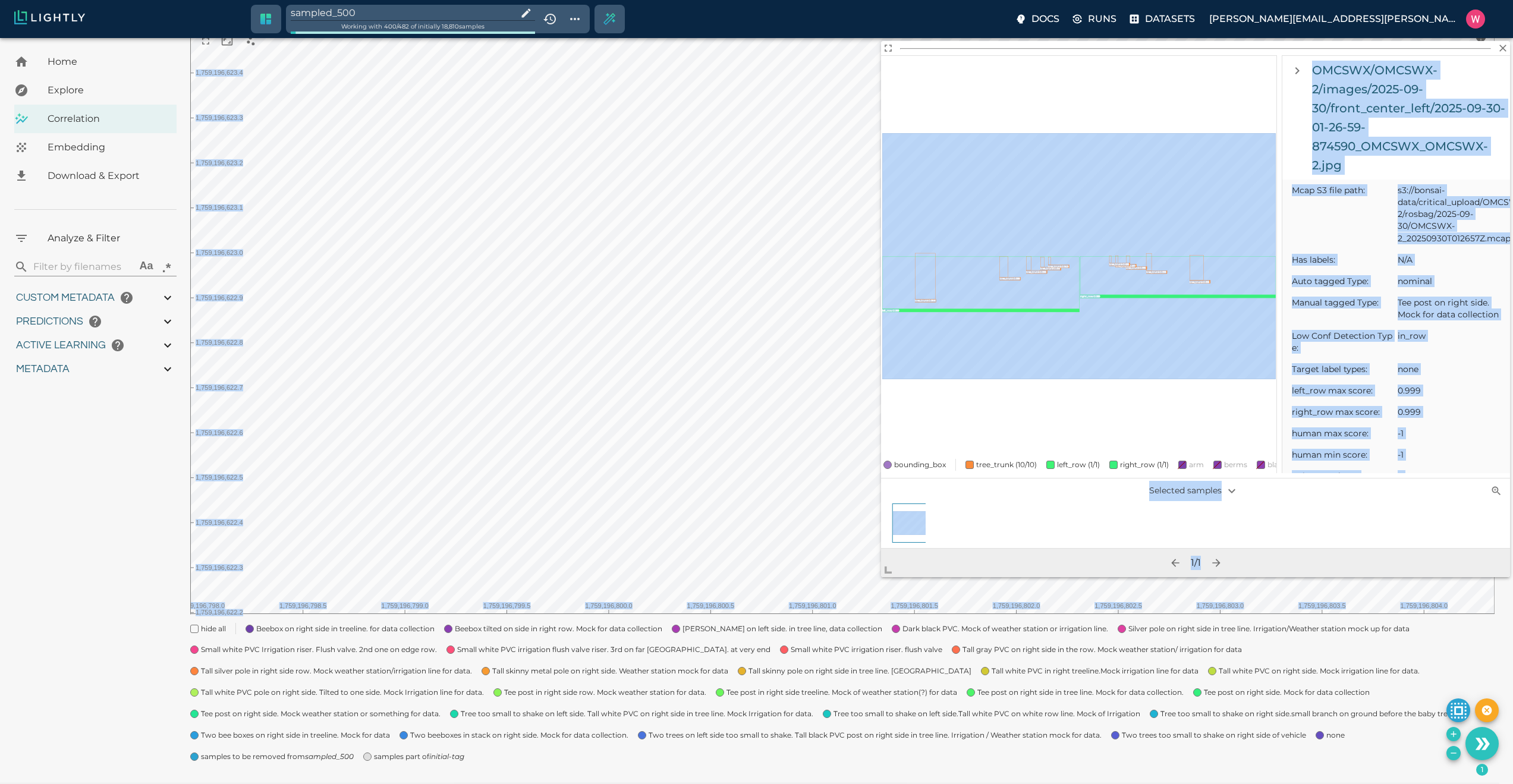
click at [873, 588] on body "sampled_500 Working with 400 / 482 of initially 18,810 samples Docs Runs Datase…" at bounding box center [756, 354] width 1513 height 904
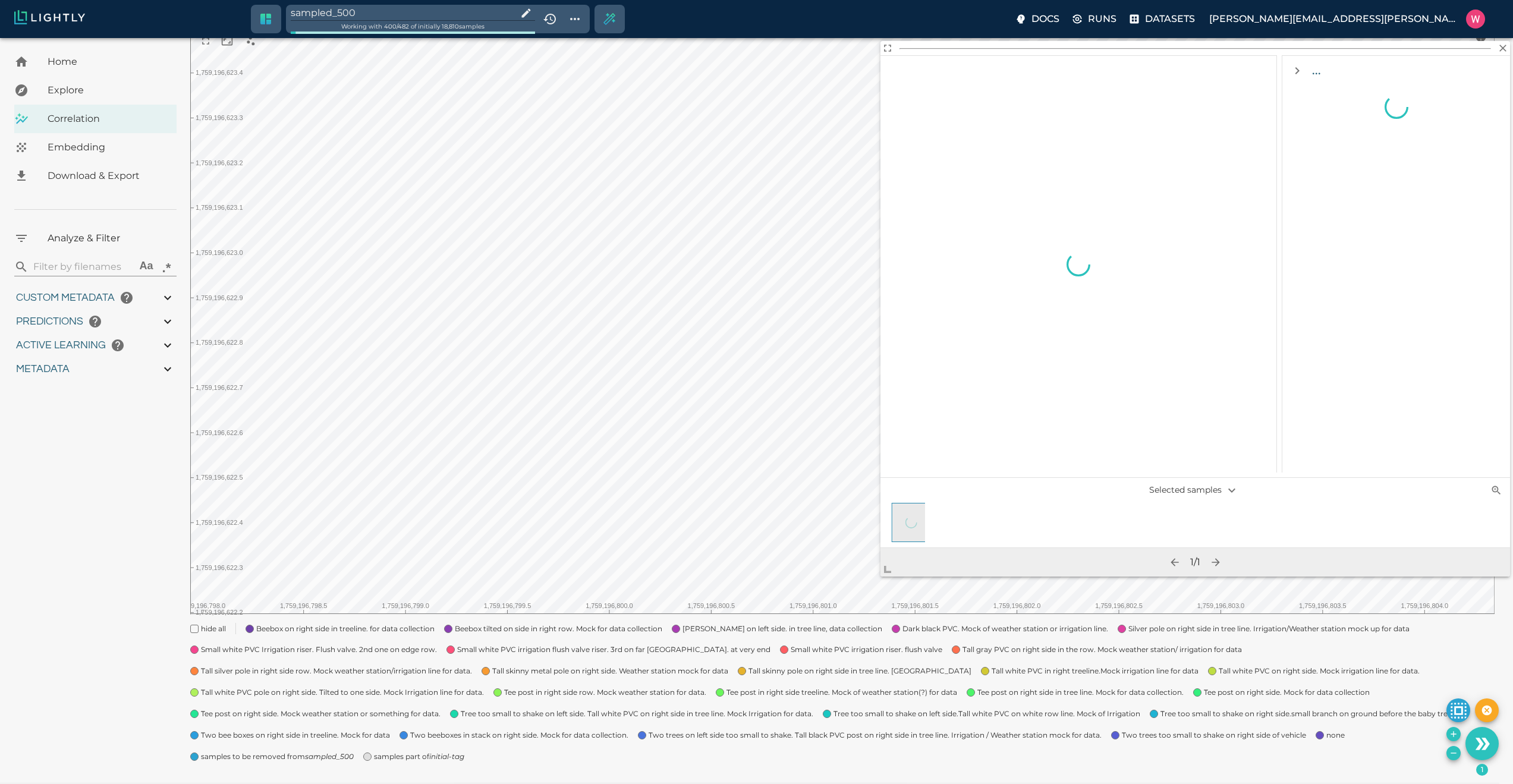
scroll to position [0, 0]
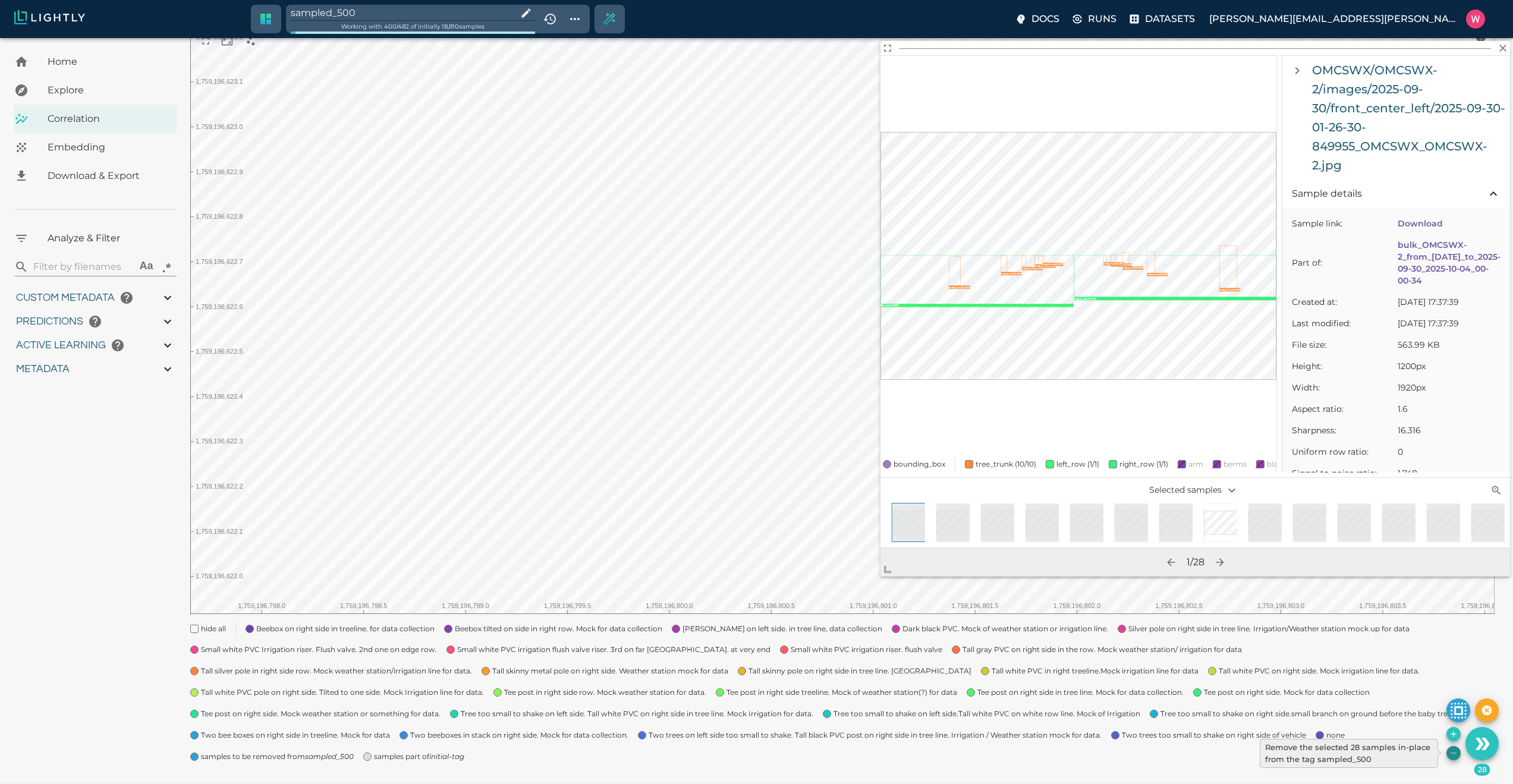
click at [1450, 752] on icon "Remove the selected 28 samples in-place from the tag sampled_500" at bounding box center [1454, 753] width 10 height 10
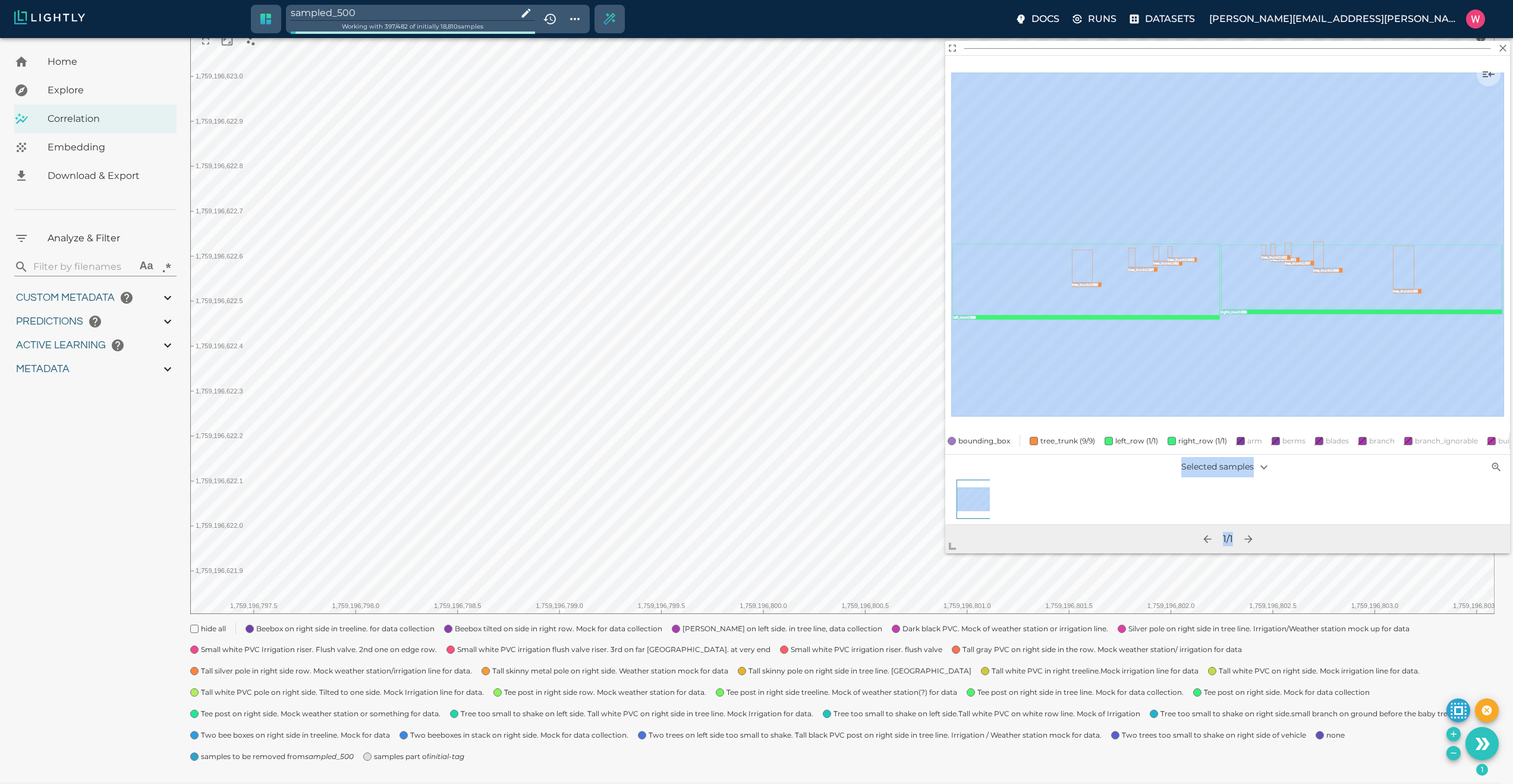
drag, startPoint x: 1050, startPoint y: 385, endPoint x: 939, endPoint y: 652, distance: 289.2
click at [879, 690] on body "sampled_500 Working with 397 / 482 of initially 18,810 samples Docs Runs Datase…" at bounding box center [756, 354] width 1513 height 904
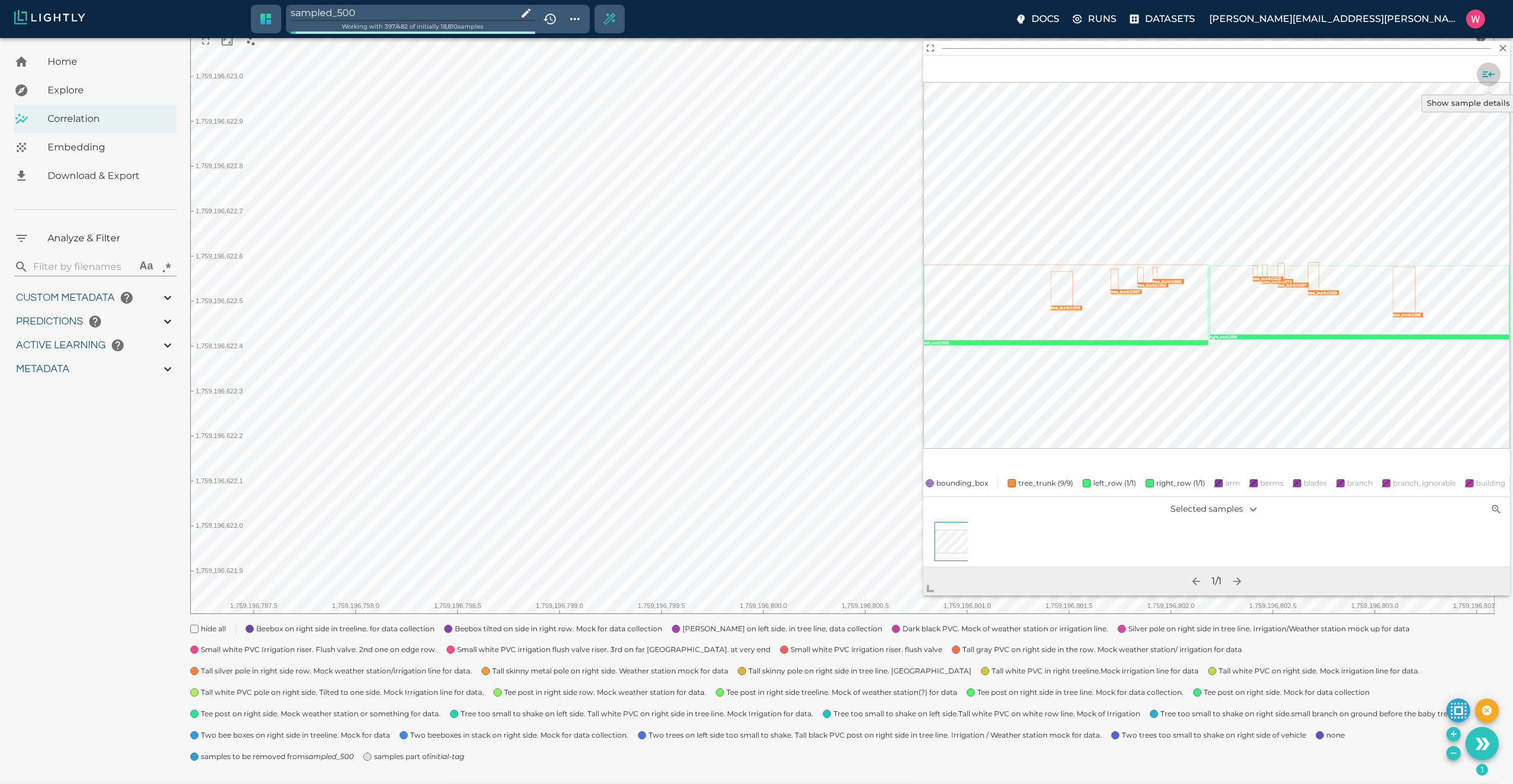
click at [1482, 80] on icon "Show sample details" at bounding box center [1489, 74] width 14 height 14
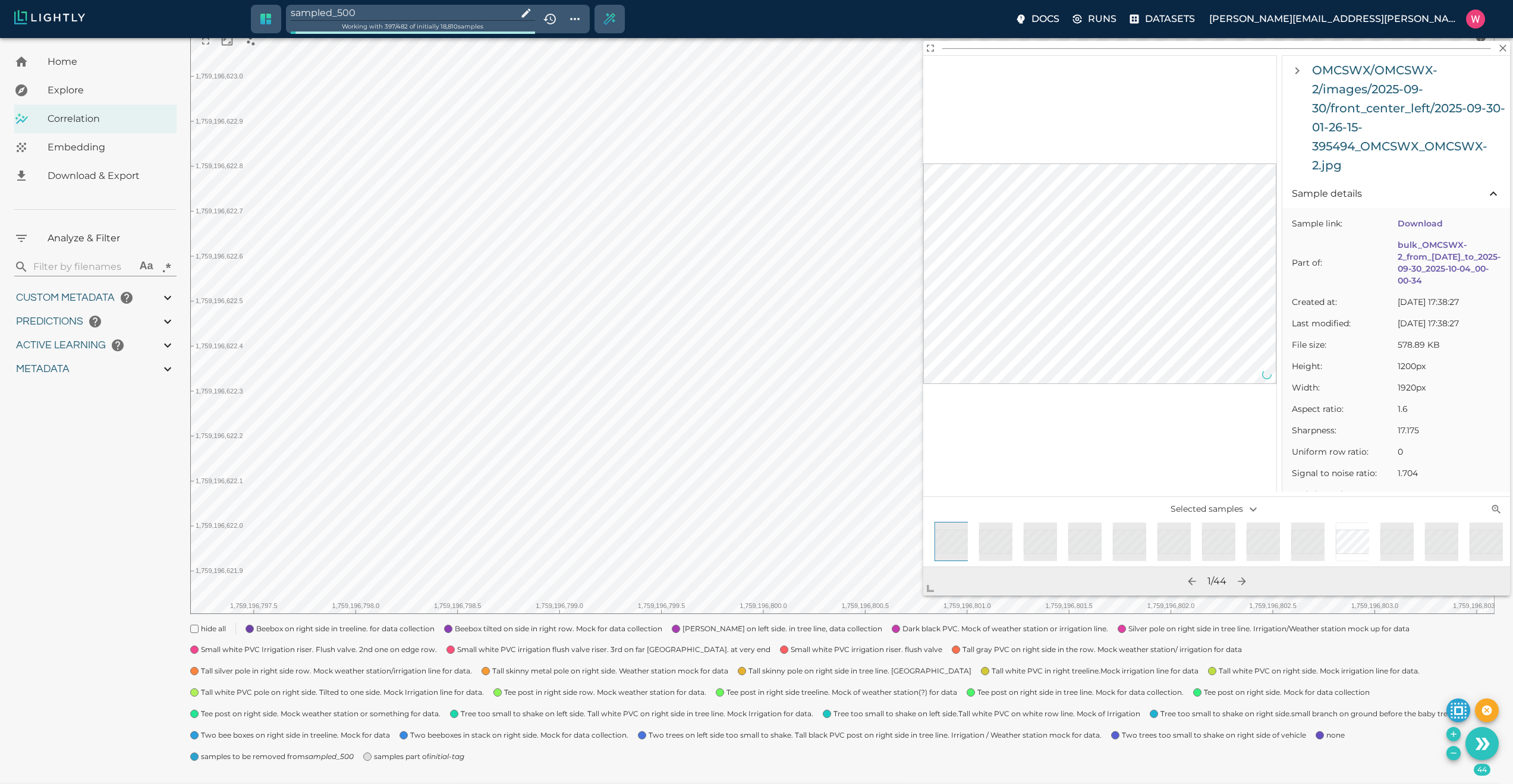
click at [1452, 753] on icon "Remove the selected 44 samples in-place from the tag sampled_500" at bounding box center [1454, 753] width 10 height 10
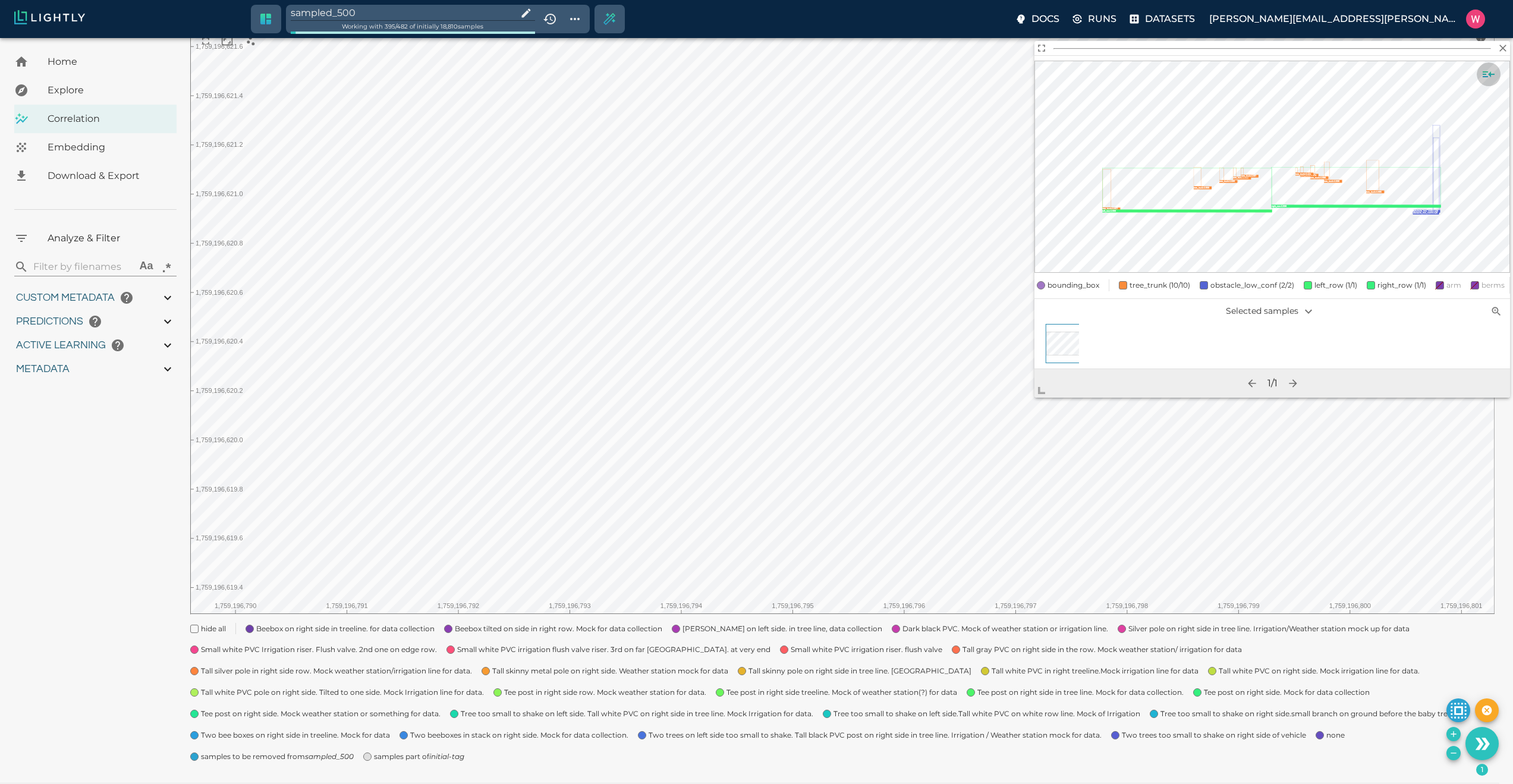
click at [1493, 70] on icon "Show sample details" at bounding box center [1489, 74] width 14 height 14
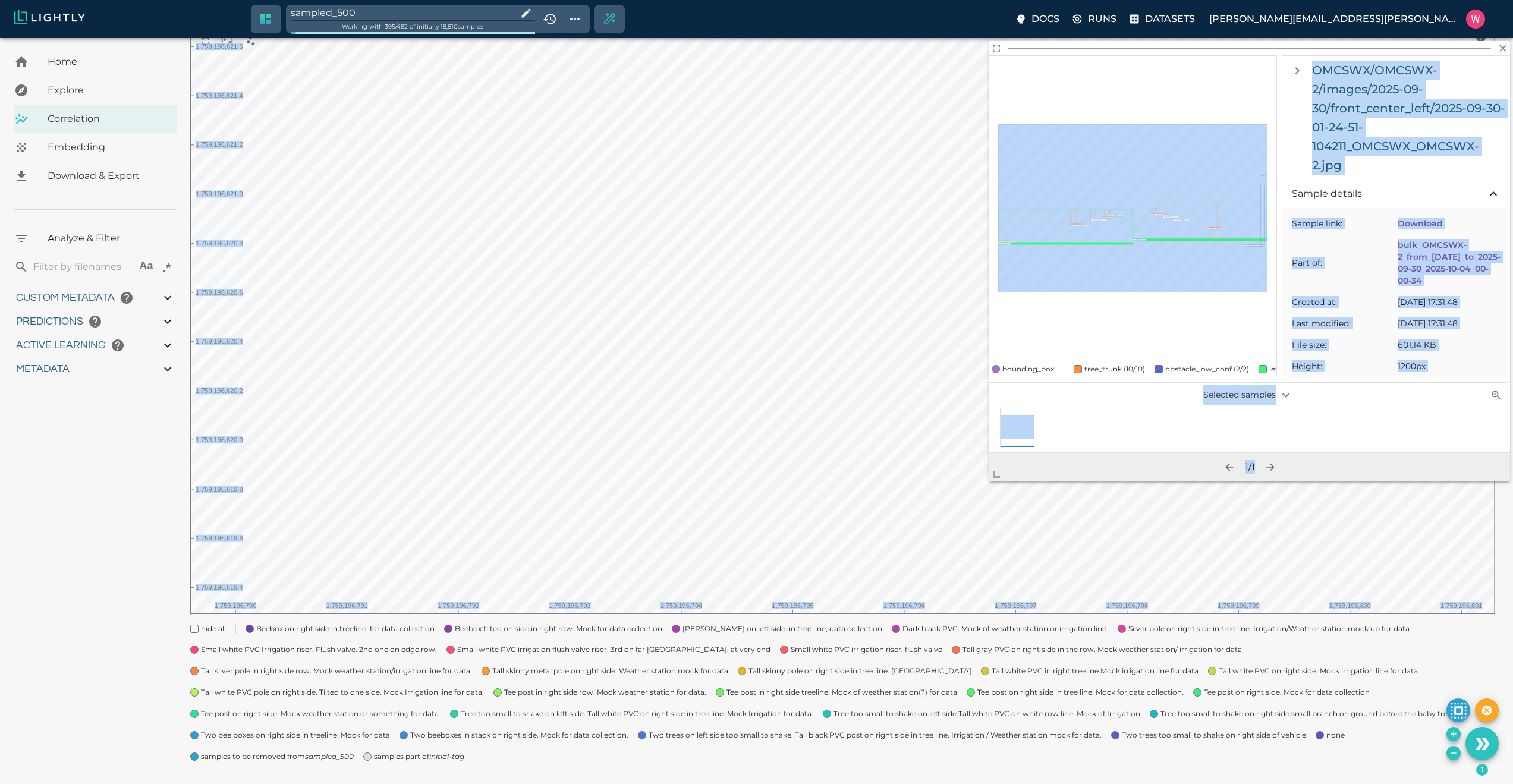
click at [948, 573] on body "sampled_500 Working with 395 / 482 of initially 18,810 samples Docs Runs Datase…" at bounding box center [756, 354] width 1513 height 904
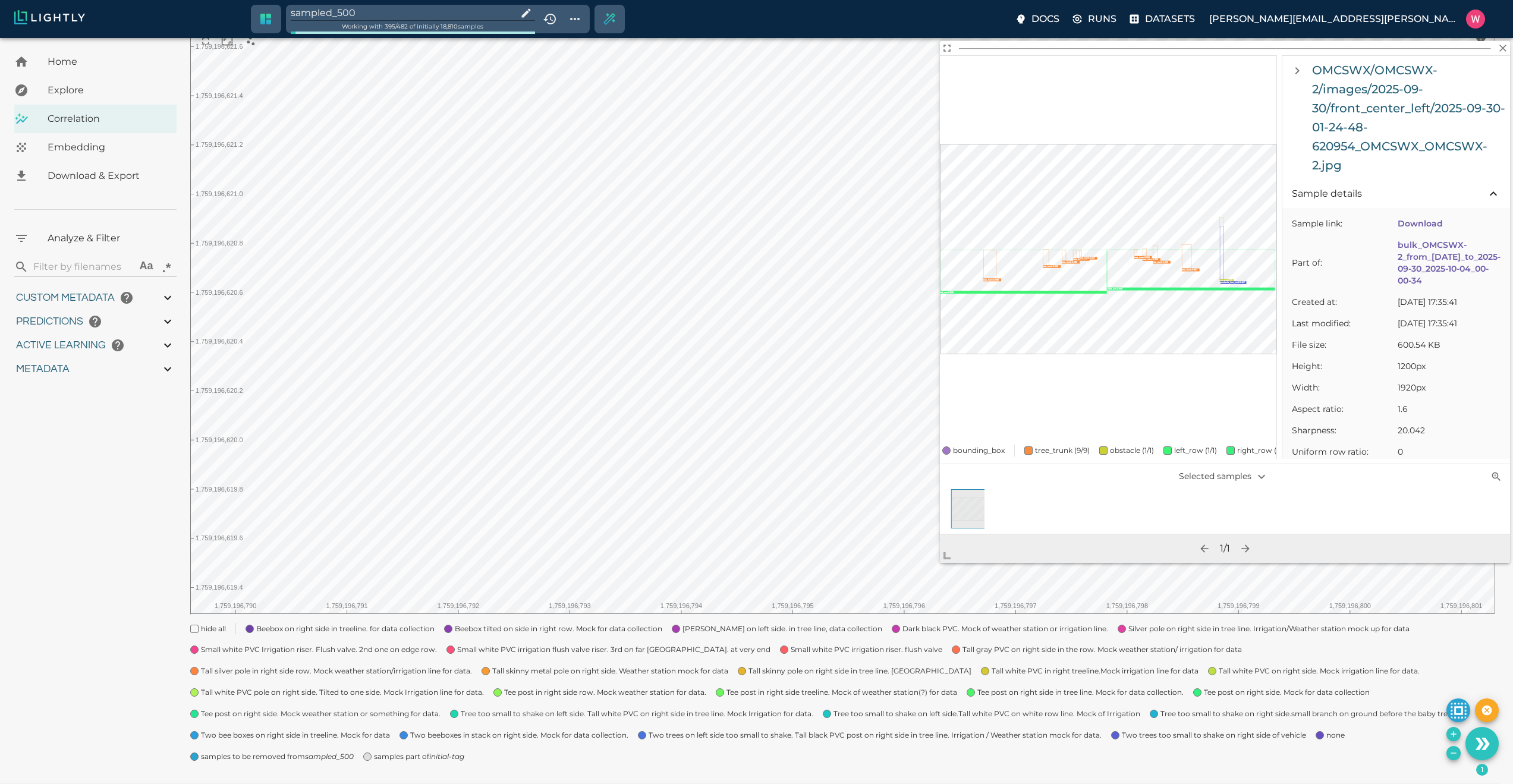
click at [1452, 741] on div "hide all Beebox on right side in treeline. for data collection Beebox tilted on…" at bounding box center [838, 688] width 1314 height 149
click at [1449, 734] on icon "Add the selected 1 samples to in-place to the tag sampled_500" at bounding box center [1454, 734] width 10 height 10
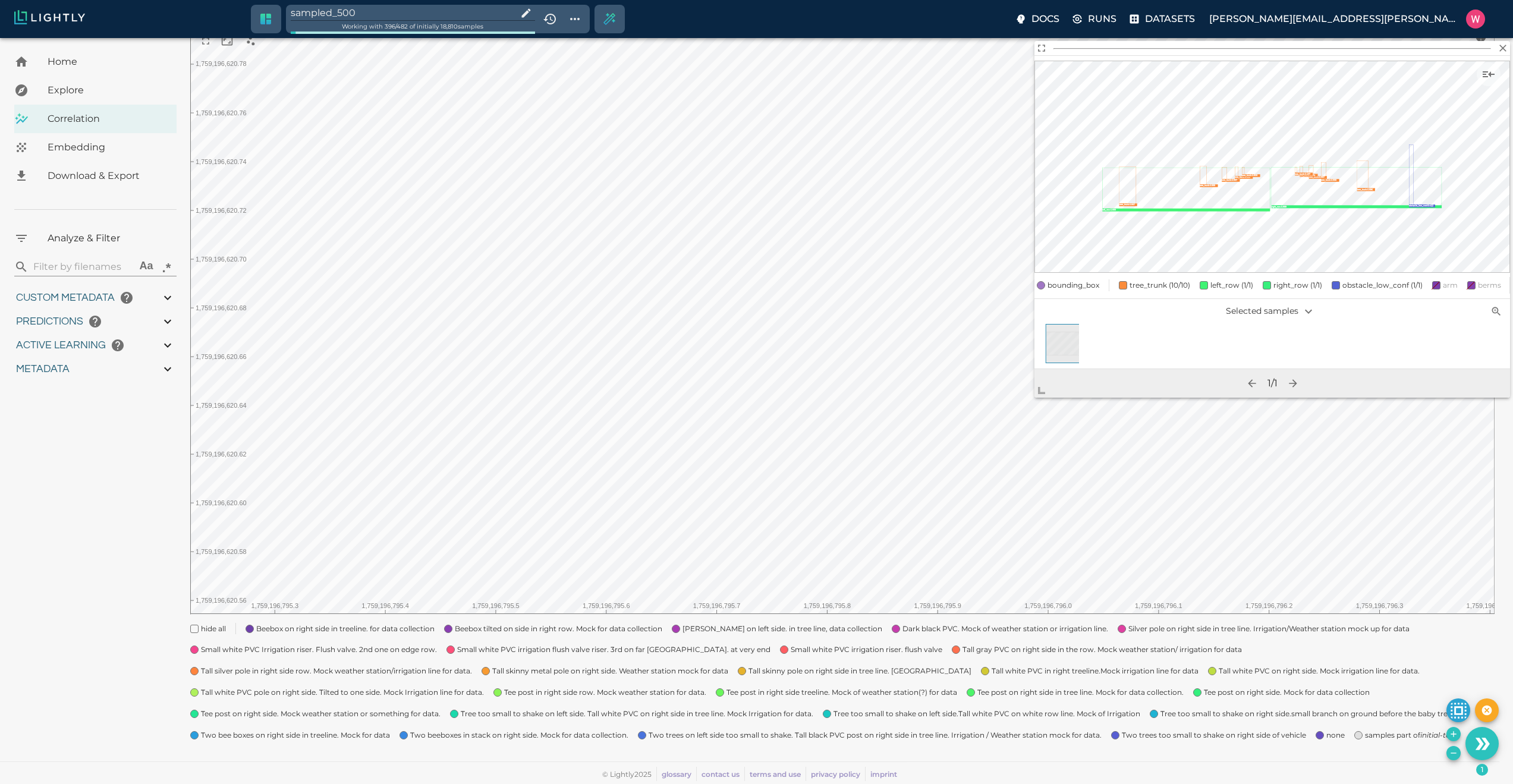
click at [1449, 733] on icon "Add the selected 1 samples to in-place to the tag sampled_500" at bounding box center [1454, 734] width 10 height 10
click at [1449, 737] on icon "Add the selected 1 samples to in-place to the tag sampled_500" at bounding box center [1454, 734] width 10 height 10
click at [1492, 77] on icon "Show sample details" at bounding box center [1489, 74] width 14 height 14
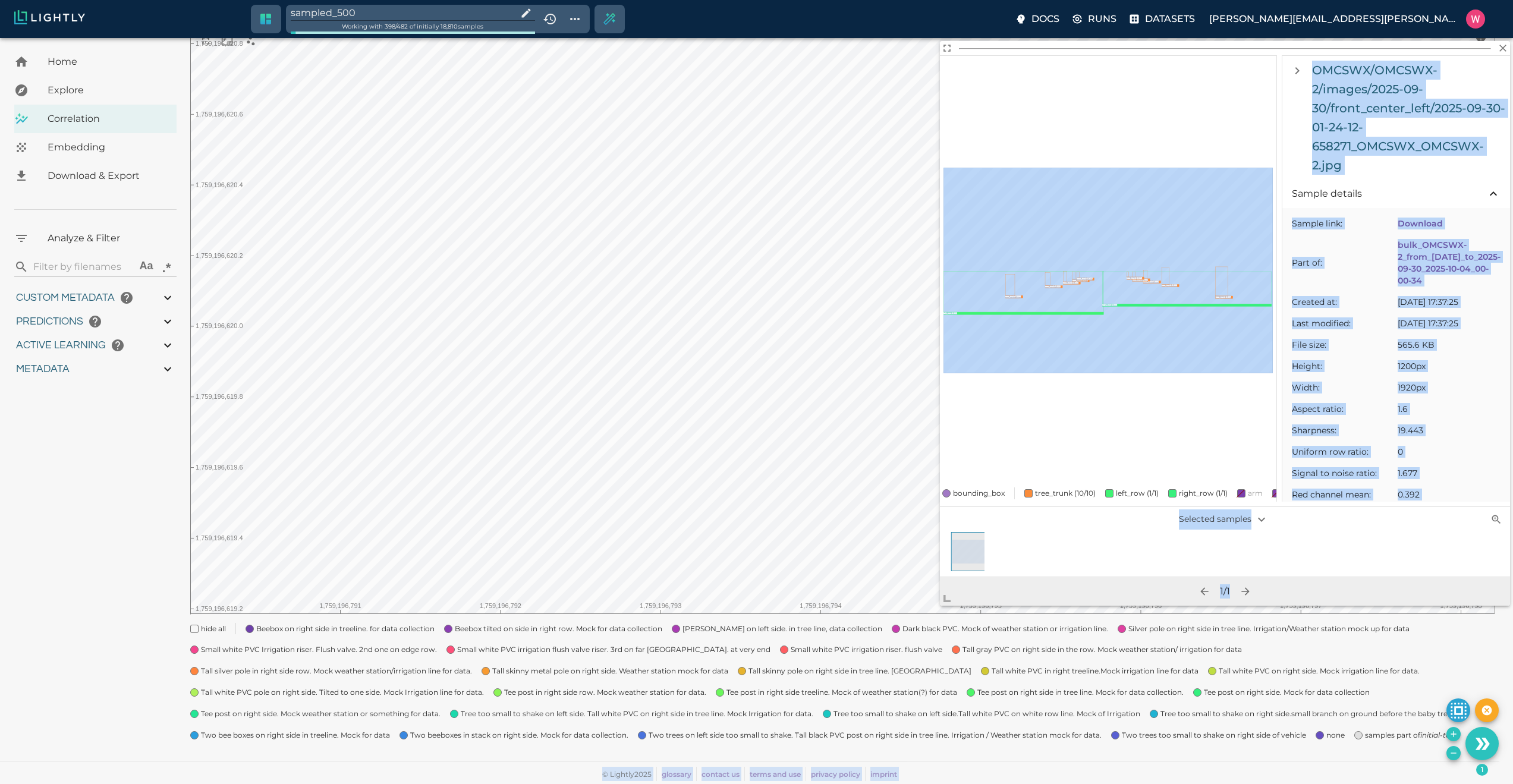
drag, startPoint x: 1046, startPoint y: 387, endPoint x: 897, endPoint y: 680, distance: 328.7
click at [897, 680] on body "sampled_500 Working with 398 / 482 of initially 18,810 samples Docs Runs Datase…" at bounding box center [756, 343] width 1513 height 882
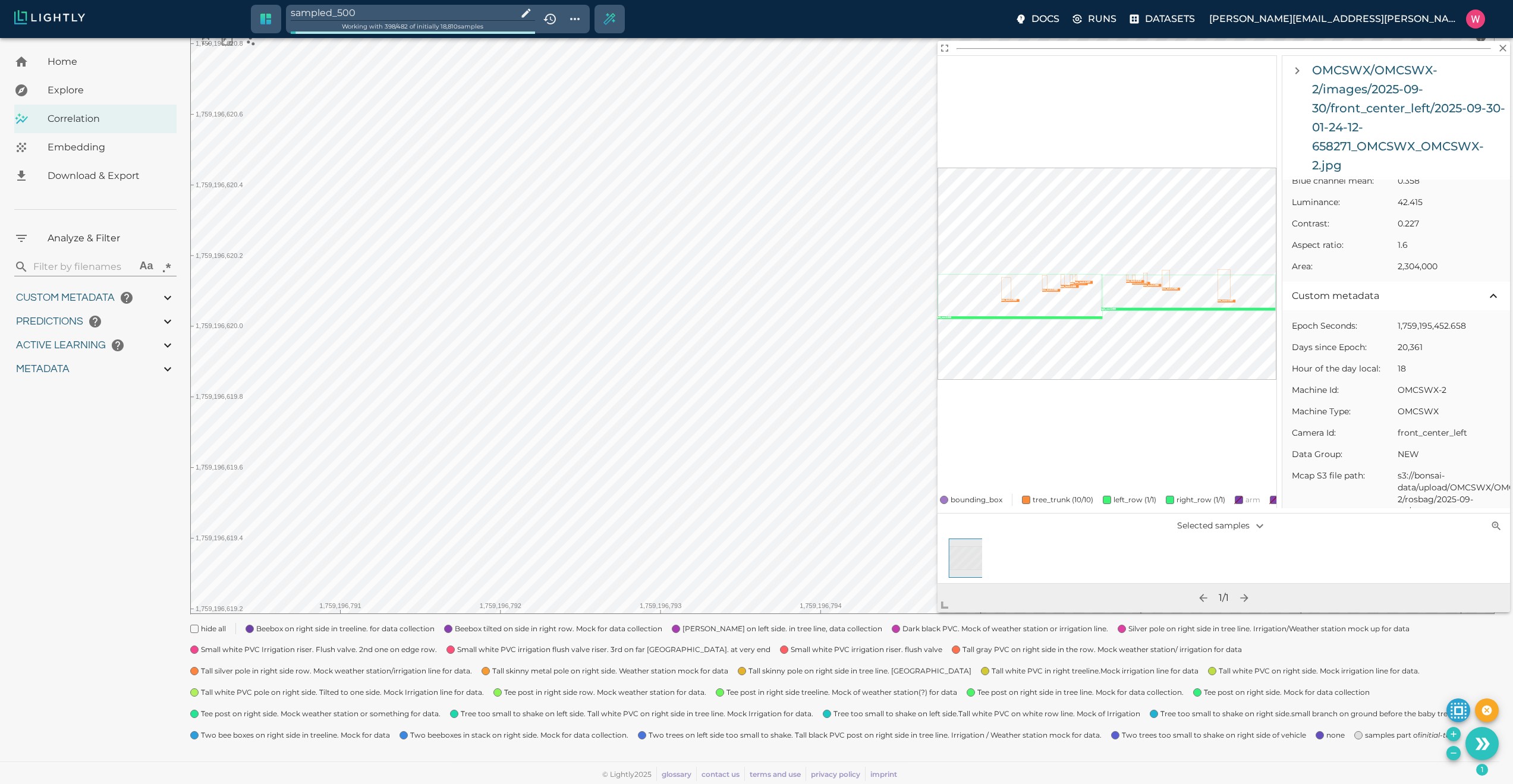
scroll to position [499, 0]
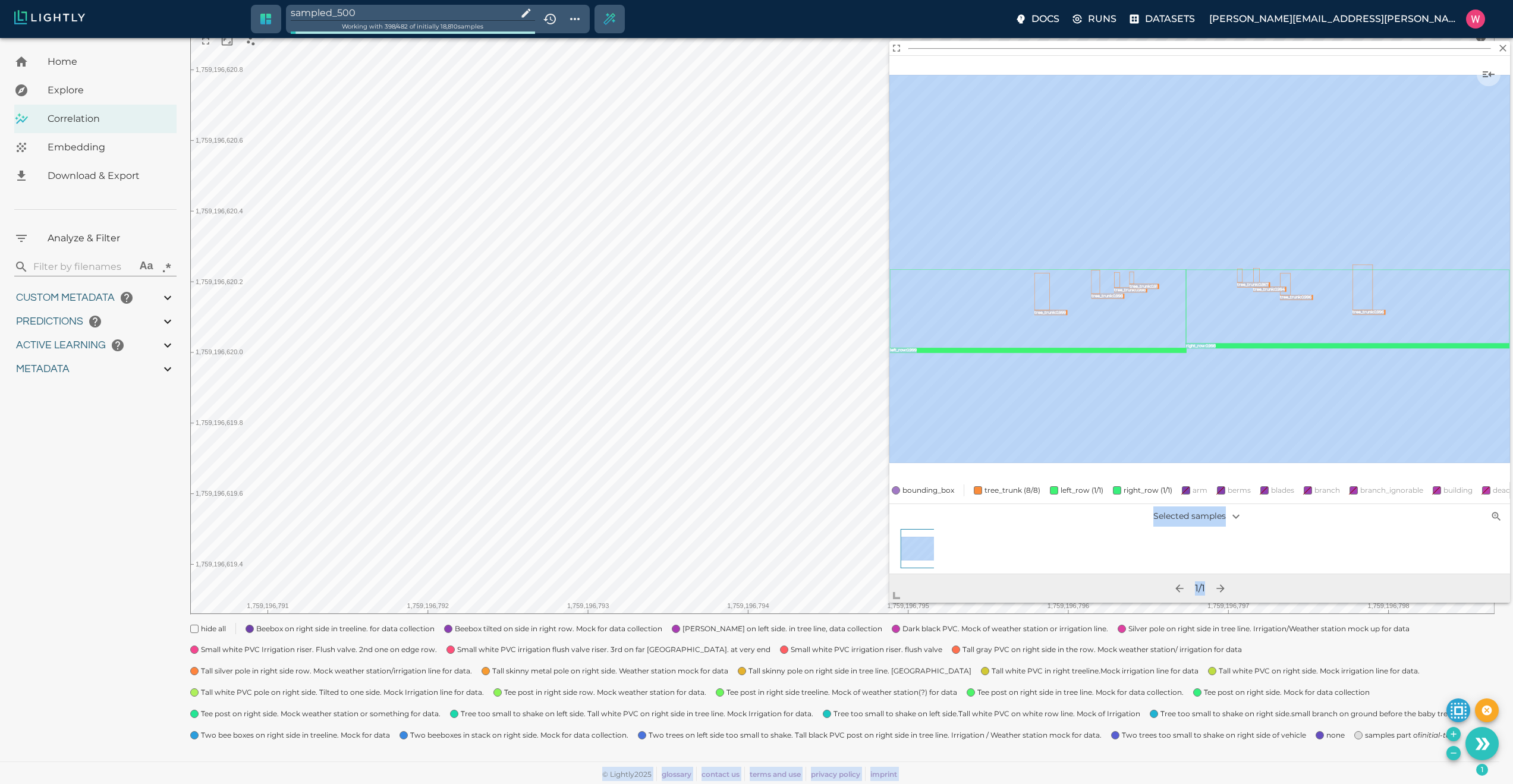
drag, startPoint x: 1049, startPoint y: 388, endPoint x: 879, endPoint y: 636, distance: 300.7
click at [879, 636] on body "sampled_500 Working with 398 / 482 of initially 18,810 samples Docs Runs Datase…" at bounding box center [756, 343] width 1513 height 882
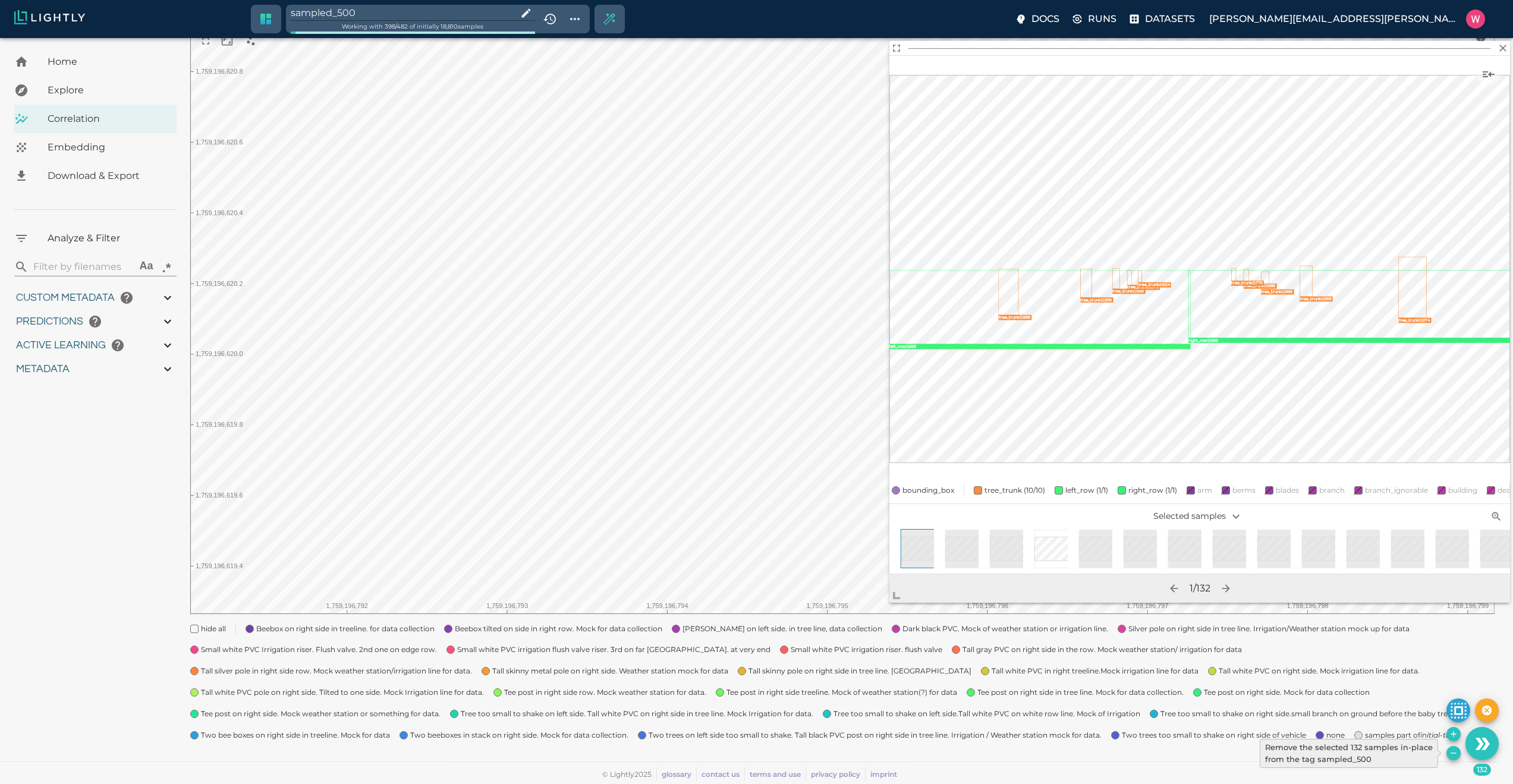
click at [1454, 754] on icon "Remove the selected 132 samples in-place from the tag sampled_500" at bounding box center [1454, 753] width 10 height 10
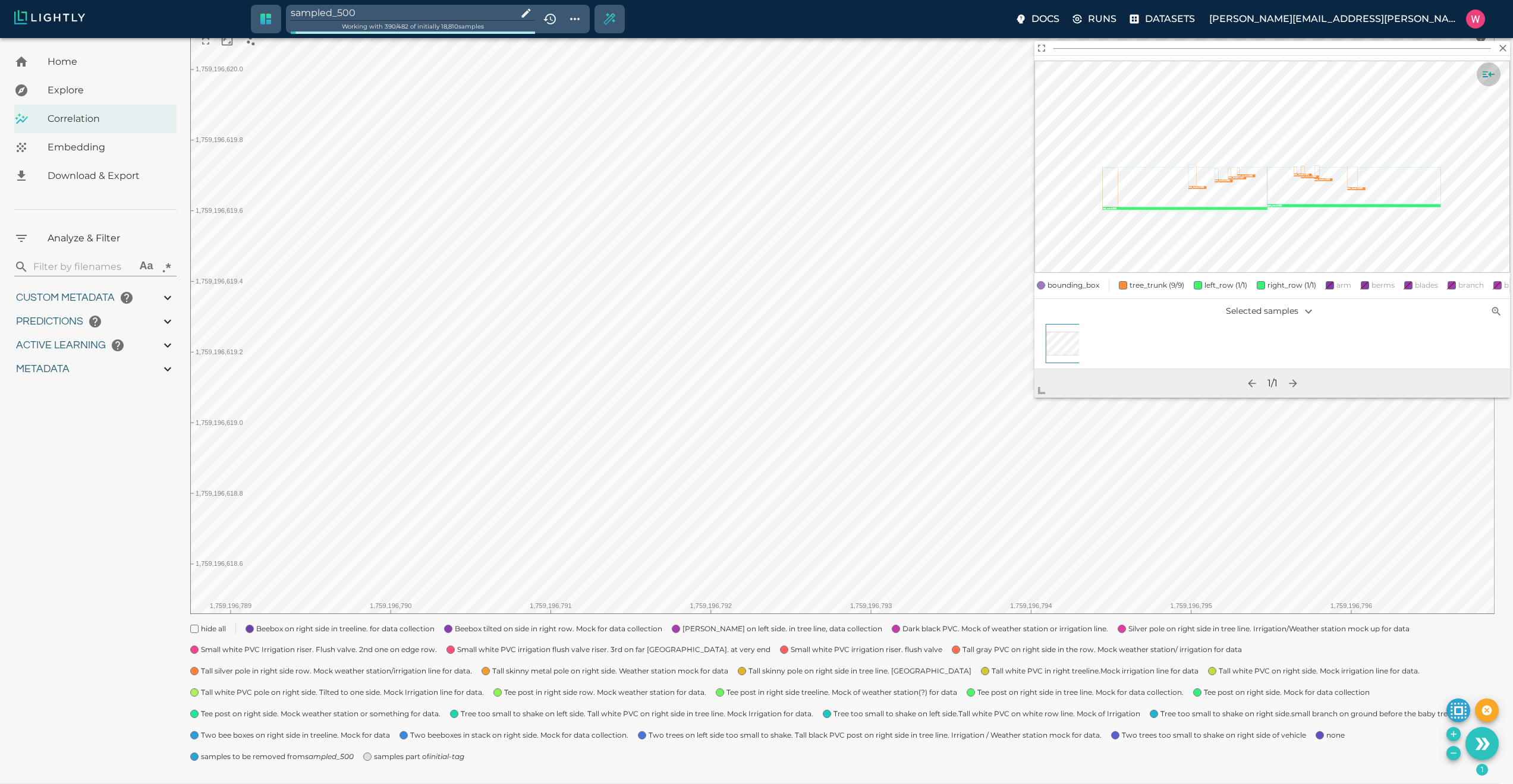
click at [1494, 76] on icon "Show sample details" at bounding box center [1489, 74] width 14 height 14
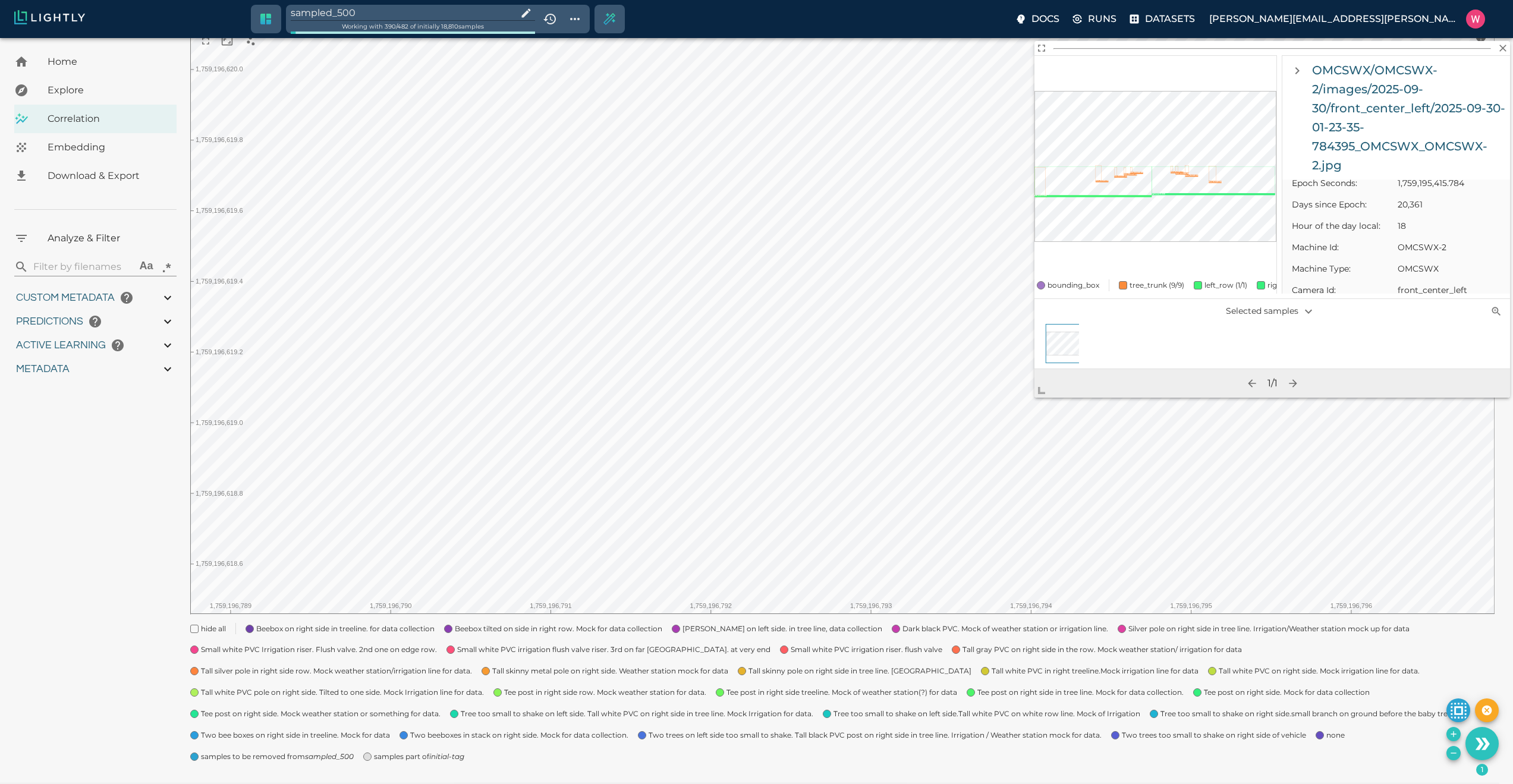
scroll to position [642, 0]
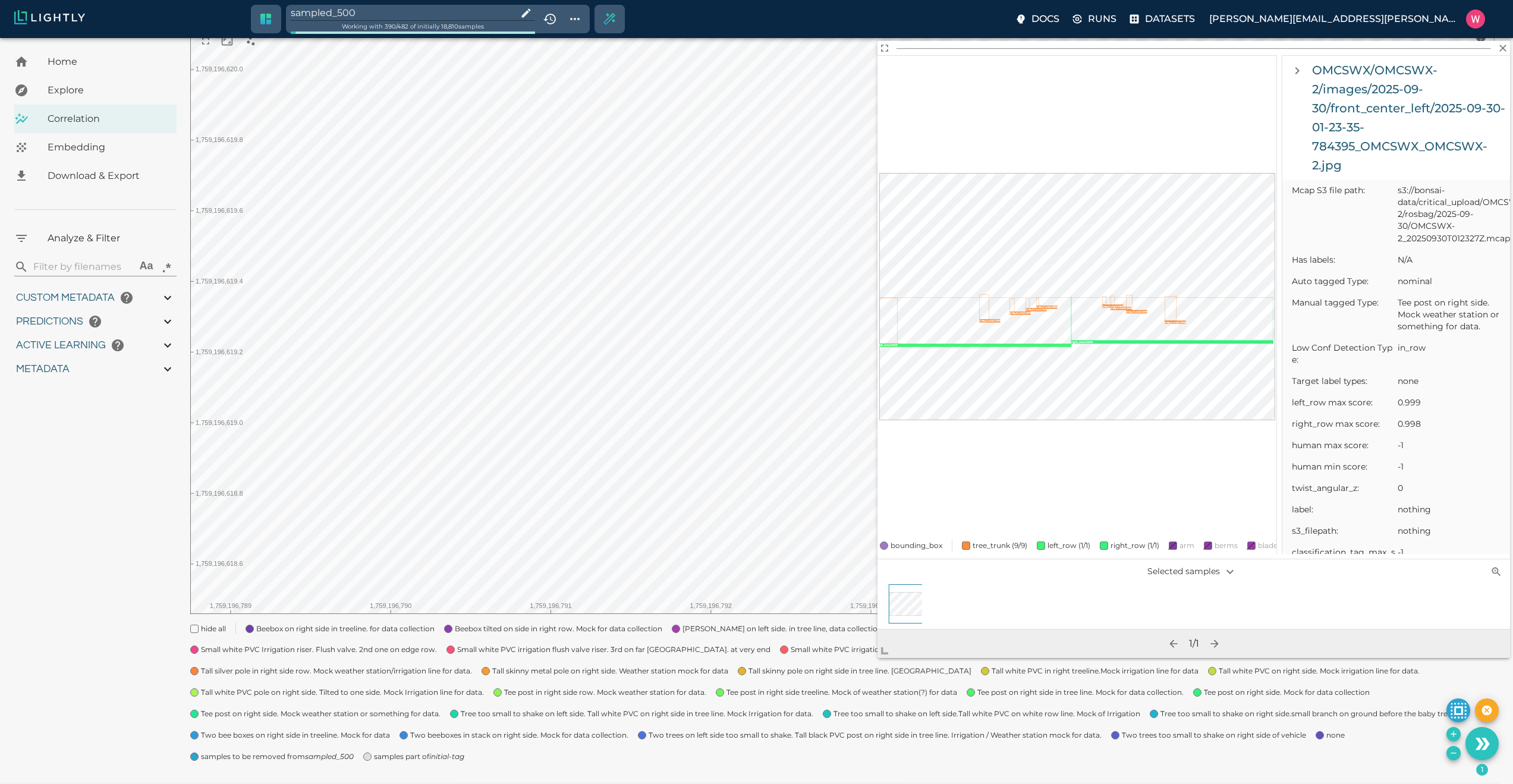
drag, startPoint x: 1049, startPoint y: 387, endPoint x: 911, endPoint y: 638, distance: 286.4
click at [890, 657] on span at bounding box center [890, 646] width 24 height 24
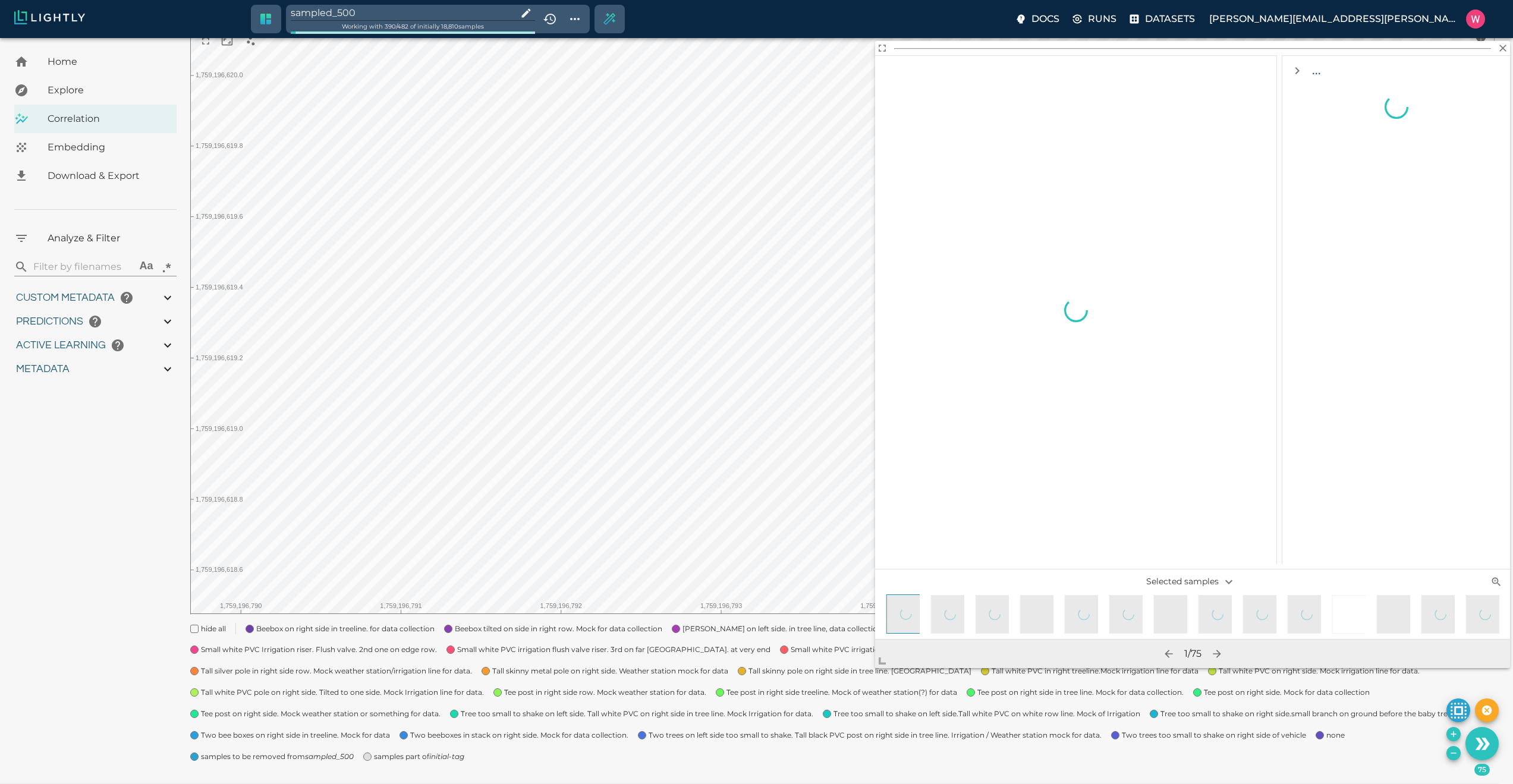
scroll to position [0, 0]
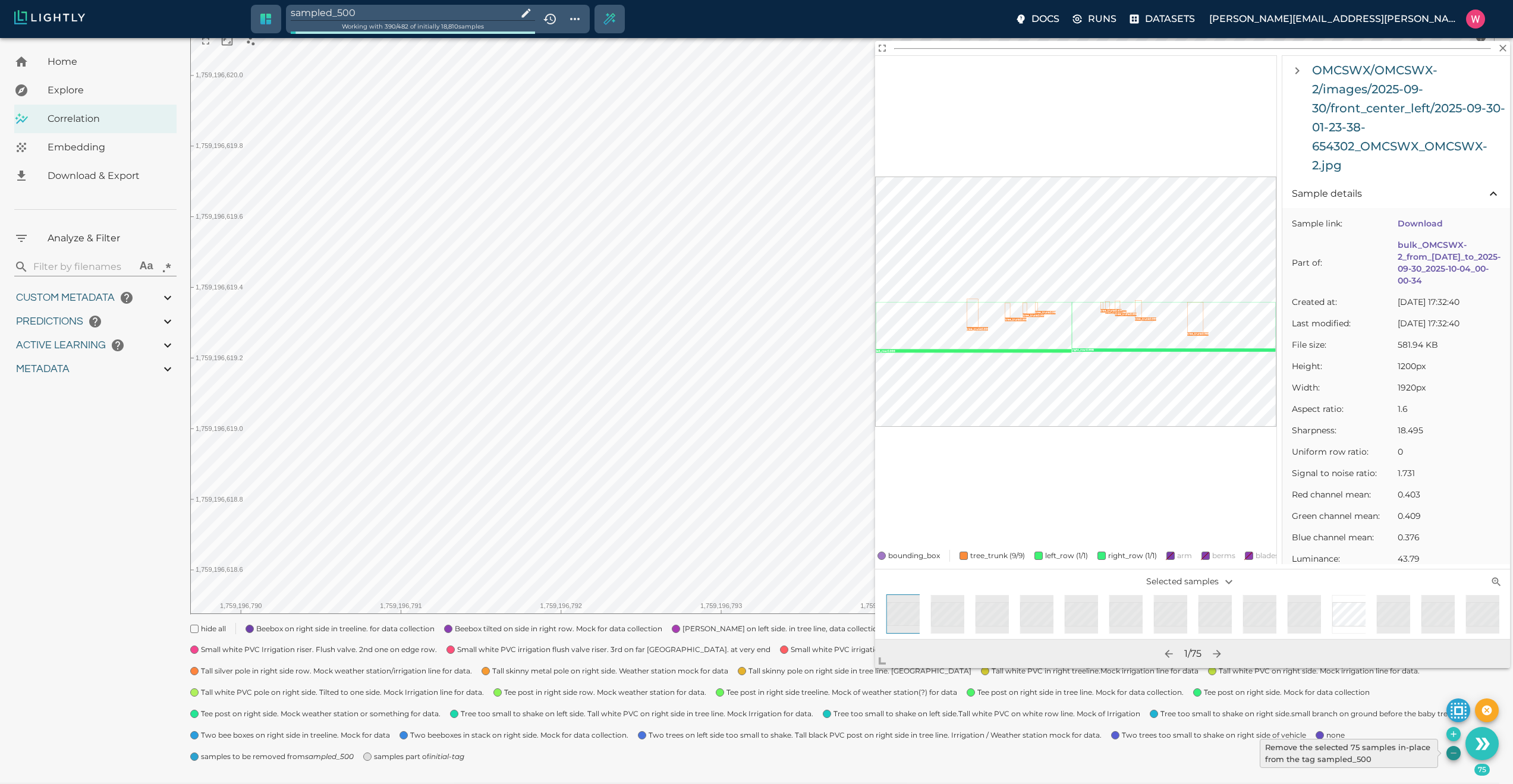
click at [1452, 753] on icon "Remove the selected 75 samples in-place from the tag sampled_500" at bounding box center [1454, 753] width 10 height 10
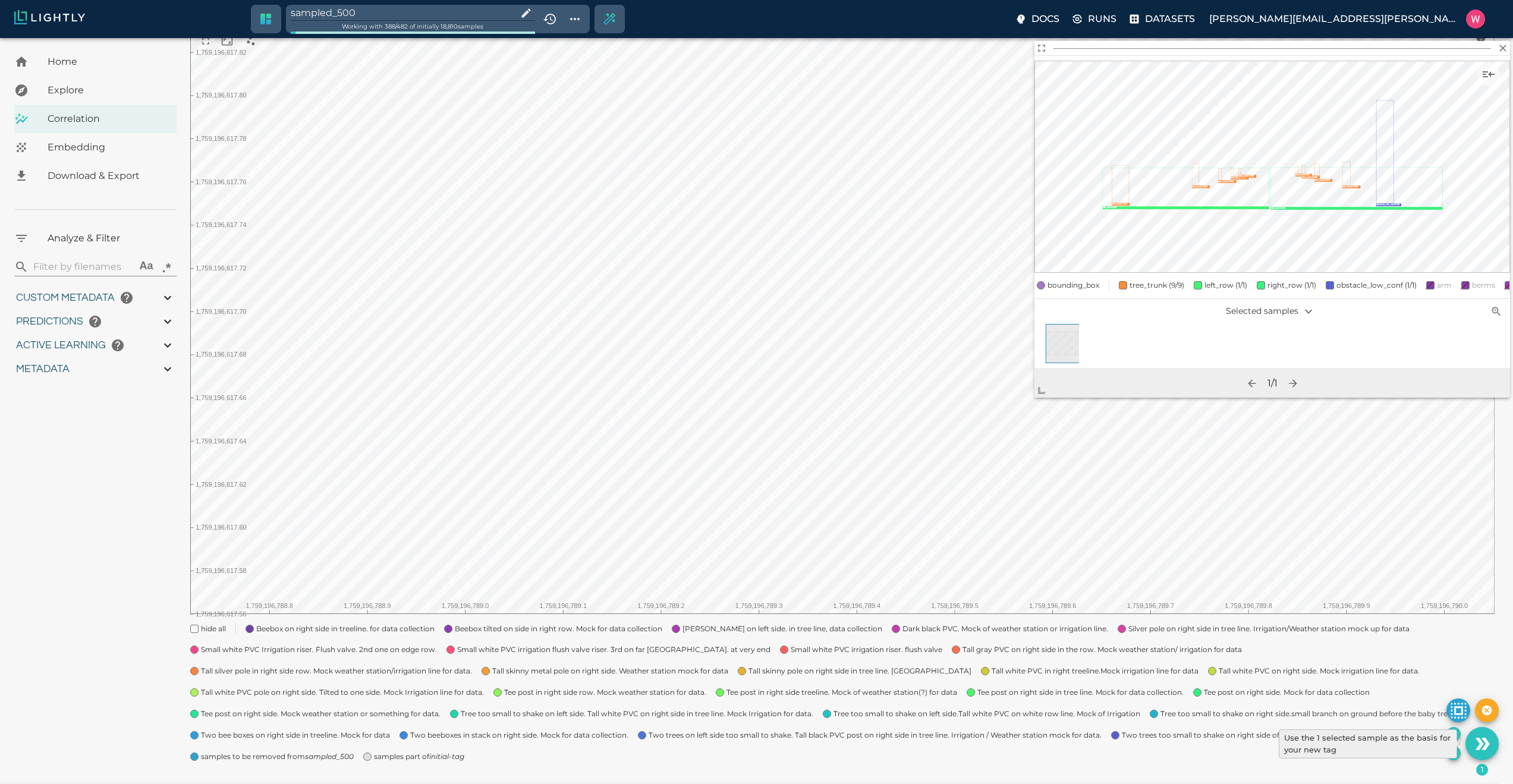
click at [1457, 734] on div "Use the 1 selected sample as the basis for your new tag" at bounding box center [1368, 744] width 178 height 29
click at [1449, 733] on icon "Add the selected 1 samples to in-place to the tag sampled_500" at bounding box center [1454, 734] width 10 height 10
click at [1450, 735] on icon "Add the selected 1 samples to in-place to the tag sampled_500" at bounding box center [1454, 734] width 10 height 10
click at [1455, 732] on icon "Add the selected 1 samples to in-place to the tag sampled_500" at bounding box center [1454, 734] width 10 height 10
click at [1449, 734] on icon "Add the selected 1 samples to in-place to the tag sampled_500" at bounding box center [1454, 734] width 10 height 10
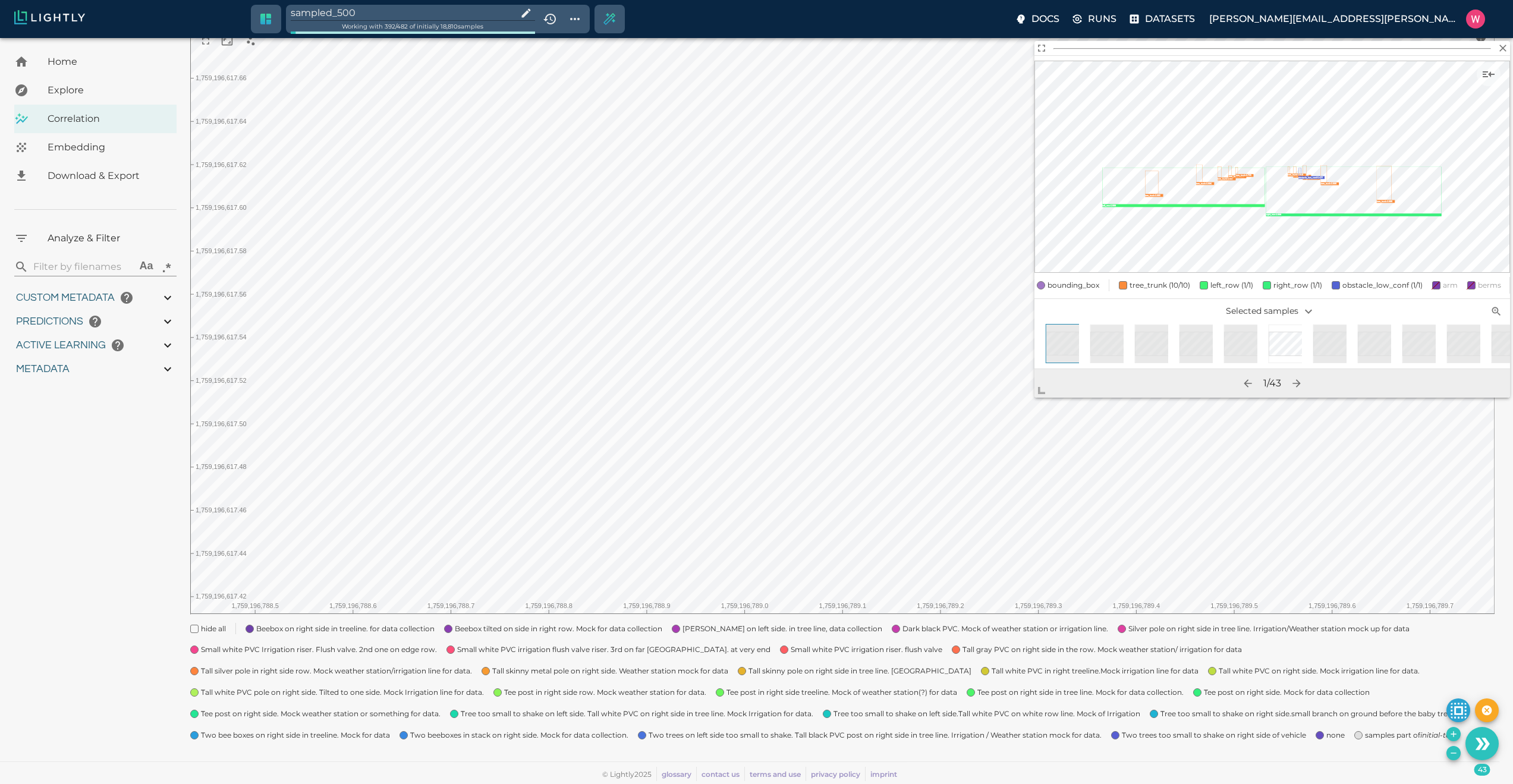
click at [1452, 756] on icon "Remove the selected 43 samples in-place from the tag sampled_500" at bounding box center [1454, 753] width 10 height 10
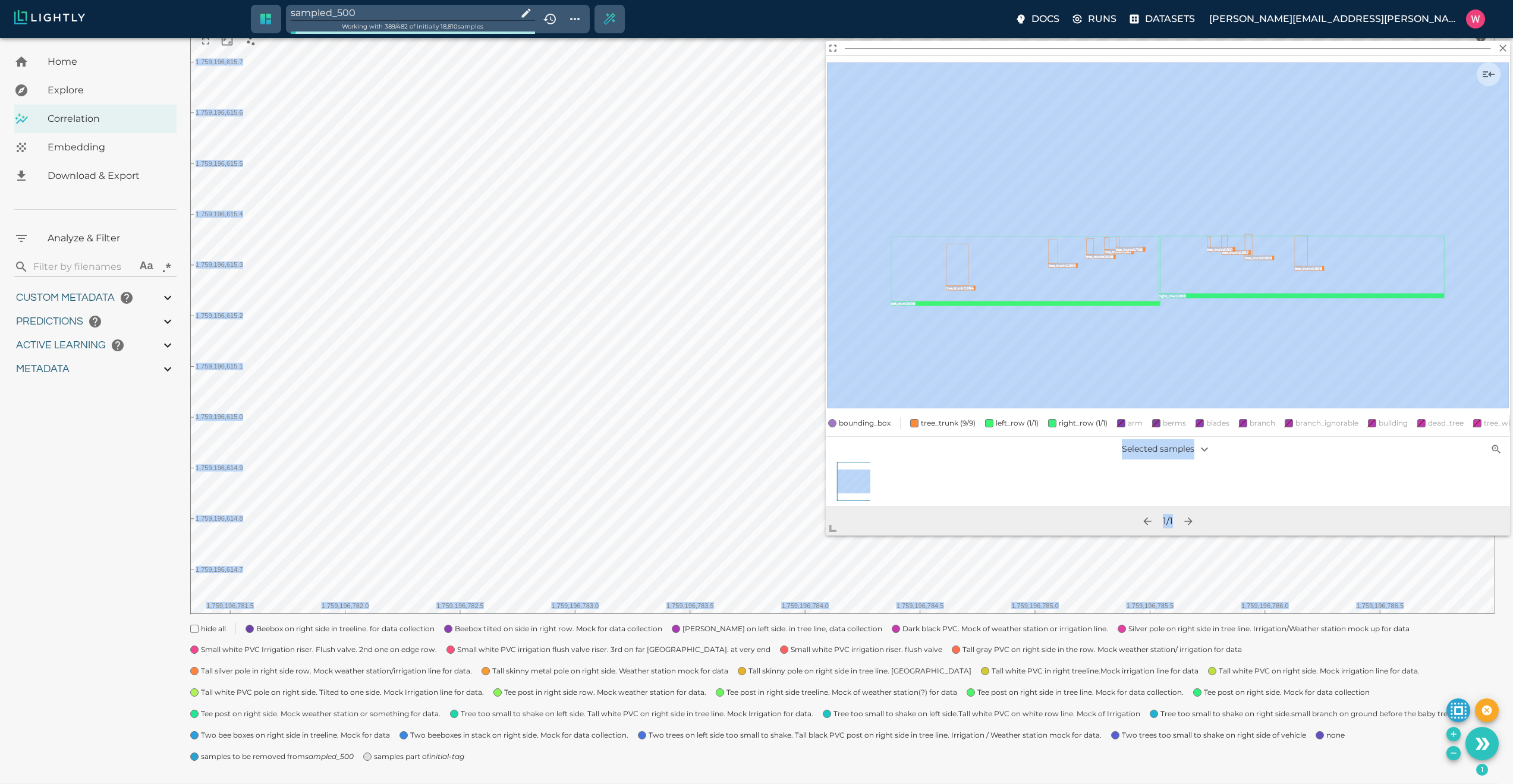
click at [786, 562] on body "sampled_500 Working with 389 / 482 of initially 18,810 samples Docs Runs Datase…" at bounding box center [756, 354] width 1513 height 904
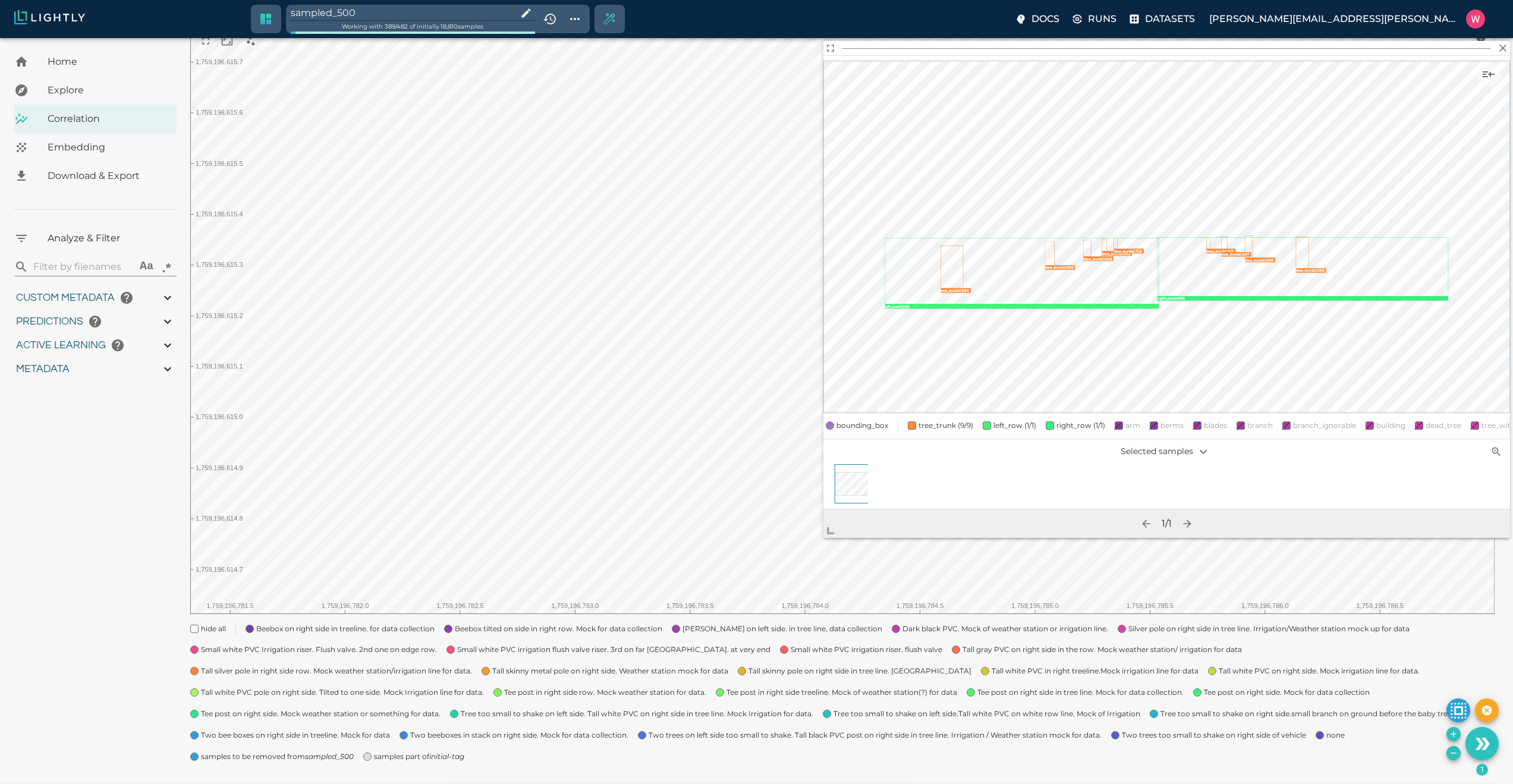
click at [1475, 76] on icon "right_row : 0.998 tree_trunk : 0.999 tree_trunk : 0.999 tree_trunk : 0.998 tree…" at bounding box center [1166, 237] width 687 height 352
click at [1480, 73] on button "Show sample details" at bounding box center [1489, 74] width 24 height 24
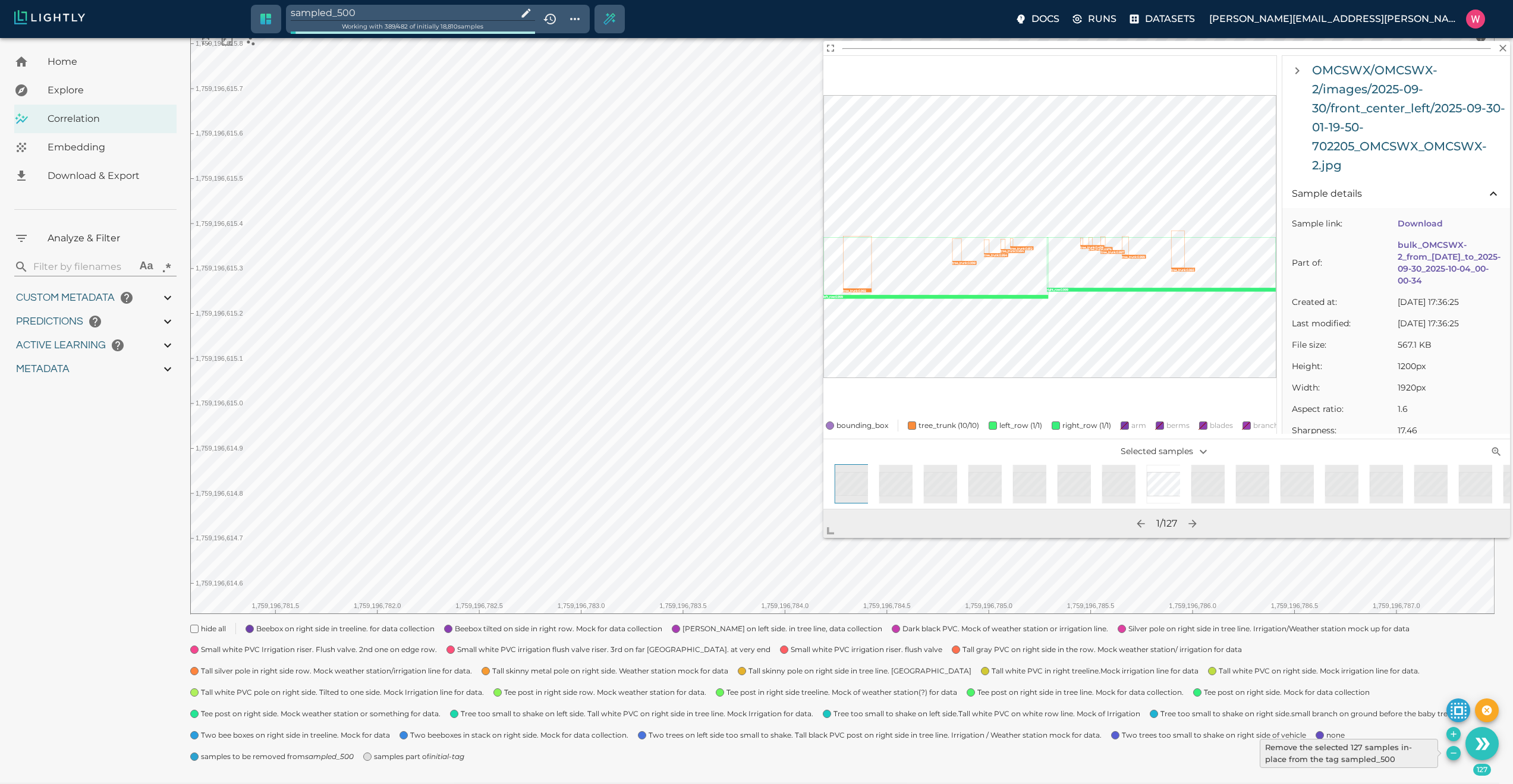
click at [1448, 752] on button "Remove the selected 127 samples in-place from the tag sampled_500" at bounding box center [1454, 753] width 14 height 14
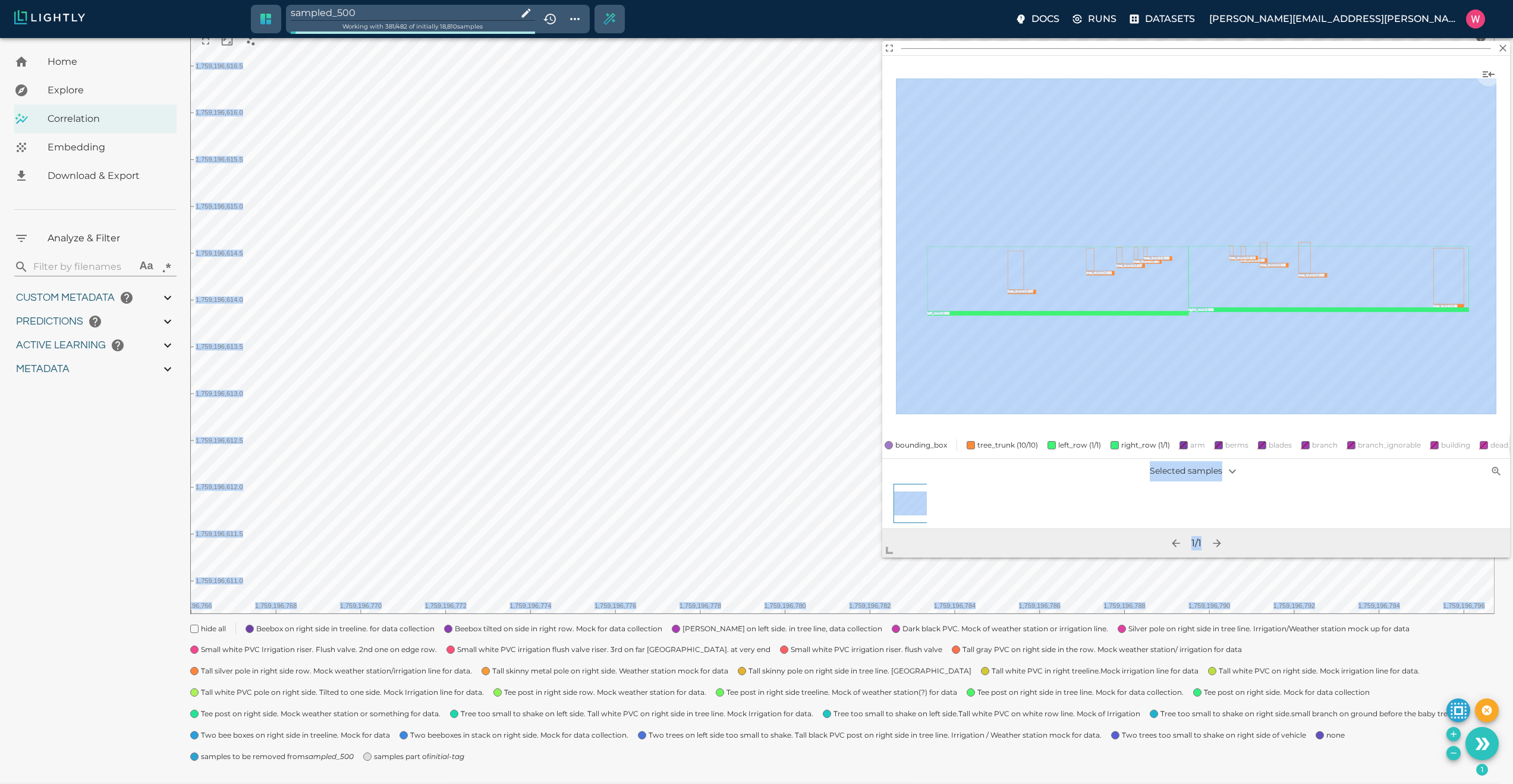
drag, startPoint x: 1042, startPoint y: 382, endPoint x: 831, endPoint y: 618, distance: 316.6
click at [831, 618] on body "sampled_500 Working with 381 / 482 of initially 18,810 samples Docs Runs Datase…" at bounding box center [756, 354] width 1513 height 904
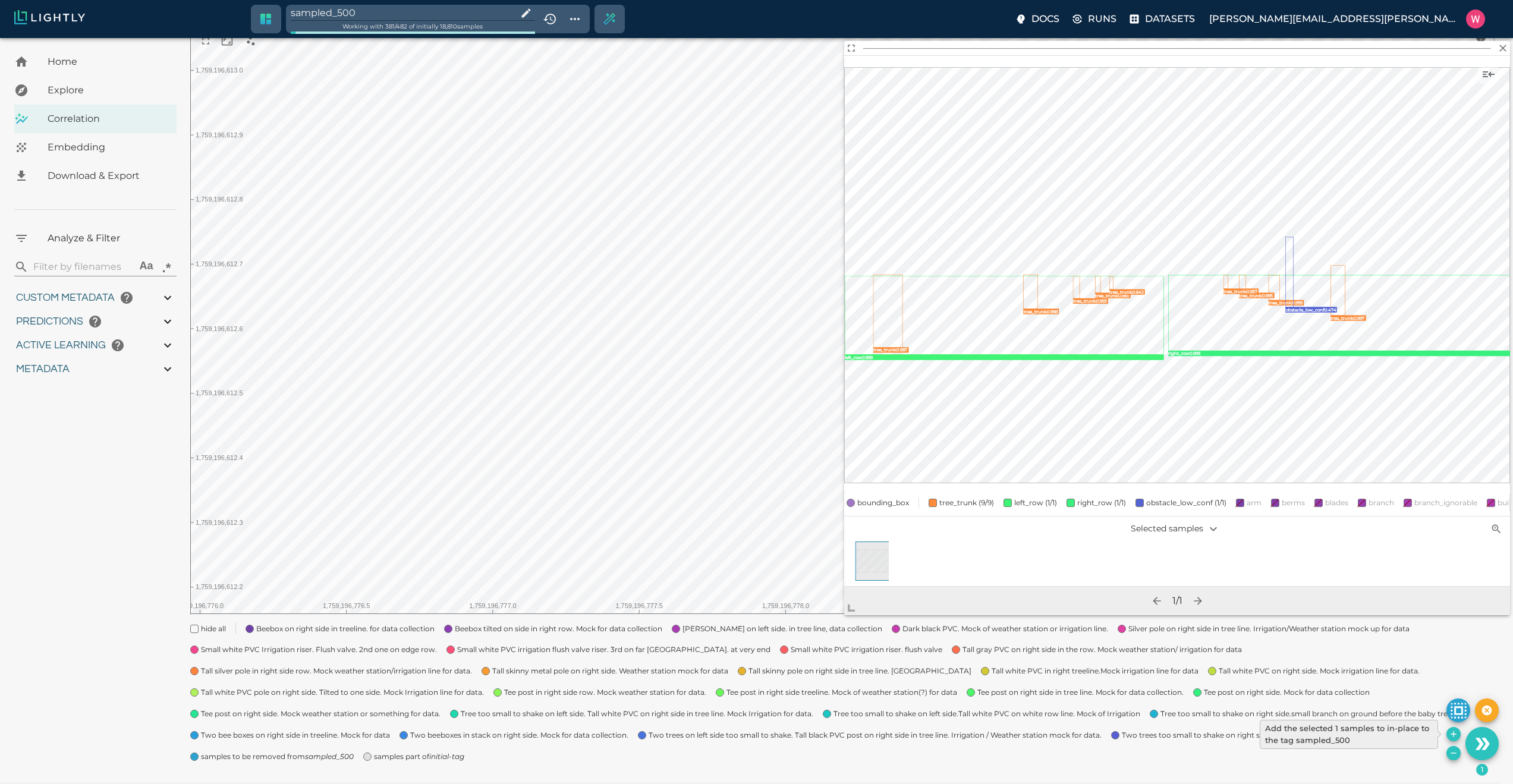
click at [1451, 731] on icon "Add the selected 1 samples to in-place to the tag sampled_500" at bounding box center [1454, 734] width 10 height 10
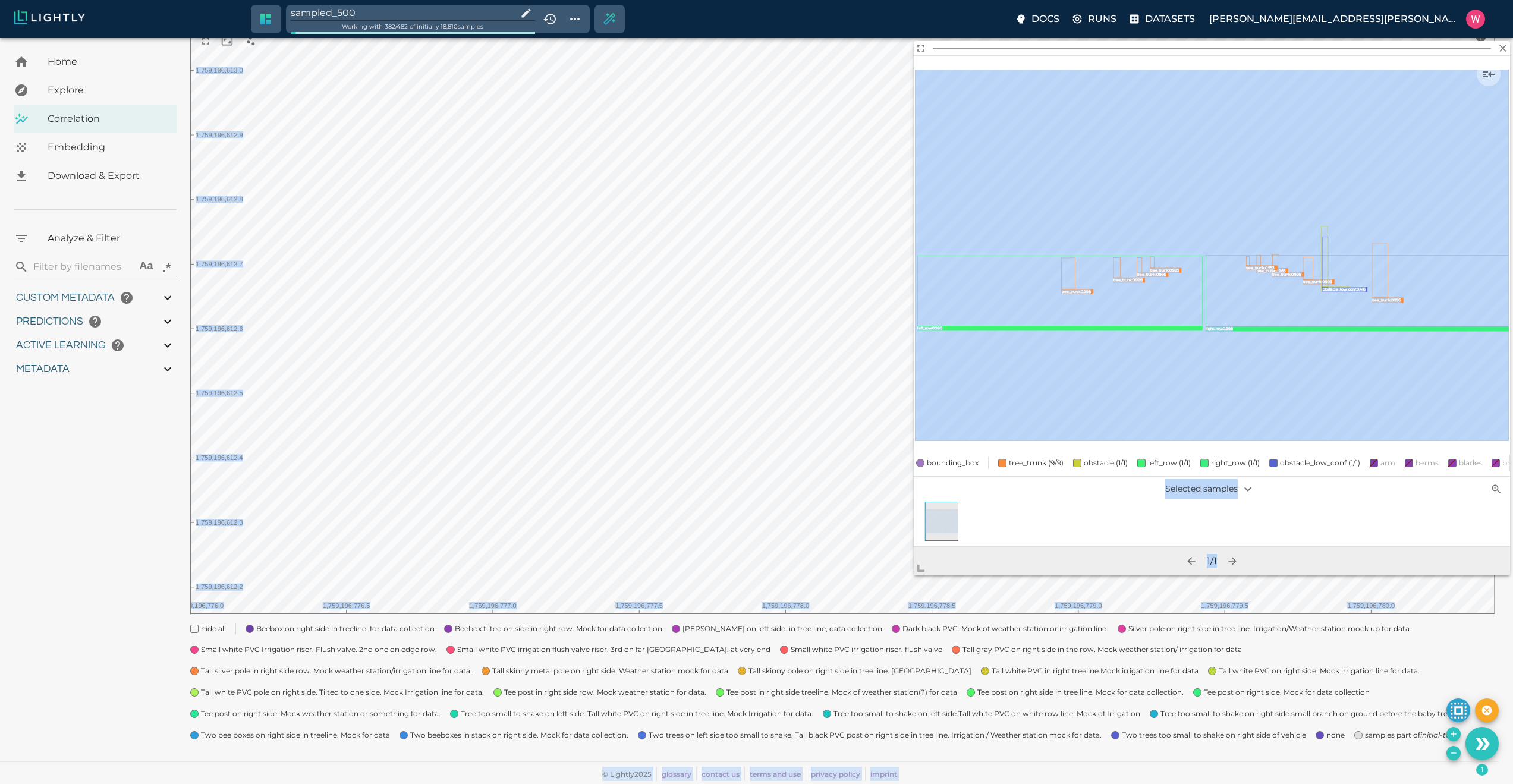
drag, startPoint x: 1043, startPoint y: 389, endPoint x: 940, endPoint y: 636, distance: 267.6
click at [881, 616] on body "sampled_500 Working with 382 / 482 of initially 18,810 samples Docs Runs Datase…" at bounding box center [756, 343] width 1513 height 882
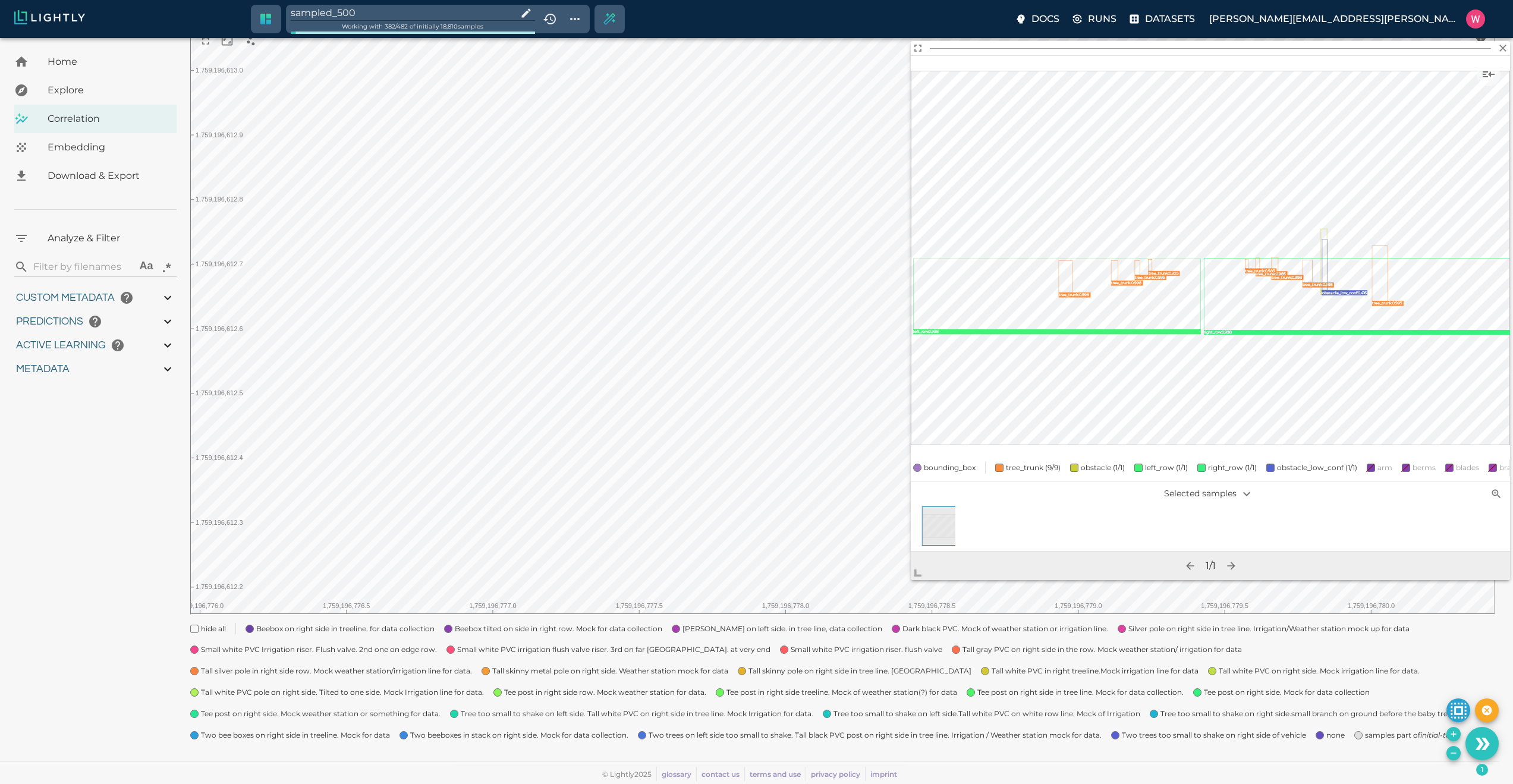
click at [1451, 735] on icon "Add the selected 1 samples to in-place to the tag sampled_500" at bounding box center [1454, 734] width 10 height 10
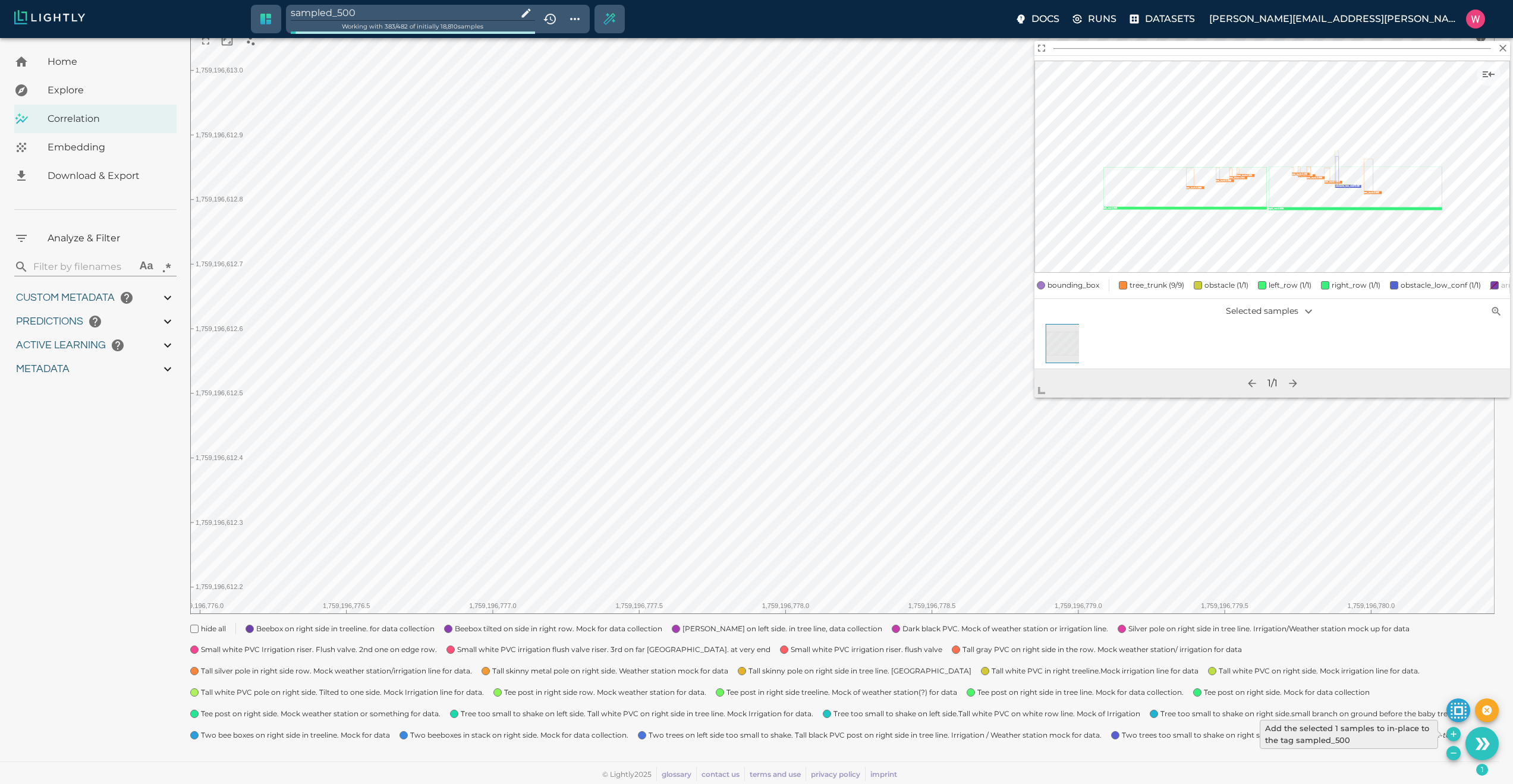
click at [1453, 732] on icon "Add the selected 1 samples to in-place to the tag sampled_500" at bounding box center [1454, 734] width 10 height 10
click at [1452, 734] on icon "Add the selected 1 samples to in-place to the tag sampled_500" at bounding box center [1453, 734] width 5 height 5
click at [1455, 735] on icon "Add the selected 1 samples to in-place to the tag sampled_500" at bounding box center [1454, 734] width 10 height 10
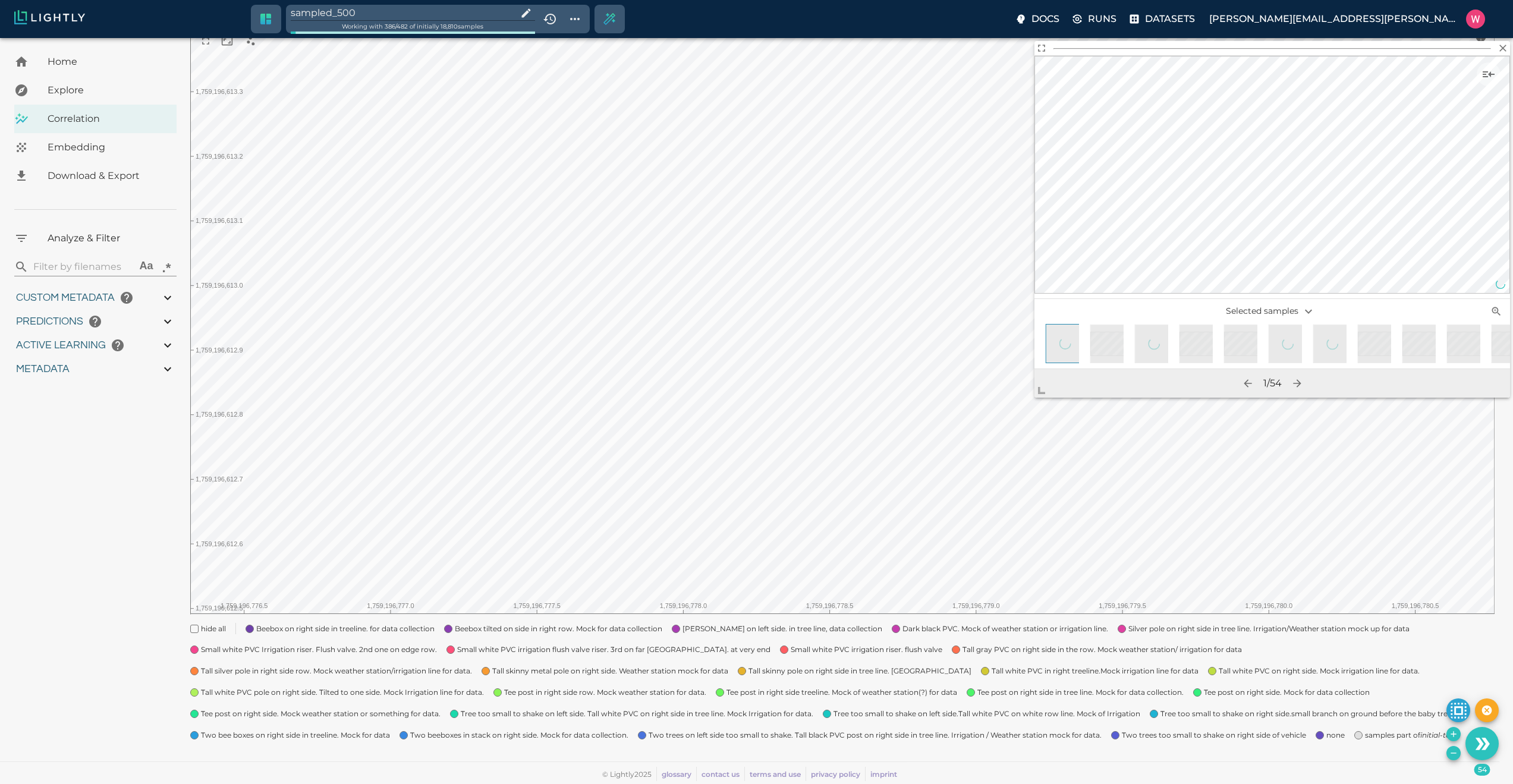
click at [1454, 751] on icon "Remove the selected 54 samples in-place from the tag sampled_500" at bounding box center [1454, 753] width 10 height 10
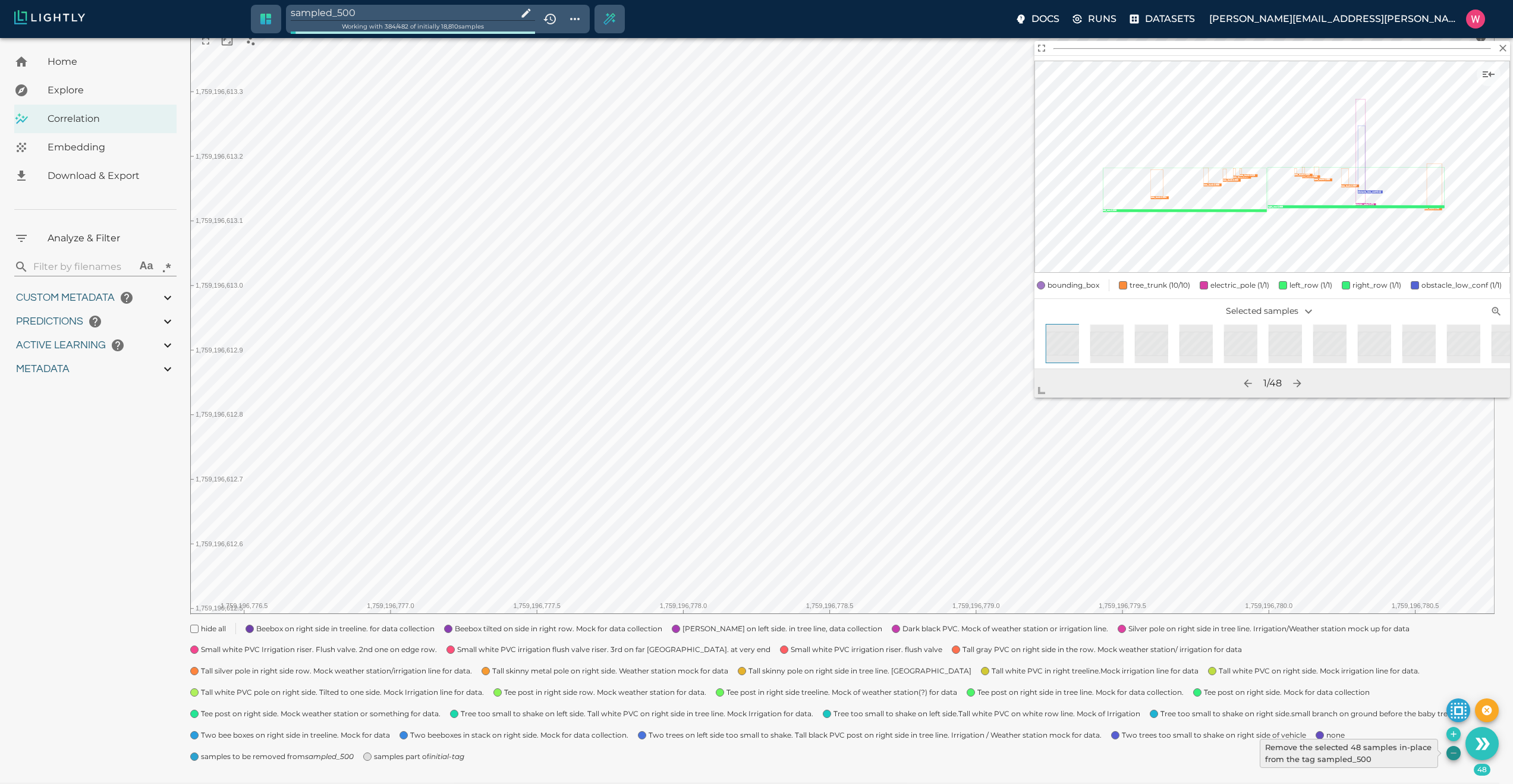
click at [1449, 749] on icon "Remove the selected 48 samples in-place from the tag sampled_500" at bounding box center [1454, 753] width 10 height 10
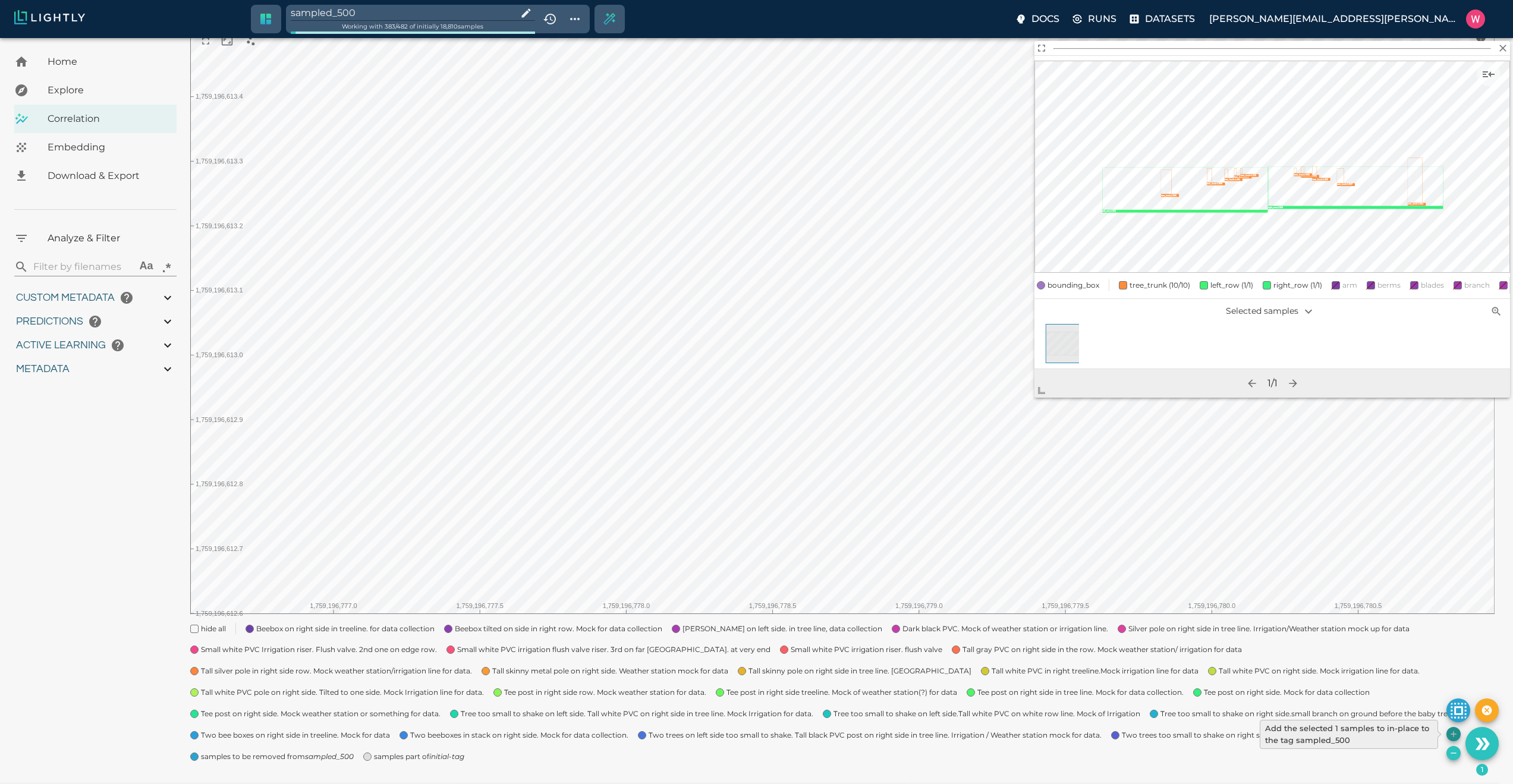
click at [1449, 735] on icon "Add the selected 1 samples to in-place to the tag sampled_500" at bounding box center [1454, 734] width 10 height 10
click at [1454, 737] on icon "Add the selected 1 samples to in-place to the tag sampled_500" at bounding box center [1454, 734] width 10 height 10
click at [1453, 732] on icon "Add the selected 1 samples to in-place to the tag sampled_500" at bounding box center [1454, 734] width 10 height 10
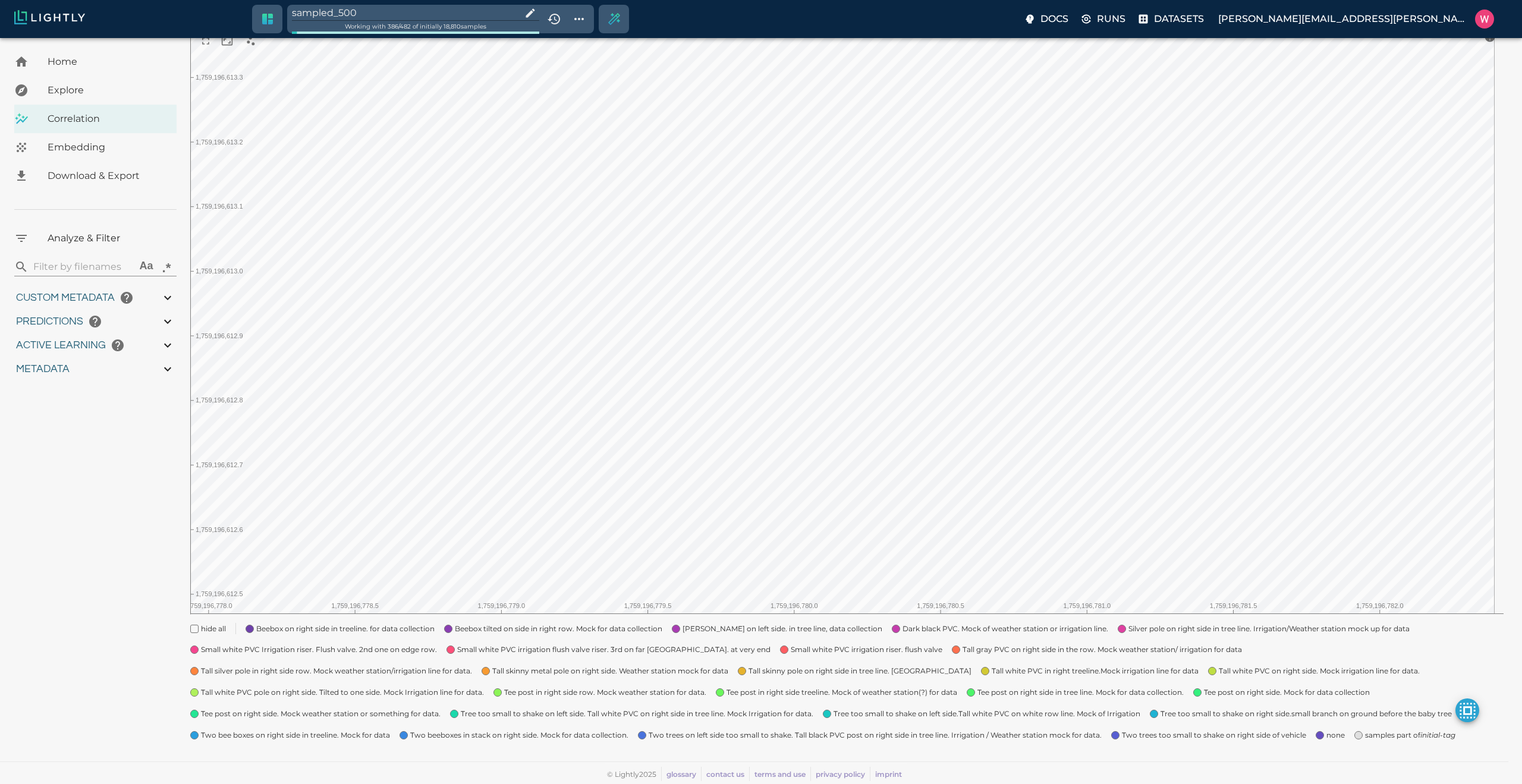
click at [1082, 282] on body "sampled_500 Working with 386 / 482 of initially 18,810 samples Docs Runs Datase…" at bounding box center [761, 343] width 1522 height 882
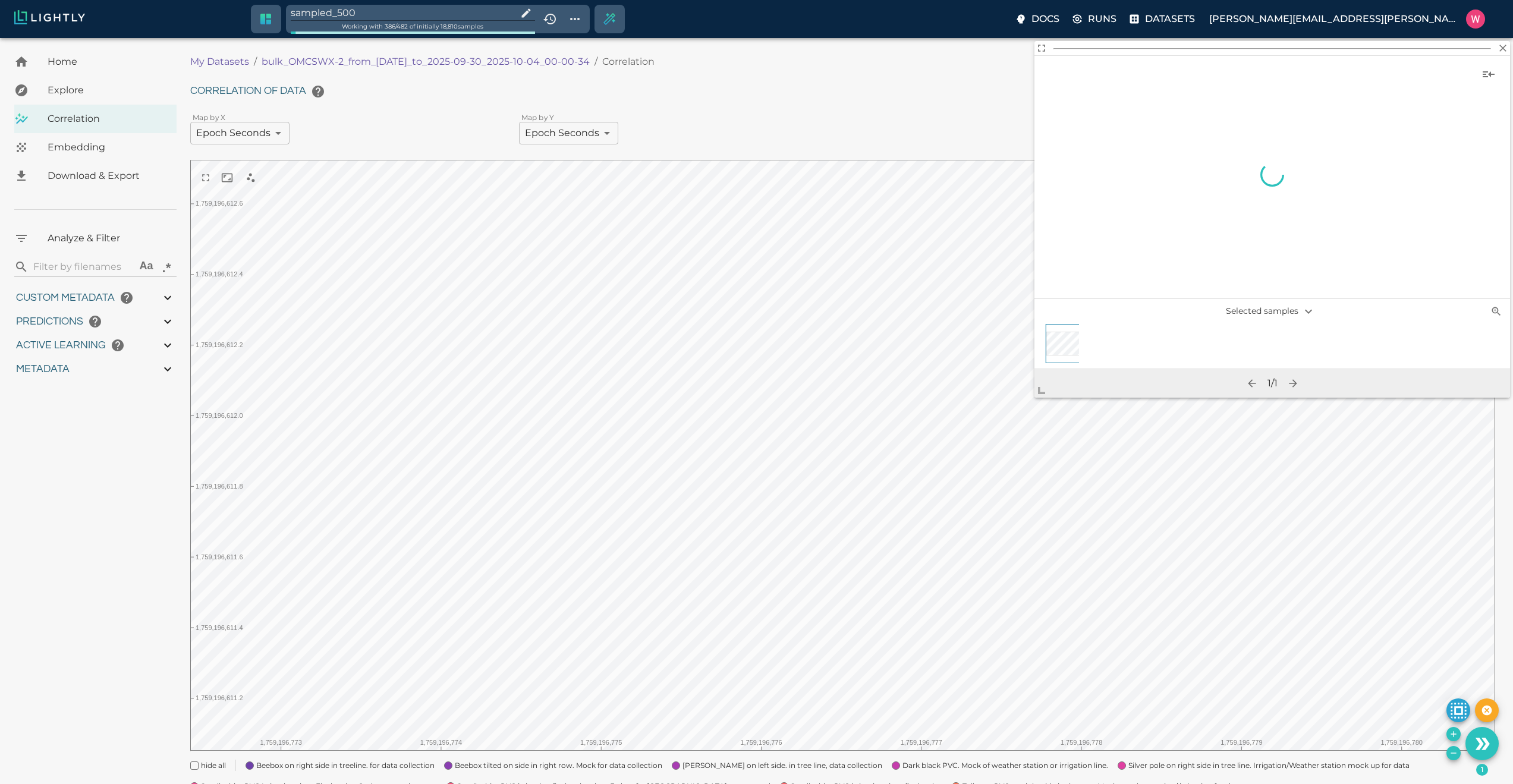
scroll to position [137, 0]
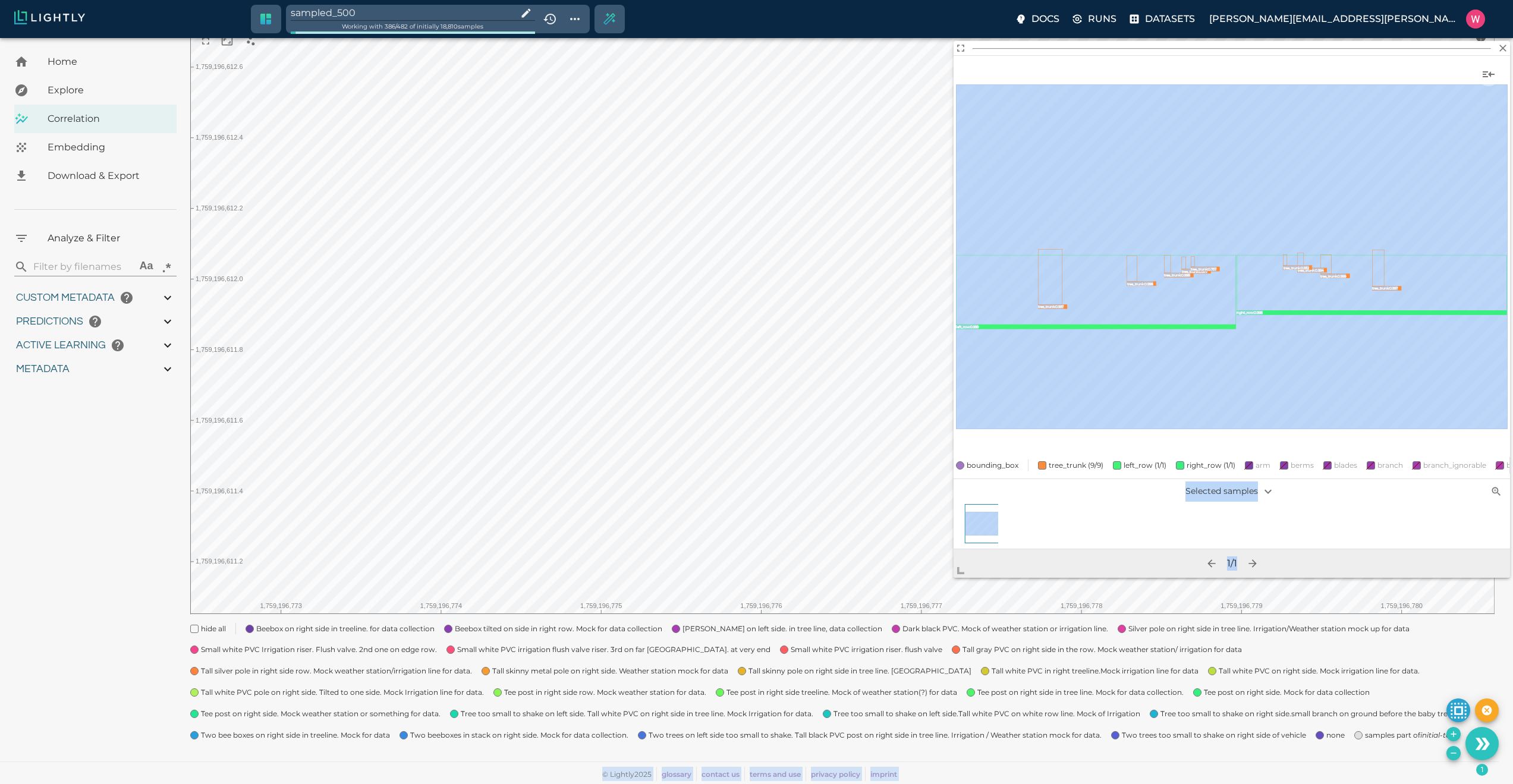
drag, startPoint x: 1042, startPoint y: 379, endPoint x: 870, endPoint y: 651, distance: 321.8
click at [907, 716] on body "sampled_500 Working with 386 / 482 of initially 18,810 samples Docs Runs Datase…" at bounding box center [756, 343] width 1513 height 882
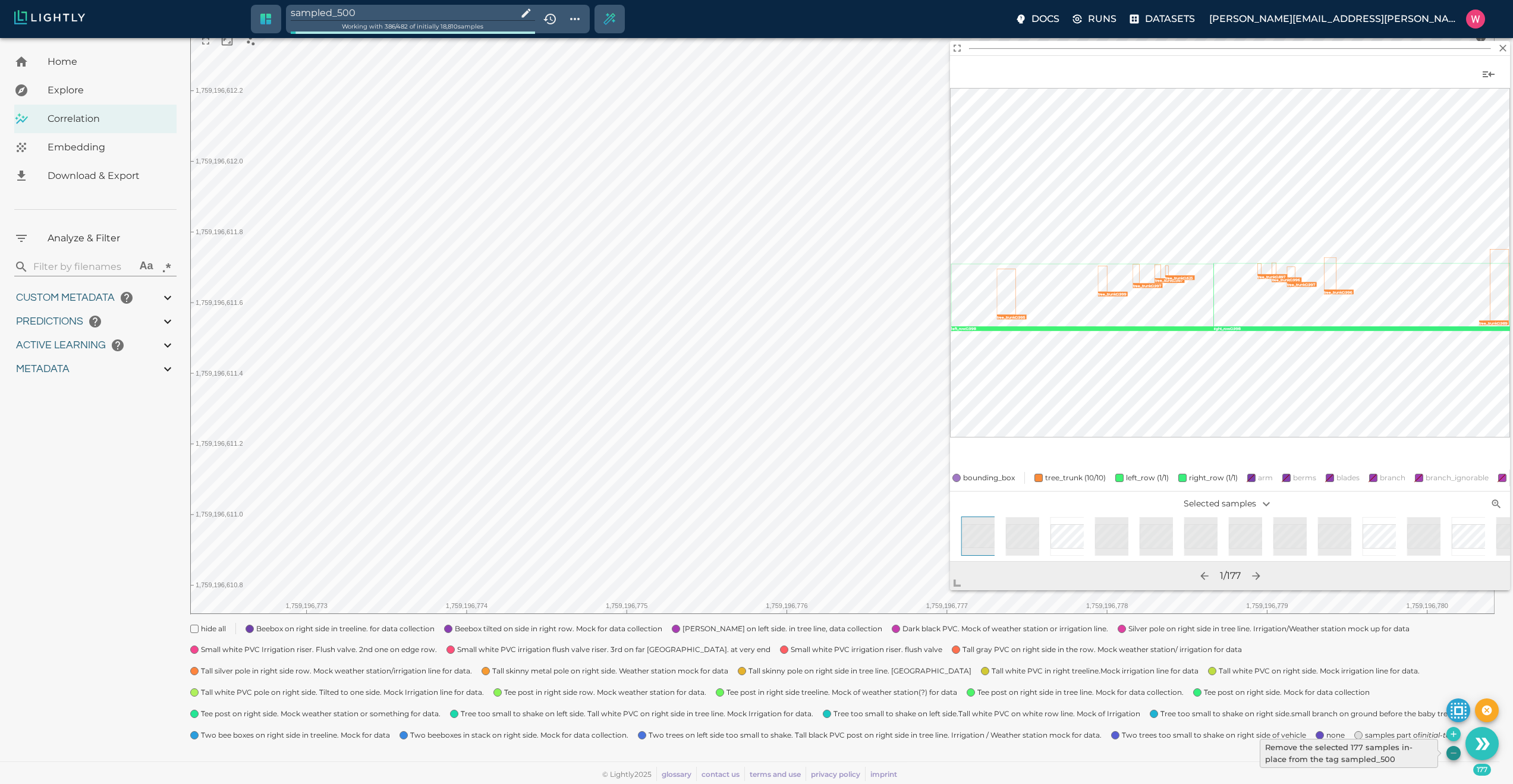
click at [1452, 751] on icon "Remove the selected 177 samples in-place from the tag sampled_500" at bounding box center [1454, 753] width 10 height 10
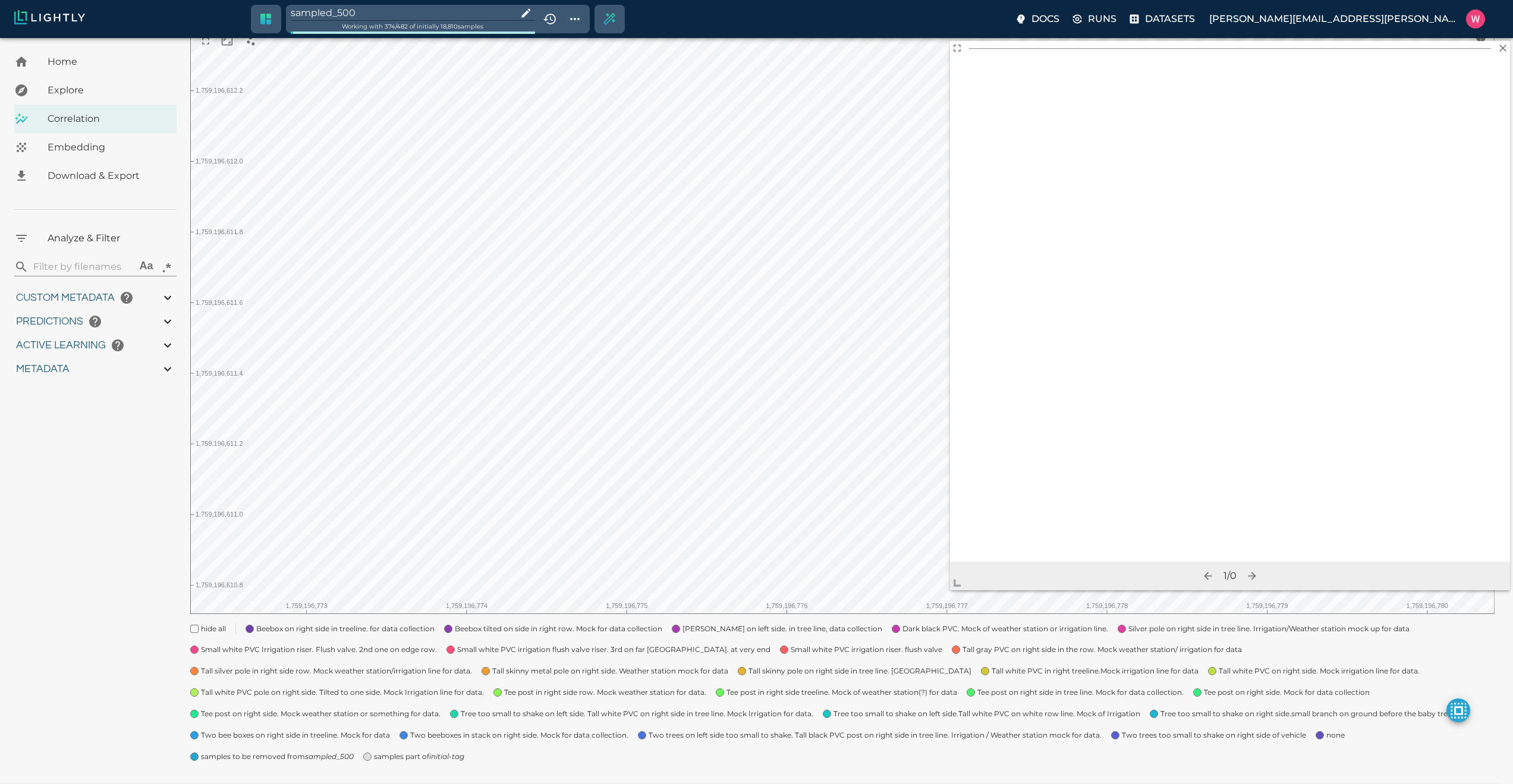
type input "1759180709.32313"
type input "1759198686.14313"
type input "0.999"
type input "0.984"
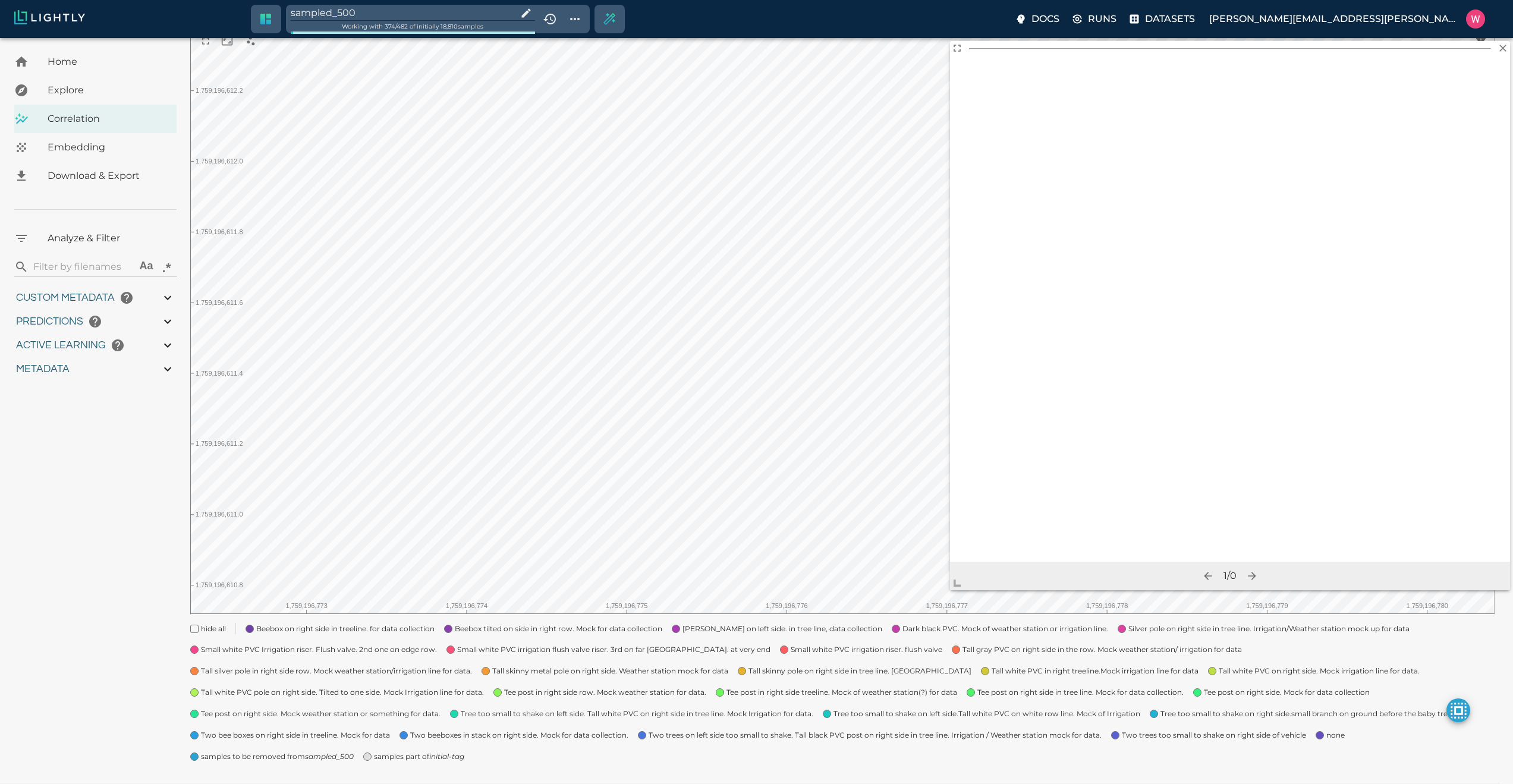
type input "0.984"
type input "9007199254740991"
type input "0.63509213924408"
type input "24.5370921392441"
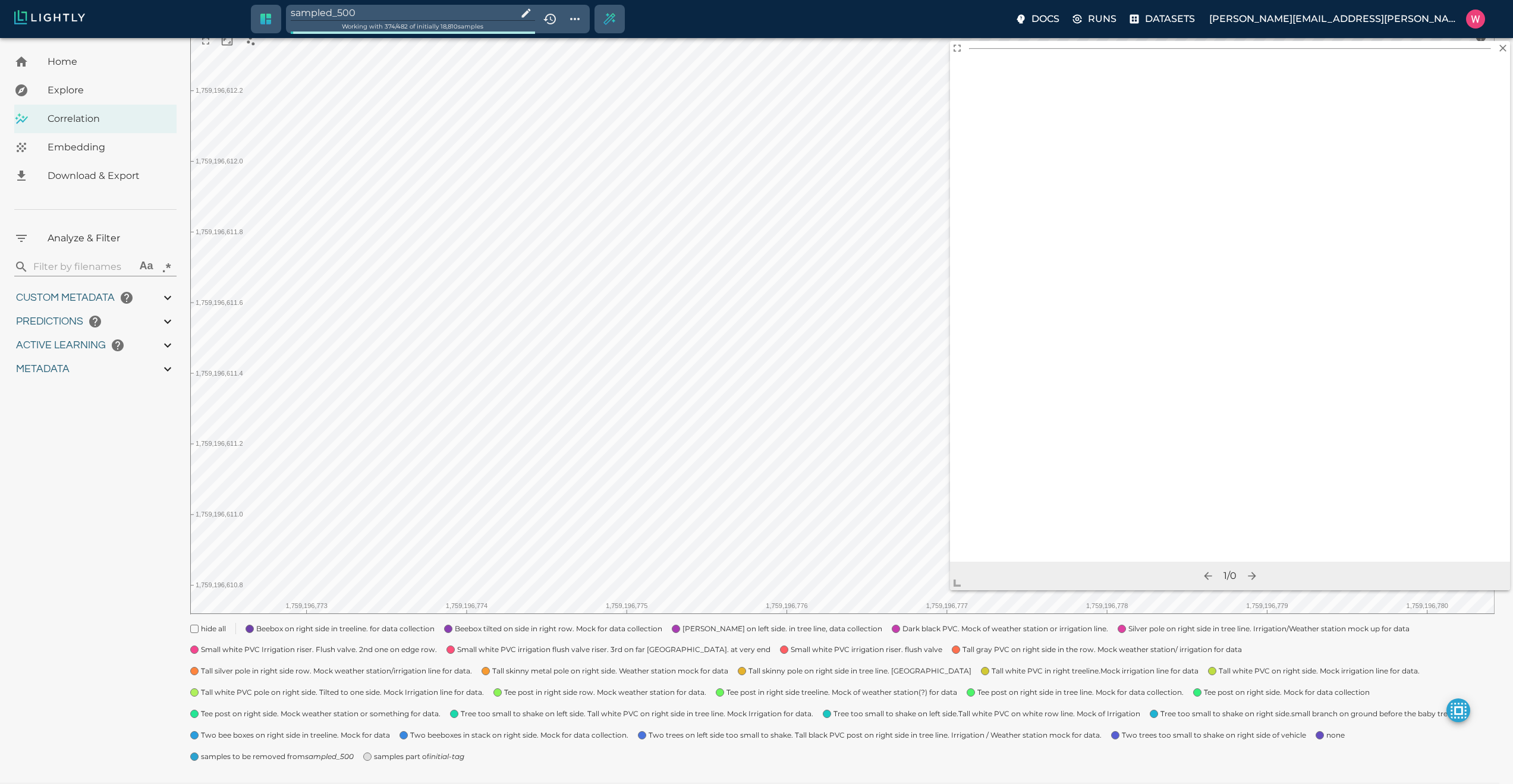
type input "1.98771643638611"
type input "24.3927164363861"
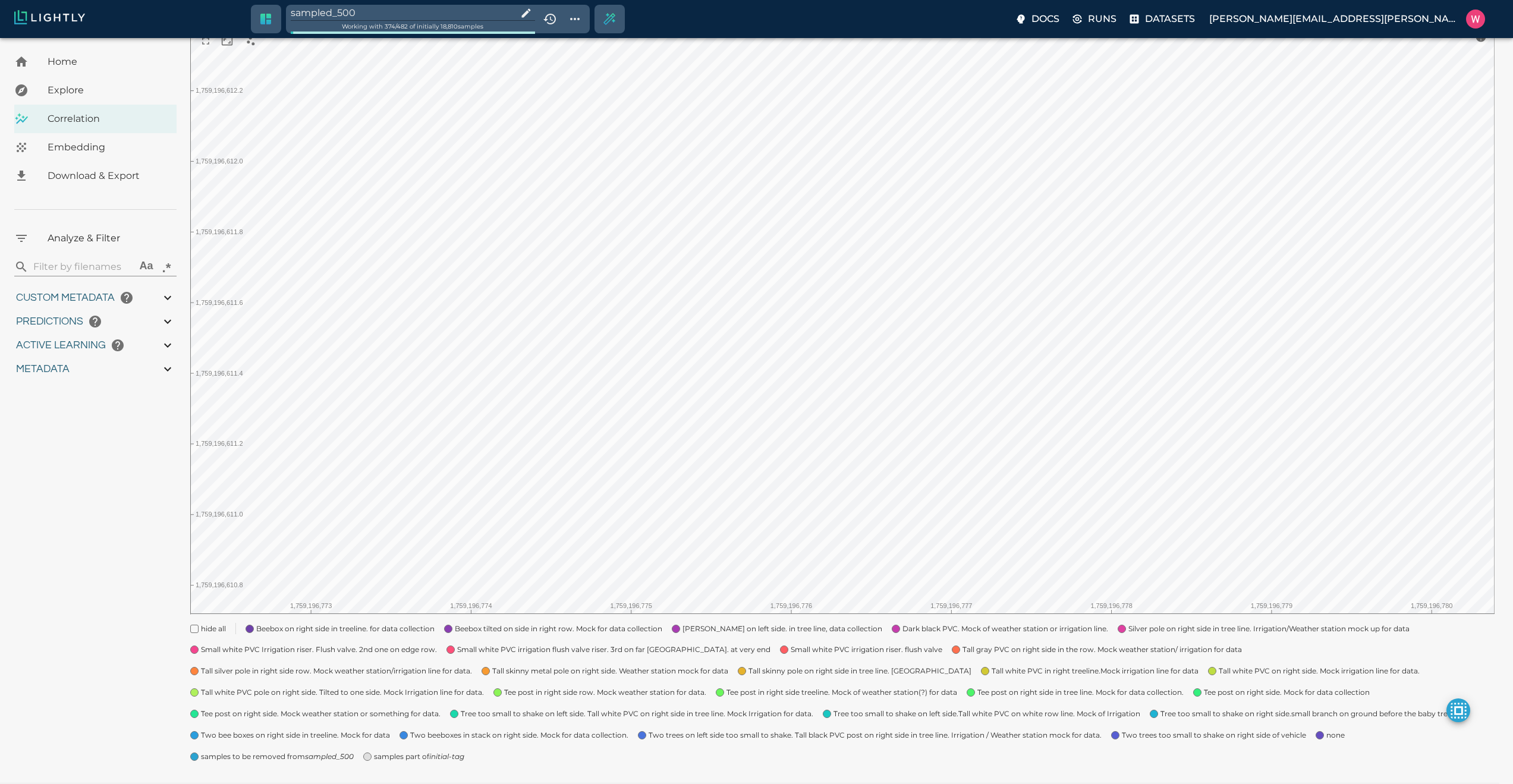
type input "1759180709.32313"
type input "1759198686.14313"
type input "0.999"
type input "0.984"
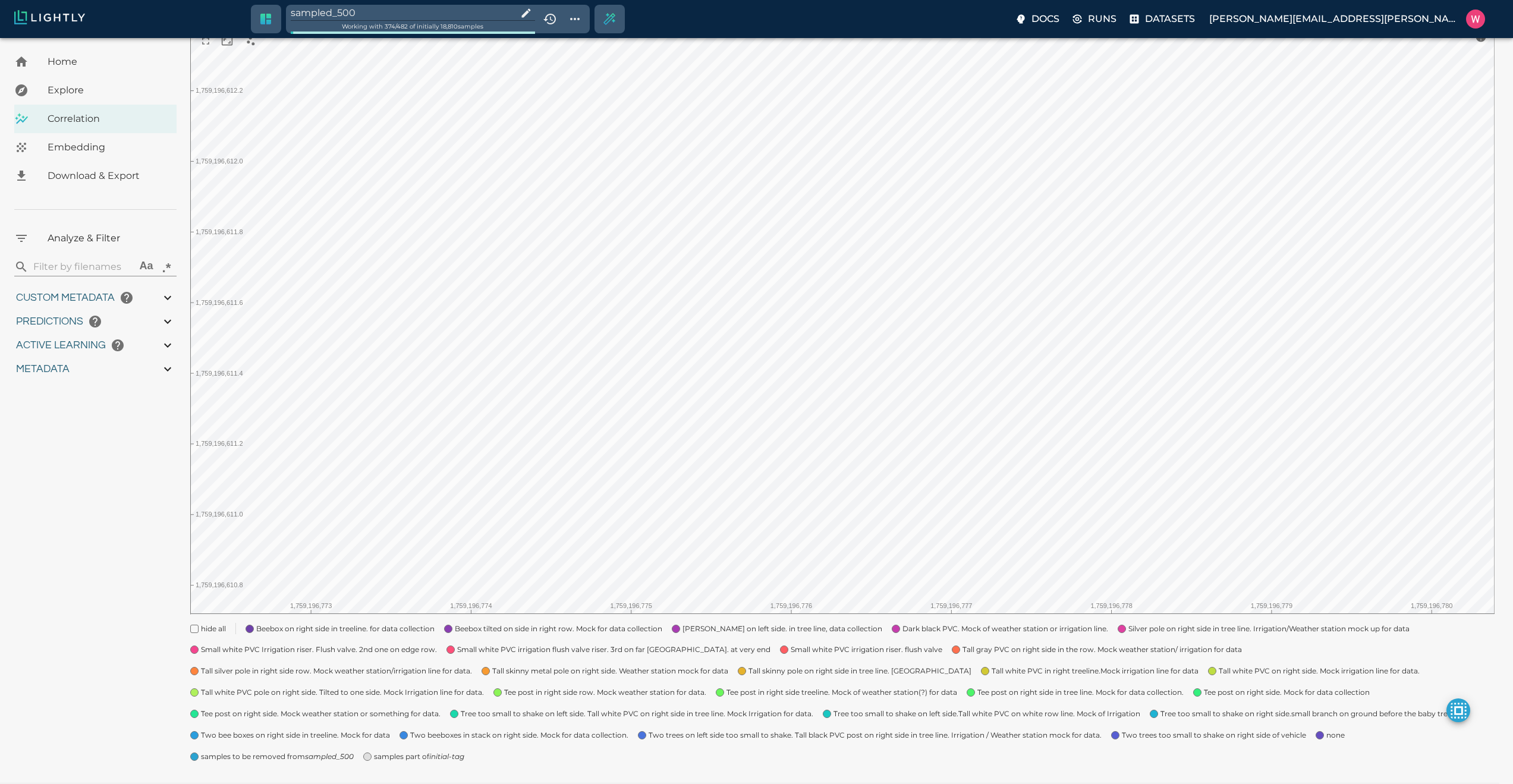
type input "0.984"
type input "9007199254740991"
type input "0.63509213924408"
type input "24.5370921392441"
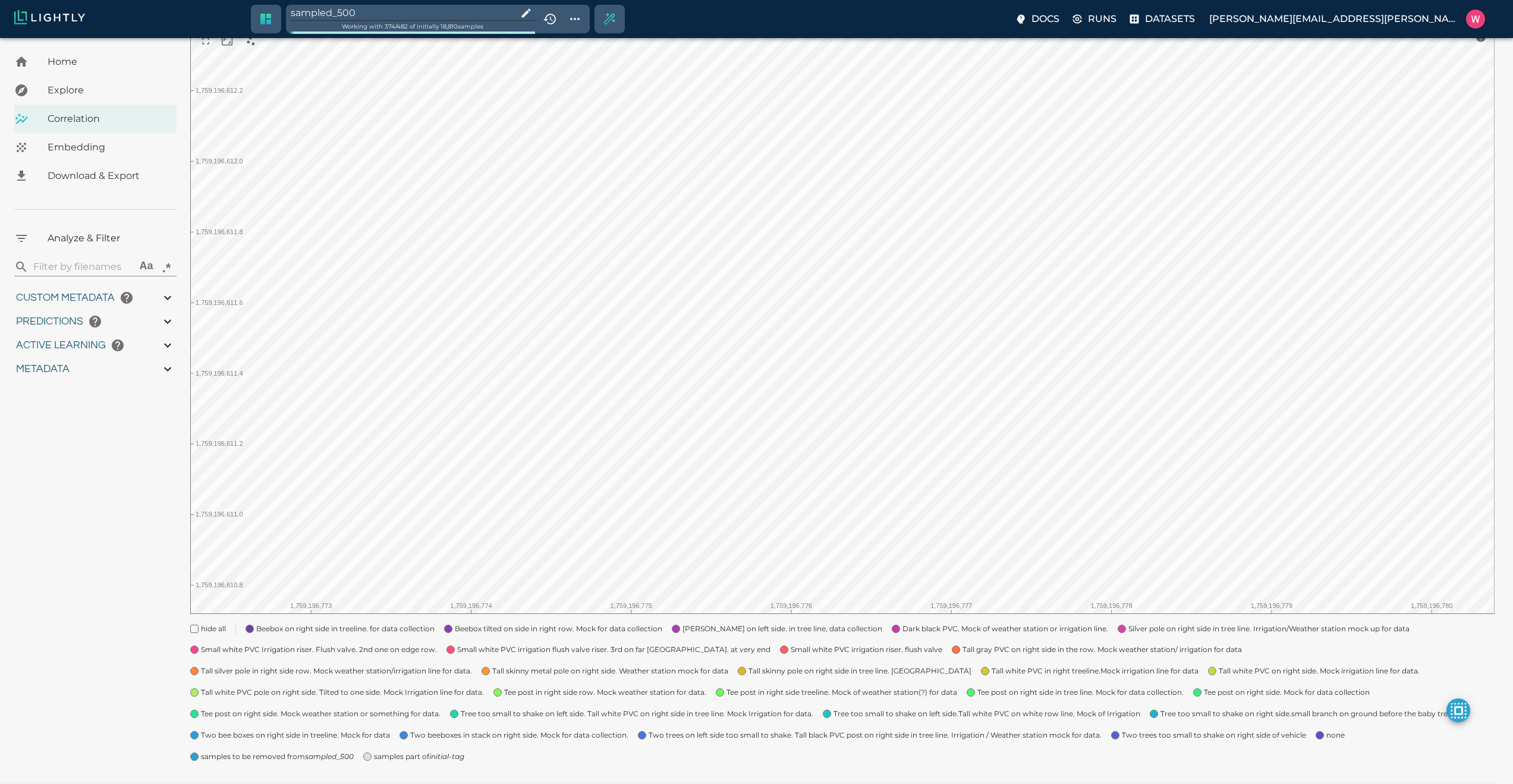
type input "1.98771643638611"
type input "24.3927164363861"
type input "1759180709.32313"
type input "1759198686.14313"
type input "0.999"
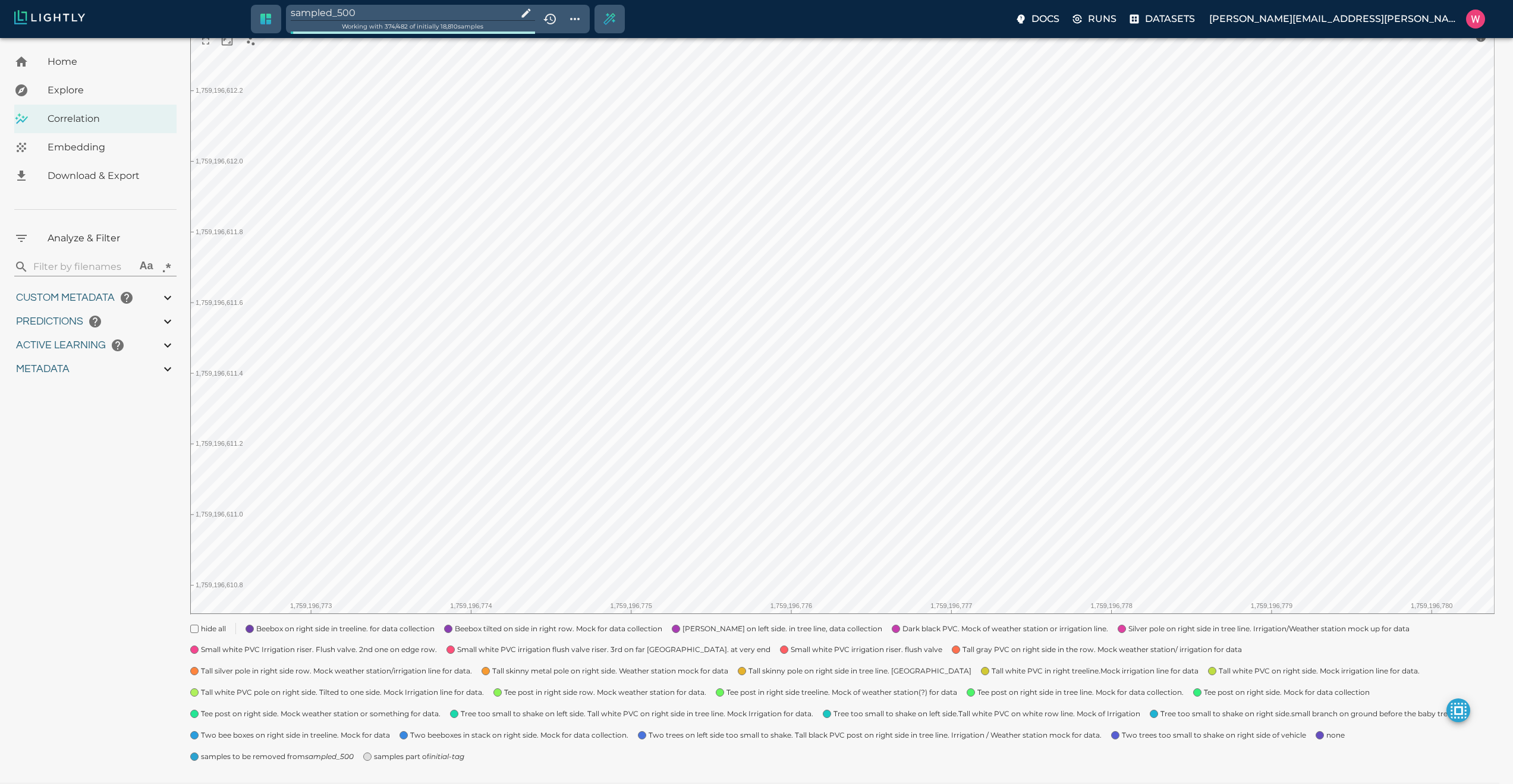
type input "0.999"
type input "0.984"
type input "0.63509213924408"
type input "24.5370921392441"
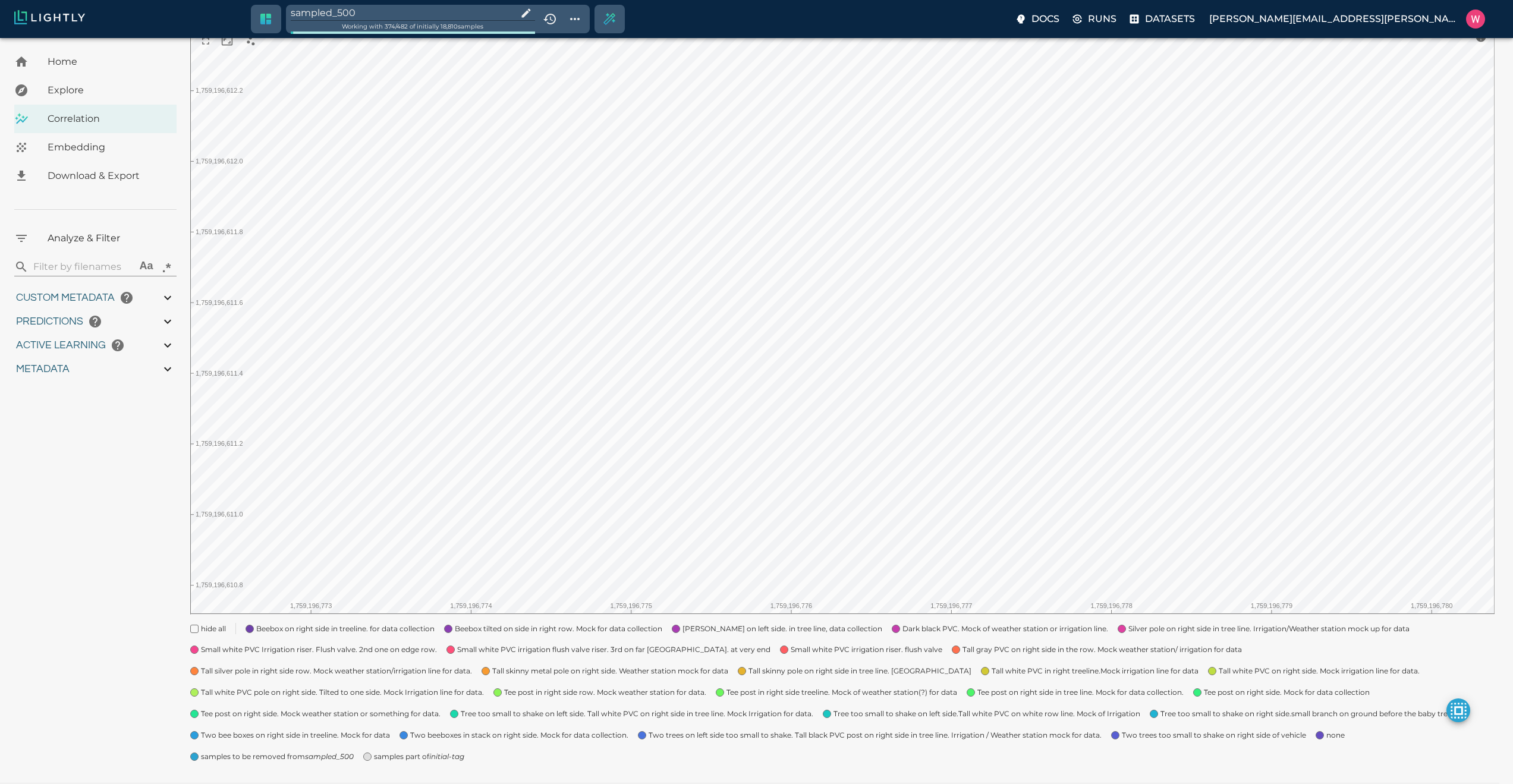
type input "1.98771643638611"
type input "24.3927164363861"
type input "1759180709.32313"
type input "1759198686.14313"
type input "0.999"
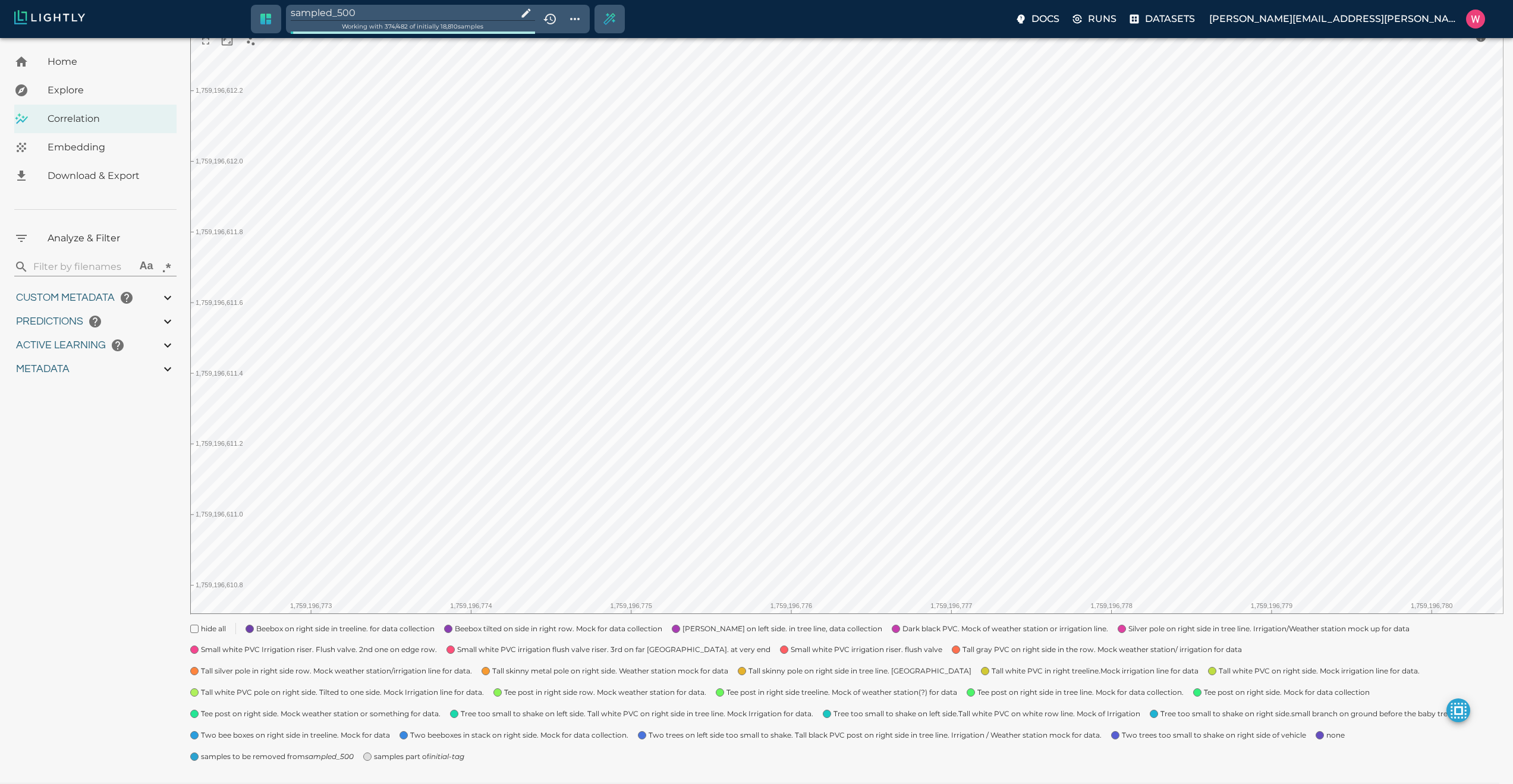
type input "0.999"
type input "0.984"
type input "0.63509213924408"
type input "24.5370921392441"
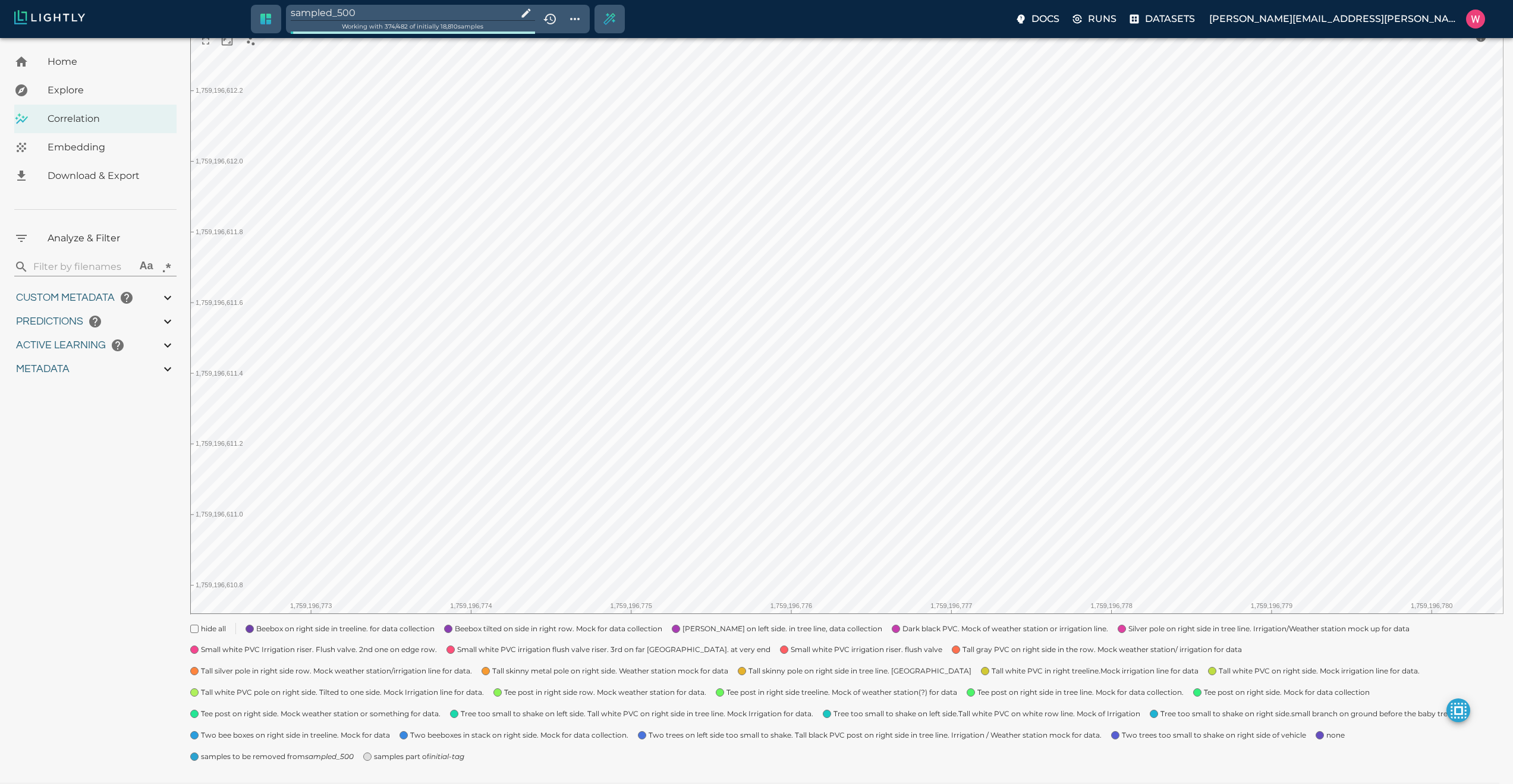
type input "1.98771643638611"
type input "24.3927164363861"
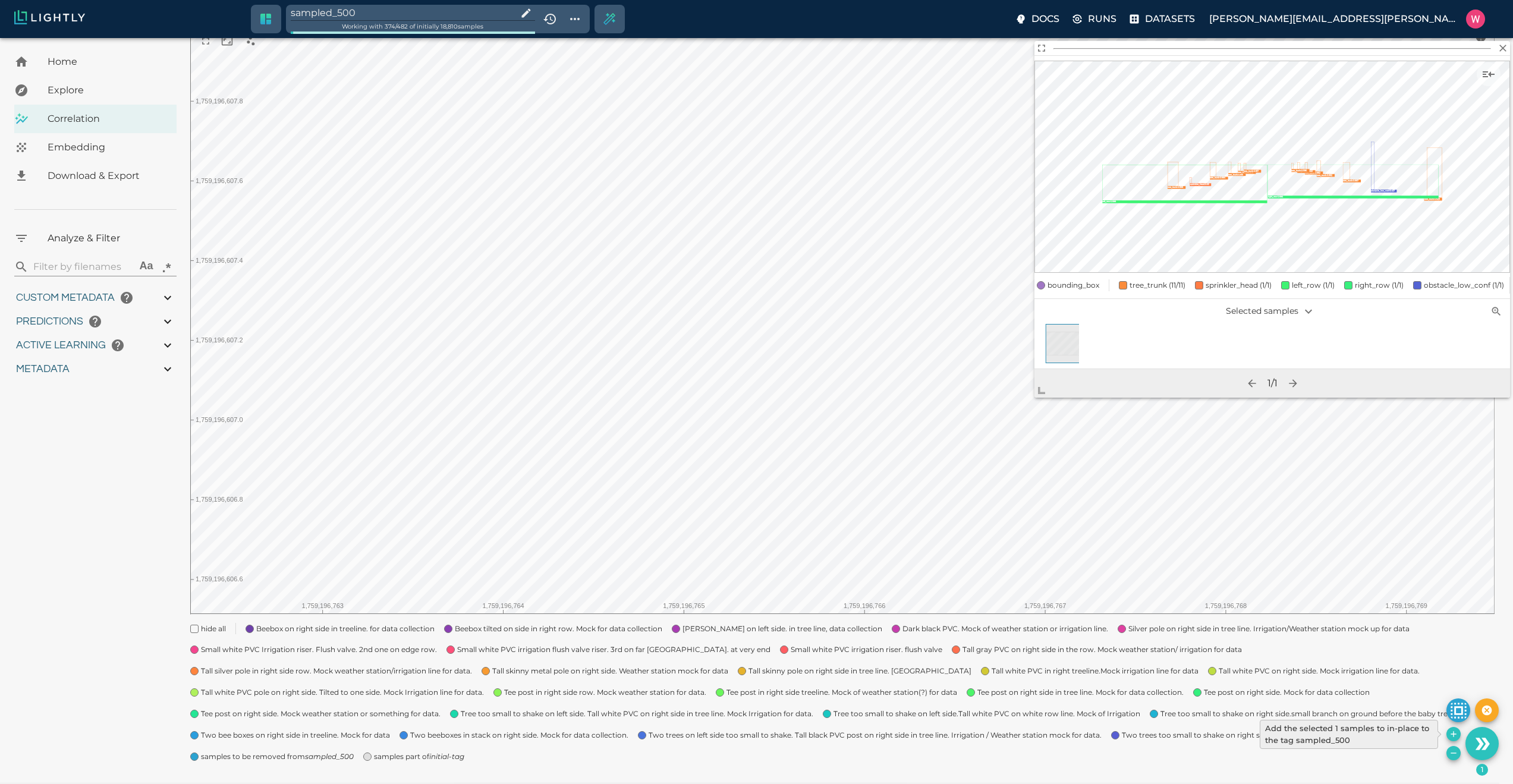
click at [1452, 735] on icon "Add the selected 1 samples to in-place to the tag sampled_500" at bounding box center [1454, 734] width 10 height 10
type input "1759180709.32313"
type input "1759198686.14313"
type input "0.999"
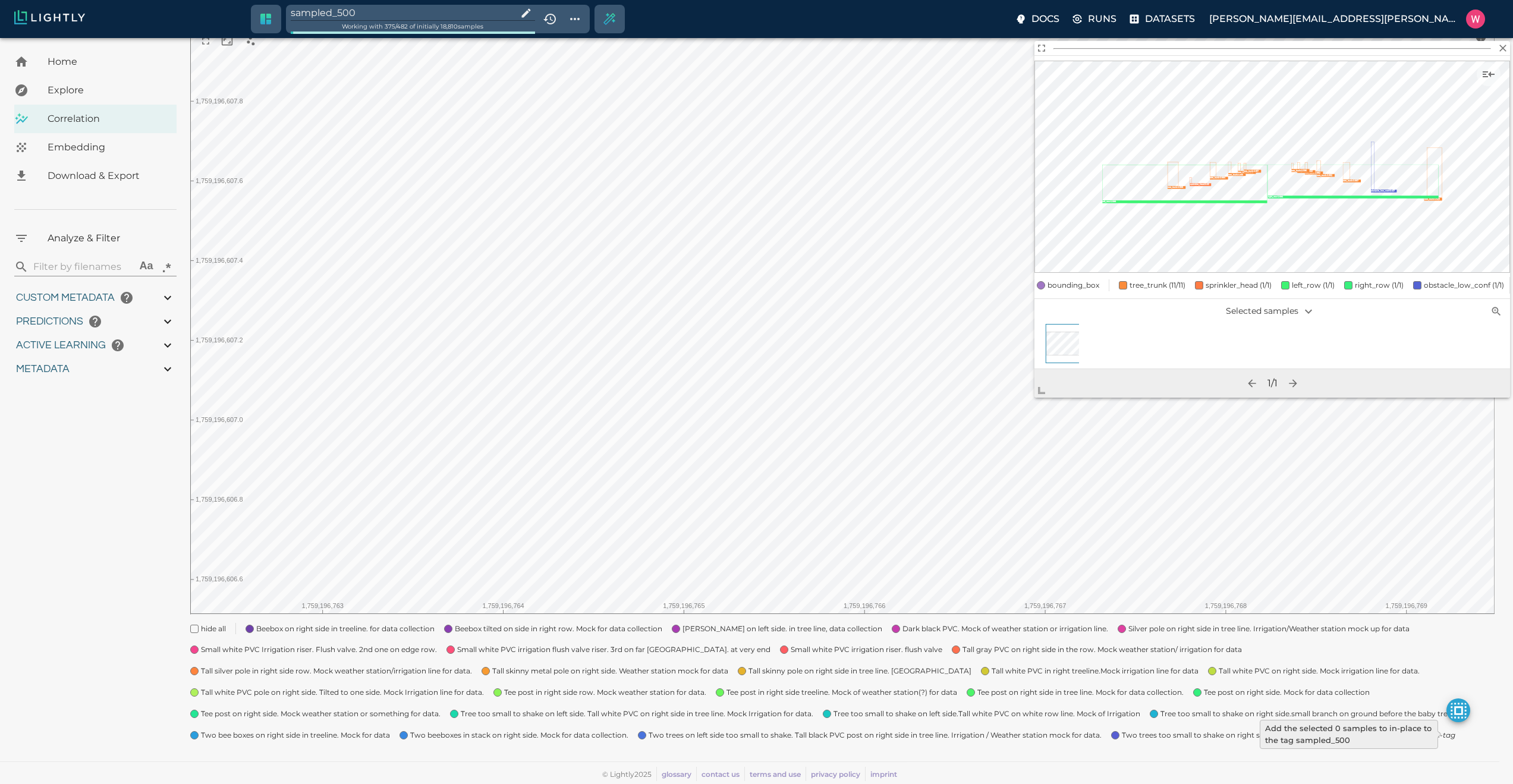
type input "0.984"
type input "9007199254740991"
type input "0.63509213924408"
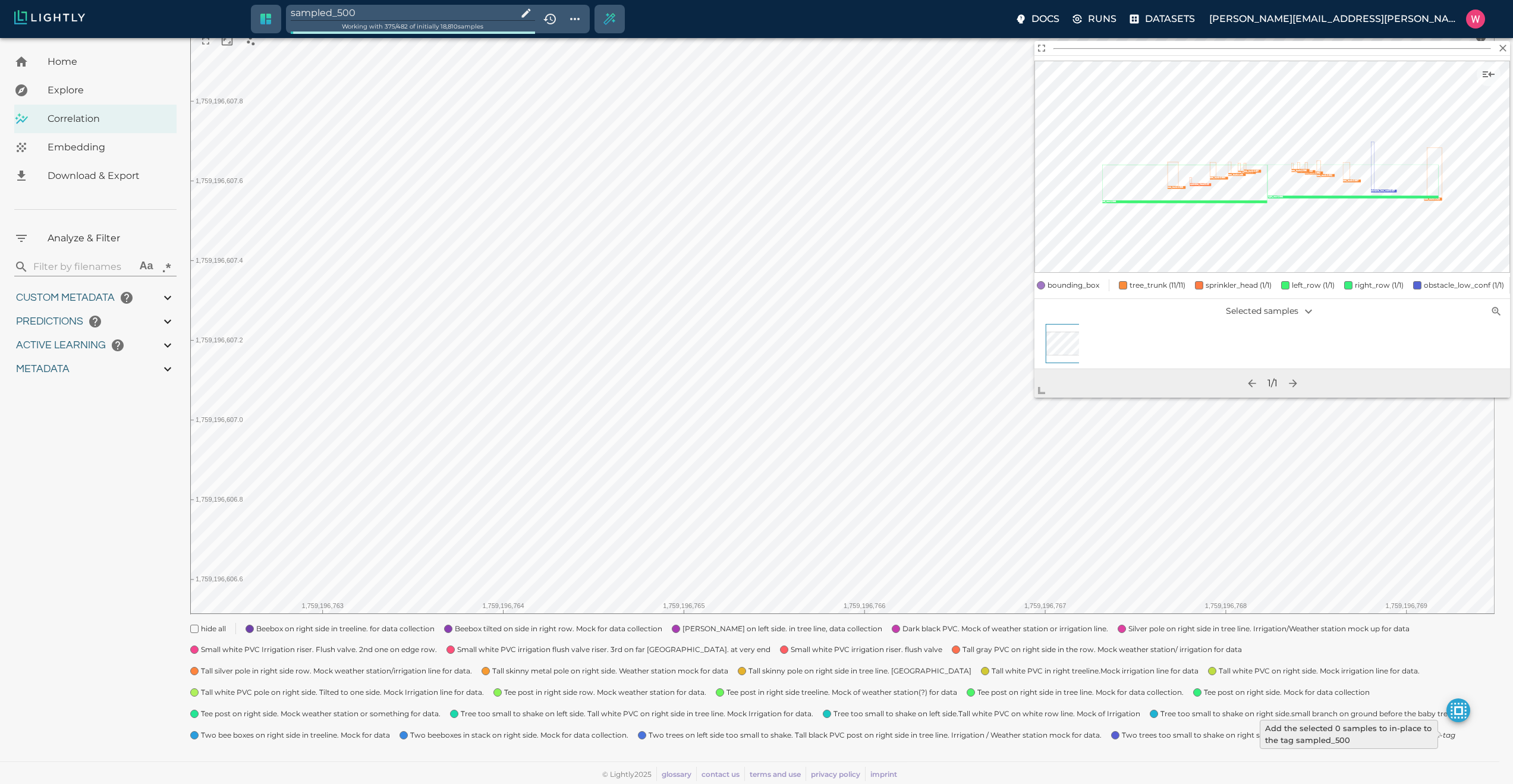
type input "24.5370921392441"
type input "1.98771643638611"
type input "24.3927164363861"
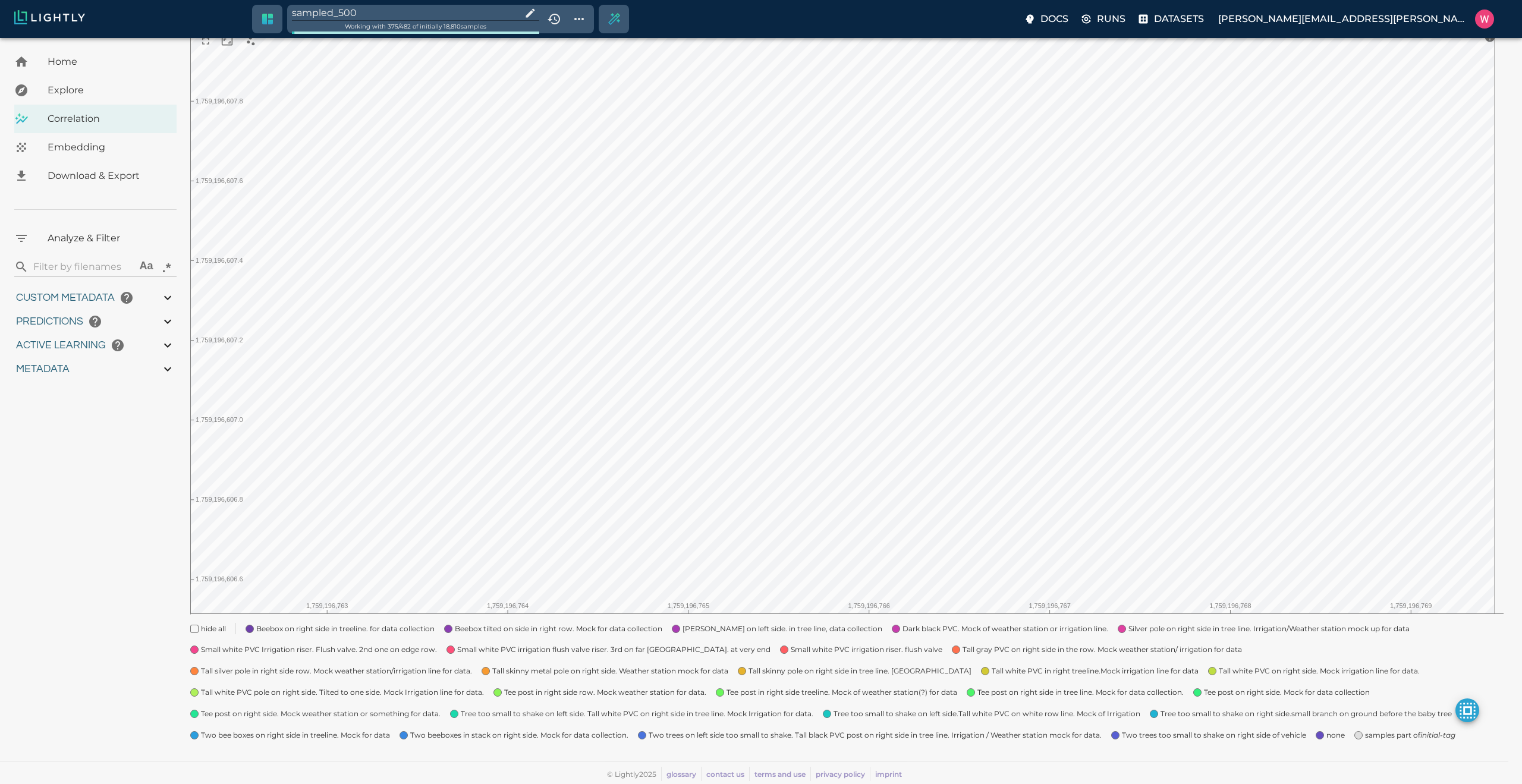
type input "1759180709.32313"
type input "1759198686.14313"
type input "0.999"
type input "0.984"
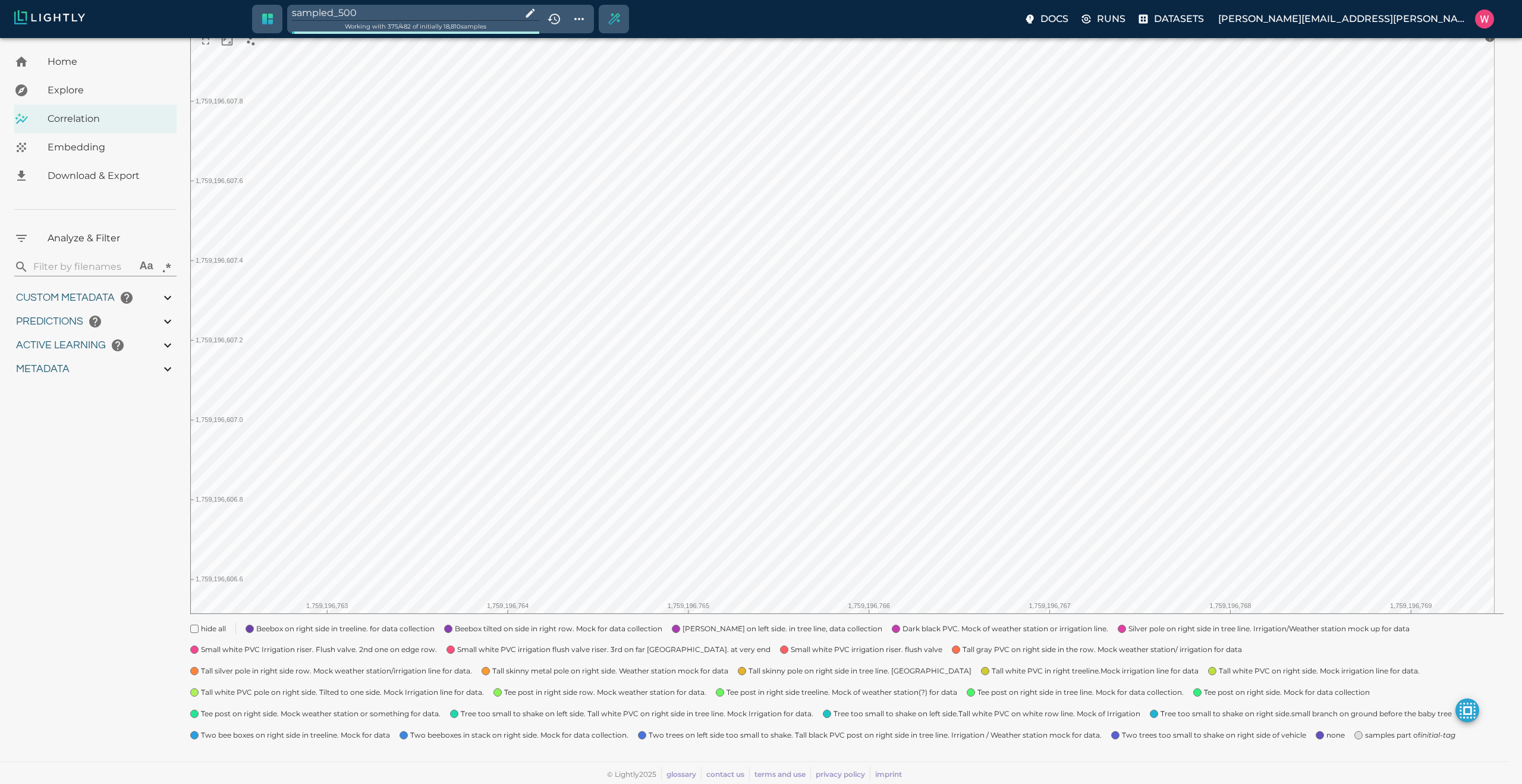
type input "0.984"
type input "9007199254740991"
type input "0.63509213924408"
type input "24.5370921392441"
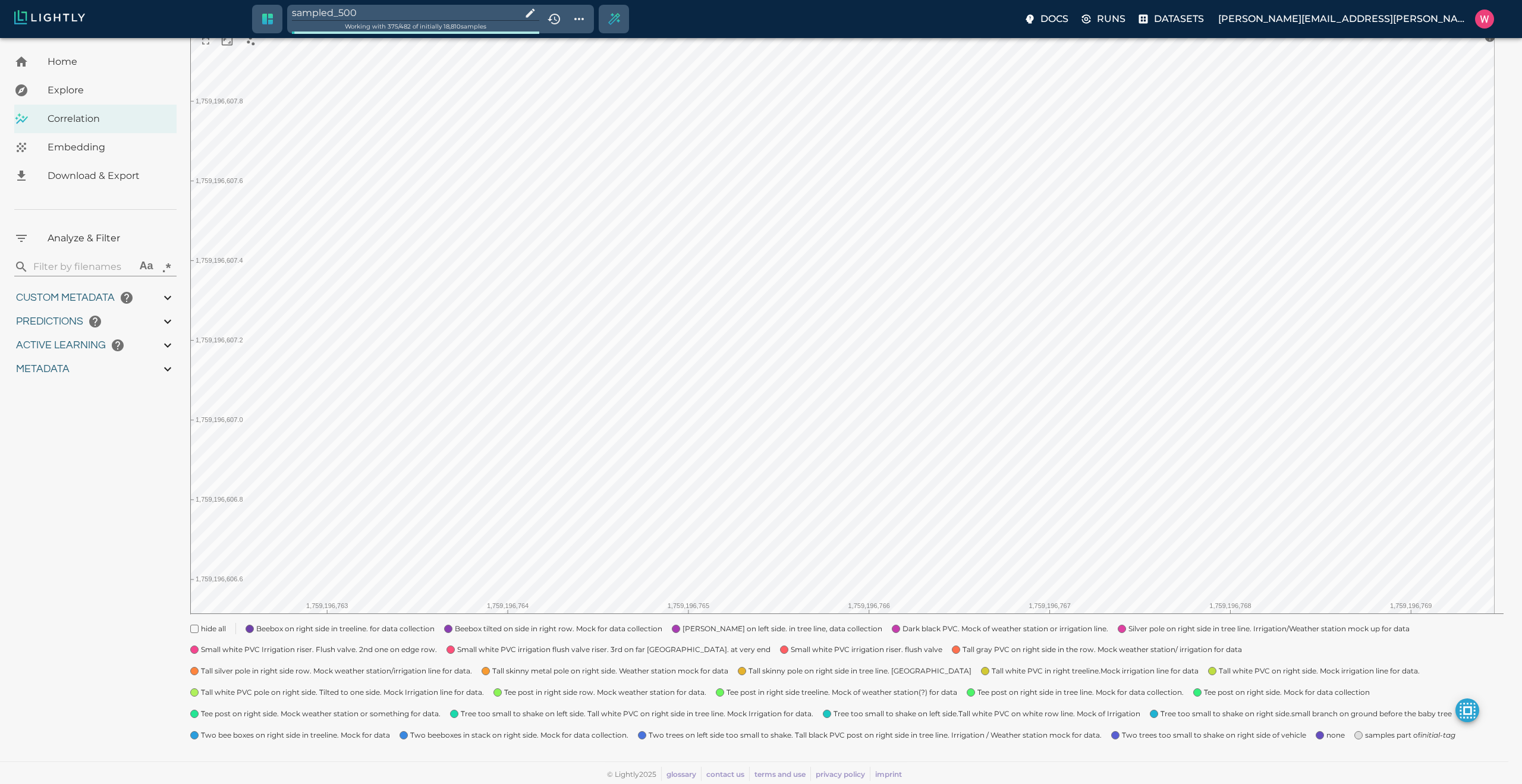
type input "1.98771643638611"
type input "24.3927164363861"
type input "1759180709.32313"
type input "1759198686.14313"
type input "0.999"
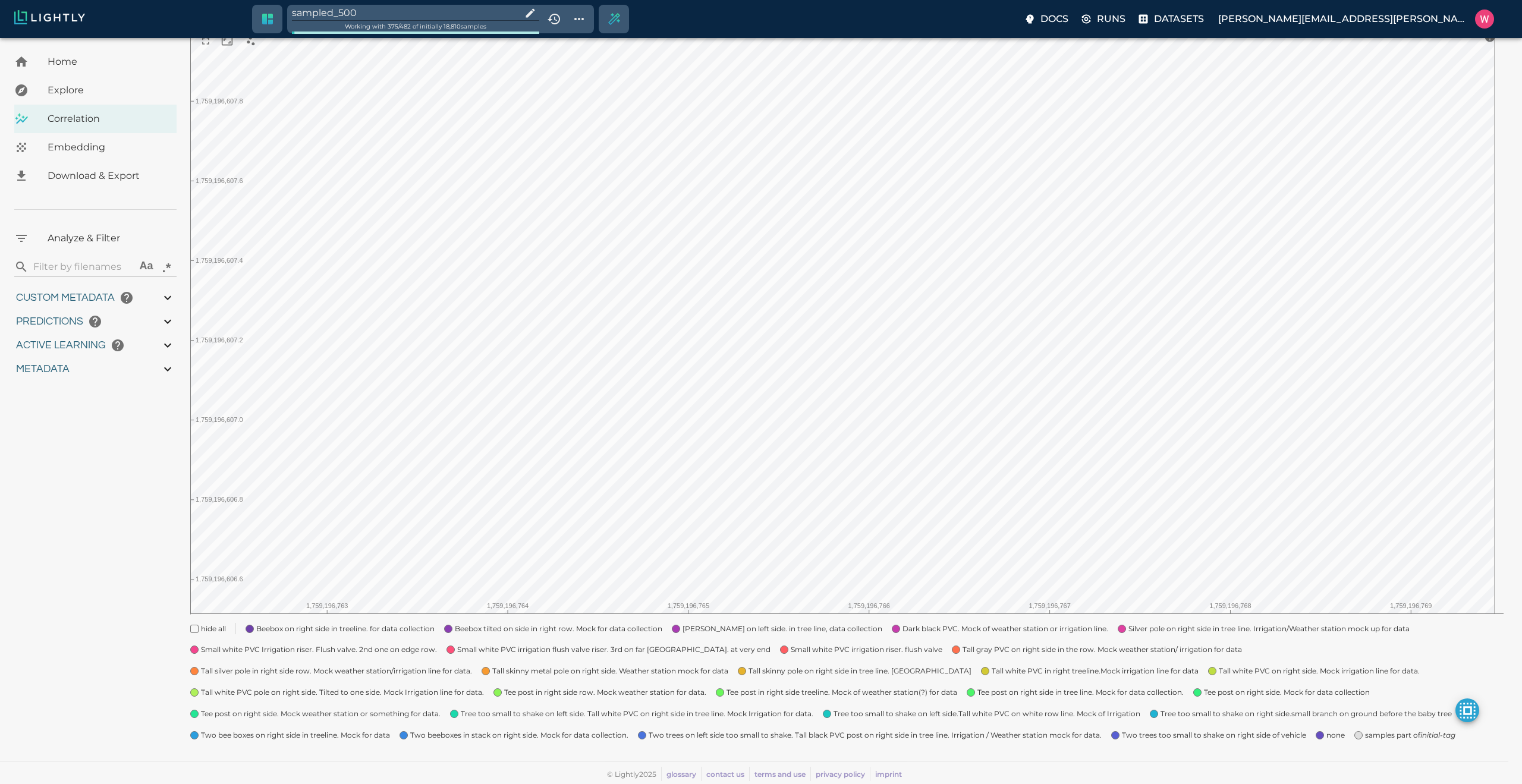
type input "0.999"
type input "0.984"
type input "0.63509213924408"
type input "24.5370921392441"
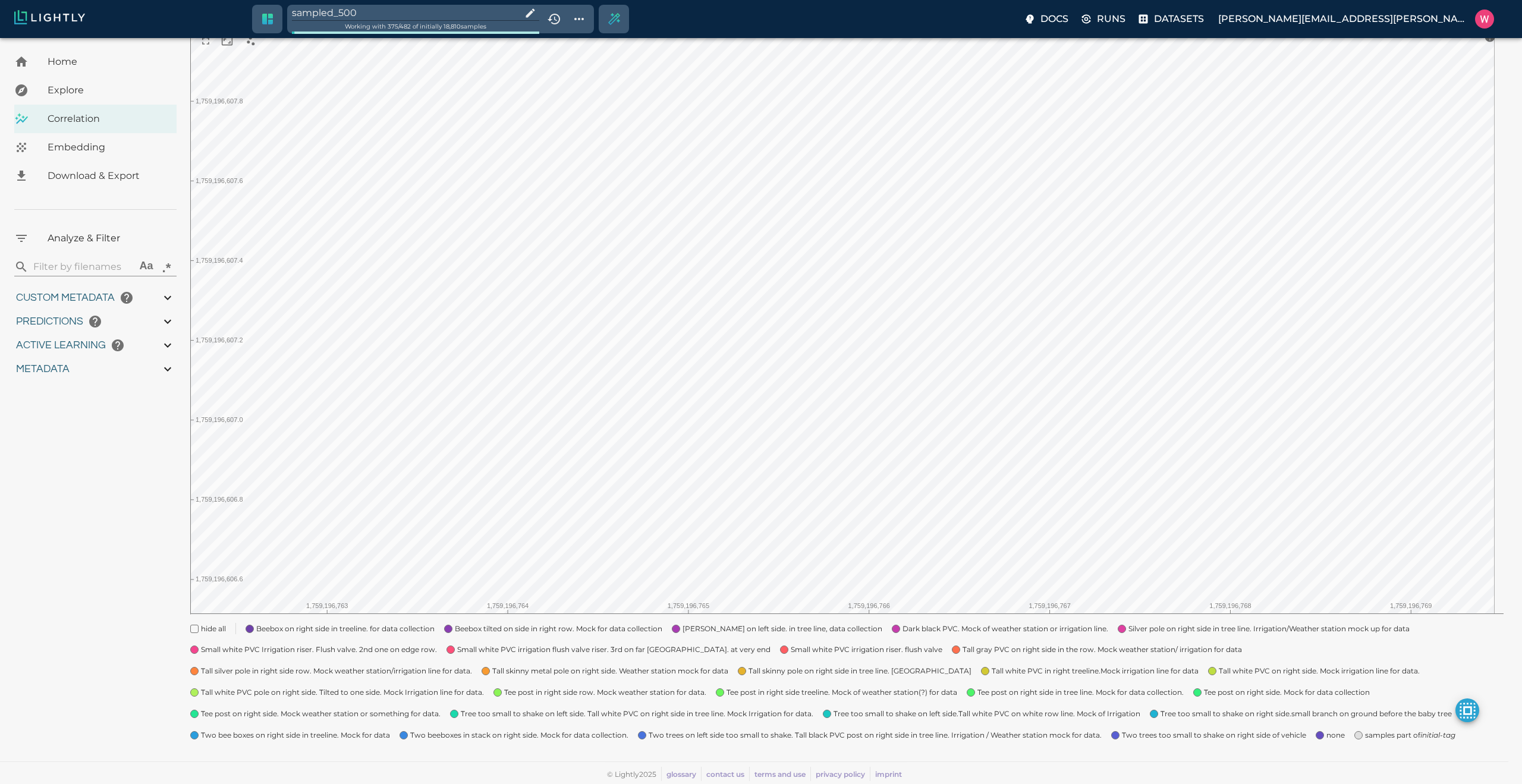
type input "1.98771643638611"
type input "24.3927164363861"
type input "1759180709.32313"
type input "1759198686.14313"
type input "0.999"
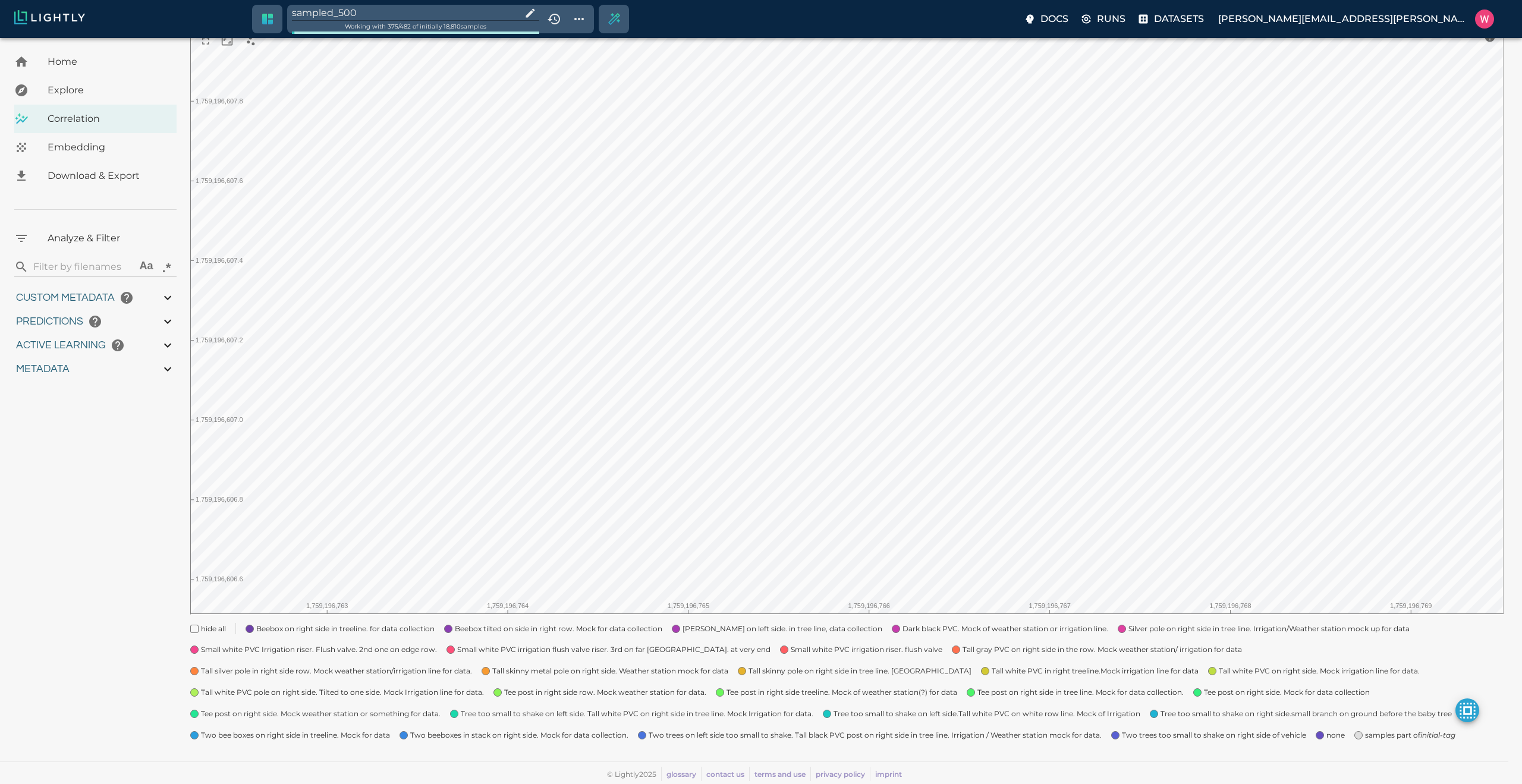
type input "0.999"
type input "0.984"
type input "0.63509213924408"
type input "24.5370921392441"
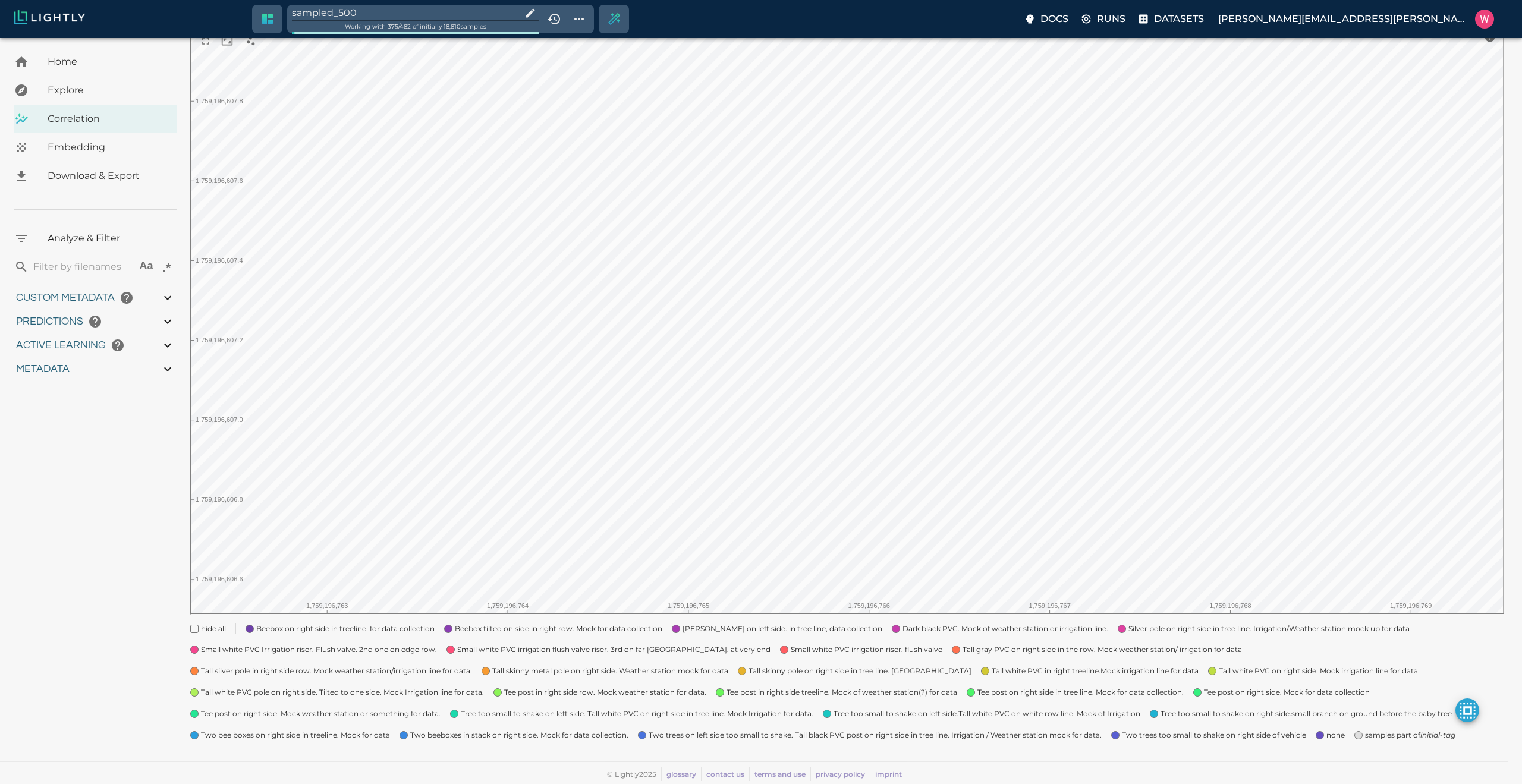
type input "1.98771643638611"
type input "24.3927164363861"
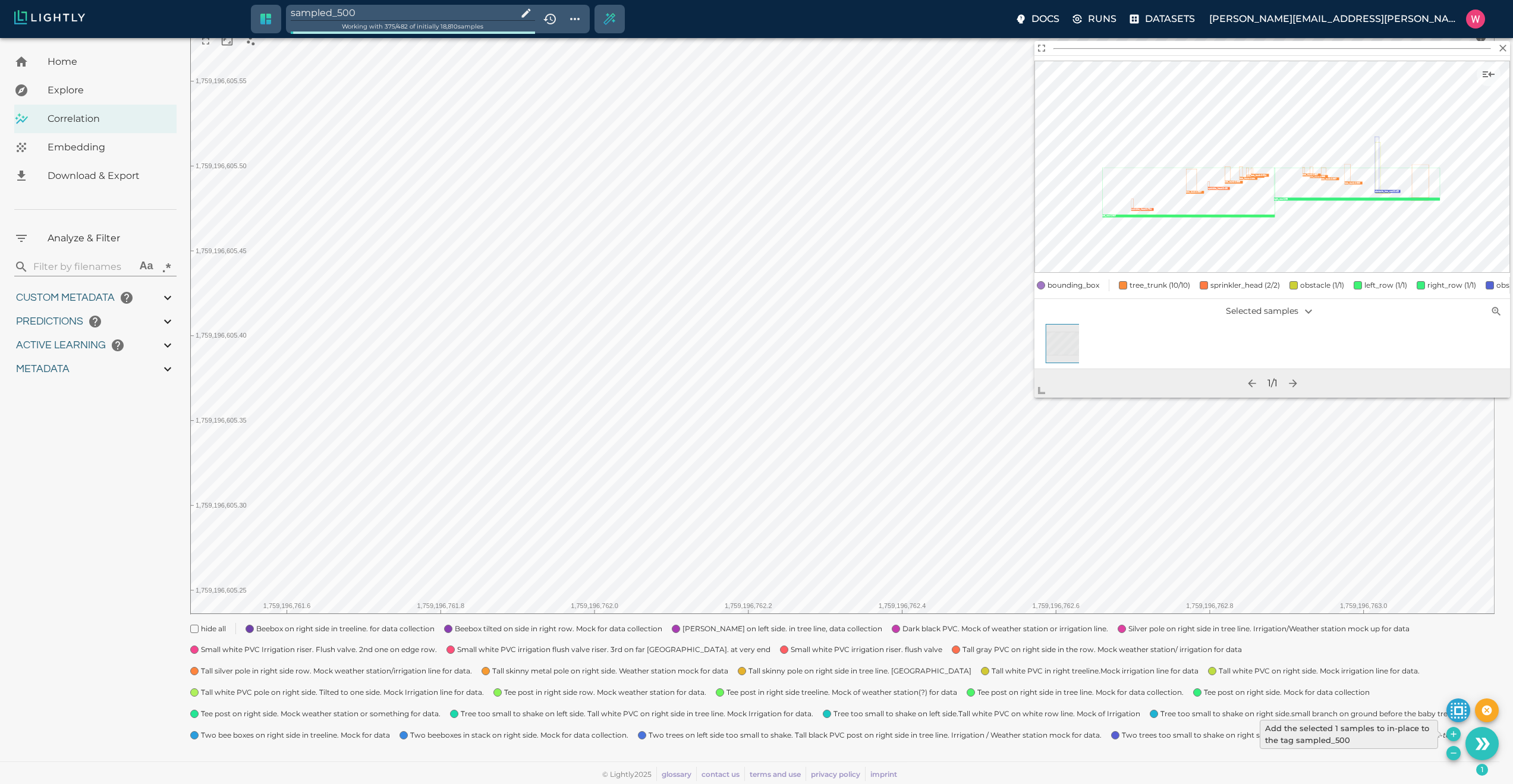
click at [1452, 732] on icon "Add the selected 1 samples to in-place to the tag sampled_500" at bounding box center [1454, 734] width 10 height 10
type input "1759180709.32313"
type input "1759198686.14313"
type input "0.999"
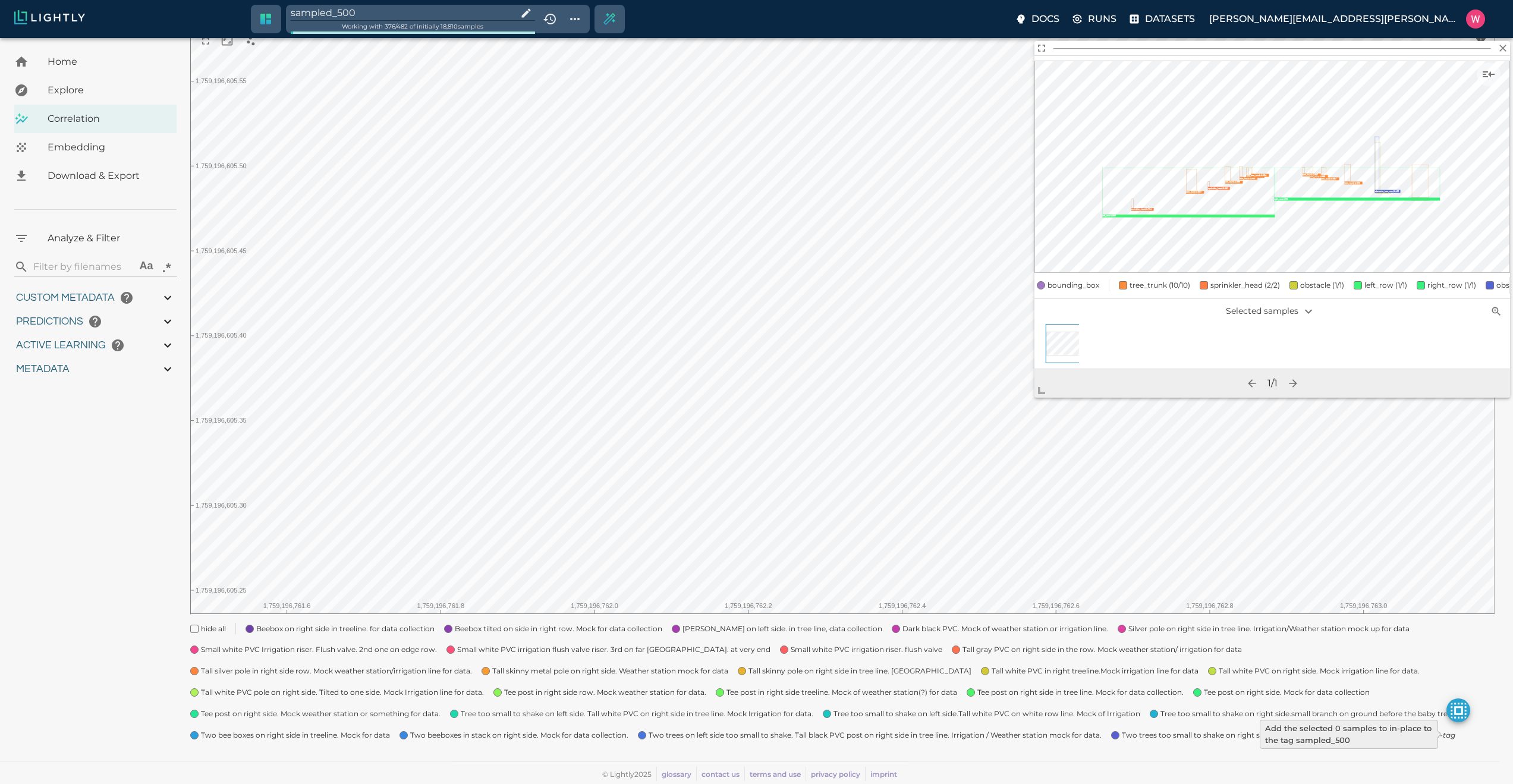
type input "0.984"
type input "9007199254740991"
type input "0.63509213924408"
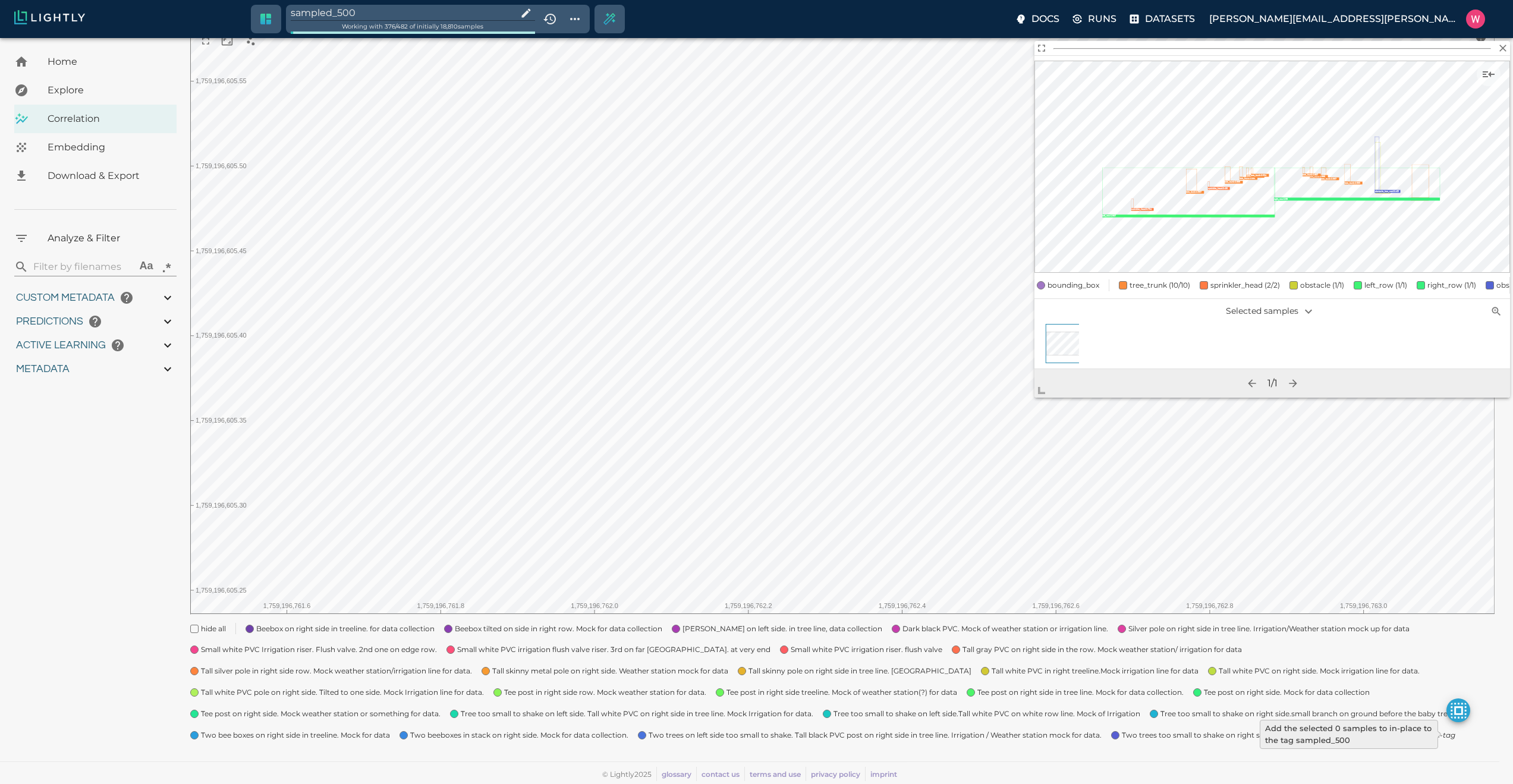
type input "24.5370921392441"
type input "1.98771643638611"
type input "24.3927164363861"
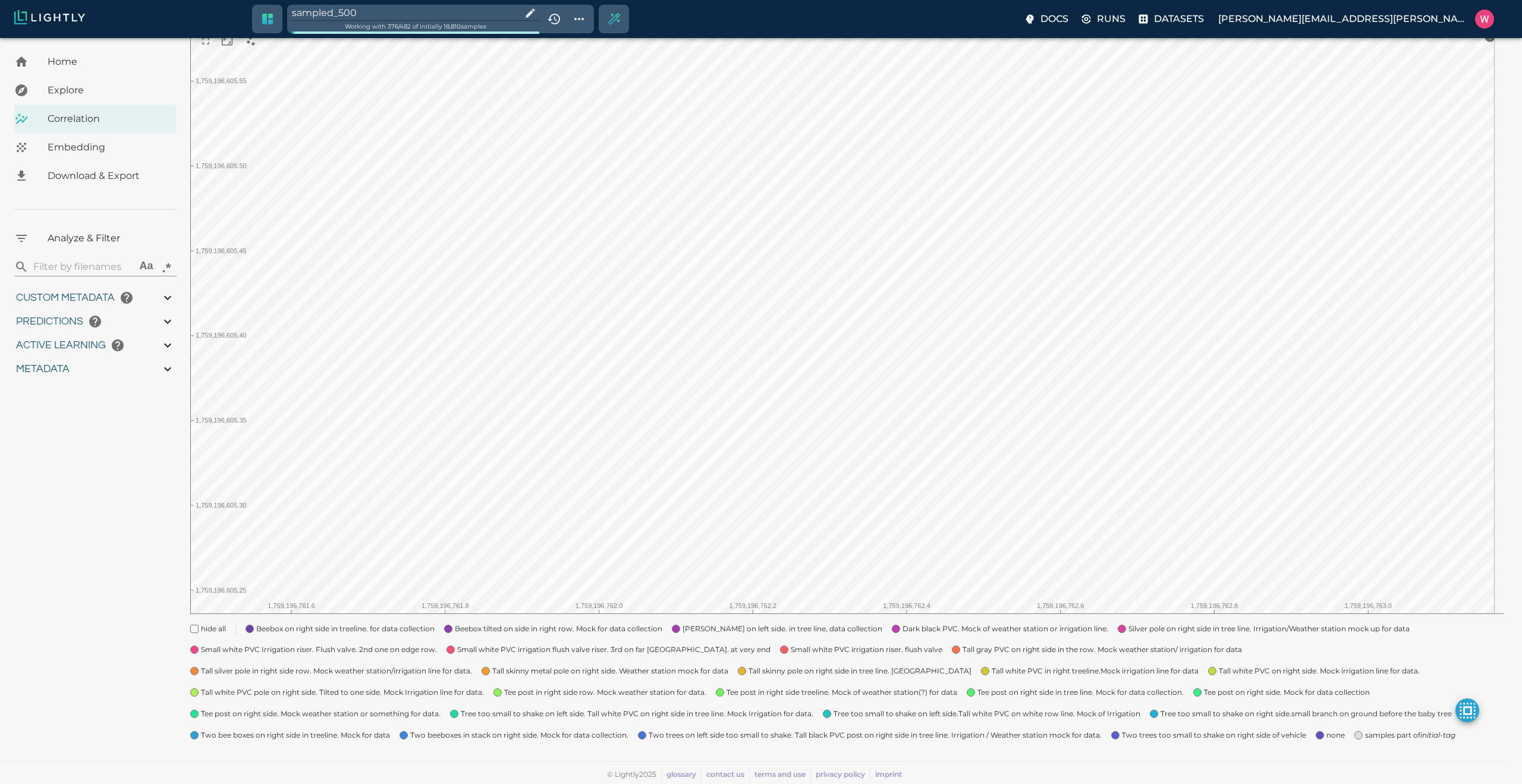
type input "1759180709.32313"
type input "1759198686.14313"
type input "0.999"
type input "0.984"
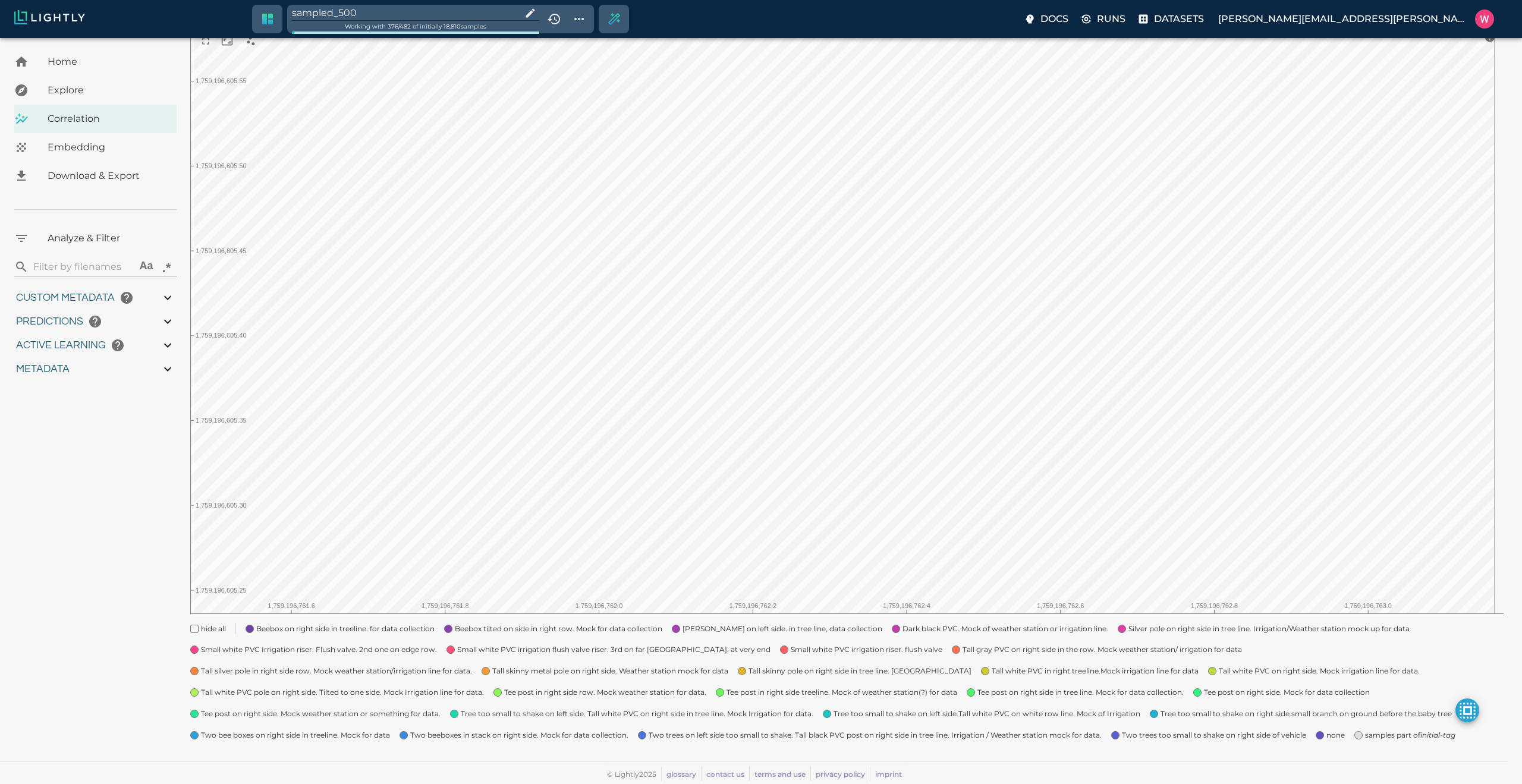
type input "0.984"
type input "9007199254740991"
type input "0.63509213924408"
type input "24.5370921392441"
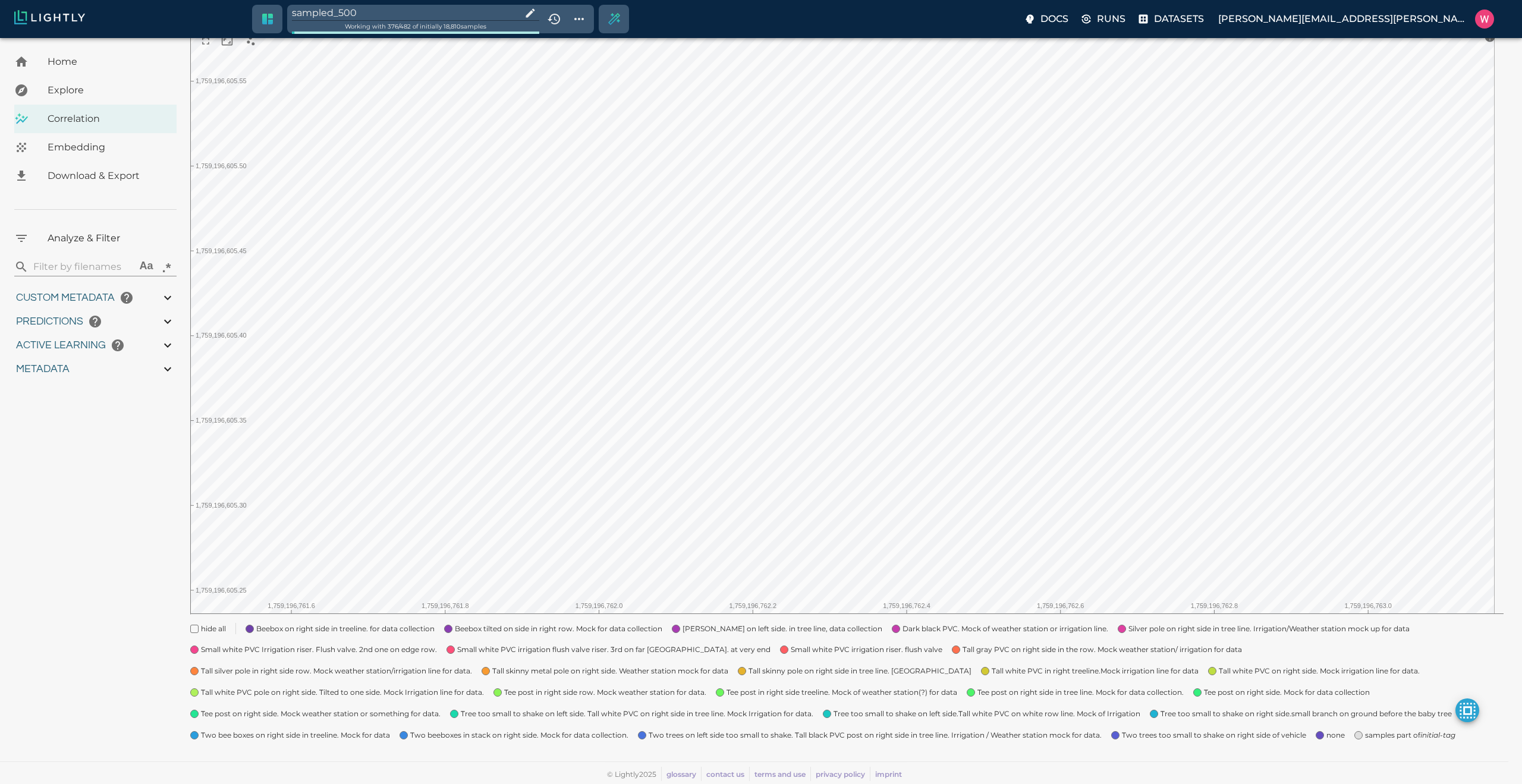
type input "1.98771643638611"
type input "24.3927164363861"
type input "1759180709.32313"
type input "1759198686.14313"
type input "0.999"
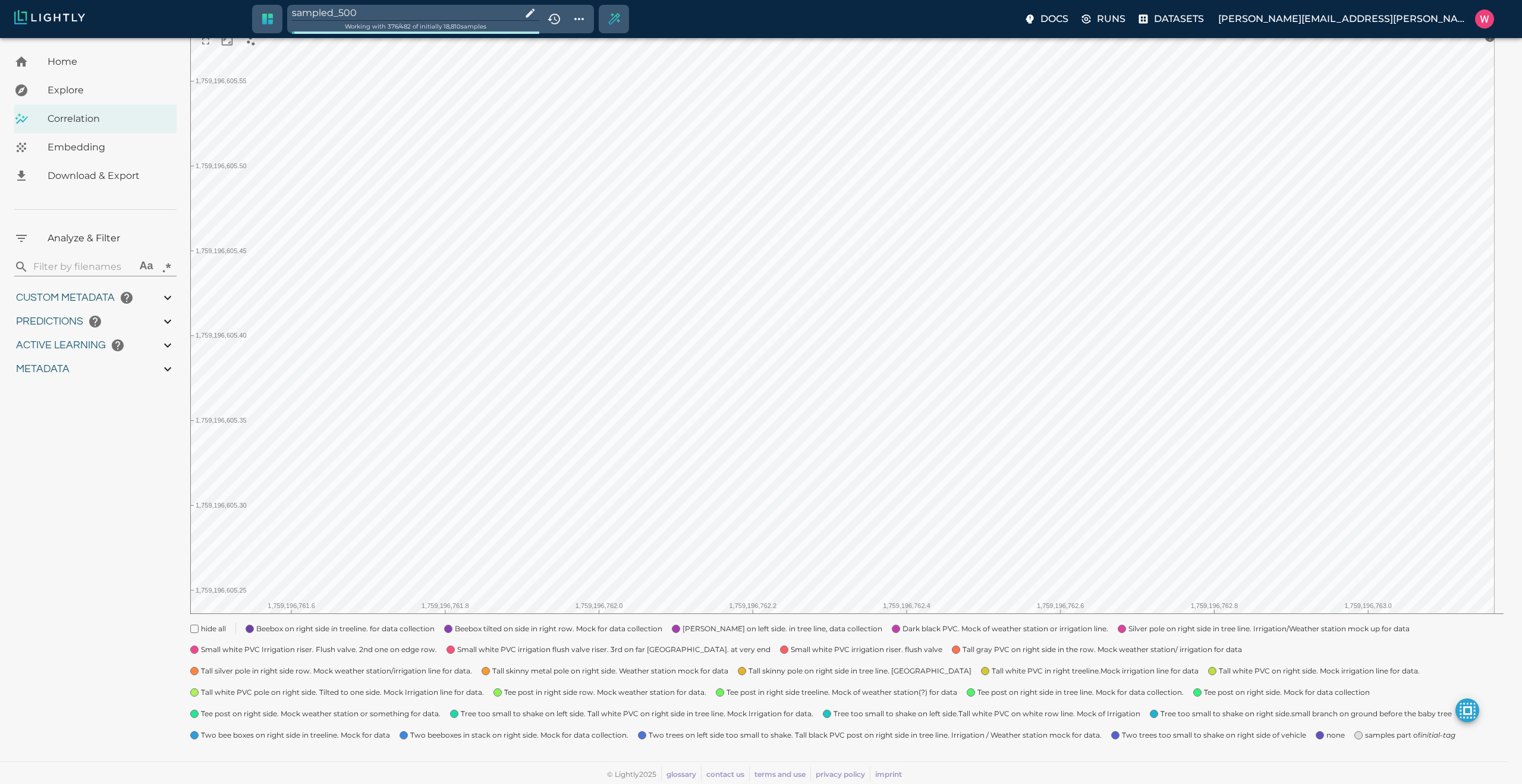
type input "0.999"
type input "0.984"
type input "0.63509213924408"
type input "24.5370921392441"
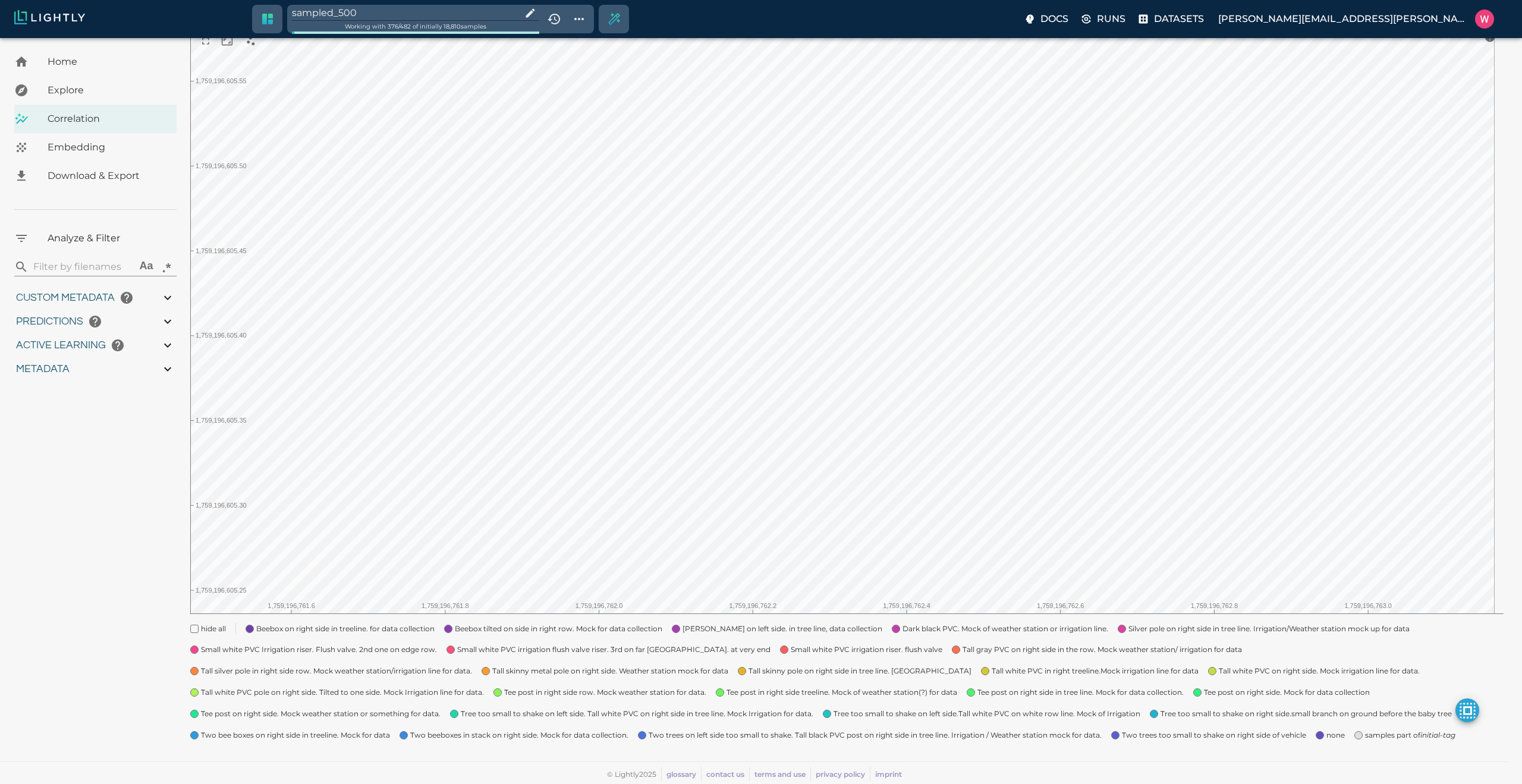
type input "1.98771643638611"
type input "24.3927164363861"
type input "1759180709.32313"
type input "1759198686.14313"
type input "0.999"
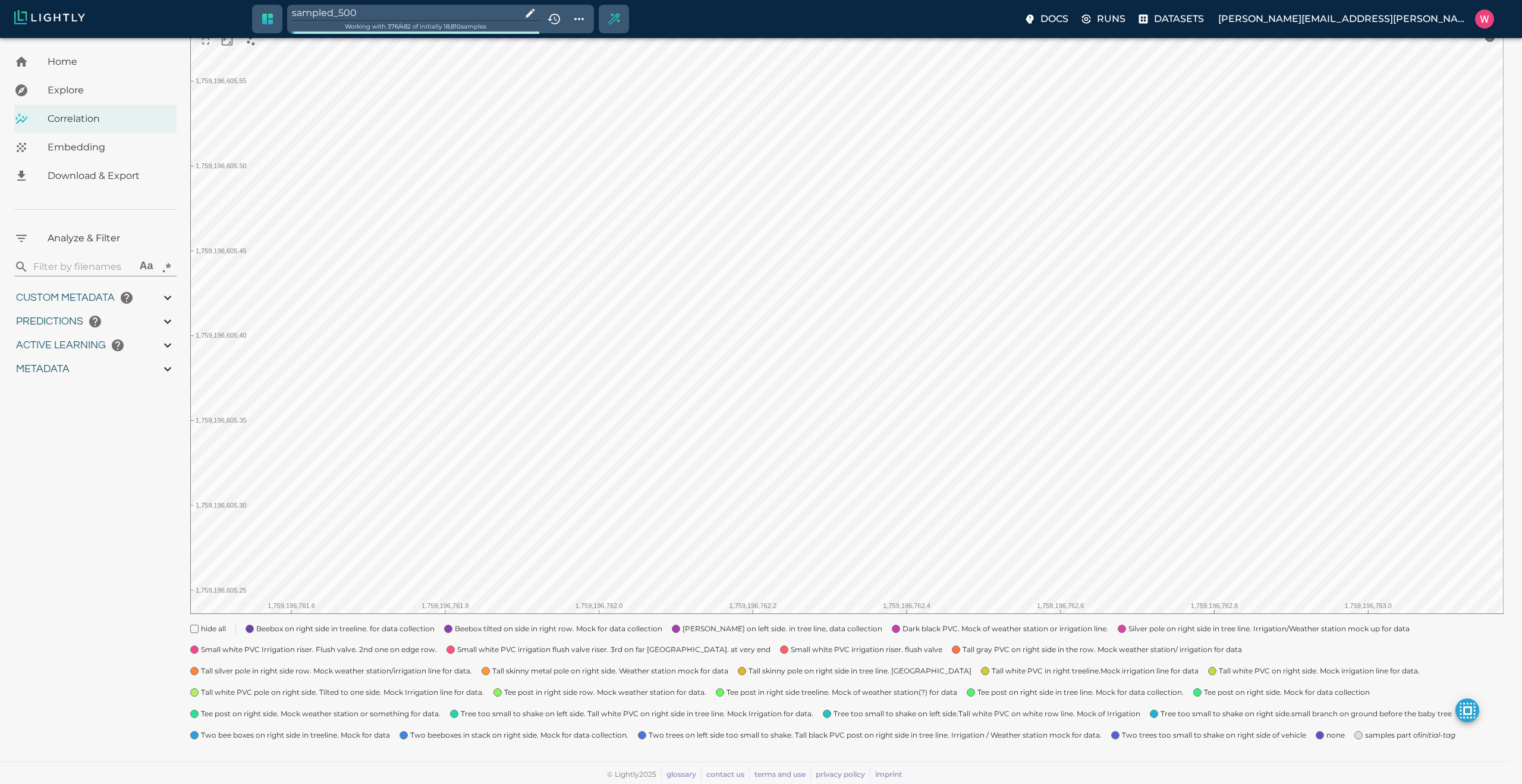
type input "0.999"
type input "0.984"
type input "0.63509213924408"
type input "24.5370921392441"
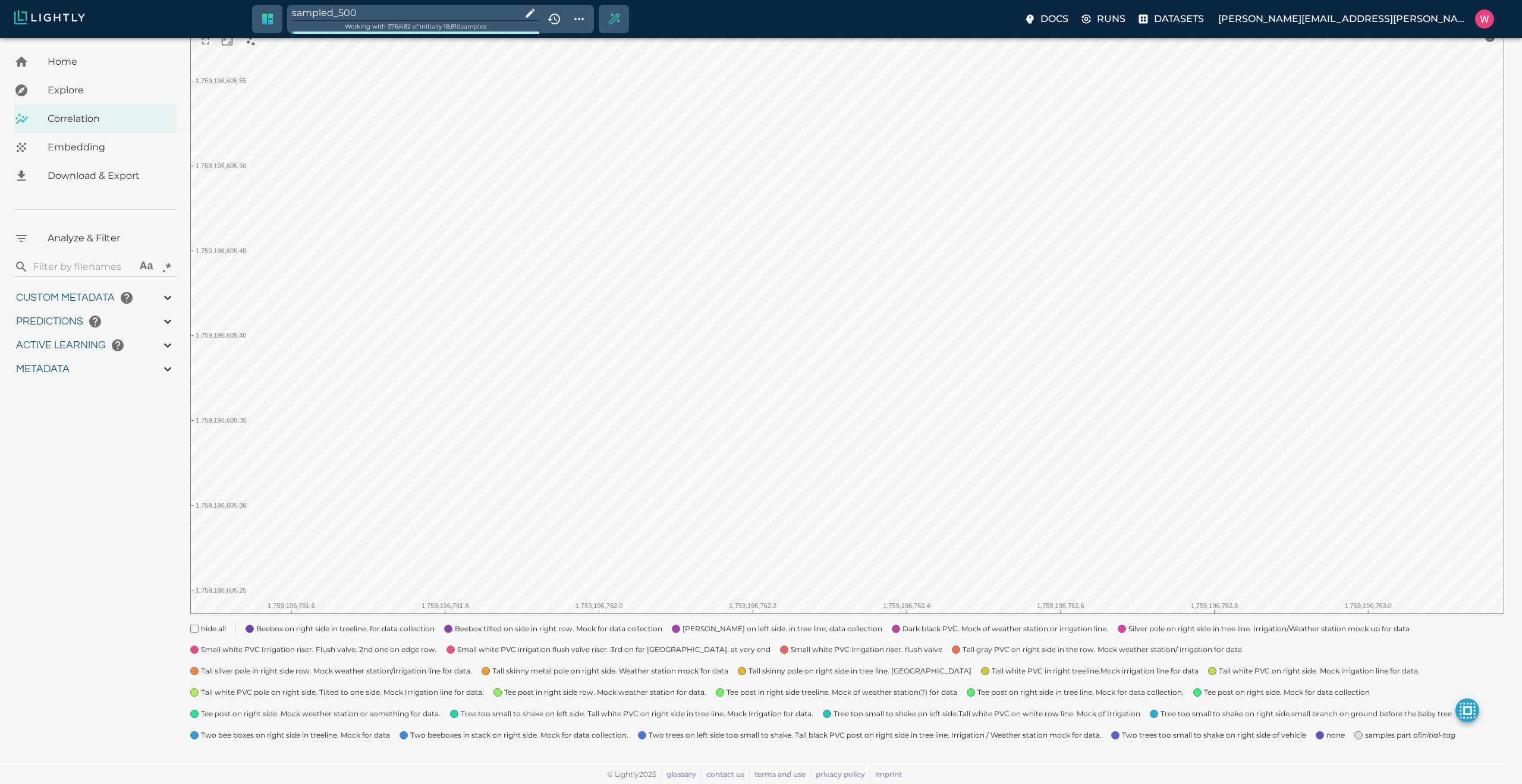
type input "1.98771643638611"
type input "24.3927164363861"
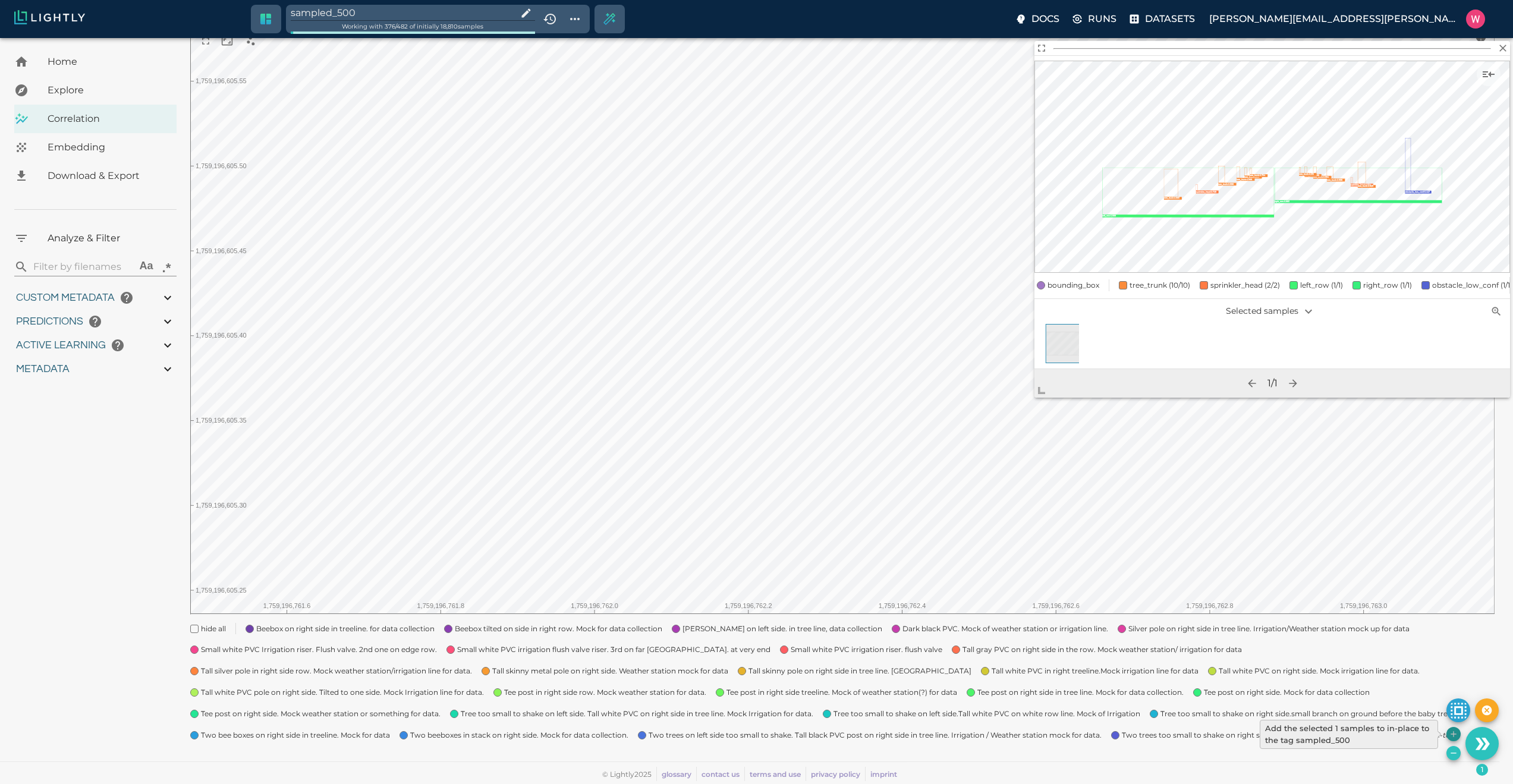
click at [1449, 734] on icon "Add the selected 1 samples to in-place to the tag sampled_500" at bounding box center [1454, 734] width 10 height 10
type input "1759180709.32313"
type input "1759198686.14313"
type input "0.999"
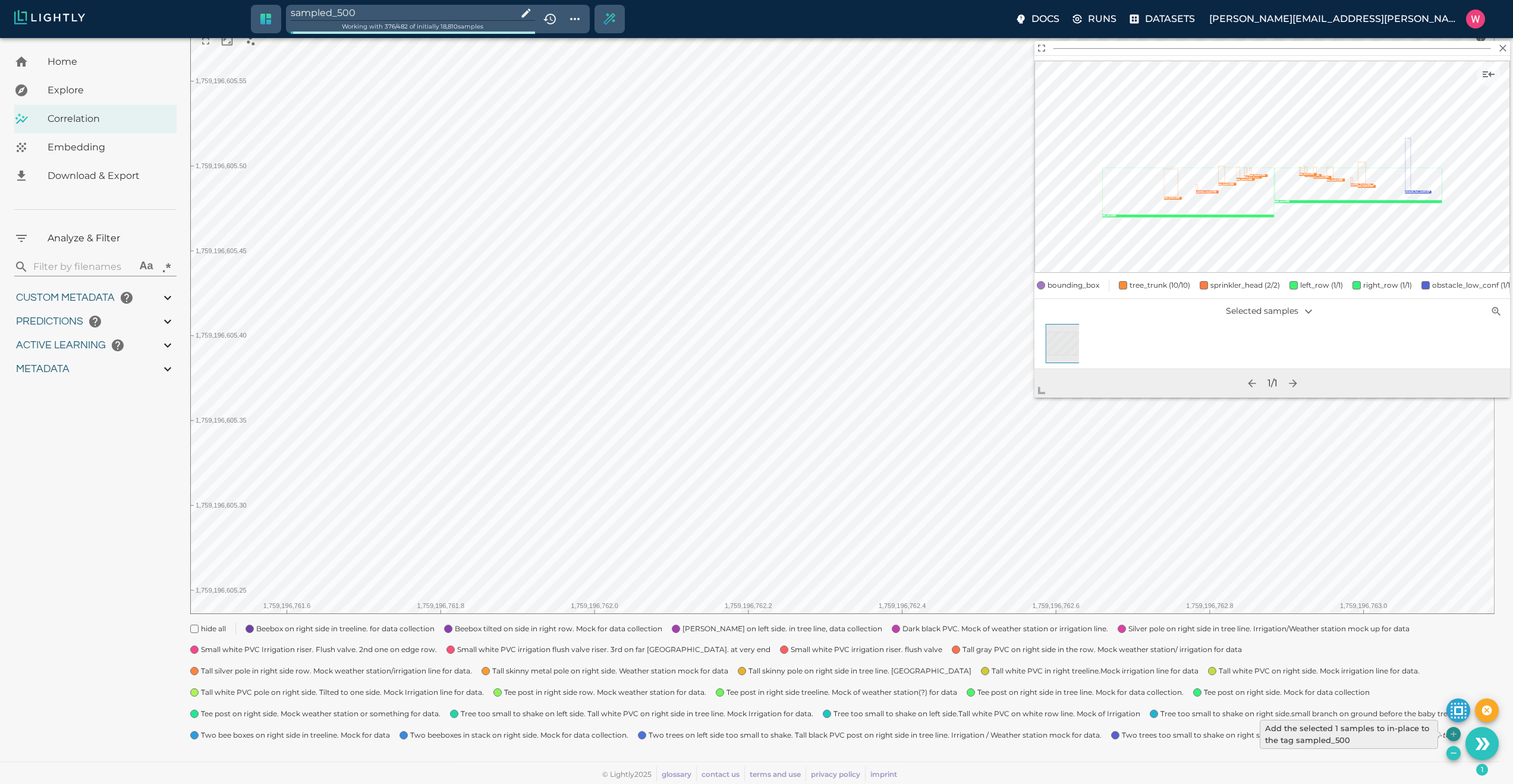
type input "0.984"
type input "9007199254740991"
type input "0.63509213924408"
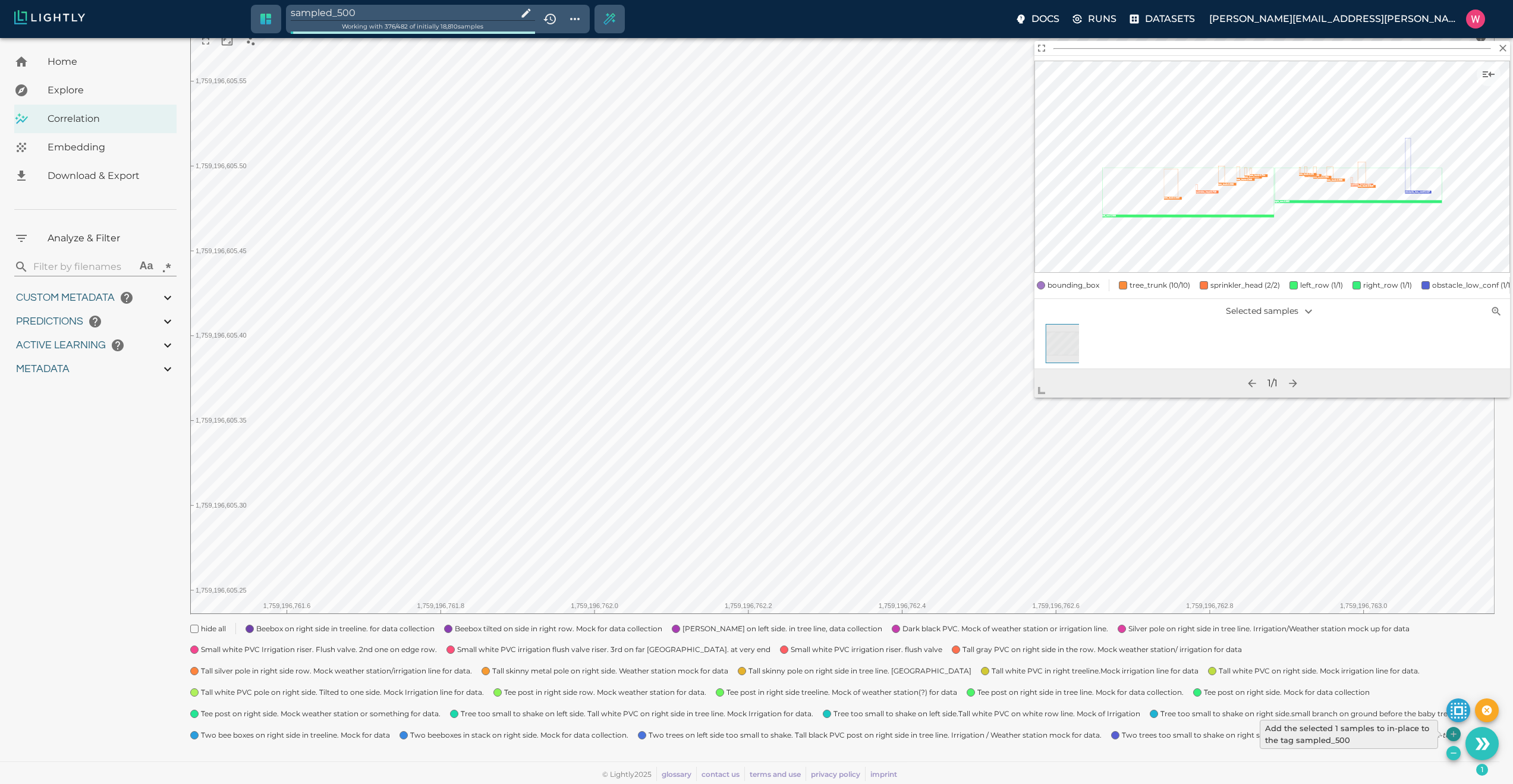
type input "24.5370921392441"
type input "1.98771643638611"
type input "24.3927164363861"
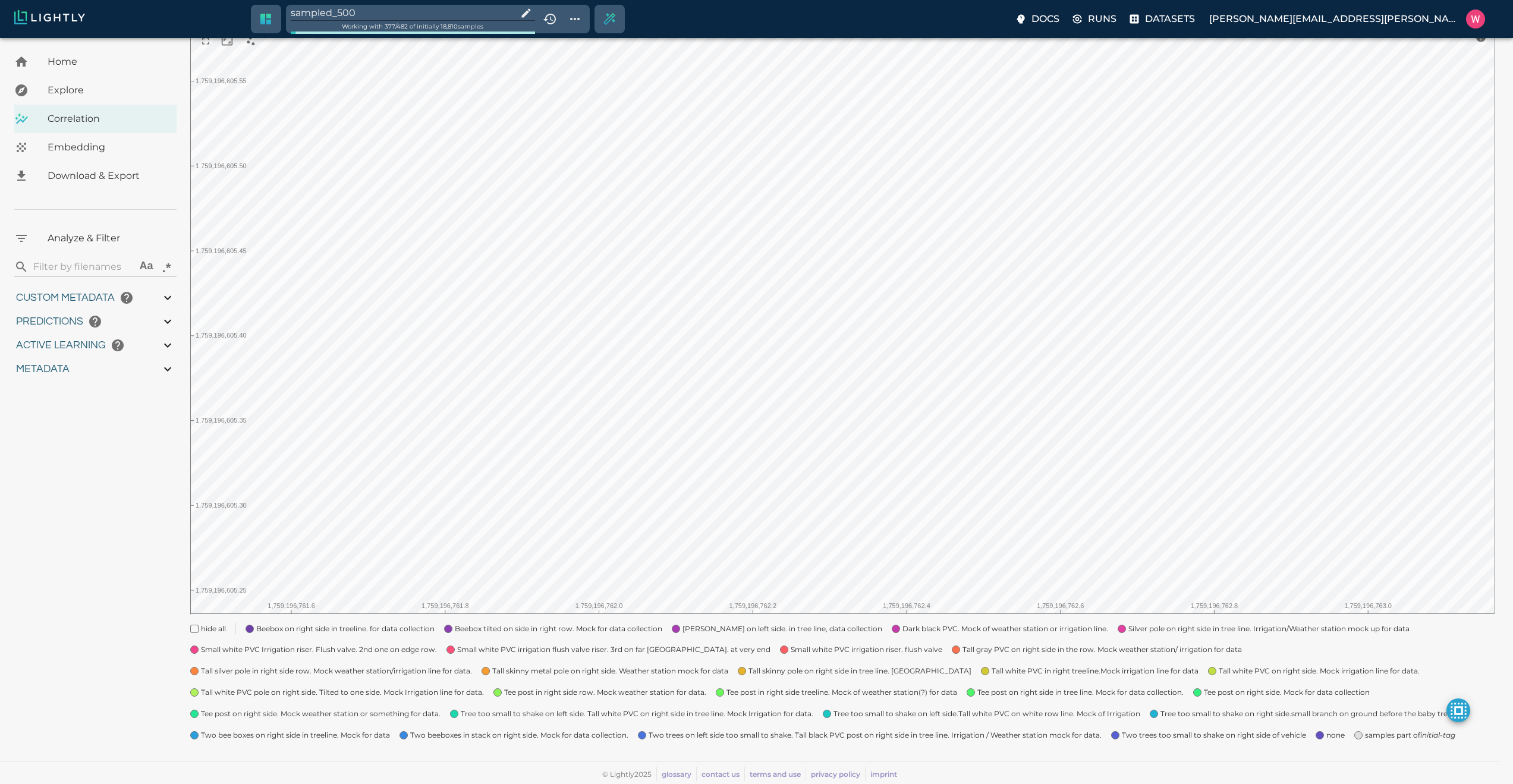
type input "1759180709.32313"
type input "1759198686.14313"
type input "0.999"
type input "0.984"
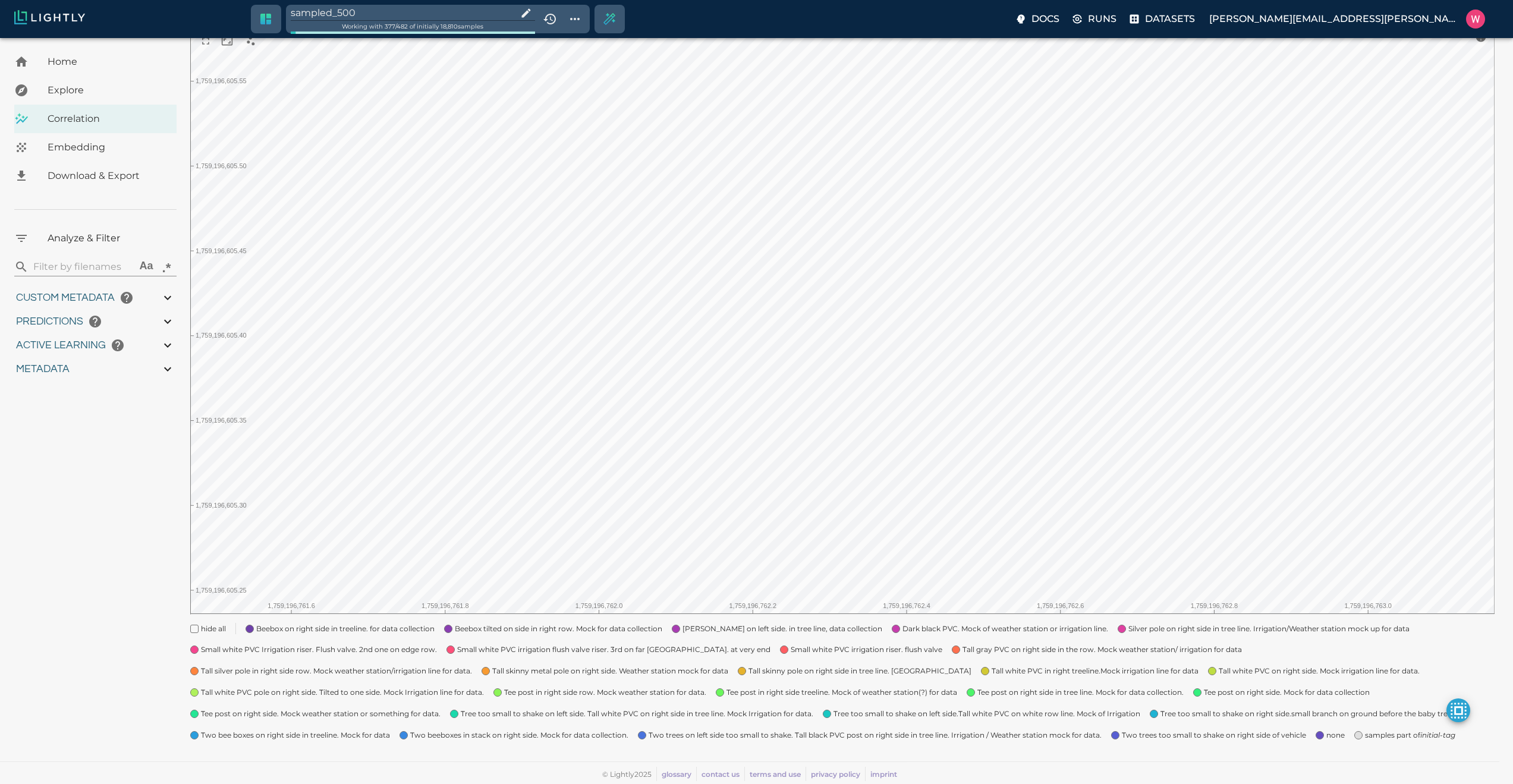
type input "0.984"
type input "9007199254740991"
type input "0.63509213924408"
type input "24.5370921392441"
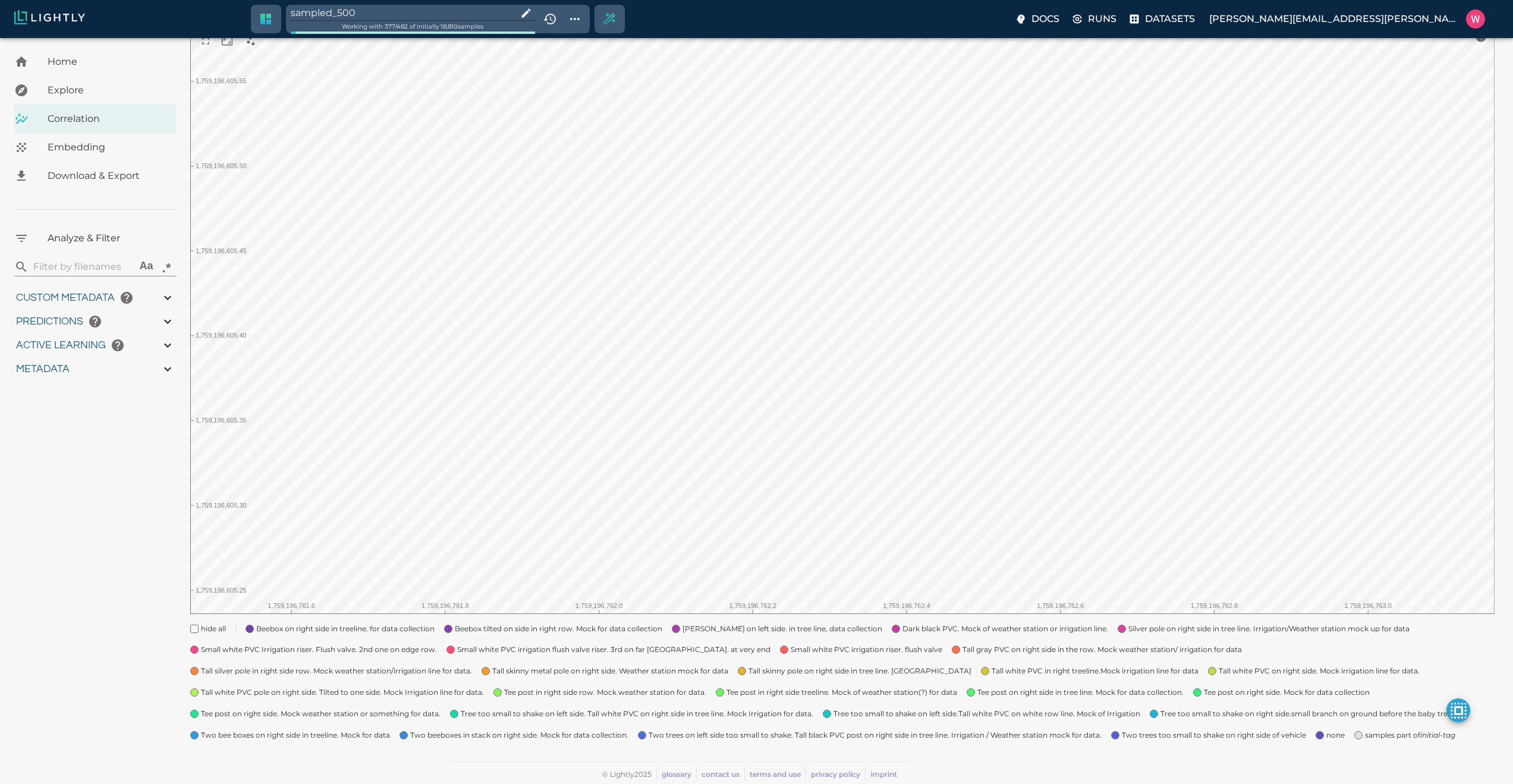
type input "1.98771643638611"
type input "24.3927164363861"
type input "1759180709.32313"
type input "1759198686.14313"
type input "0.999"
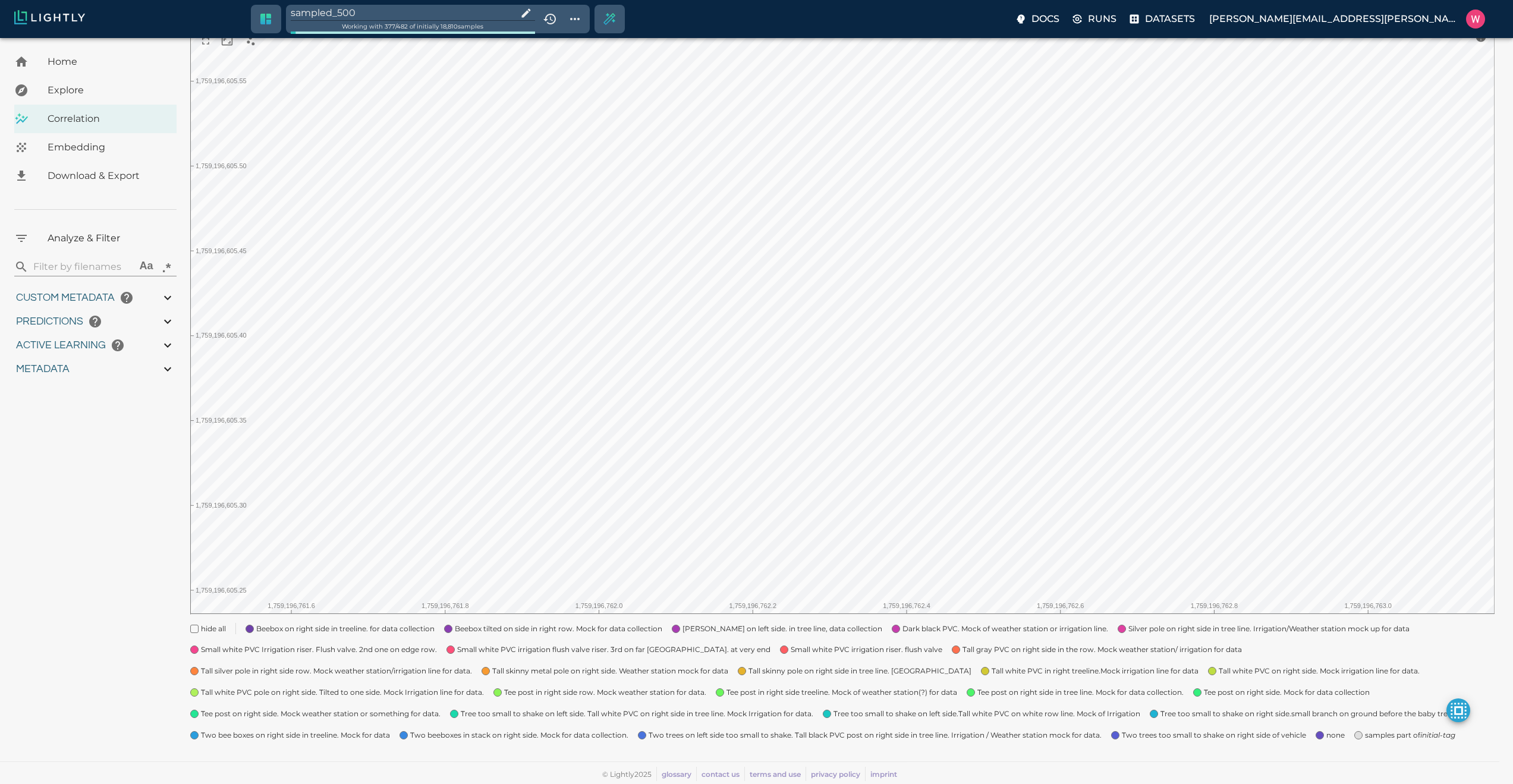
type input "0.999"
type input "0.984"
type input "0.63509213924408"
type input "24.5370921392441"
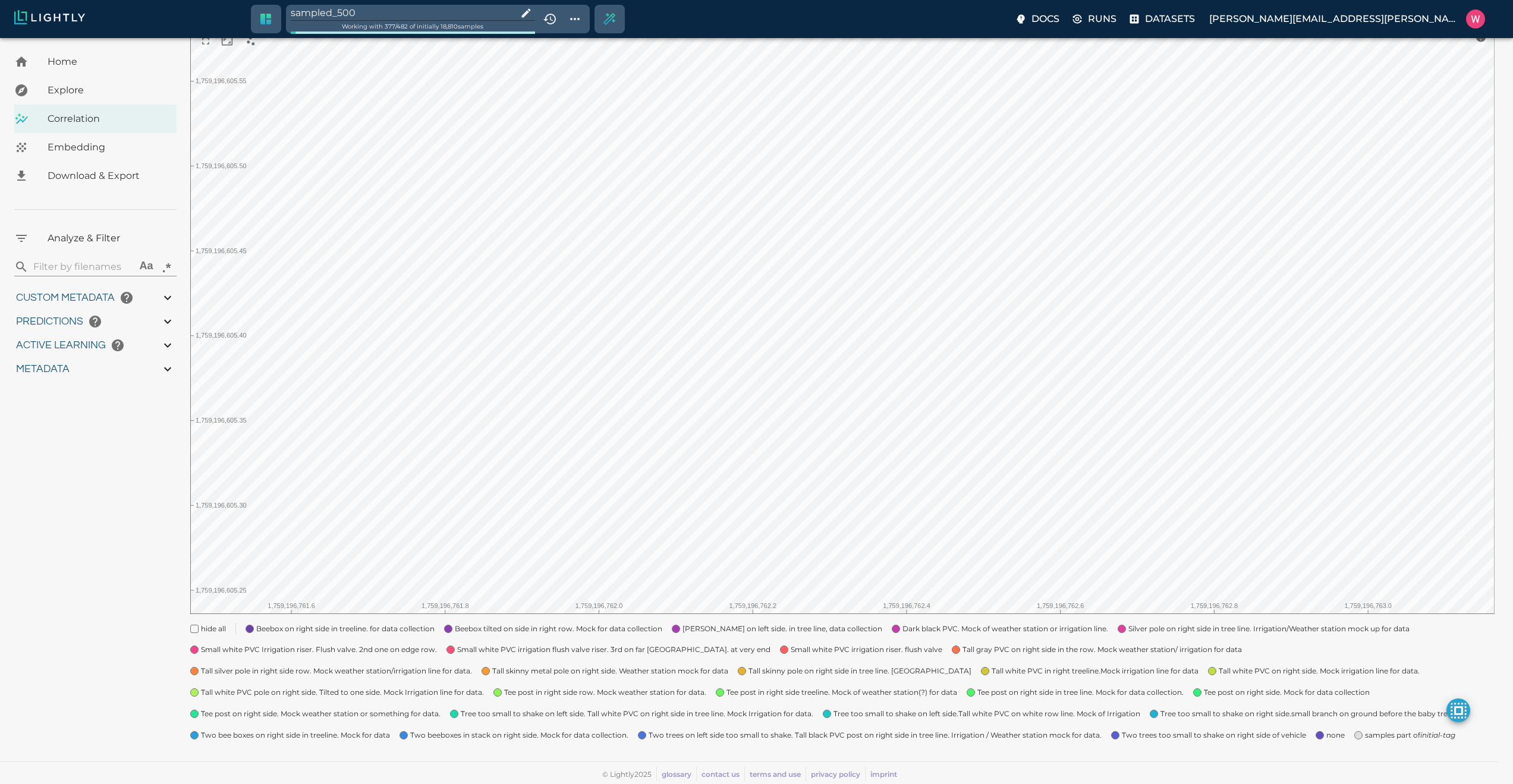
type input "1.98771643638611"
type input "24.3927164363861"
type input "1759180709.32313"
type input "1759198686.14313"
type input "0.999"
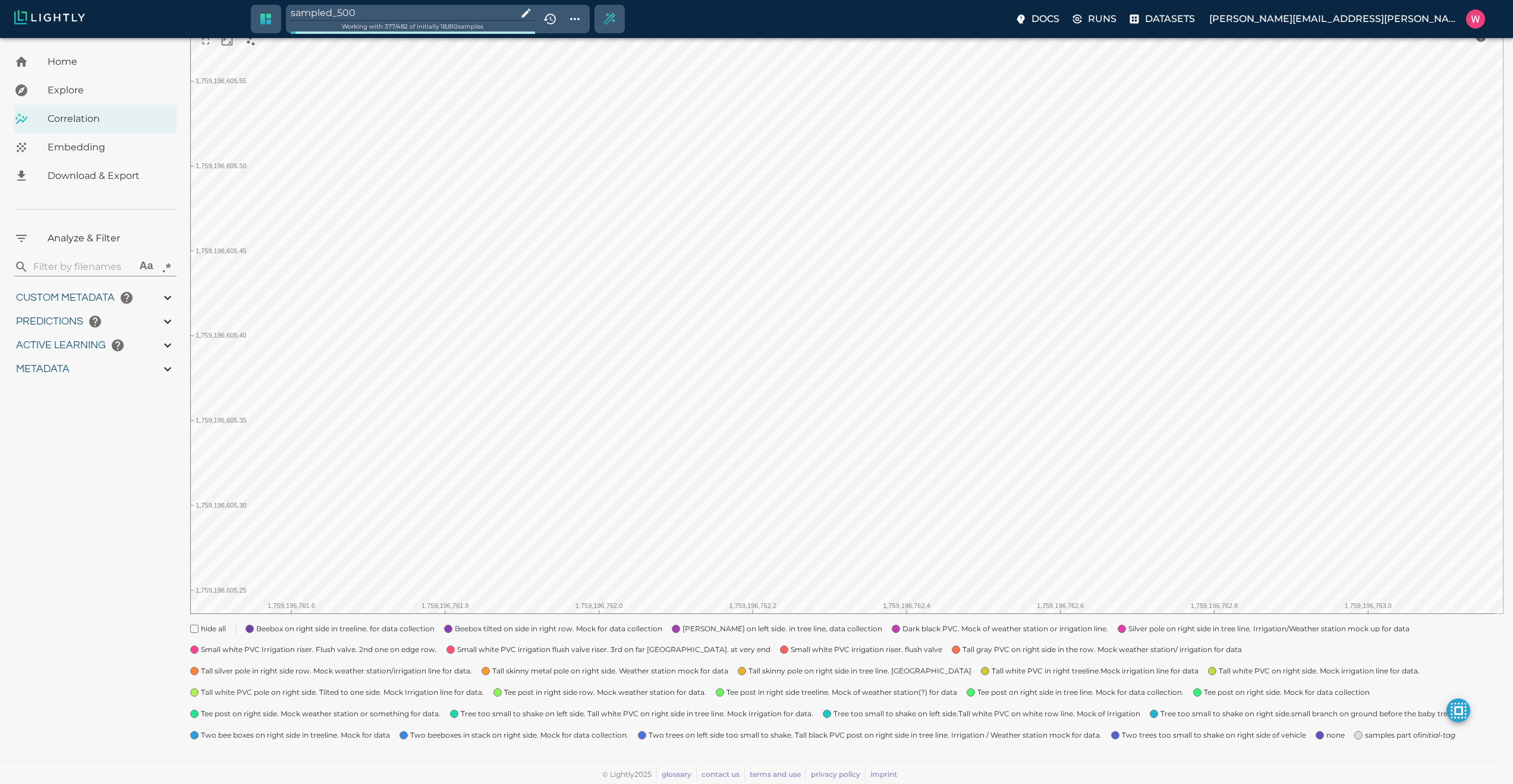
type input "0.999"
type input "0.984"
type input "0.63509213924408"
type input "24.5370921392441"
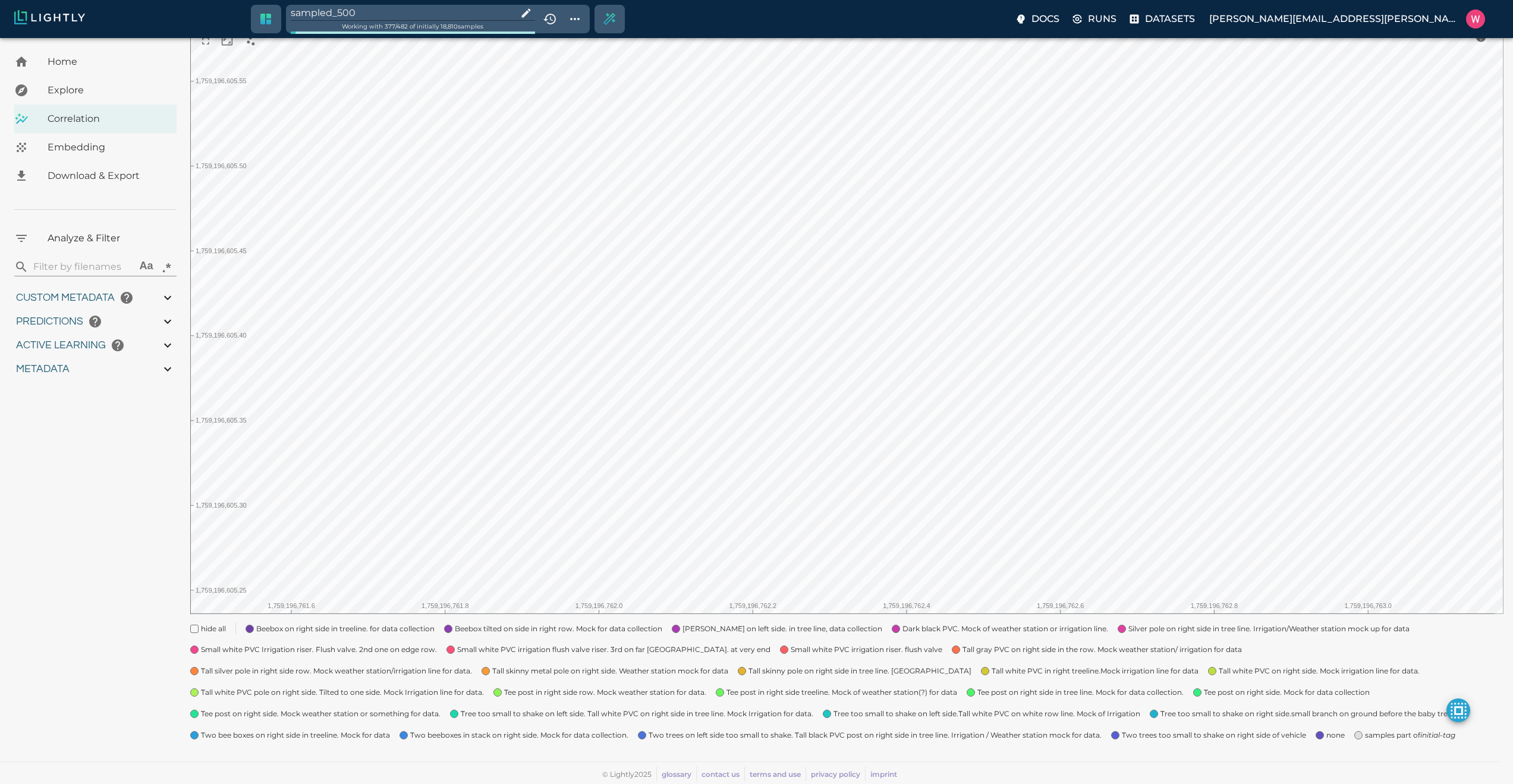
type input "1.98771643638611"
type input "24.3927164363861"
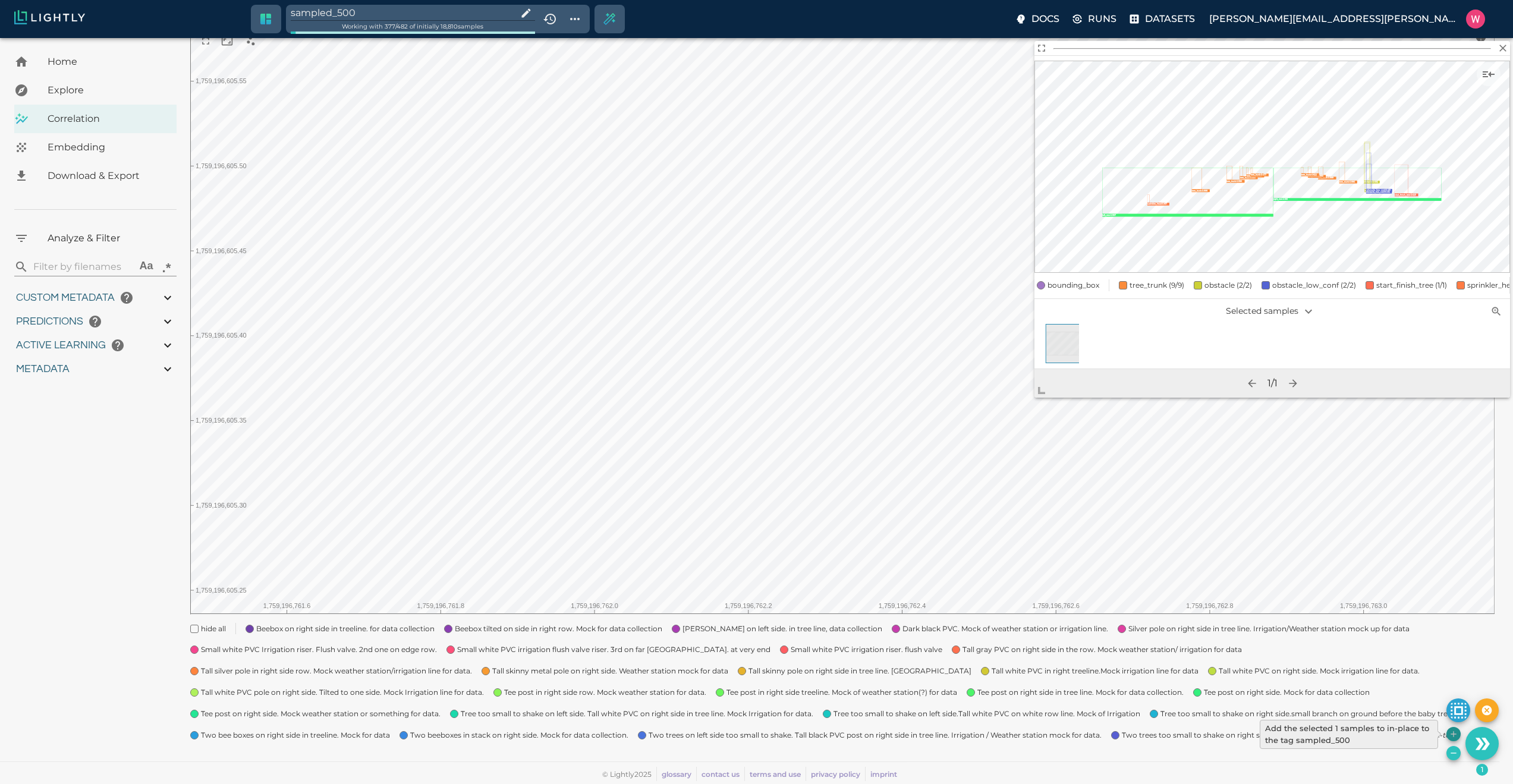
click at [1455, 736] on icon "Add the selected 1 samples to in-place to the tag sampled_500" at bounding box center [1454, 734] width 10 height 10
type input "1759180709.32313"
type input "1759198686.14313"
type input "0.999"
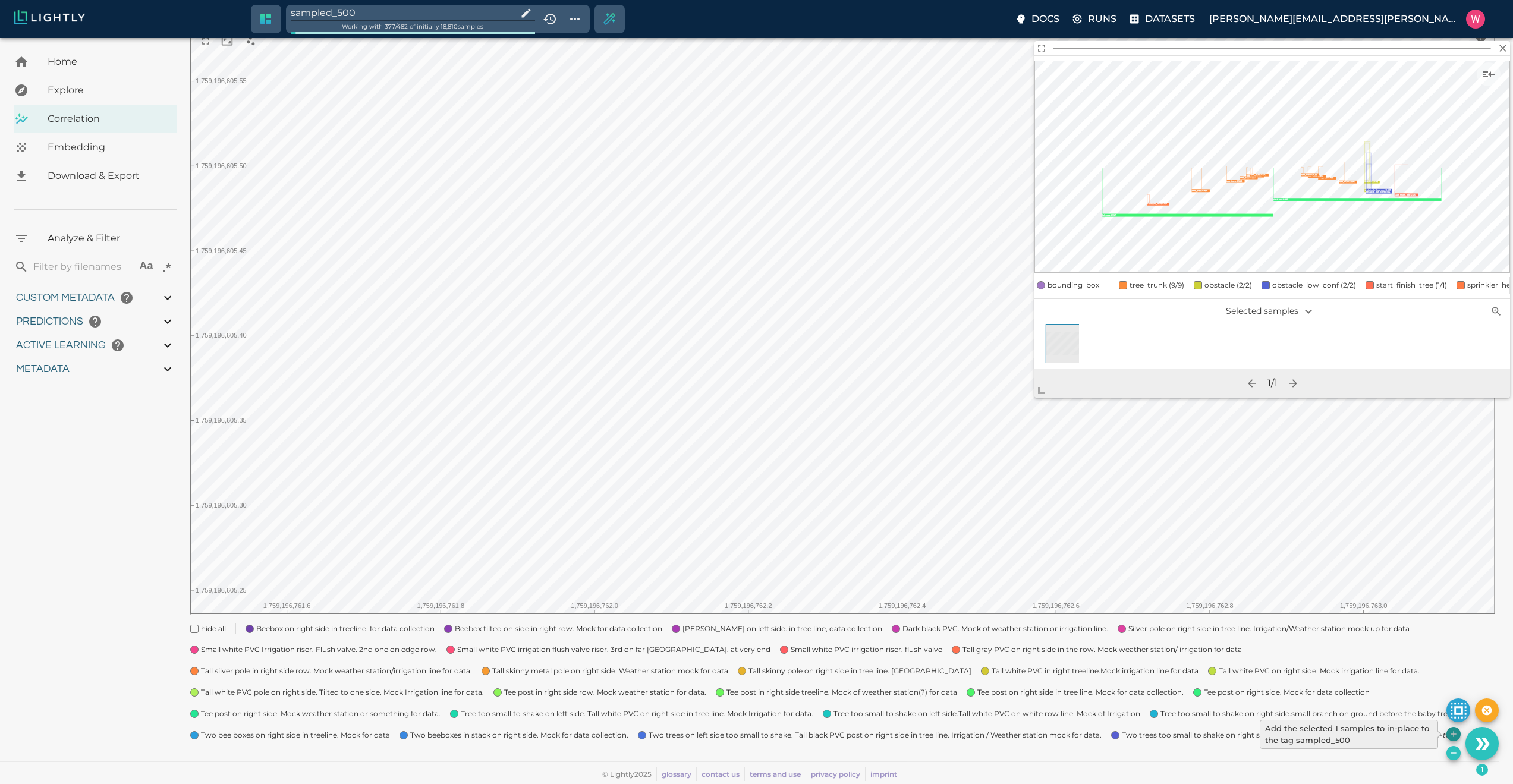
type input "0.984"
type input "9007199254740991"
type input "0.63509213924408"
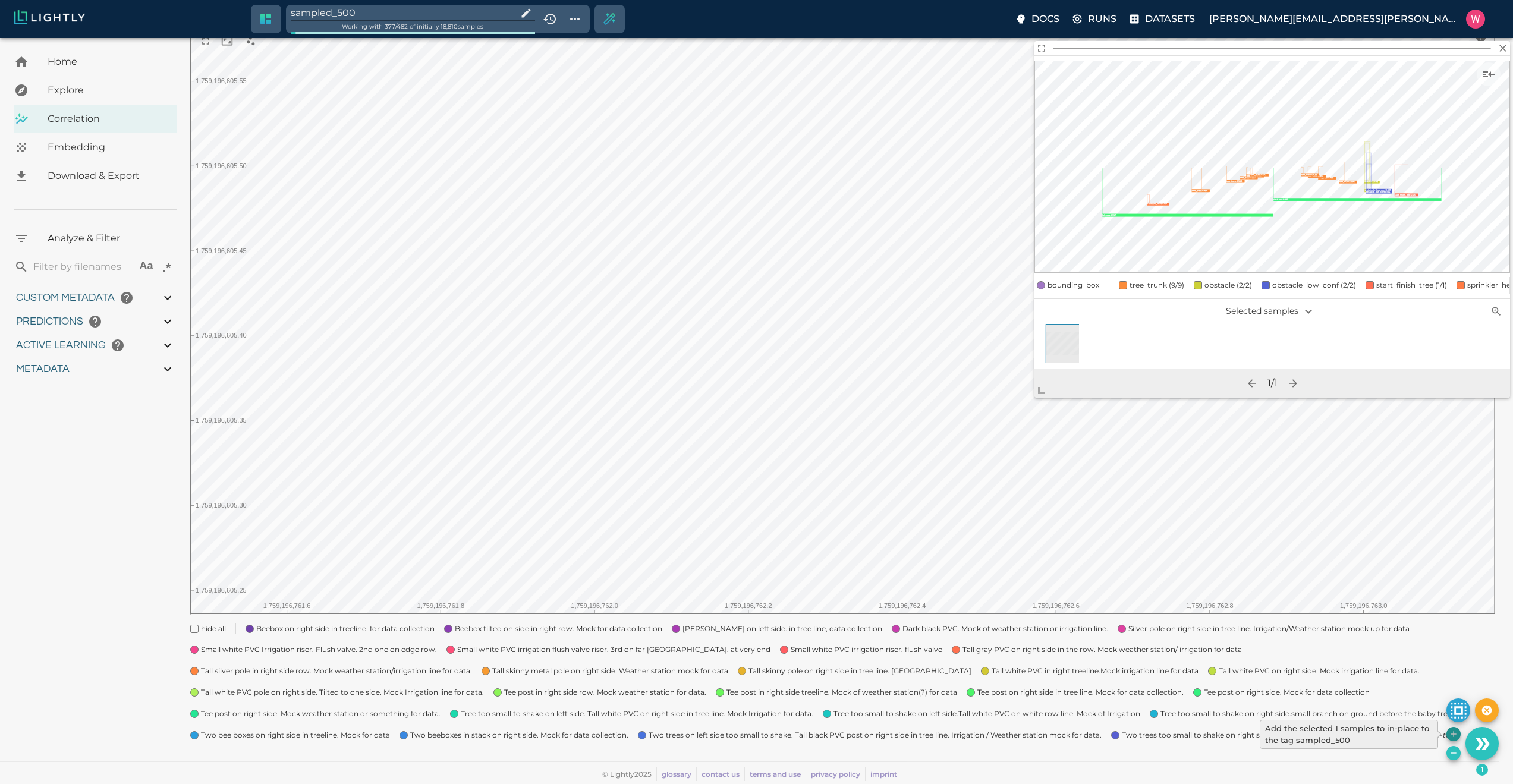
type input "24.5370921392441"
type input "1.98771643638611"
type input "24.3927164363861"
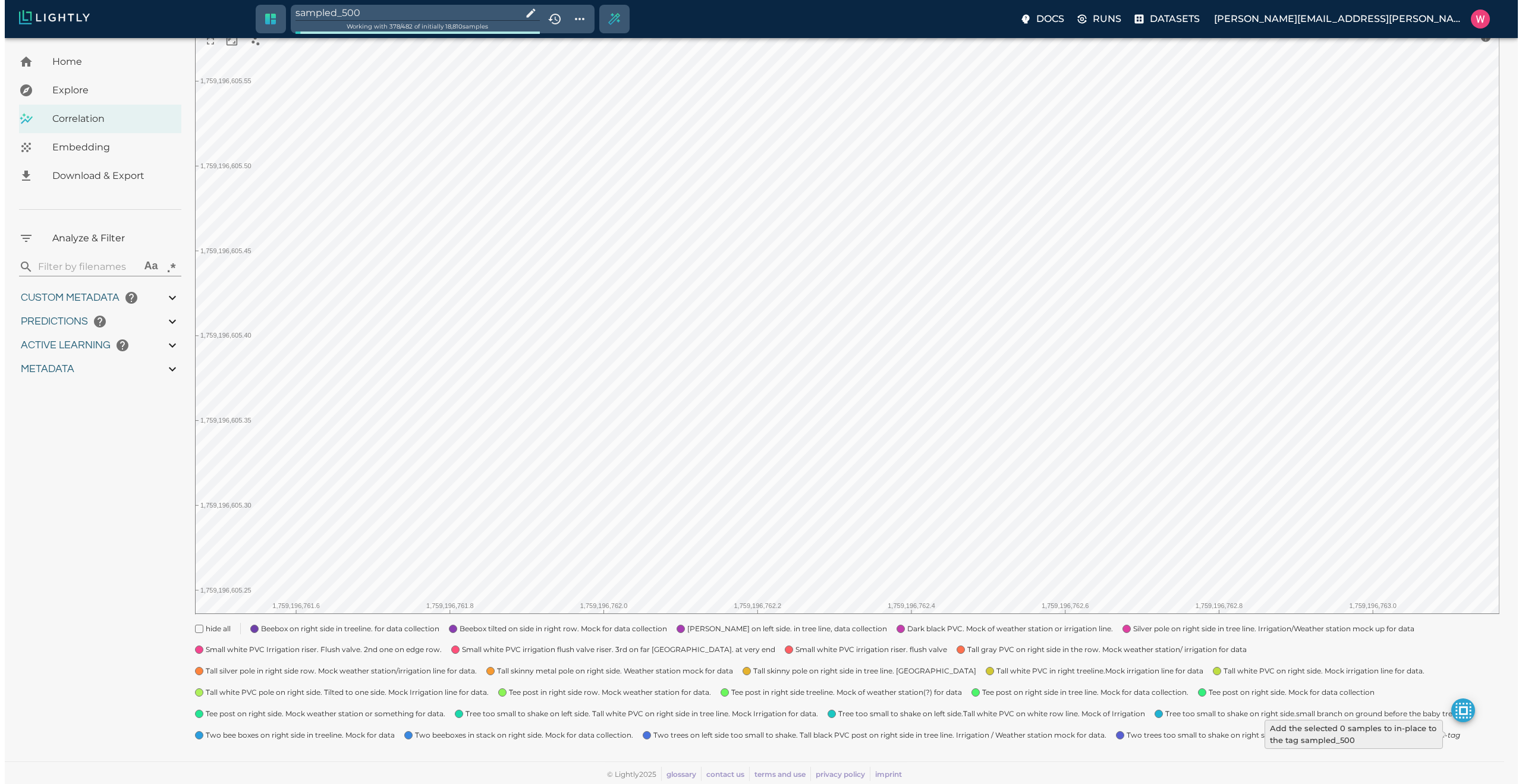
type input "1759180709.32313"
type input "1759198686.14313"
type input "0.999"
type input "0.984"
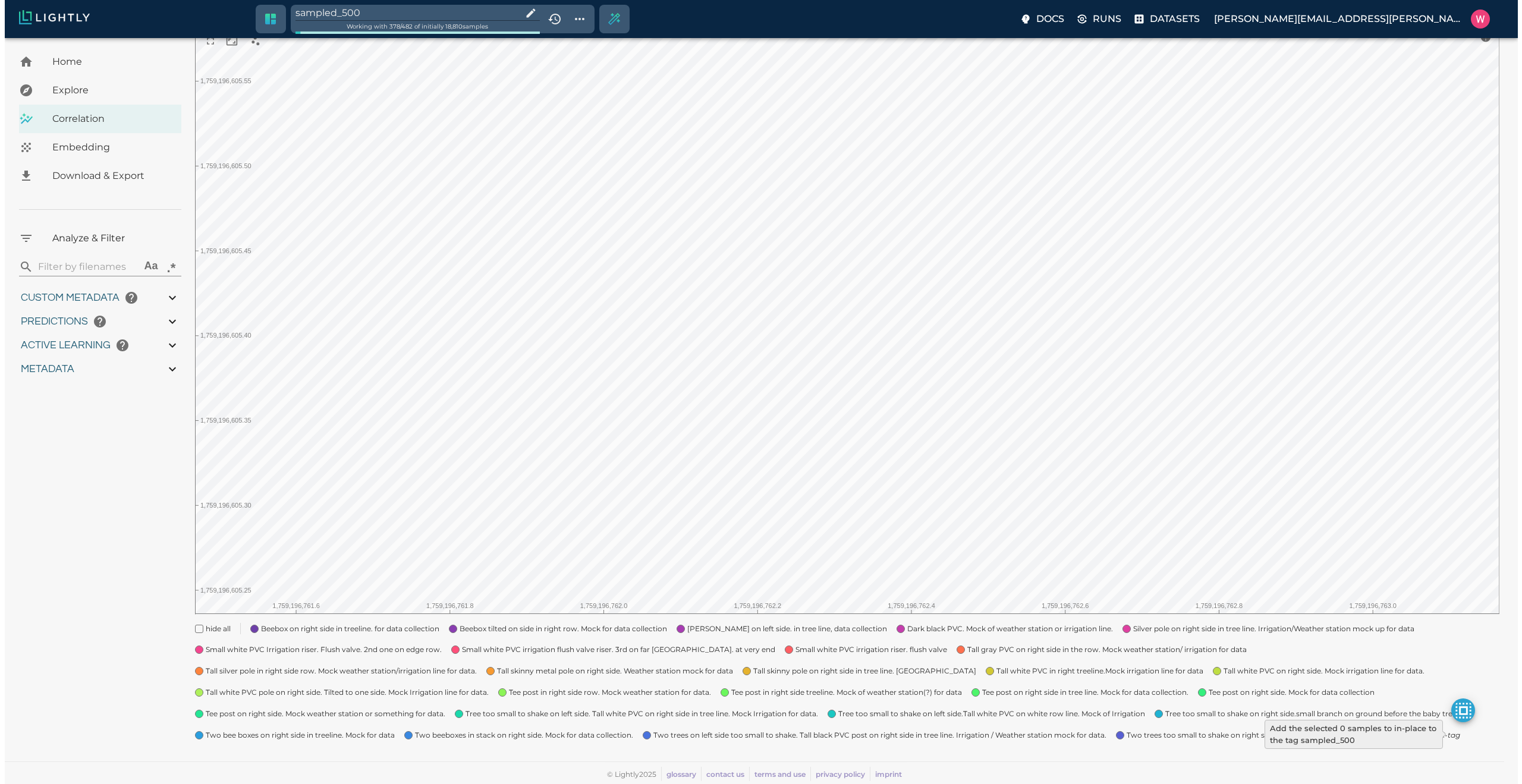
type input "0.984"
type input "9007199254740991"
type input "0.63509213924408"
type input "24.5370921392441"
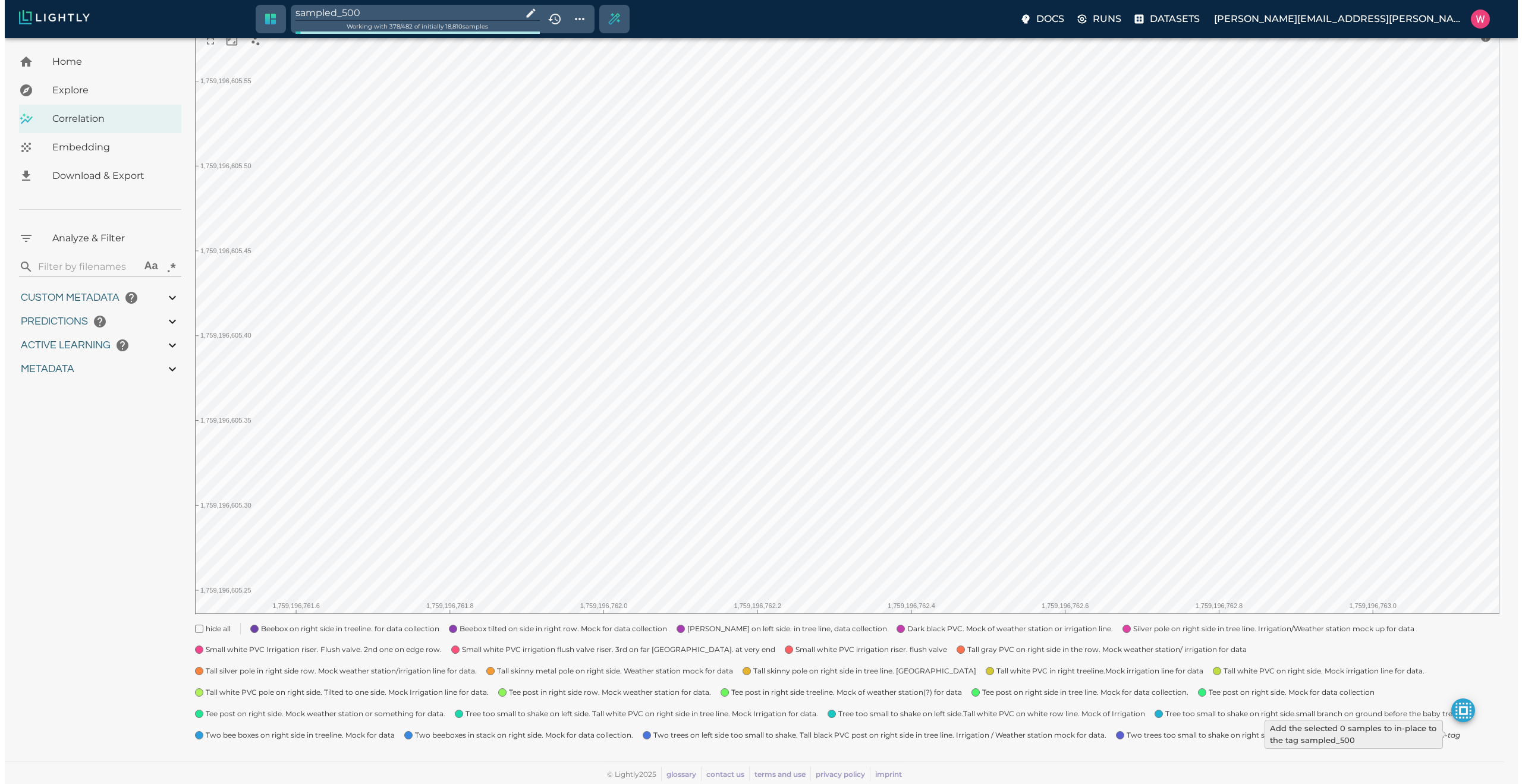
type input "1.98771643638611"
type input "24.3927164363861"
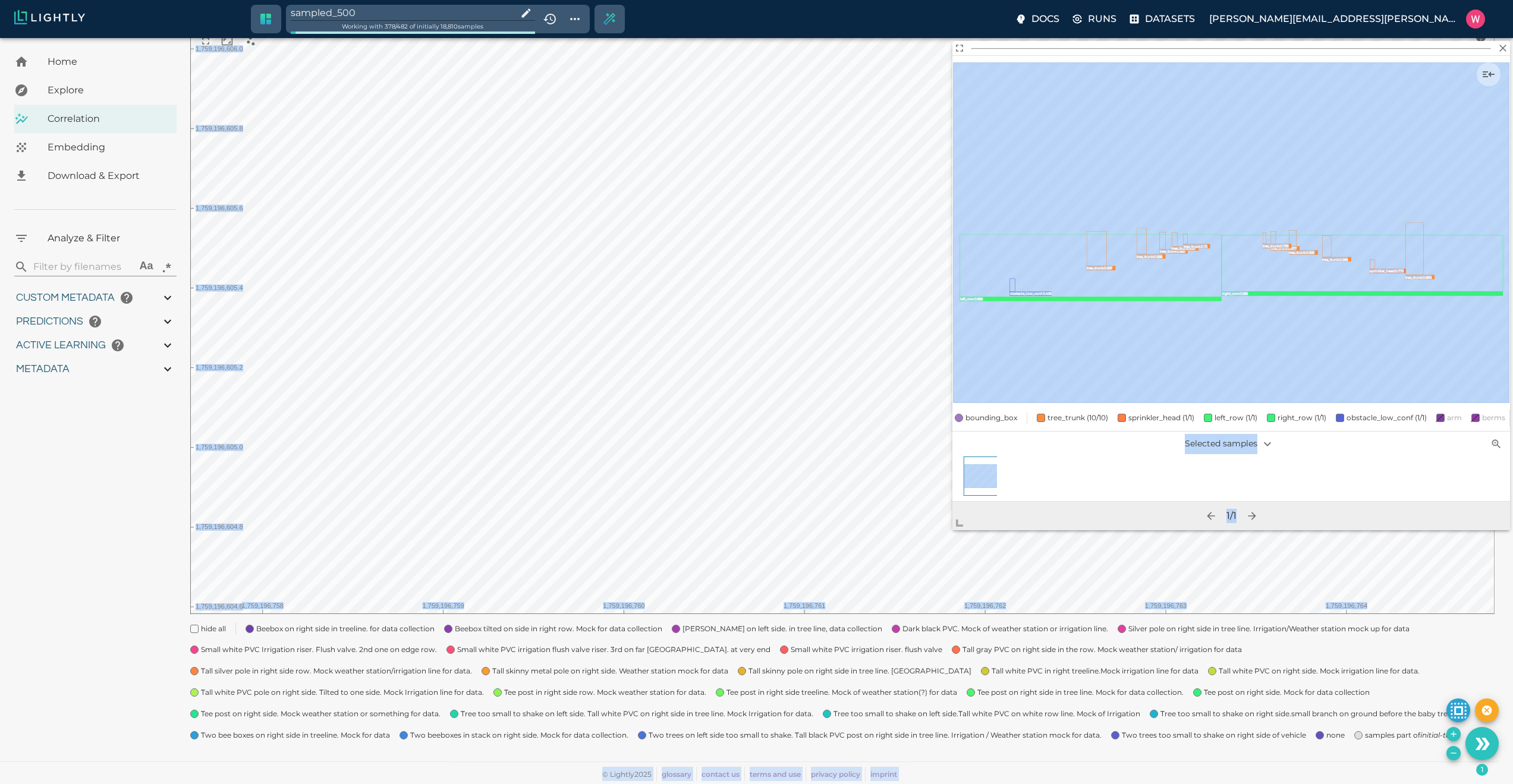
click at [908, 613] on body "sampled_500 Working with 378 / 482 of initially 18,810 samples Docs Runs Datase…" at bounding box center [756, 343] width 1513 height 882
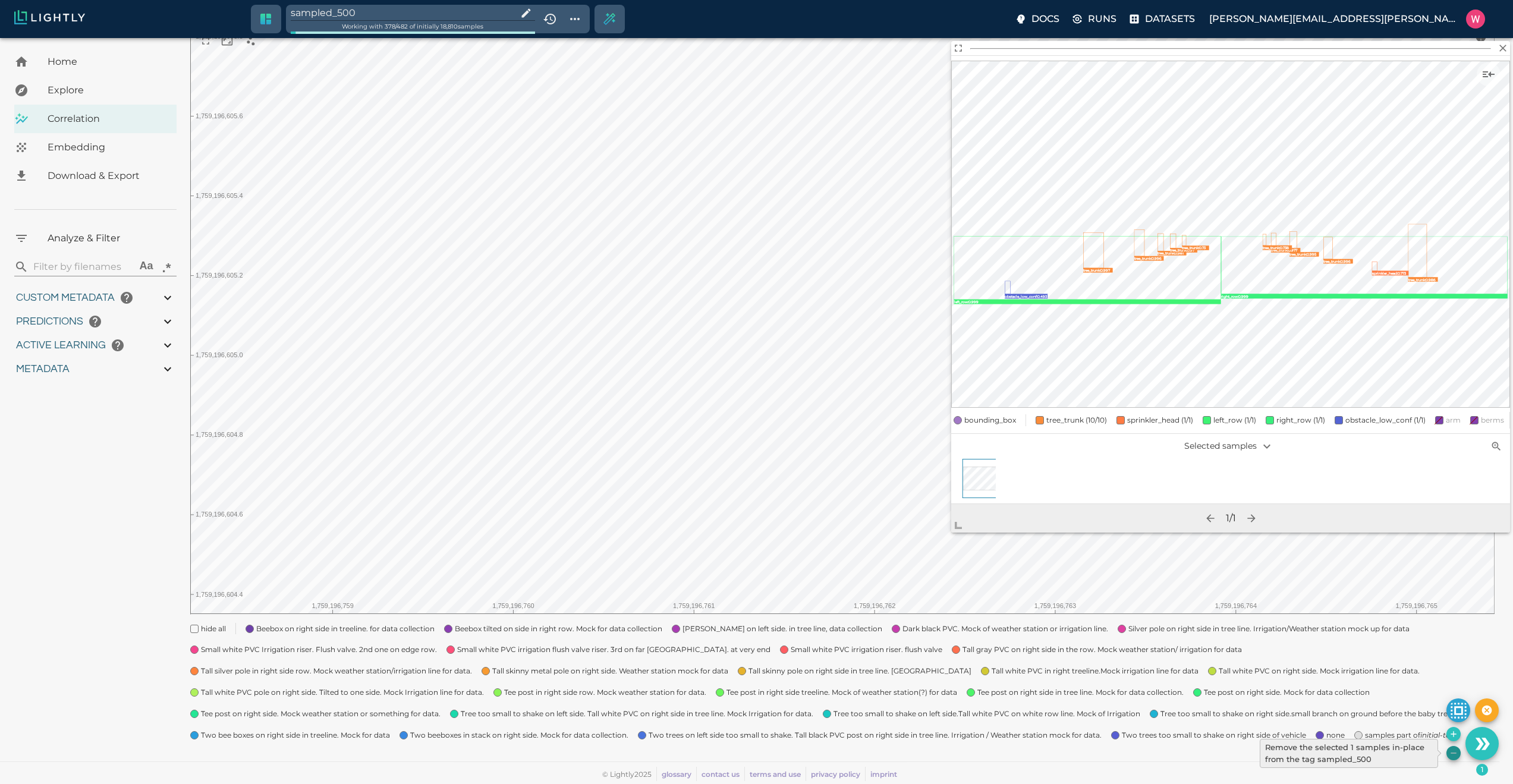
click at [1449, 751] on icon "Remove the selected 1 samples in-place from the tag sampled_500" at bounding box center [1454, 753] width 10 height 10
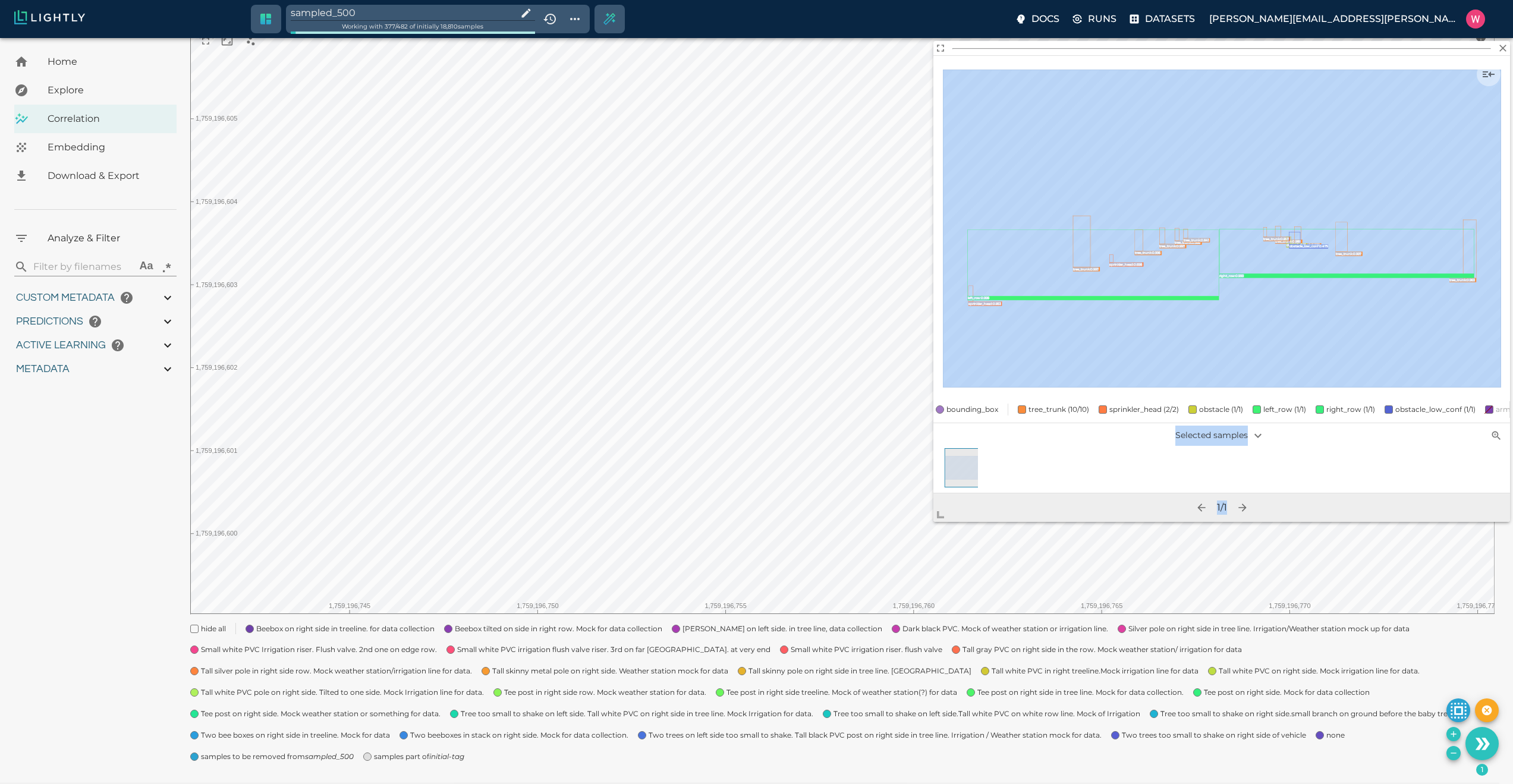
drag, startPoint x: 1048, startPoint y: 390, endPoint x: 874, endPoint y: 614, distance: 283.6
click at [863, 635] on body "sampled_500 Working with 377 / 482 of initially 18,810 samples Docs Runs Datase…" at bounding box center [756, 354] width 1513 height 904
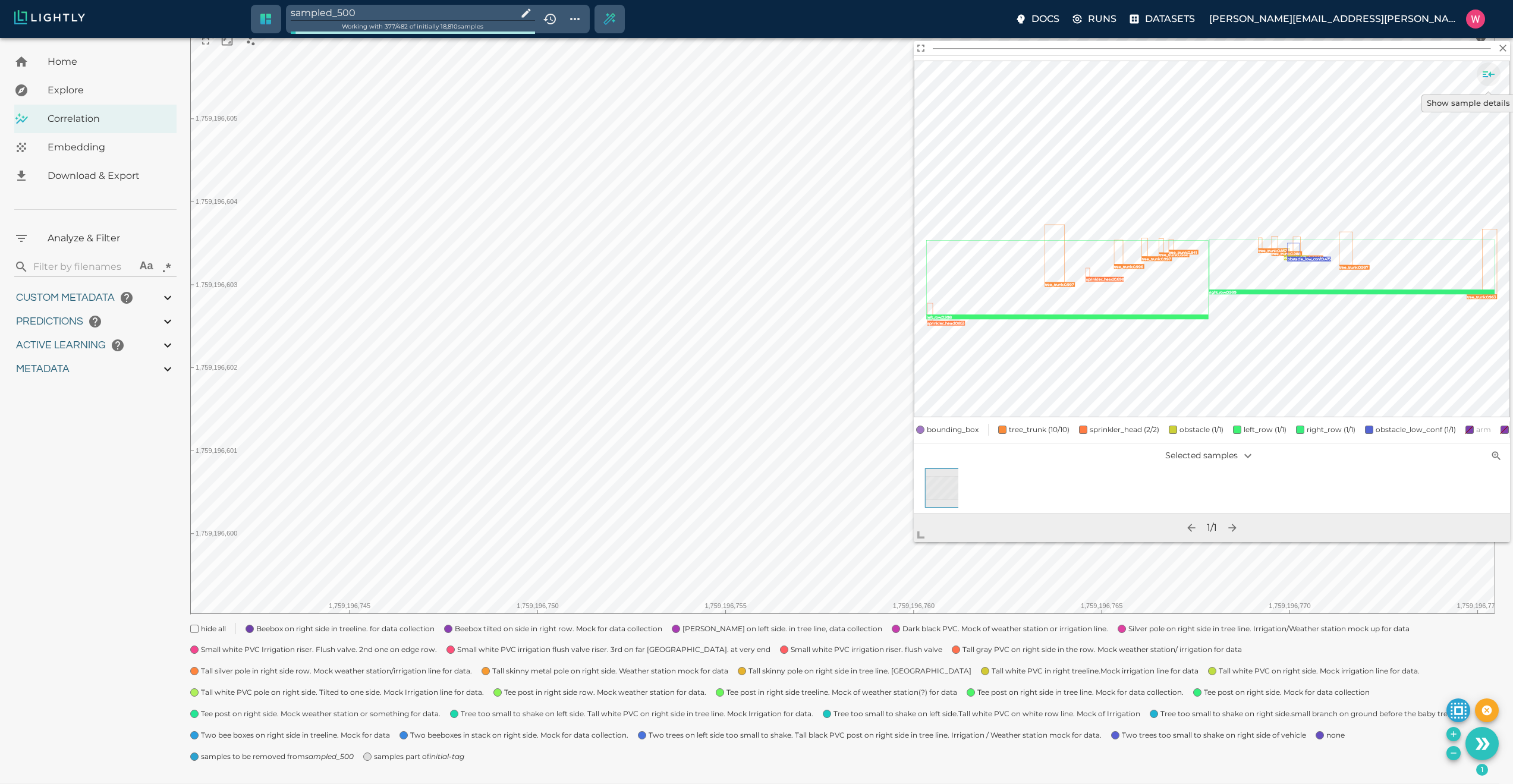
click at [1493, 75] on icon "Show sample details" at bounding box center [1489, 74] width 14 height 14
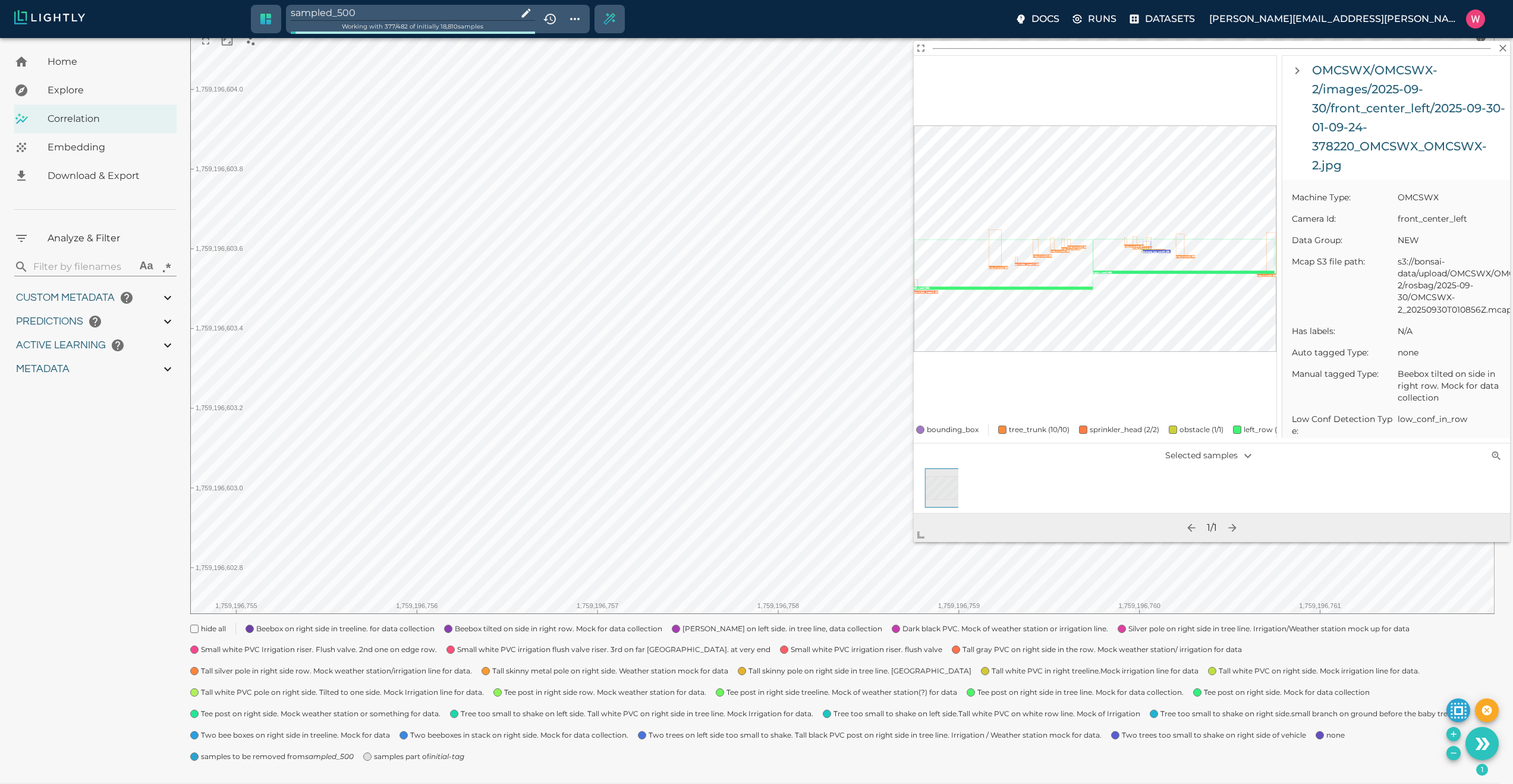
scroll to position [0, 0]
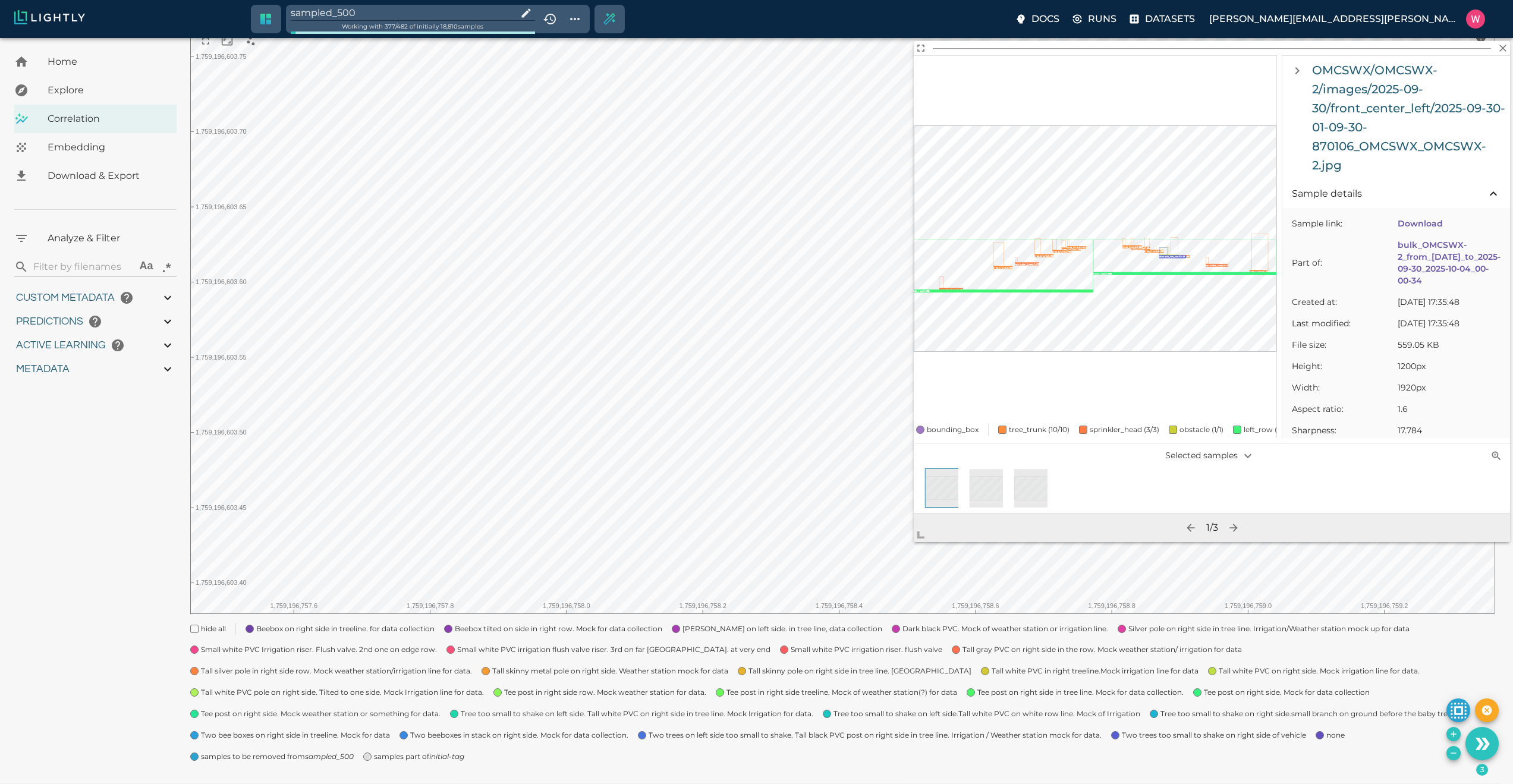
drag, startPoint x: 1453, startPoint y: 735, endPoint x: 1375, endPoint y: 693, distance: 88.6
click at [1453, 735] on icon "Add the selected 3 samples to in-place to the tag sampled_500" at bounding box center [1453, 734] width 5 height 5
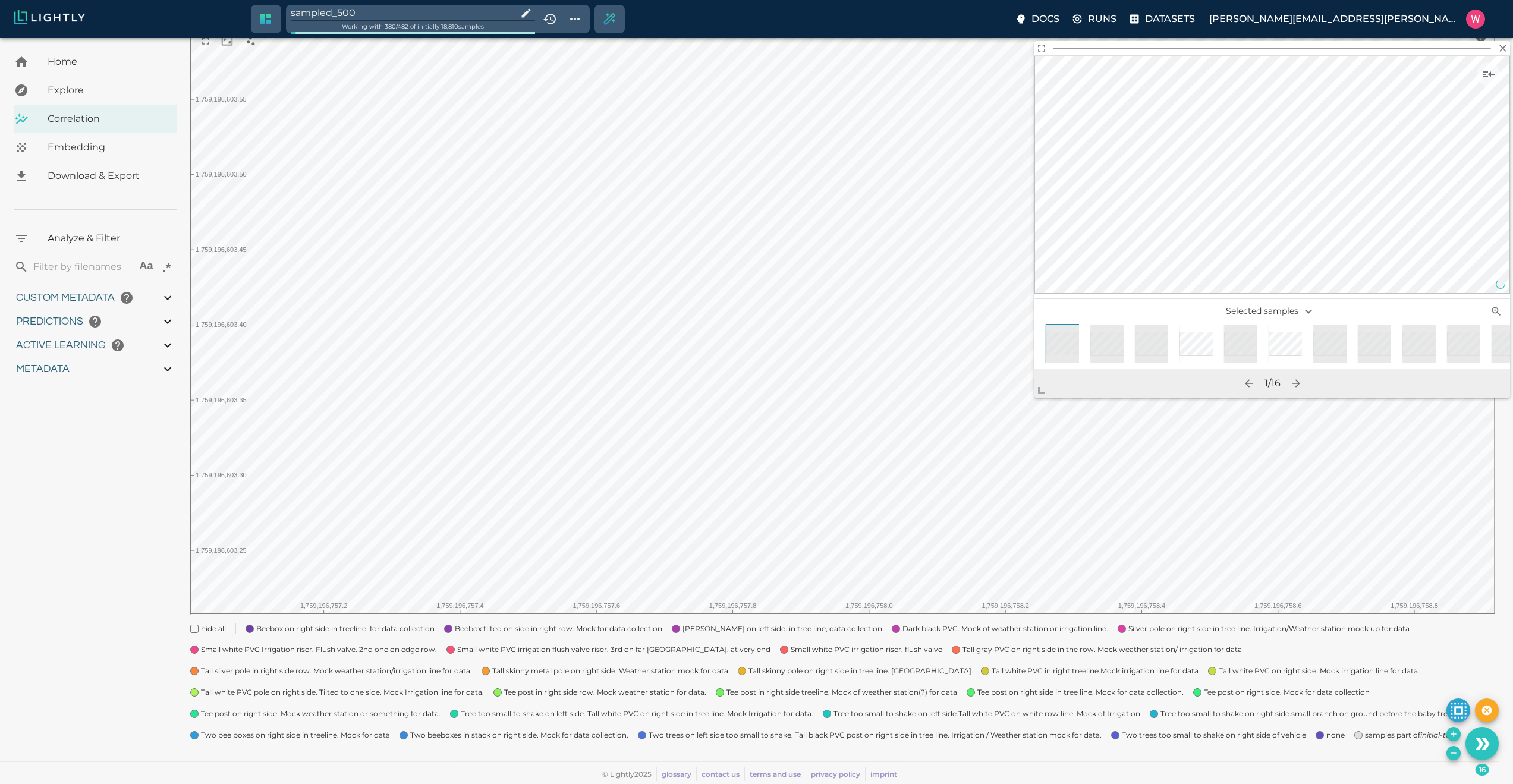
click at [1449, 749] on icon "Remove the selected 16 samples in-place from the tag sampled_500" at bounding box center [1454, 753] width 10 height 10
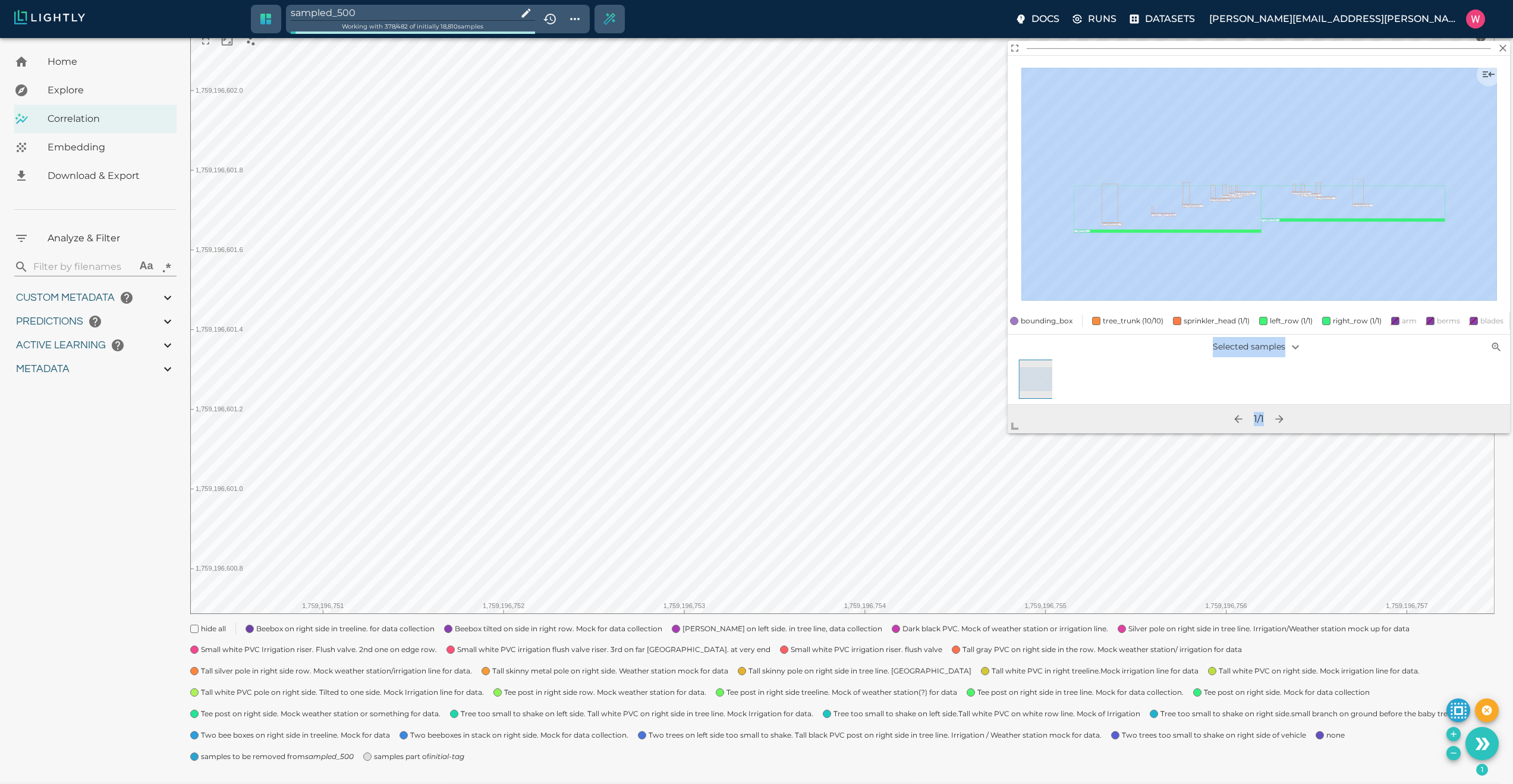
click at [846, 641] on body "sampled_500 Working with 378 / 482 of initially 18,810 samples Docs Runs Datase…" at bounding box center [756, 354] width 1513 height 904
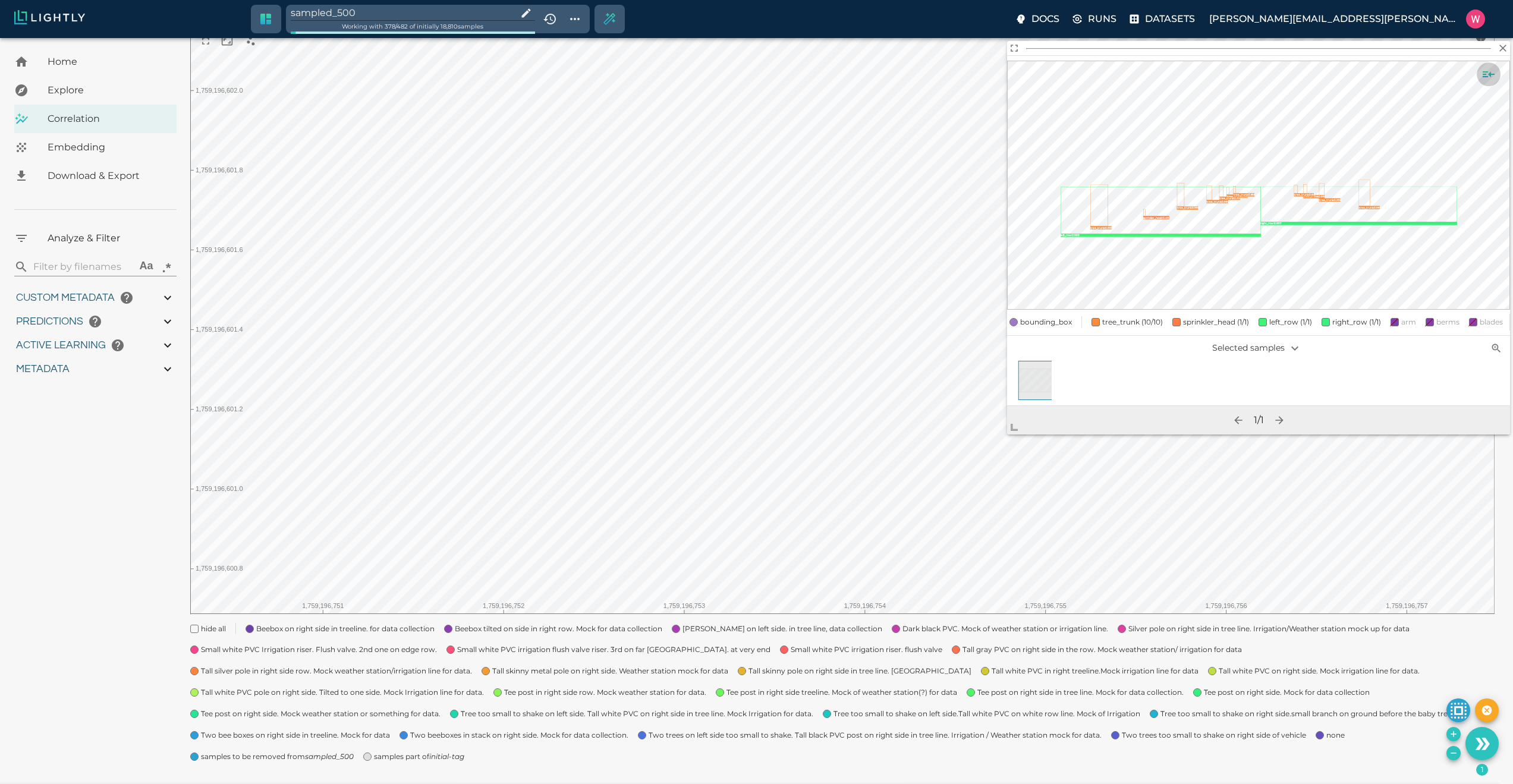
click at [1488, 71] on icon "Show sample details" at bounding box center [1489, 74] width 14 height 14
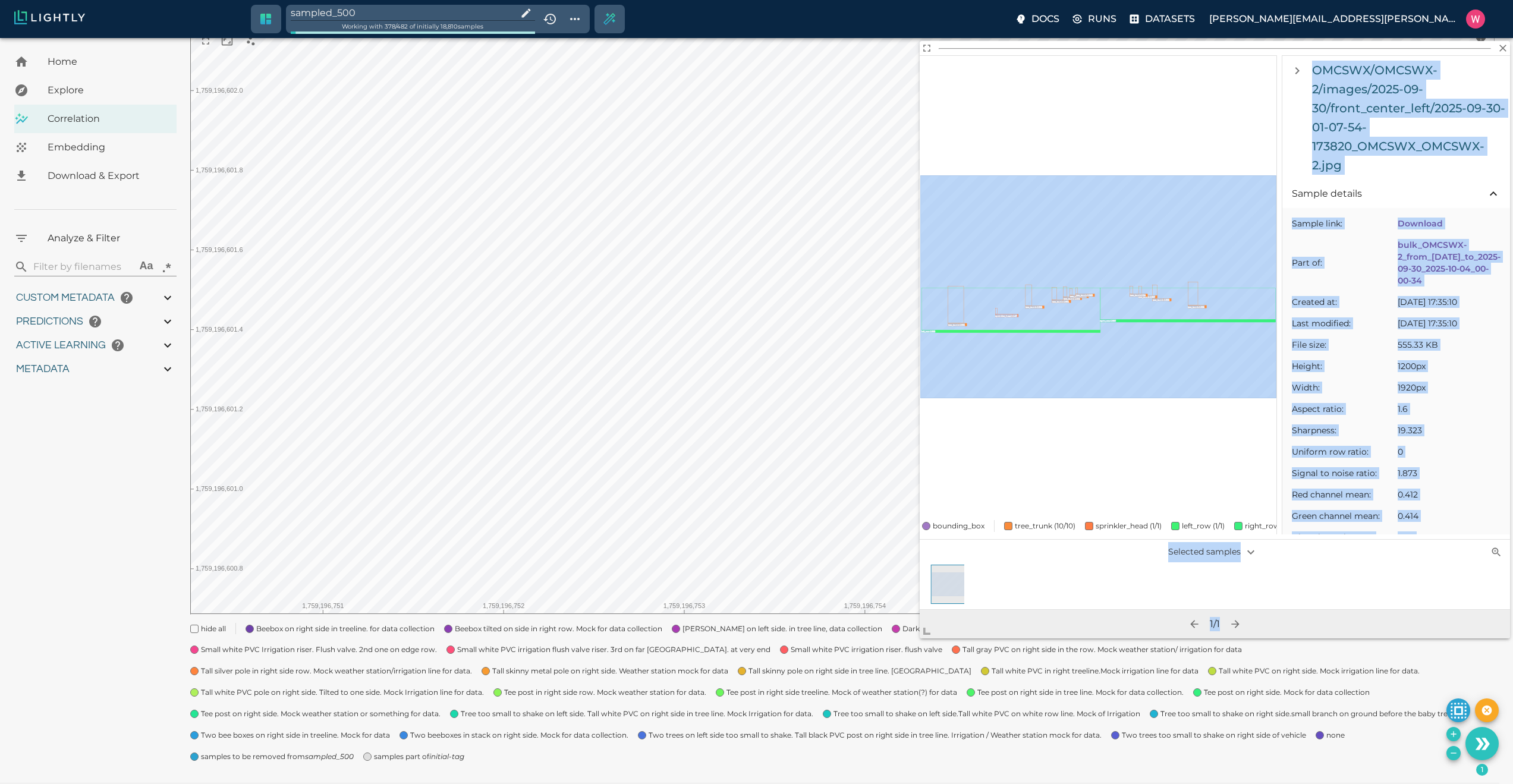
drag, startPoint x: 1017, startPoint y: 430, endPoint x: 917, endPoint y: 665, distance: 255.4
click at [917, 665] on body "sampled_500 Working with 378 / 482 of initially 18,810 samples Docs Runs Datase…" at bounding box center [756, 354] width 1513 height 904
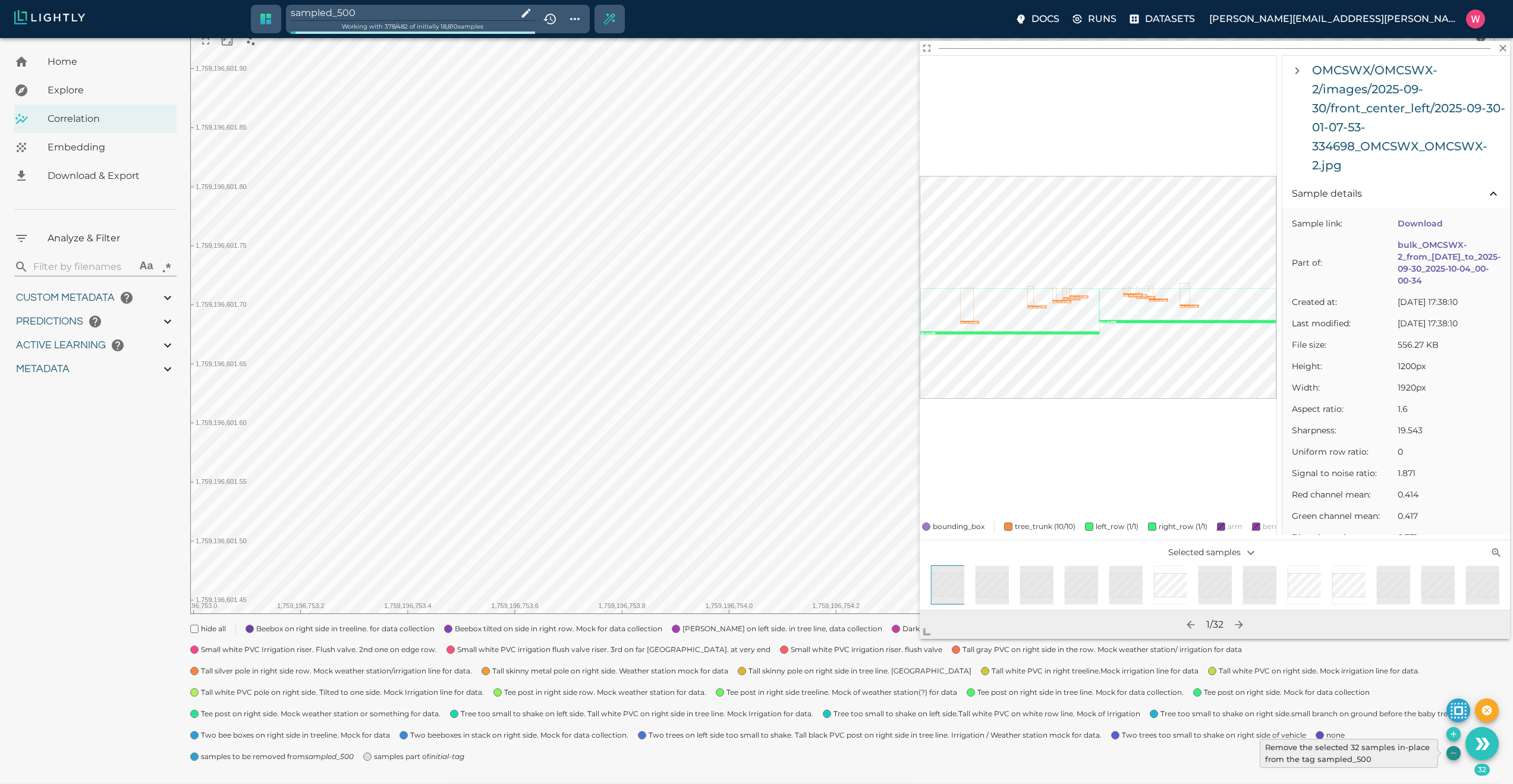
click at [1450, 749] on icon "Remove the selected 32 samples in-place from the tag sampled_500" at bounding box center [1454, 753] width 10 height 10
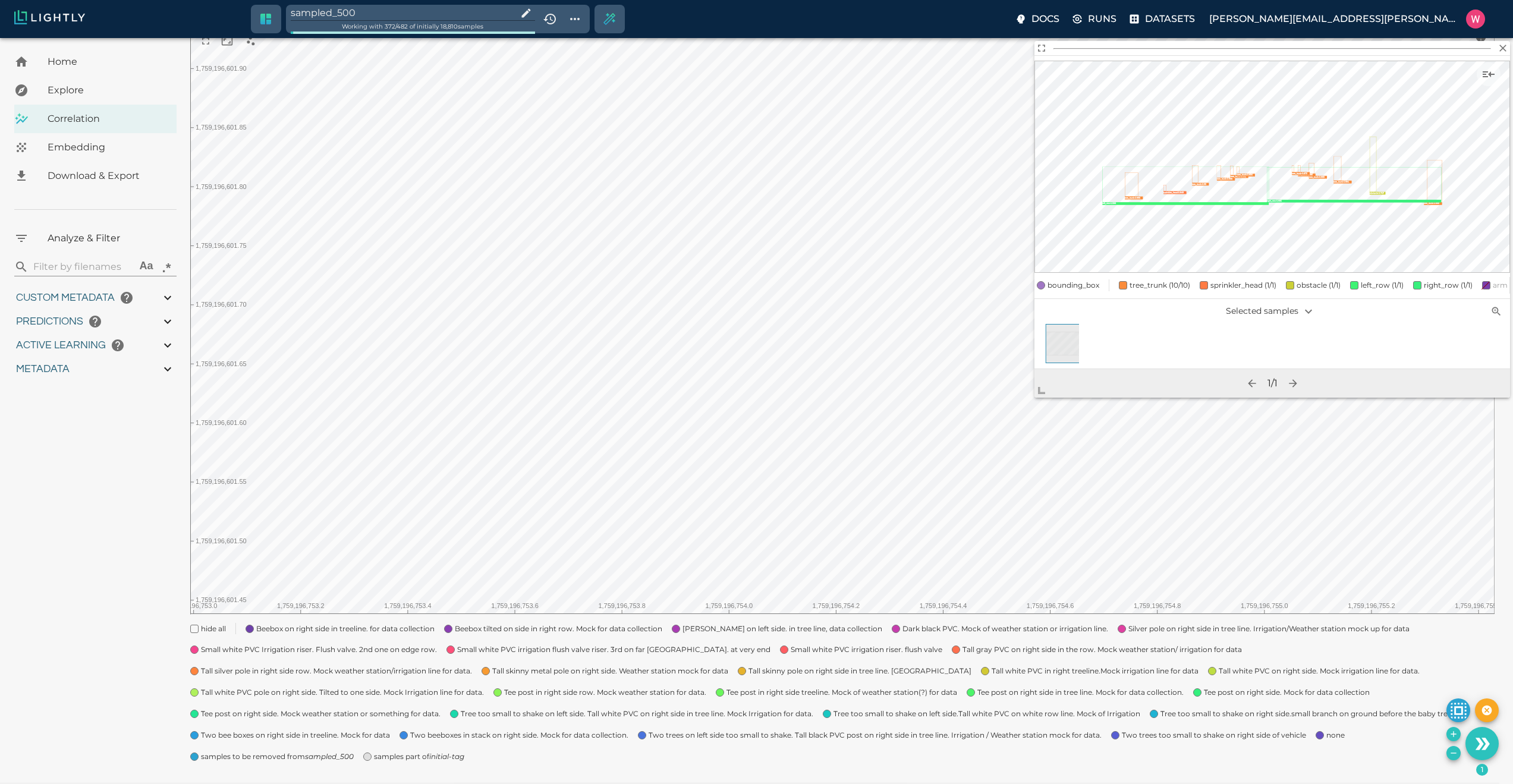
click at [1452, 735] on icon "Add the selected 1 samples to in-place to the tag sampled_500" at bounding box center [1454, 734] width 10 height 10
click at [1456, 731] on icon "Add the selected 1 samples to in-place to the tag sampled_500" at bounding box center [1454, 734] width 10 height 10
click at [1451, 733] on icon "Add the selected 1 samples to in-place to the tag sampled_500" at bounding box center [1454, 734] width 10 height 10
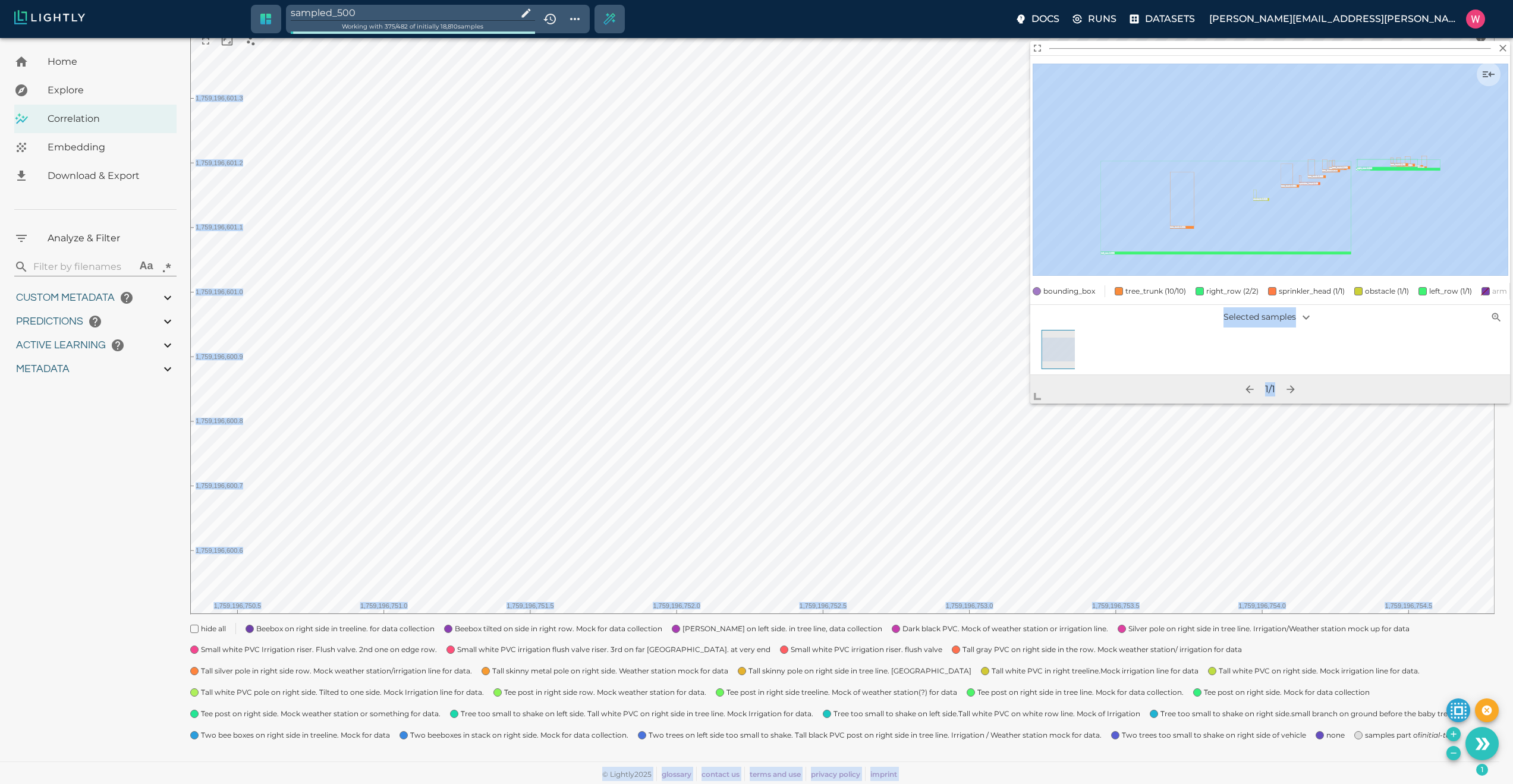
click at [1010, 459] on body "sampled_500 Working with 375 / 482 of initially 18,810 samples Docs Runs Datase…" at bounding box center [756, 343] width 1513 height 882
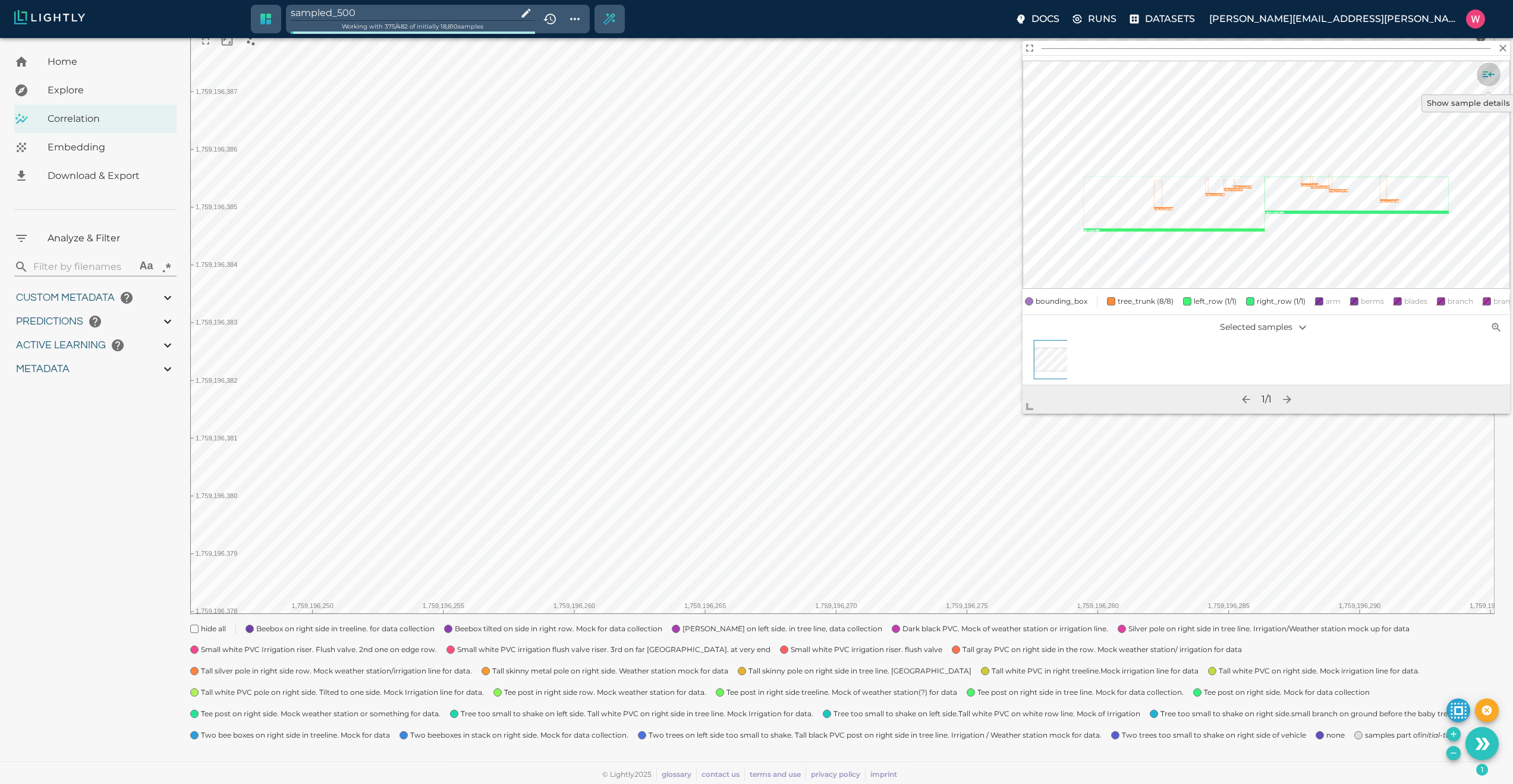
click at [1490, 70] on icon "Show sample details" at bounding box center [1489, 74] width 14 height 14
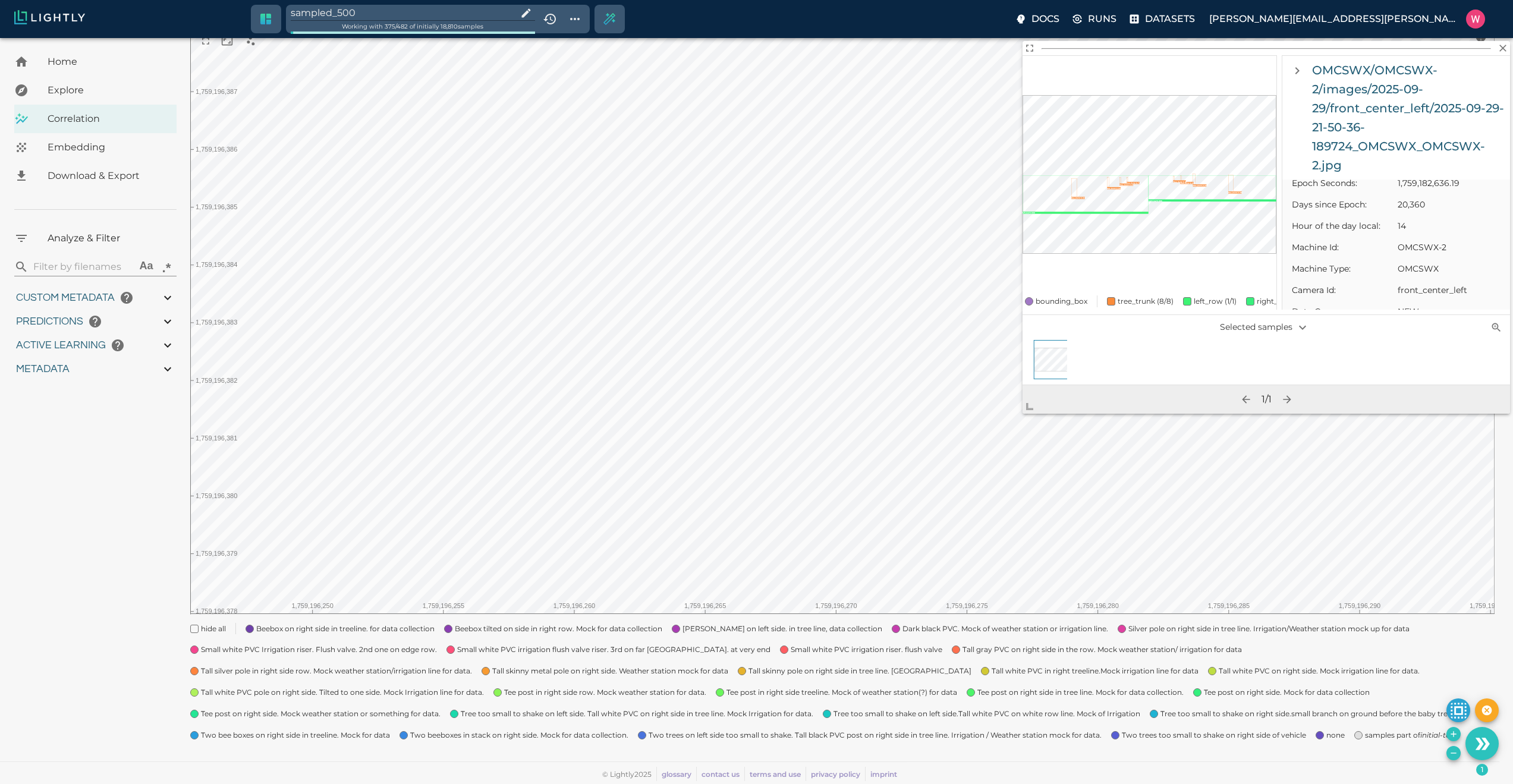
scroll to position [713, 0]
click at [494, 8] on input "sampled_500" at bounding box center [401, 13] width 222 height 16
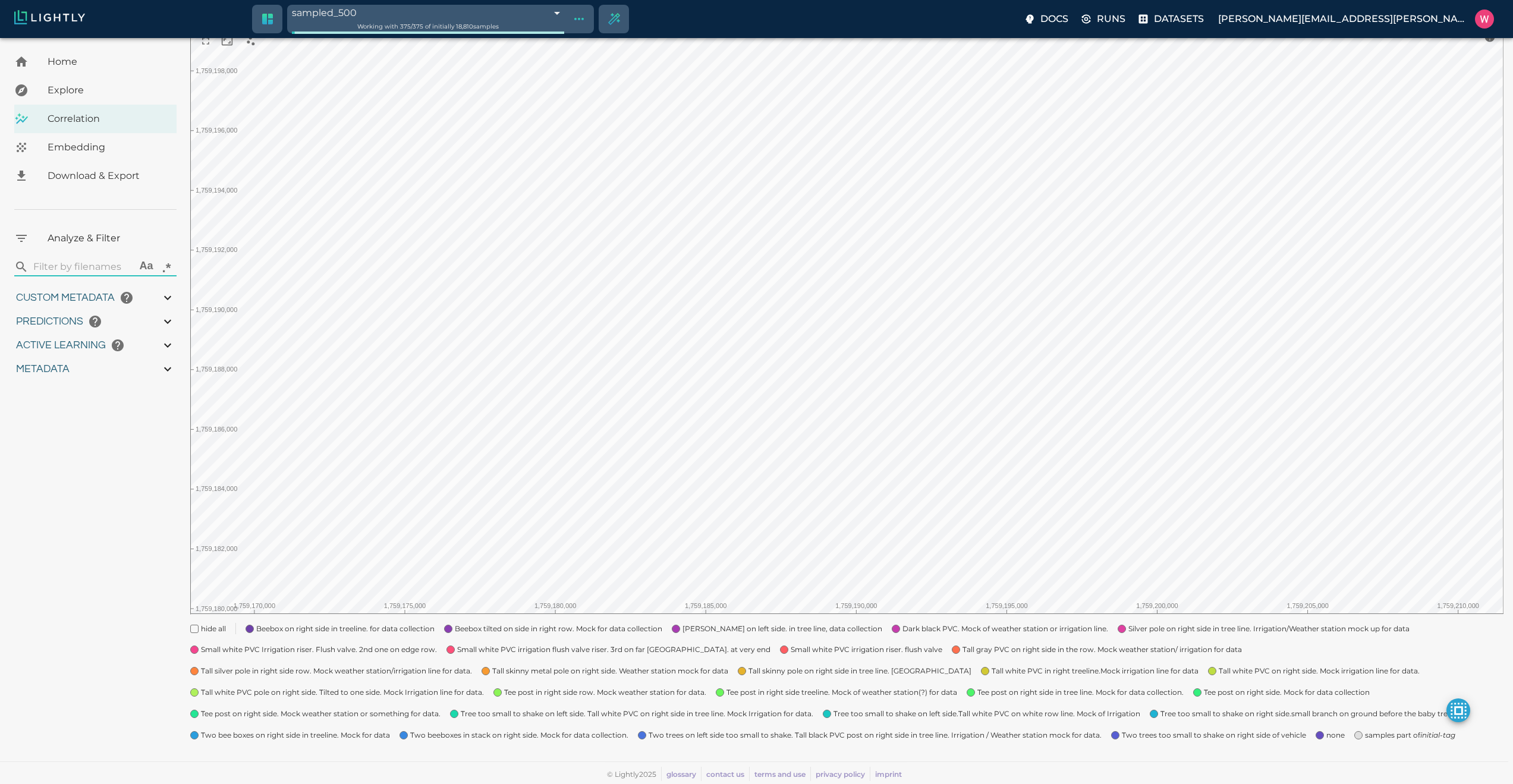
click at [586, 21] on icon "Show tag tree" at bounding box center [579, 19] width 14 height 14
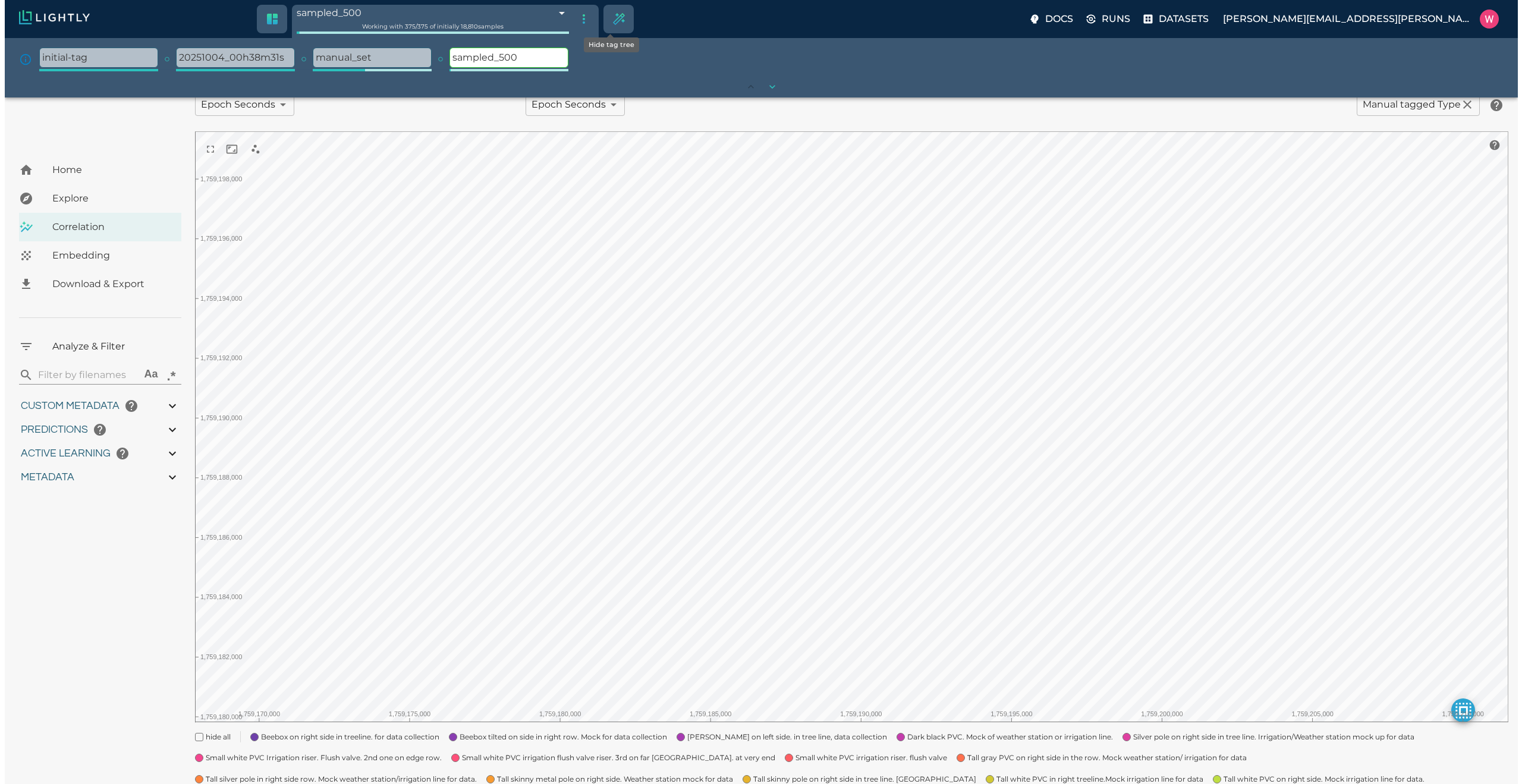
scroll to position [88, 0]
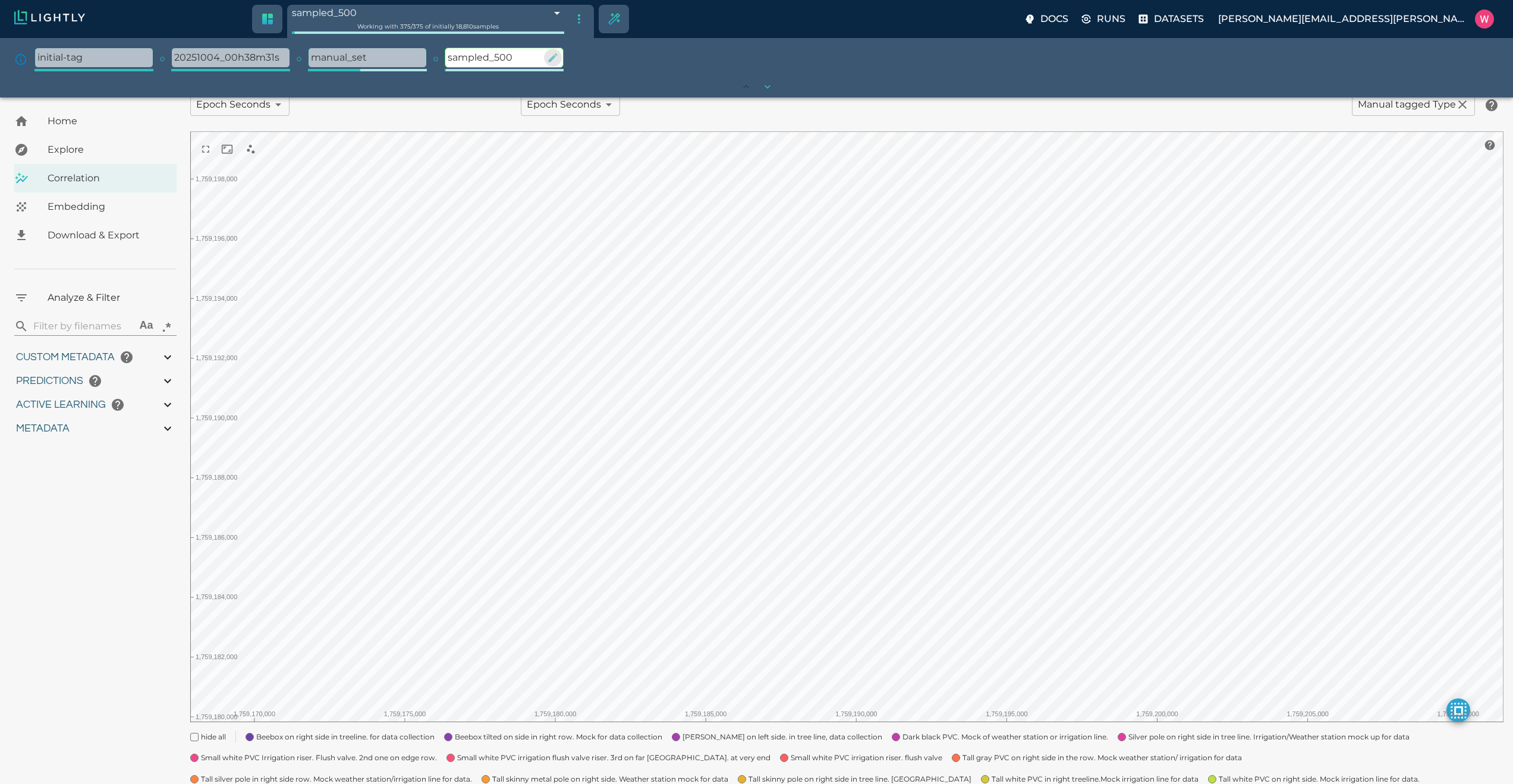
click at [552, 61] on icon "button" at bounding box center [553, 58] width 12 height 12
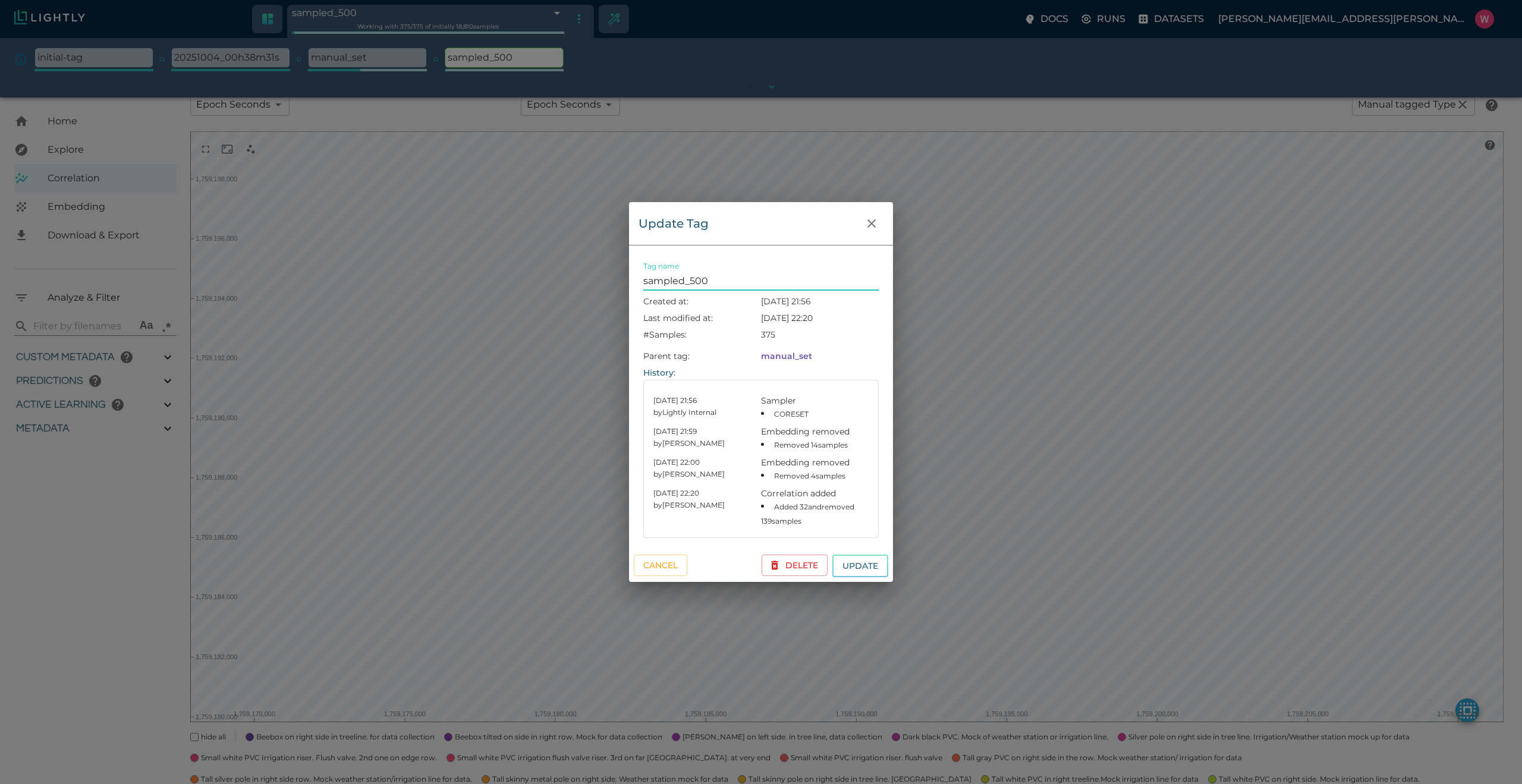
drag, startPoint x: 691, startPoint y: 278, endPoint x: 802, endPoint y: 281, distance: 111.0
click at [802, 281] on input "sampled_500" at bounding box center [761, 281] width 235 height 19
click at [832, 555] on button "Update" at bounding box center [860, 566] width 56 height 23
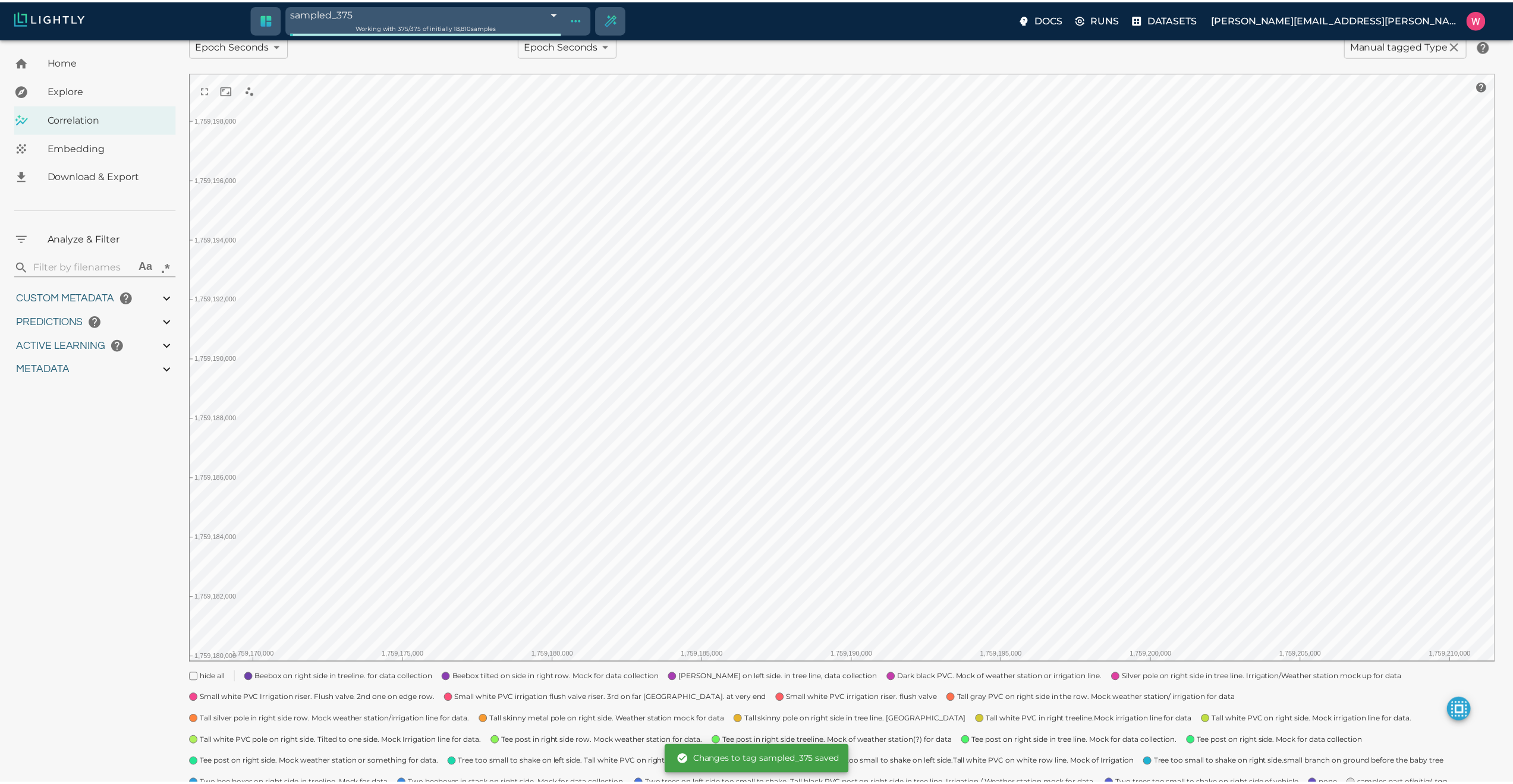
scroll to position [29, 0]
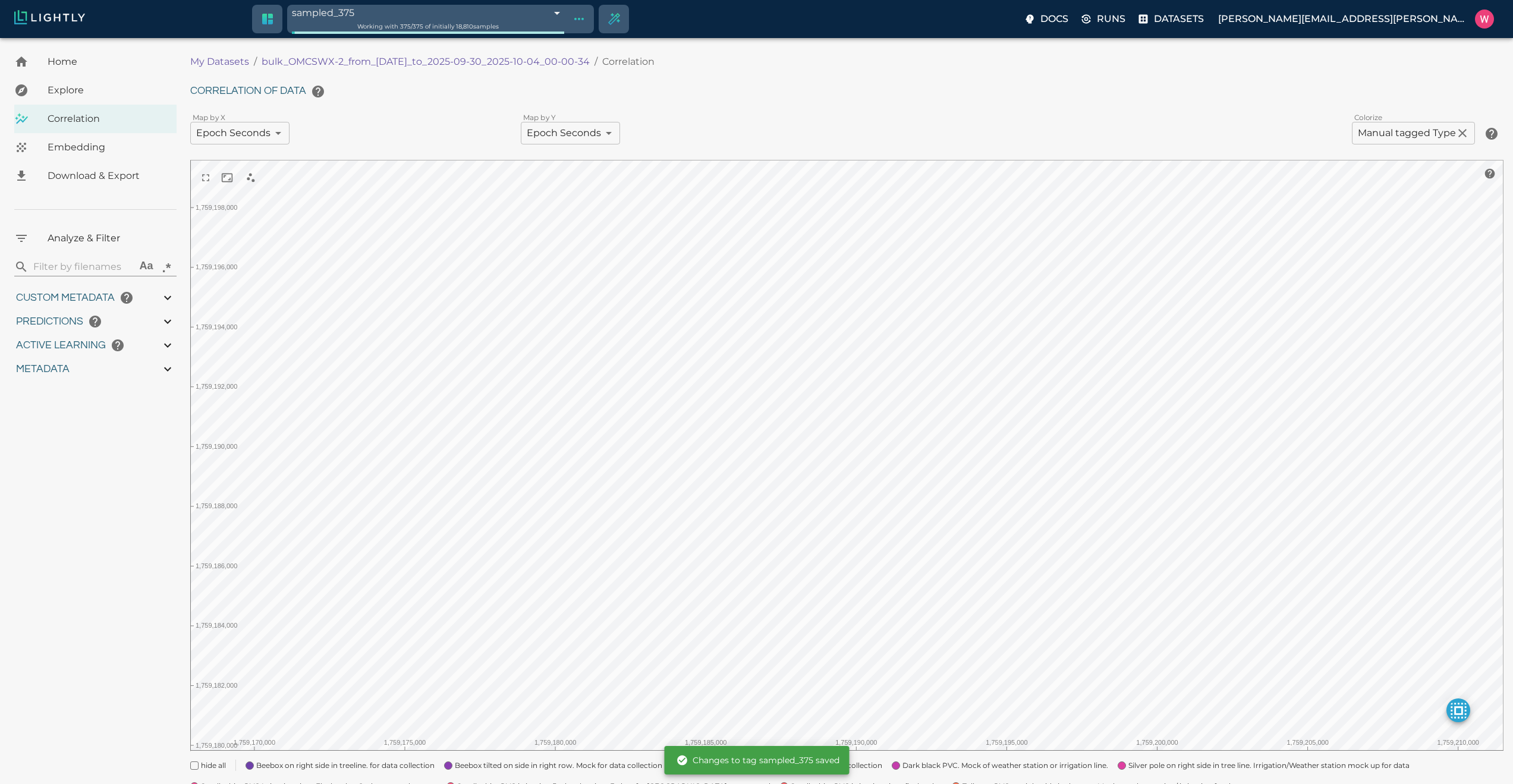
drag, startPoint x: 612, startPoint y: 59, endPoint x: 514, endPoint y: 67, distance: 98.3
click at [510, 67] on ol "My Datasets / bulk_OMCSWX-2_from_2025-09-29_to_2025-09-30_2025-10-04_00-00-34 /…" at bounding box center [517, 62] width 652 height 14
drag, startPoint x: 607, startPoint y: 62, endPoint x: 291, endPoint y: 56, distance: 316.1
click at [291, 56] on ol "My Datasets / bulk_OMCSWX-2_from_2025-09-29_to_2025-09-30_2025-10-04_00-00-34 /…" at bounding box center [517, 62] width 652 height 14
copy p "OMCSWX-2_from_2025-09-29_to_2025-09-30_2025-10-04_00-00-34"
